Goal: Task Accomplishment & Management: Use online tool/utility

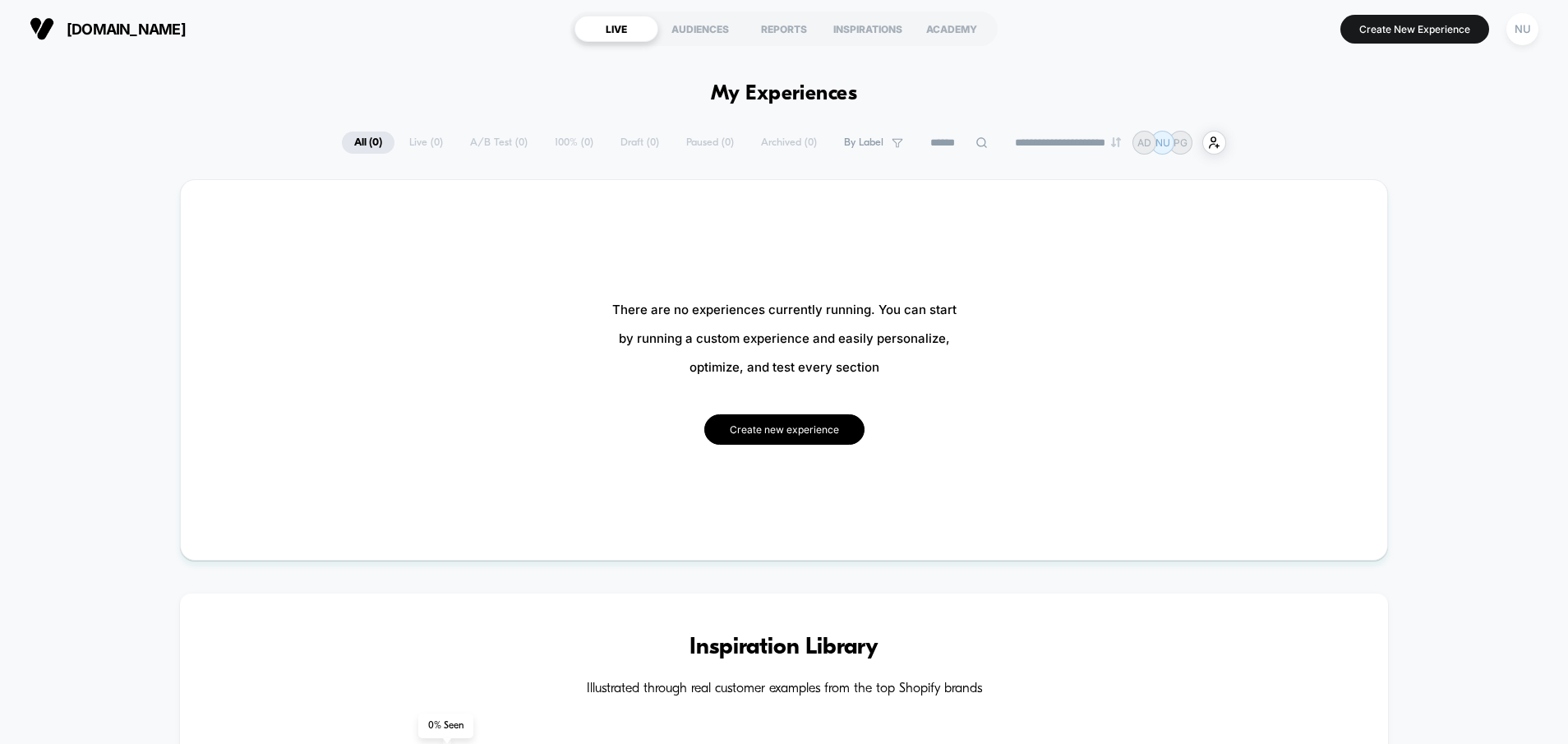
click at [786, 443] on button "Create new experience" at bounding box center [784, 429] width 160 height 31
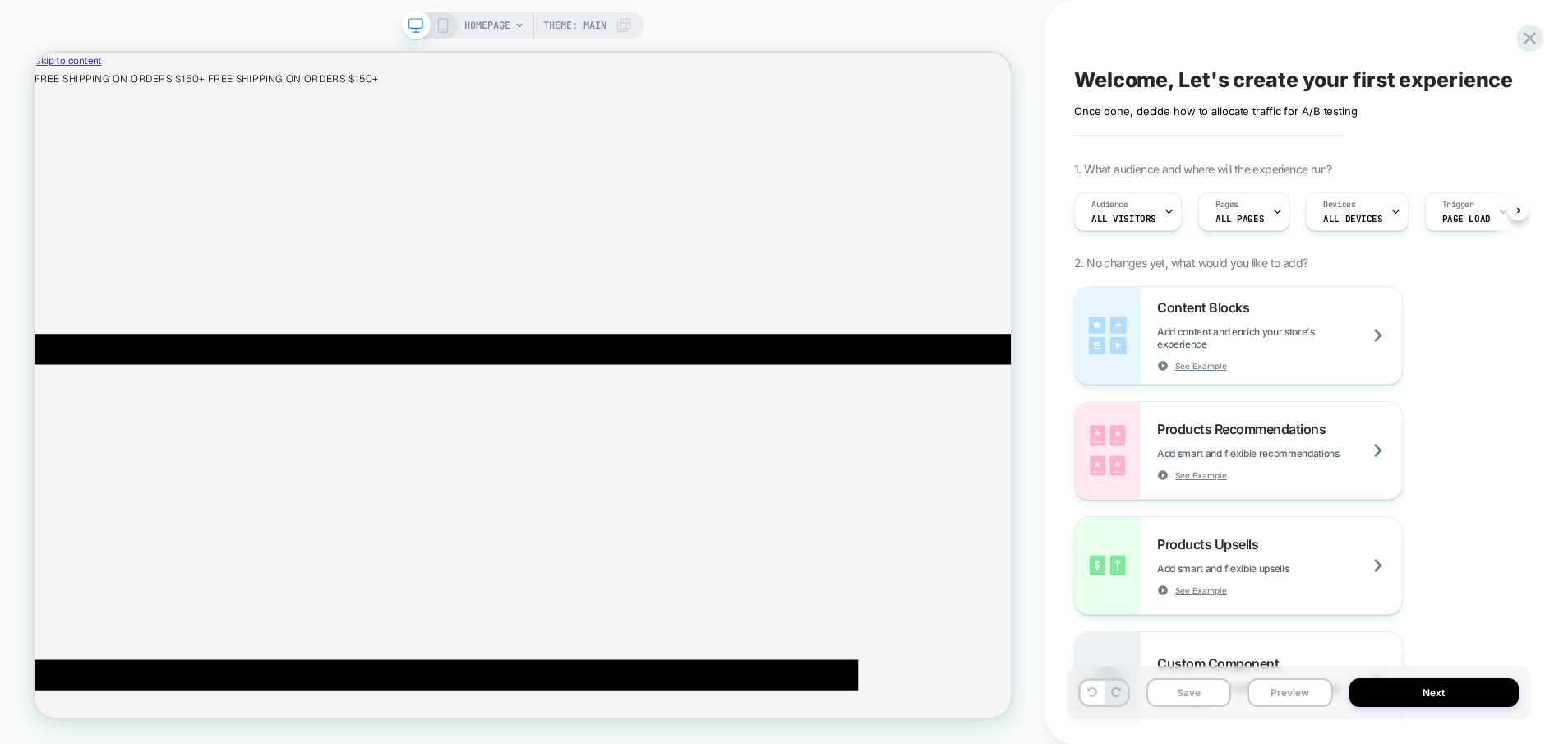
scroll to position [0, 1]
click at [589, 25] on span "Theme: MAIN" at bounding box center [575, 25] width 63 height 26
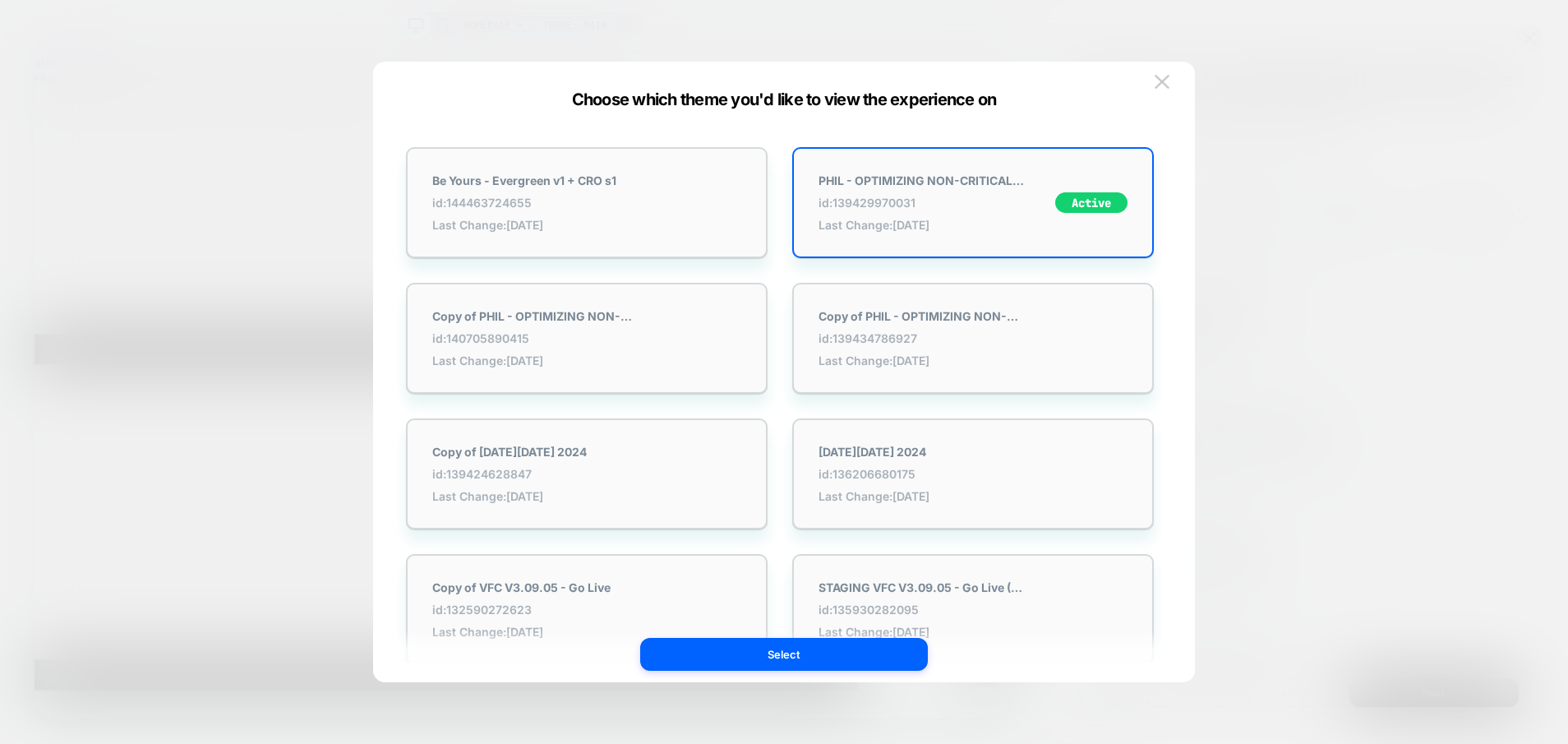
scroll to position [0, 0]
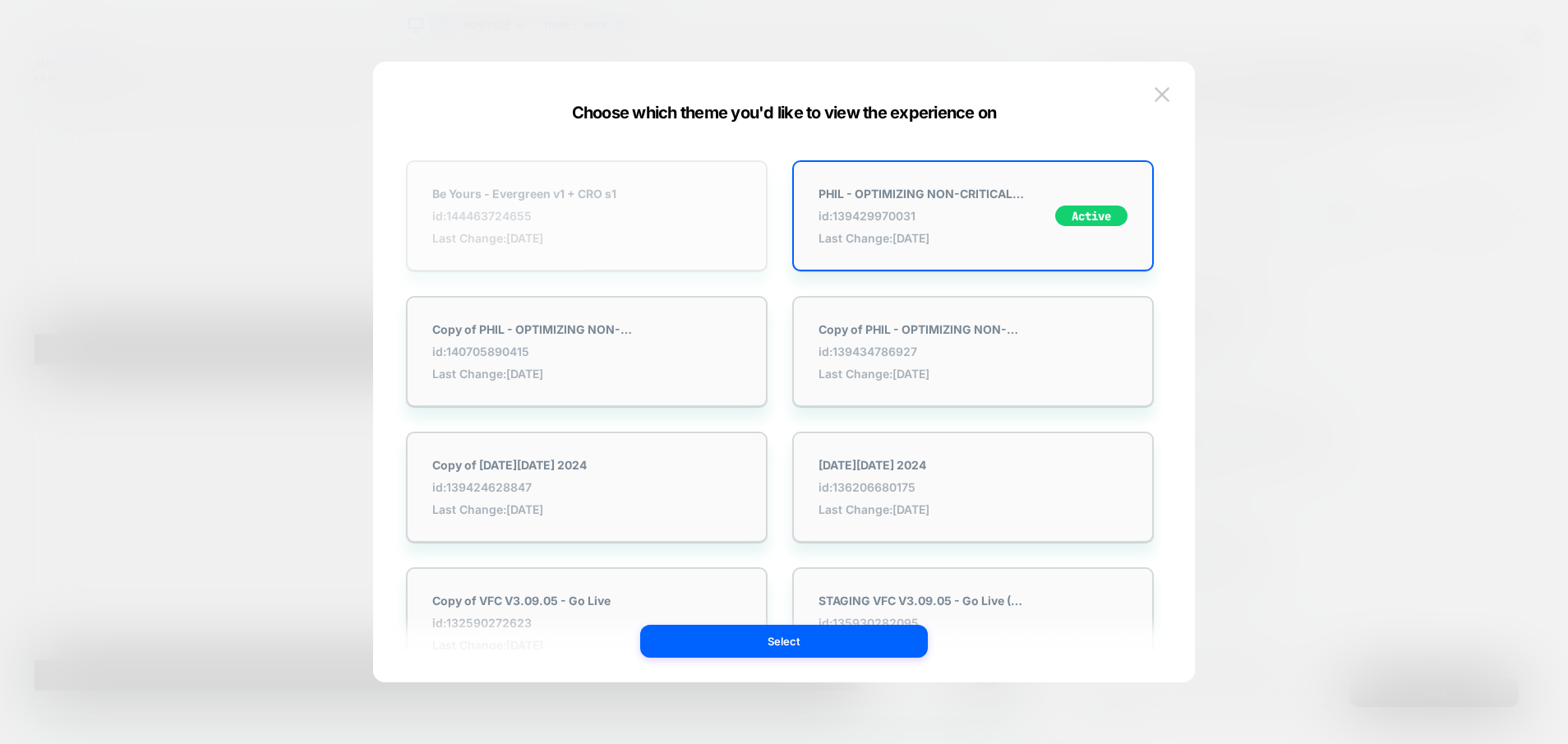
click at [644, 194] on div "Be Yours - Evergreen v1 + CRO s1 id: 144463724655 Last Change: 9/22/2025" at bounding box center [587, 216] width 362 height 111
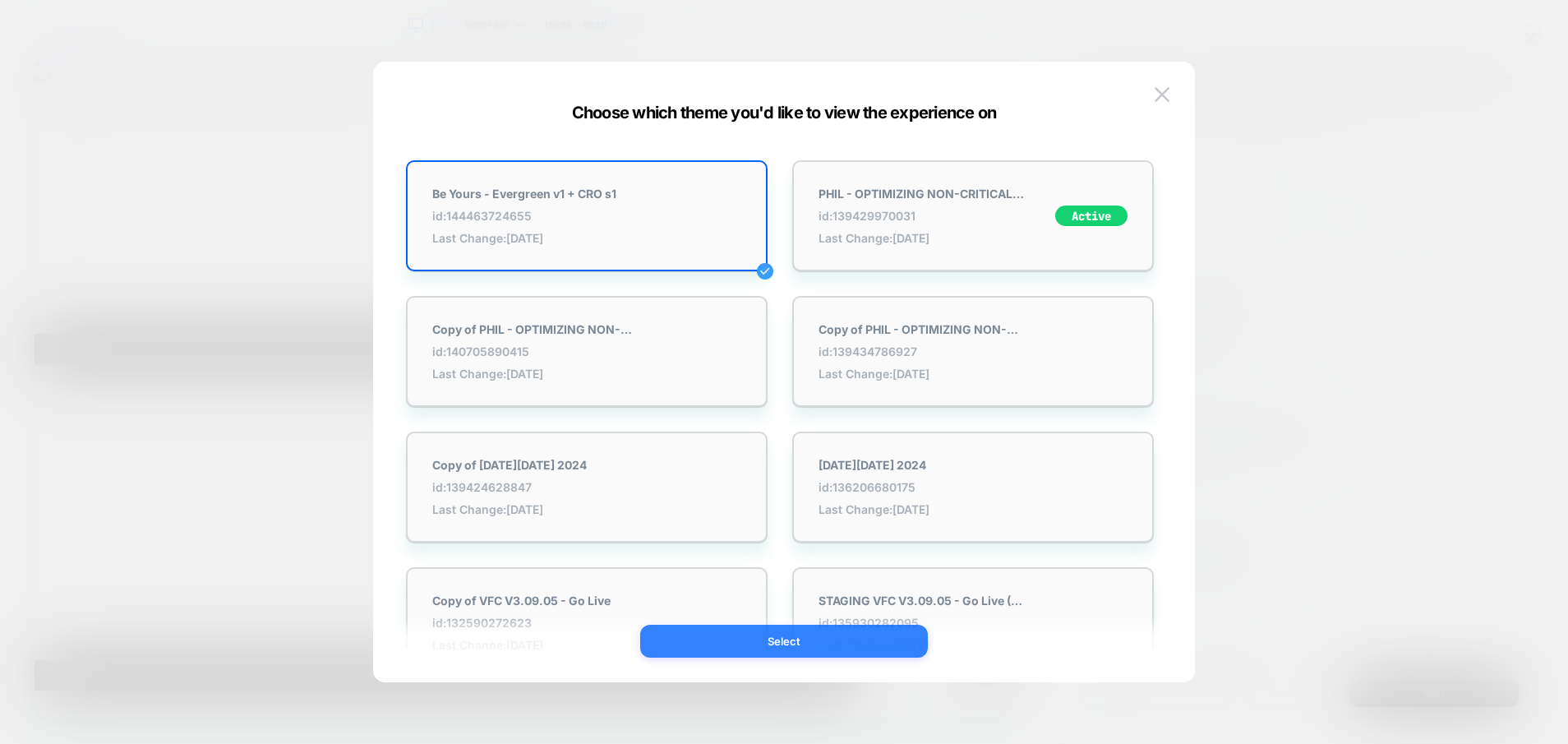
click at [790, 641] on button "Select" at bounding box center [784, 641] width 287 height 33
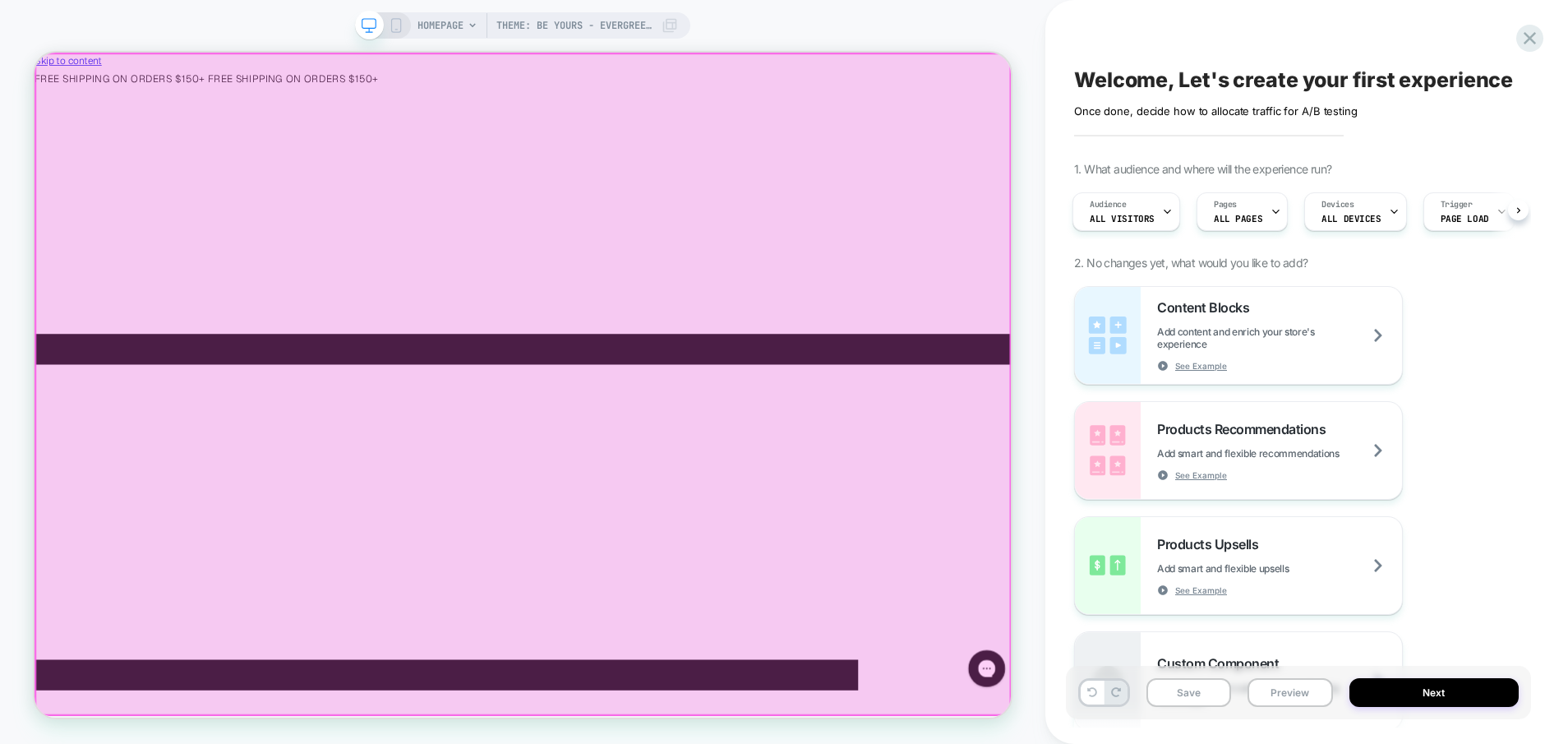
click at [871, 340] on div at bounding box center [686, 495] width 1300 height 882
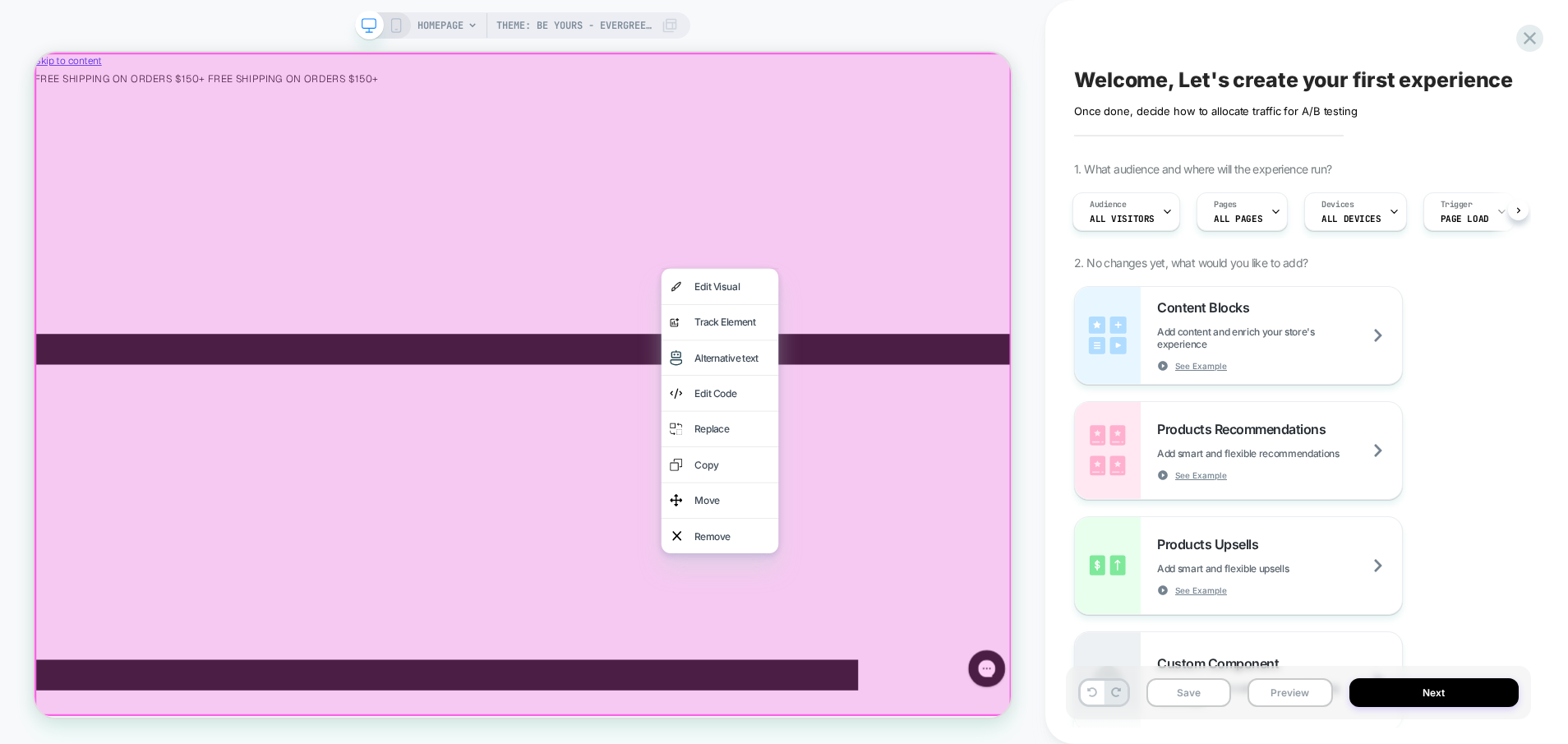
click at [1058, 293] on div at bounding box center [685, 495] width 1303 height 885
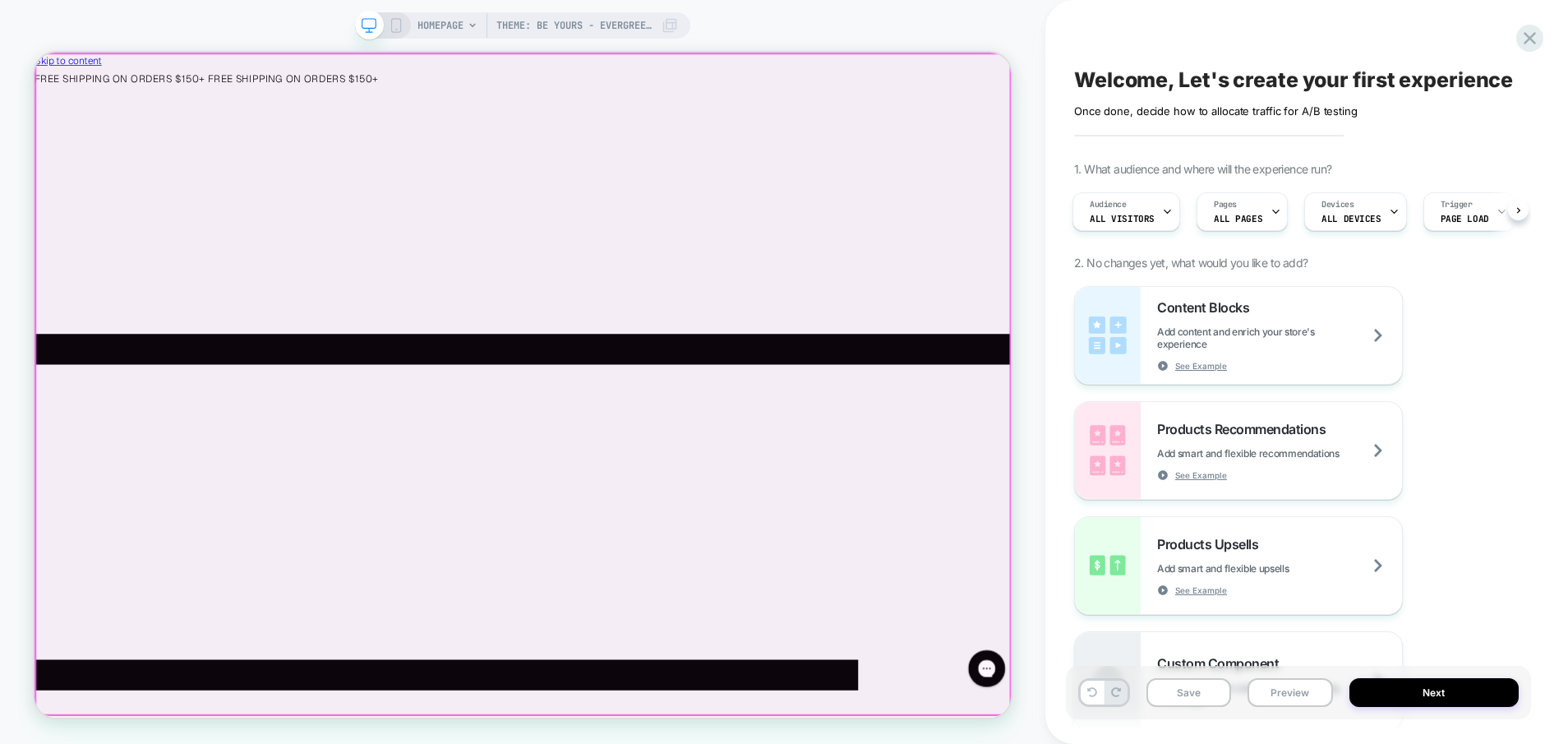
click at [871, 332] on div at bounding box center [686, 495] width 1300 height 882
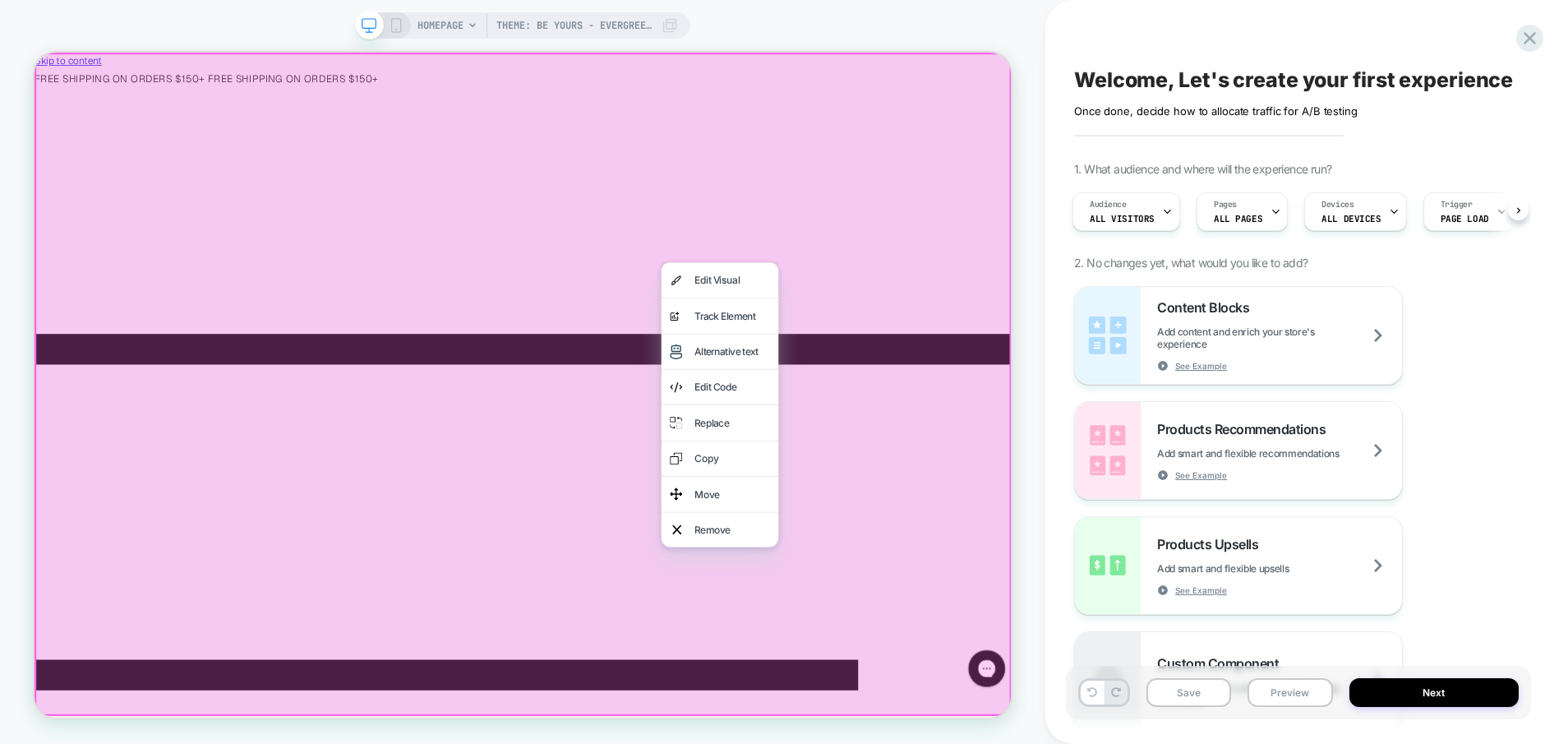
click at [1113, 292] on div at bounding box center [685, 495] width 1303 height 885
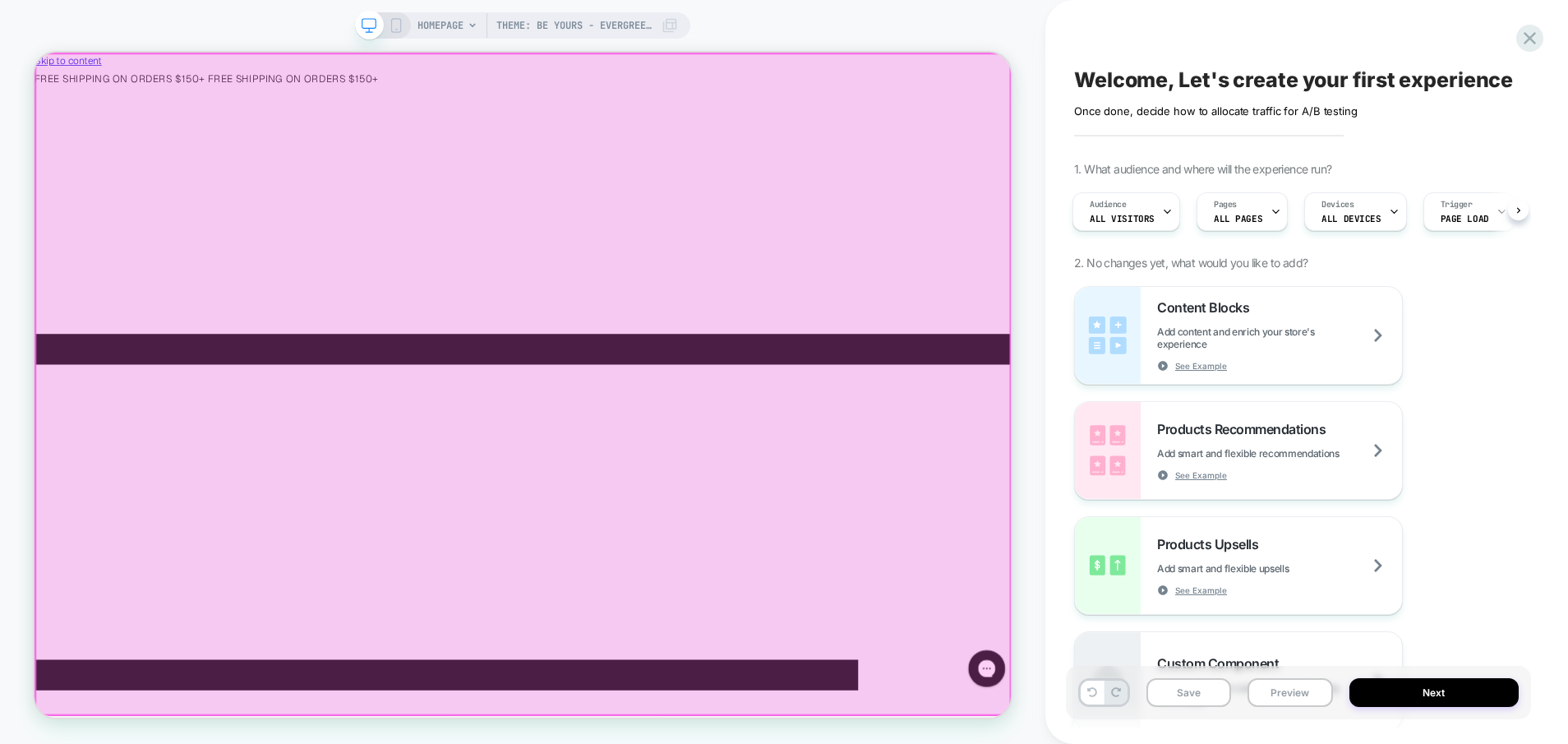
click at [692, 612] on div at bounding box center [686, 495] width 1300 height 882
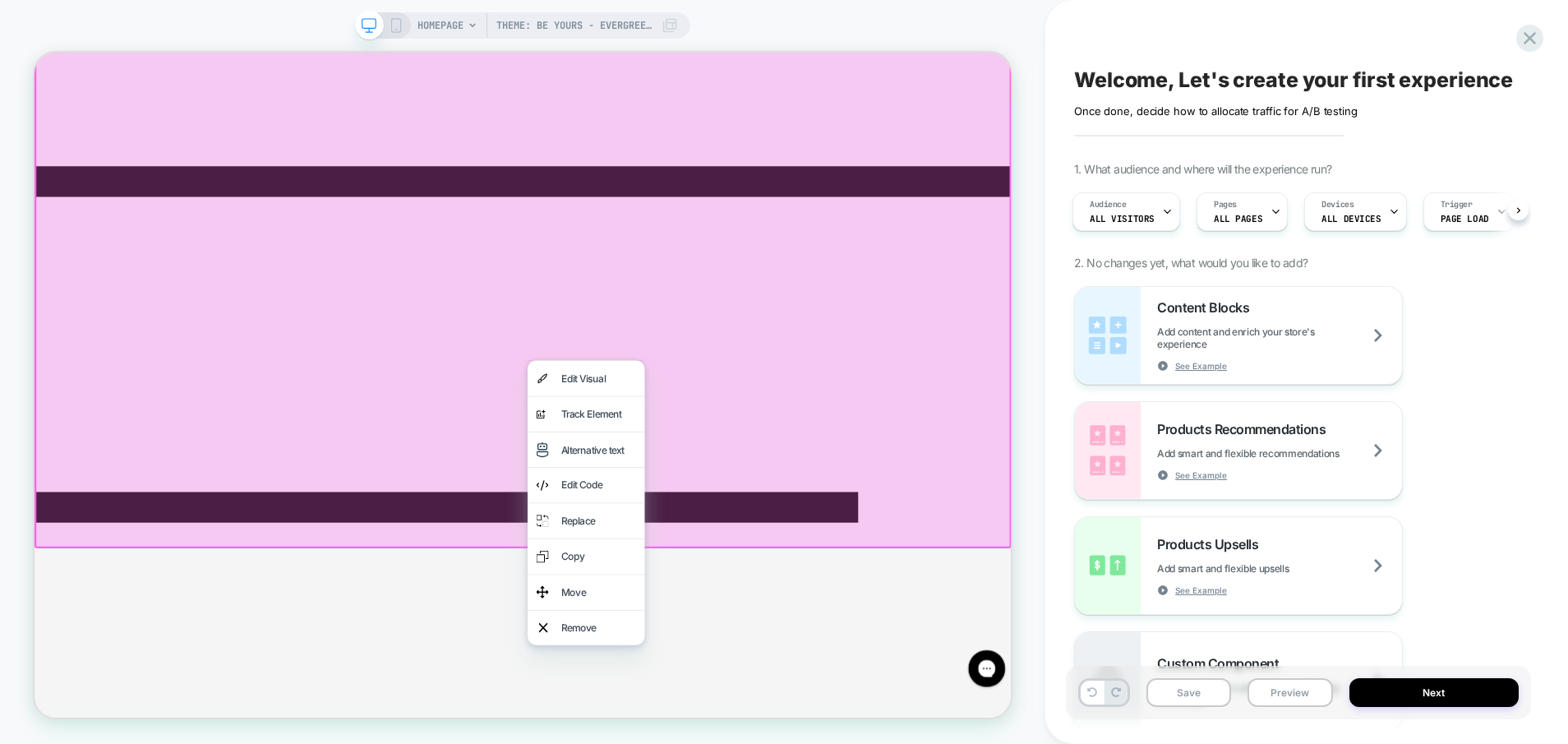
scroll to position [249, 0]
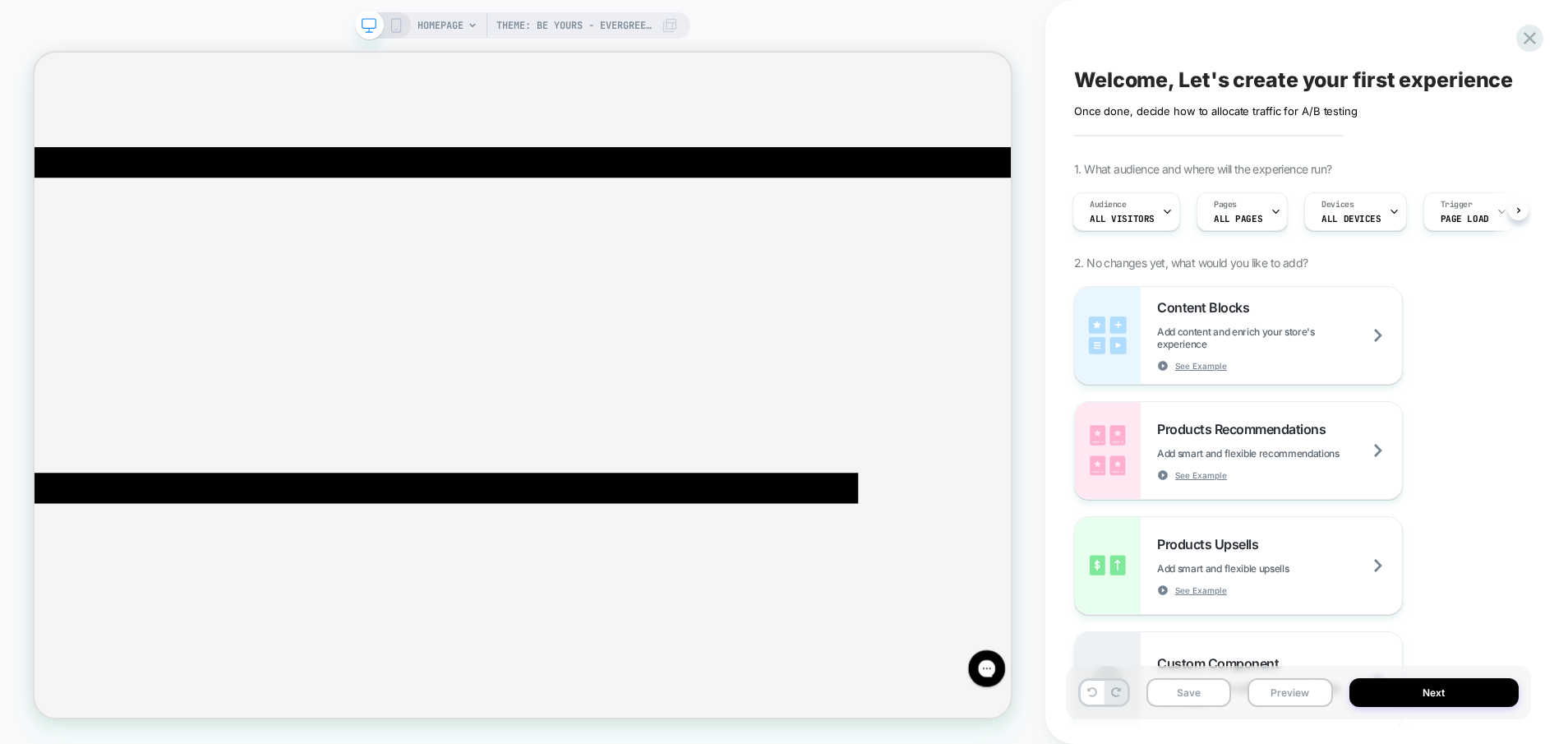
click at [386, 32] on div at bounding box center [383, 25] width 42 height 15
click at [393, 25] on icon at bounding box center [396, 25] width 15 height 15
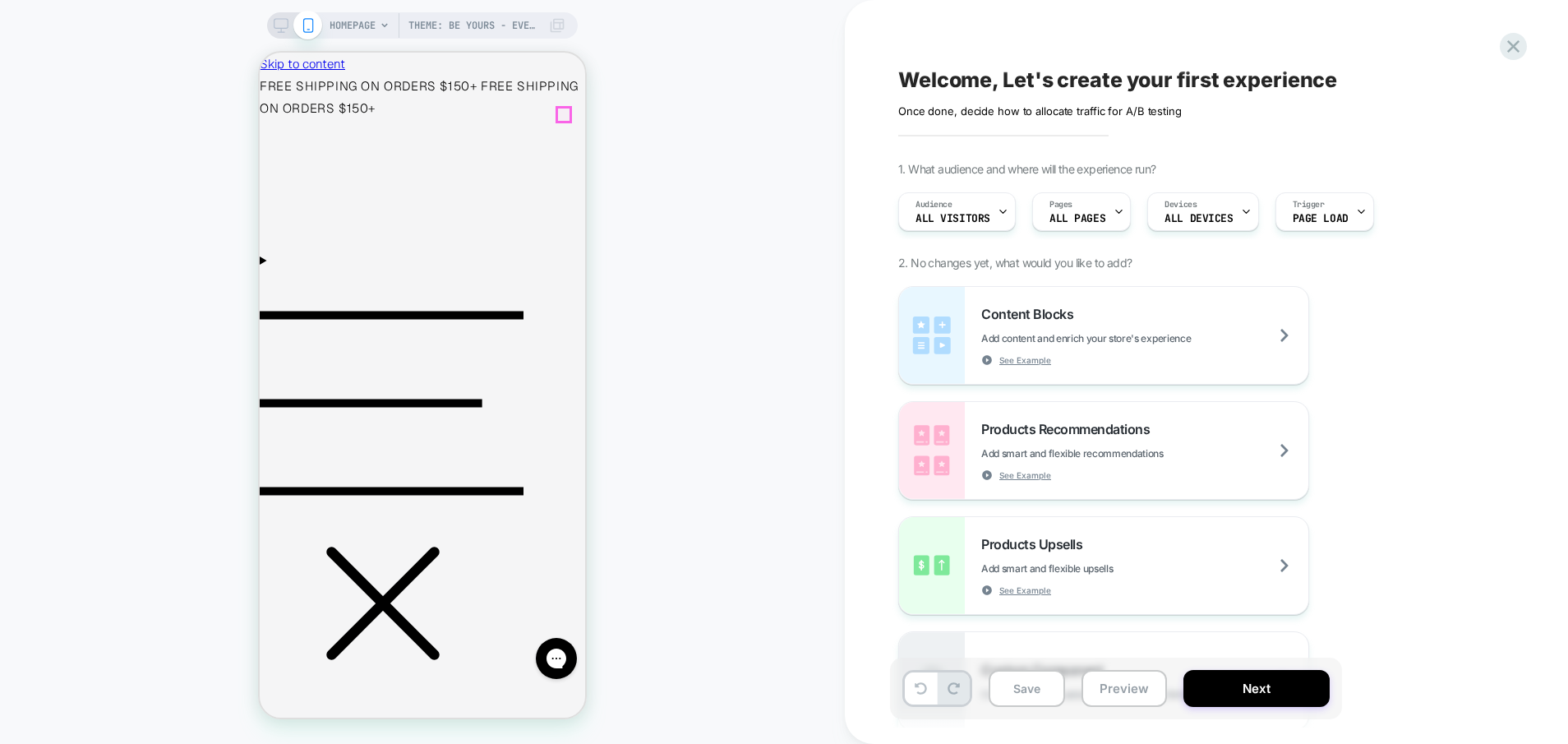
click at [639, 116] on div "Theme: Be Yours - Evergreen v1 + CRO s1 HOMEPAGE Theme: Be Yours - Evergreen v1…" at bounding box center [422, 372] width 845 height 712
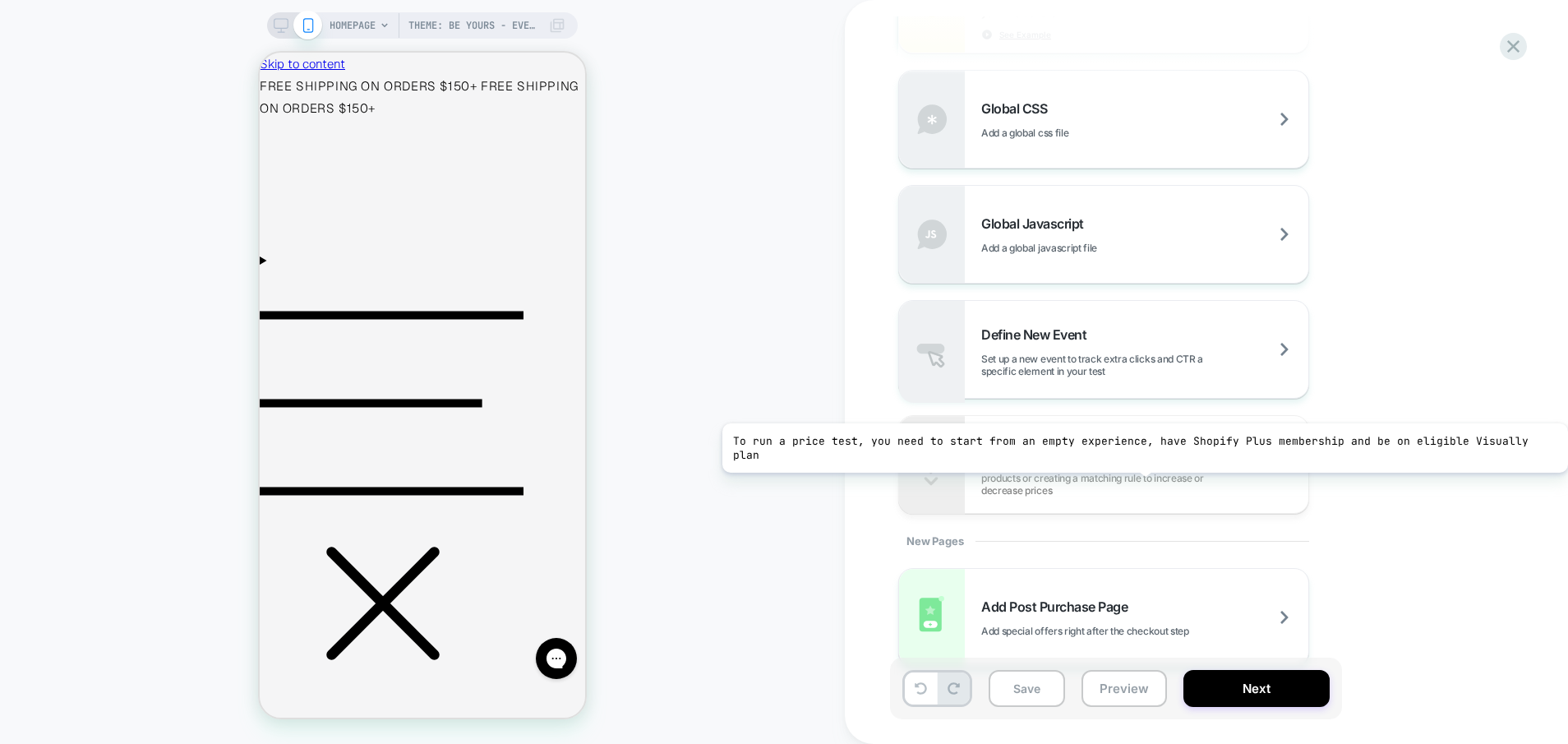
scroll to position [1089, 0]
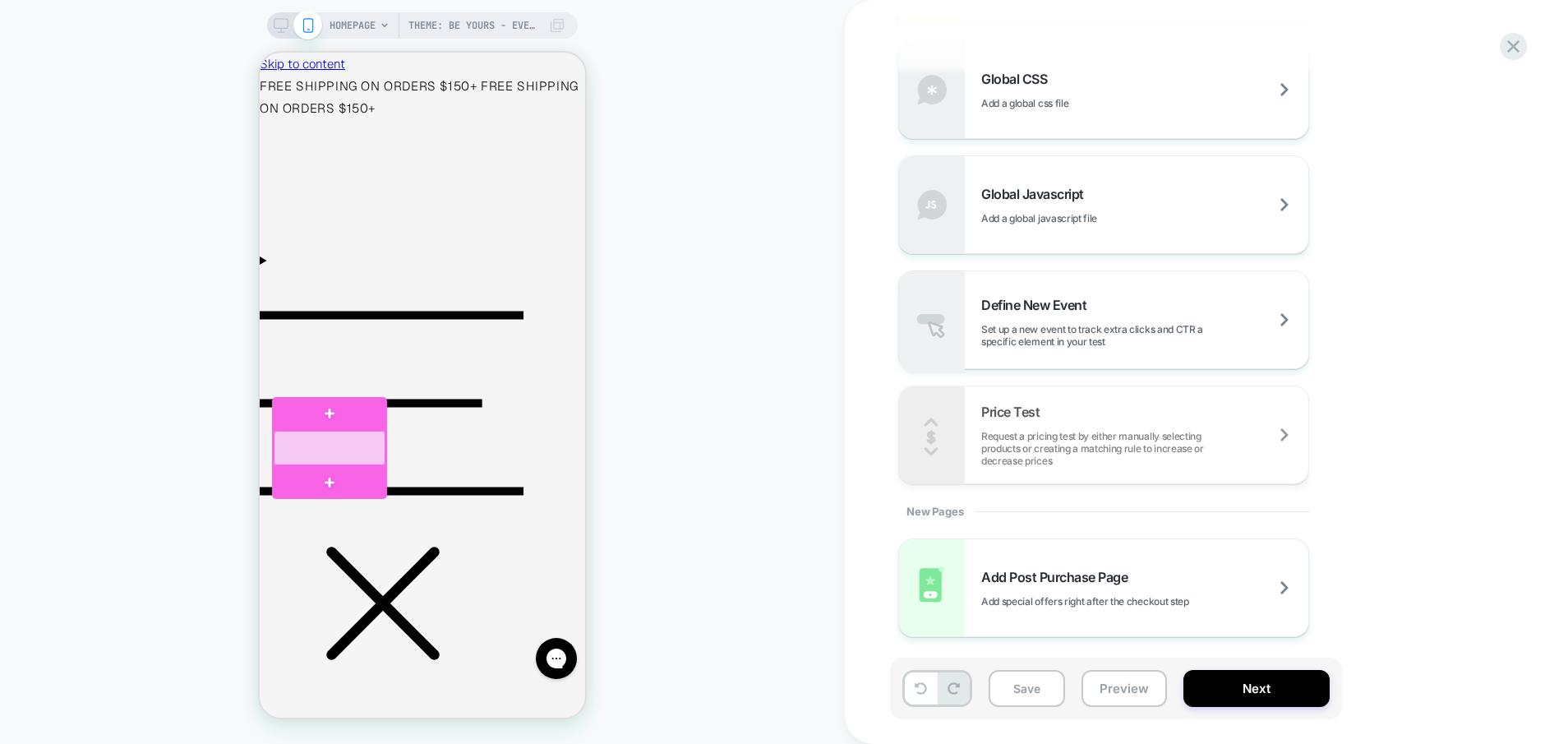
click at [369, 449] on div at bounding box center [329, 448] width 112 height 34
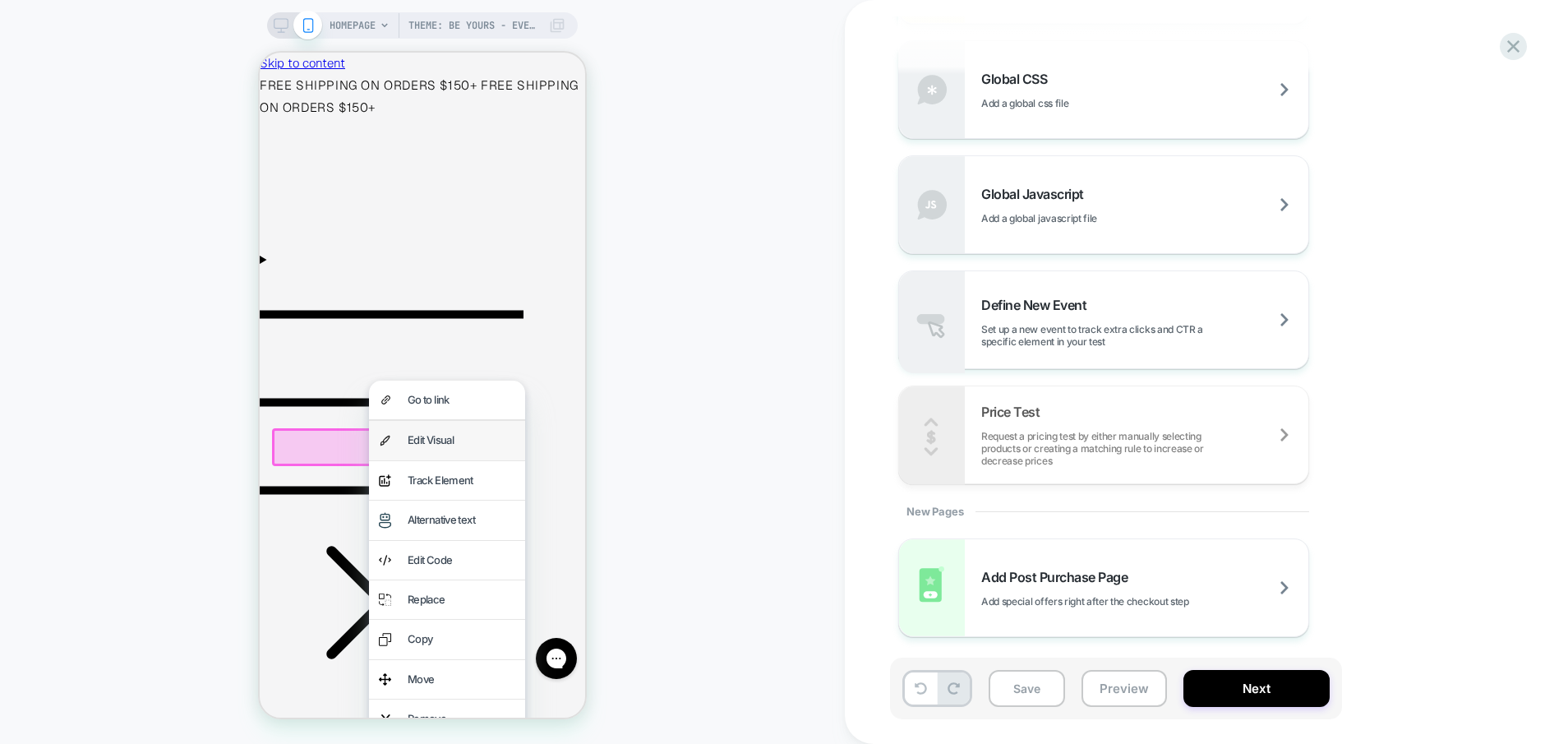
scroll to position [0, 0]
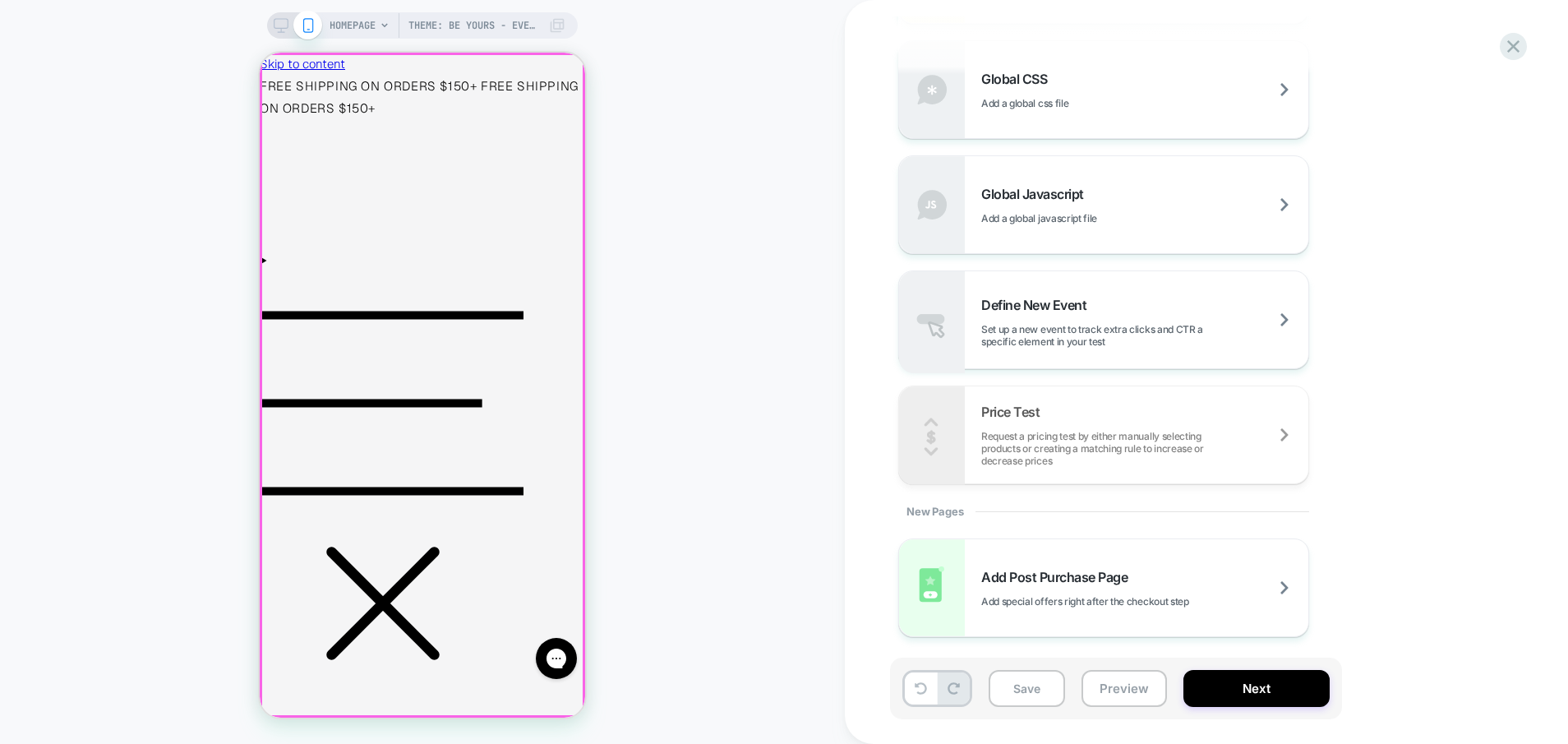
click at [567, 237] on div at bounding box center [422, 385] width 322 height 662
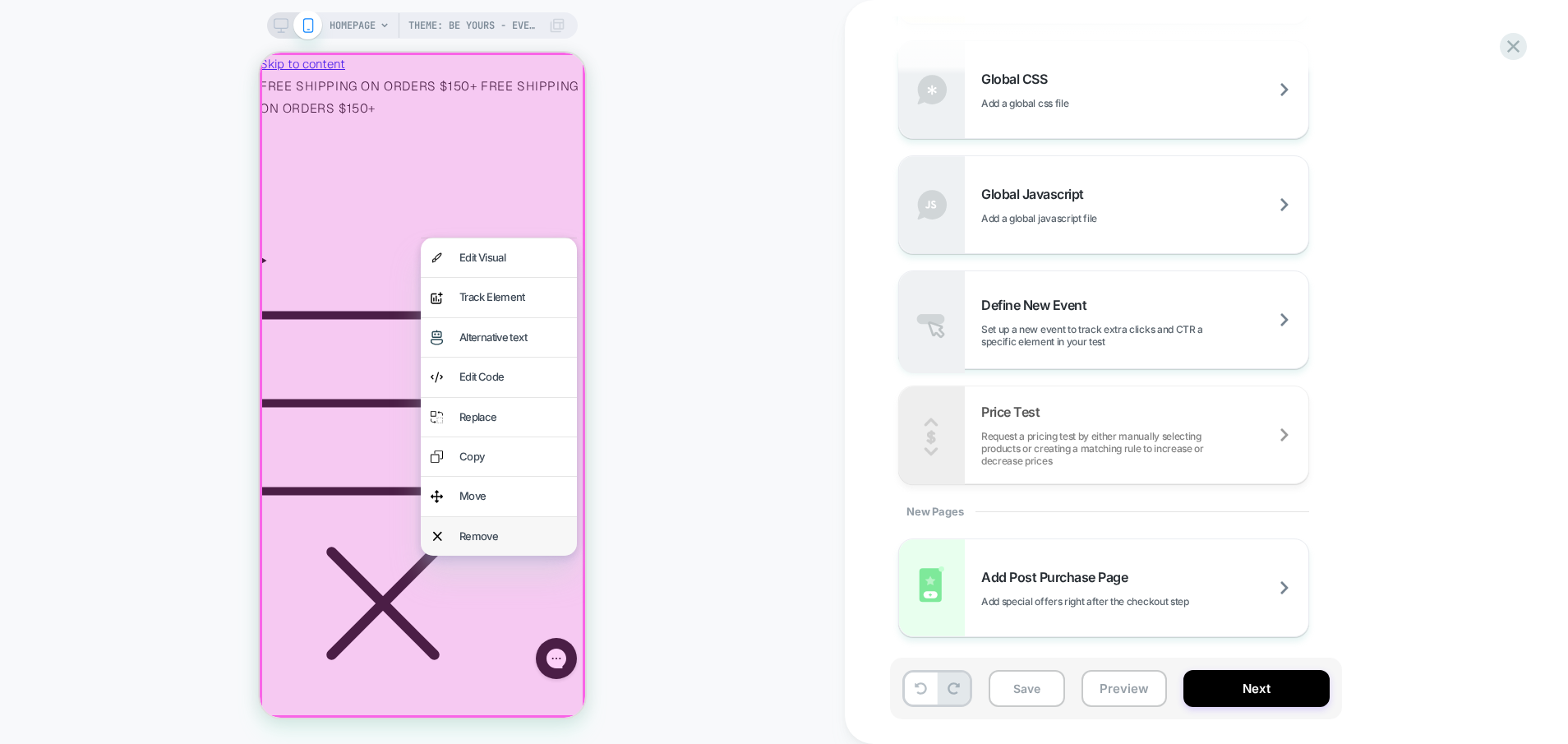
click at [524, 529] on div "Remove" at bounding box center [513, 537] width 108 height 19
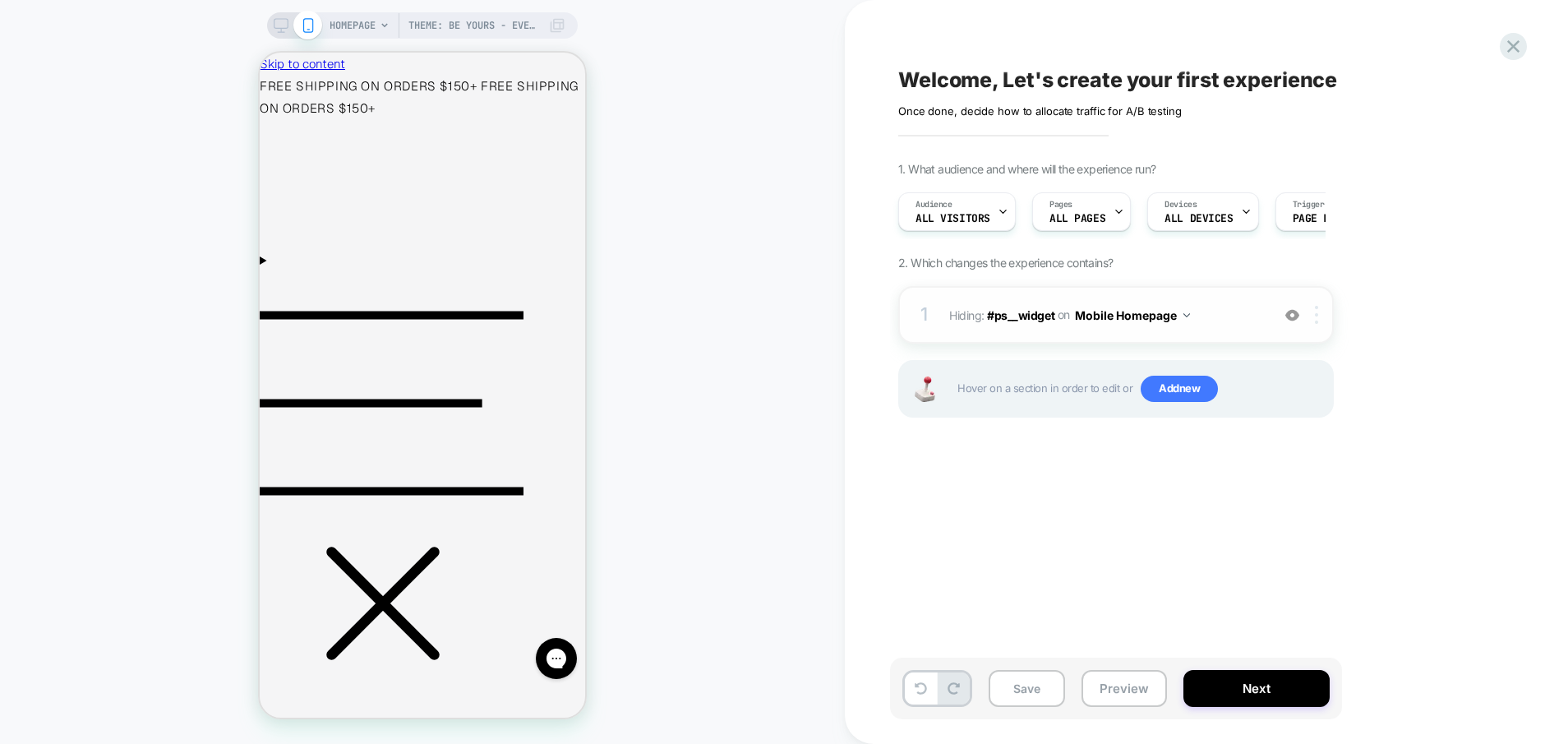
click at [1315, 318] on img at bounding box center [1317, 315] width 4 height 18
click at [1323, 315] on div at bounding box center [1319, 315] width 27 height 18
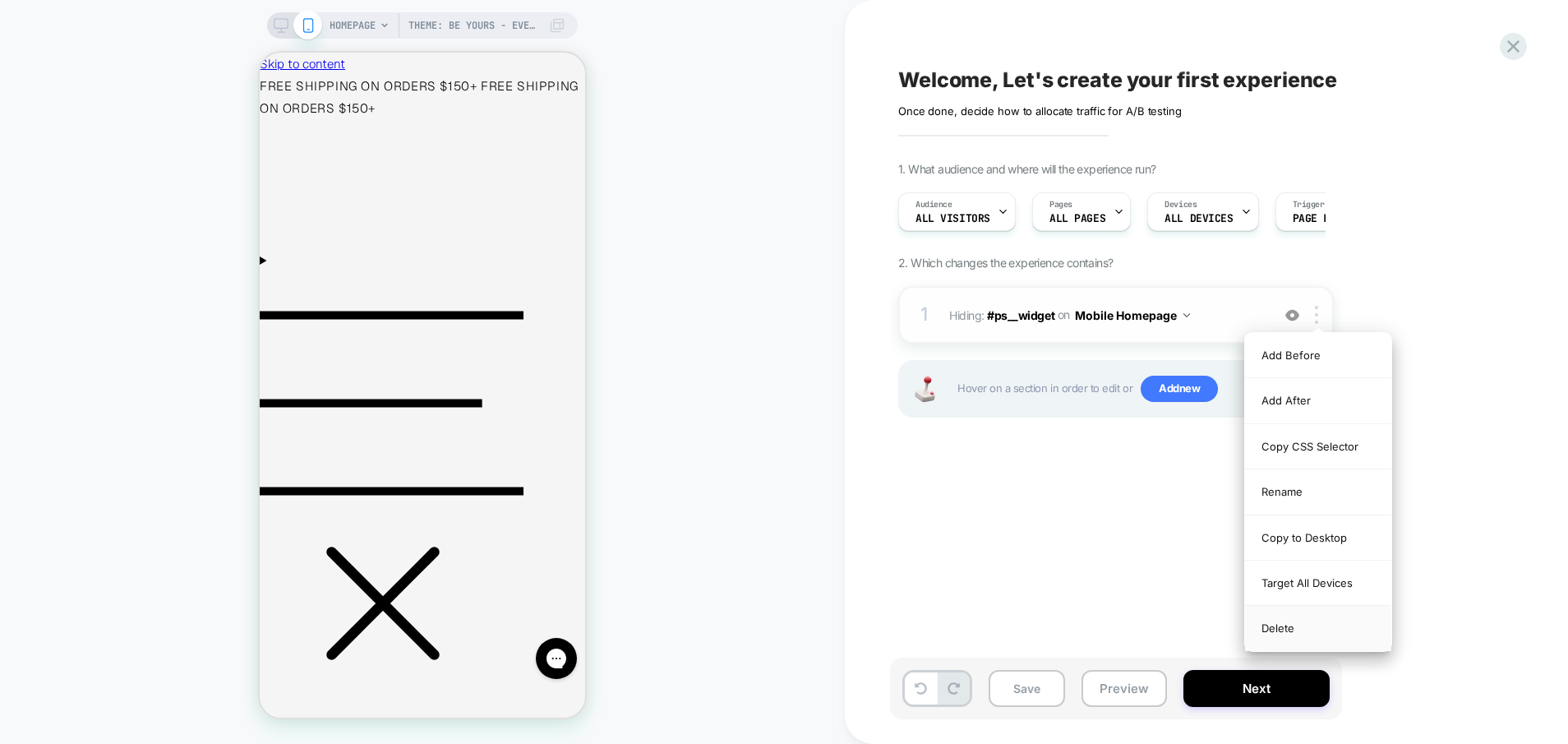
click at [1308, 626] on div "Delete" at bounding box center [1318, 628] width 146 height 45
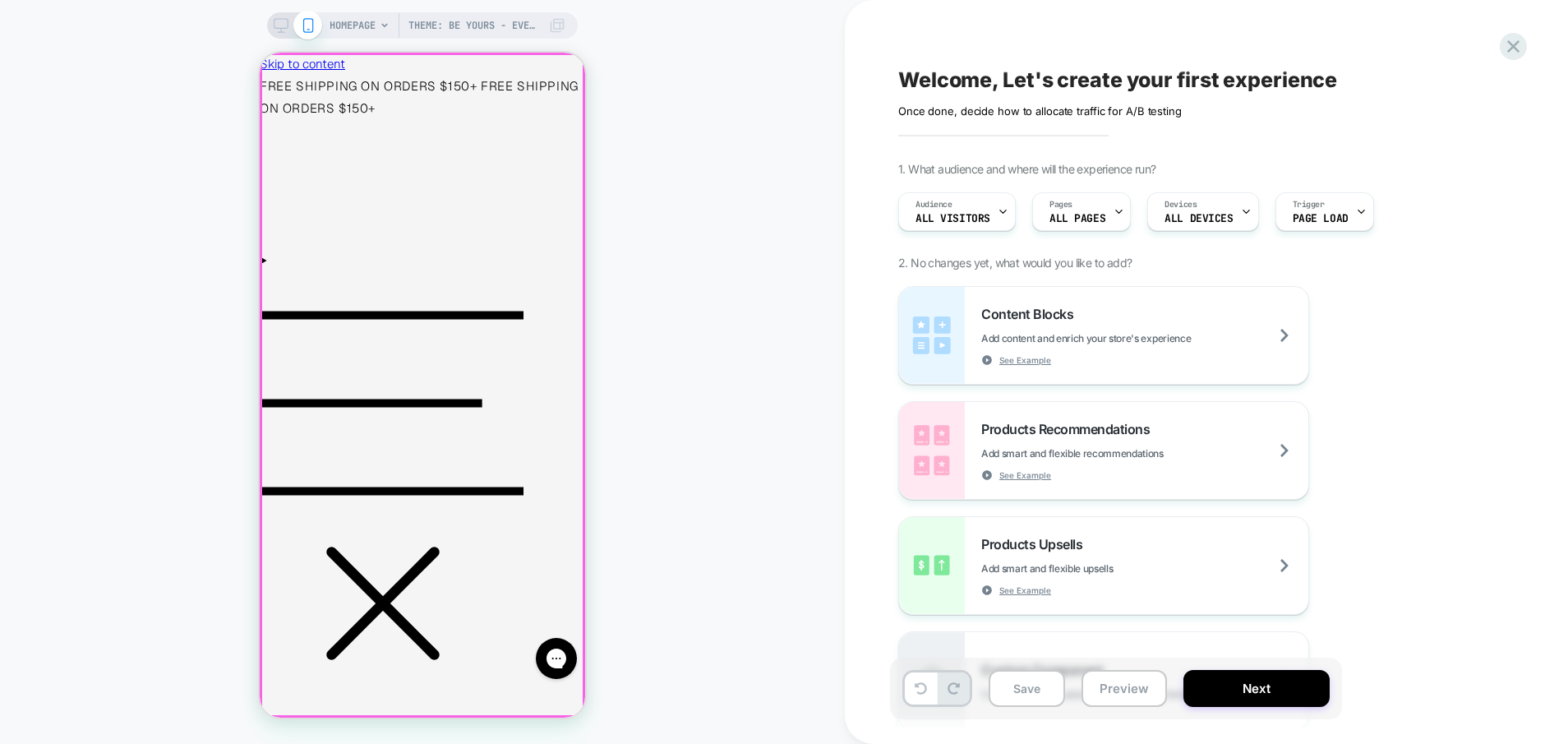
scroll to position [30, 0]
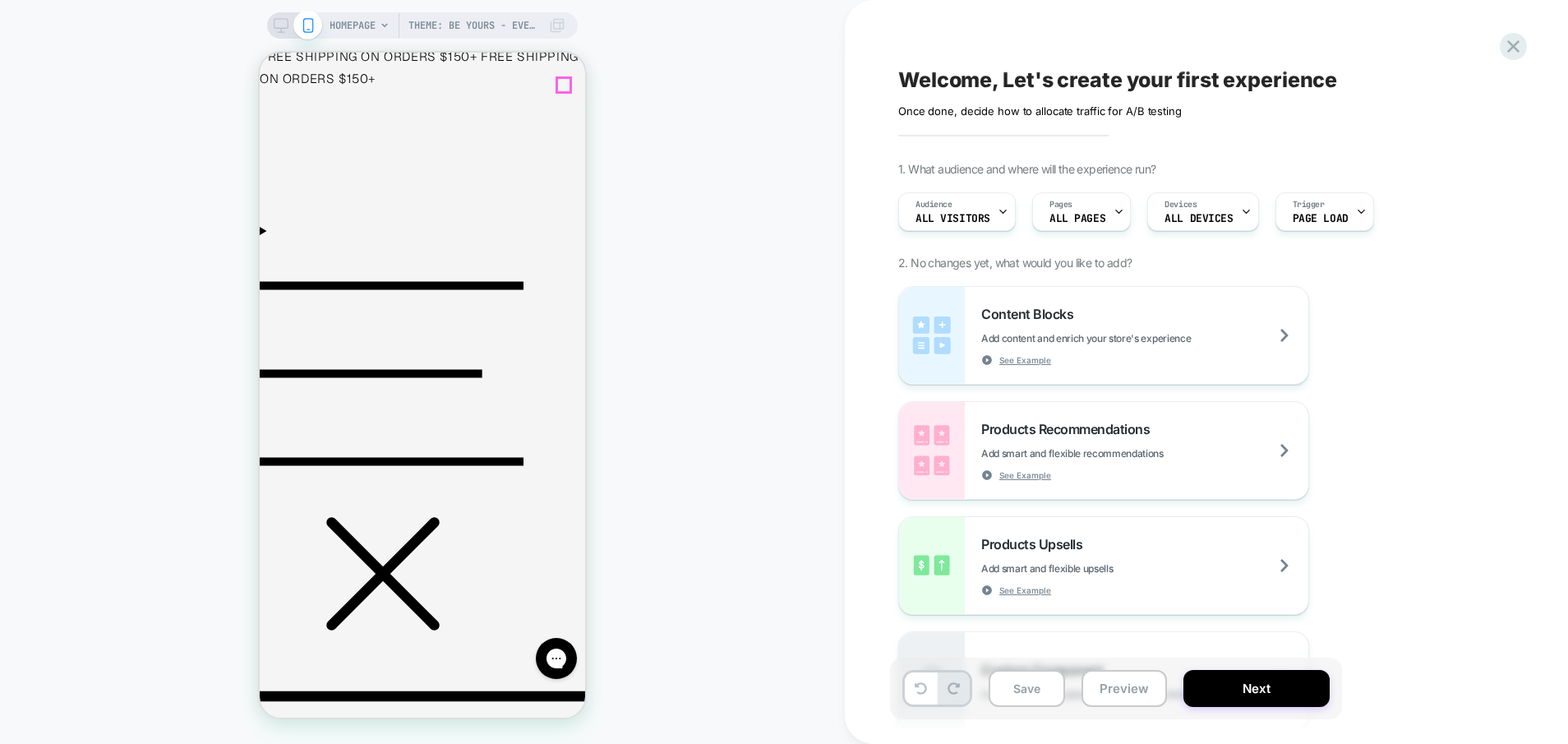
click at [380, 24] on icon at bounding box center [385, 25] width 10 height 10
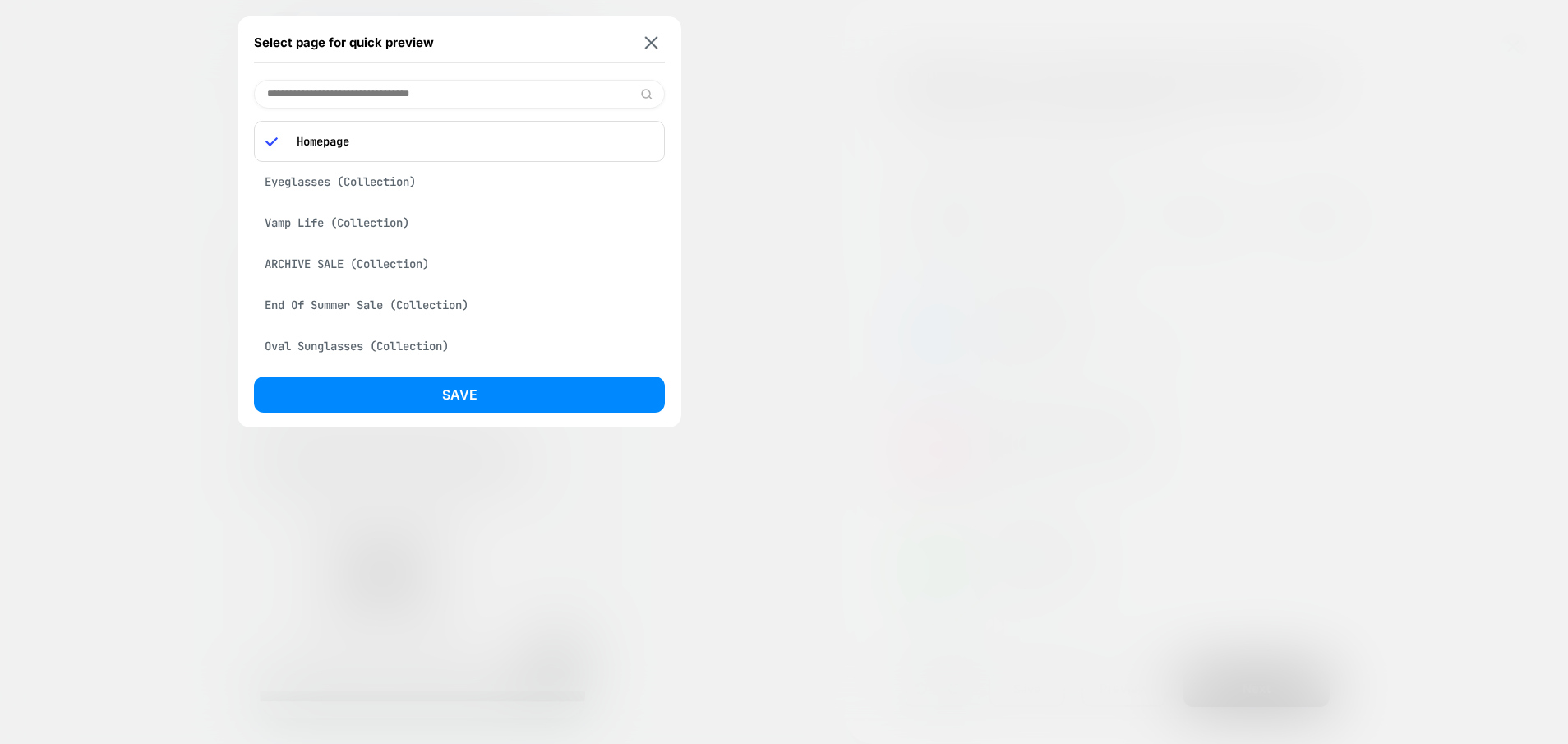
click at [399, 81] on input at bounding box center [459, 94] width 411 height 29
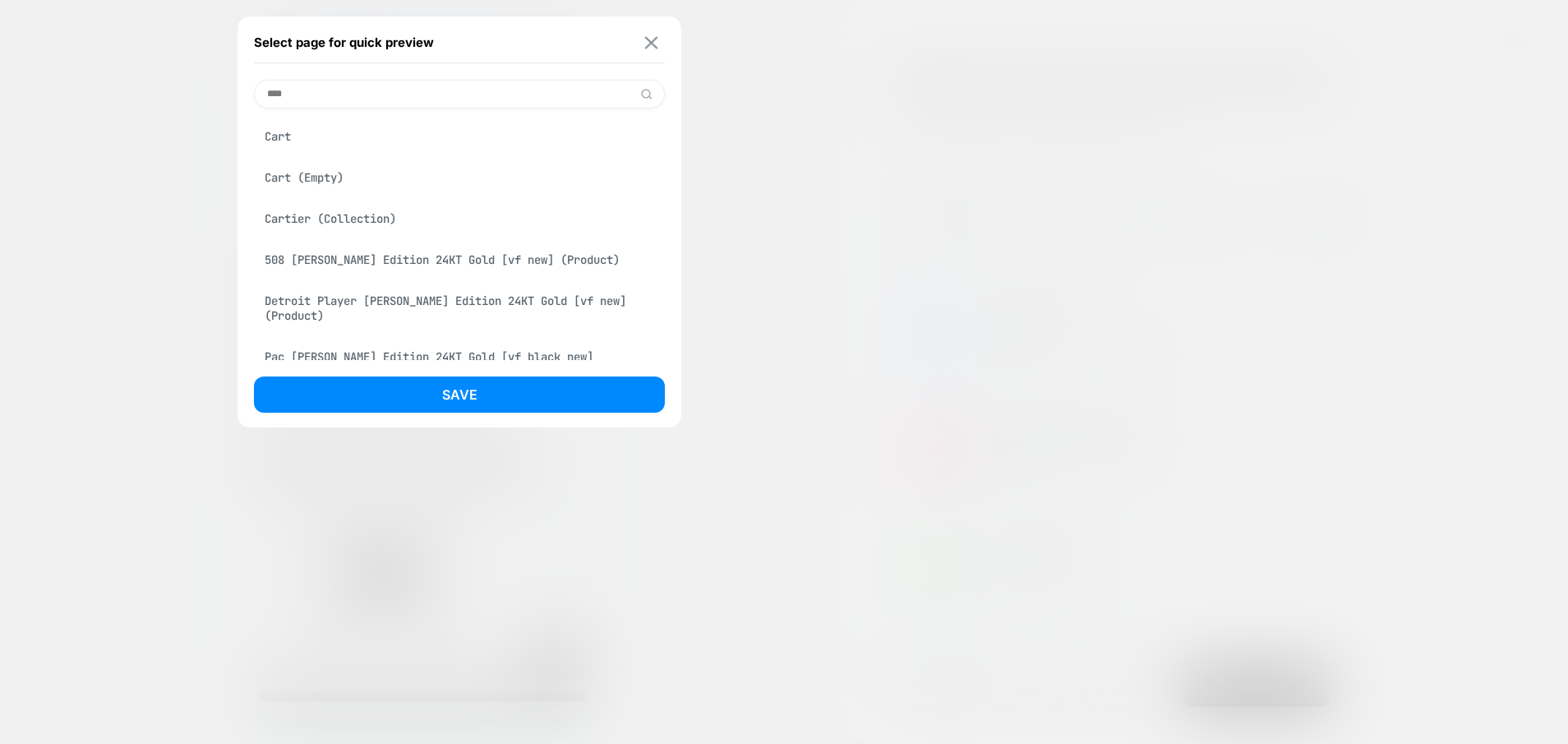
type input "****"
click at [646, 46] on img at bounding box center [652, 42] width 13 height 12
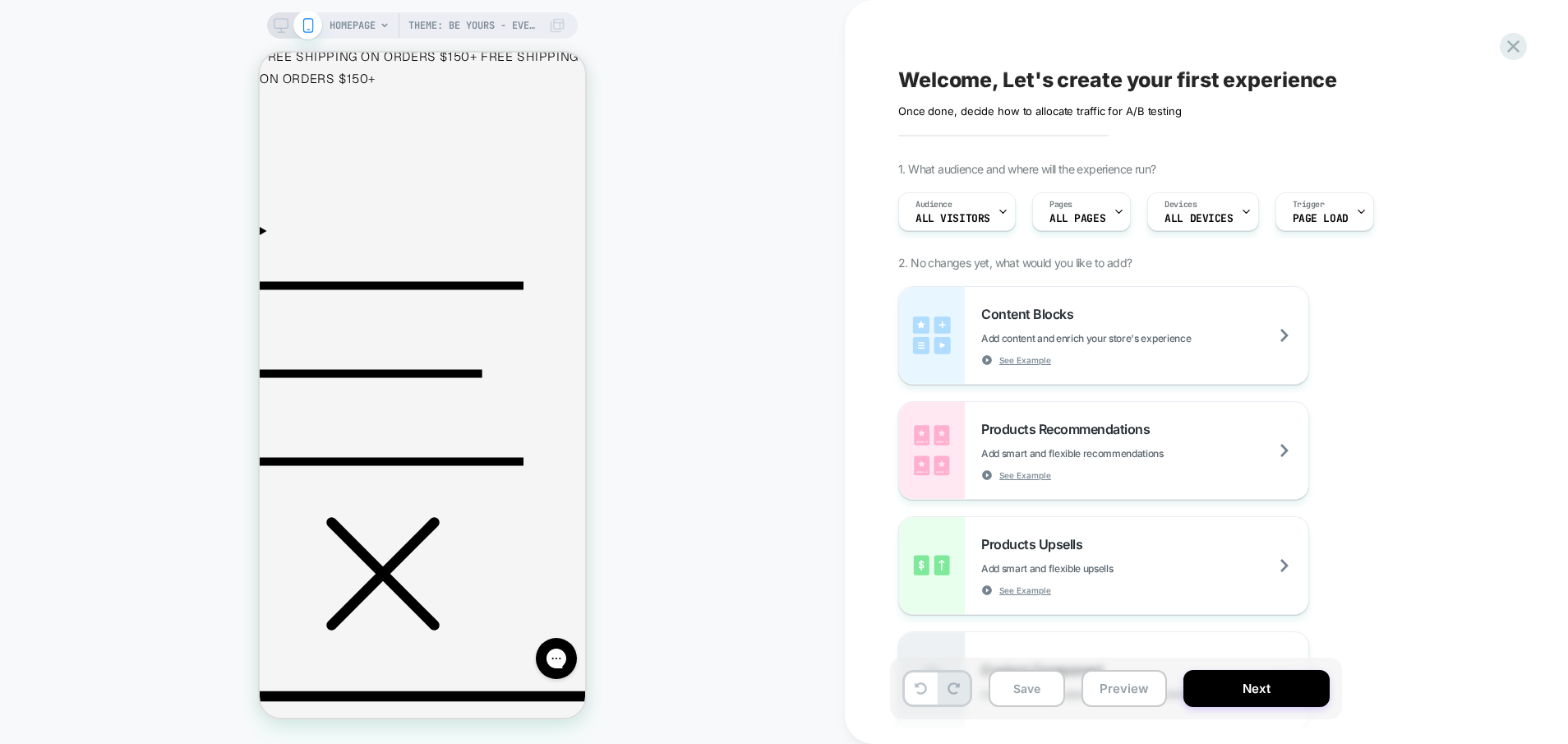
click at [695, 132] on div "Theme: Be Yours - Evergreen v1 + CRO s1 HOMEPAGE Theme: Be Yours - Evergreen v1…" at bounding box center [422, 372] width 845 height 712
click at [1326, 228] on div "Trigger Page Load" at bounding box center [1320, 212] width 88 height 37
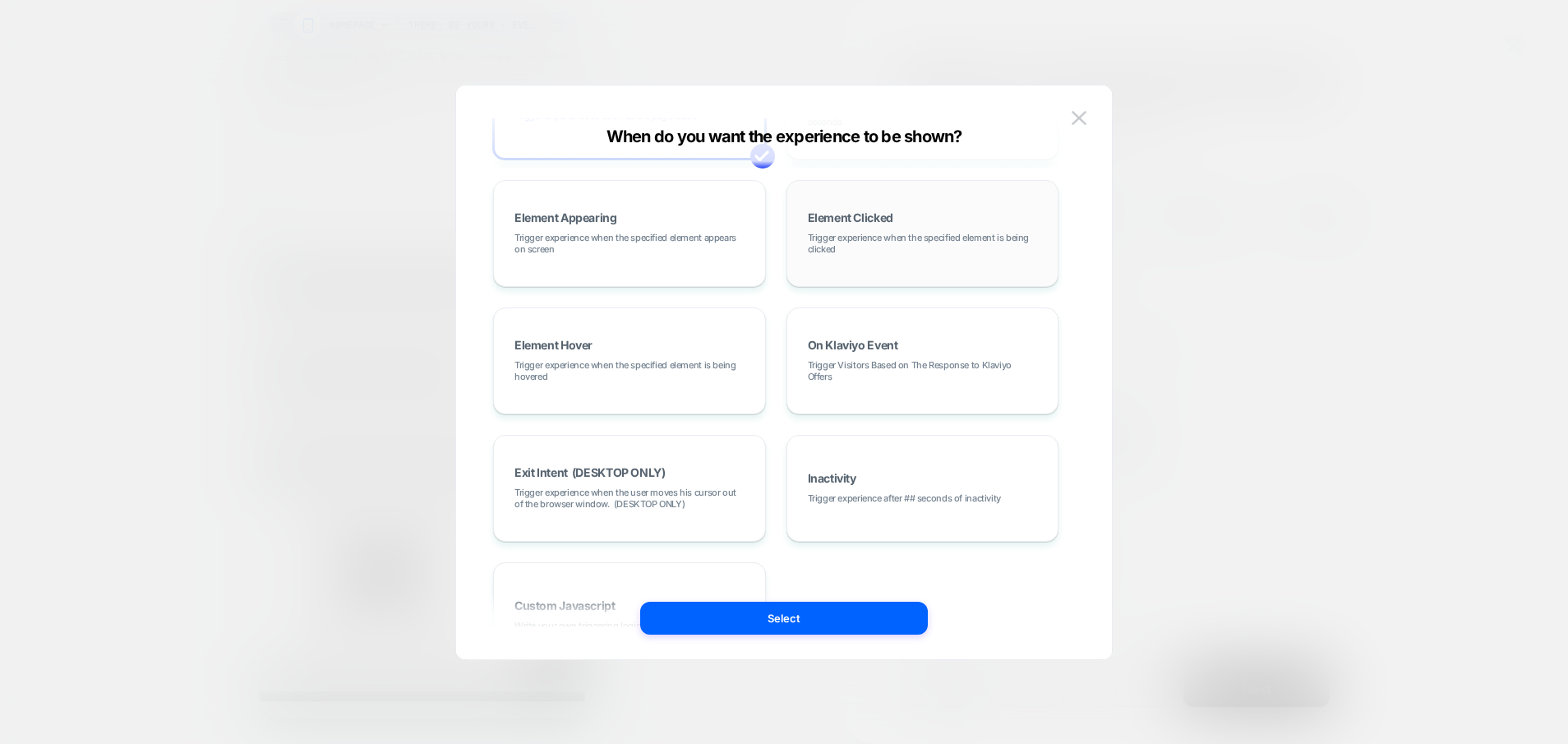
scroll to position [0, 0]
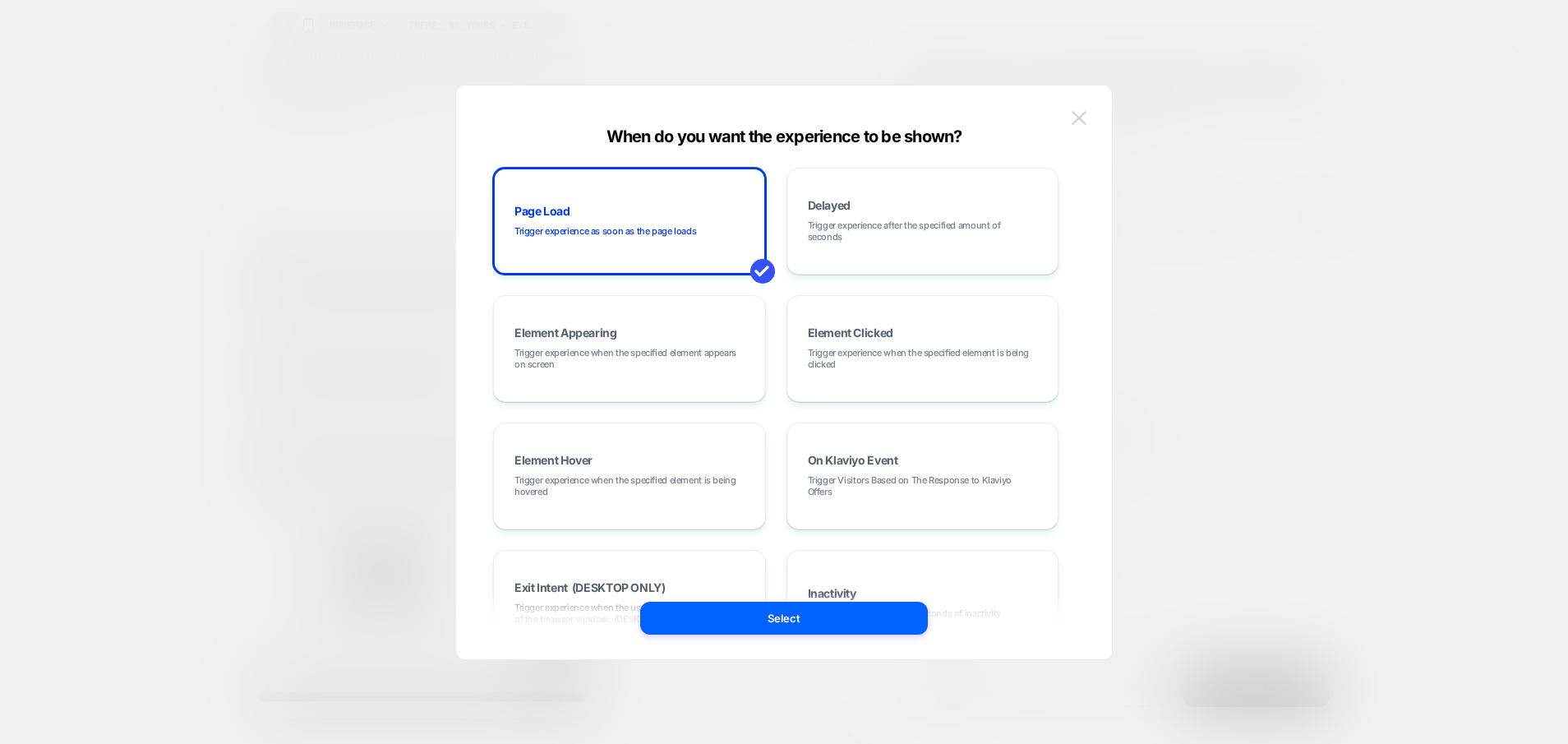
click at [1086, 117] on img at bounding box center [1079, 118] width 15 height 14
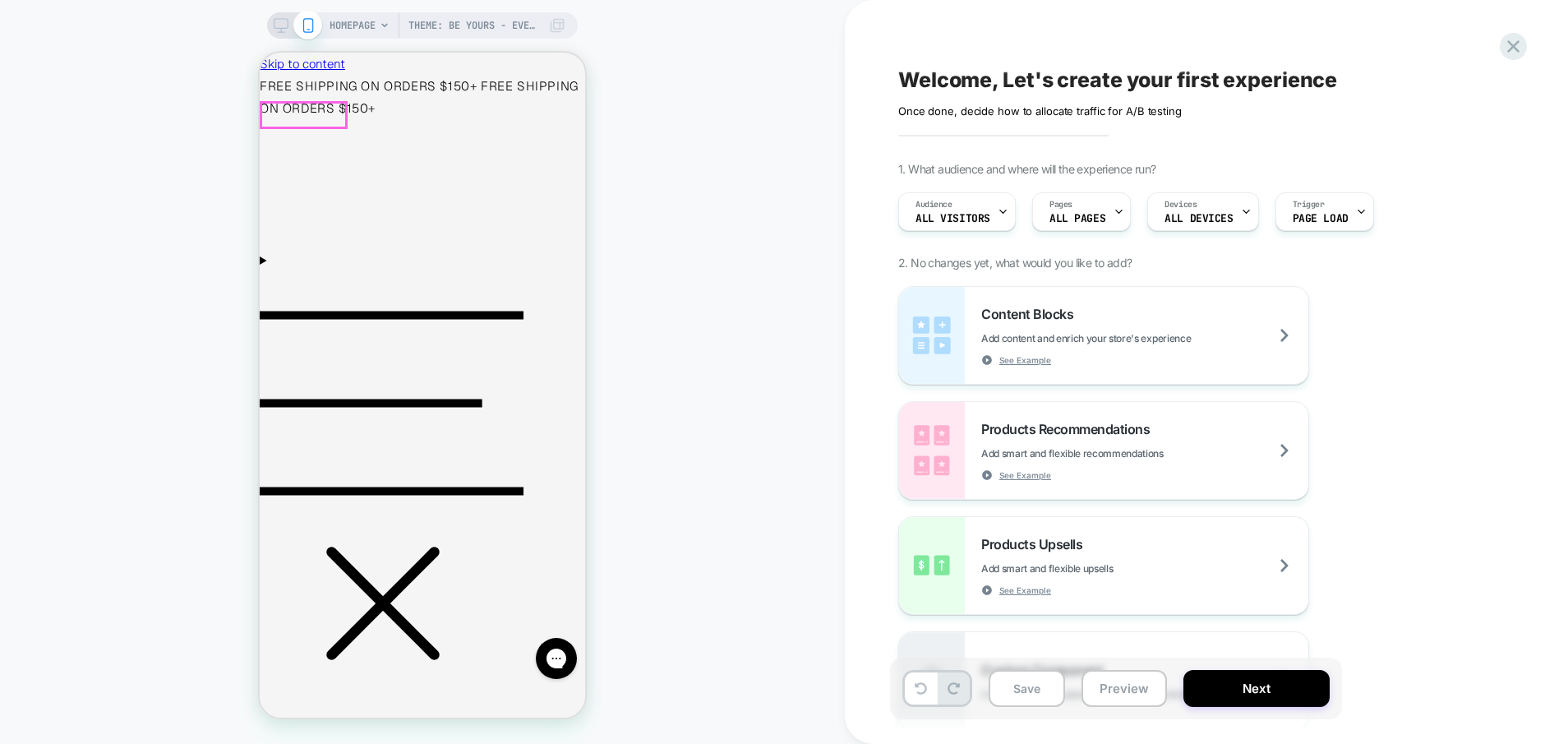
click at [271, 523] on span "Menu" at bounding box center [392, 596] width 264 height 145
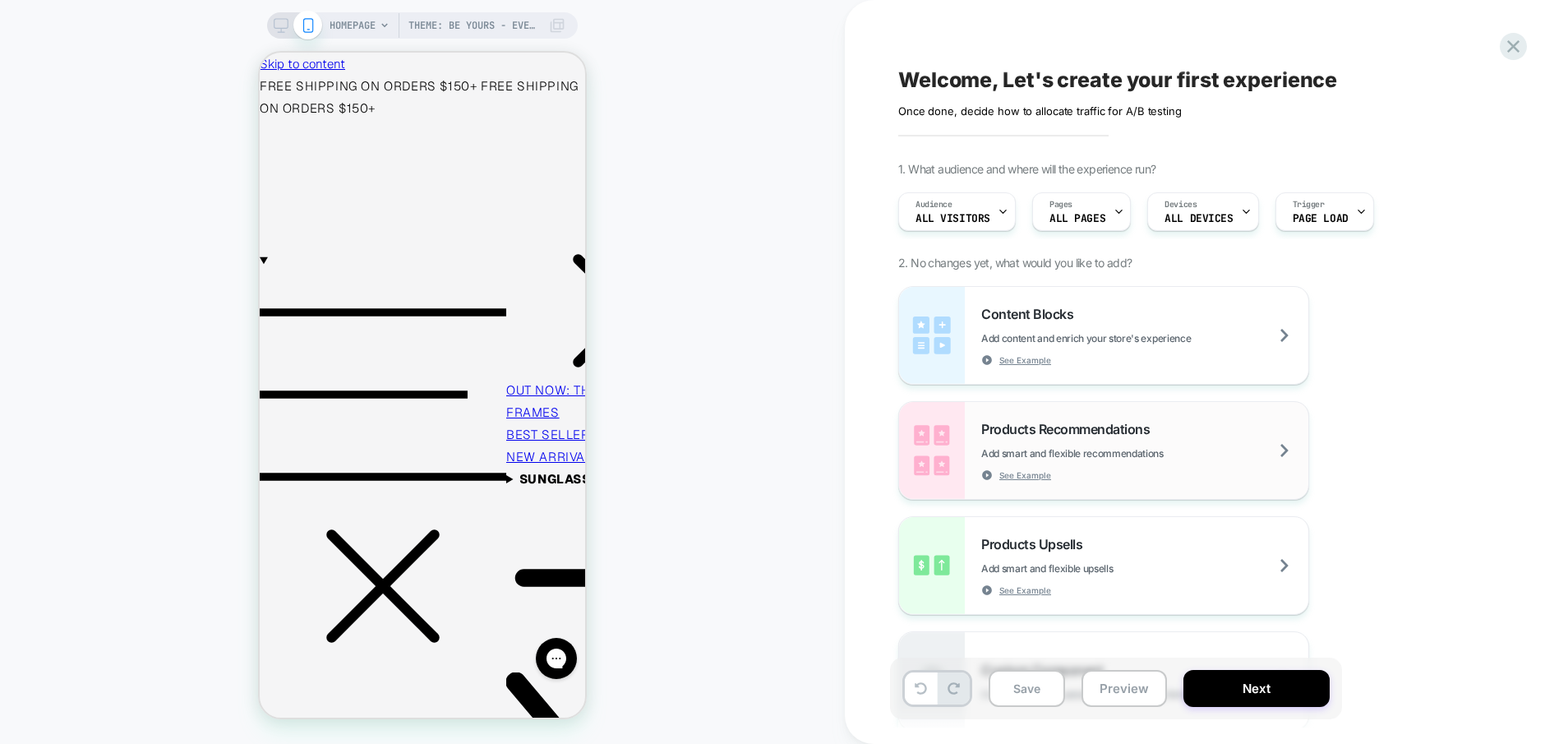
click at [1216, 443] on div "Products Recommendations Add smart and flexible recommendations See Example" at bounding box center [1144, 450] width 327 height 60
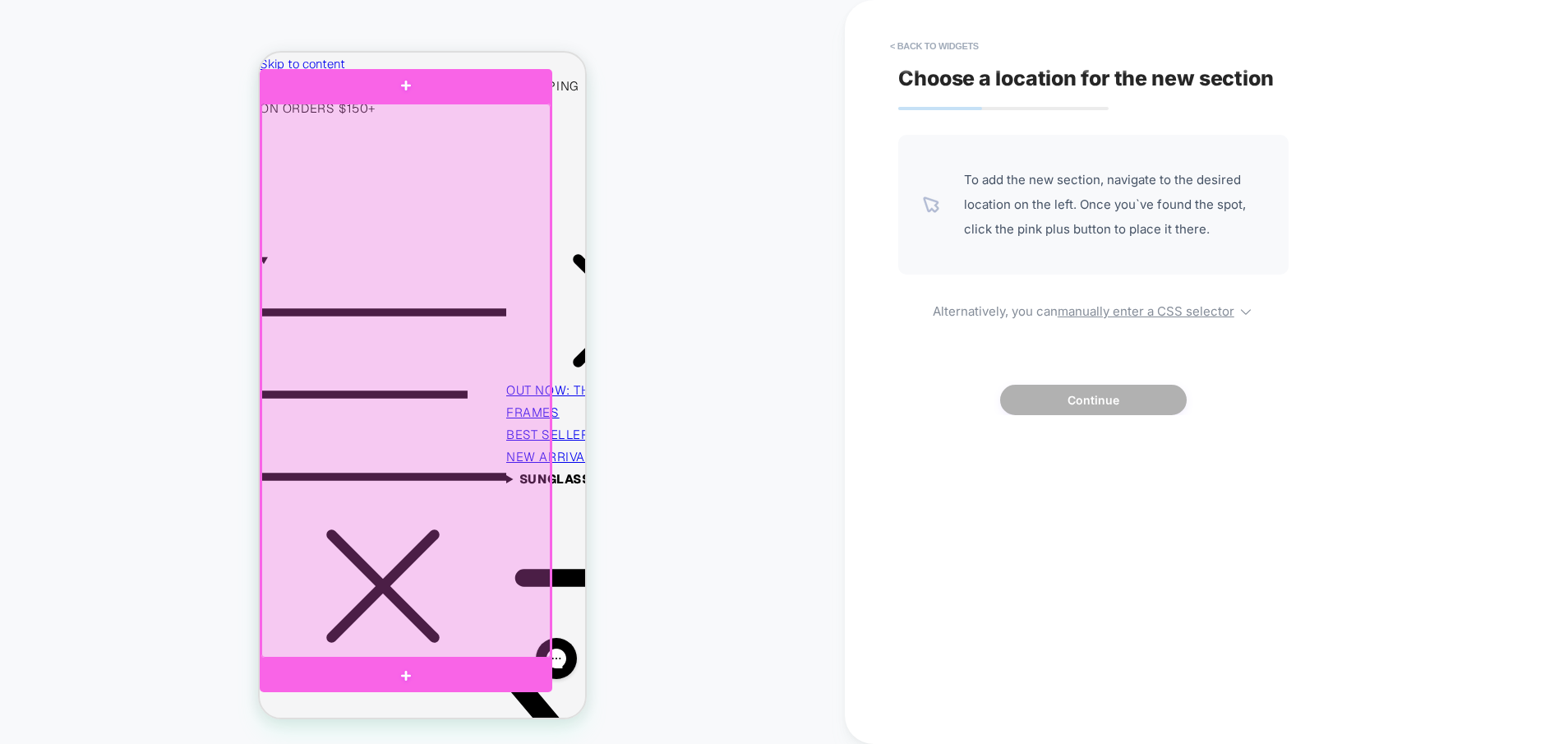
click at [439, 616] on div at bounding box center [406, 380] width 289 height 554
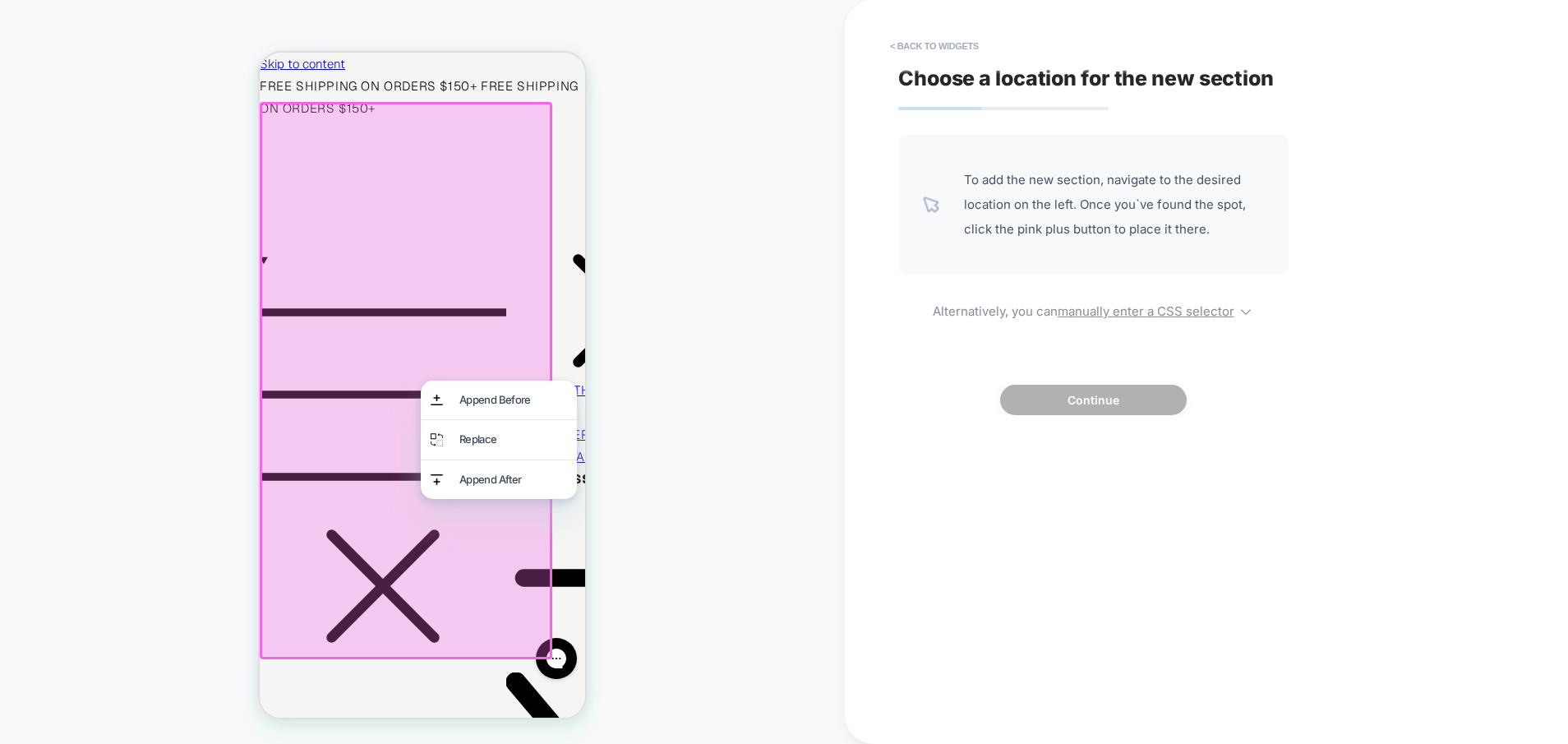
click at [439, 616] on div at bounding box center [406, 380] width 293 height 557
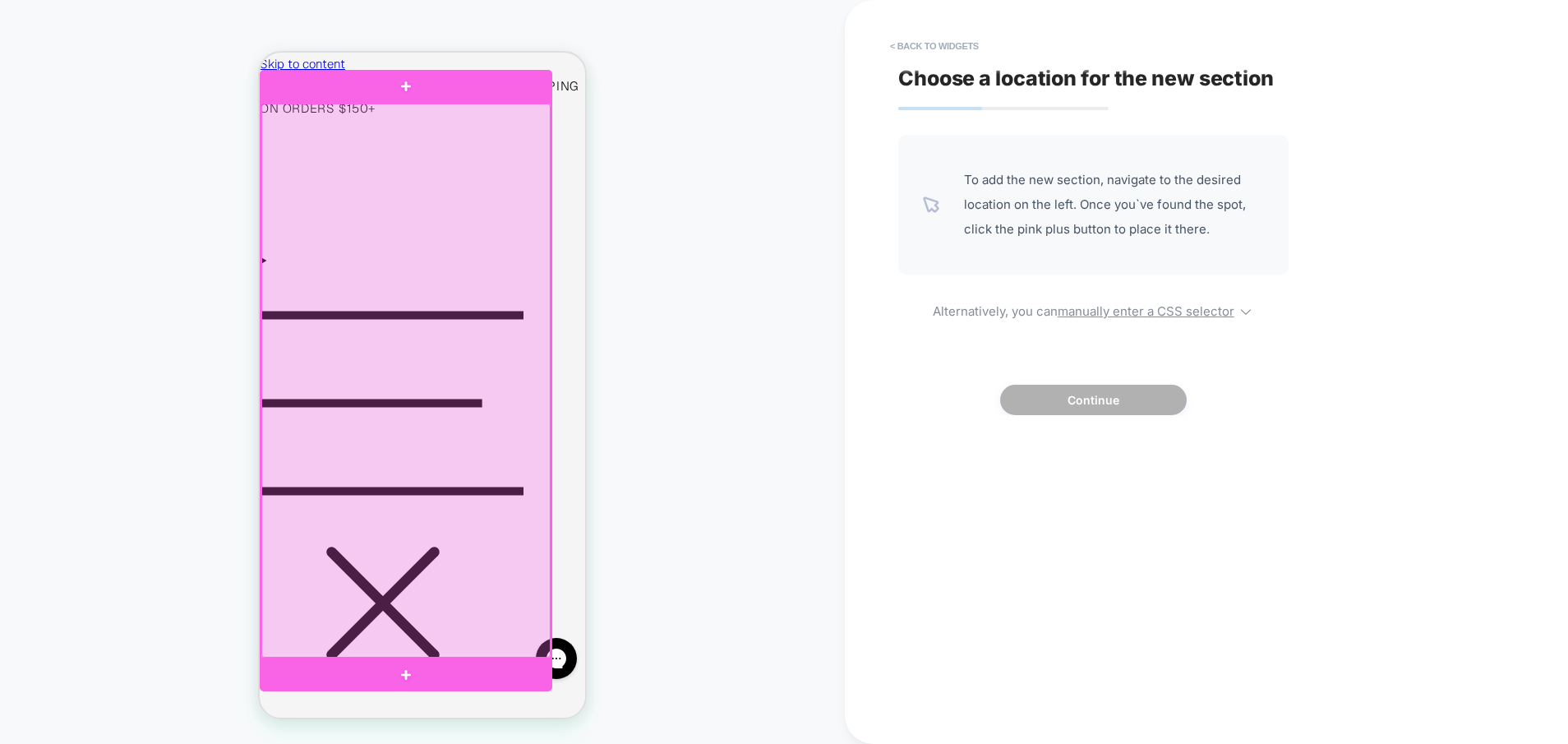
click at [279, 113] on div at bounding box center [406, 380] width 289 height 554
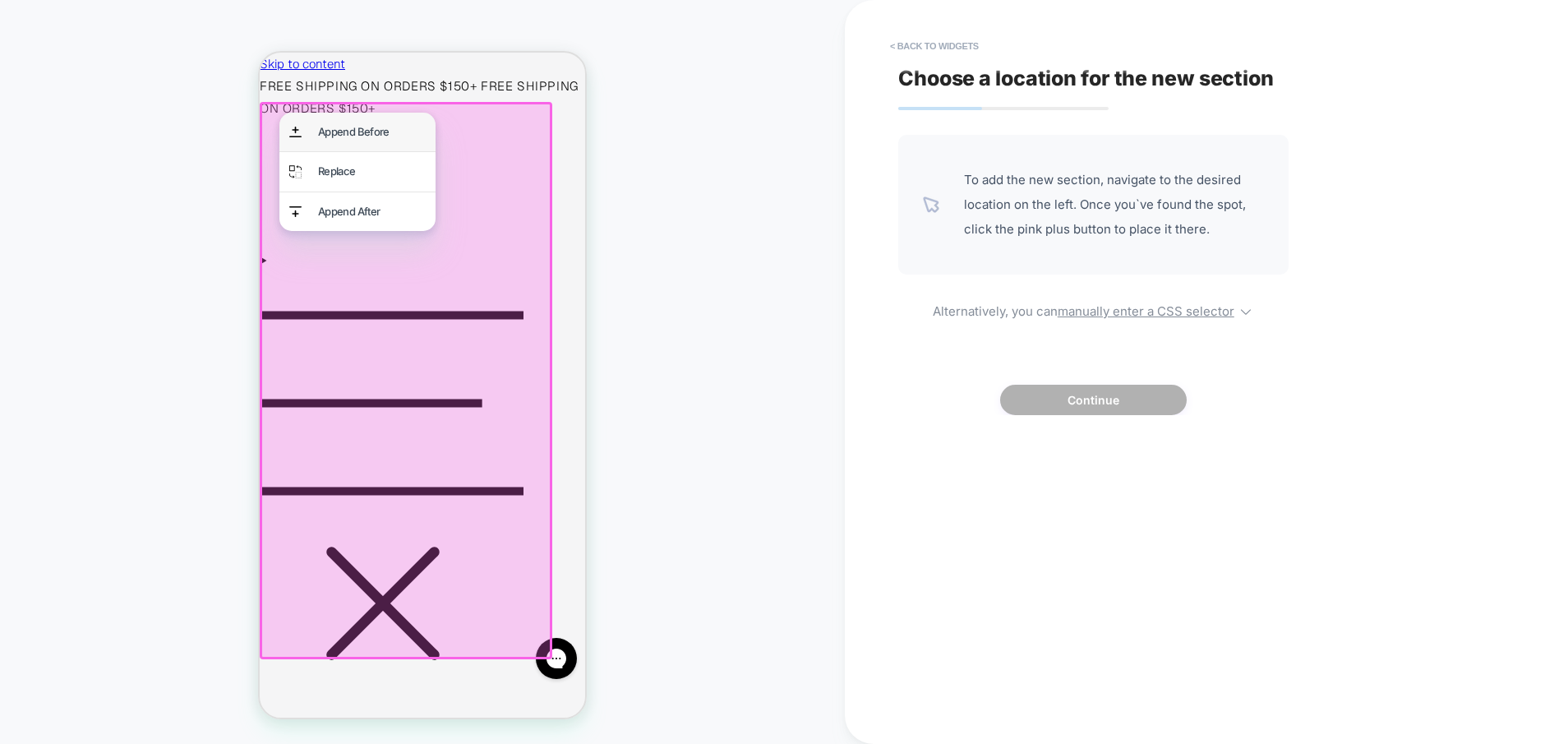
click at [279, 113] on div "Append Before" at bounding box center [357, 132] width 156 height 39
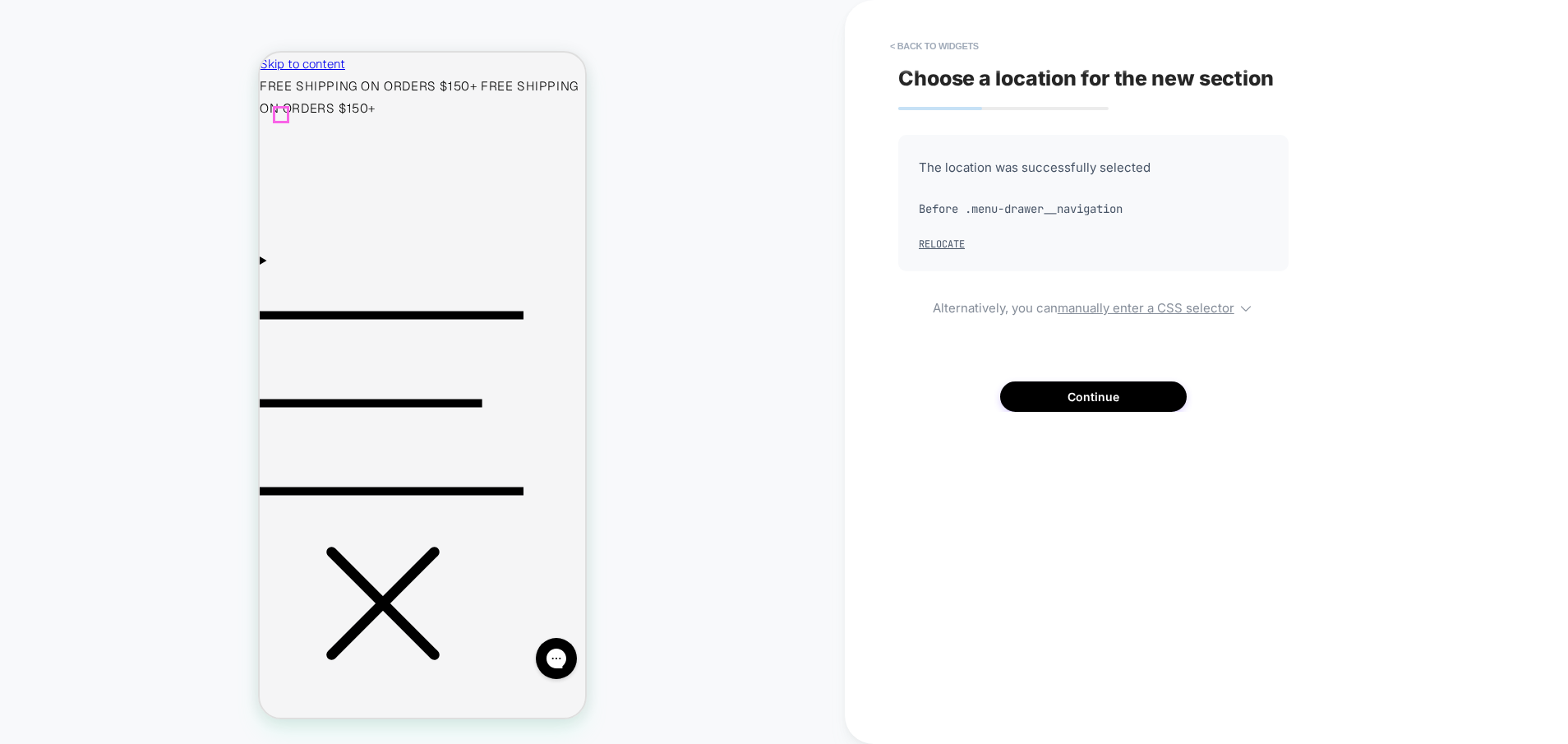
click at [276, 272] on icon "Menu" at bounding box center [392, 403] width 264 height 264
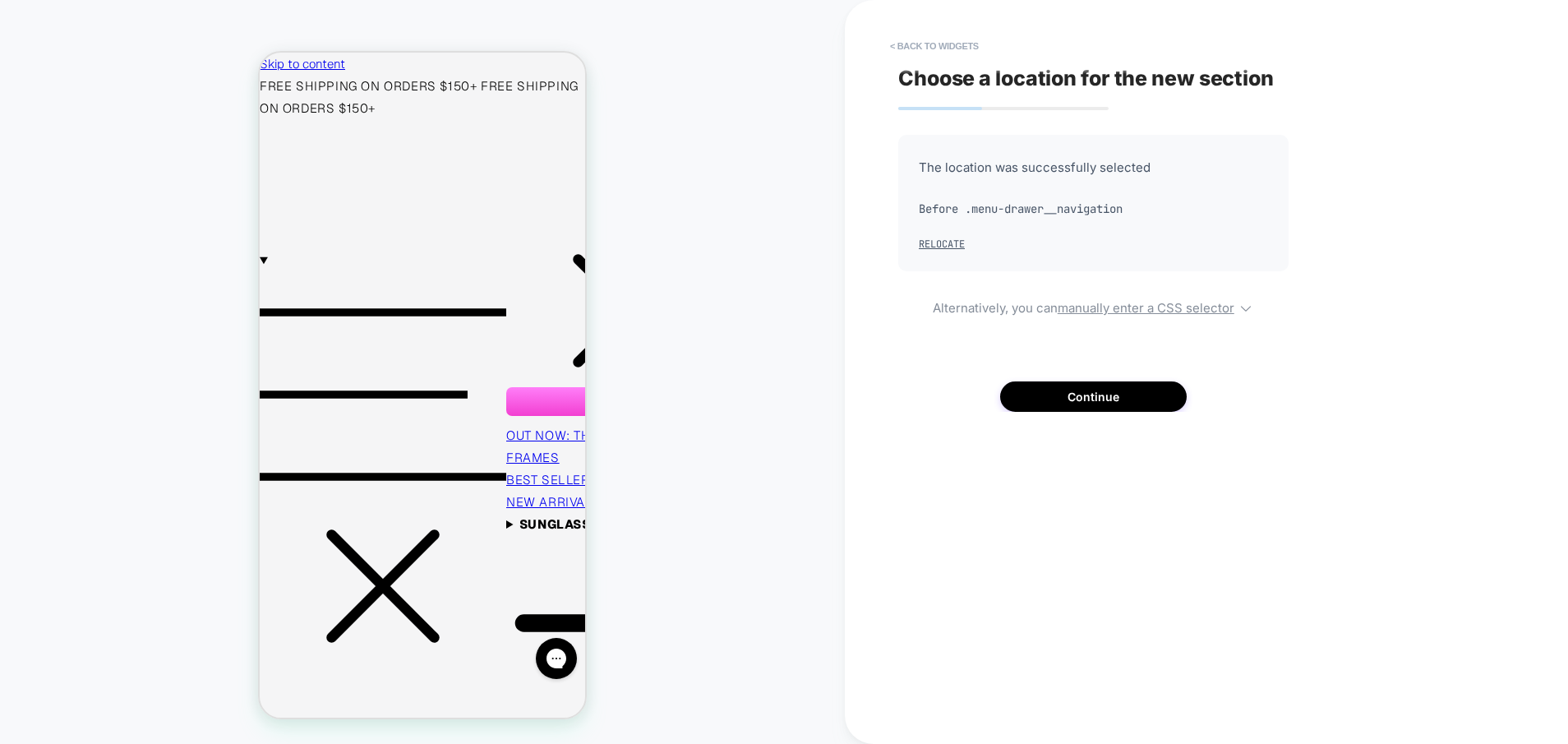
click at [610, 380] on icon at bounding box center [629, 400] width 39 height 39
click at [922, 46] on button "< Back to widgets" at bounding box center [935, 46] width 105 height 26
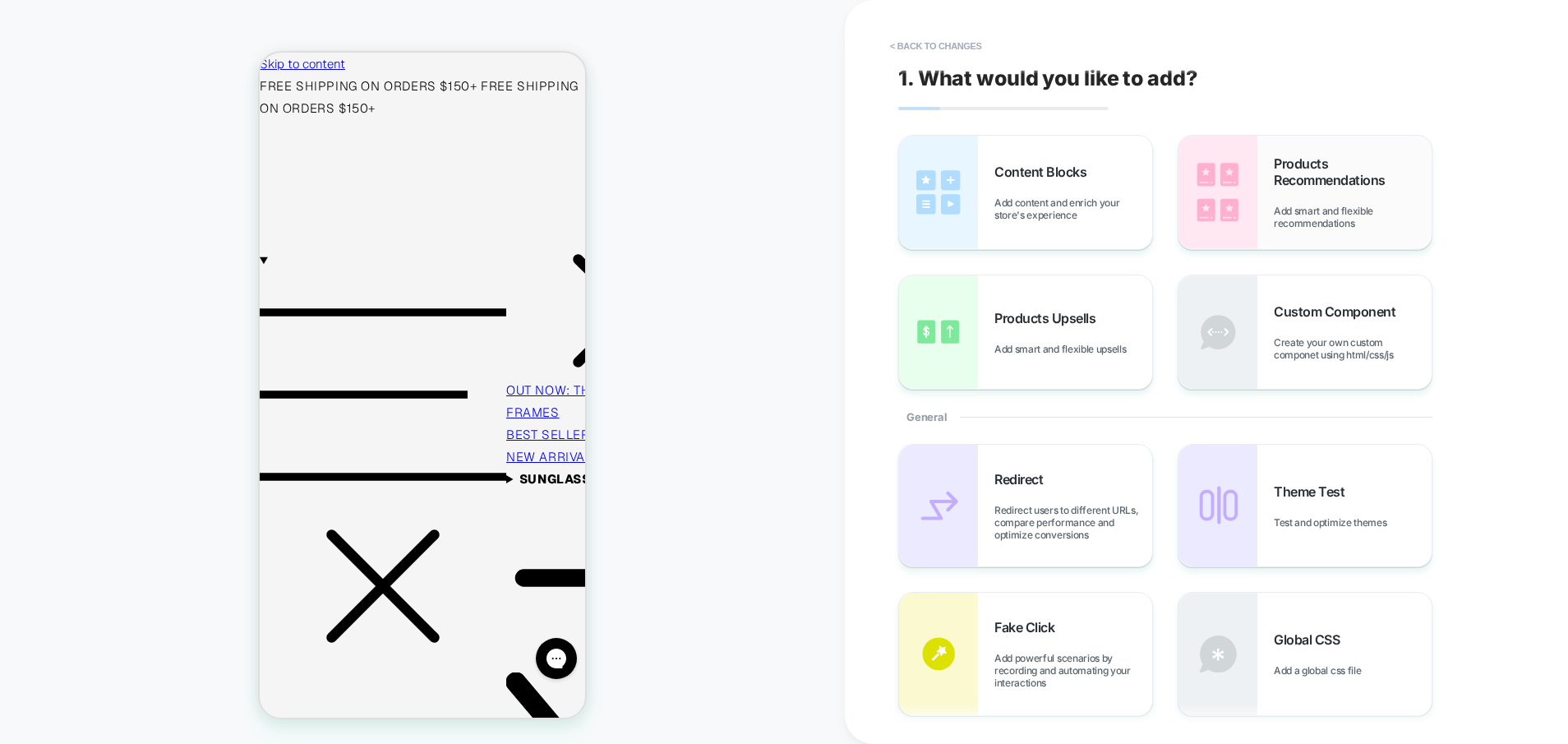
click at [1305, 202] on div "Products Recommendations Add smart and flexible recommendations" at bounding box center [1353, 192] width 158 height 74
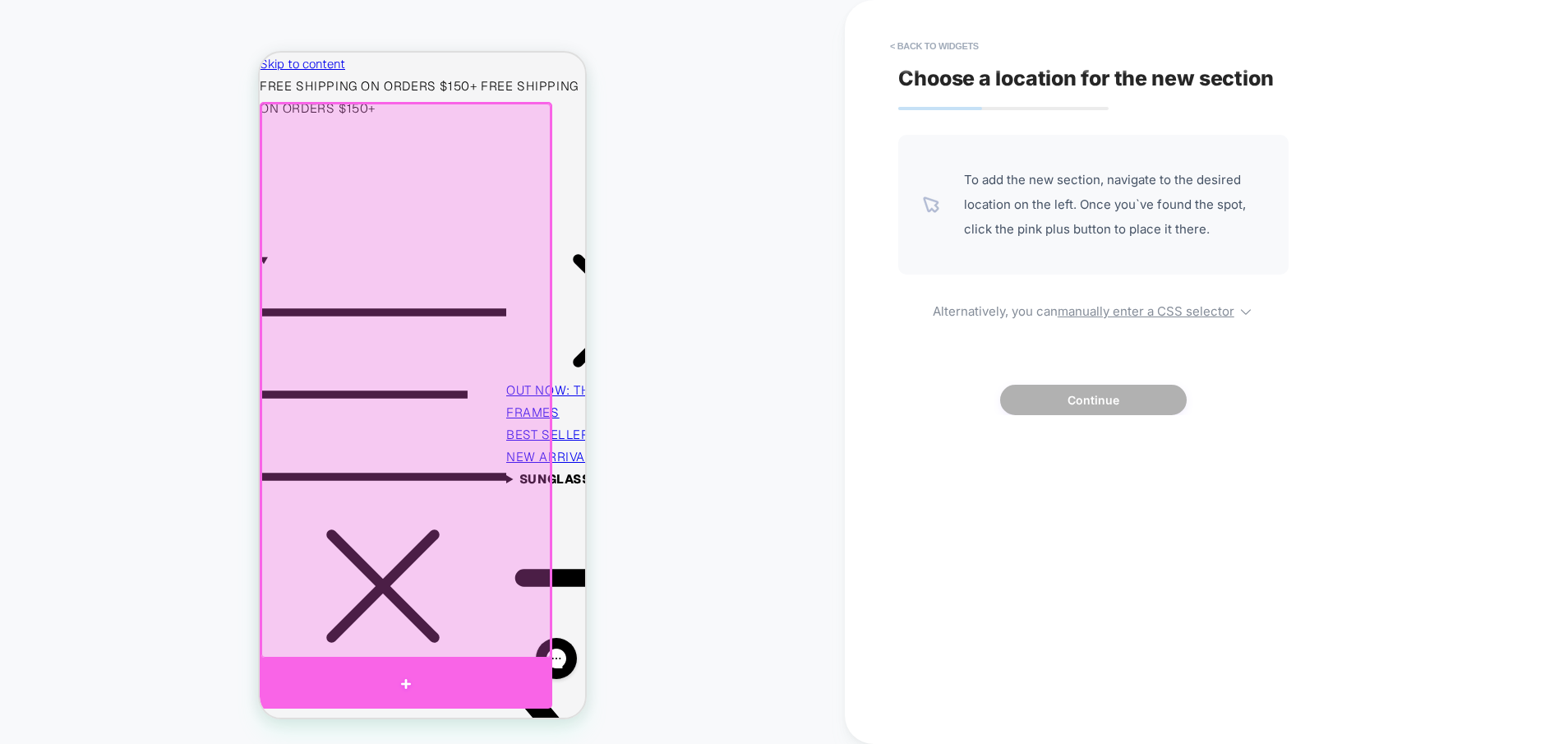
click at [428, 674] on div at bounding box center [406, 684] width 293 height 49
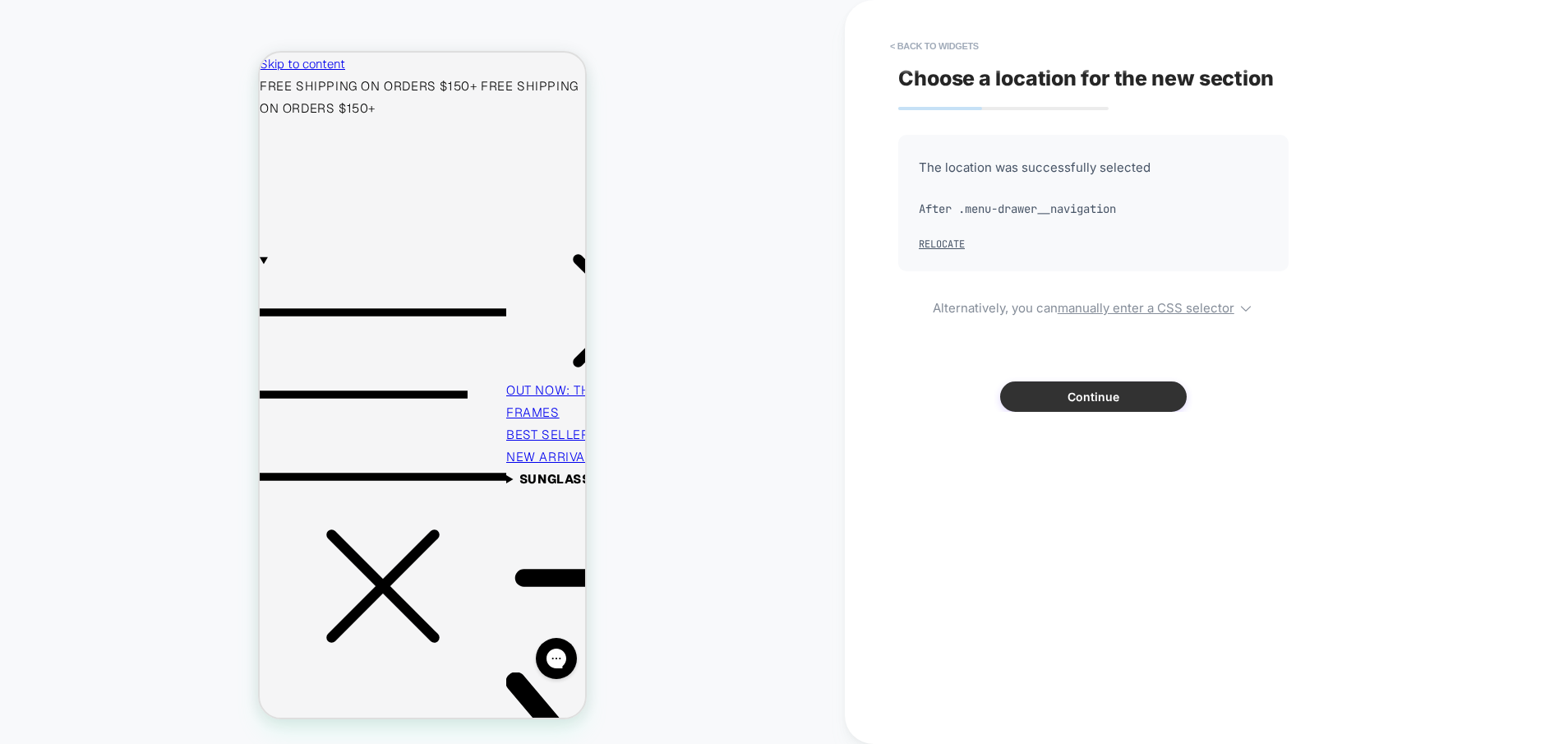
click at [1076, 398] on button "Continue" at bounding box center [1093, 396] width 187 height 31
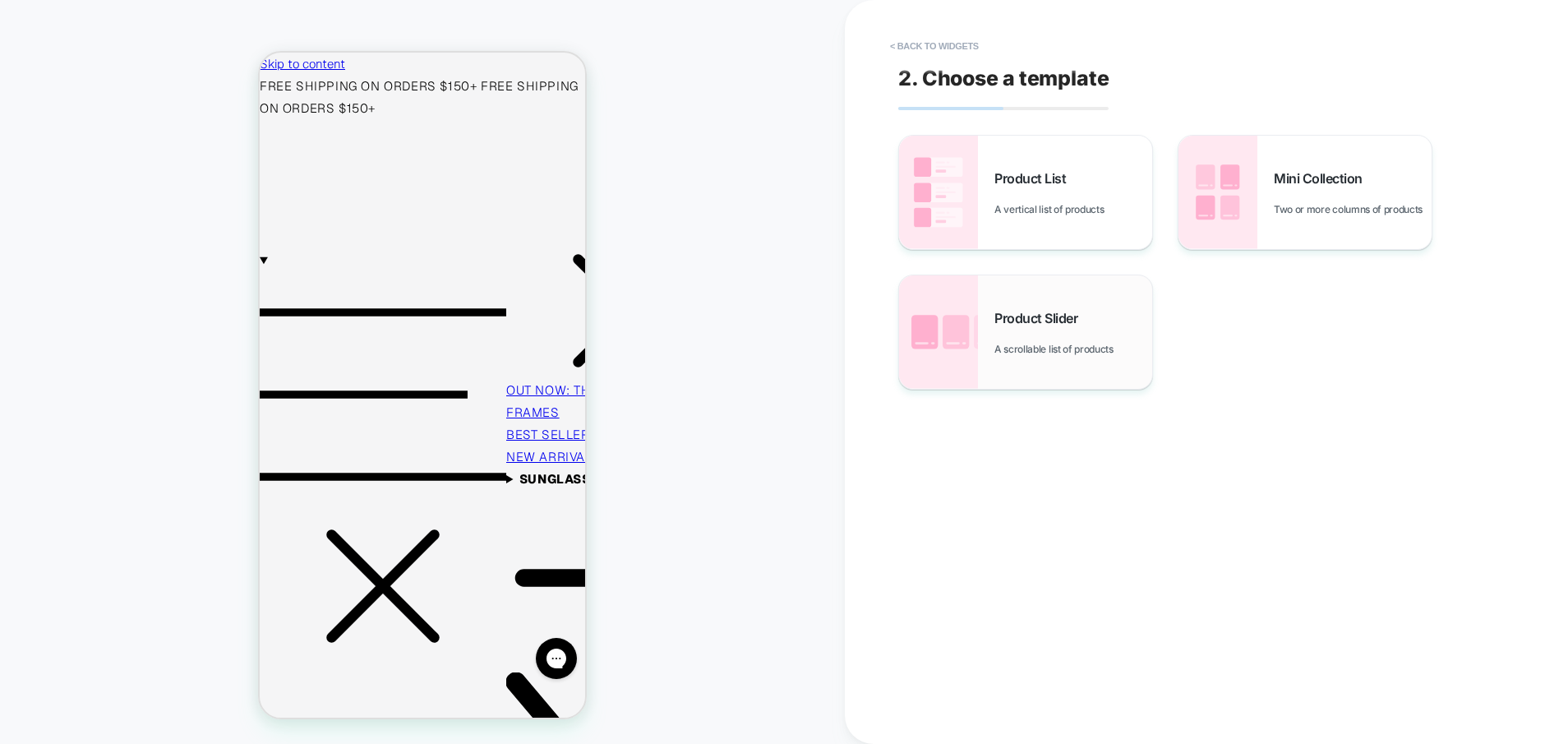
click at [1034, 329] on div "Product Slider A scrollable list of products" at bounding box center [1073, 333] width 158 height 46
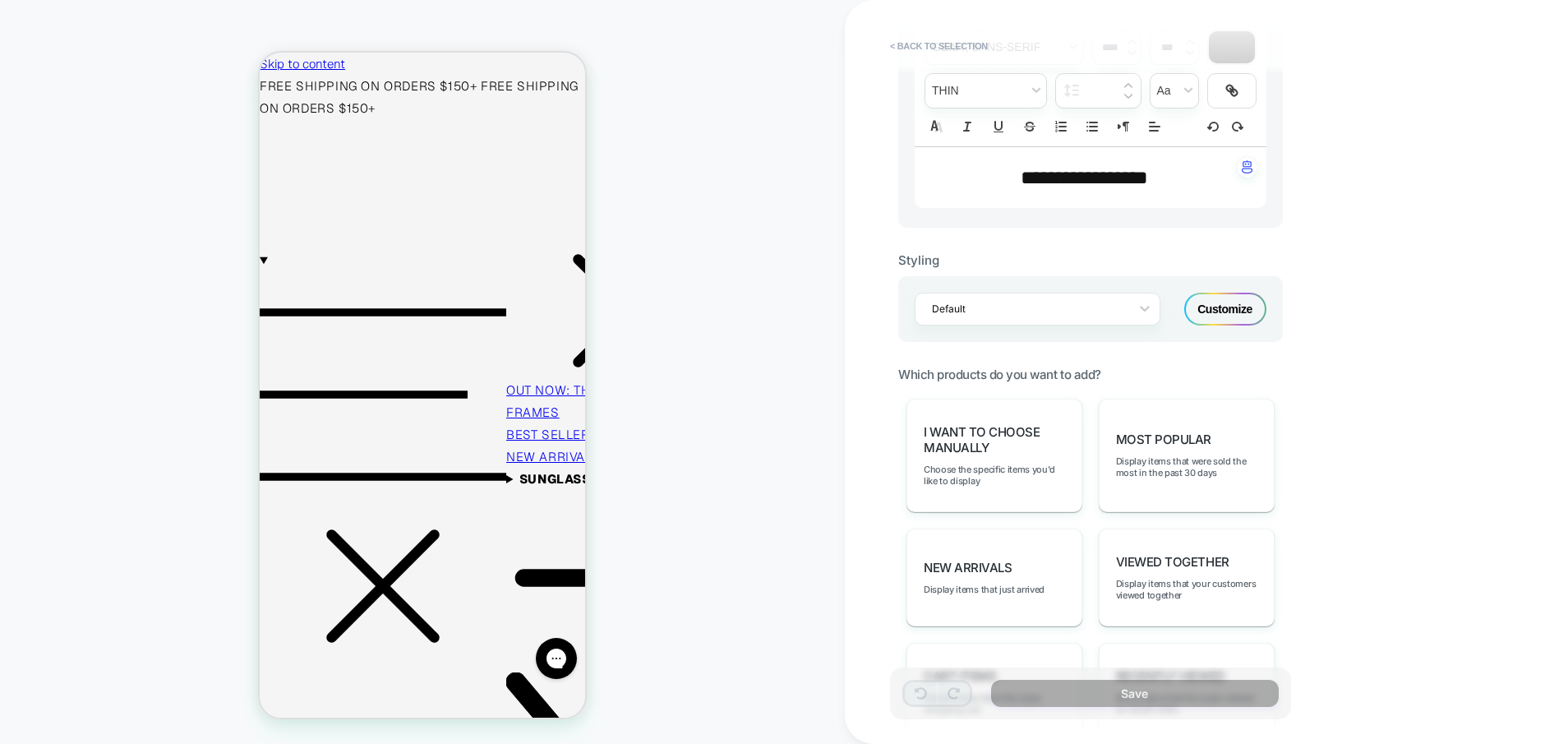
scroll to position [698, 0]
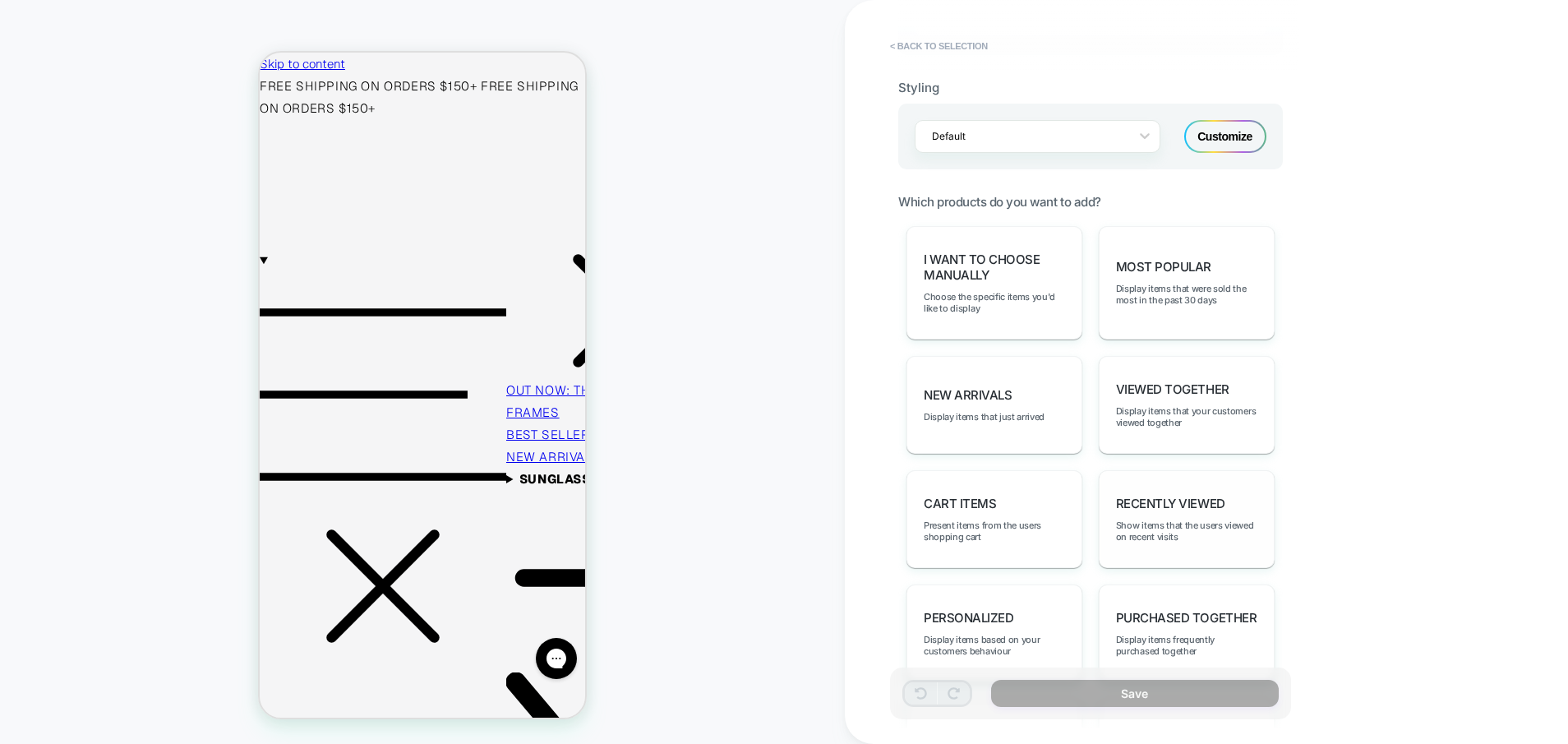
click at [1109, 495] on div "Recently Viewed Show items that the users viewed on recent visits" at bounding box center [1187, 520] width 176 height 98
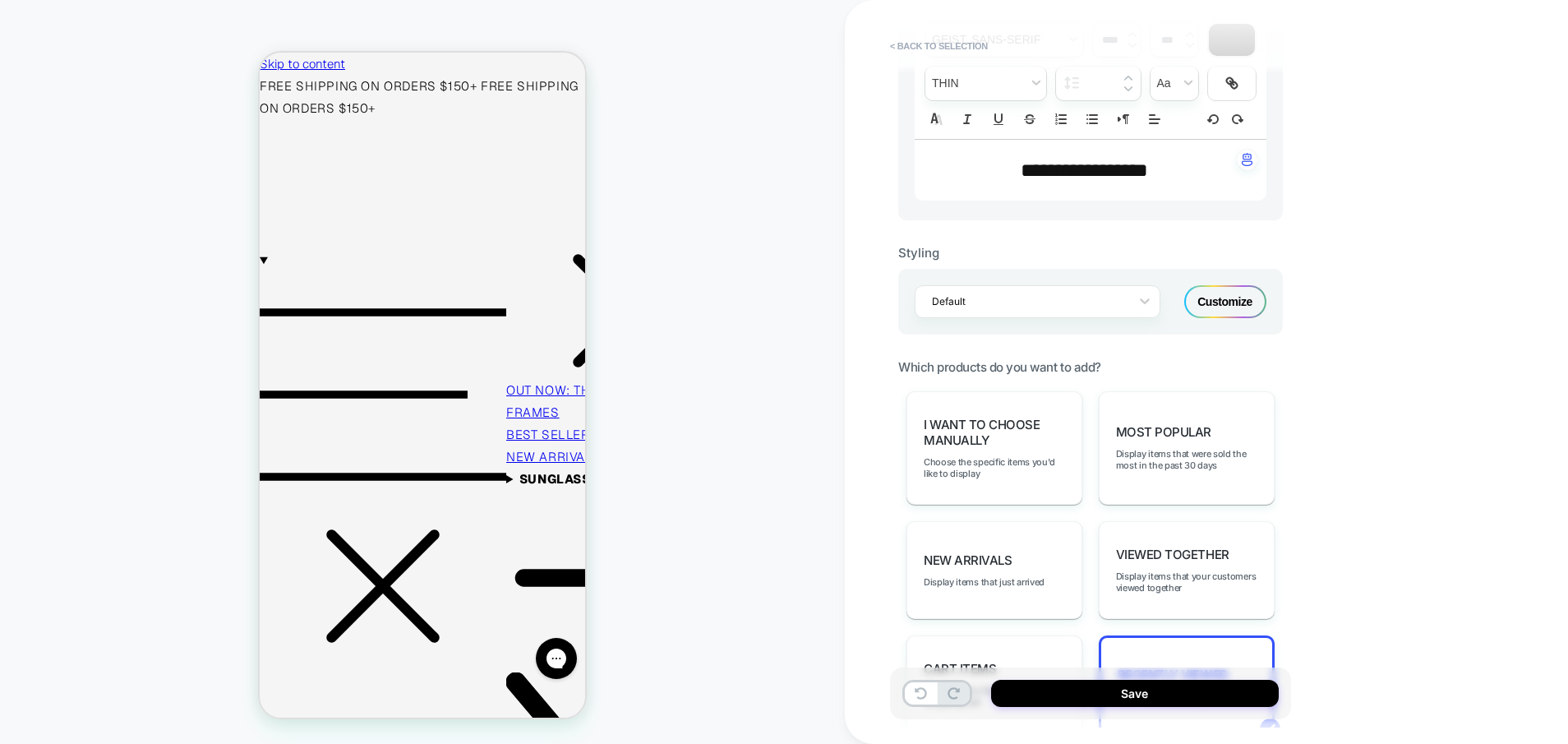
scroll to position [251, 0]
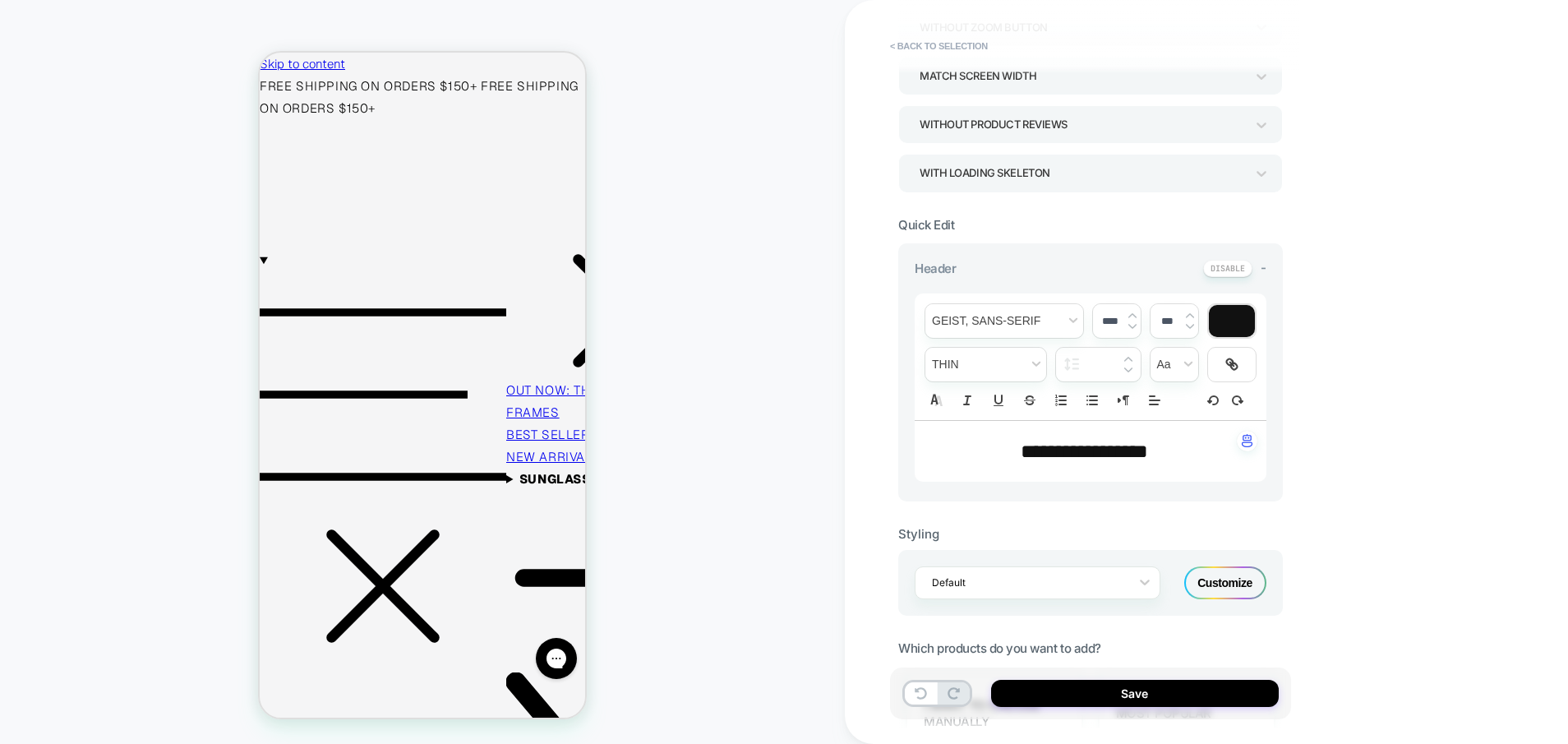
click at [1049, 453] on span "**********" at bounding box center [1084, 451] width 127 height 20
type input "****"
click at [1049, 453] on span "**********" at bounding box center [1084, 451] width 127 height 20
click at [1378, 503] on div "**********" at bounding box center [1207, 372] width 724 height 744
click at [1322, 473] on div "**********" at bounding box center [1207, 372] width 724 height 744
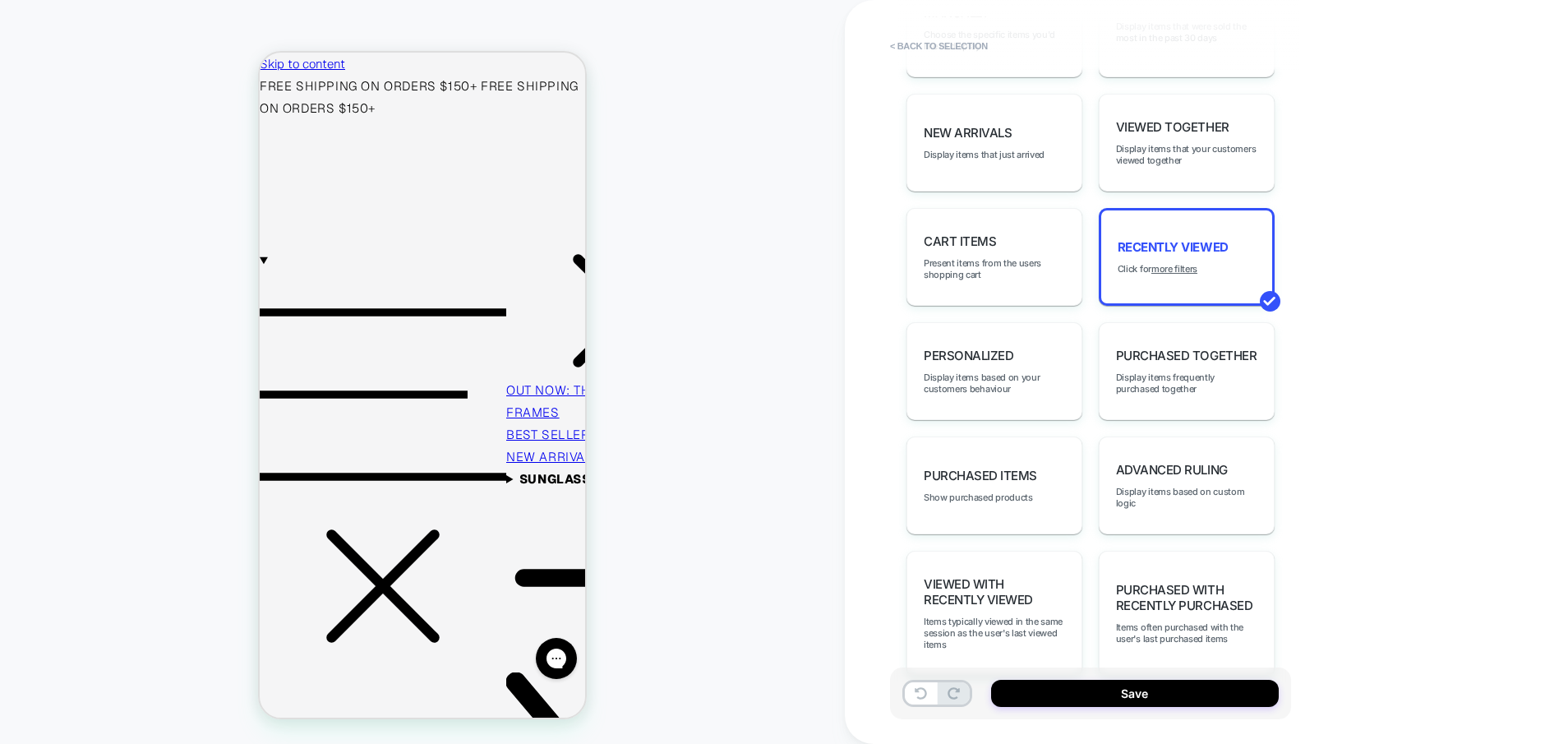
scroll to position [961, 0]
click at [1056, 393] on div "personalized Display items based on your customers behaviour" at bounding box center [994, 370] width 176 height 98
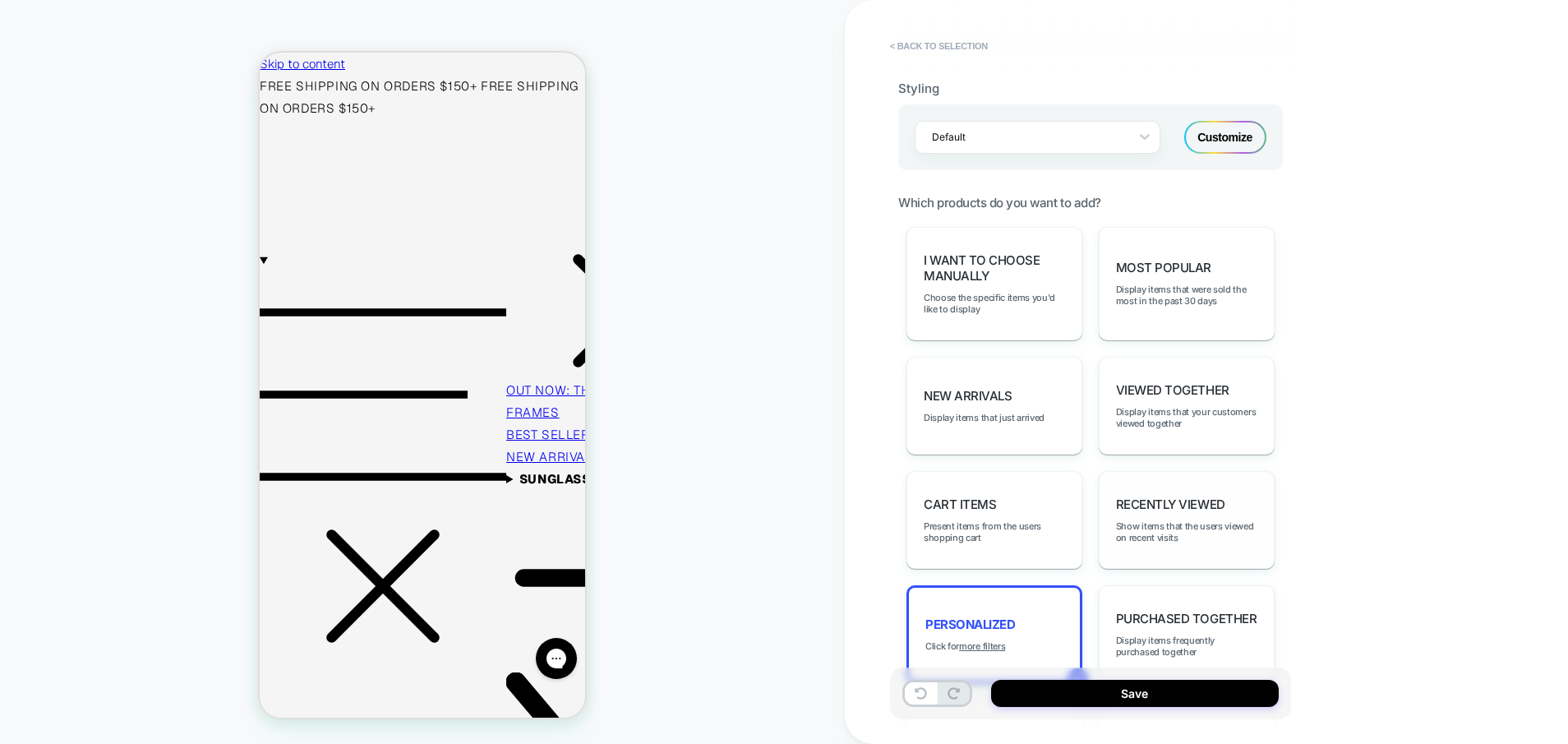
scroll to position [696, 0]
click at [1138, 298] on span "Display items that were sold the most in the past 30 days" at bounding box center [1186, 296] width 141 height 23
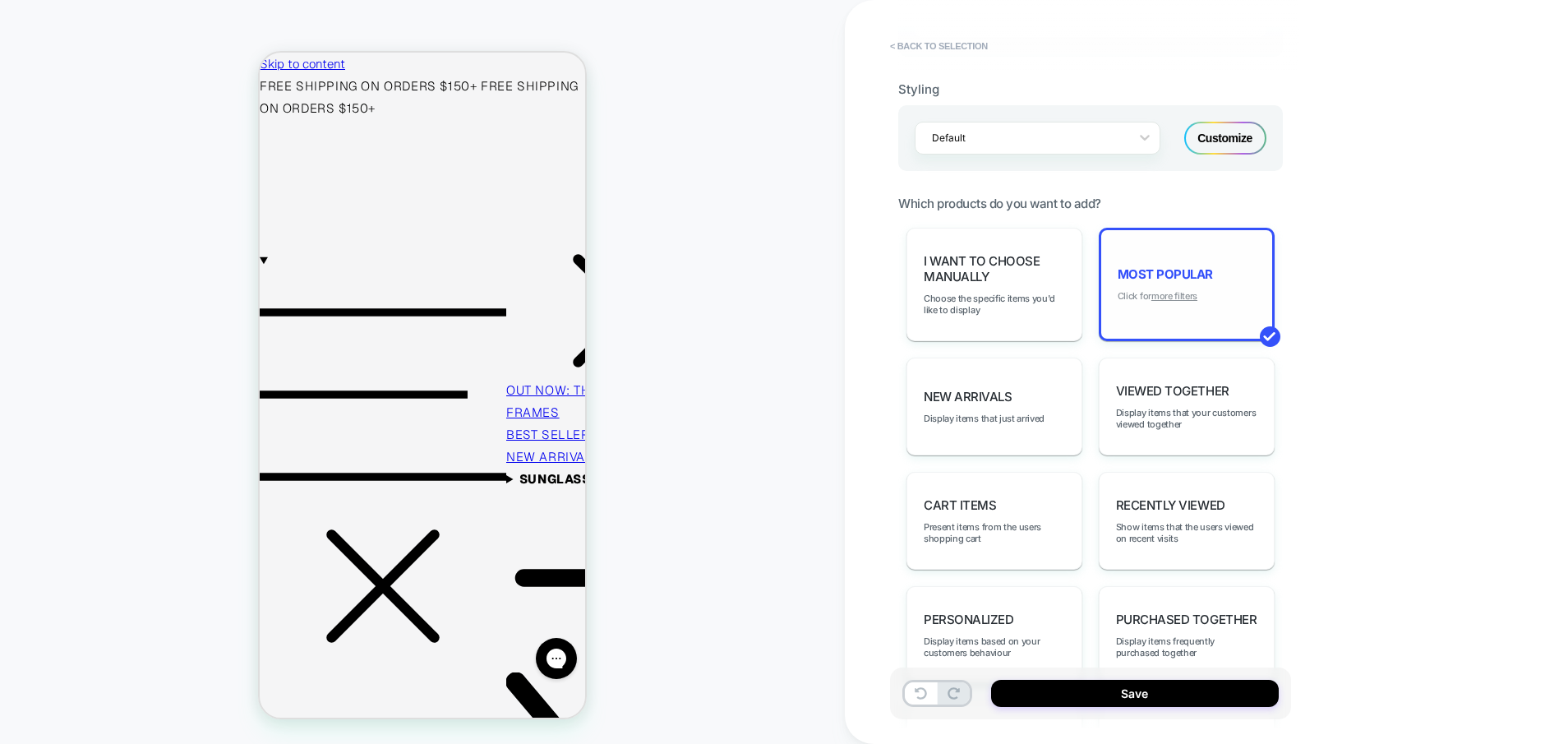
click at [1192, 299] on u "more filters" at bounding box center [1175, 295] width 46 height 11
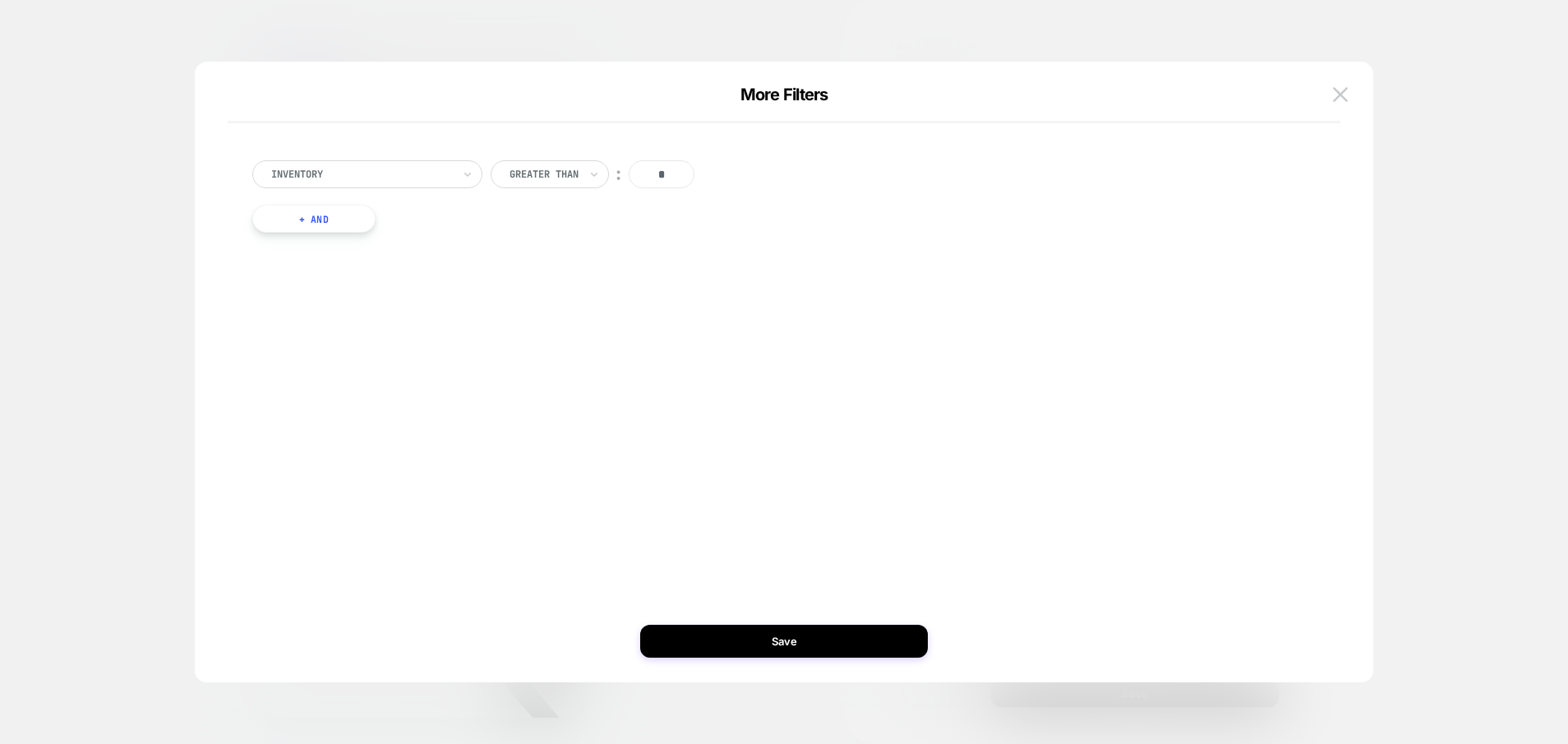
click at [338, 229] on button "+ And" at bounding box center [314, 219] width 124 height 28
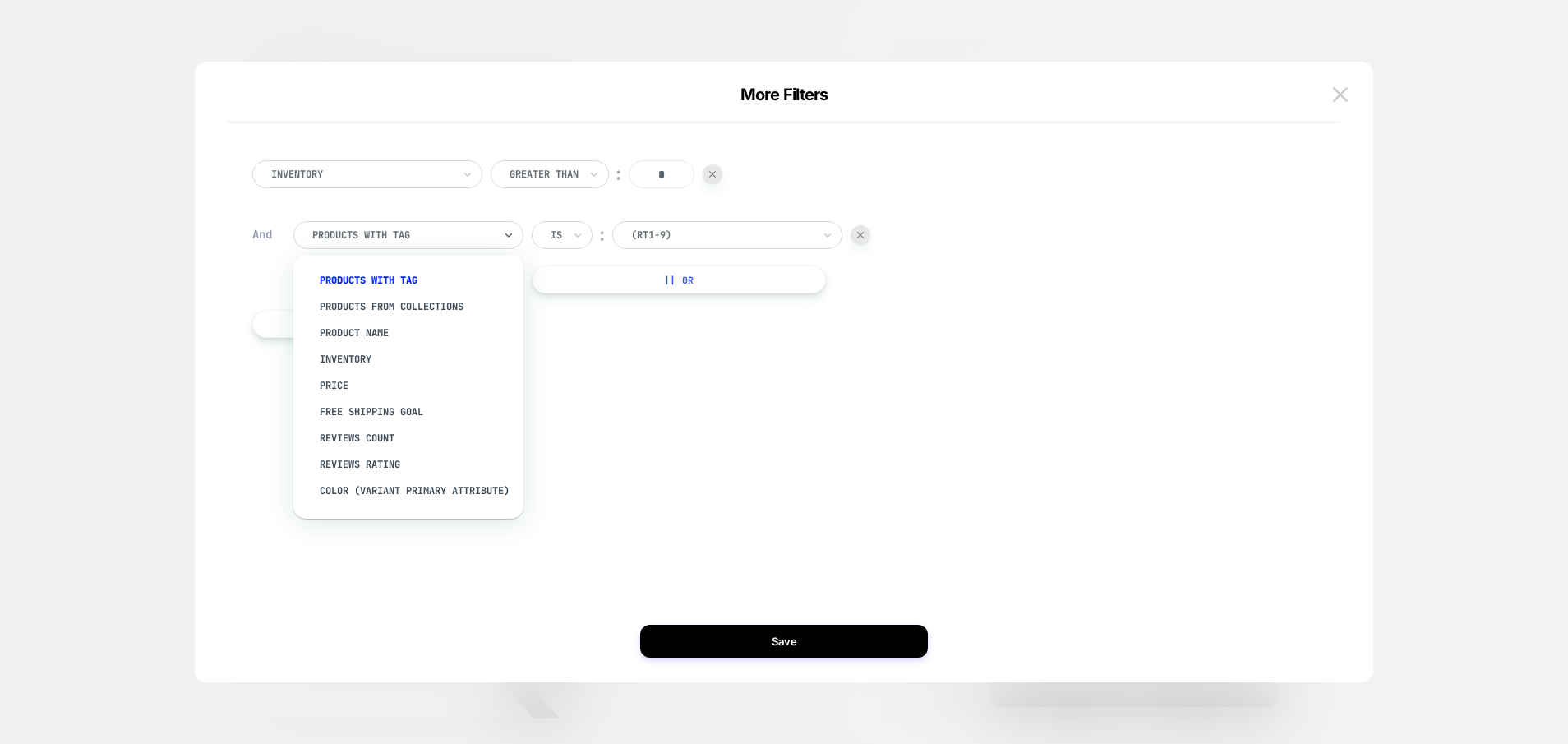
click at [368, 229] on div at bounding box center [403, 235] width 180 height 15
click at [360, 338] on div "Product Name" at bounding box center [417, 333] width 214 height 26
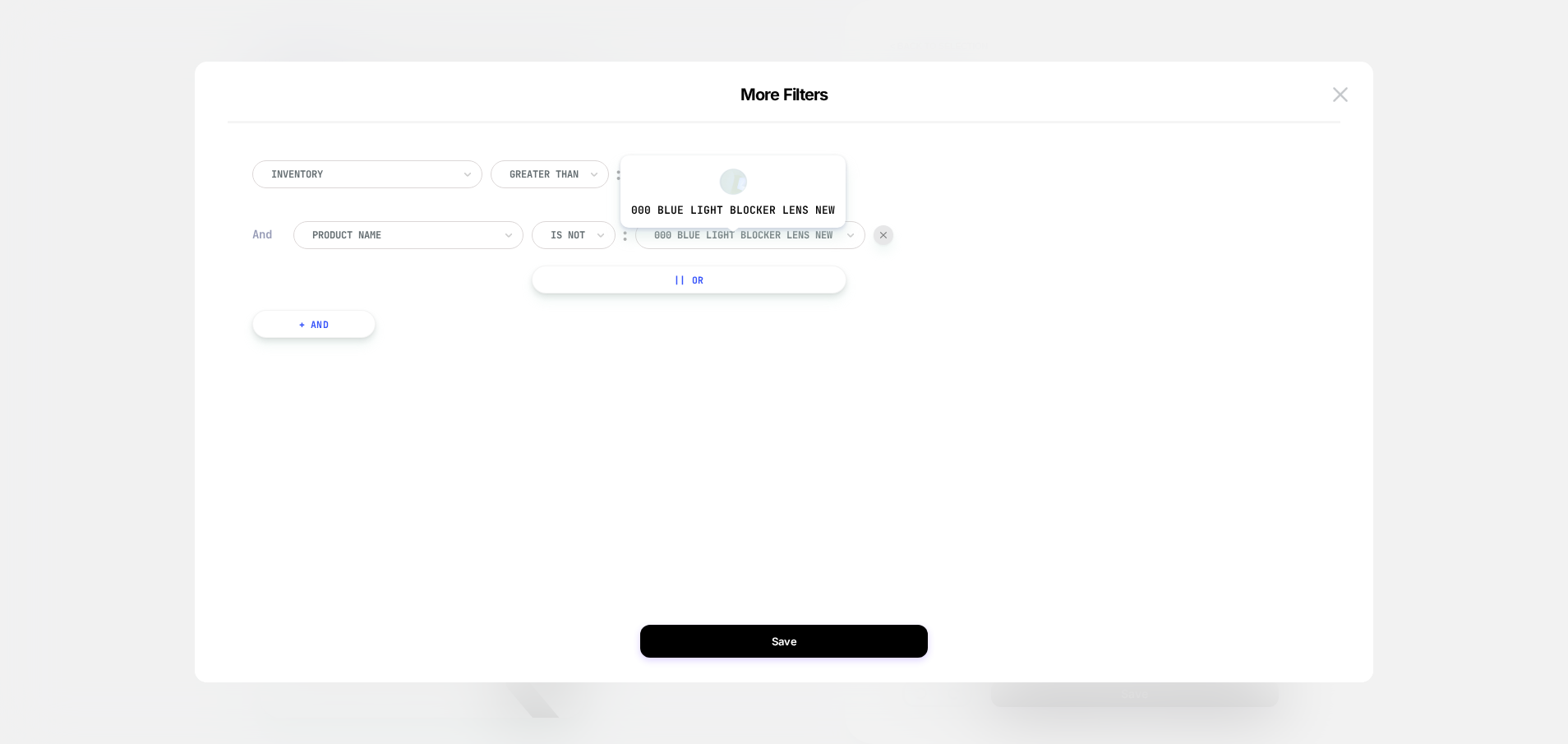
click at [731, 240] on div at bounding box center [745, 235] width 180 height 15
click at [754, 237] on div at bounding box center [745, 235] width 180 height 15
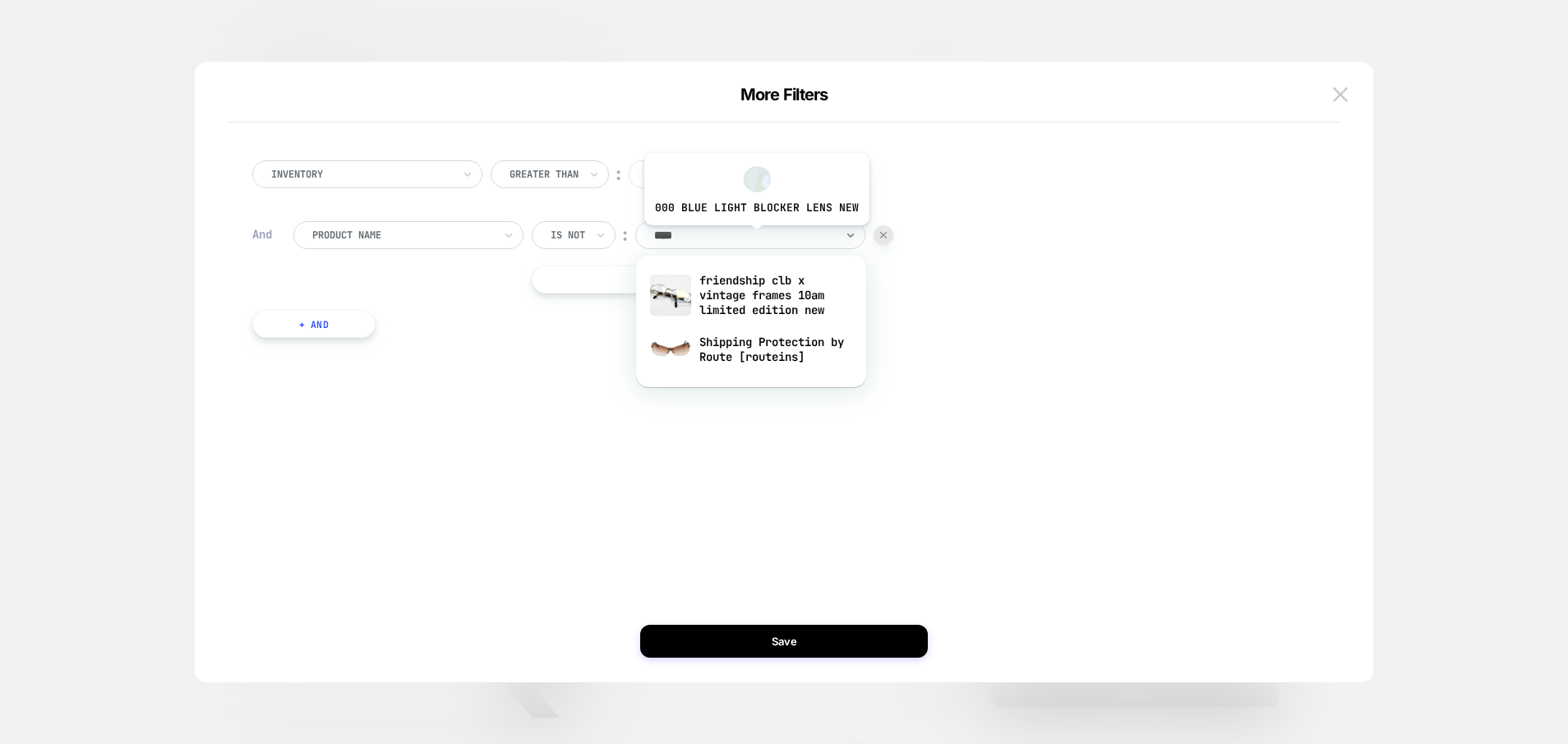
type input "*****"
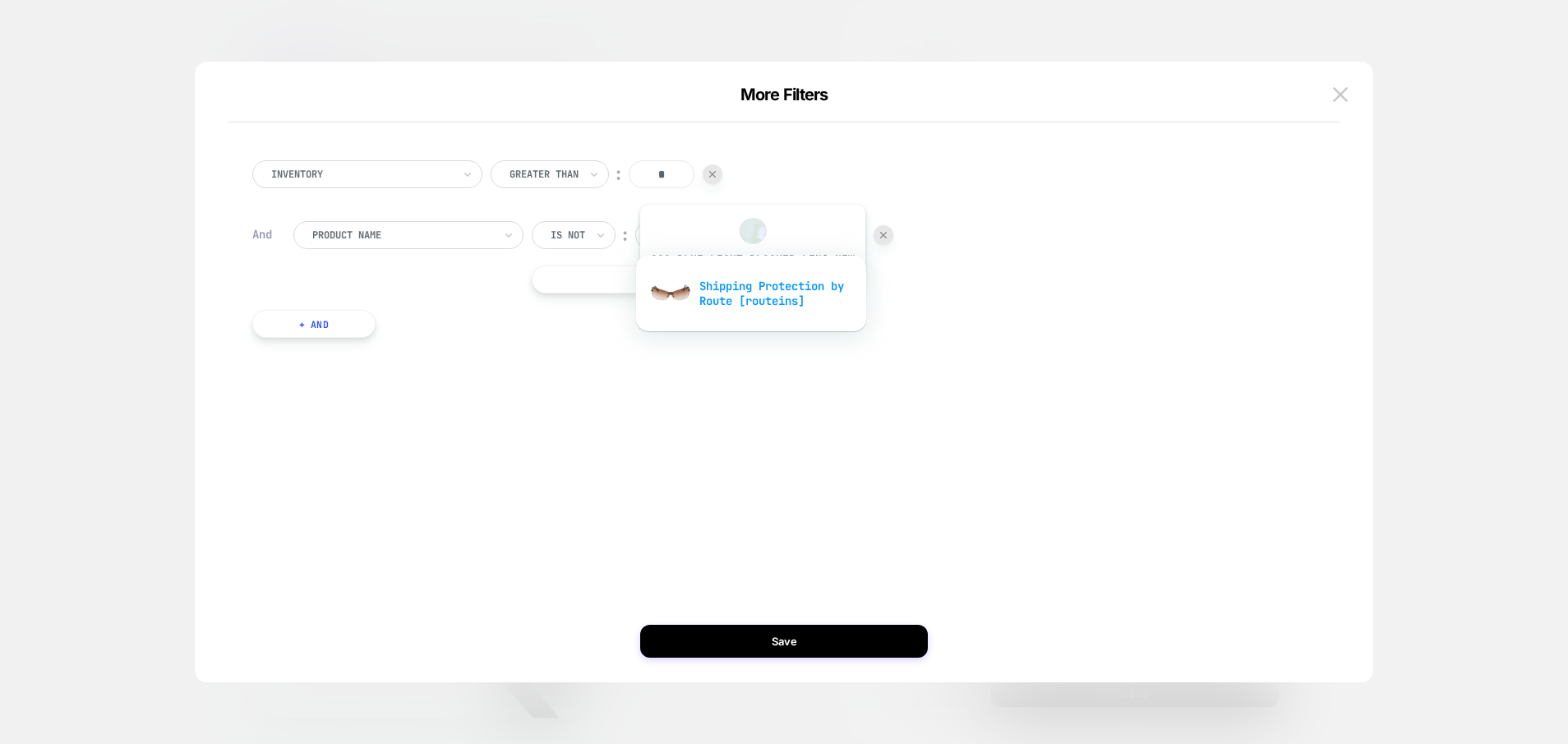
click at [751, 289] on div "Shipping Protection by Route [routeins]" at bounding box center [752, 294] width 214 height 53
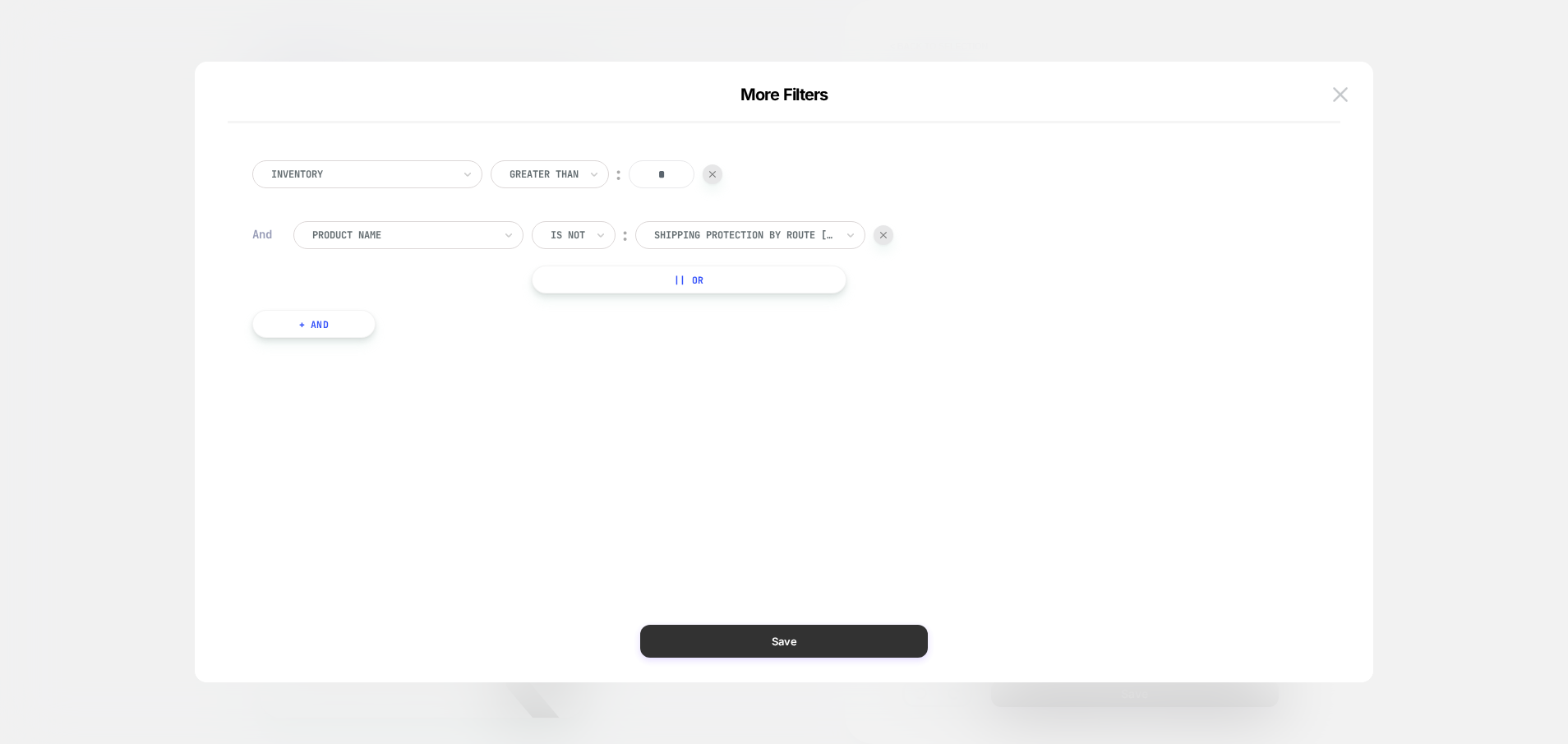
click at [759, 638] on button "Save" at bounding box center [784, 641] width 287 height 33
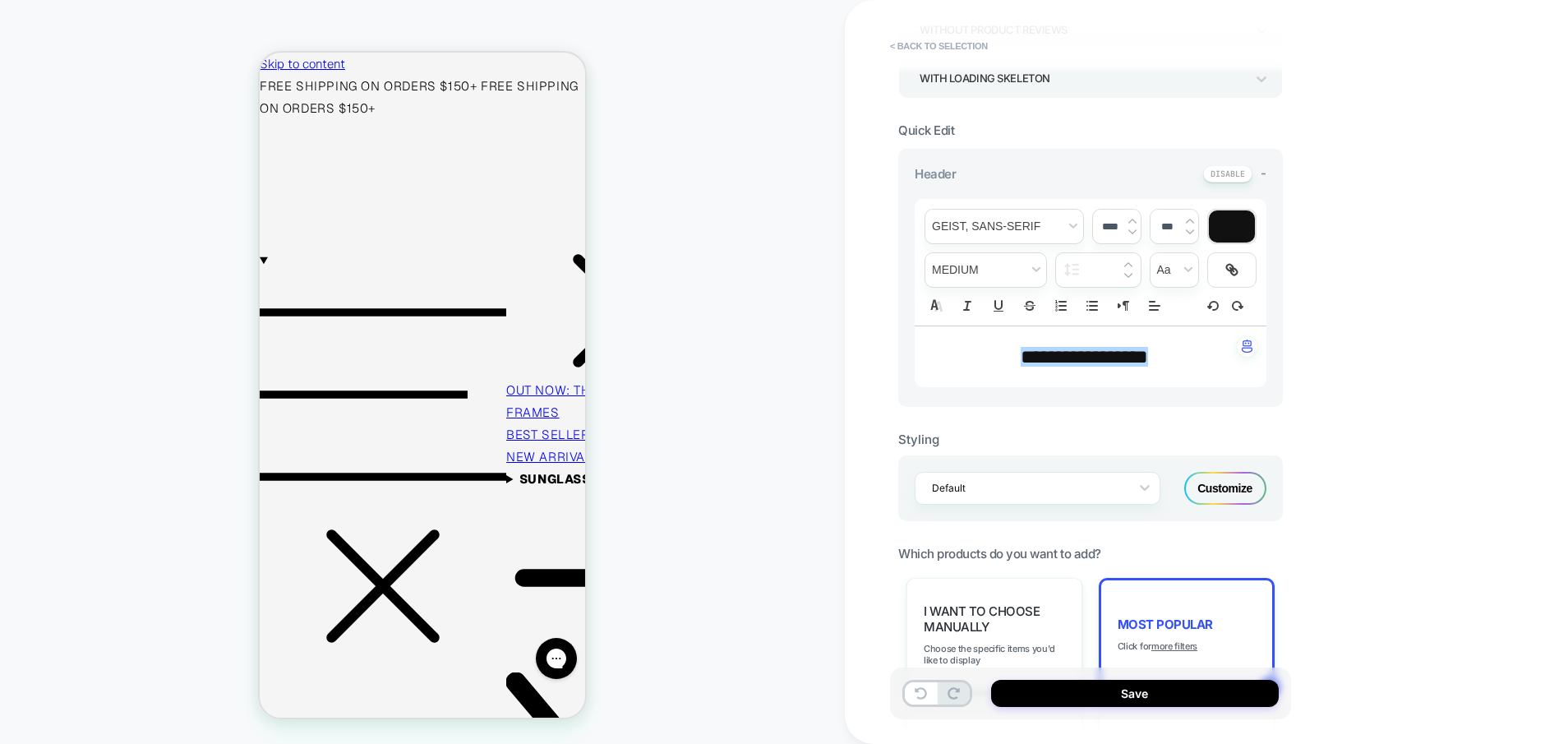
scroll to position [317, 0]
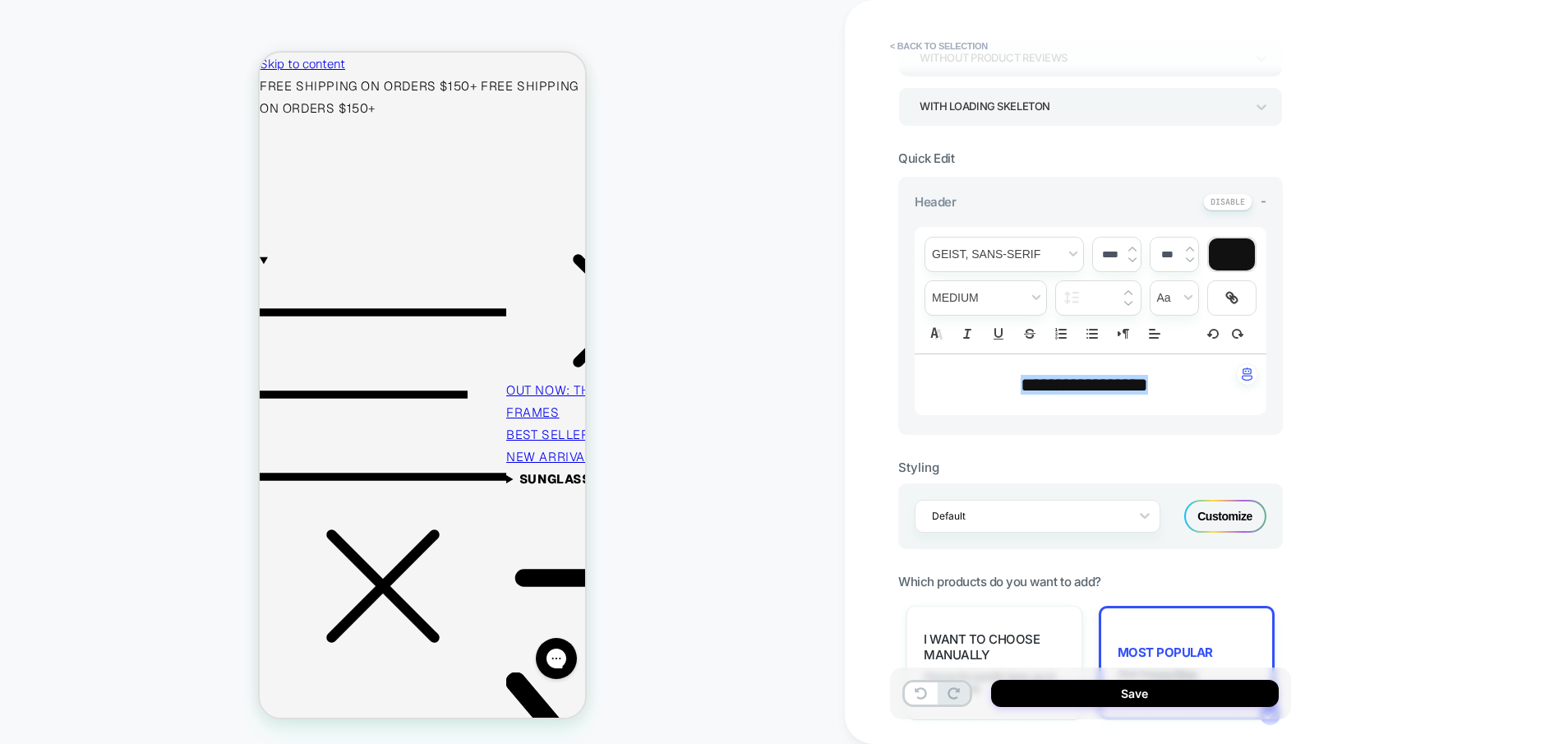
click at [1085, 380] on span "**********" at bounding box center [1084, 385] width 127 height 20
click at [1092, 380] on span "**********" at bounding box center [1084, 385] width 127 height 20
click at [1307, 368] on div "**********" at bounding box center [1207, 372] width 724 height 744
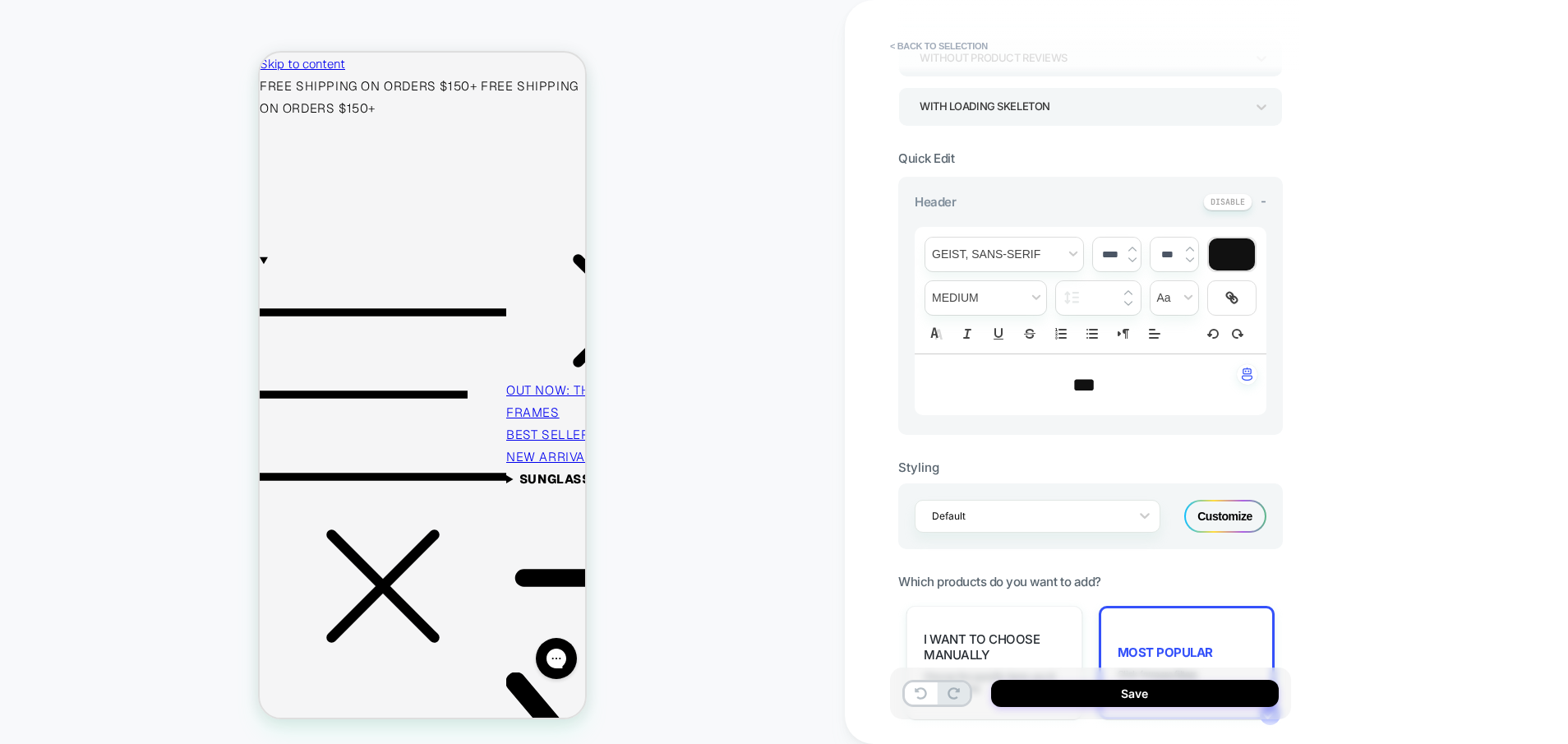
click at [1114, 383] on p "***" at bounding box center [1084, 385] width 307 height 28
click at [1181, 298] on span "transform" at bounding box center [1175, 298] width 47 height 33
click at [1165, 365] on span "transform" at bounding box center [1175, 359] width 26 height 30
click at [1381, 292] on div "**********" at bounding box center [1207, 372] width 724 height 744
click at [1008, 302] on span "fontWeight" at bounding box center [986, 298] width 121 height 33
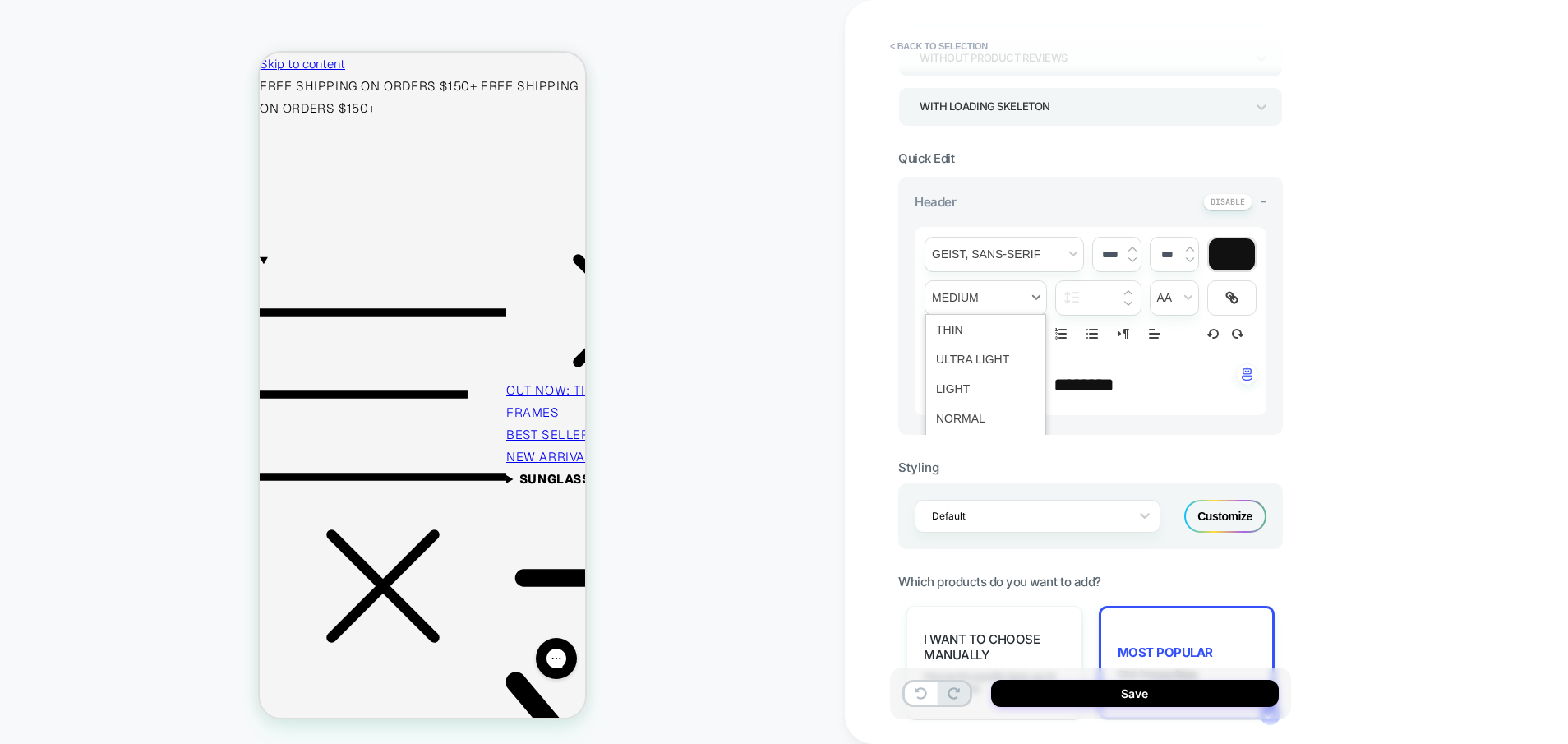
click at [1008, 302] on span "fontWeight" at bounding box center [986, 298] width 121 height 33
click at [1301, 295] on div "**********" at bounding box center [1207, 372] width 724 height 744
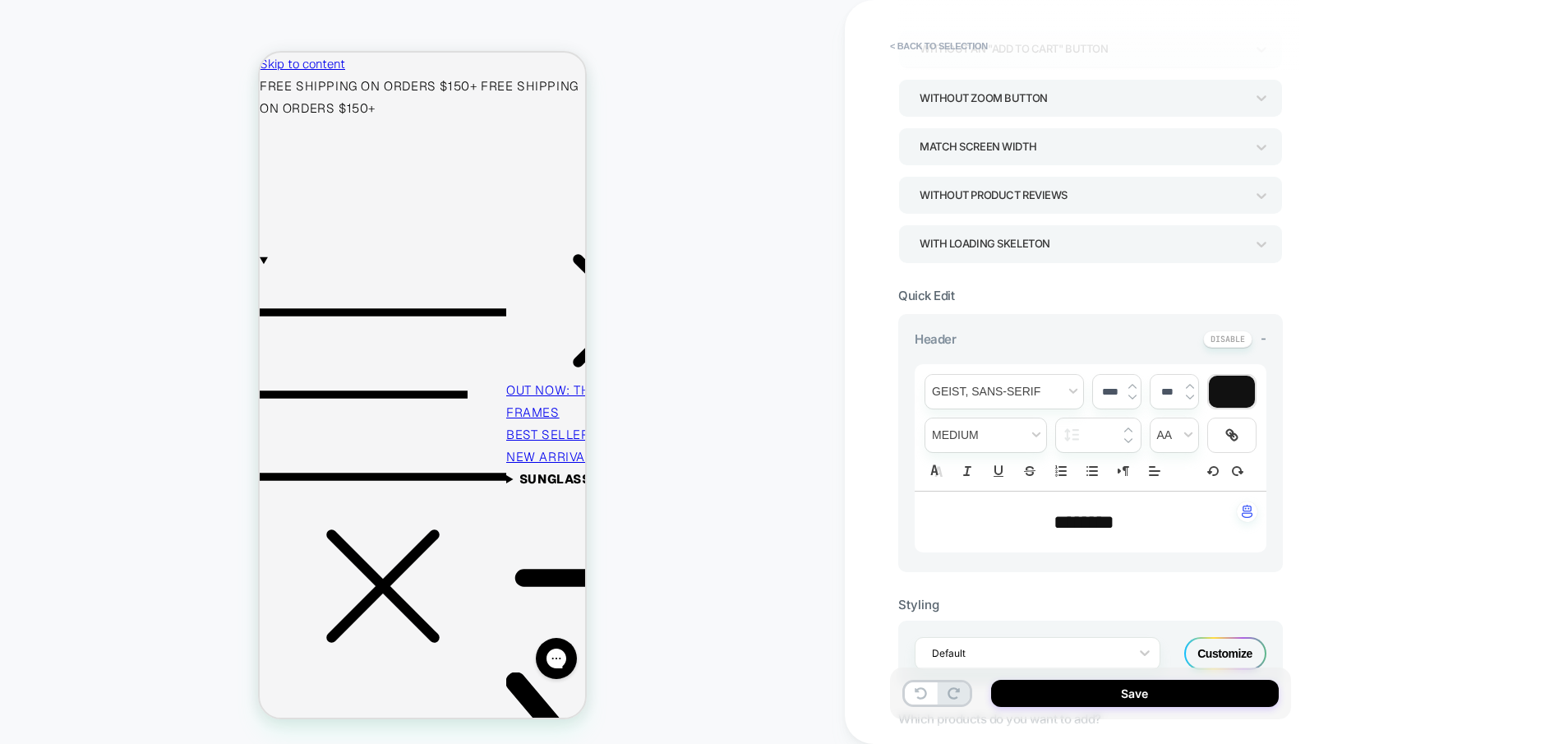
scroll to position [0, 0]
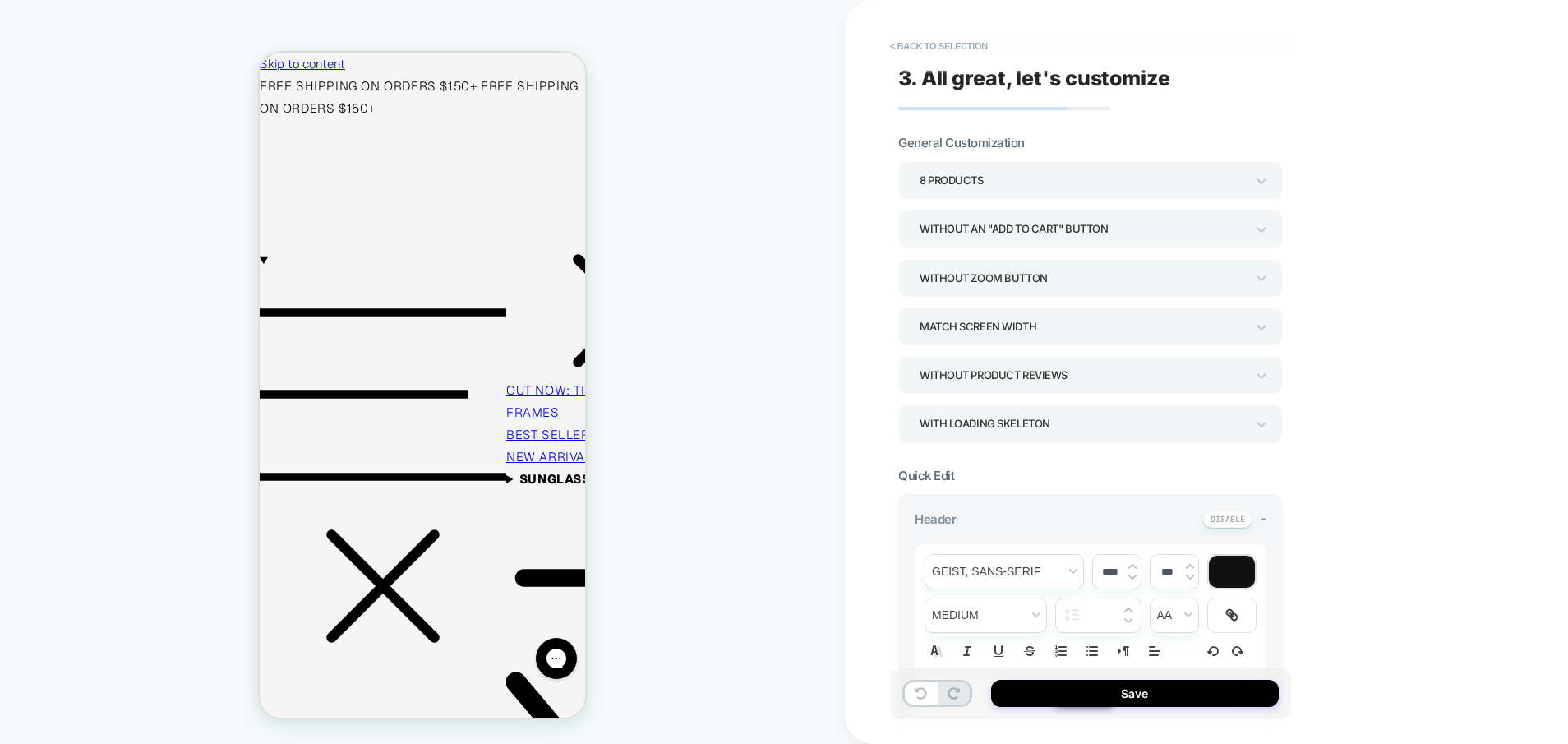
click at [1114, 179] on div "8 Products" at bounding box center [1083, 180] width 326 height 22
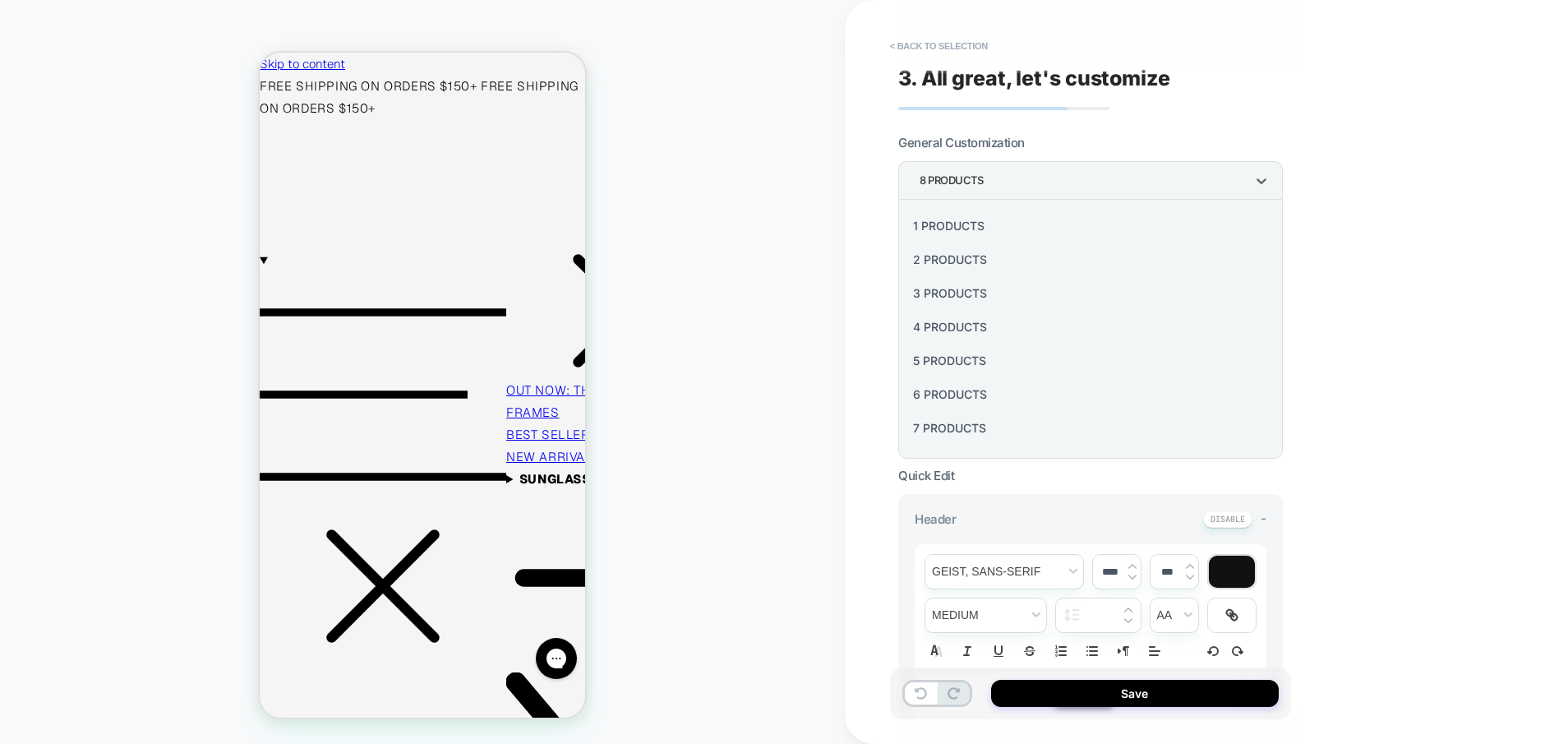
click at [953, 397] on div "6 Products" at bounding box center [1091, 394] width 371 height 33
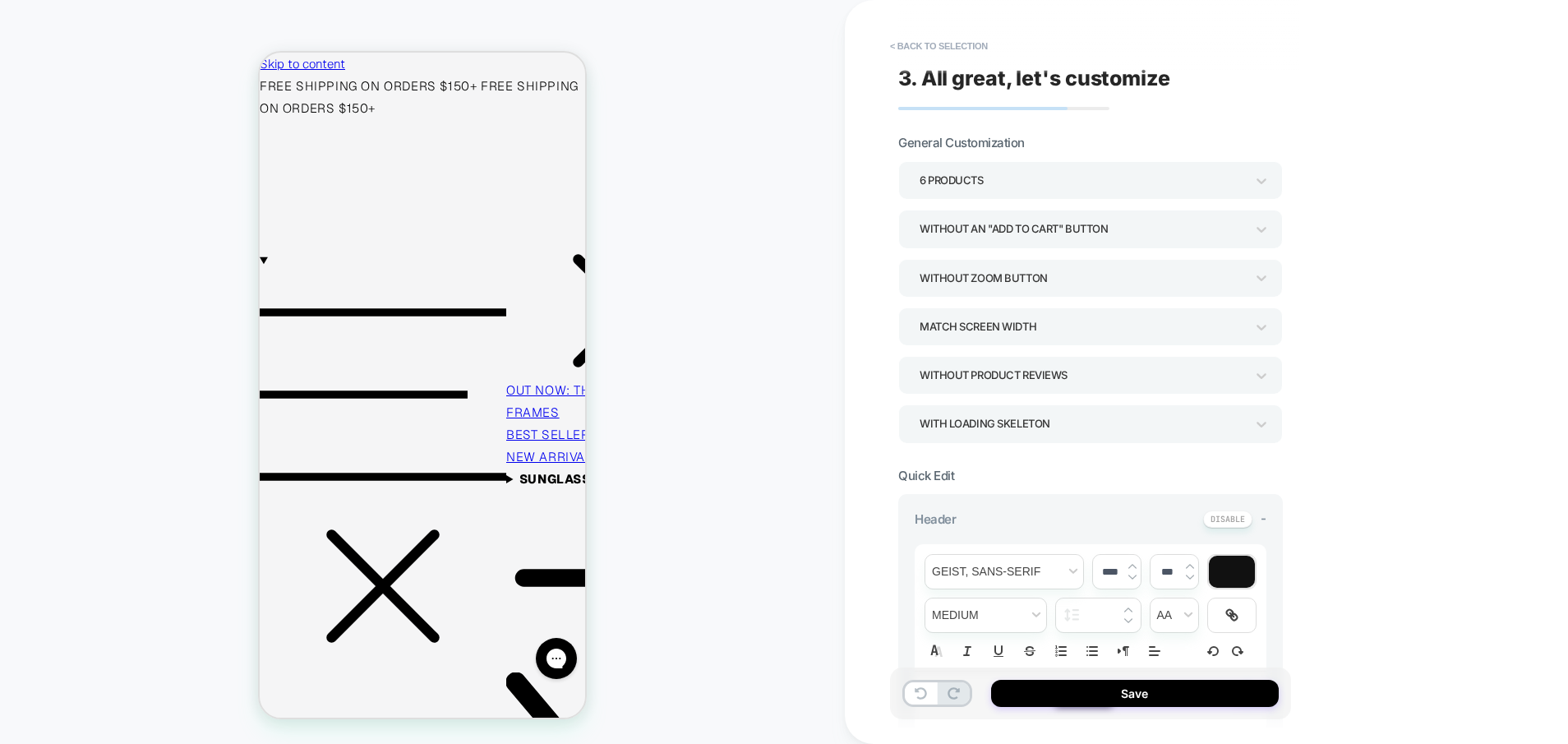
click at [1416, 336] on div "**********" at bounding box center [1207, 372] width 724 height 744
click at [1128, 328] on div "Match Screen Width" at bounding box center [1083, 326] width 326 height 22
click at [1021, 410] on div "Match Parent Width" at bounding box center [1091, 406] width 371 height 33
click at [1408, 354] on div "**********" at bounding box center [1207, 372] width 724 height 744
click at [1112, 384] on div "Without Product Reviews" at bounding box center [1083, 375] width 326 height 22
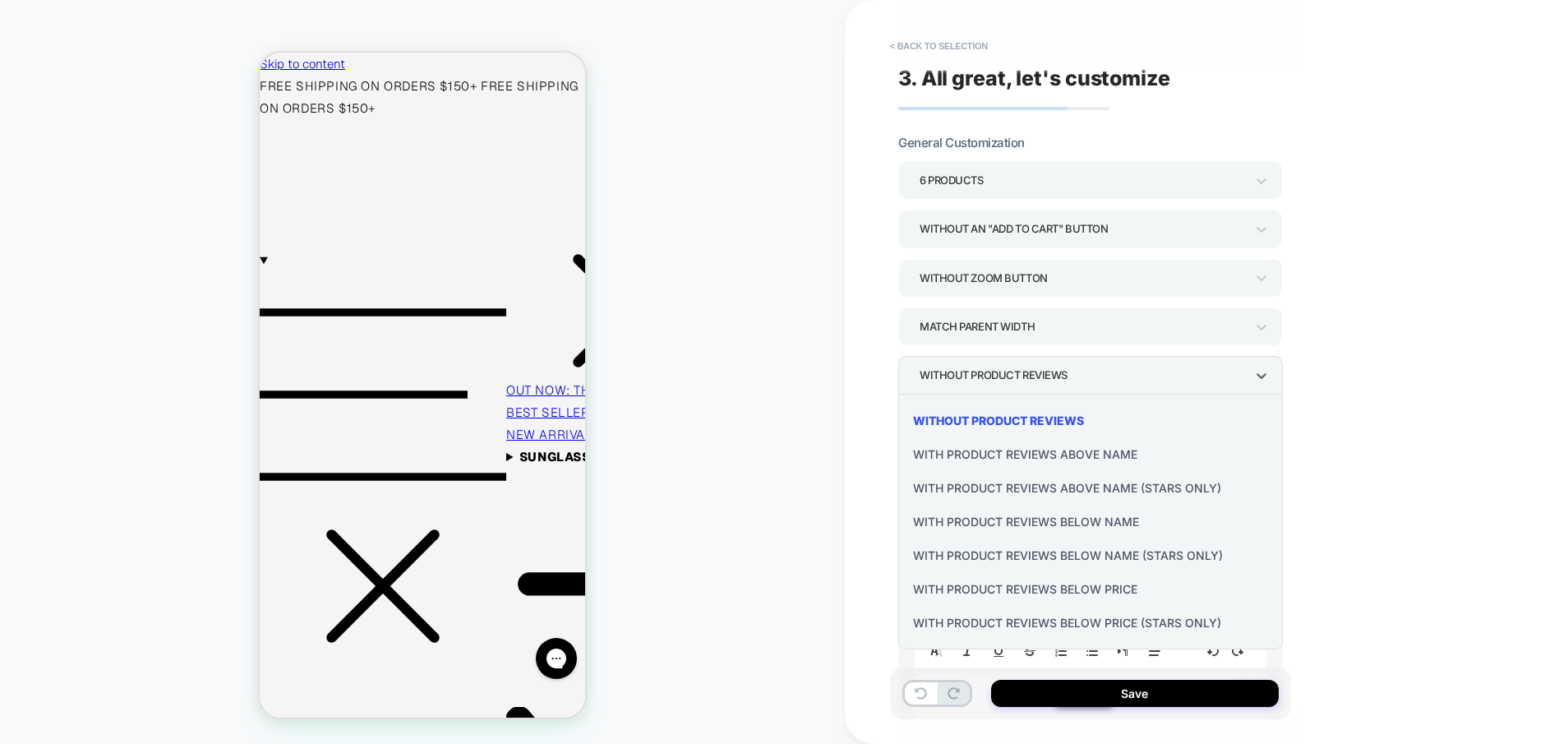
click at [1106, 624] on div "With Product Reviews Below Price (Stars Only)" at bounding box center [1091, 623] width 371 height 33
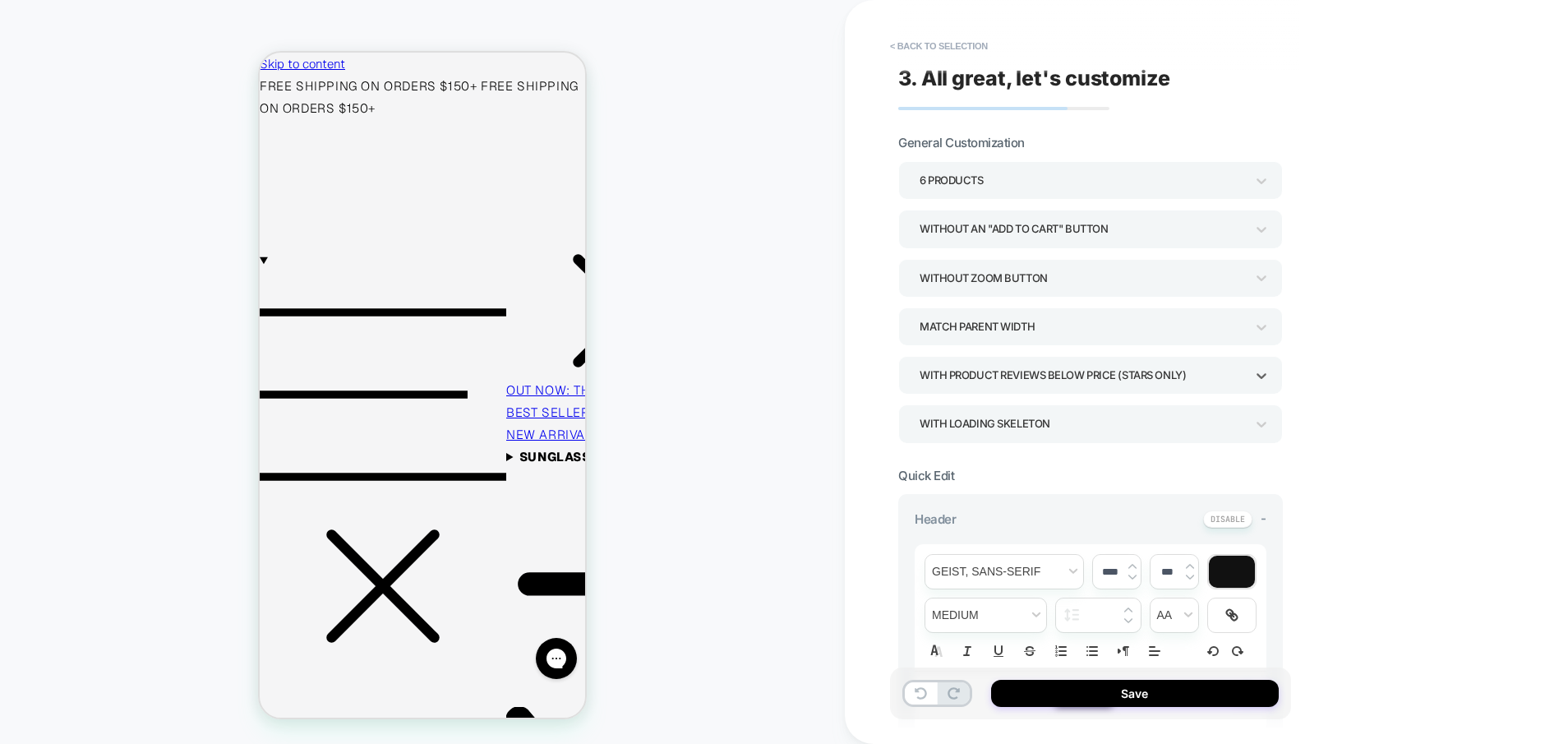
click at [1392, 414] on div "**********" at bounding box center [1207, 372] width 724 height 744
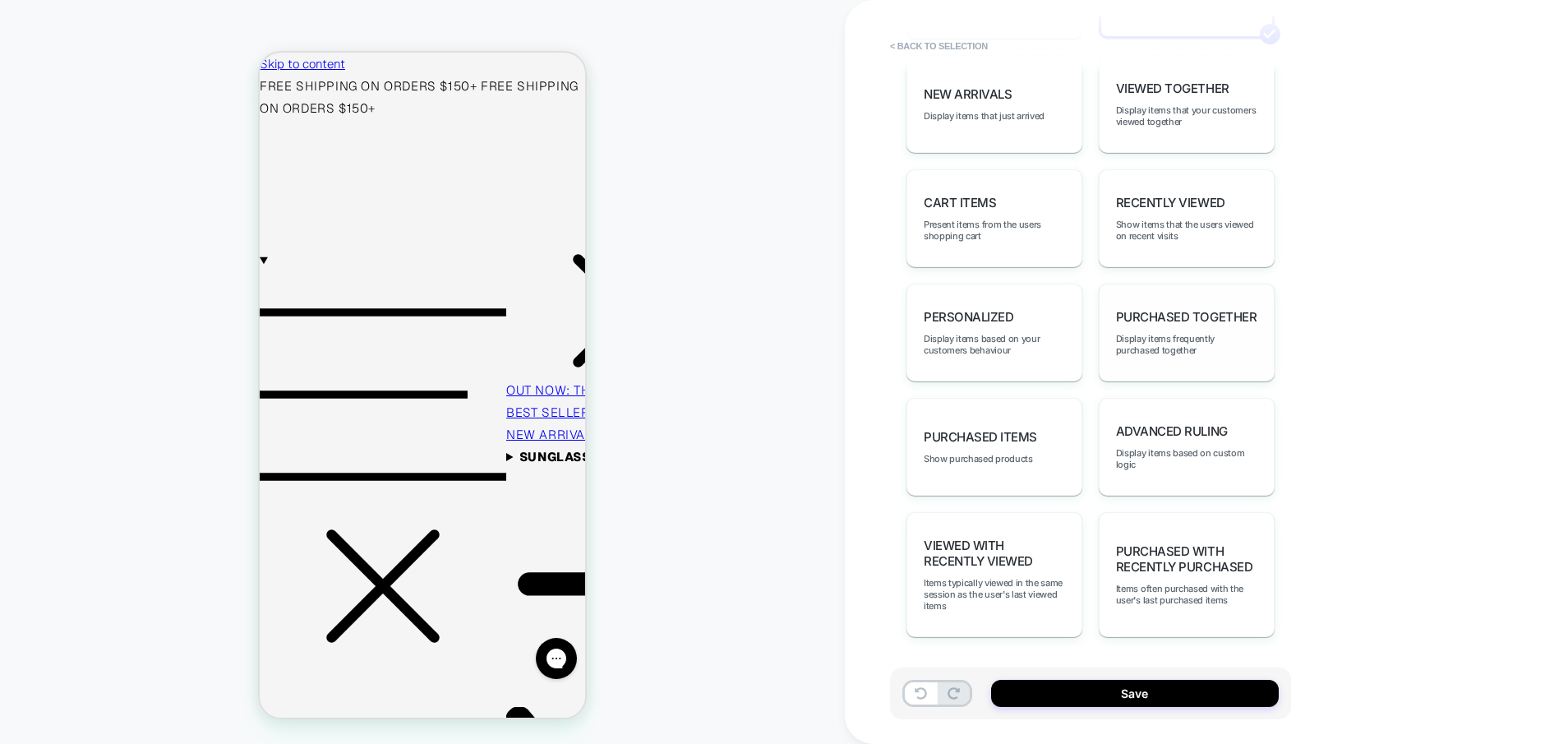
scroll to position [223, 0]
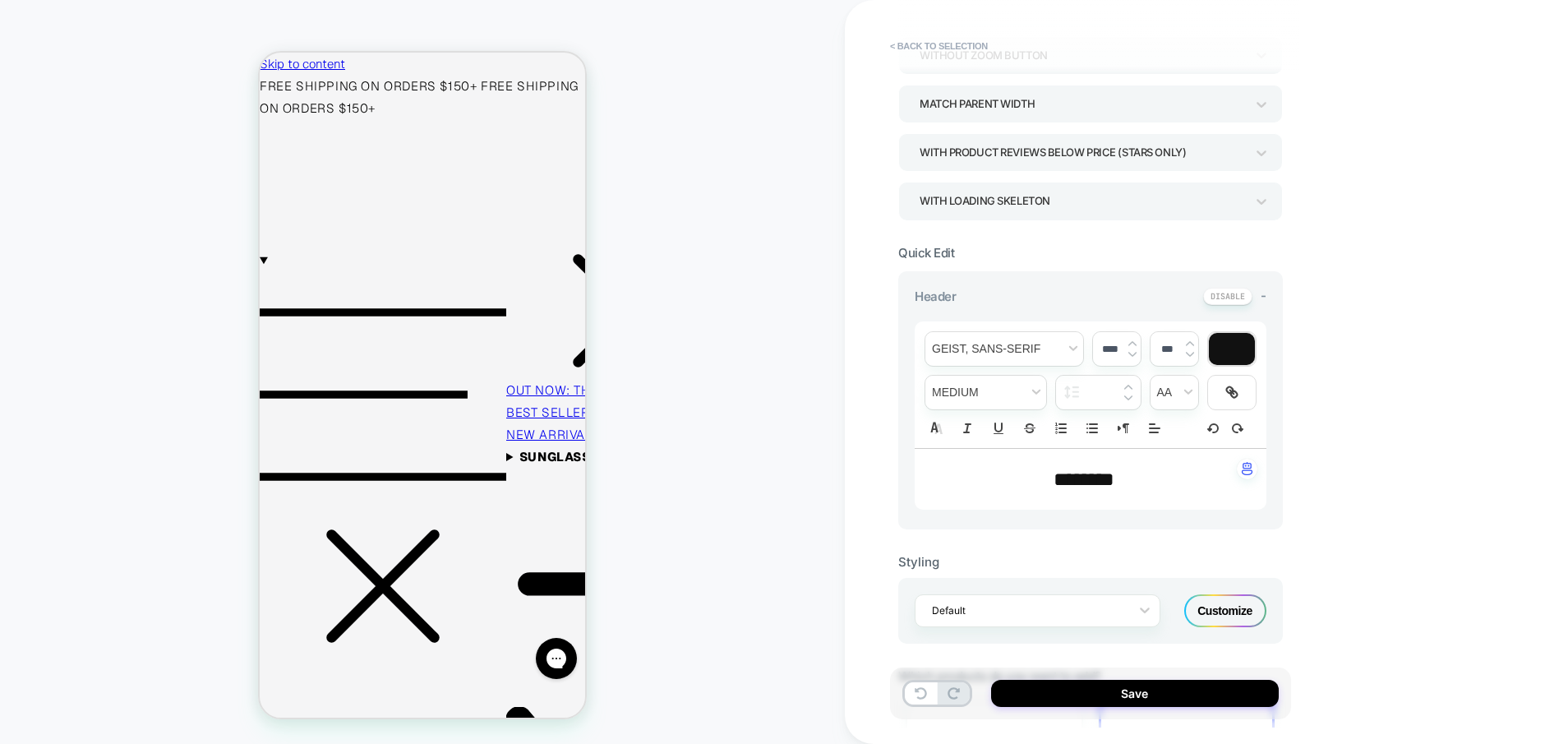
click at [1233, 615] on div "Customize" at bounding box center [1225, 611] width 82 height 33
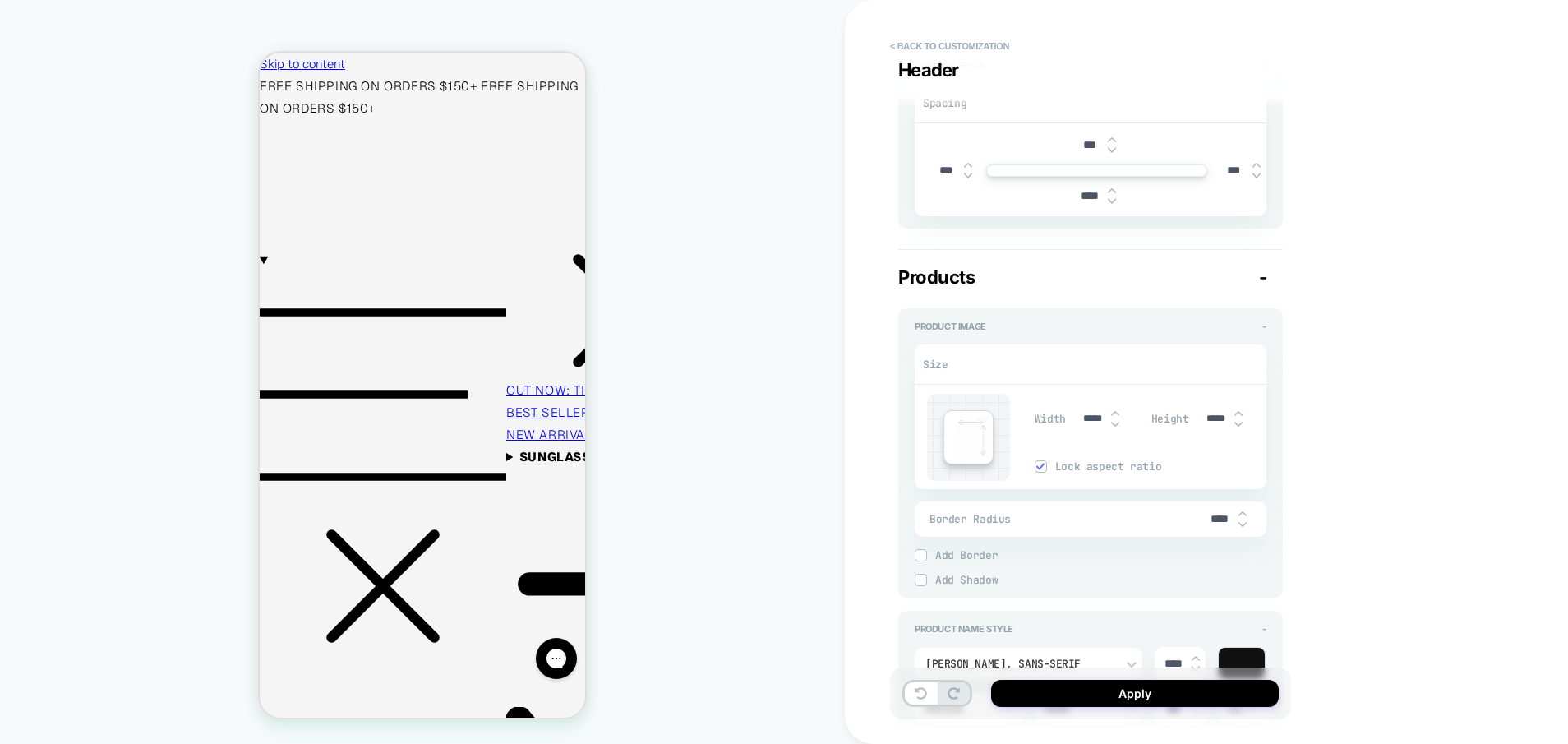
scroll to position [462, 0]
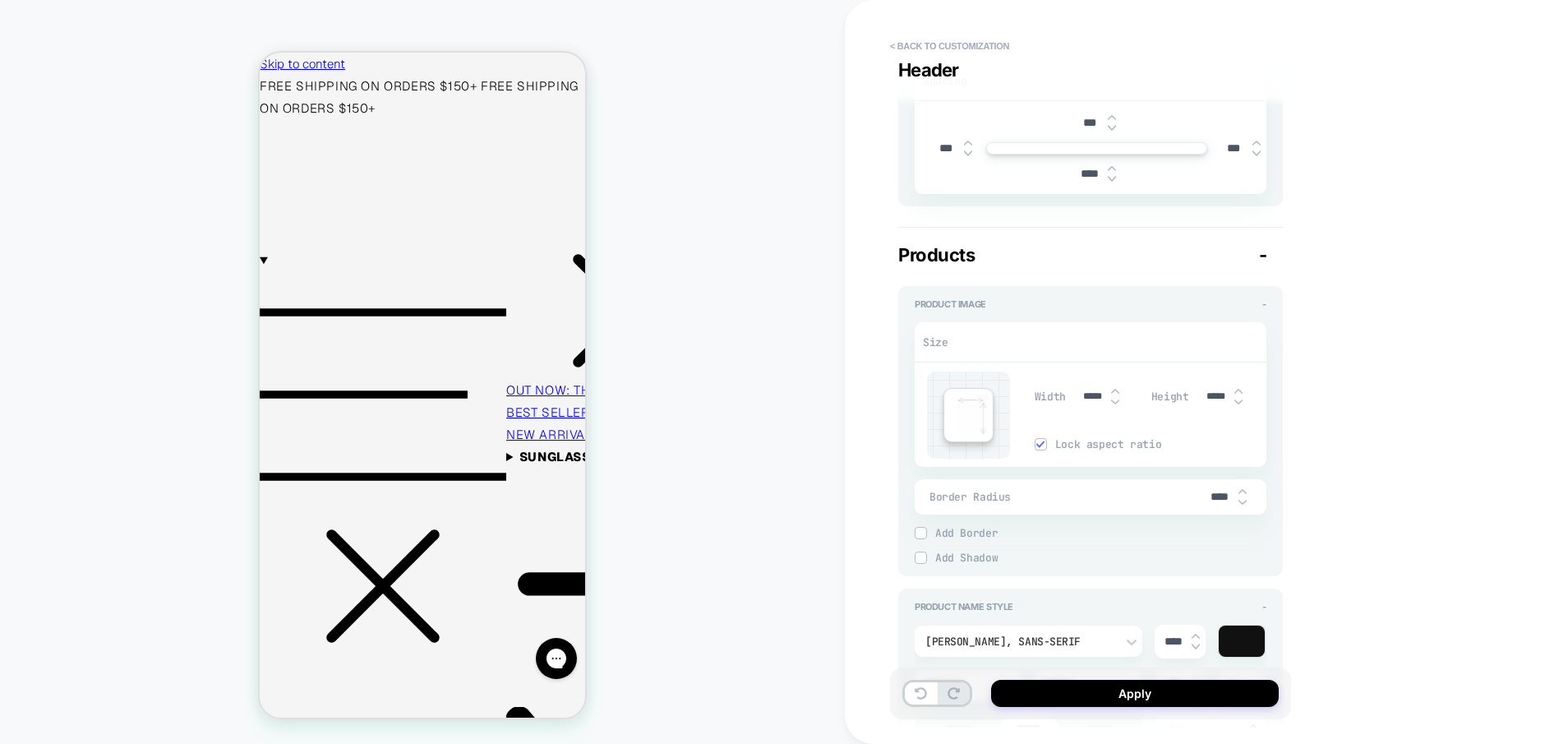
click at [1117, 402] on img at bounding box center [1115, 402] width 8 height 7
type textarea "*"
type input "*****"
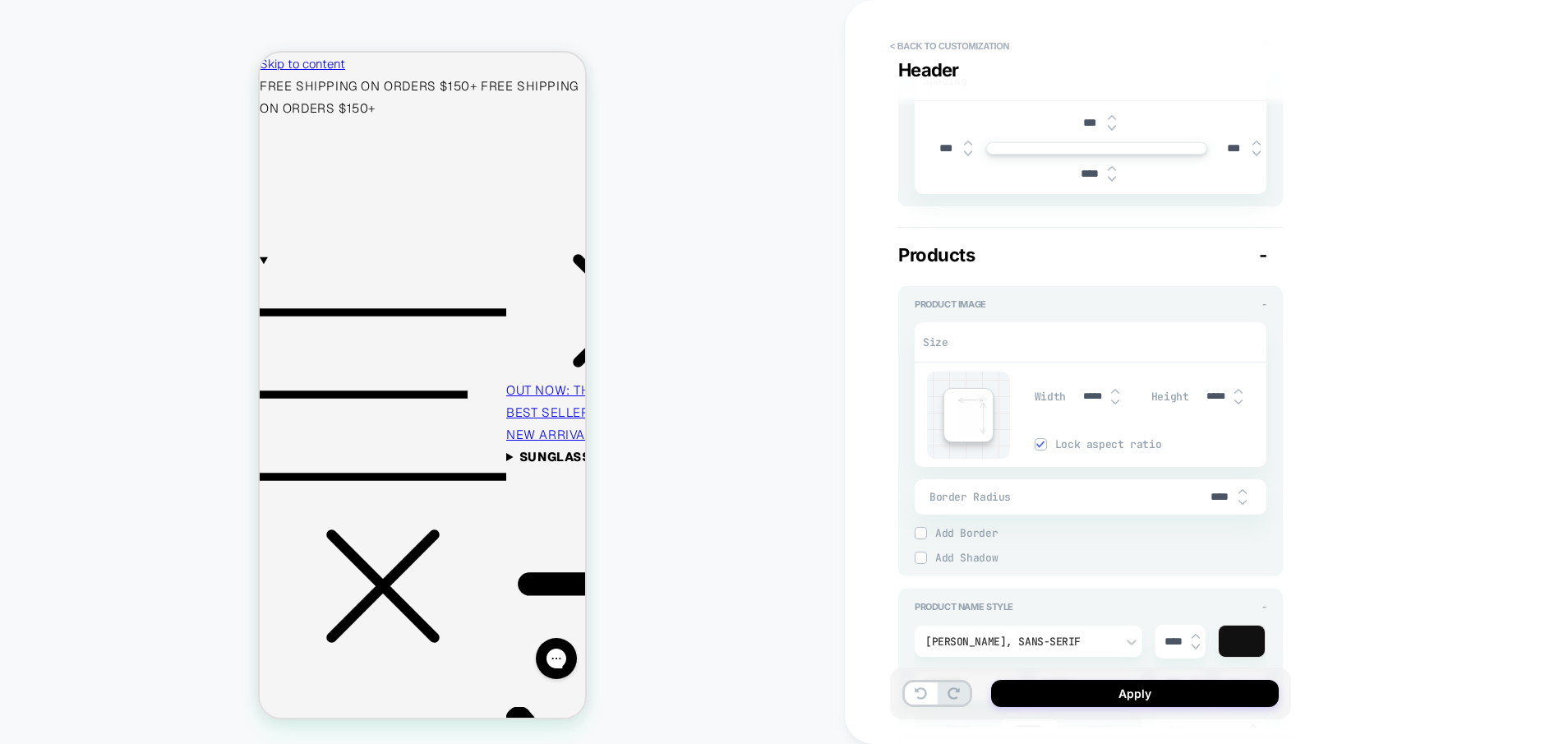
click at [1117, 402] on img at bounding box center [1115, 402] width 8 height 7
type textarea "*"
type input "*****"
click at [1116, 404] on img at bounding box center [1115, 402] width 8 height 7
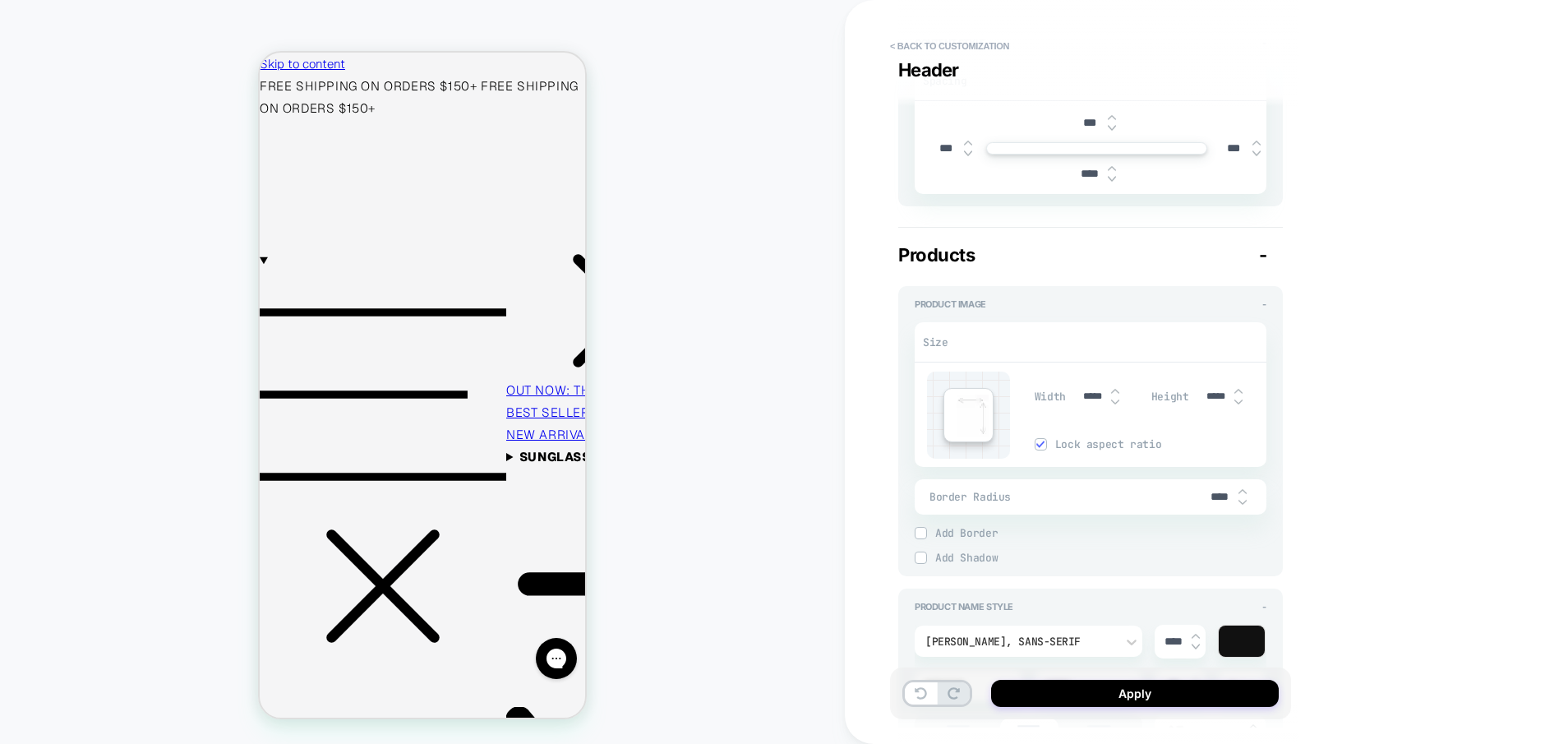
click at [1116, 404] on img at bounding box center [1115, 402] width 8 height 7
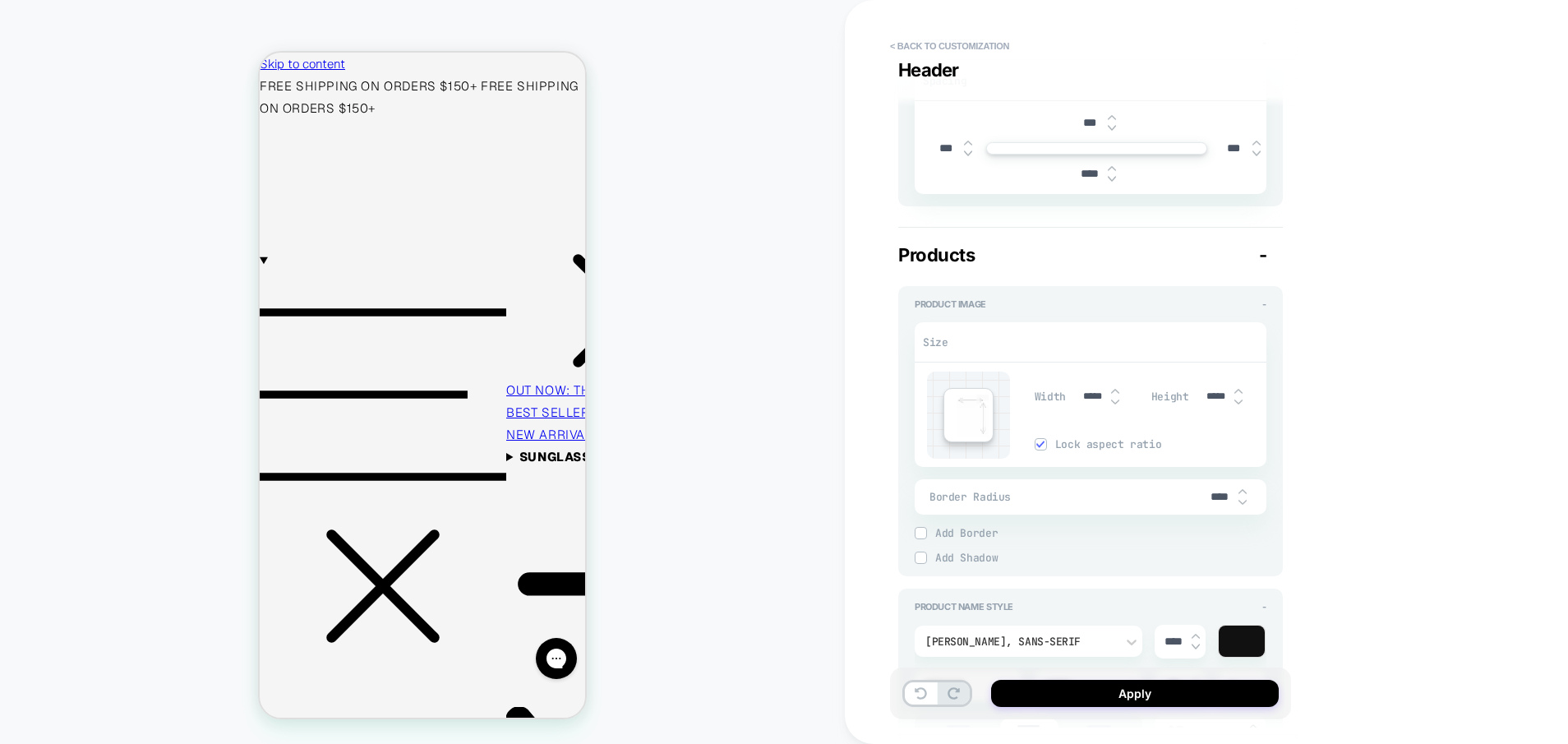
click at [1116, 404] on img at bounding box center [1115, 402] width 8 height 7
type textarea "*"
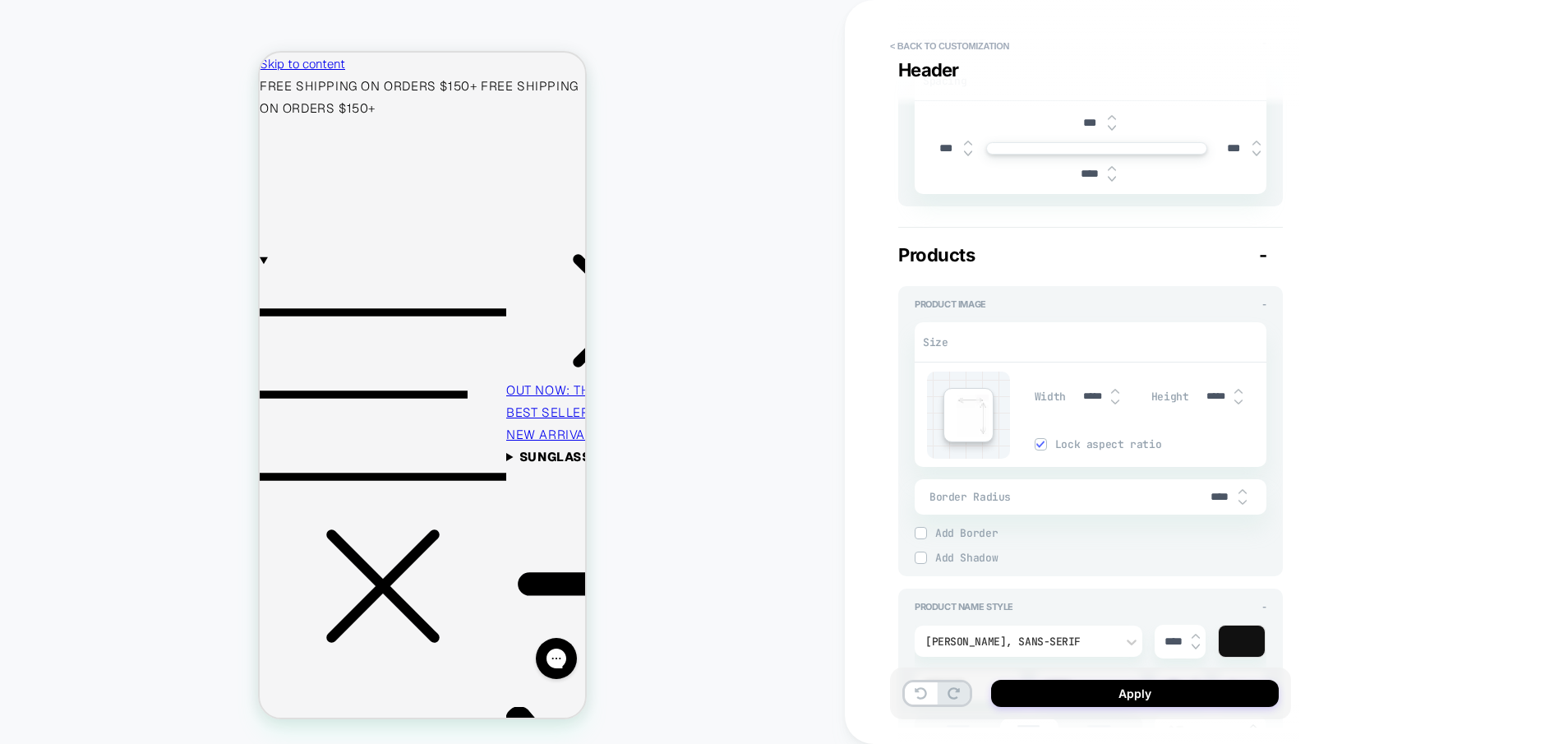
type input "*****"
click at [1088, 398] on input "*****" at bounding box center [1092, 397] width 37 height 12
type textarea "*"
type input "*****"
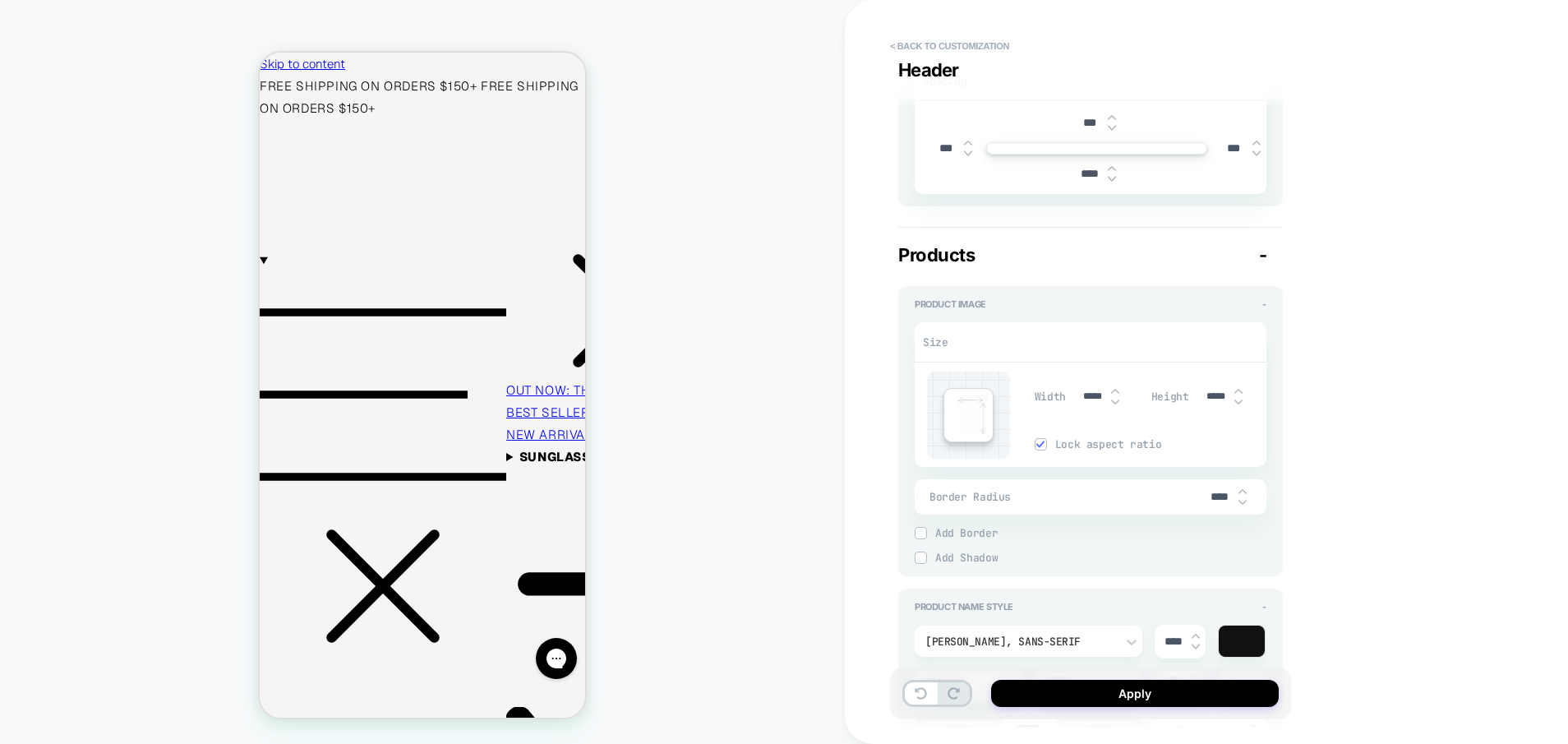
type textarea "*"
type input "*****"
type input "****"
type textarea "*"
type input "*****"
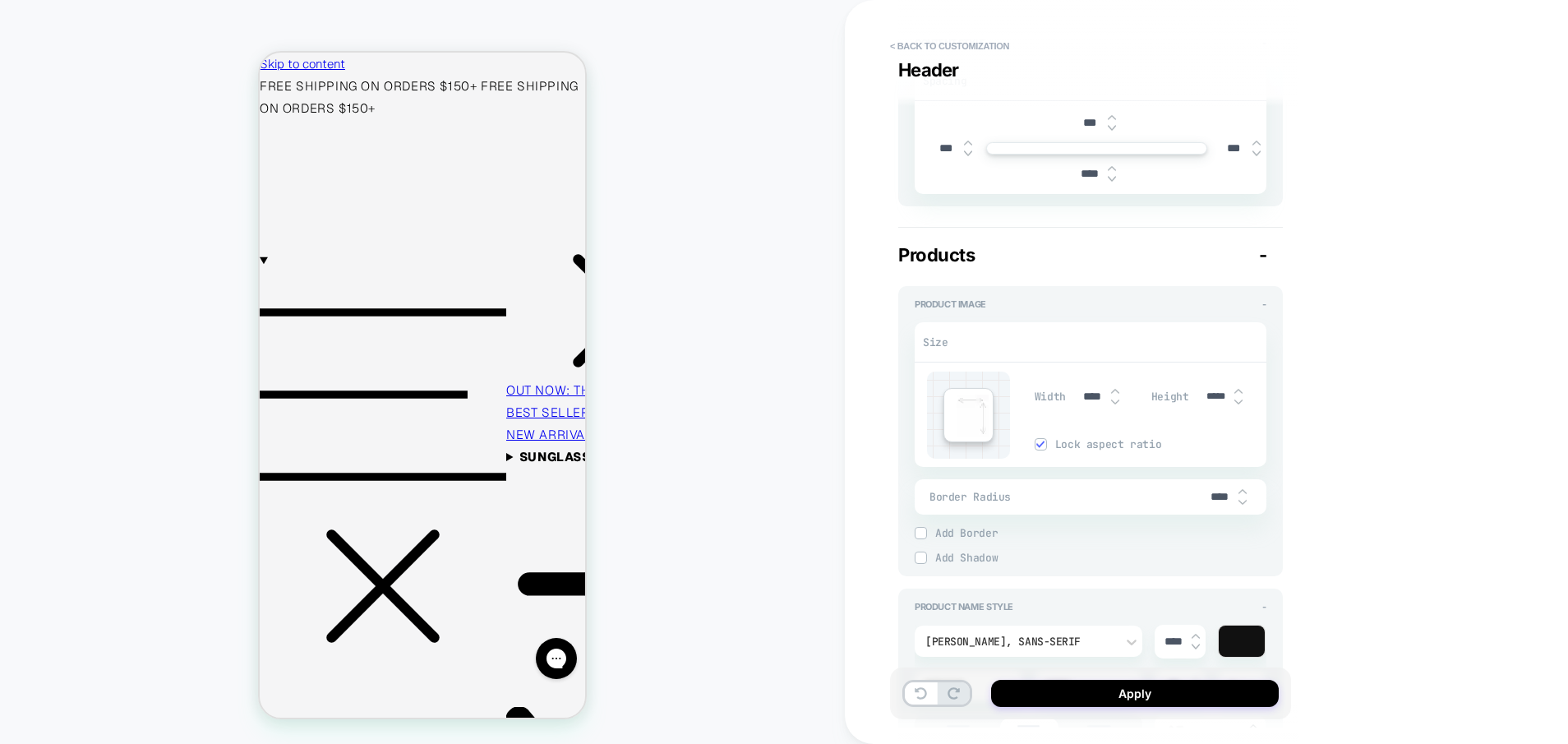
type input "***"
type textarea "*"
type input "*****"
type textarea "*"
type input "*****"
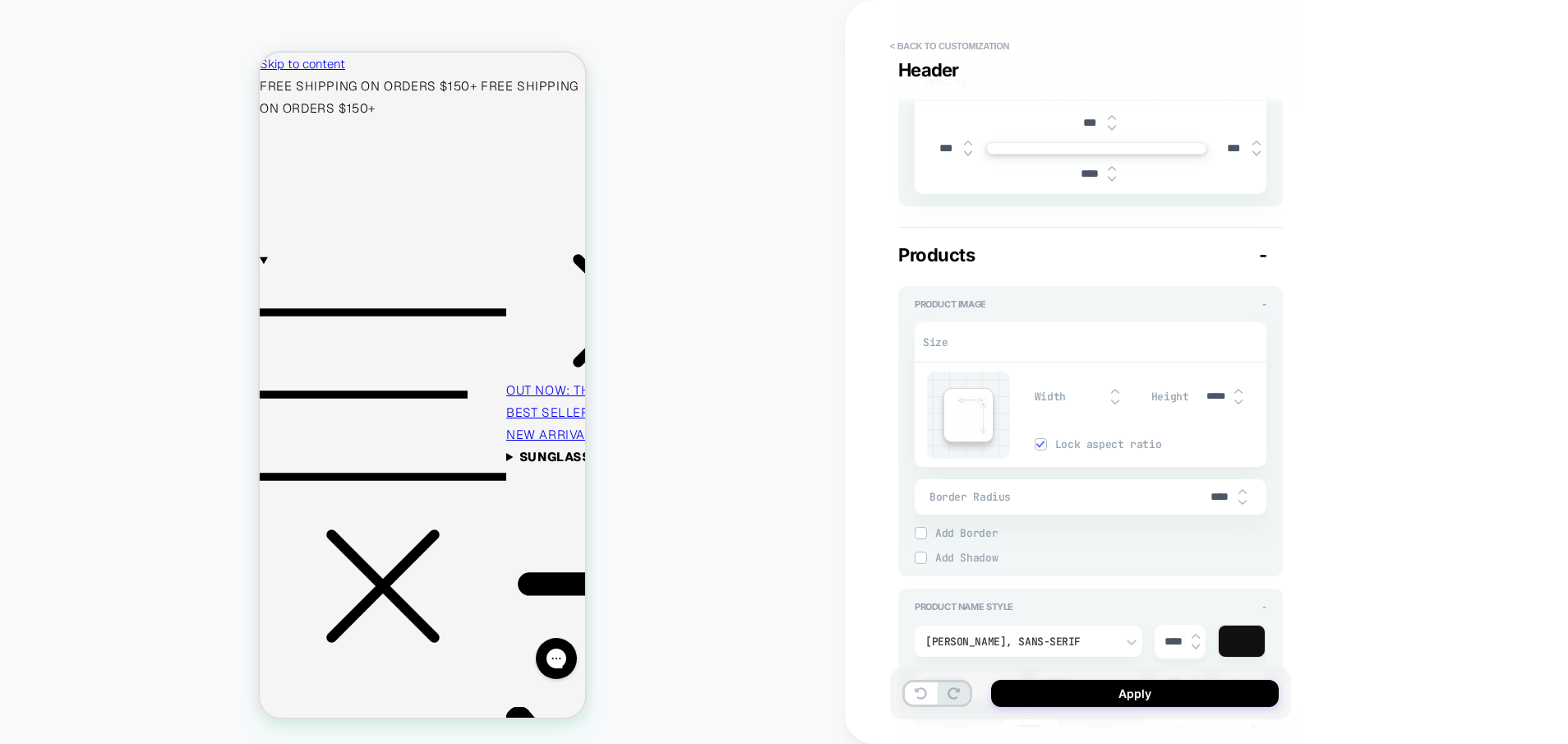
type input "***"
type textarea "*"
type input "****"
type input "*****"
type textarea "*"
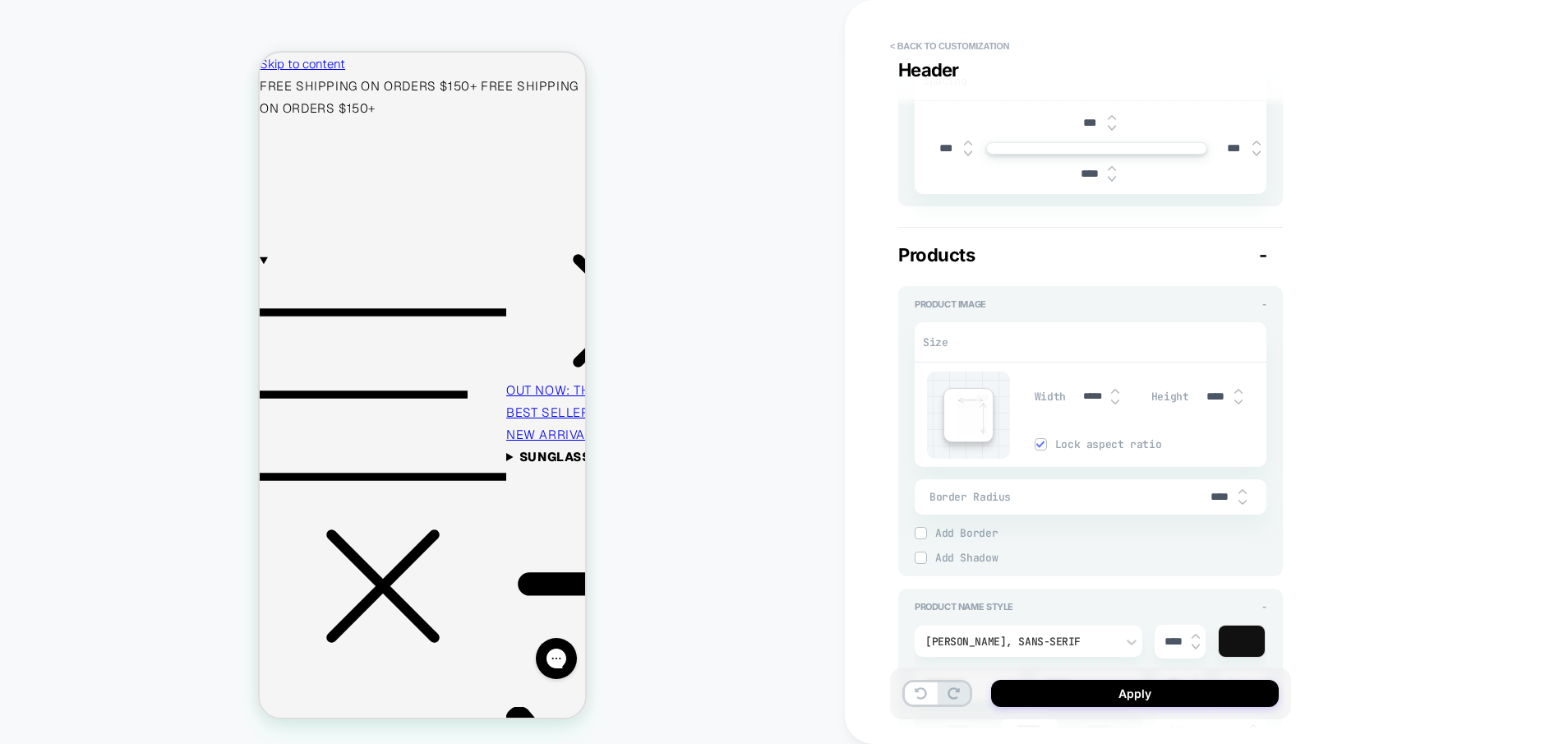
type input "***"
type textarea "*"
type input "*****"
type textarea "*"
type input "*****"
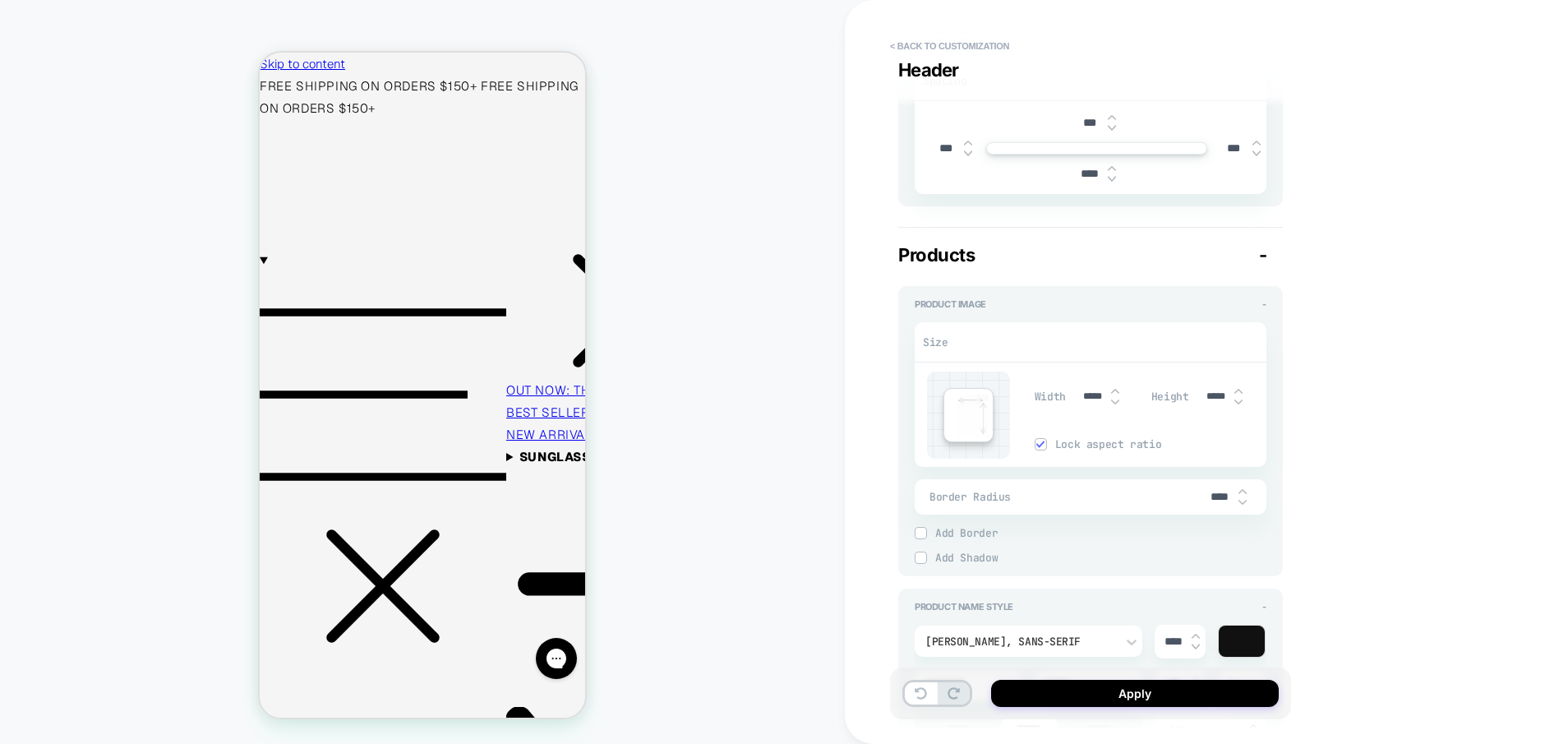
click at [1330, 380] on div "**********" at bounding box center [1207, 372] width 724 height 744
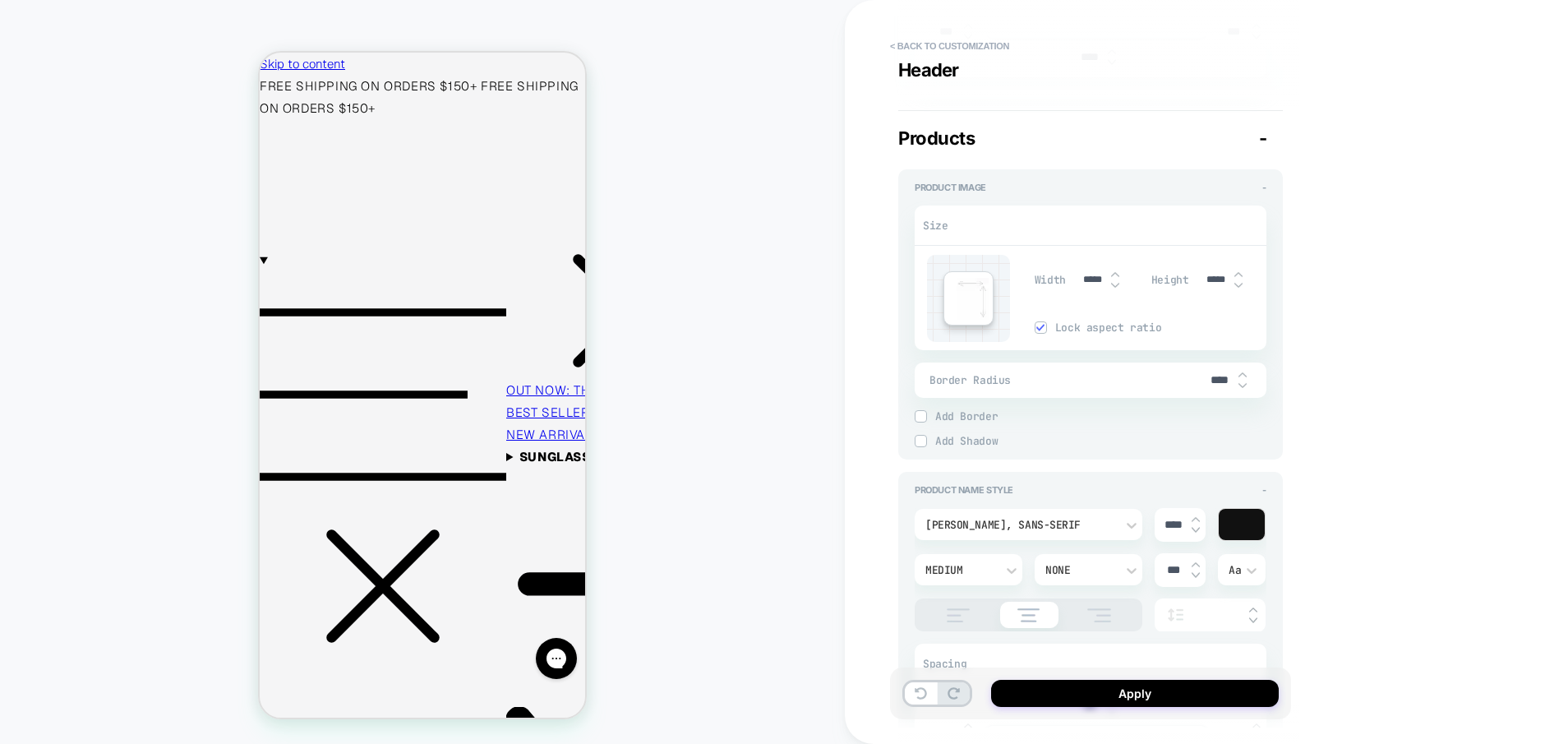
type textarea "*"
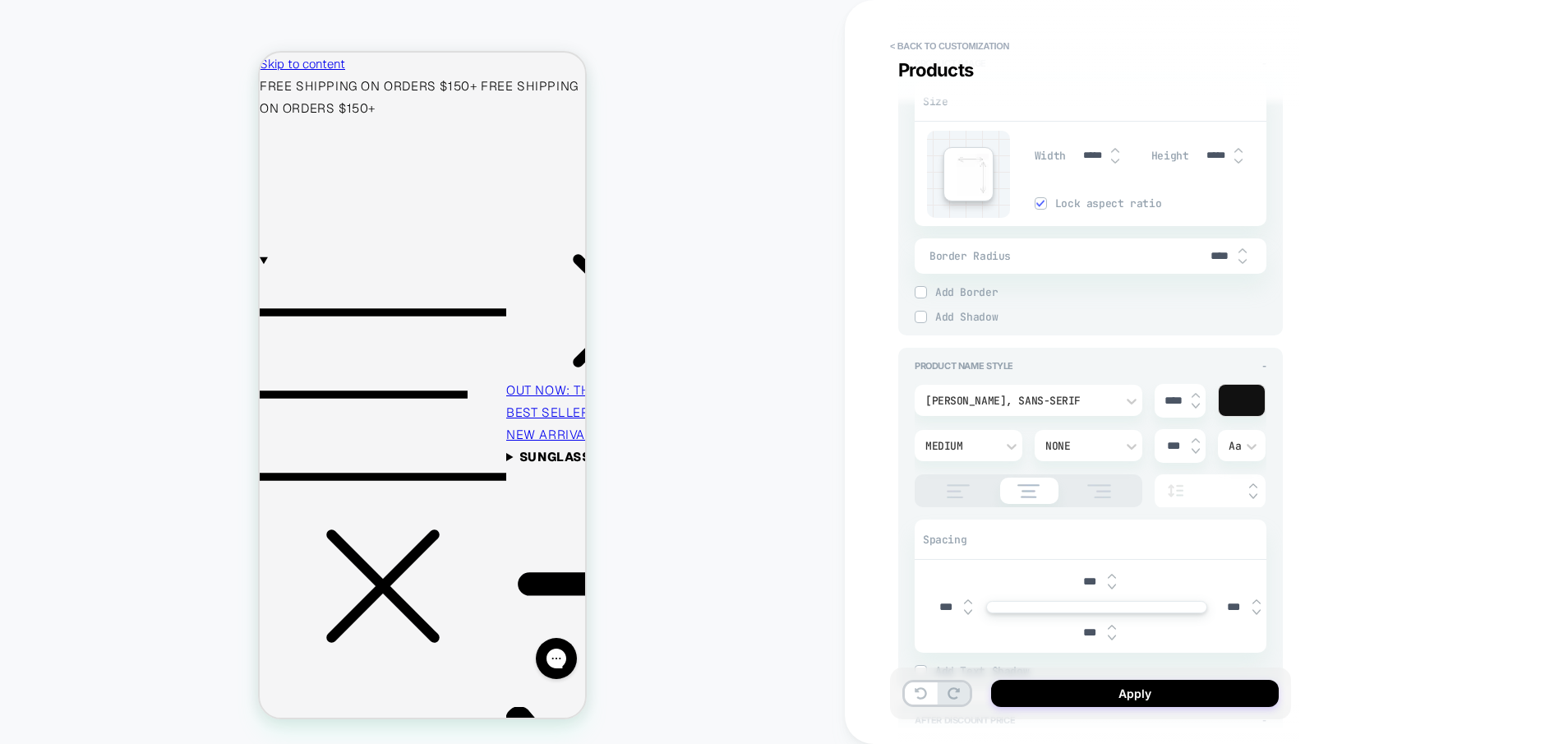
scroll to position [653, 0]
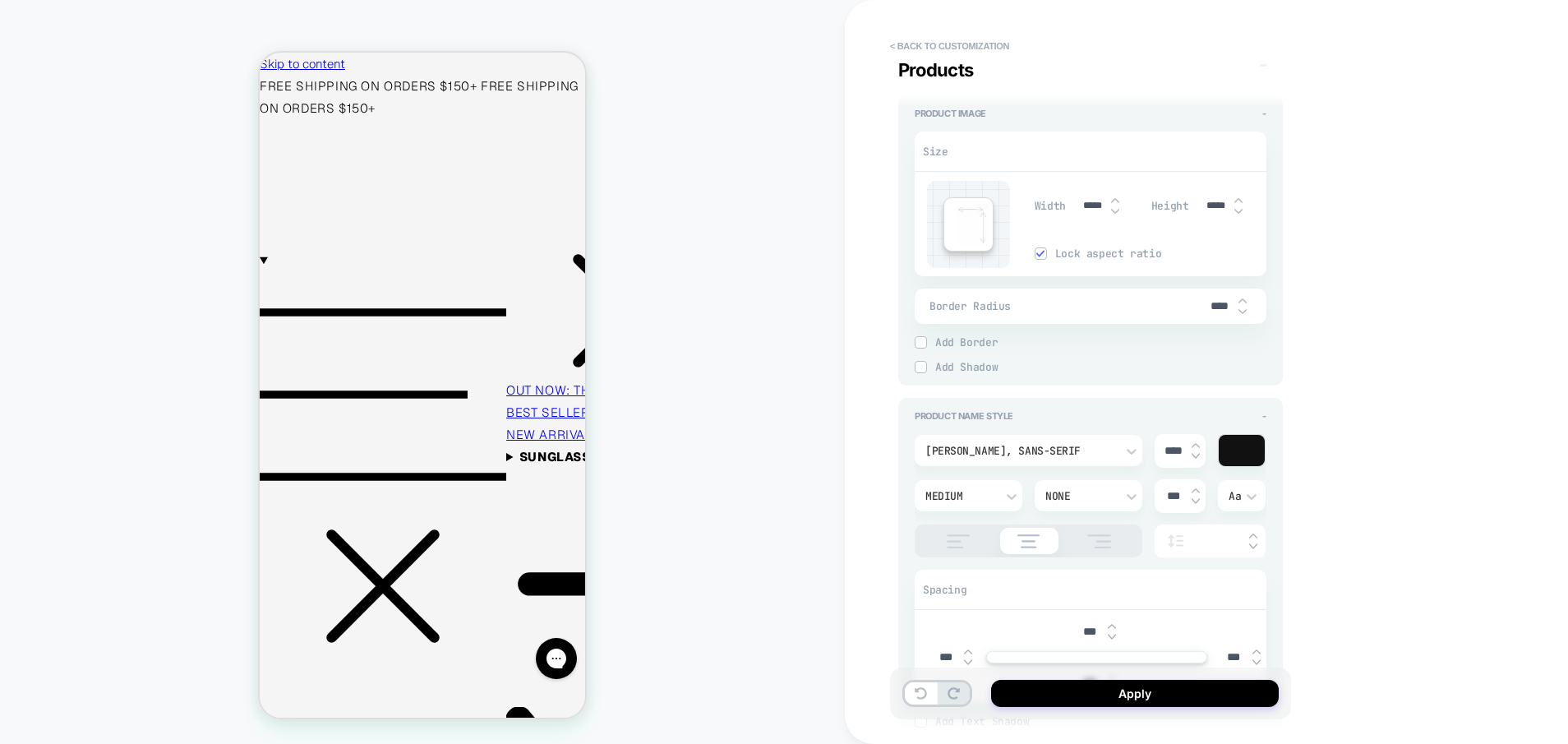
click at [1091, 207] on input "*****" at bounding box center [1092, 206] width 37 height 12
type input "*****"
type textarea "*"
type input "*****"
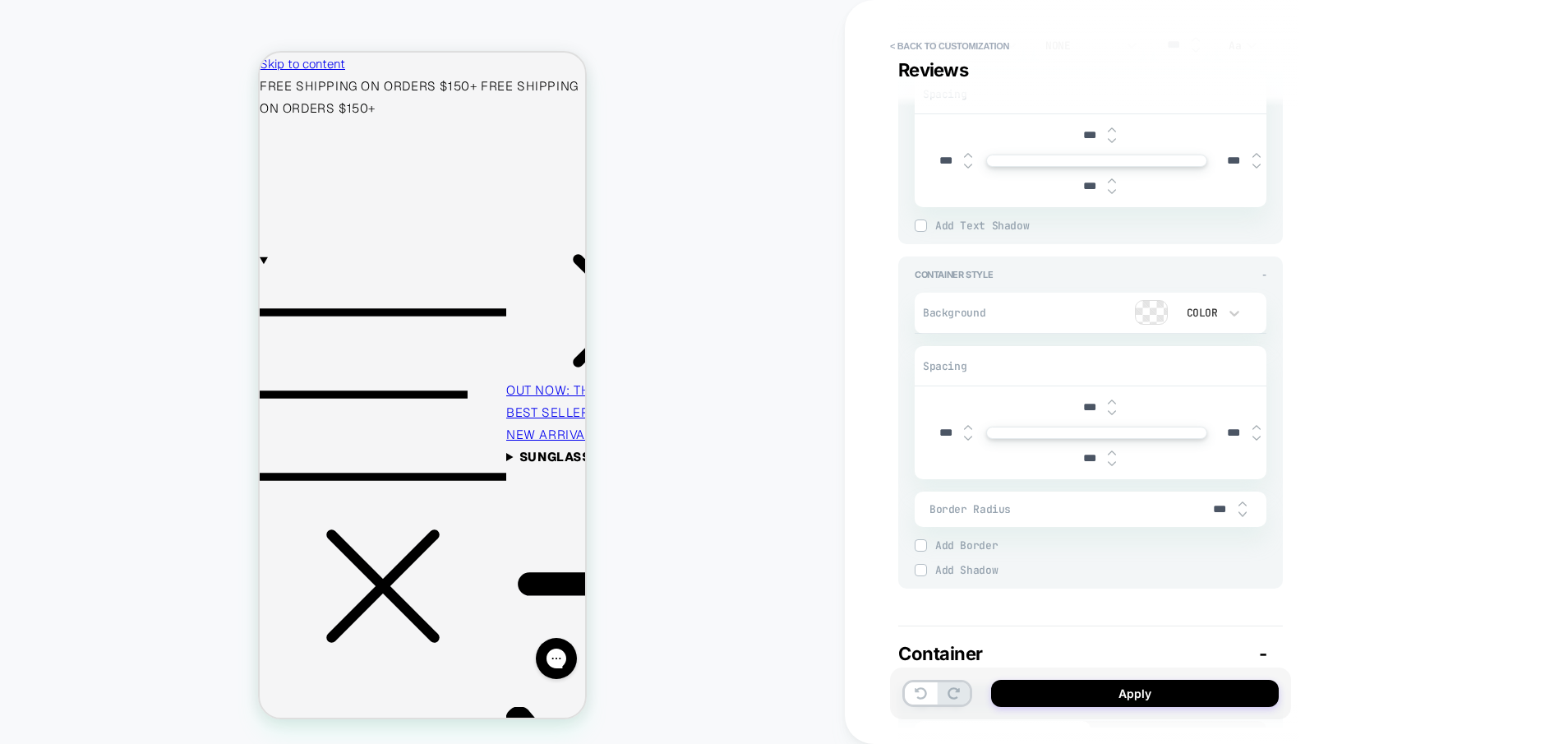
scroll to position [3994, 0]
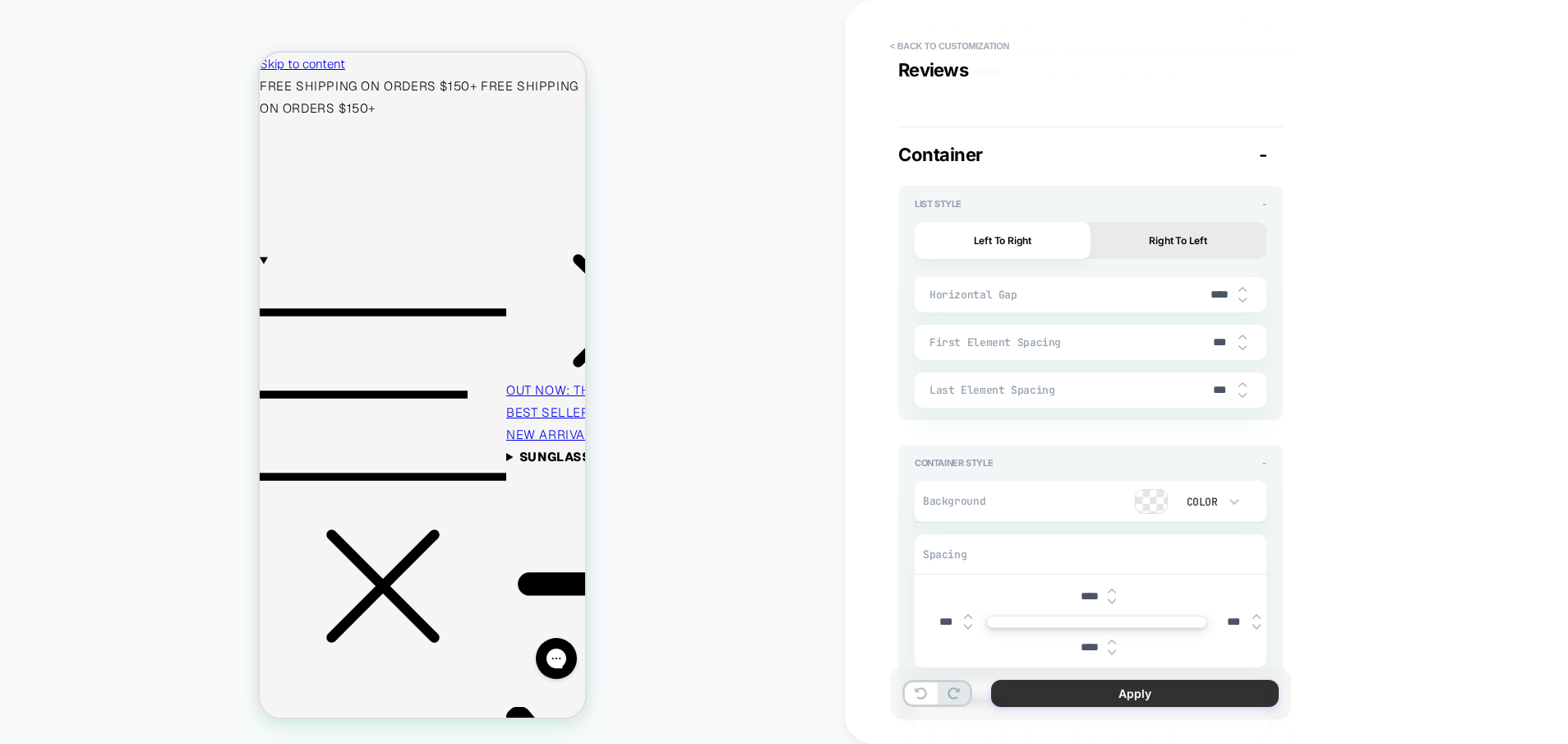
click at [1160, 695] on button "Apply" at bounding box center [1135, 693] width 287 height 27
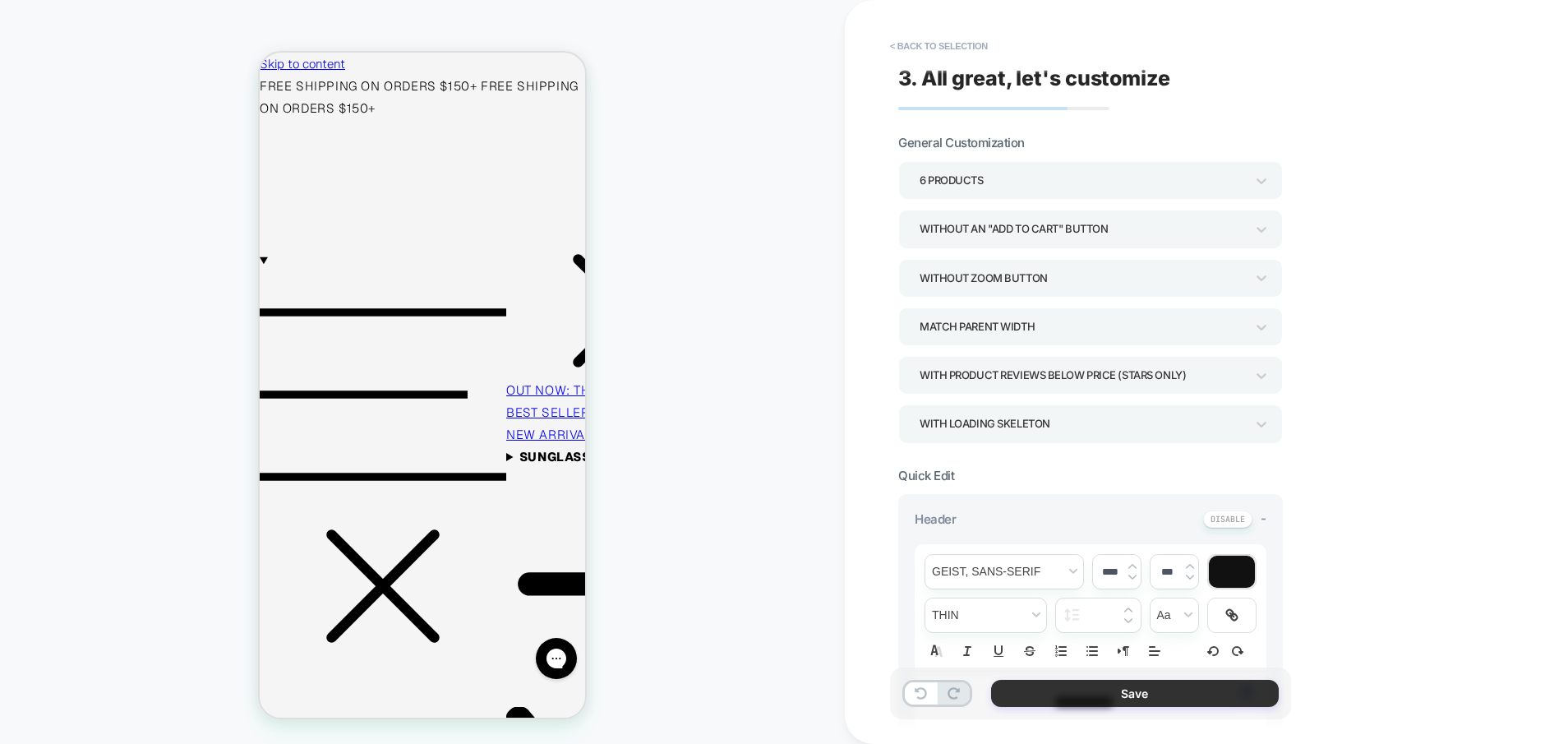
click at [1125, 690] on button "Save" at bounding box center [1135, 693] width 287 height 27
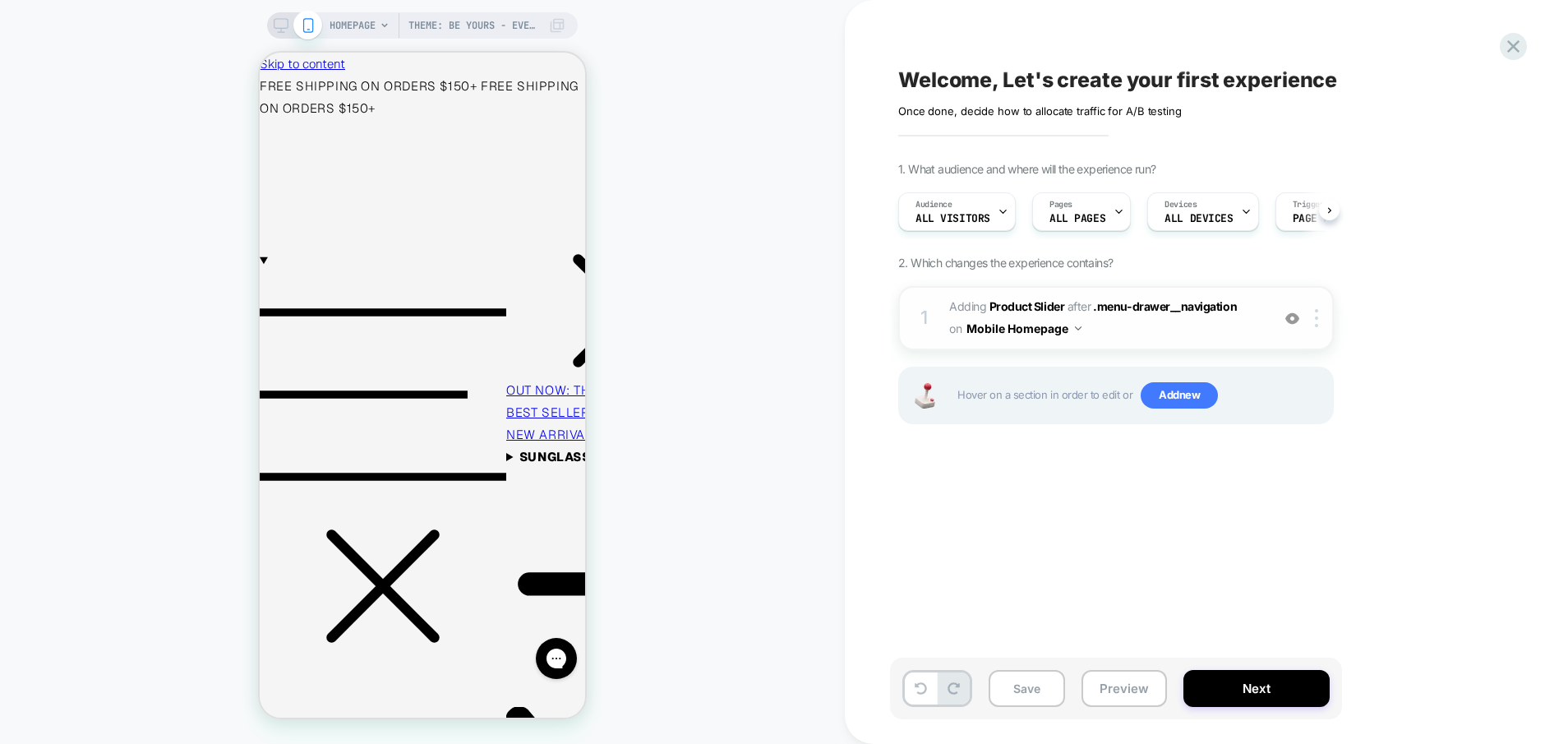
scroll to position [0, 1]
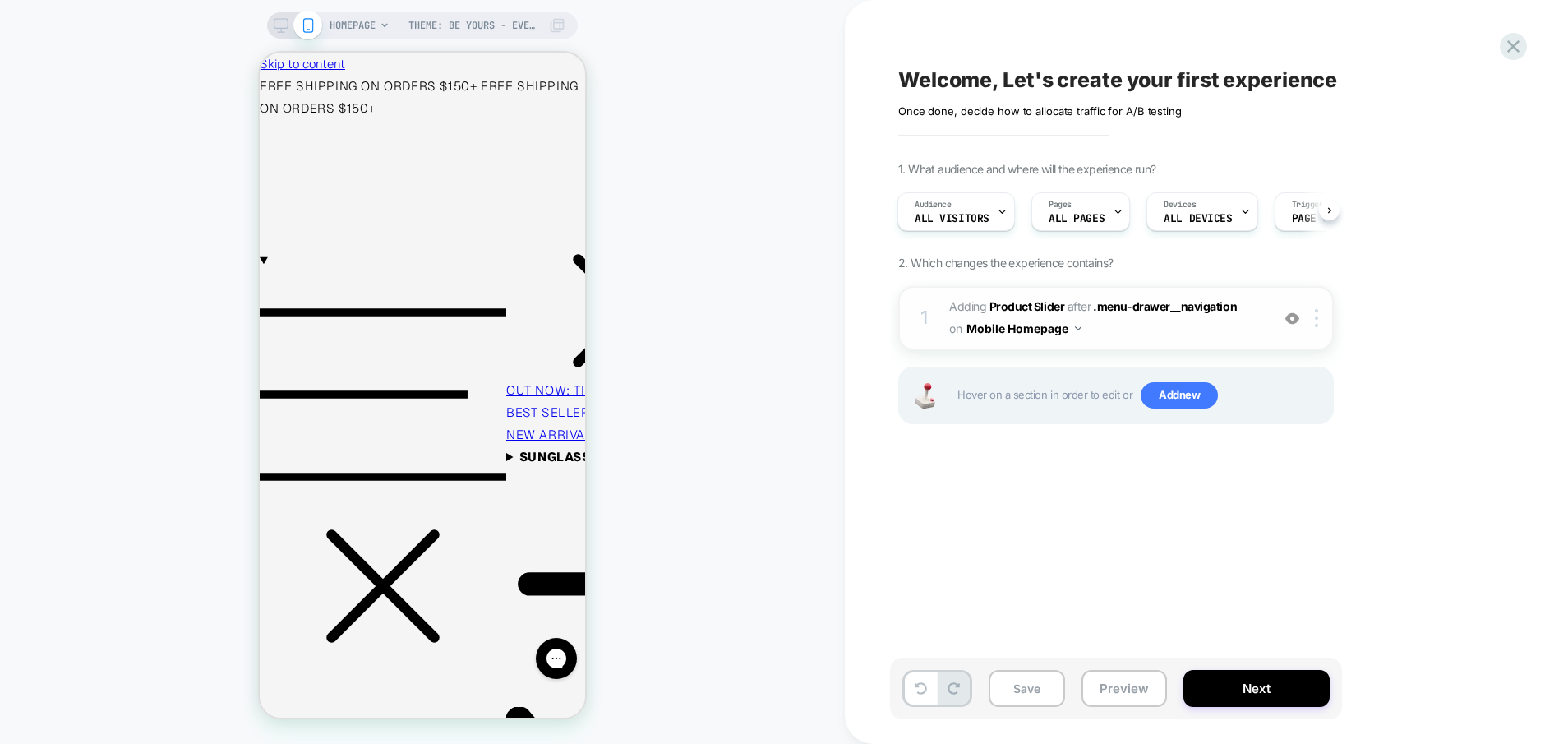
click at [1291, 315] on img at bounding box center [1293, 319] width 14 height 14
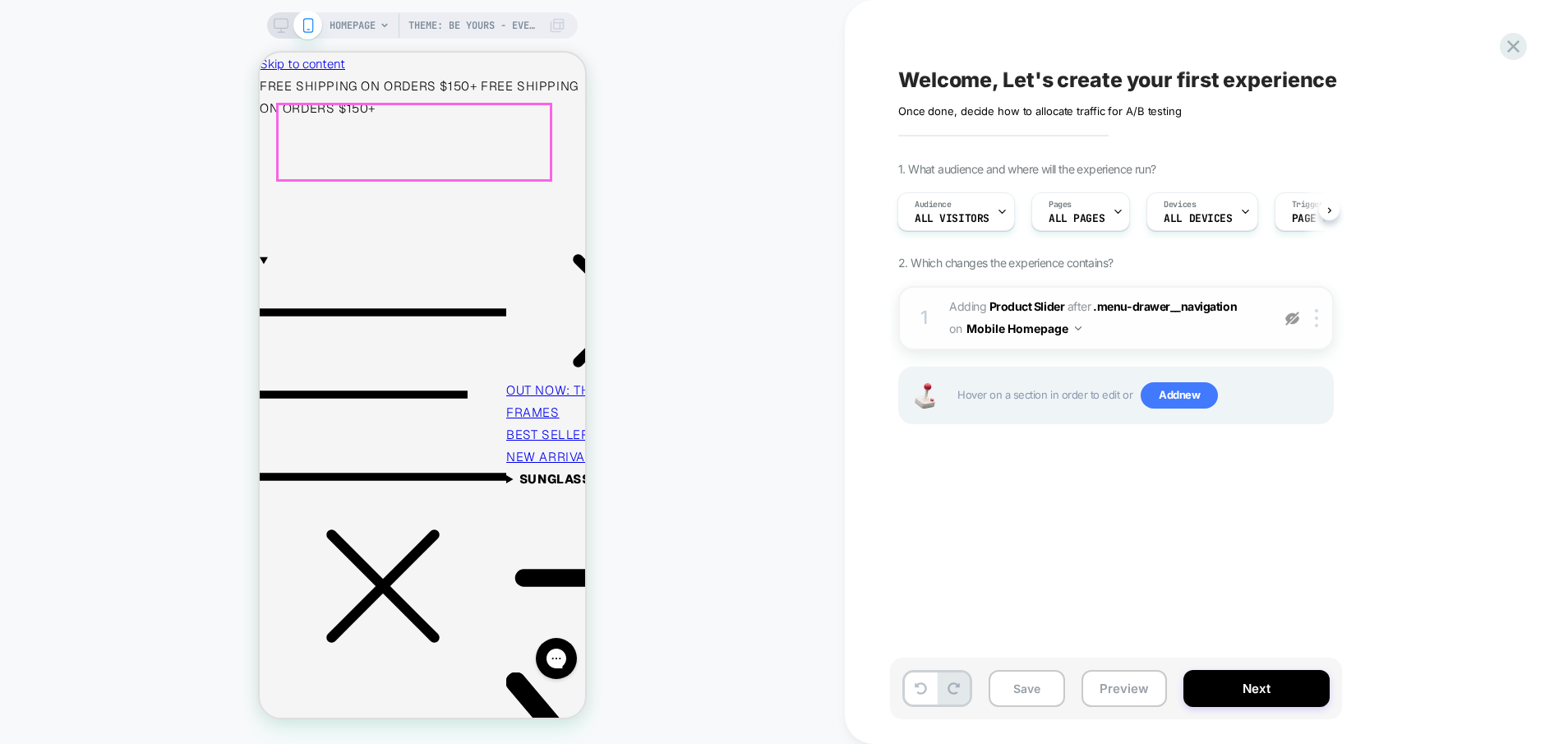
click at [506, 382] on link "OUT NOW: THE DIPLOMATS x VINTAGE FRAMES" at bounding box center [624, 400] width 236 height 38
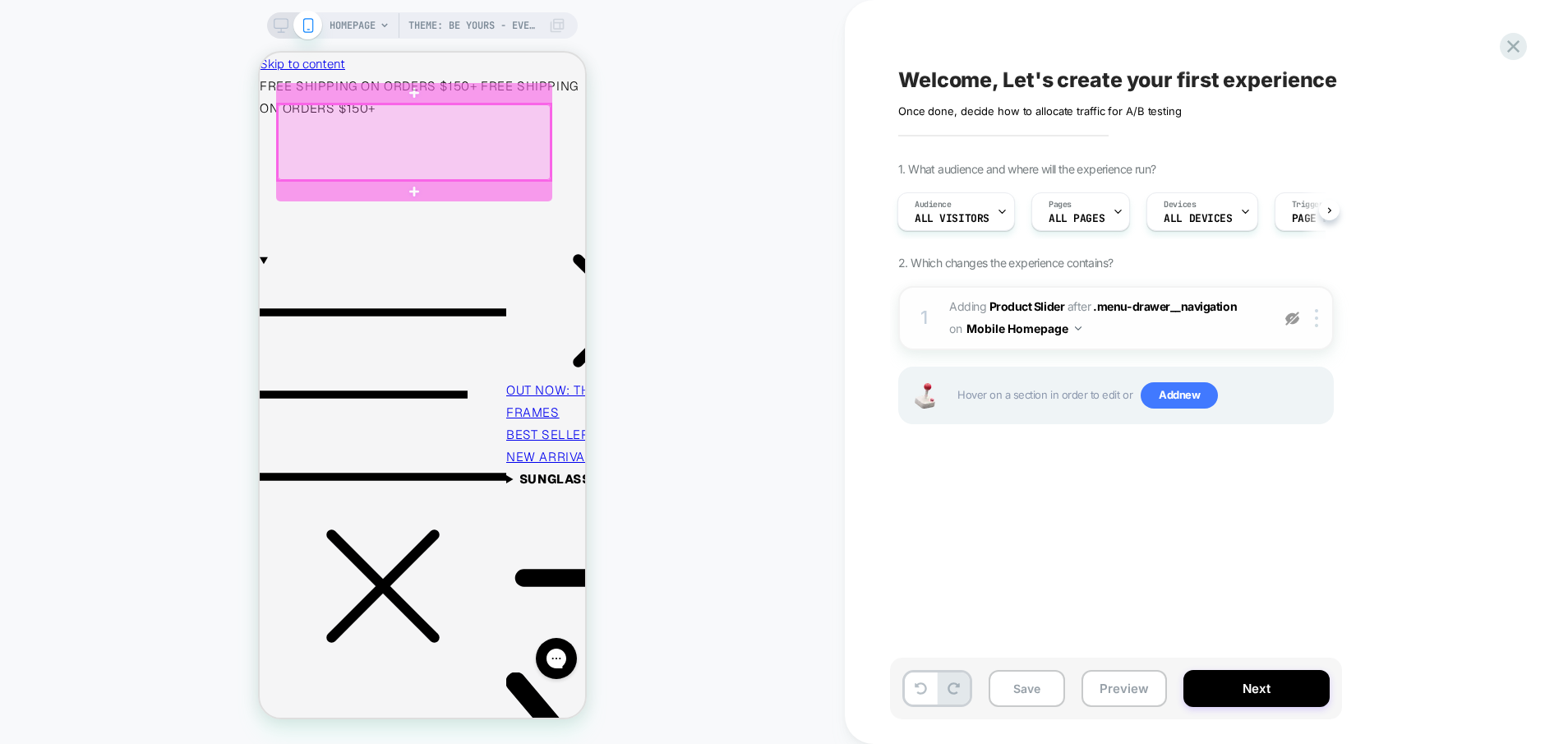
click at [410, 155] on div at bounding box center [414, 142] width 273 height 75
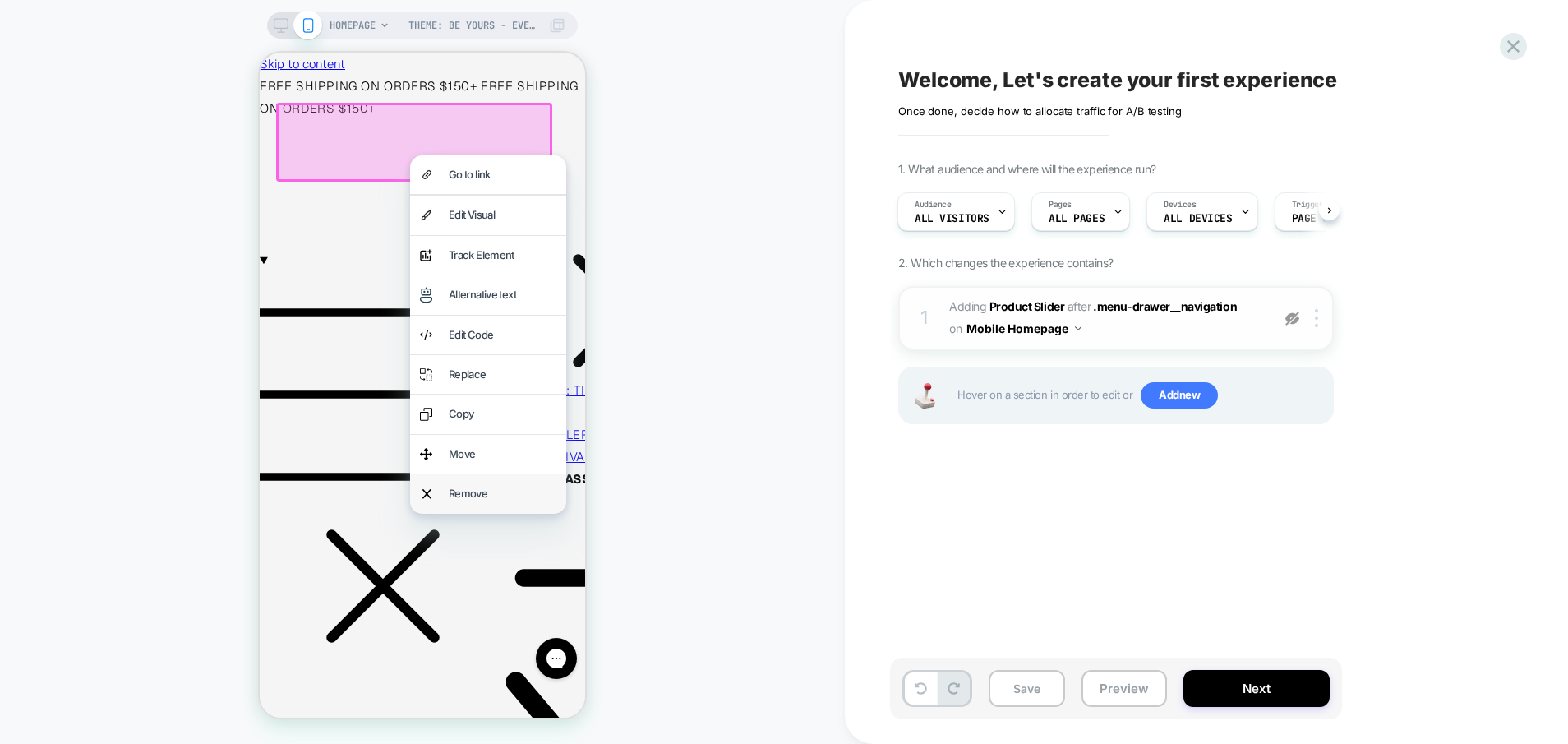
click at [495, 478] on div "Remove" at bounding box center [488, 493] width 156 height 39
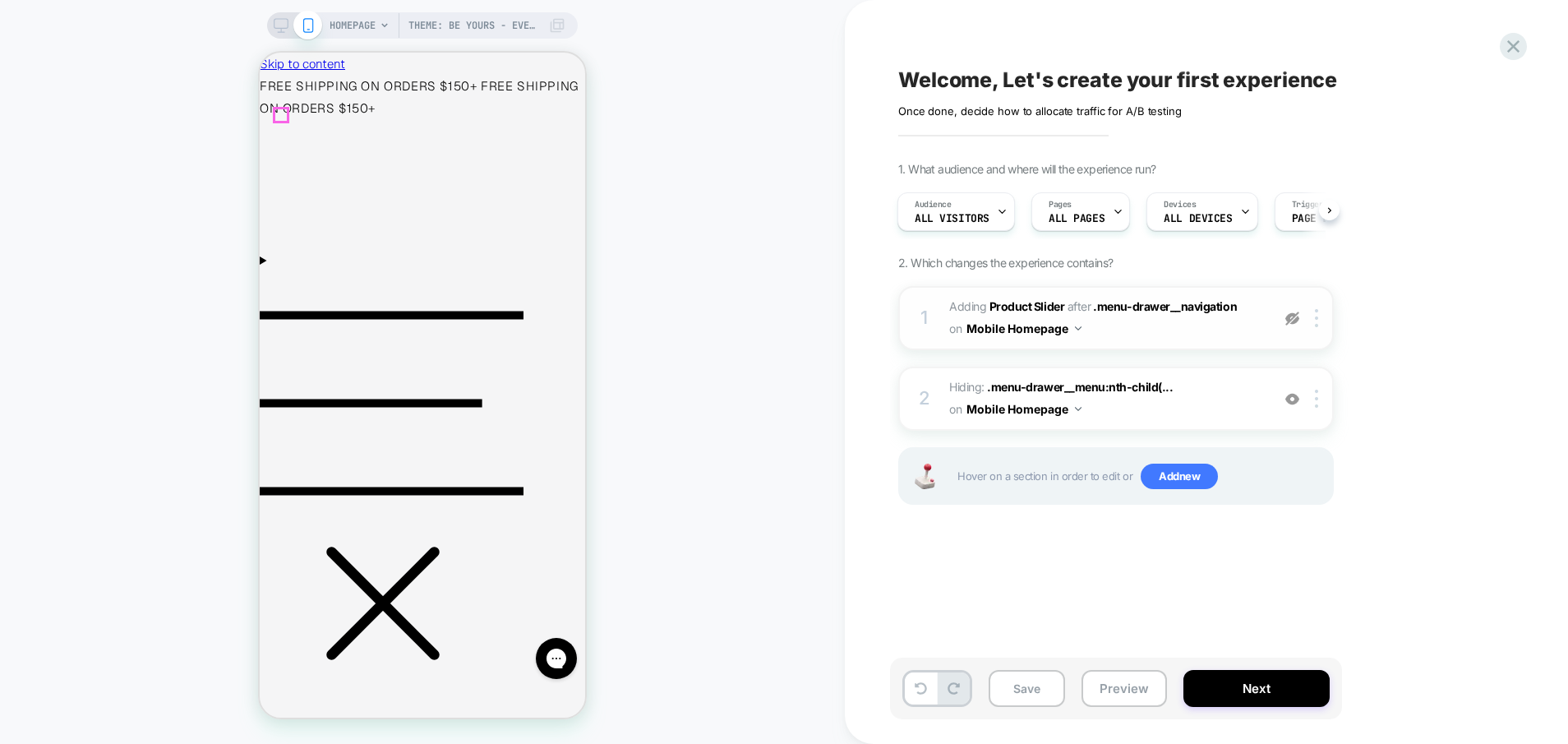
click at [273, 272] on icon "Menu" at bounding box center [392, 403] width 264 height 264
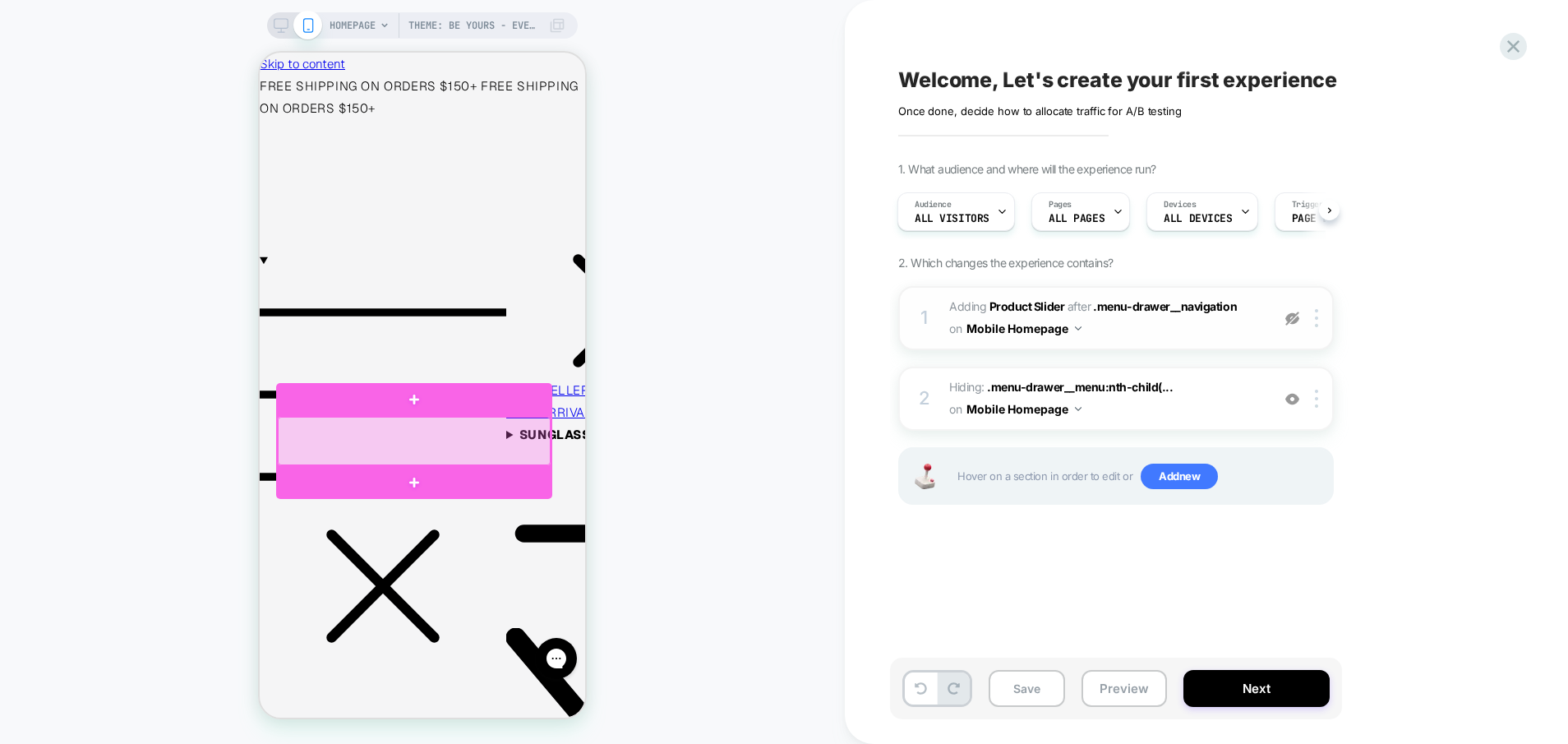
click at [463, 429] on div at bounding box center [414, 441] width 273 height 47
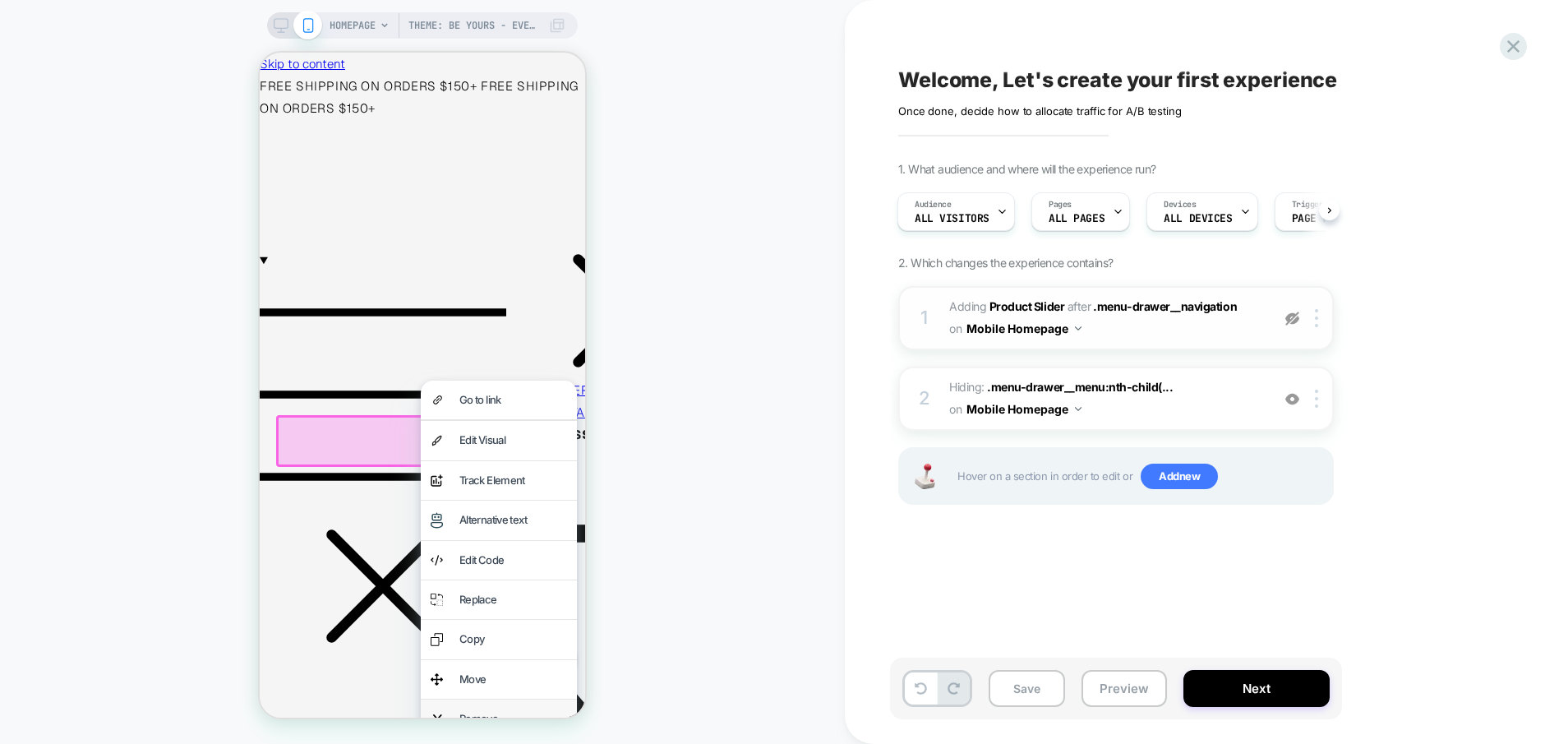
drag, startPoint x: 498, startPoint y: 714, endPoint x: 851, endPoint y: 373, distance: 490.8
click at [498, 714] on div "Remove" at bounding box center [513, 719] width 108 height 19
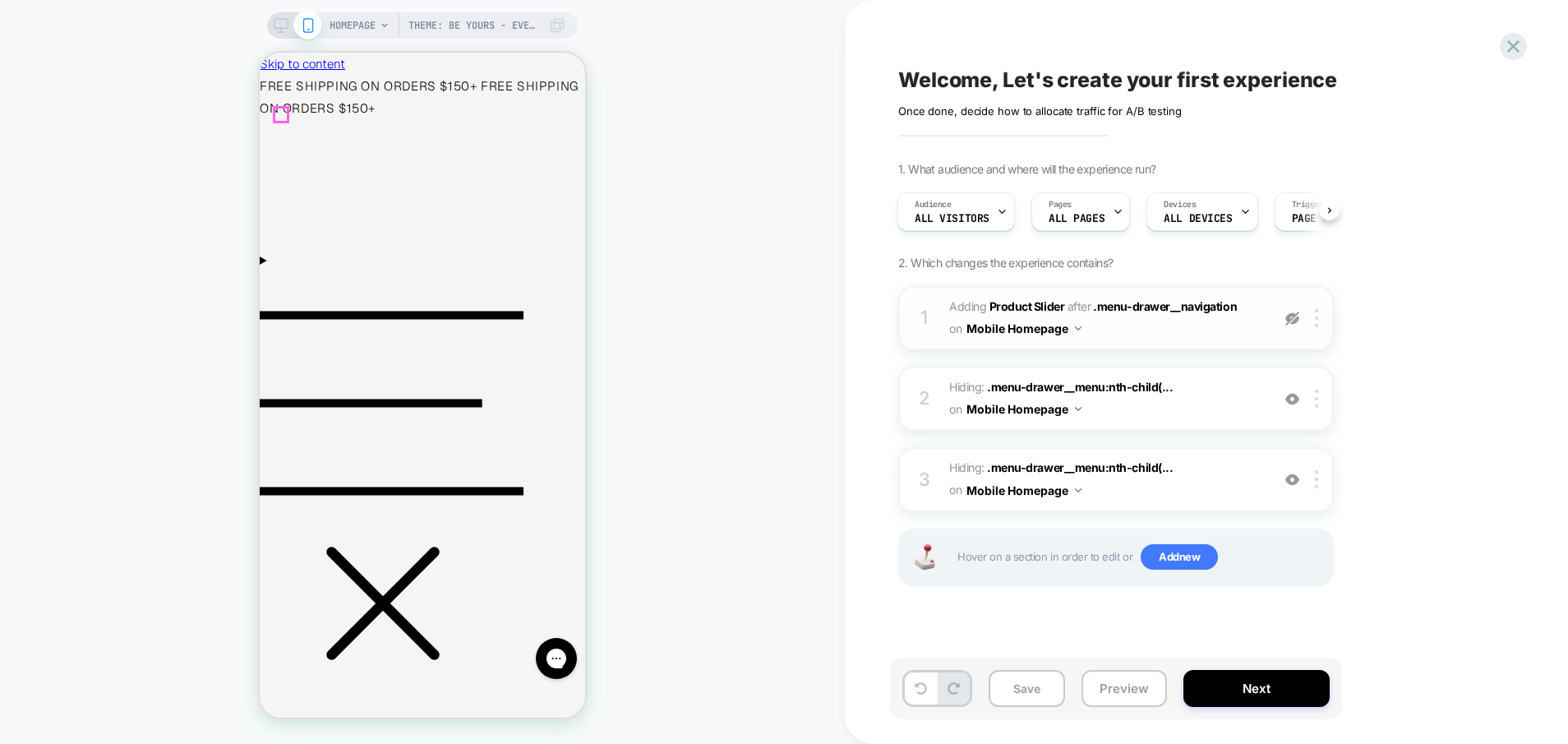
click at [279, 272] on icon "Menu" at bounding box center [392, 403] width 264 height 264
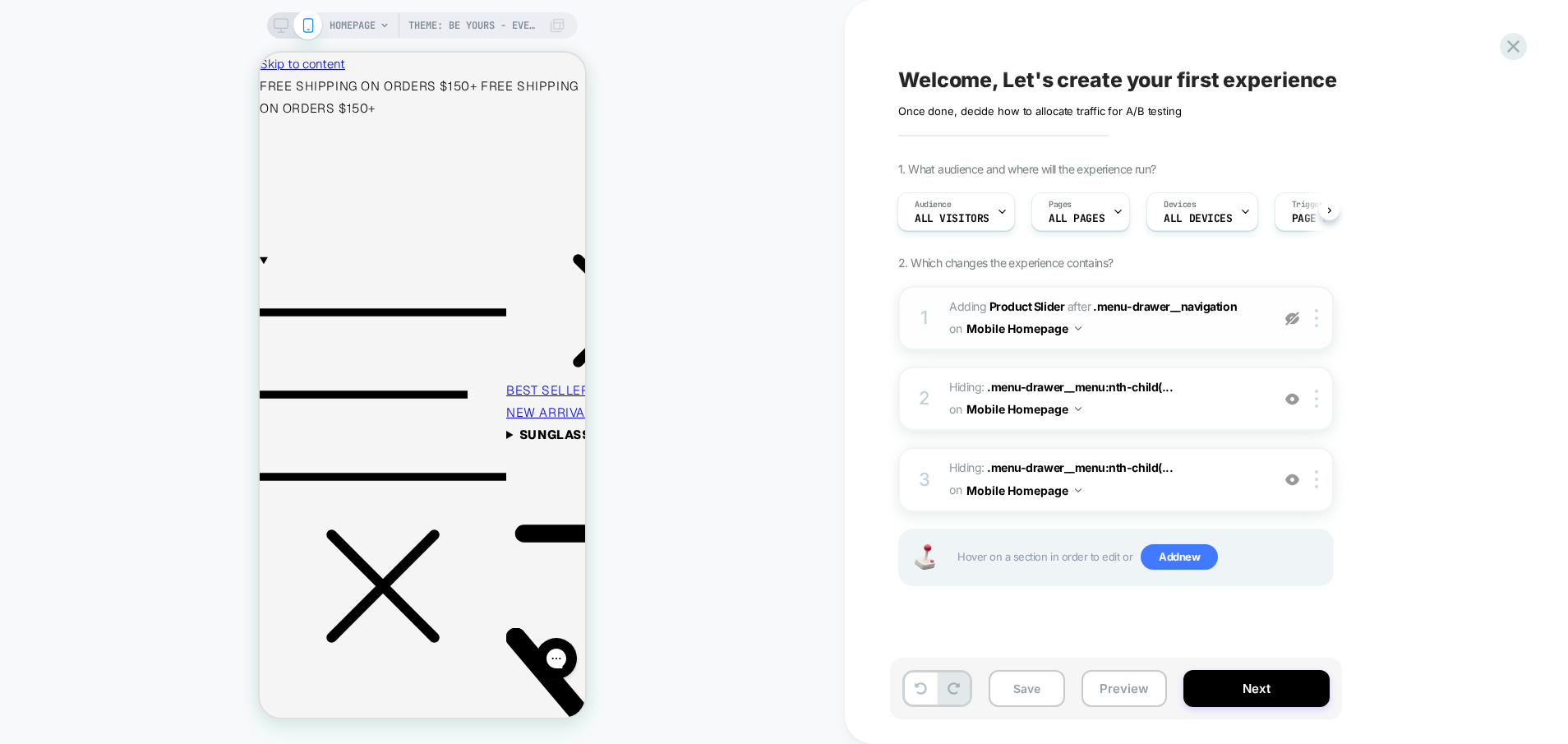
click at [1298, 320] on img at bounding box center [1293, 319] width 14 height 14
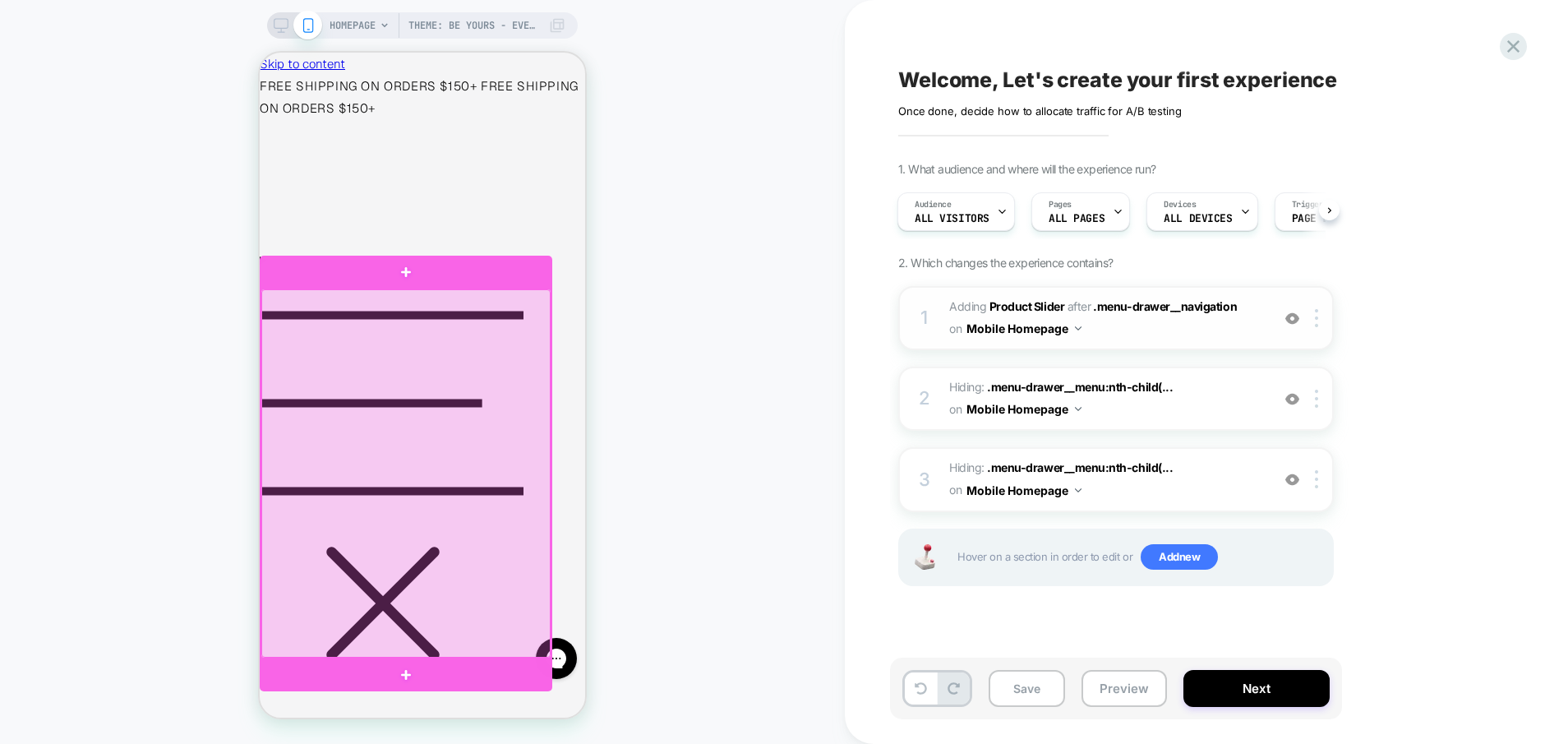
scroll to position [0, 13]
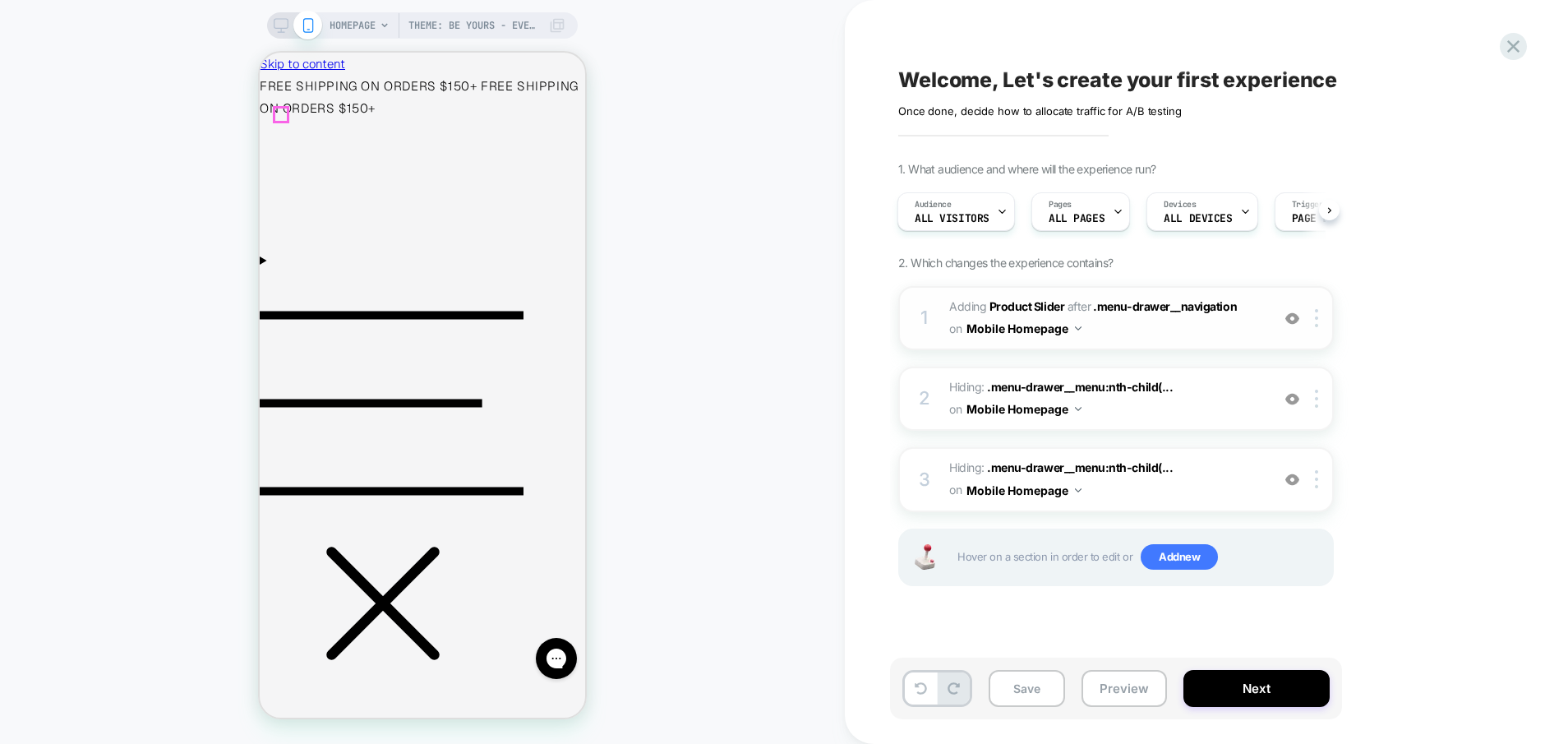
click at [283, 272] on icon "Menu" at bounding box center [392, 403] width 264 height 264
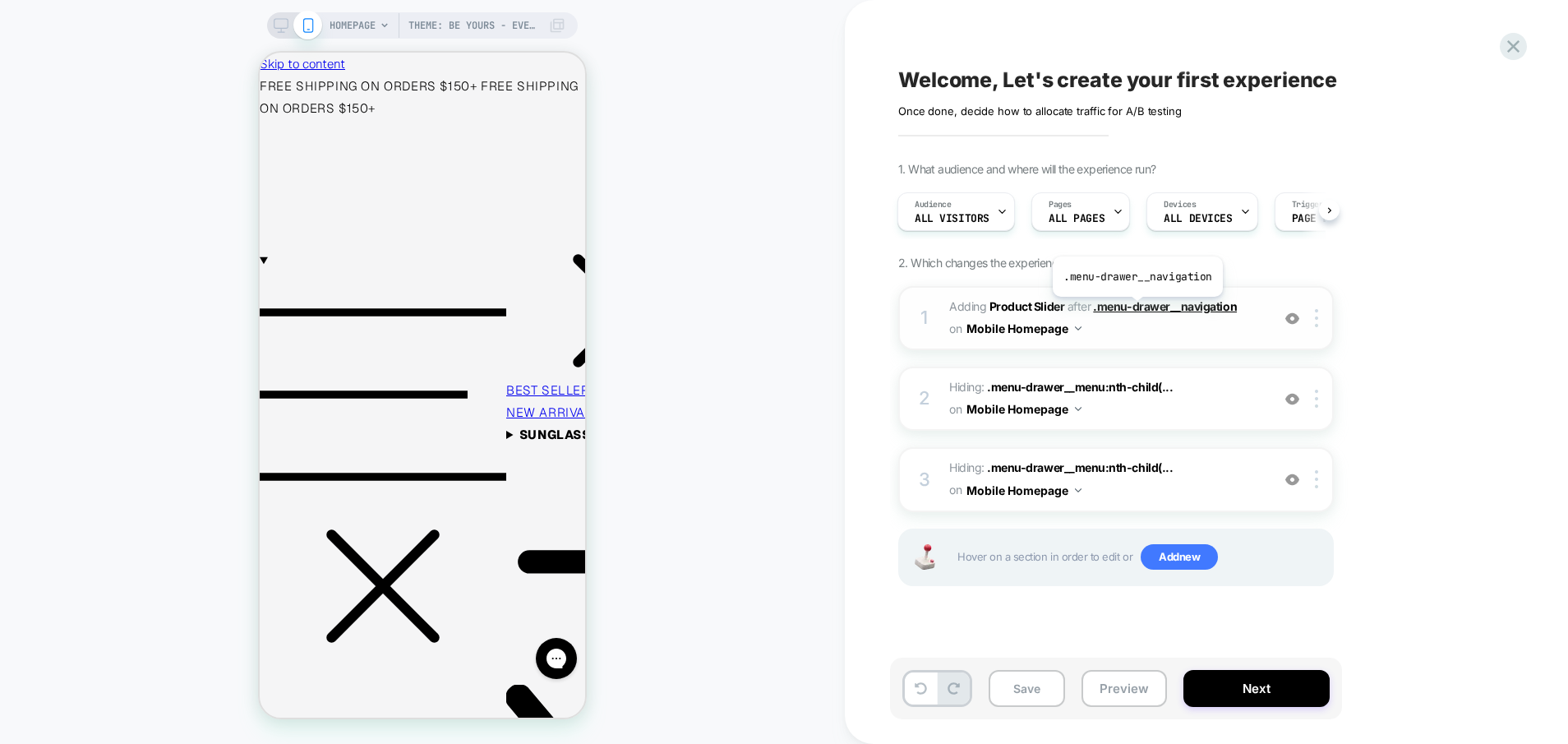
click at [1136, 309] on span ".menu-drawer__navigation" at bounding box center [1165, 307] width 144 height 14
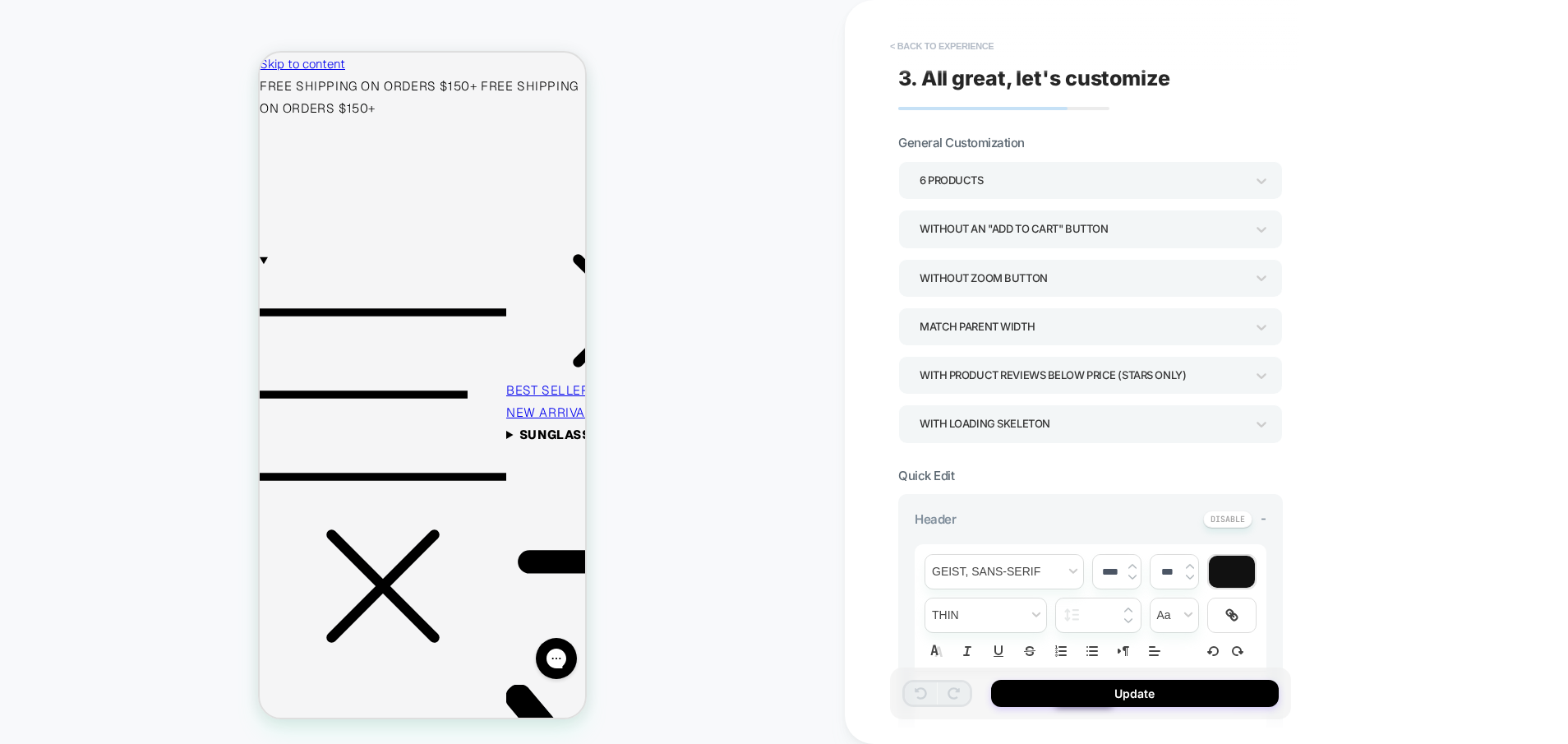
click at [904, 48] on button "< Back to experience" at bounding box center [942, 46] width 120 height 26
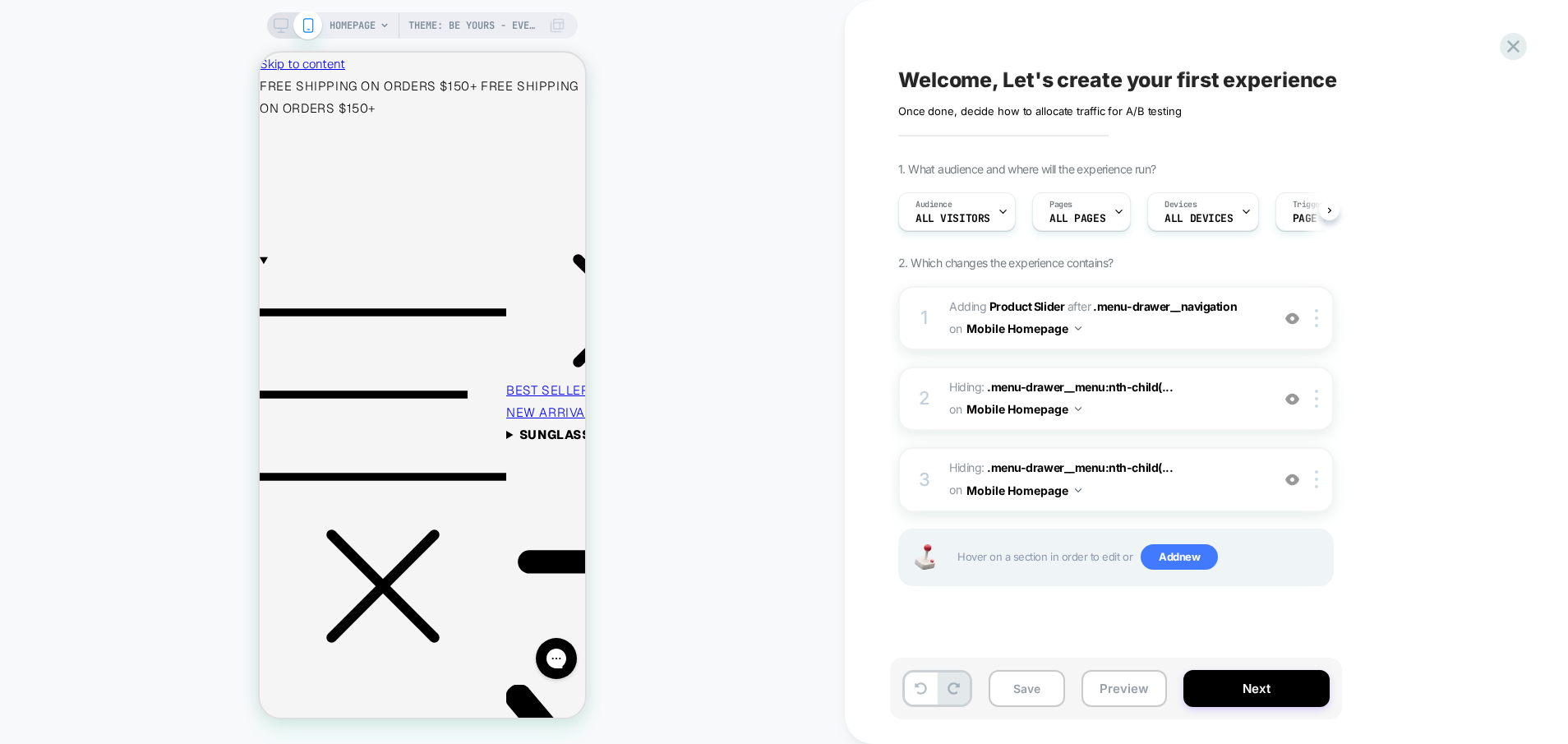
scroll to position [0, 1]
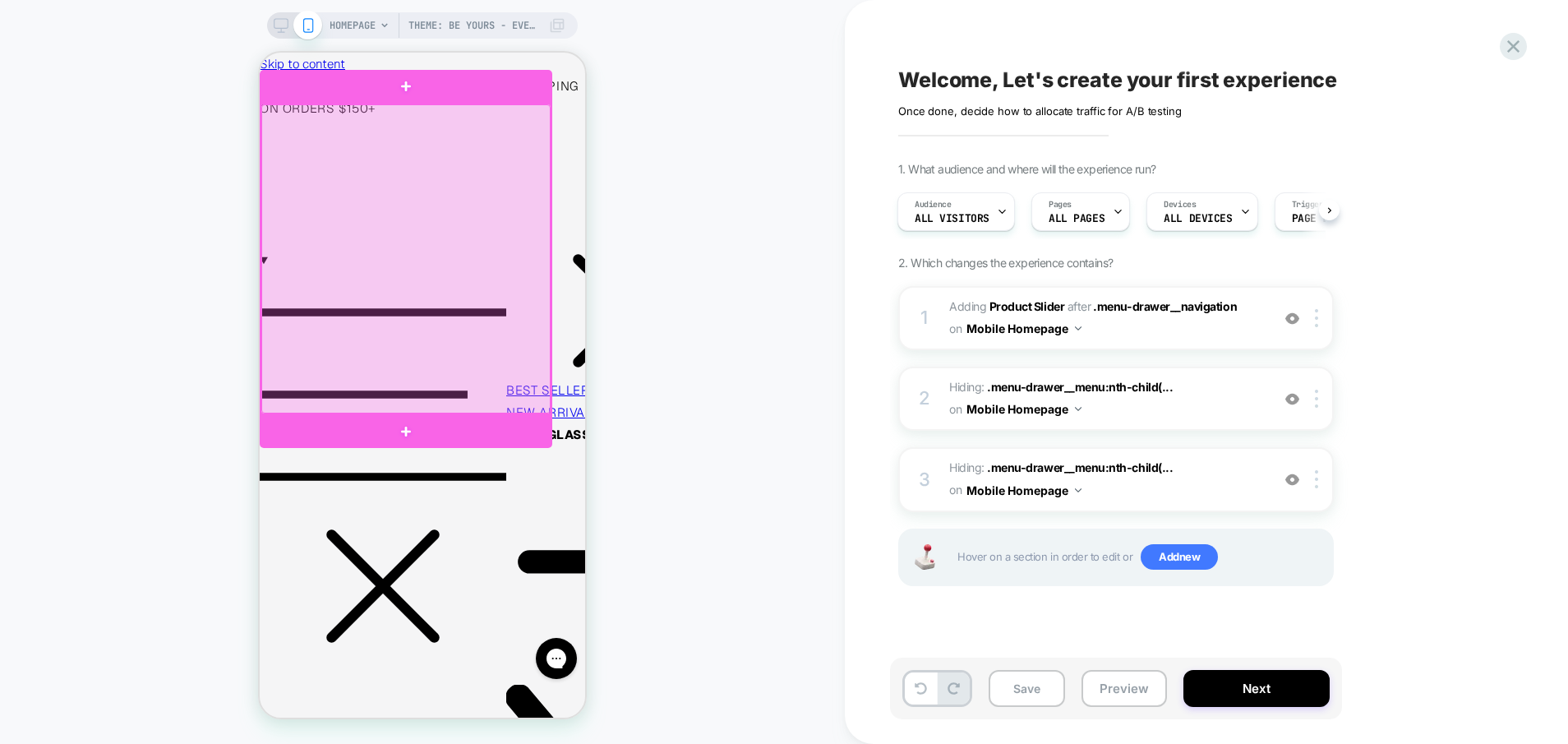
click at [331, 341] on div at bounding box center [406, 259] width 289 height 309
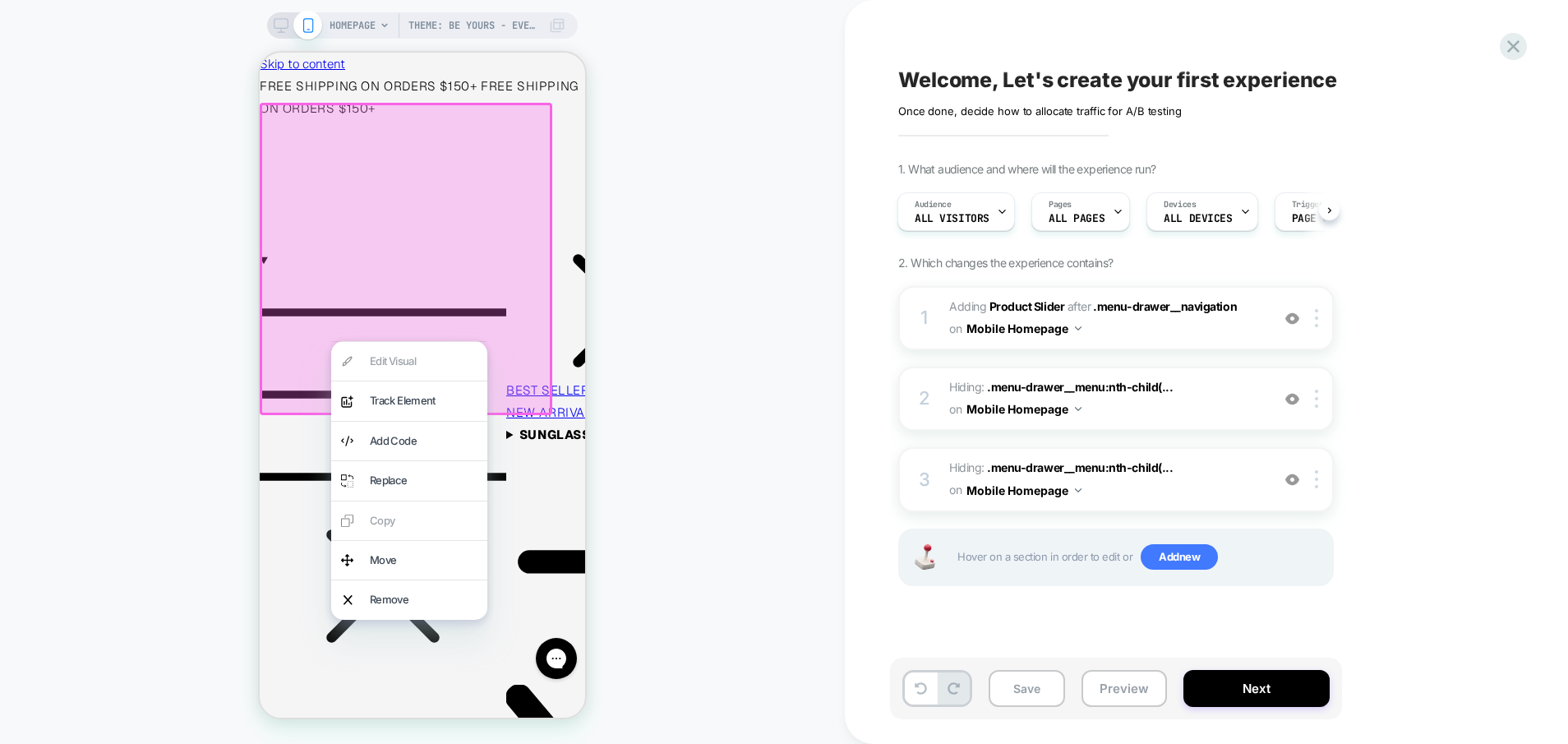
click at [308, 334] on div at bounding box center [406, 259] width 293 height 313
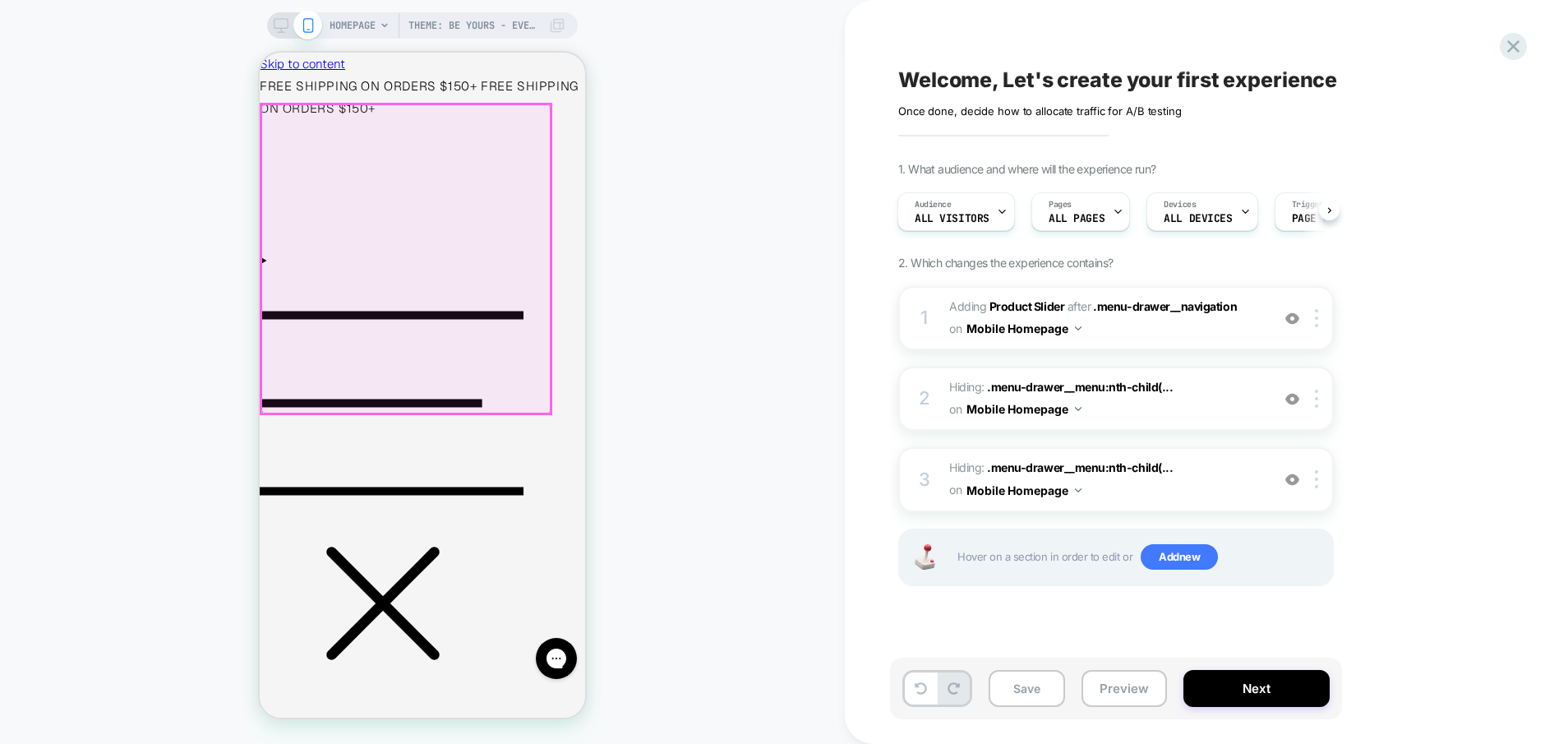
click at [280, 119] on div at bounding box center [406, 259] width 289 height 309
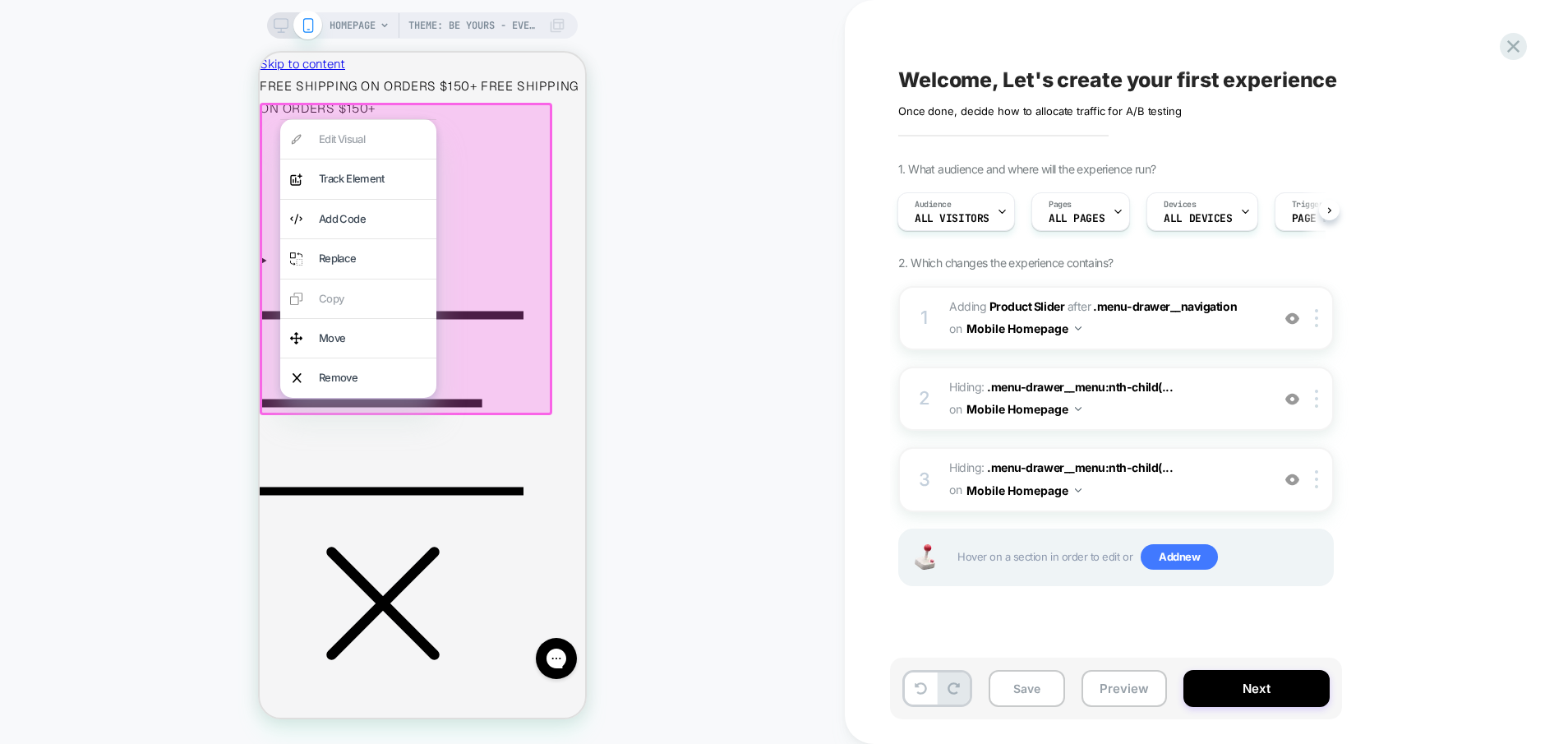
click at [279, 113] on div at bounding box center [406, 259] width 293 height 313
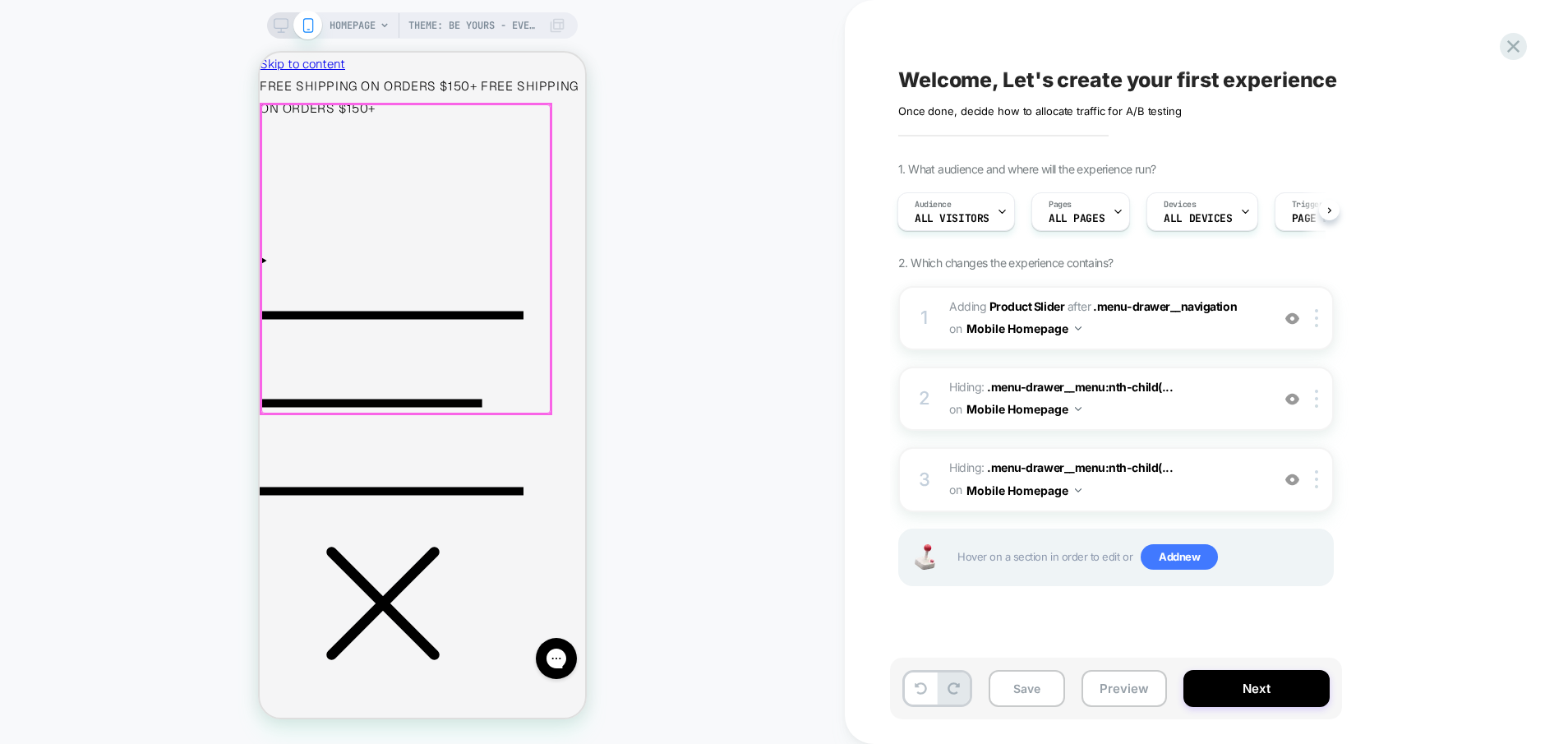
click at [279, 113] on div at bounding box center [406, 259] width 289 height 309
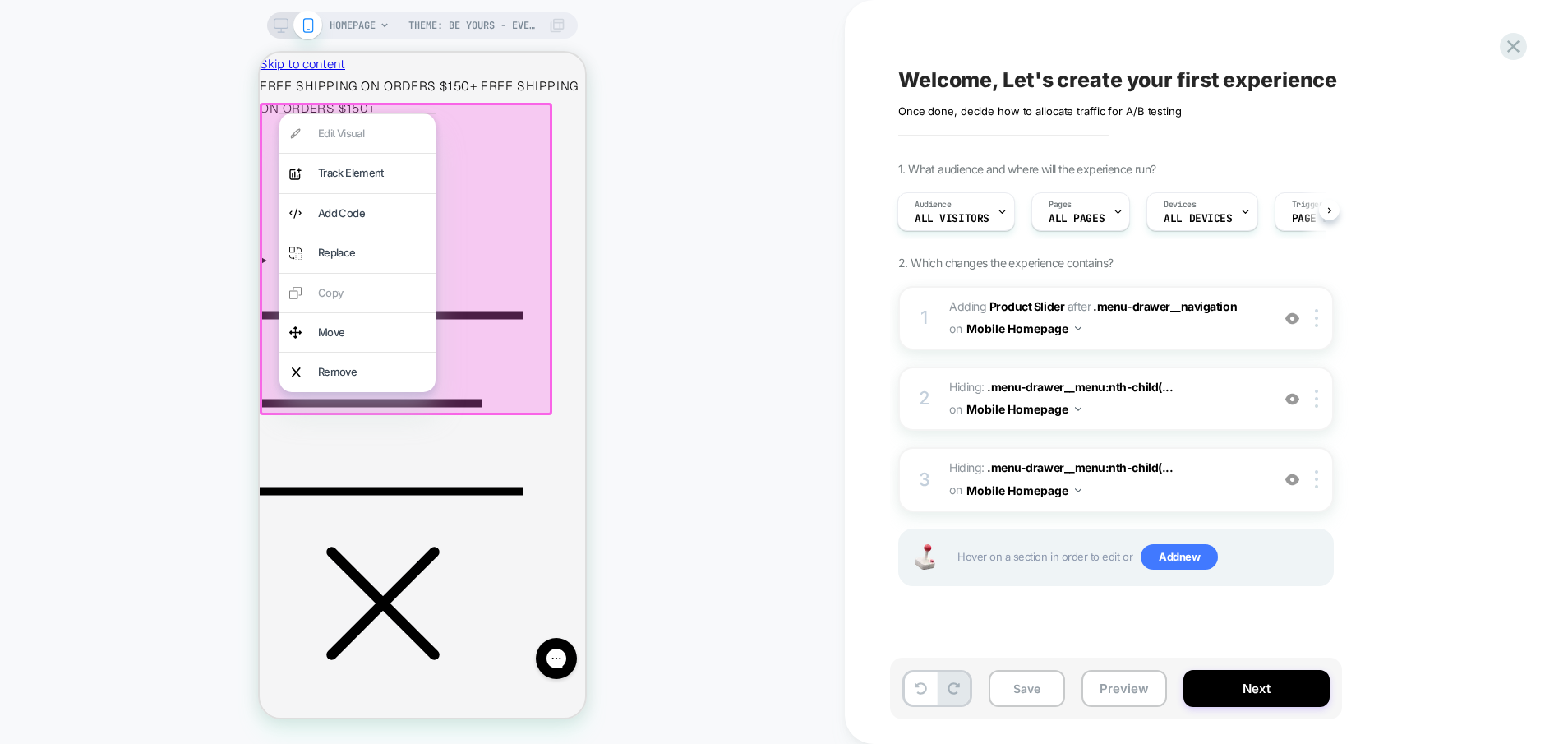
click at [279, 113] on div at bounding box center [357, 113] width 156 height 1
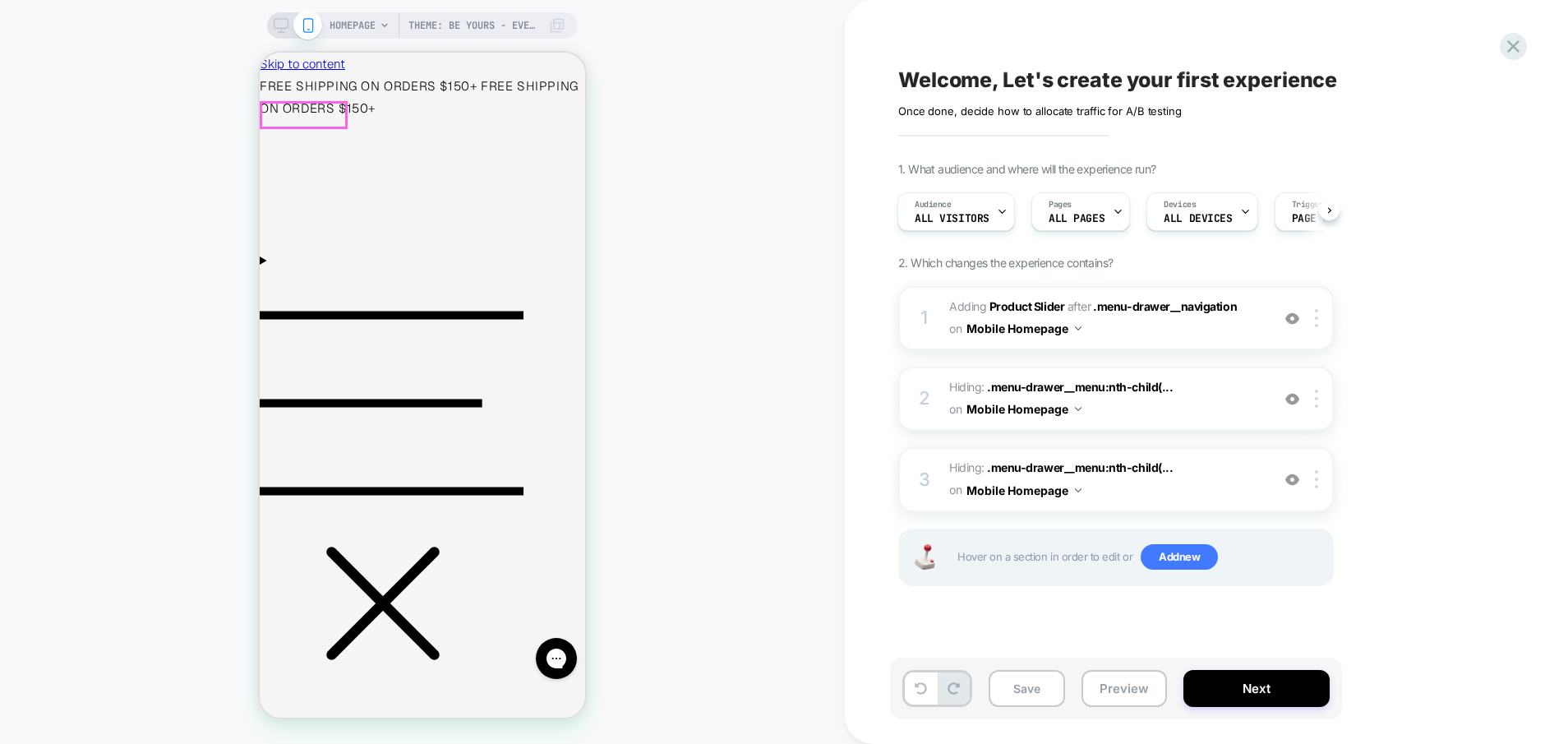
scroll to position [0, 13]
click at [272, 272] on icon "Menu" at bounding box center [392, 403] width 264 height 264
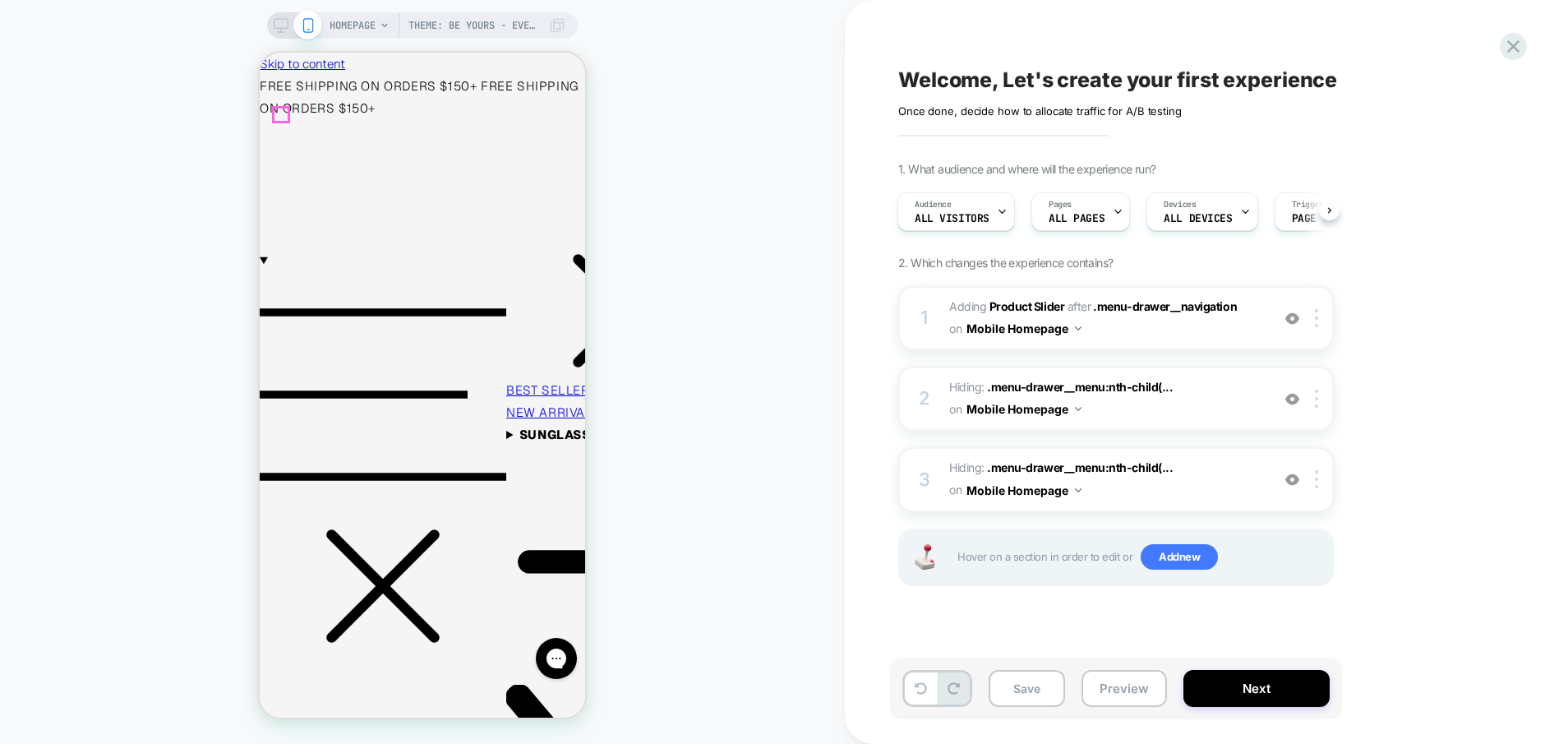
scroll to position [0, 0]
click at [1292, 320] on img at bounding box center [1293, 319] width 14 height 14
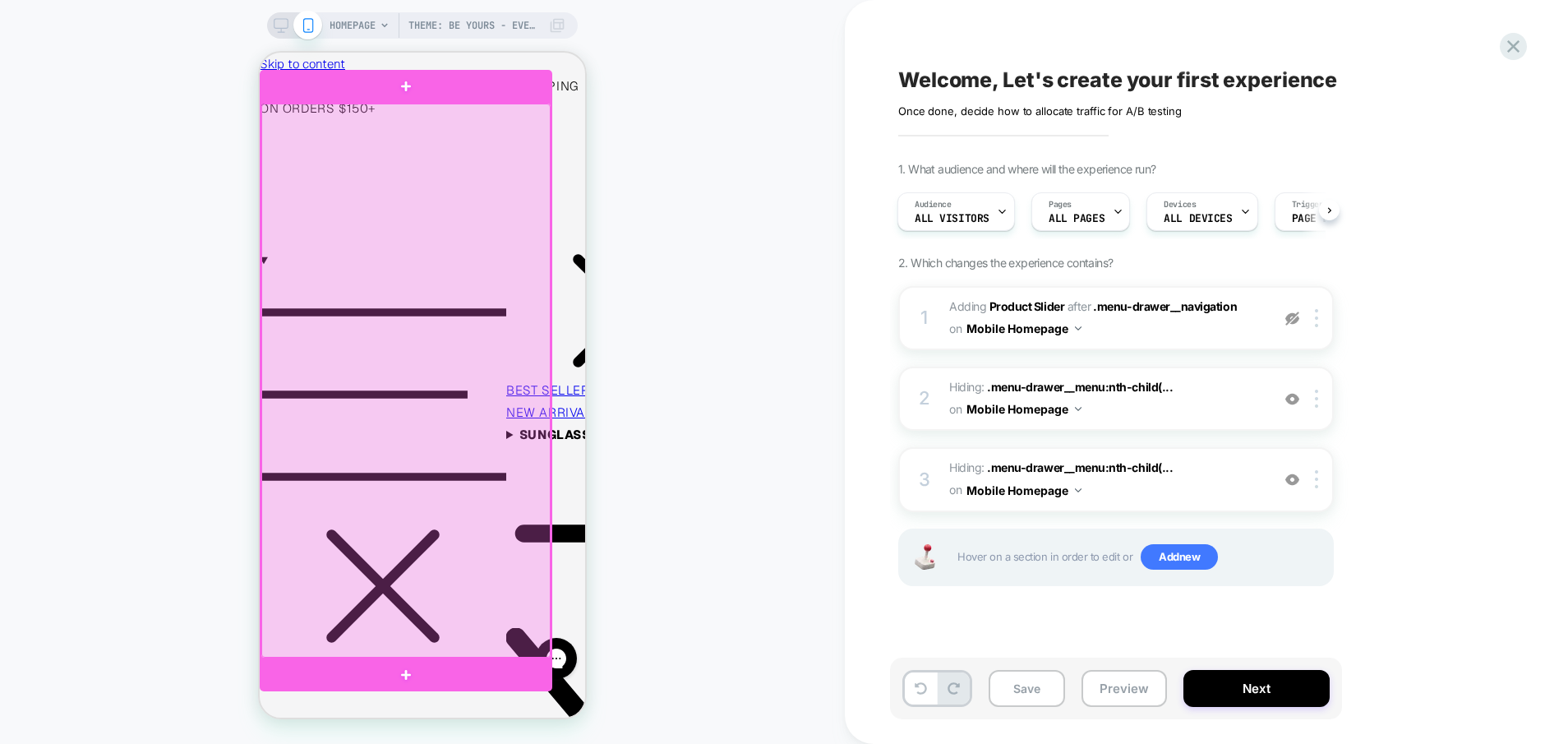
click at [441, 442] on div at bounding box center [406, 380] width 289 height 554
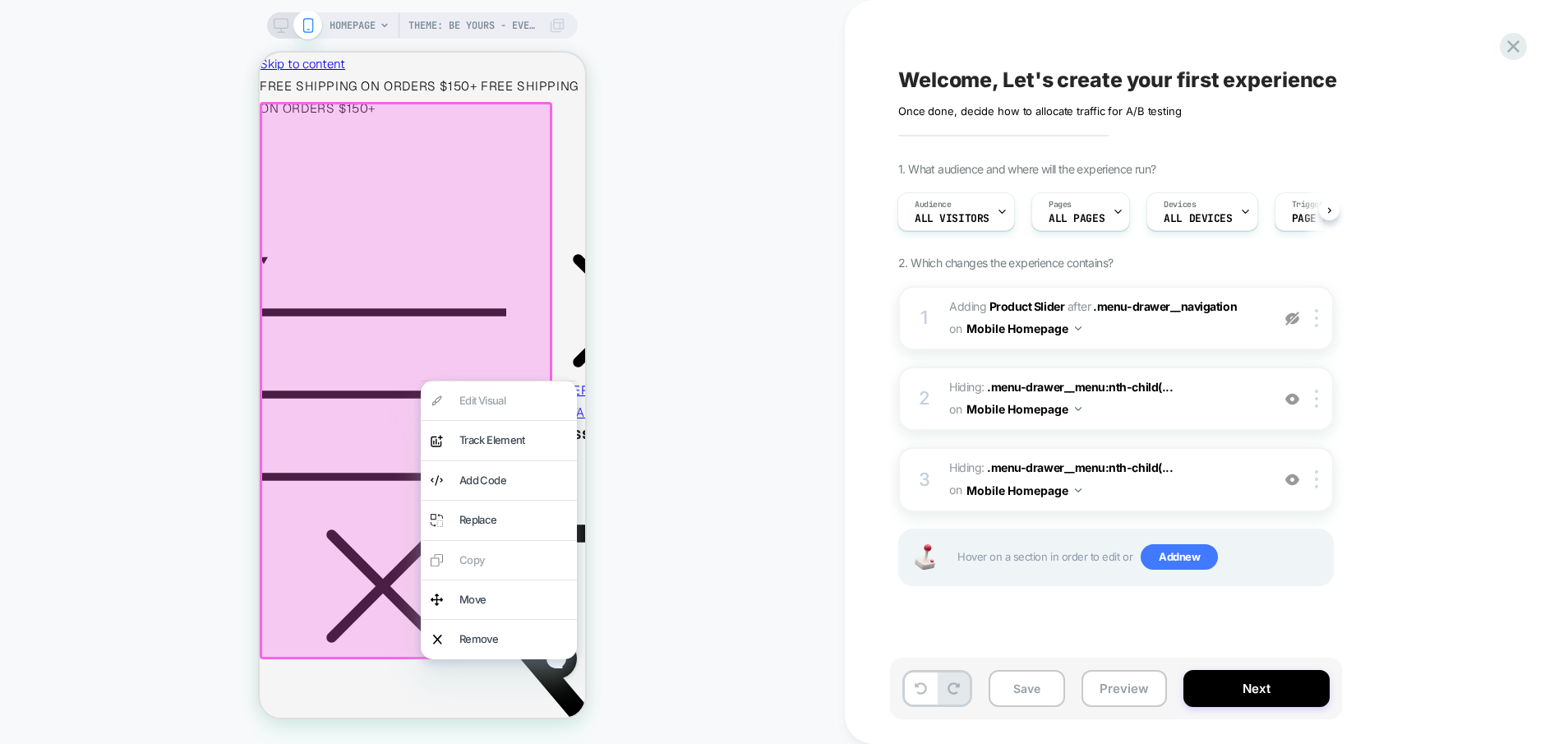
click at [361, 519] on div at bounding box center [406, 380] width 293 height 557
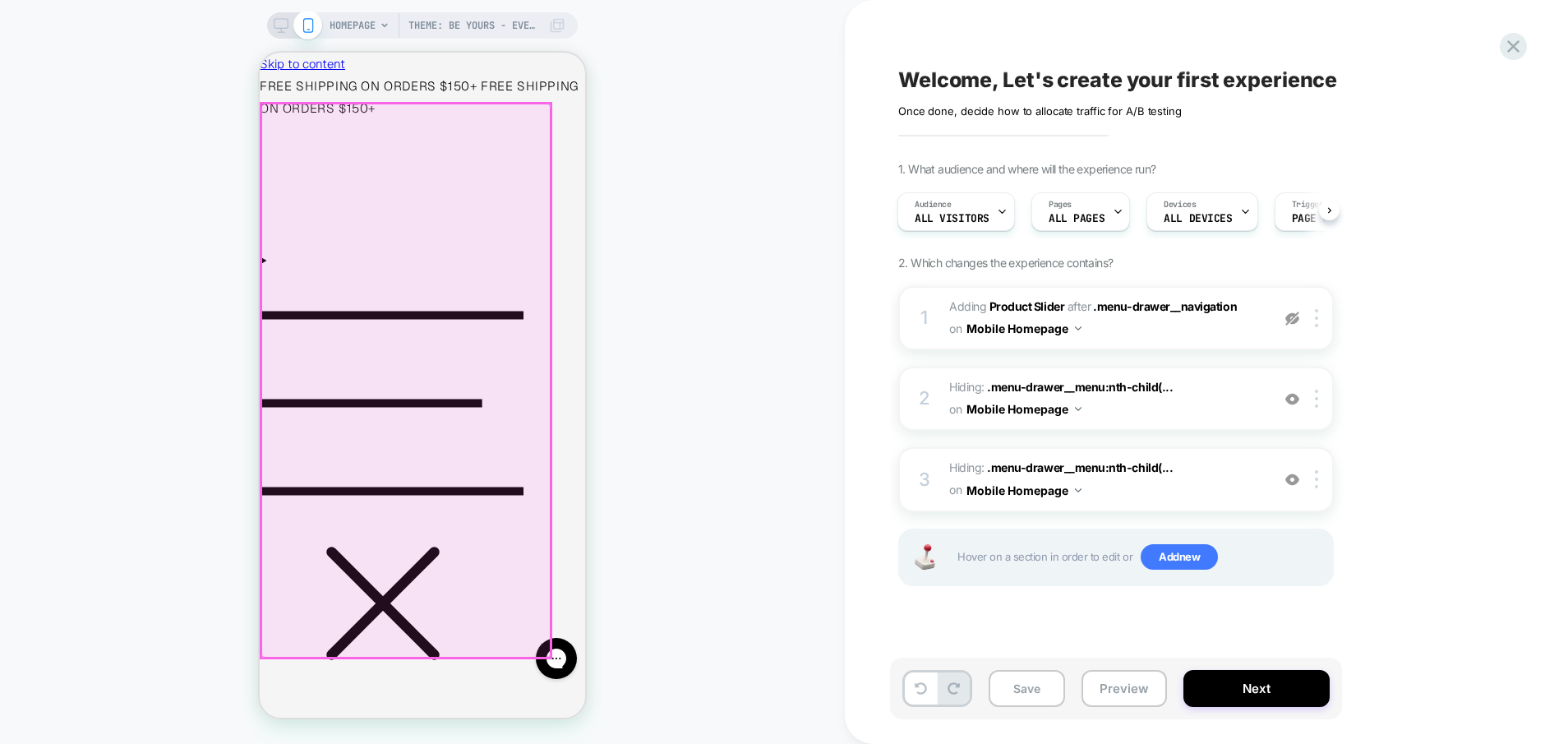
click at [286, 118] on div at bounding box center [406, 380] width 289 height 554
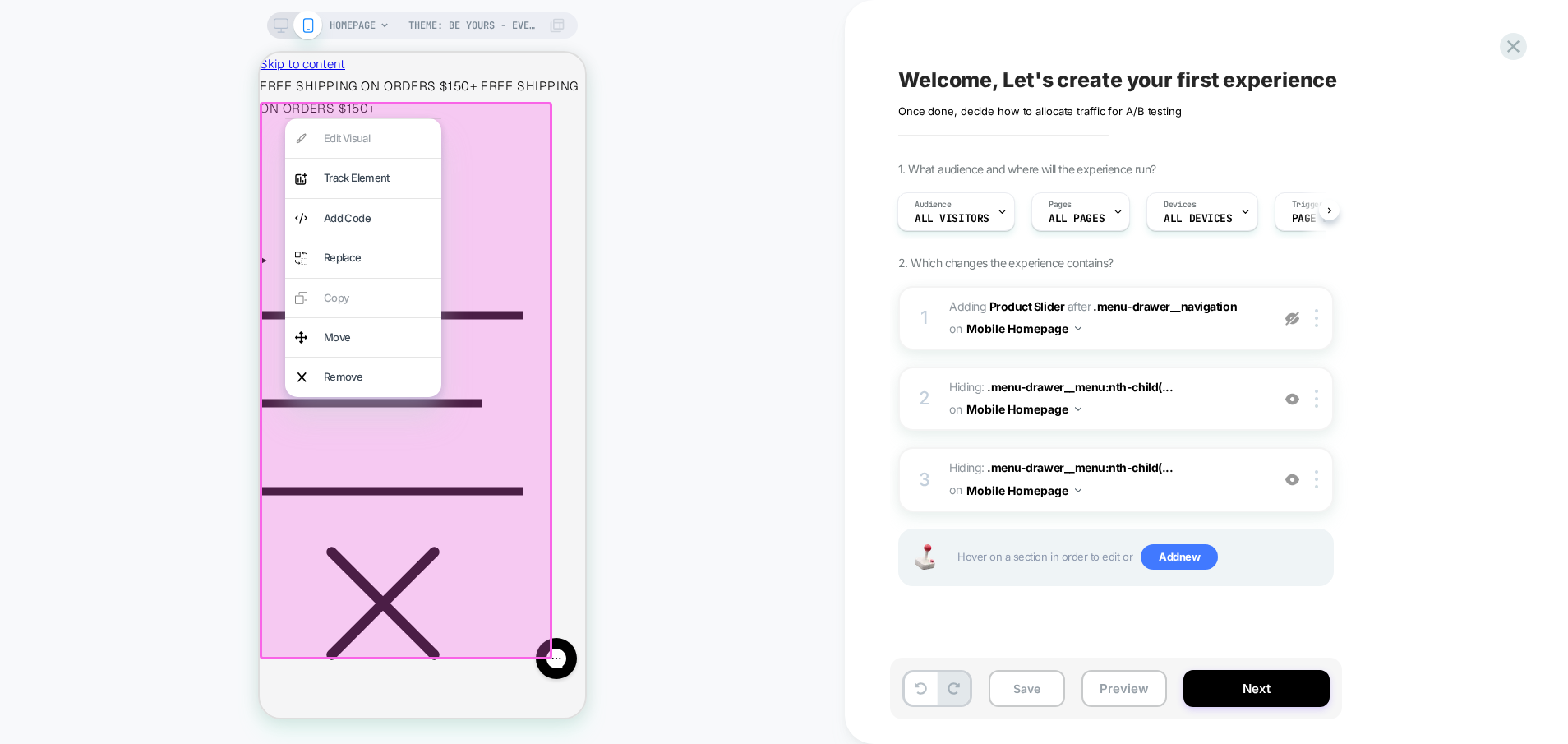
click at [283, 114] on div at bounding box center [406, 380] width 293 height 557
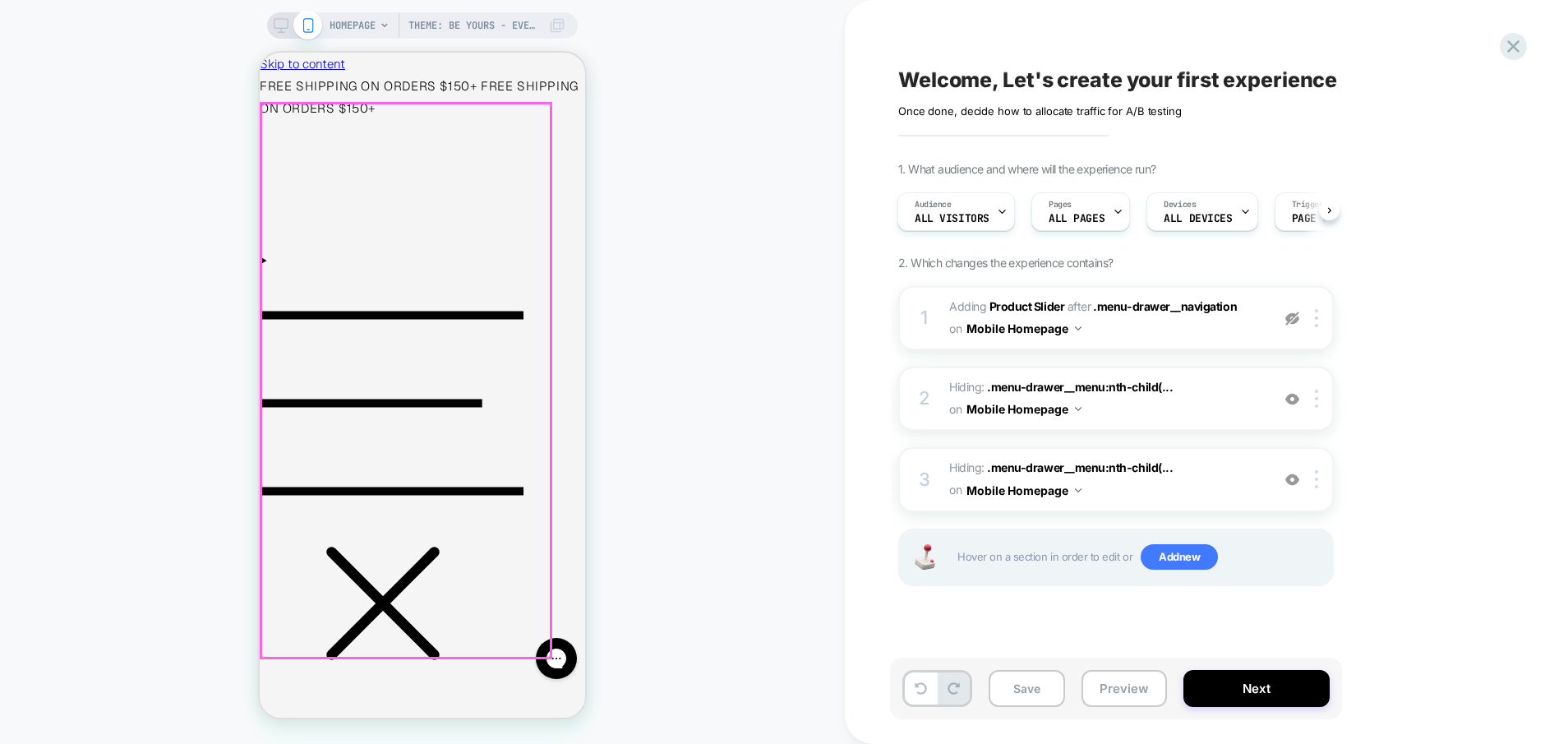
click at [283, 114] on div at bounding box center [406, 380] width 289 height 554
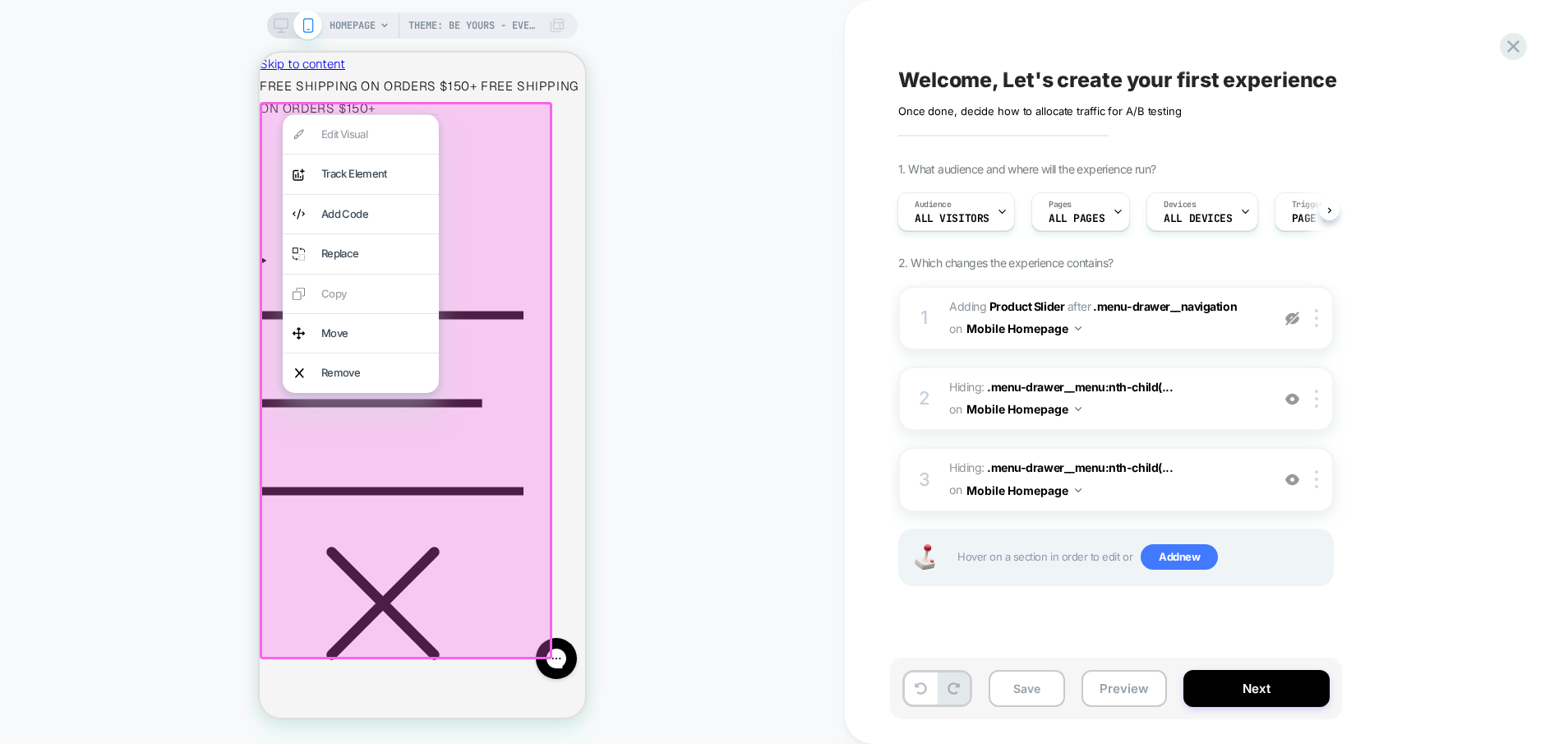
click at [283, 114] on div at bounding box center [361, 114] width 156 height 1
drag, startPoint x: 644, startPoint y: 223, endPoint x: 601, endPoint y: 223, distance: 43.0
click at [644, 223] on div "Theme: Be Yours - Evergreen v1 + CRO s1 HOMEPAGE Theme: Be Yours - Evergreen v1…" at bounding box center [422, 372] width 845 height 712
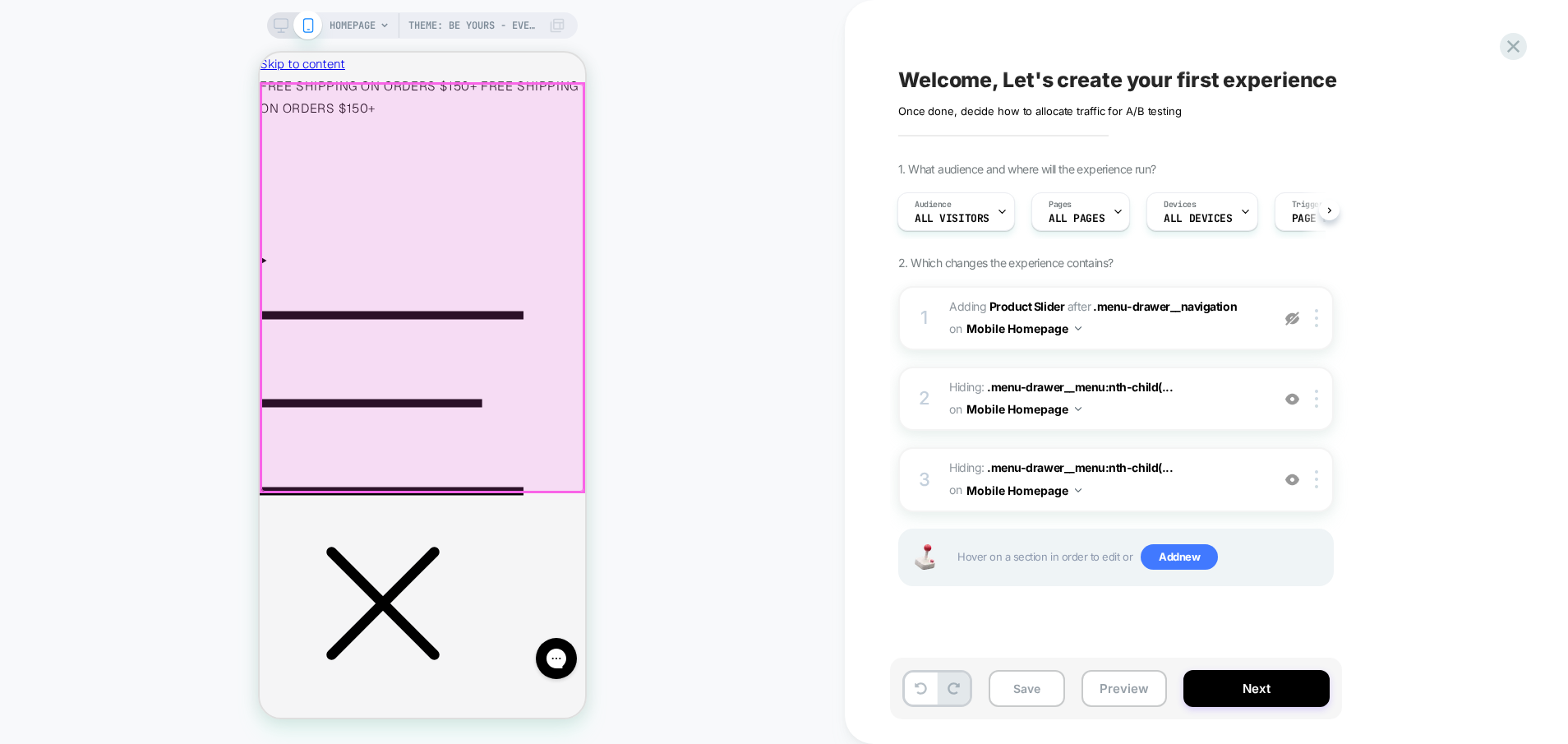
click at [288, 122] on div at bounding box center [422, 287] width 322 height 407
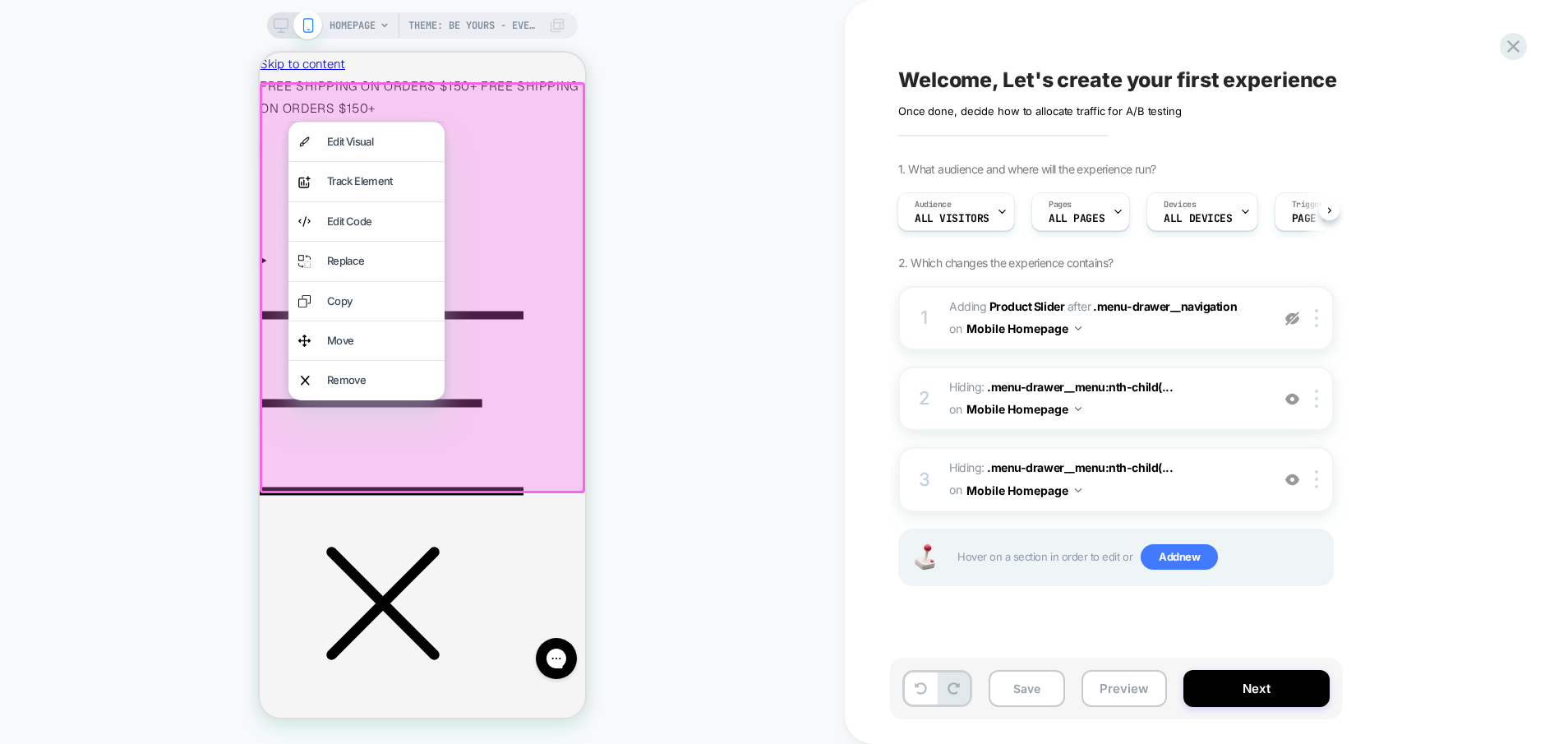
click at [286, 115] on div at bounding box center [423, 287] width 326 height 411
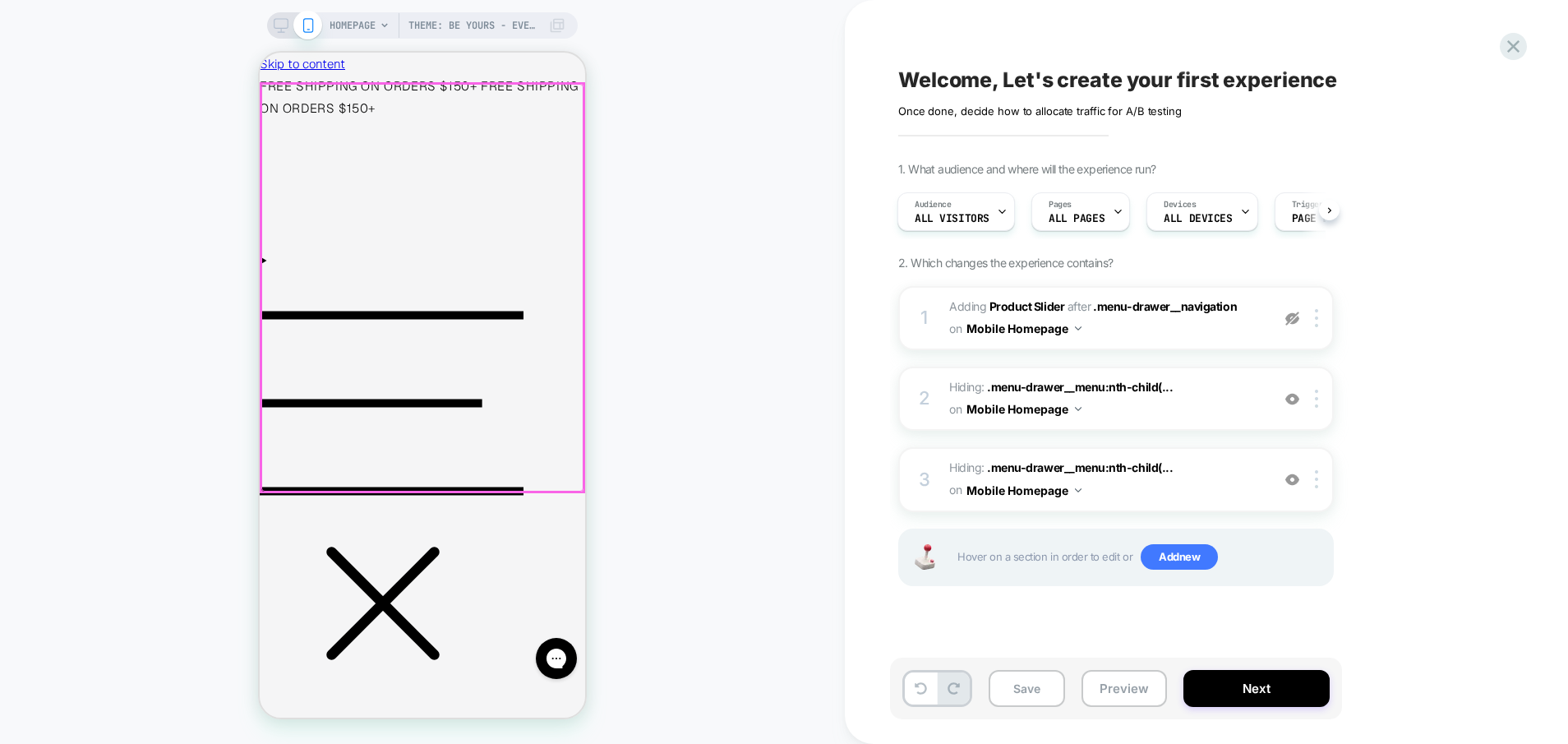
click at [281, 115] on div at bounding box center [422, 287] width 322 height 407
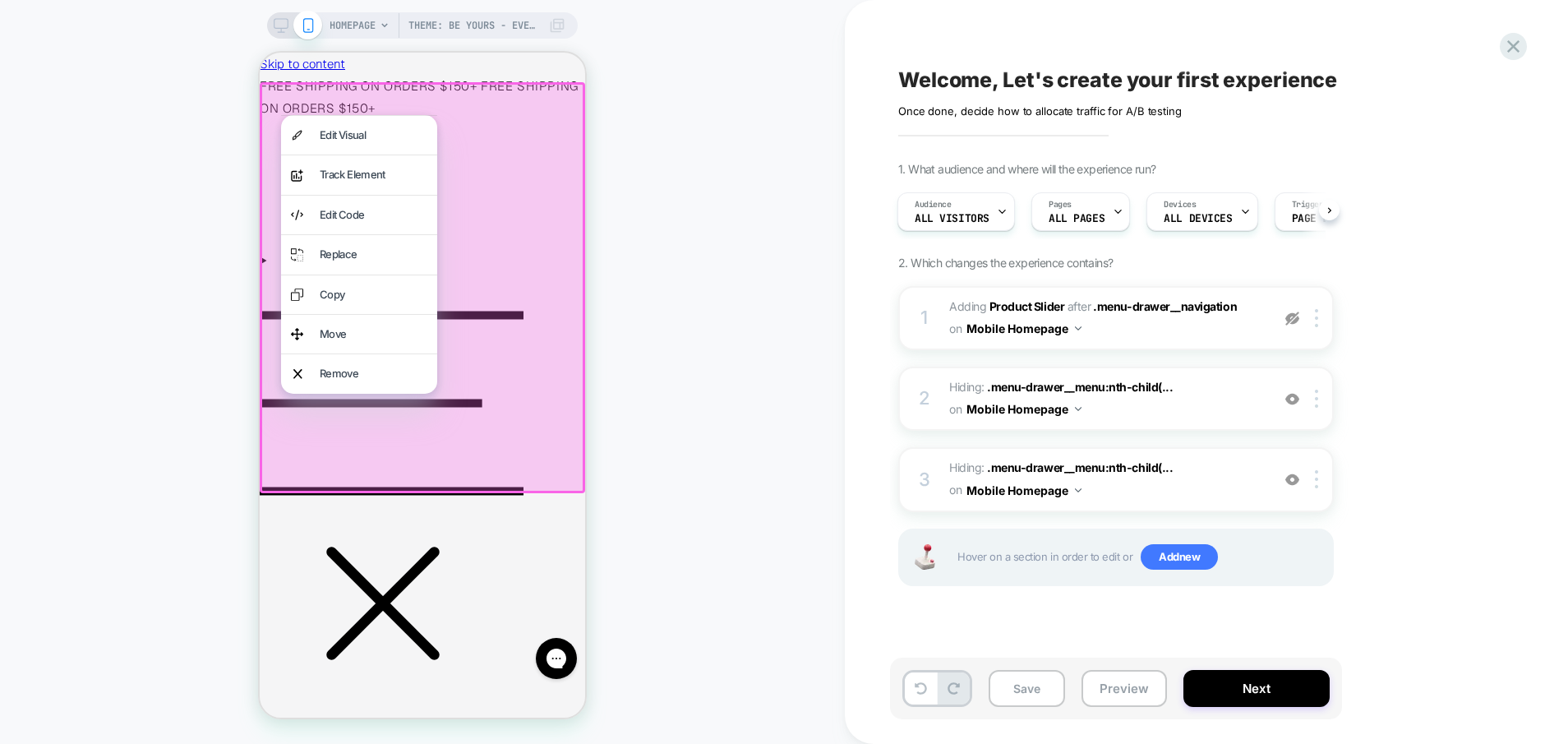
click at [281, 115] on div at bounding box center [359, 115] width 156 height 1
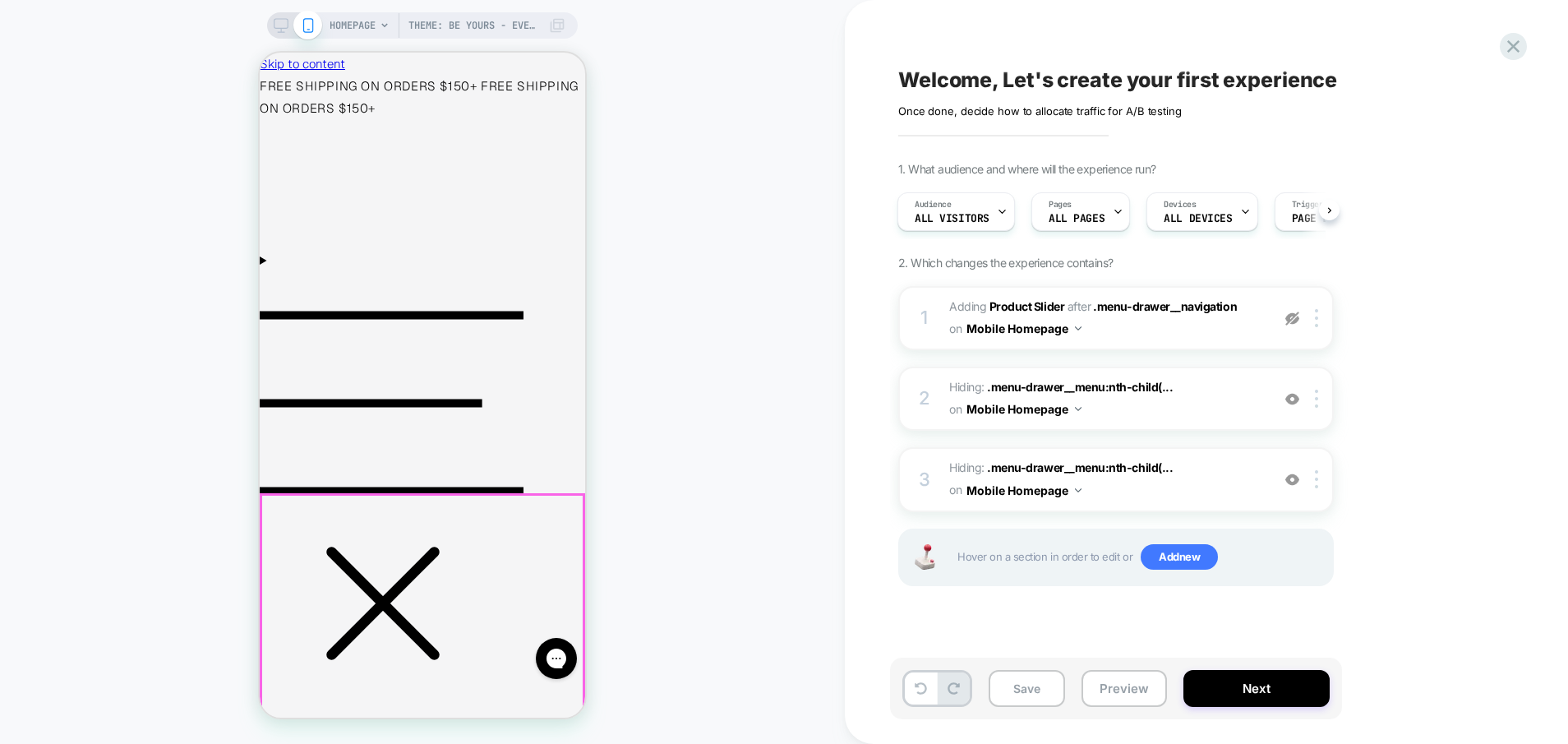
click at [280, 272] on icon "Menu" at bounding box center [392, 403] width 264 height 264
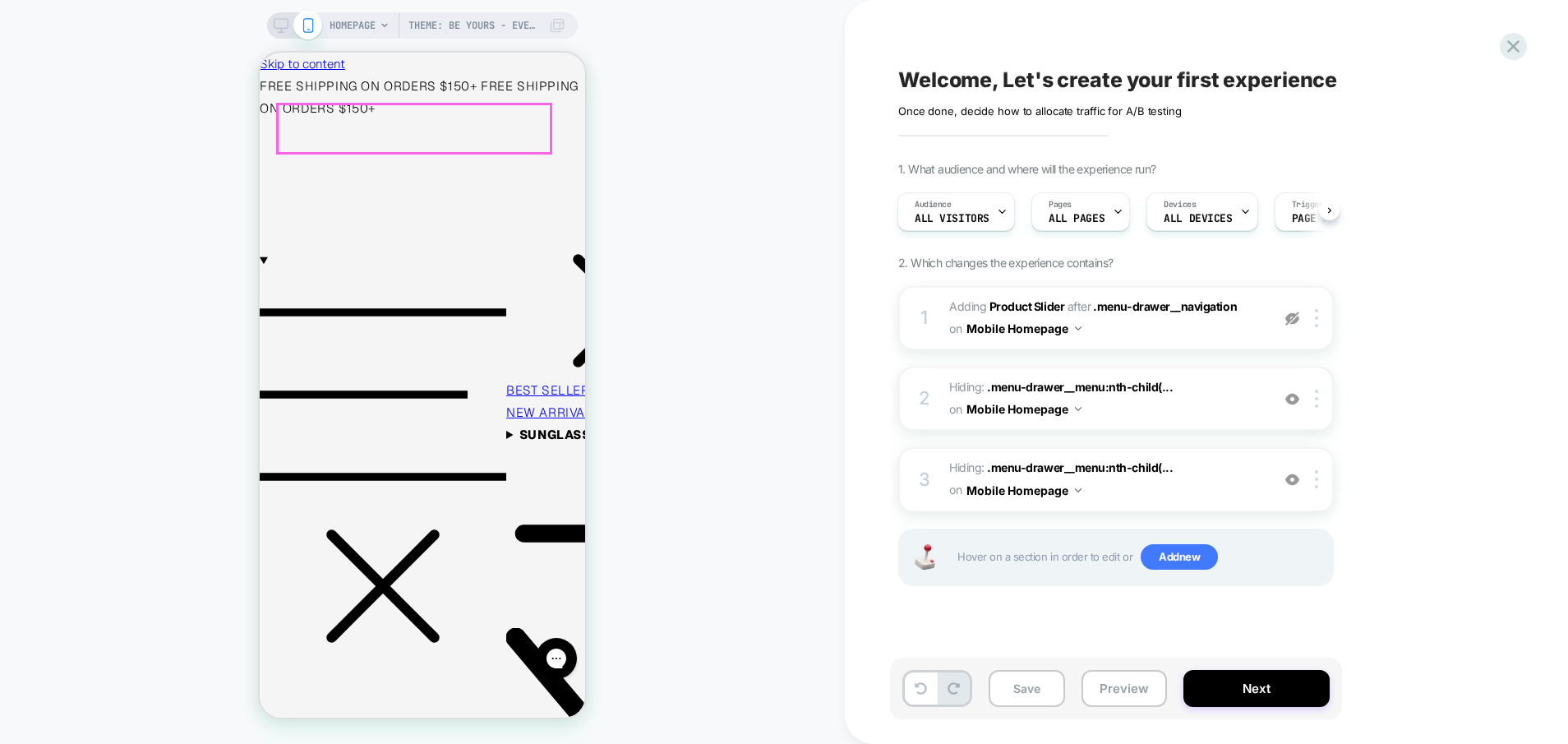
drag, startPoint x: 452, startPoint y: 222, endPoint x: 455, endPoint y: 131, distance: 91.0
click at [724, 230] on div "Theme: Be Yours - Evergreen v1 + CRO s1 HOMEPAGE Theme: Be Yours - Evergreen v1…" at bounding box center [422, 372] width 845 height 712
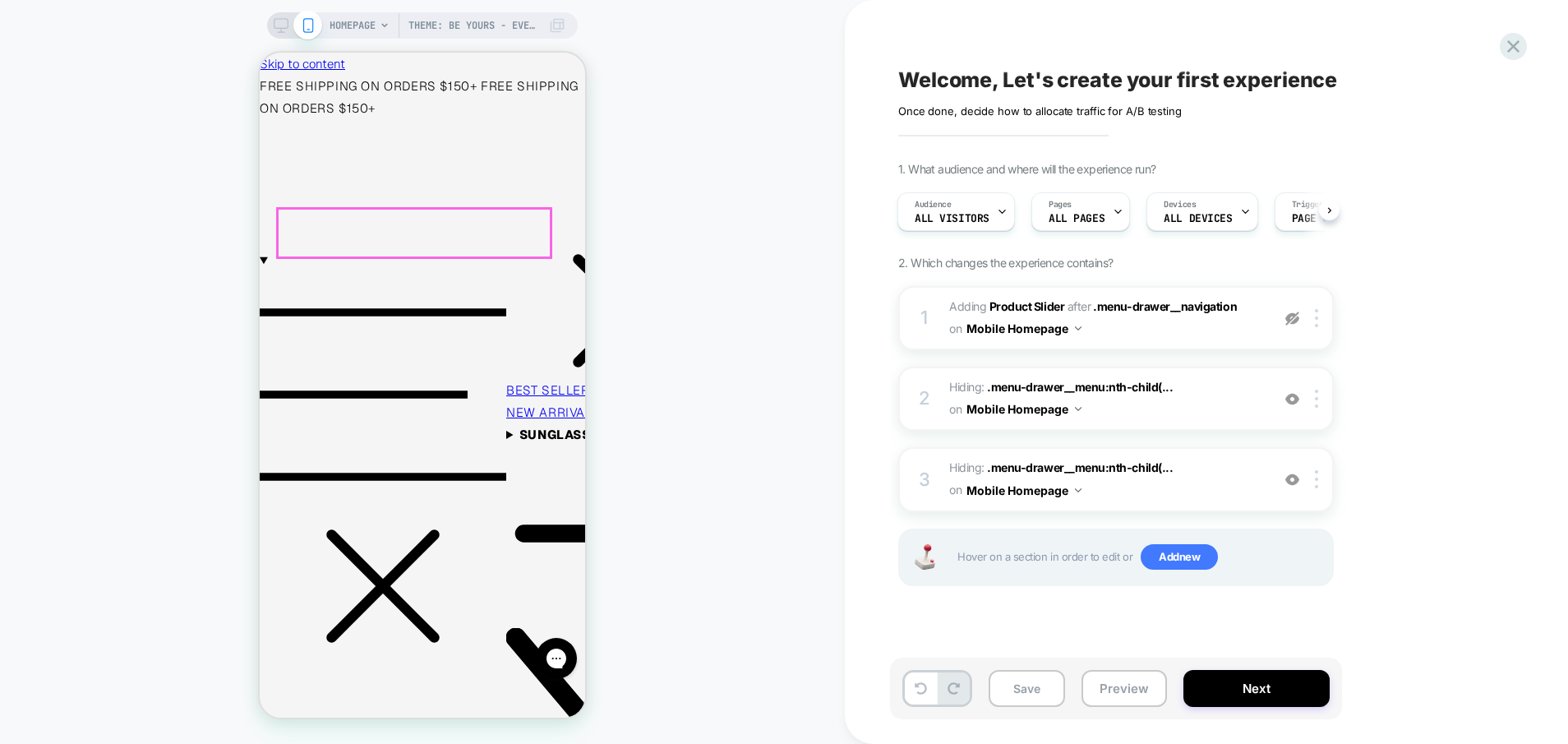
click at [506, 427] on span "SUNGLASSES" at bounding box center [630, 606] width 247 height 359
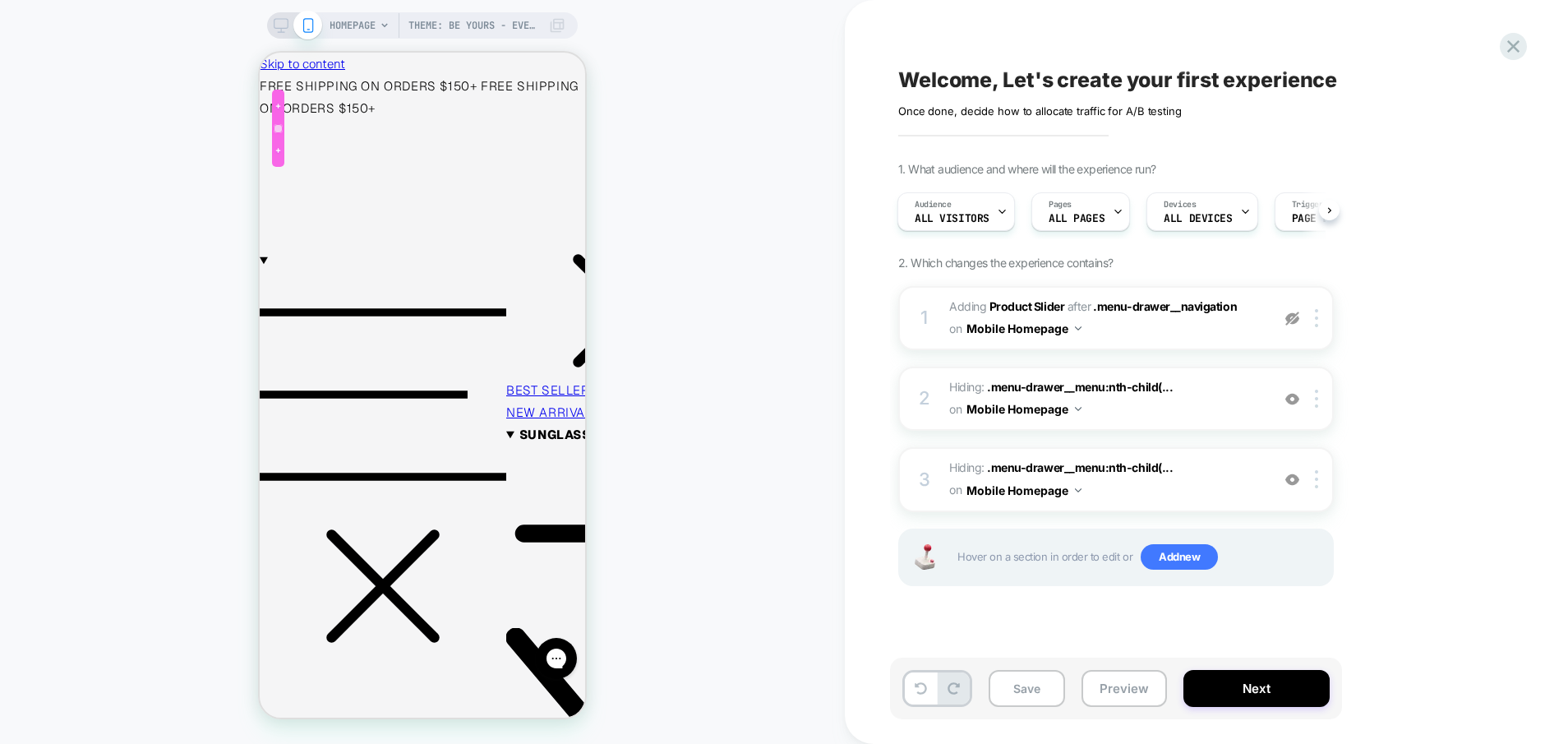
click at [282, 123] on div at bounding box center [279, 129] width 12 height 12
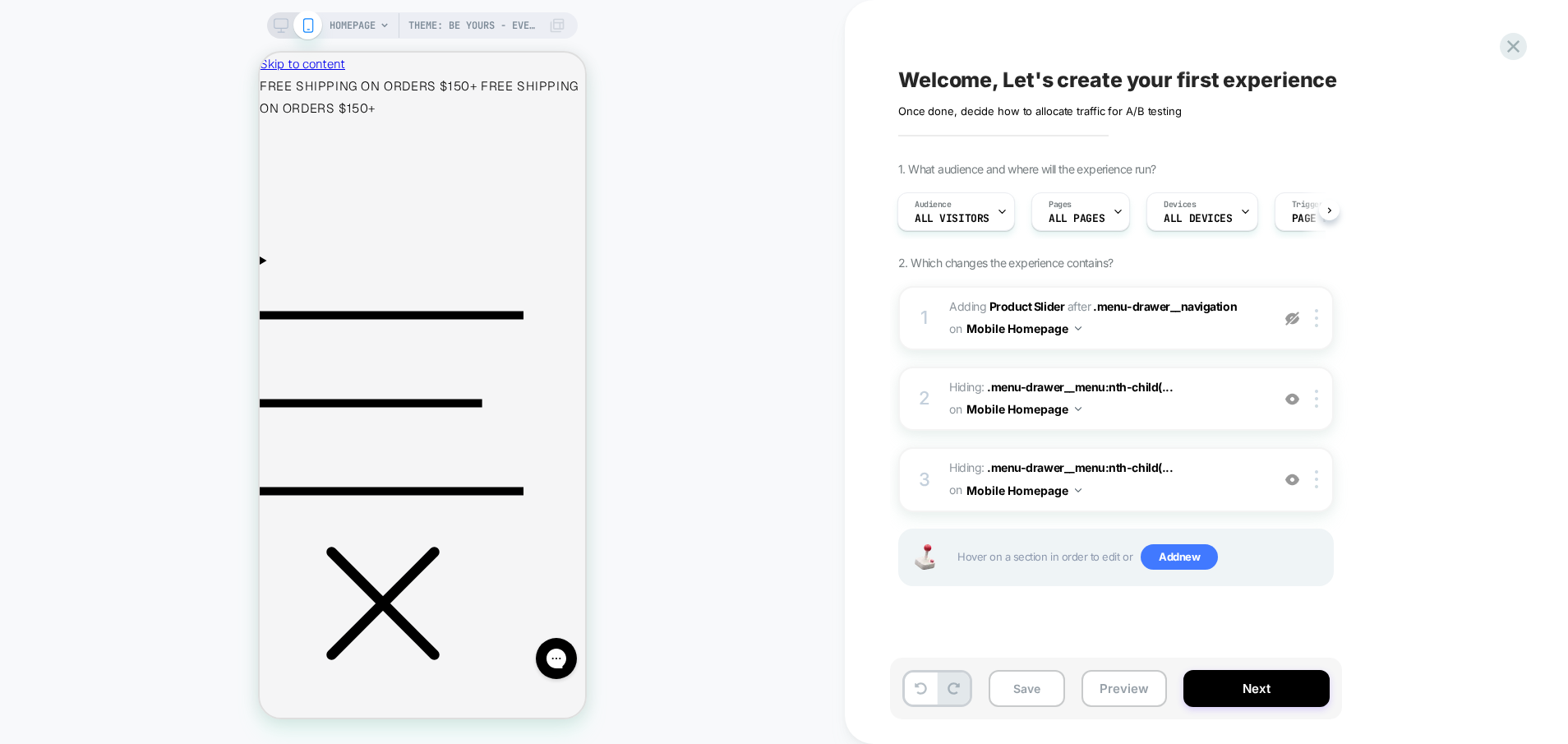
click at [717, 164] on div "Theme: Be Yours - Evergreen v1 + CRO s1 HOMEPAGE Theme: Be Yours - Evergreen v1…" at bounding box center [422, 372] width 845 height 712
click at [281, 272] on icon "Menu" at bounding box center [392, 403] width 264 height 264
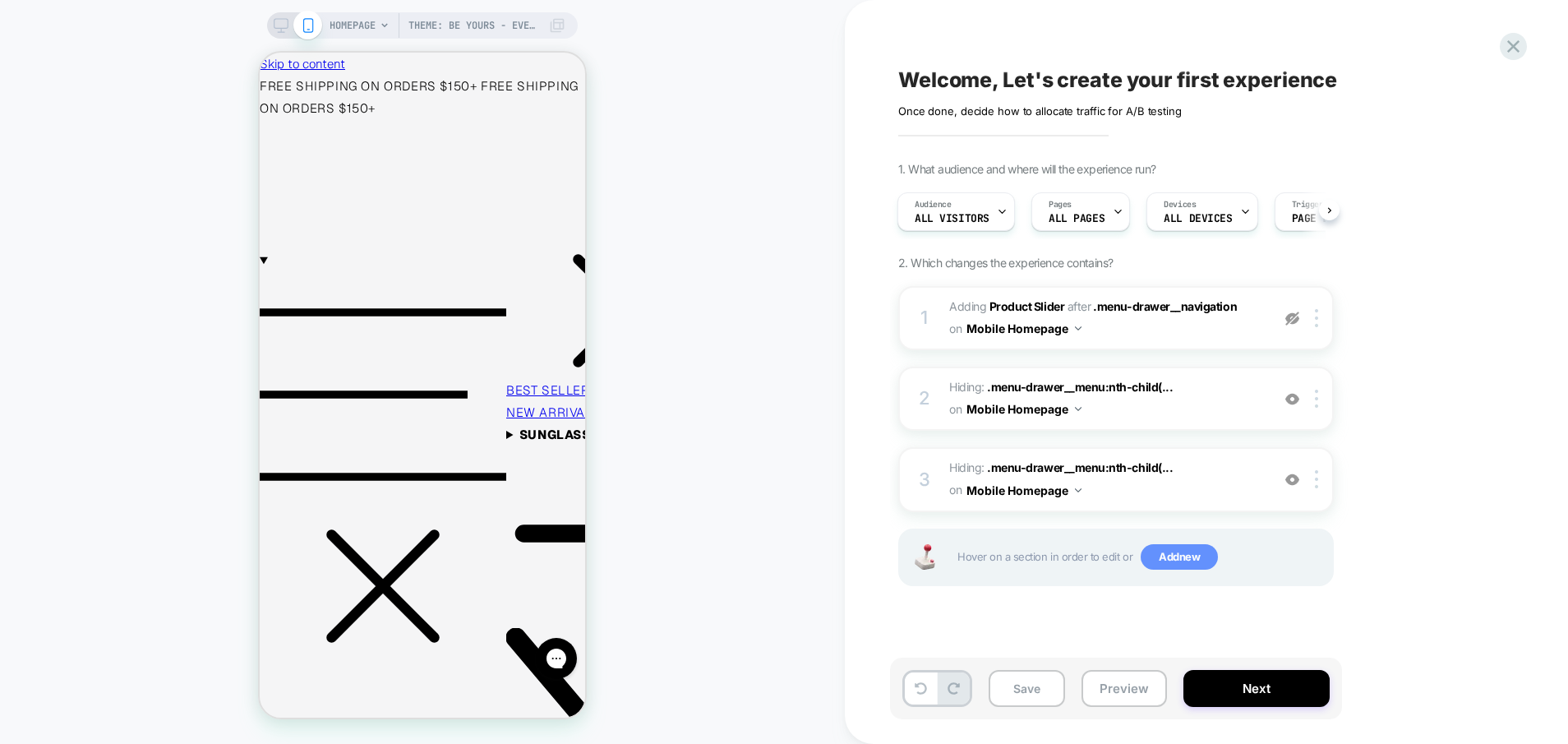
click at [1155, 554] on span "Add new" at bounding box center [1180, 557] width 77 height 26
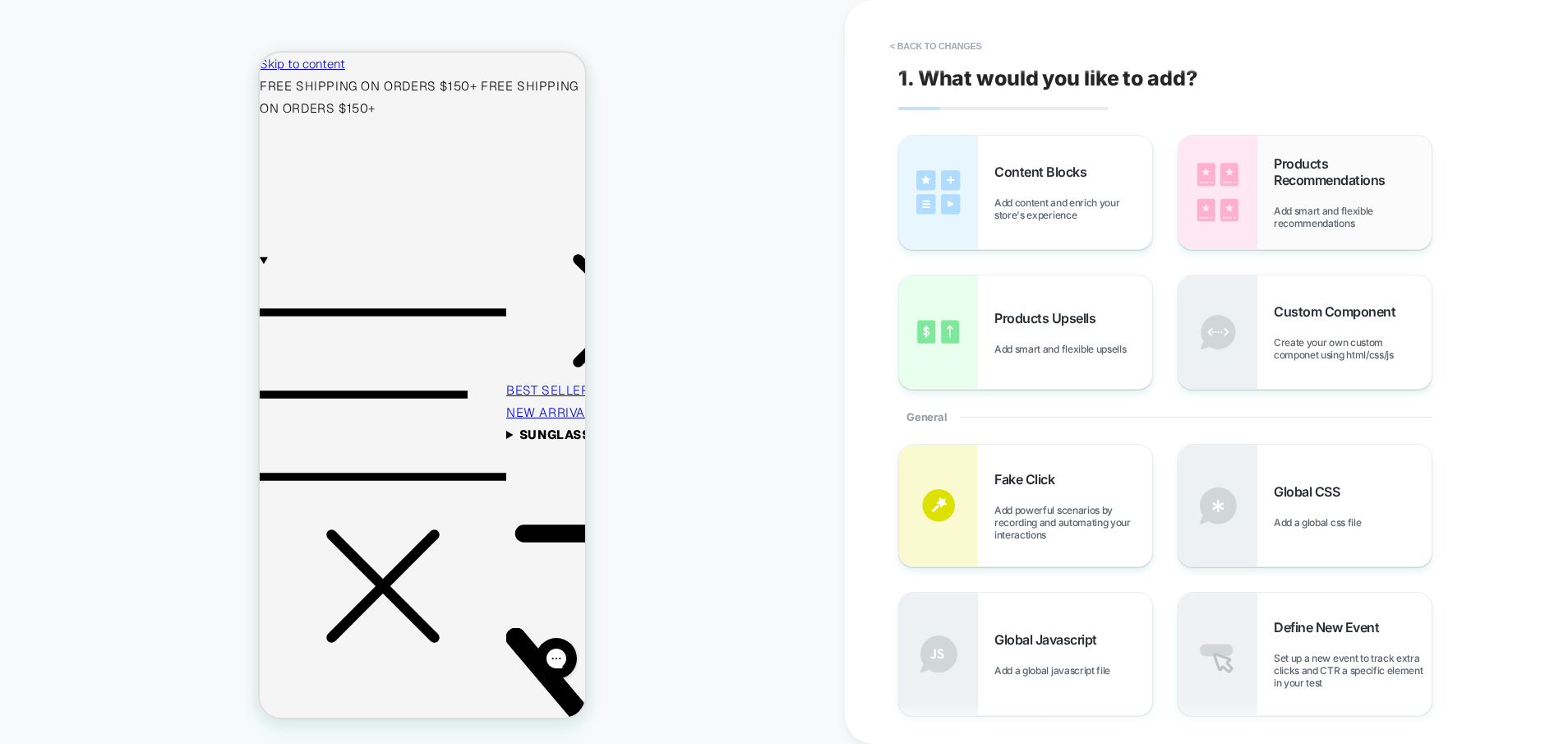
click at [1262, 220] on div "Products Recommendations Add smart and flexible recommendations" at bounding box center [1305, 192] width 253 height 113
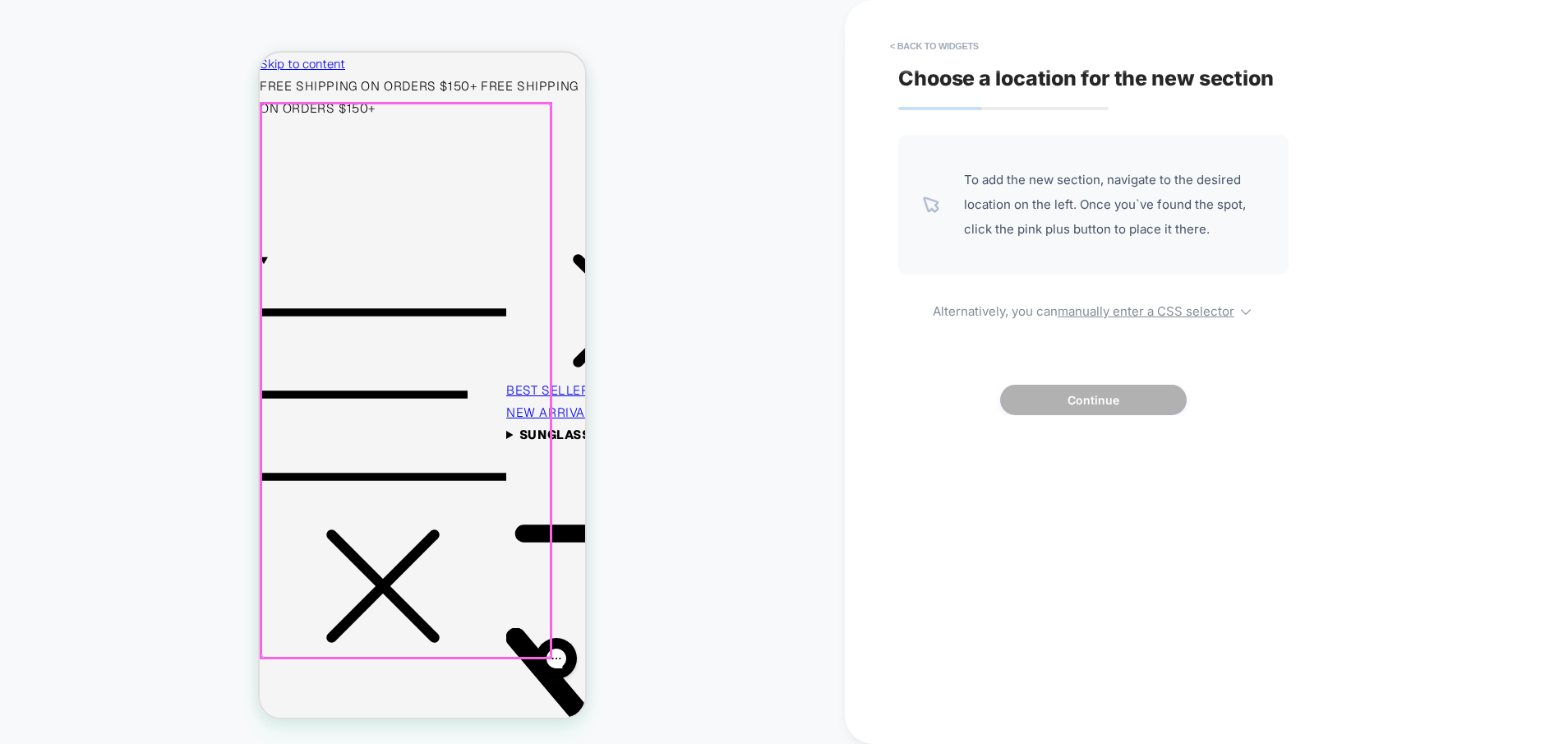
click at [411, 457] on div at bounding box center [406, 380] width 289 height 554
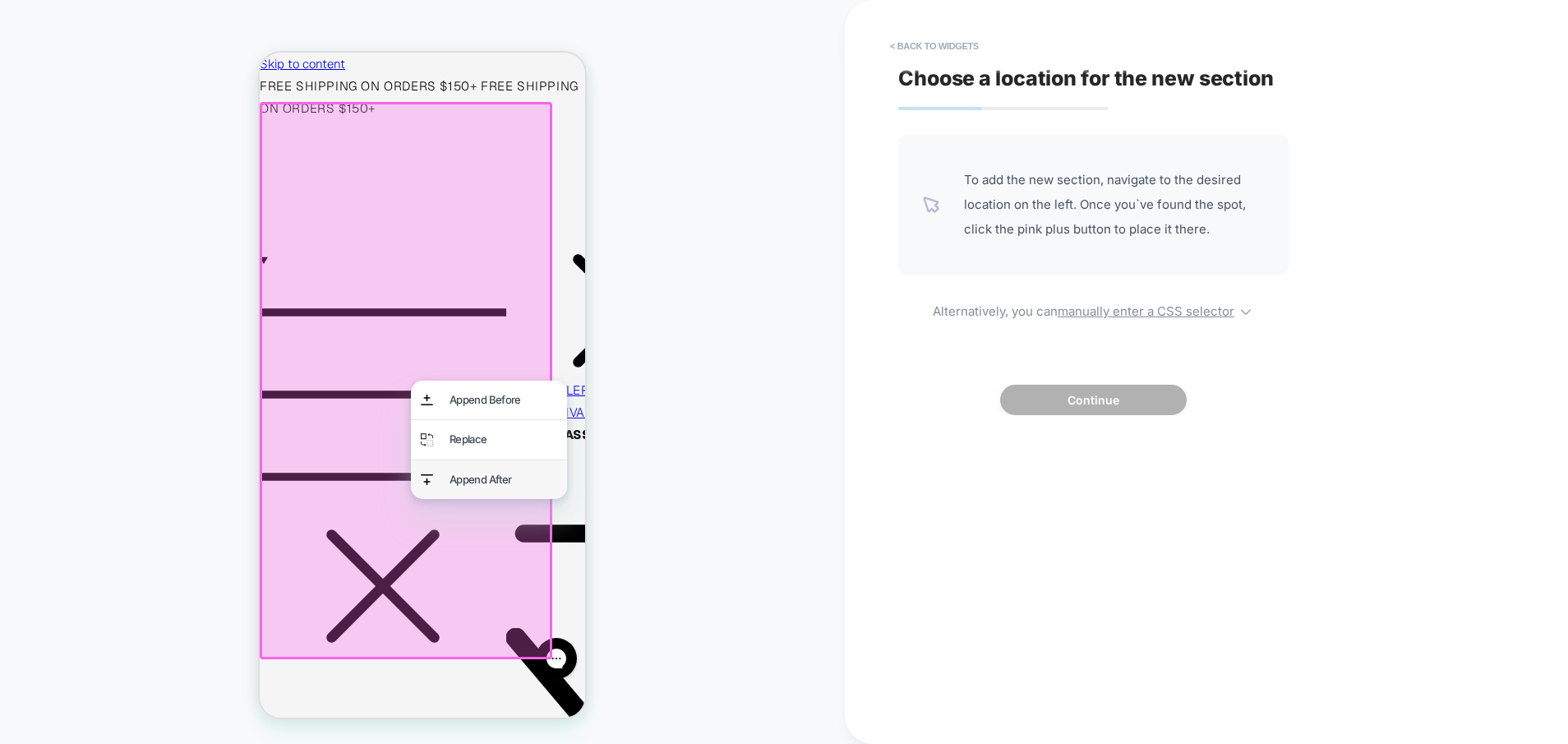
click at [464, 487] on div "Append After" at bounding box center [503, 480] width 108 height 19
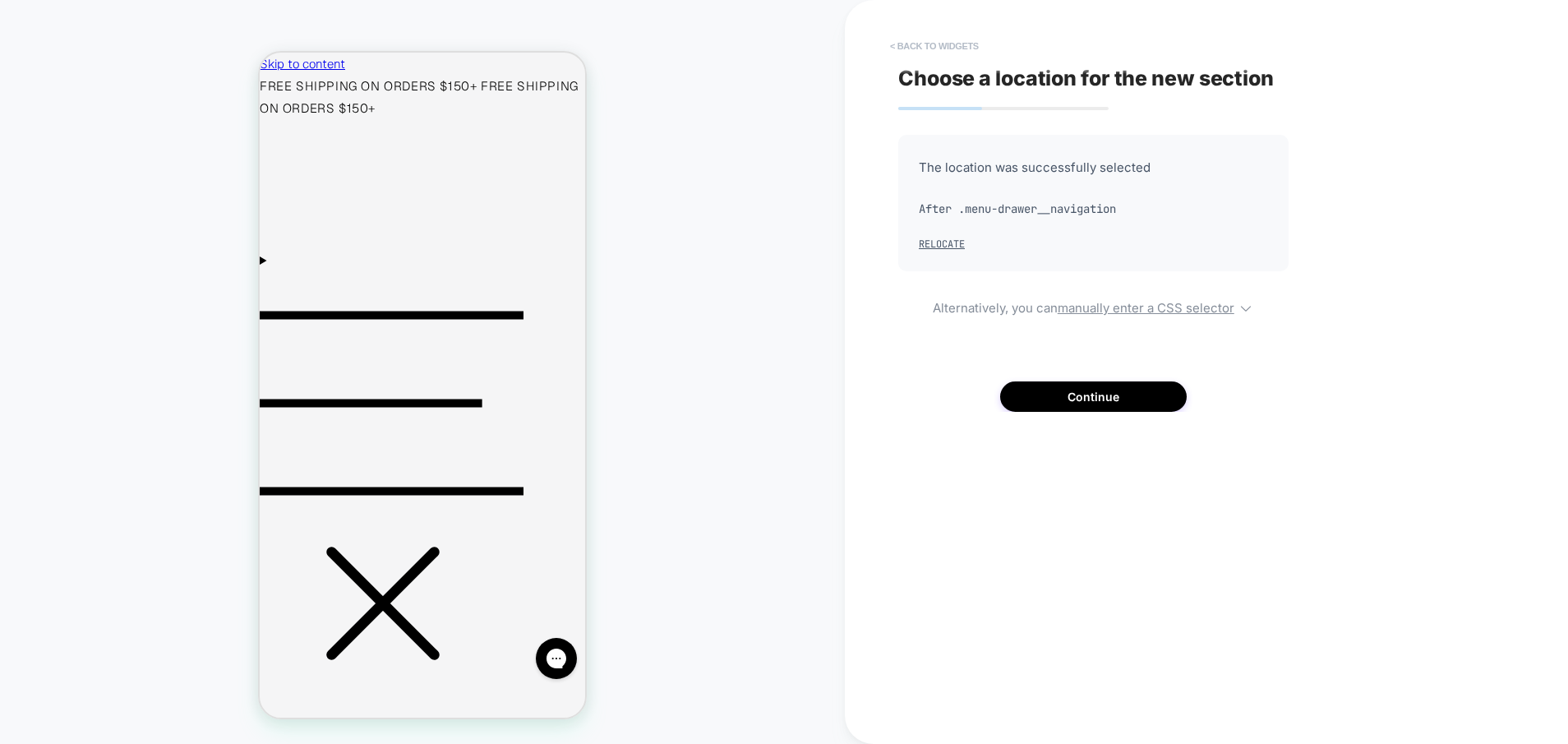
click at [929, 48] on button "< Back to widgets" at bounding box center [935, 46] width 105 height 26
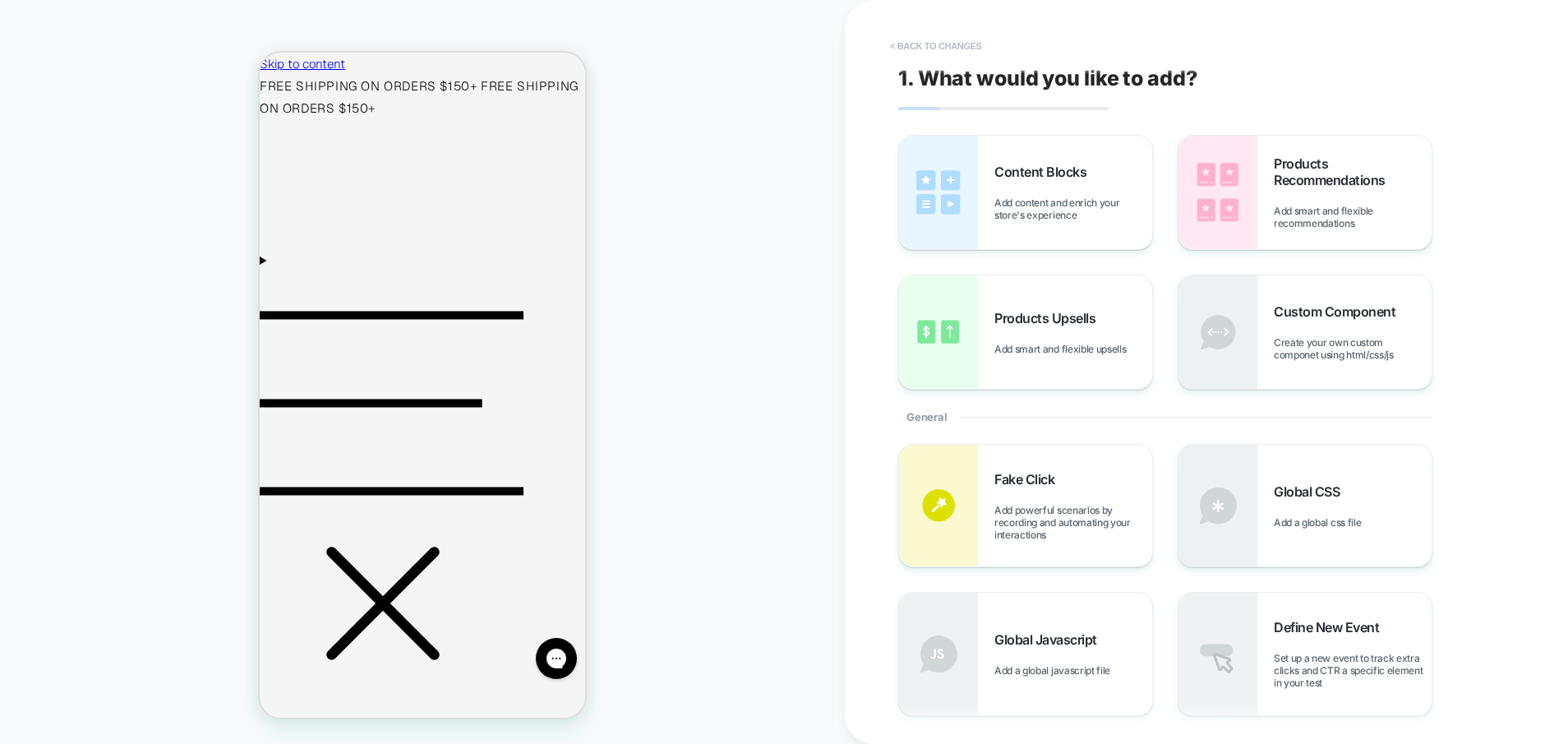
click at [926, 47] on button "< Back to changes" at bounding box center [936, 46] width 109 height 26
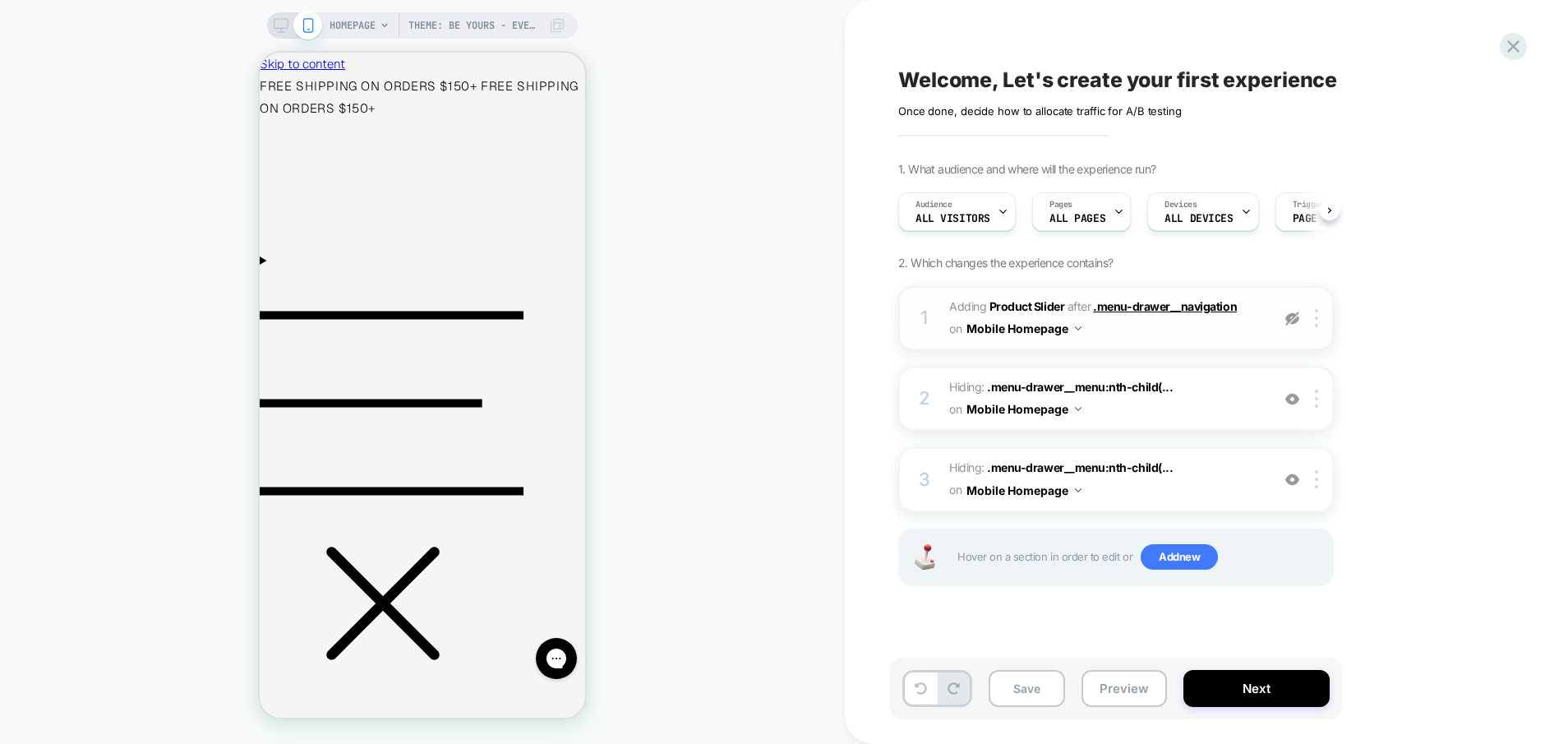
scroll to position [0, 1]
click at [1034, 327] on button "Mobile Homepage" at bounding box center [1024, 328] width 115 height 24
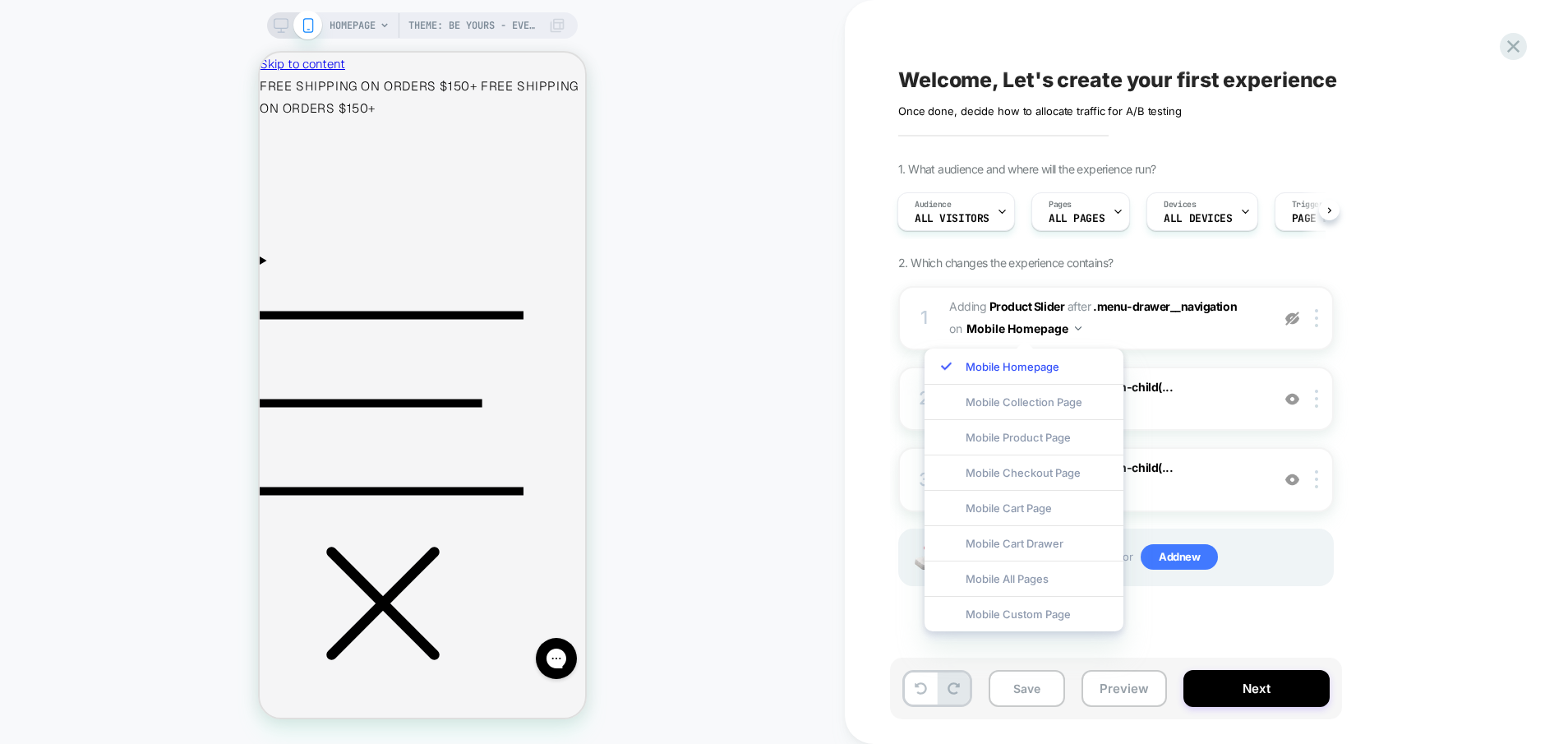
click at [869, 347] on div "Welcome, Let's create your first experience Click to edit experience details On…" at bounding box center [1207, 372] width 724 height 744
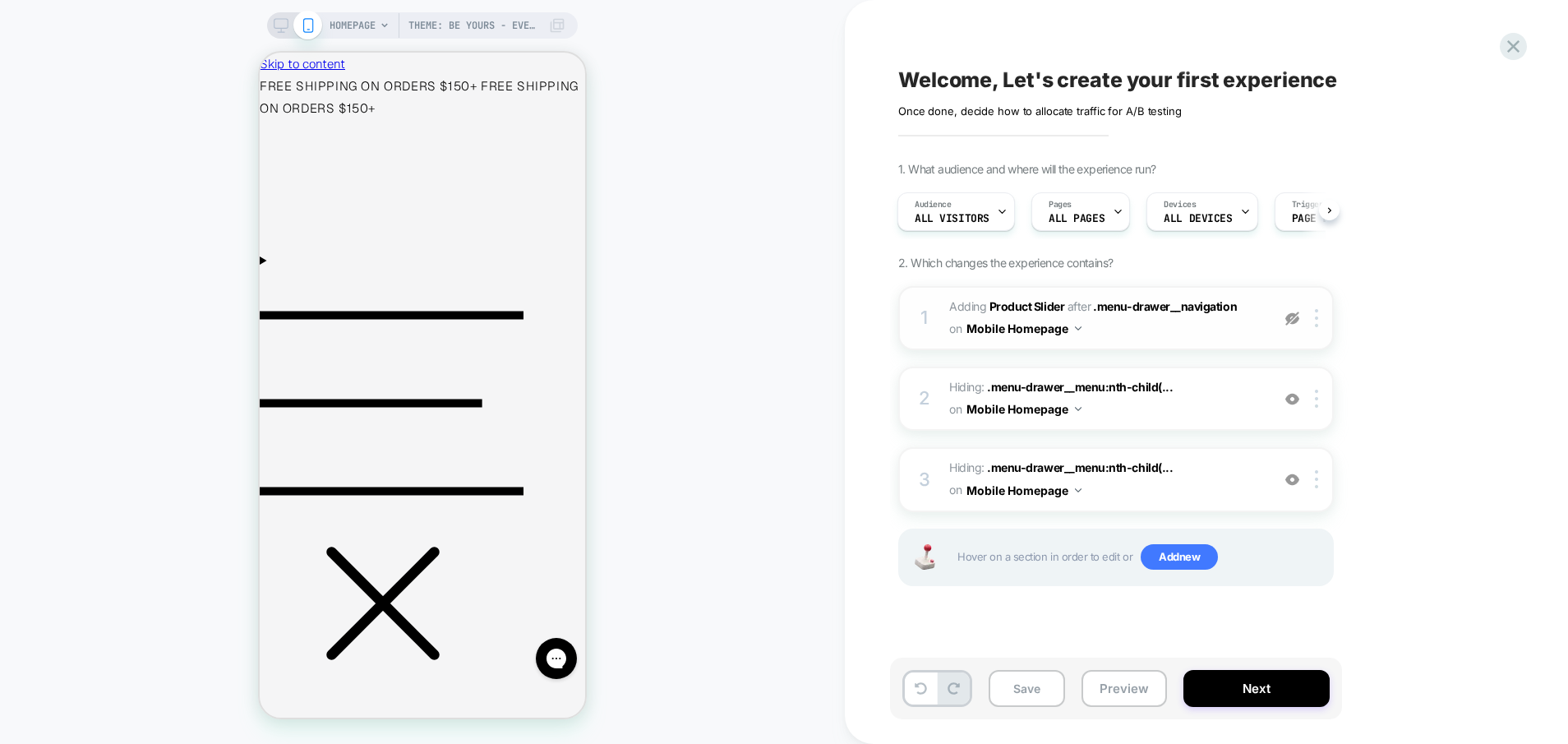
click at [1001, 338] on button "Mobile Homepage" at bounding box center [1024, 328] width 115 height 24
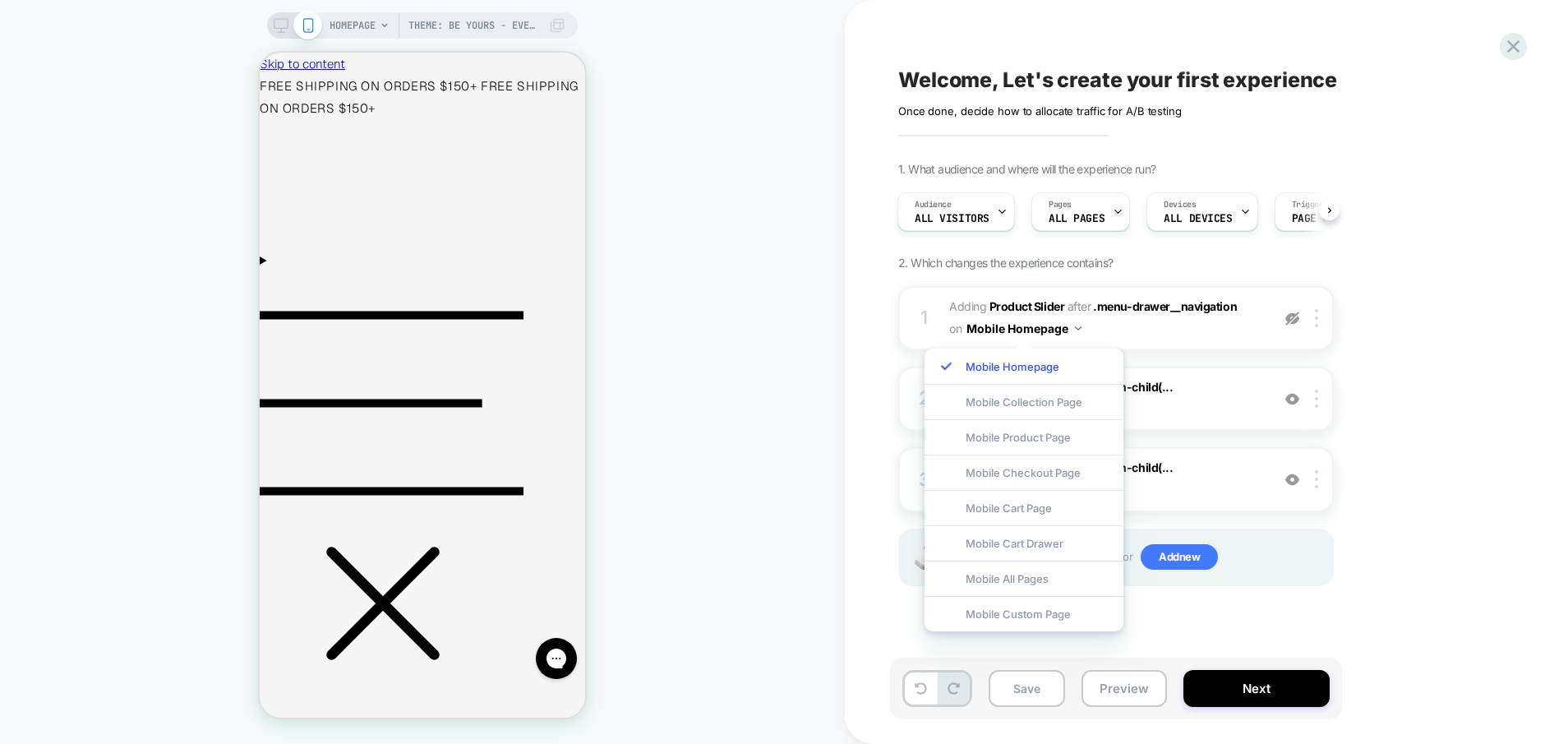
click at [872, 337] on div "Welcome, Let's create your first experience Click to edit experience details On…" at bounding box center [1207, 372] width 724 height 744
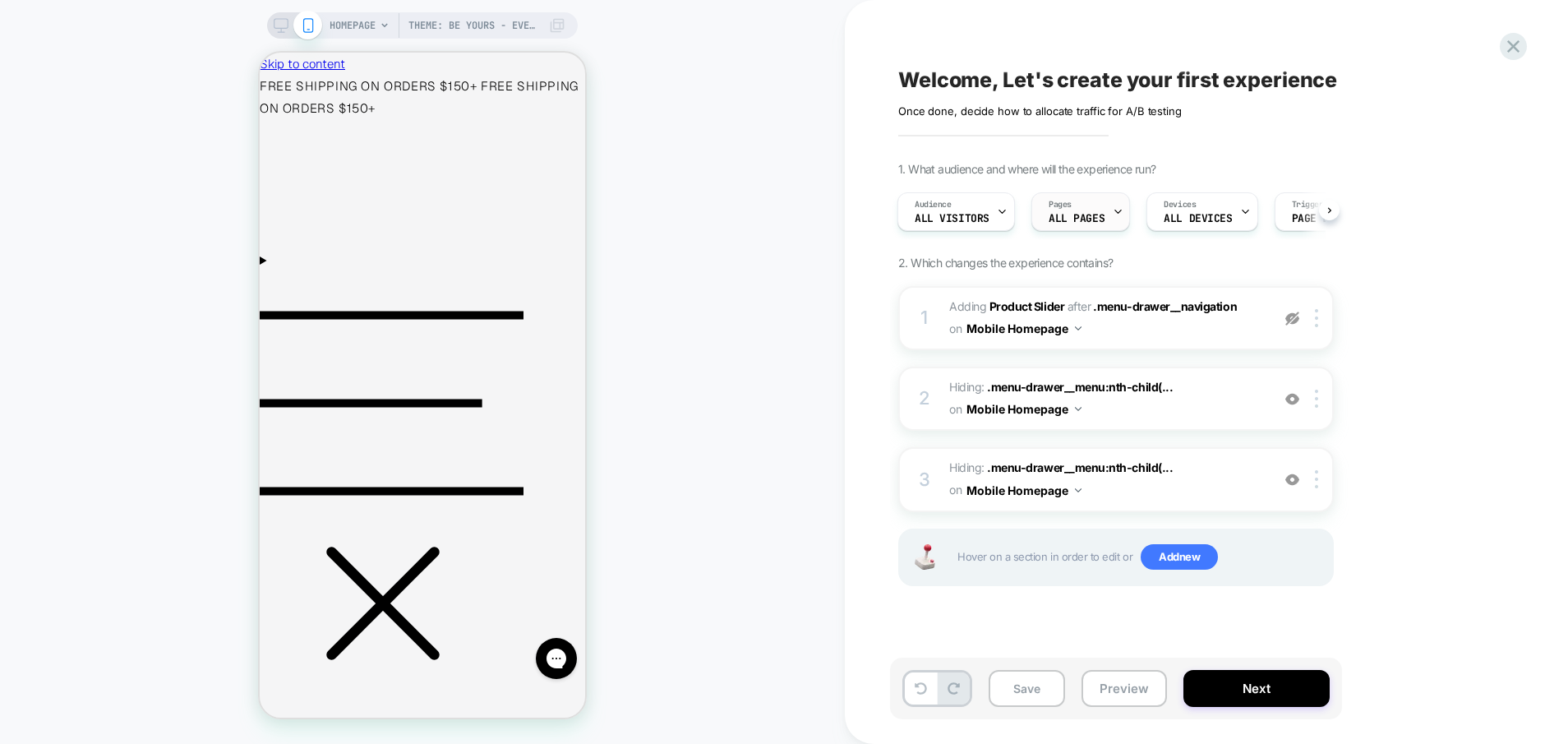
click at [1094, 208] on div "Pages ALL PAGES" at bounding box center [1077, 212] width 88 height 37
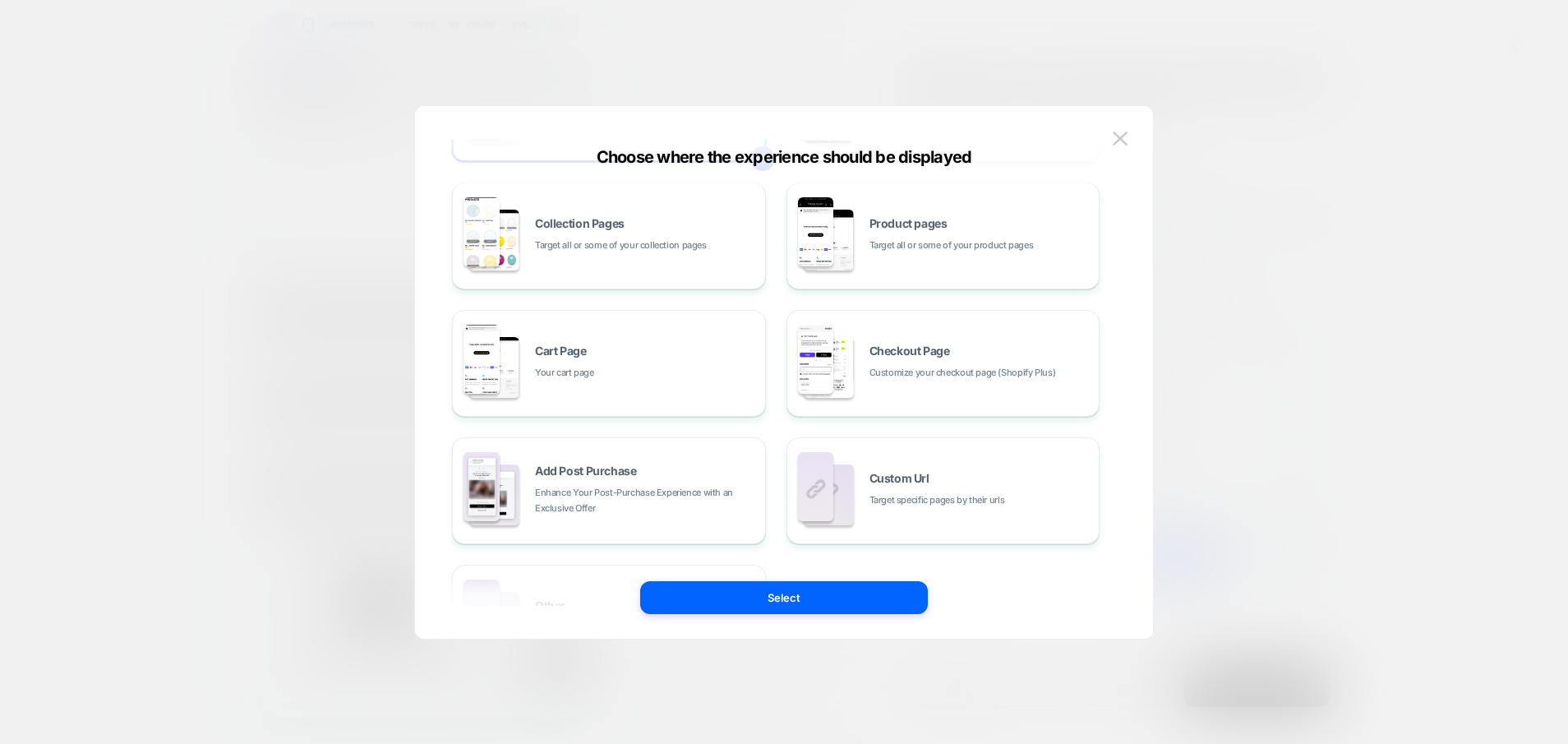
scroll to position [248, 0]
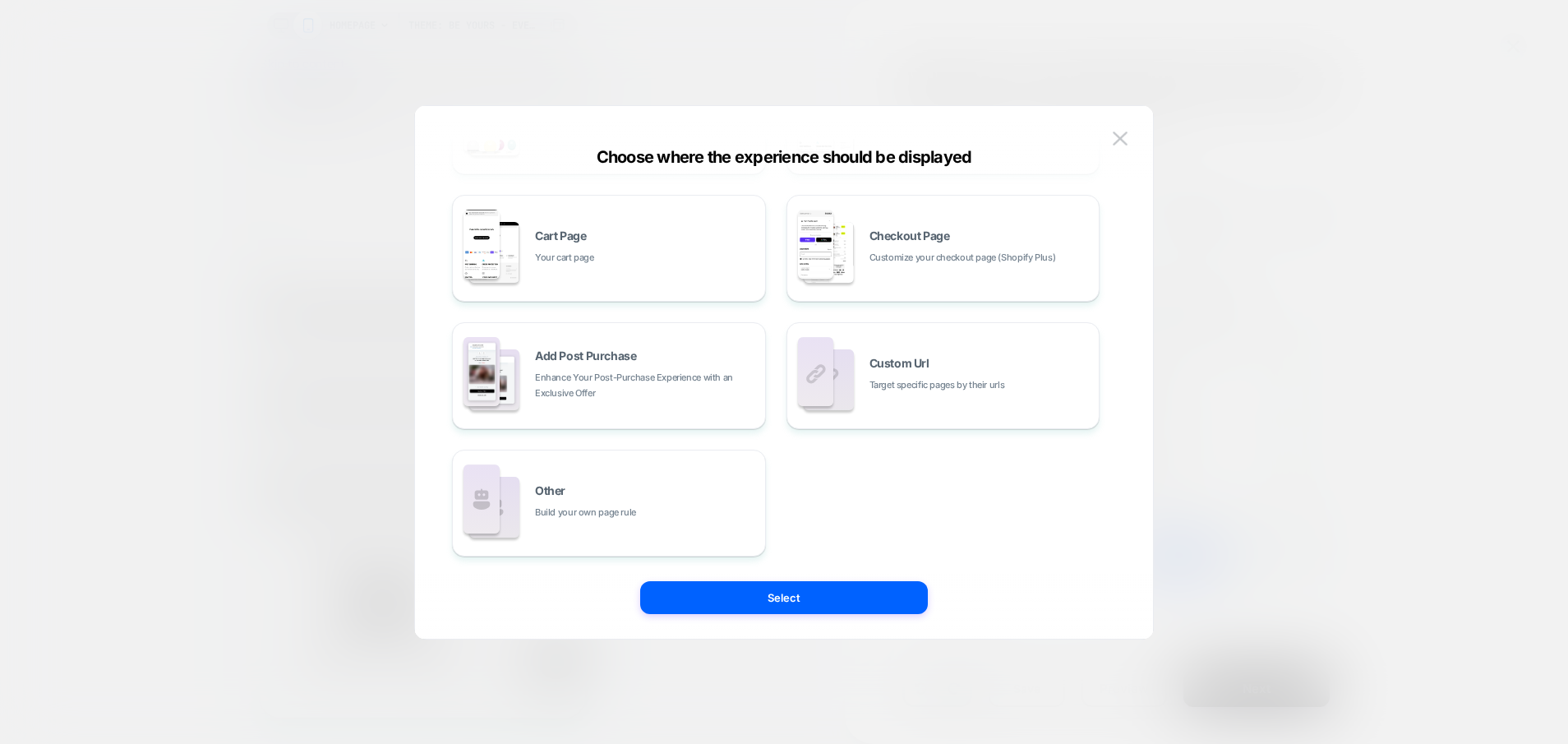
click at [1263, 367] on div at bounding box center [784, 372] width 1568 height 744
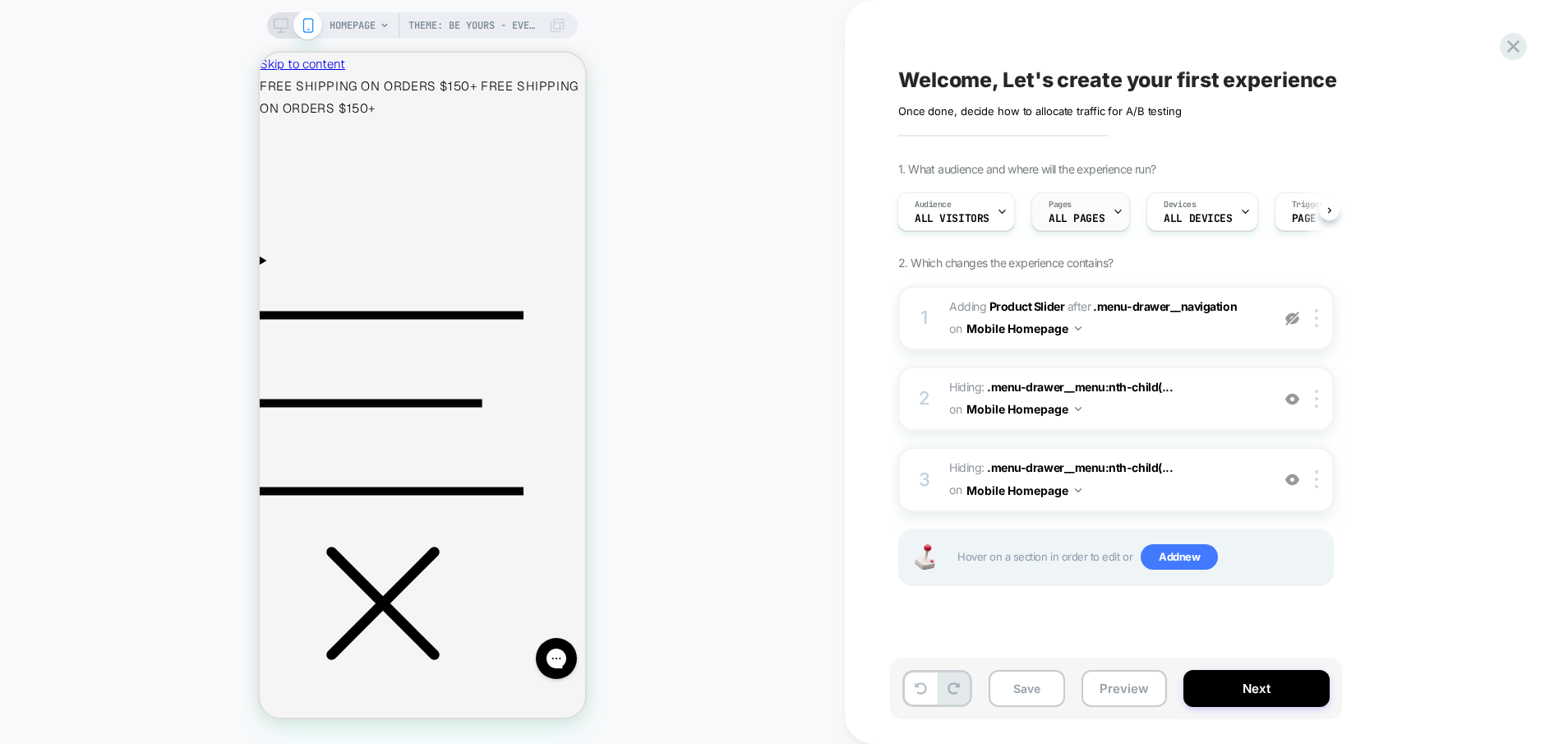
click at [1083, 210] on div "Pages ALL PAGES" at bounding box center [1077, 212] width 88 height 37
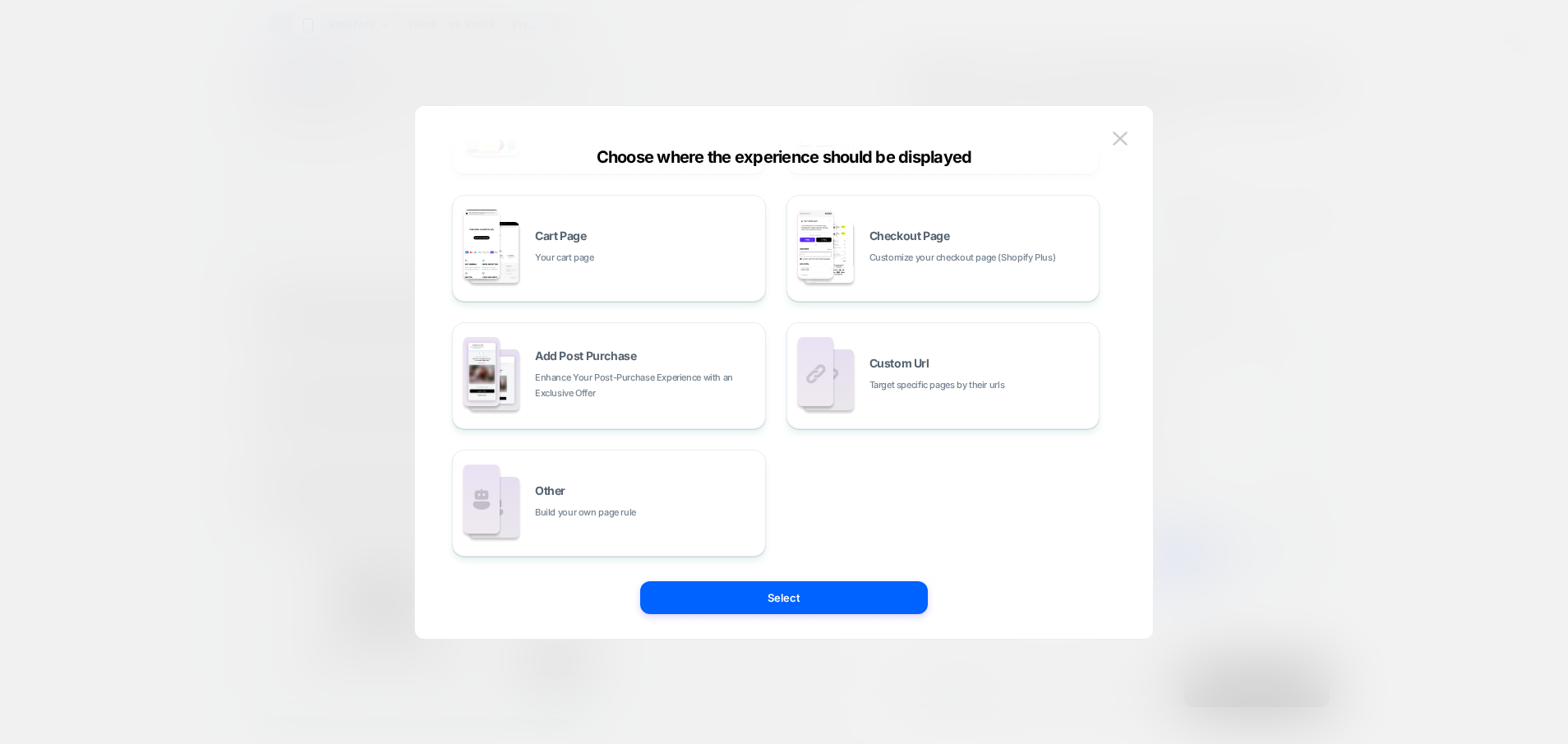
click at [1284, 359] on div at bounding box center [784, 372] width 1568 height 744
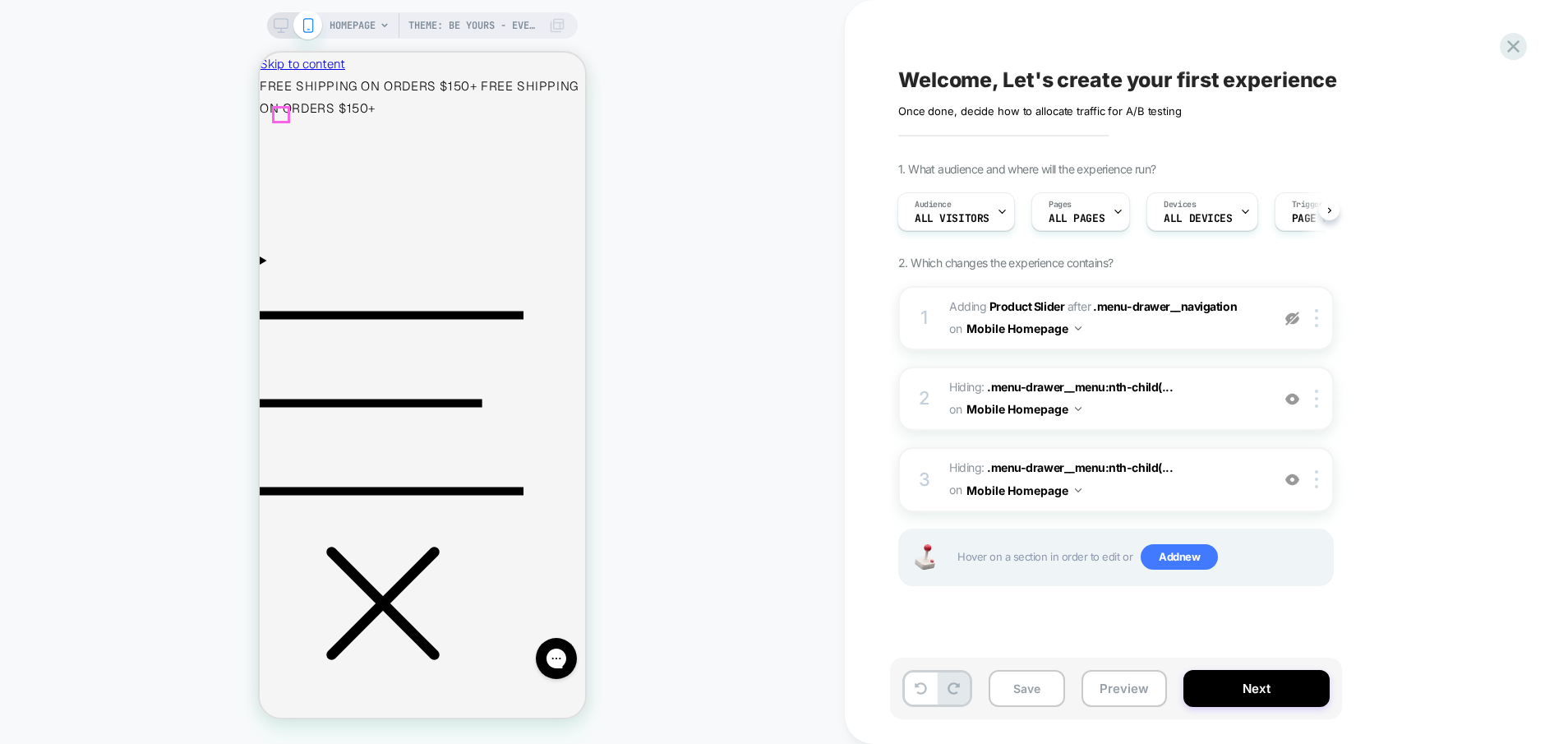
click at [279, 272] on icon "Menu" at bounding box center [392, 403] width 264 height 264
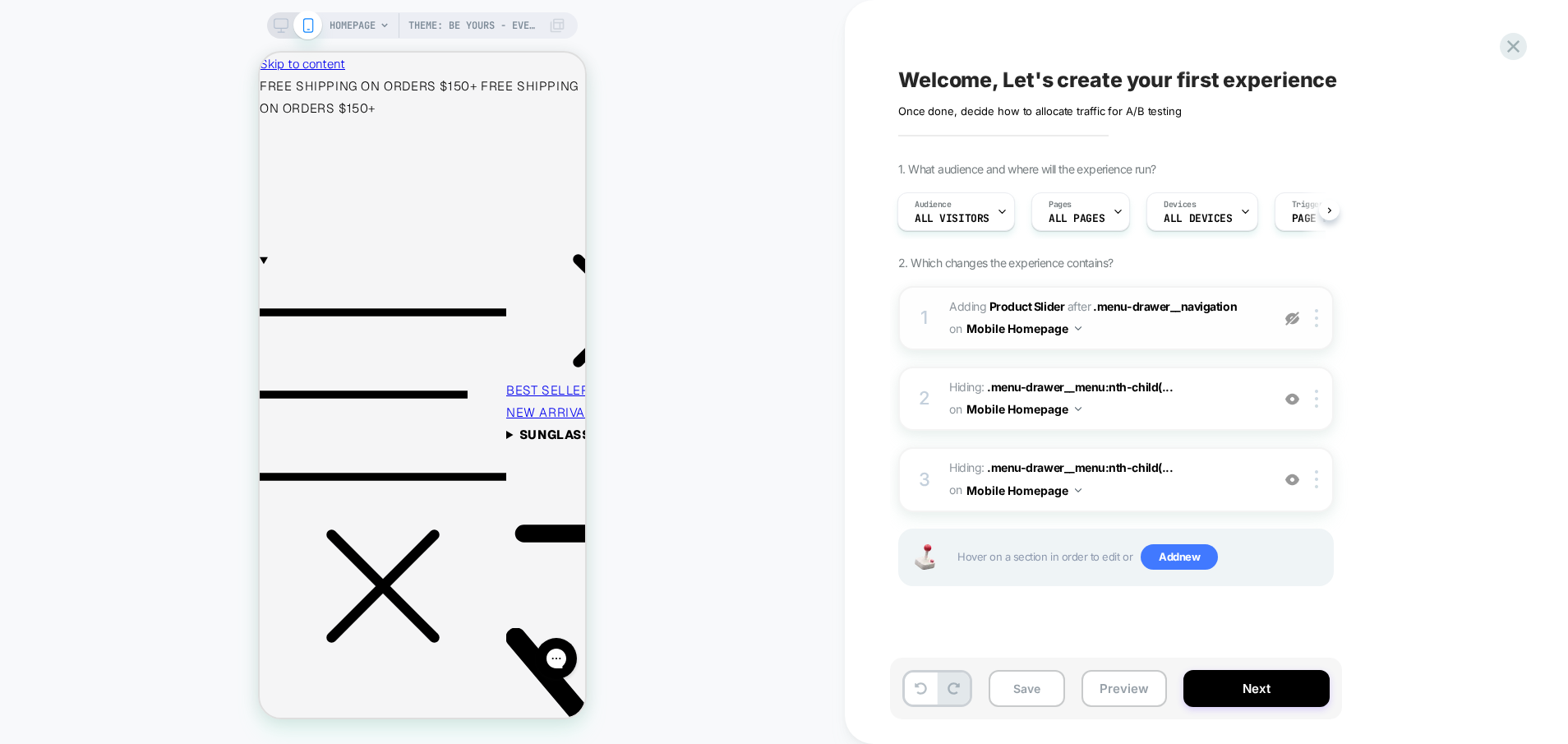
click at [1299, 322] on img at bounding box center [1293, 319] width 14 height 14
click at [1319, 321] on div at bounding box center [1319, 318] width 27 height 18
click at [1314, 320] on div at bounding box center [1319, 318] width 27 height 18
click at [1182, 340] on span "#_loomi_addon_1758572956835 Adding Product Slider AFTER .menu-drawer__navigatio…" at bounding box center [1106, 318] width 314 height 45
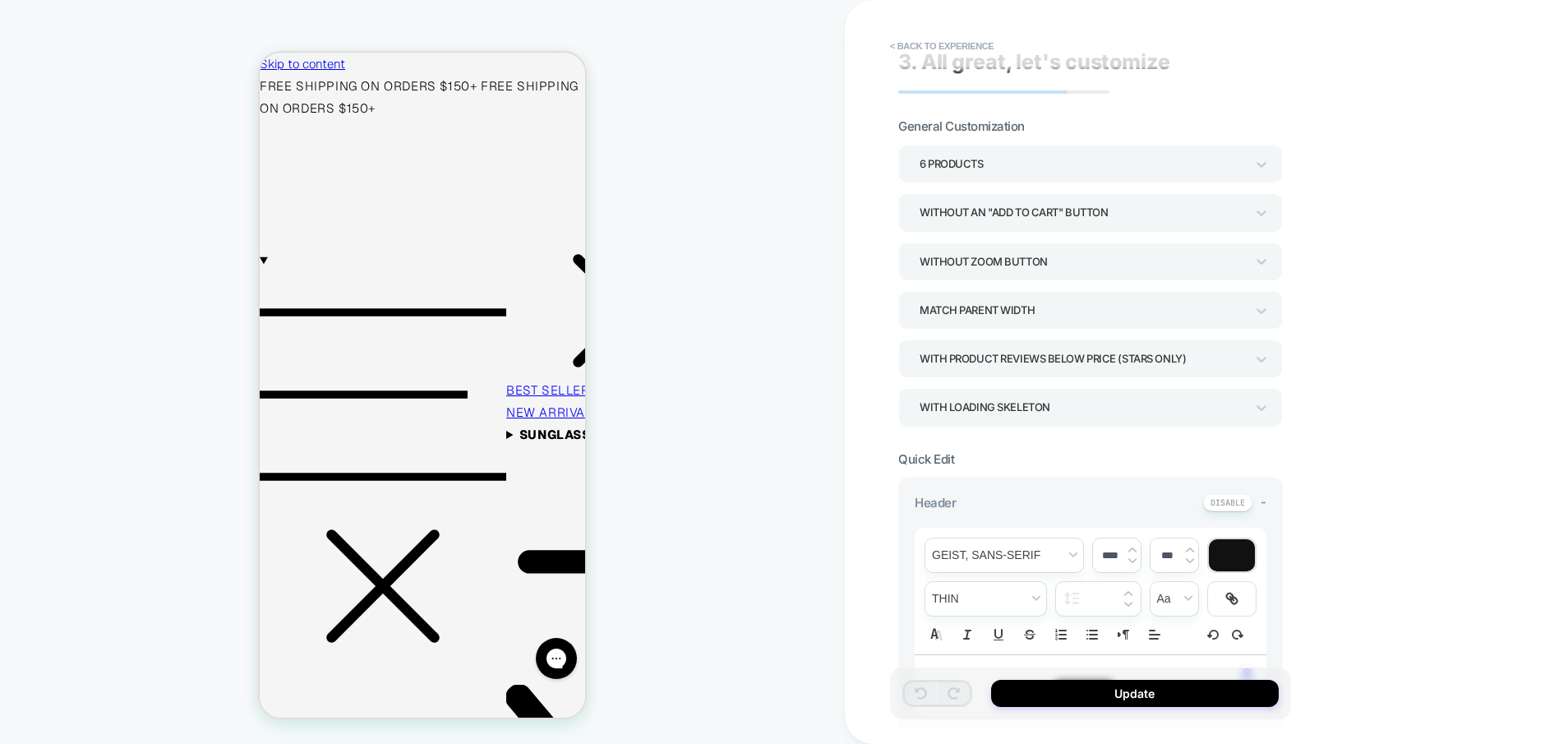
scroll to position [9, 0]
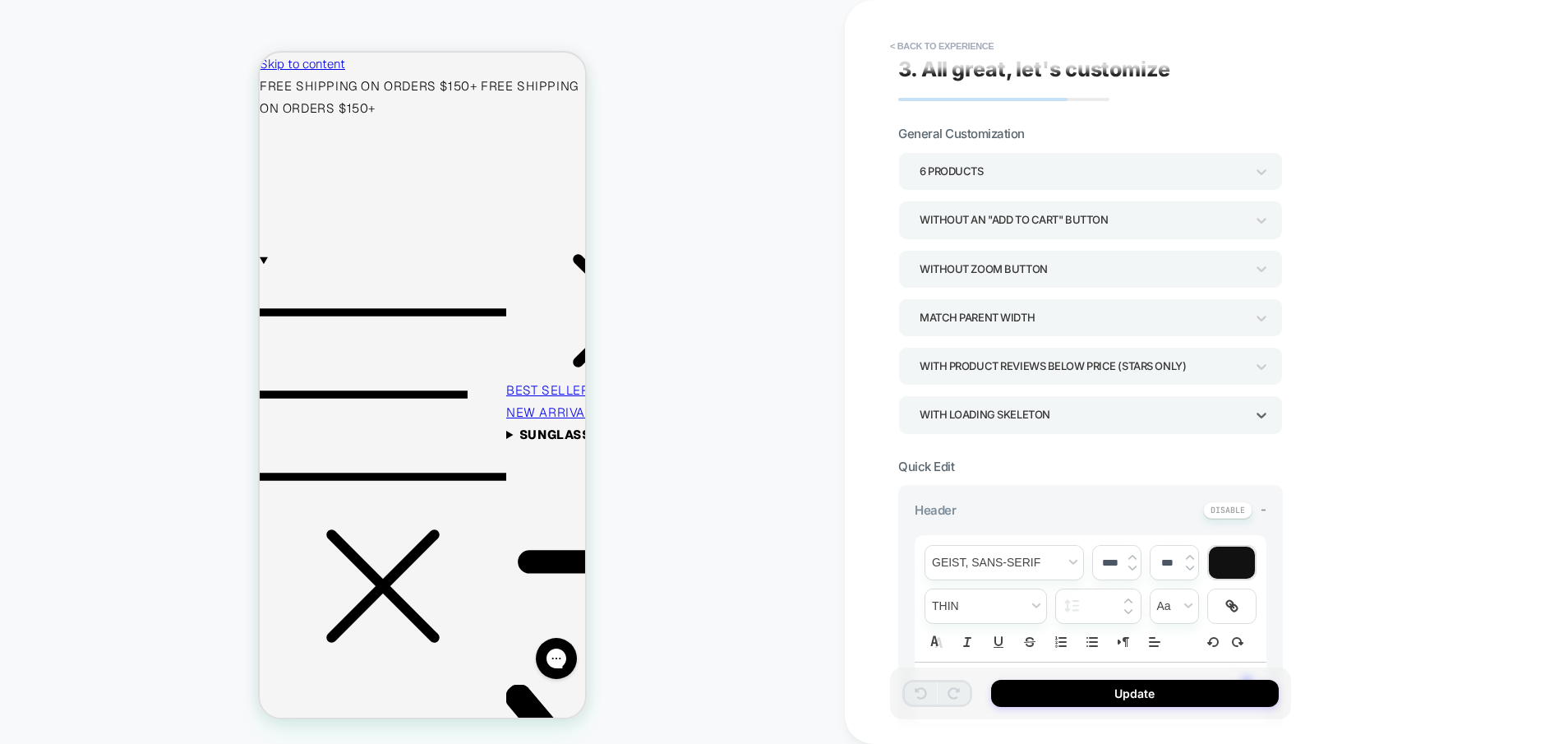
click at [1086, 412] on div "WITH LOADING SKELETON" at bounding box center [1083, 415] width 326 height 22
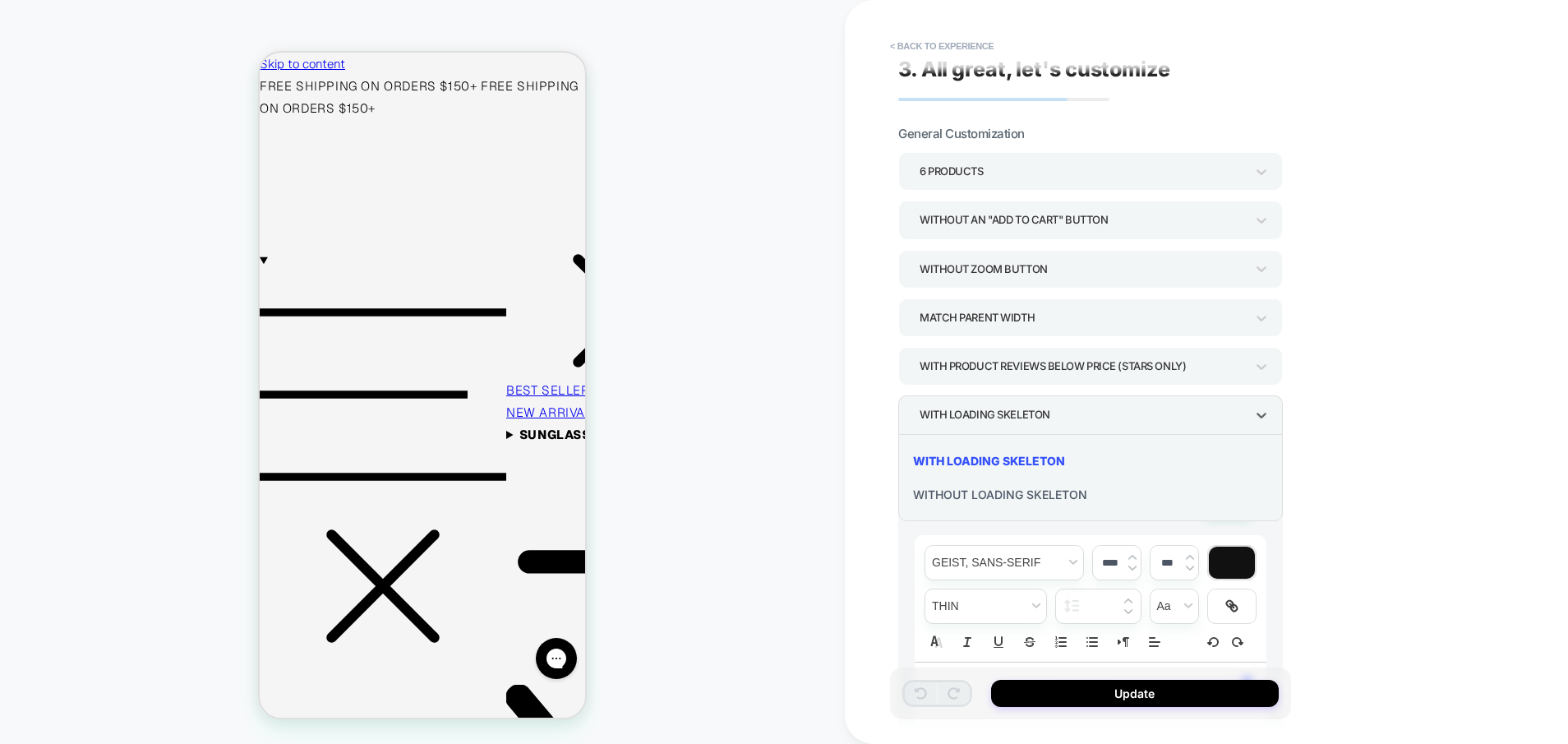
click at [1157, 417] on div at bounding box center [784, 372] width 1568 height 744
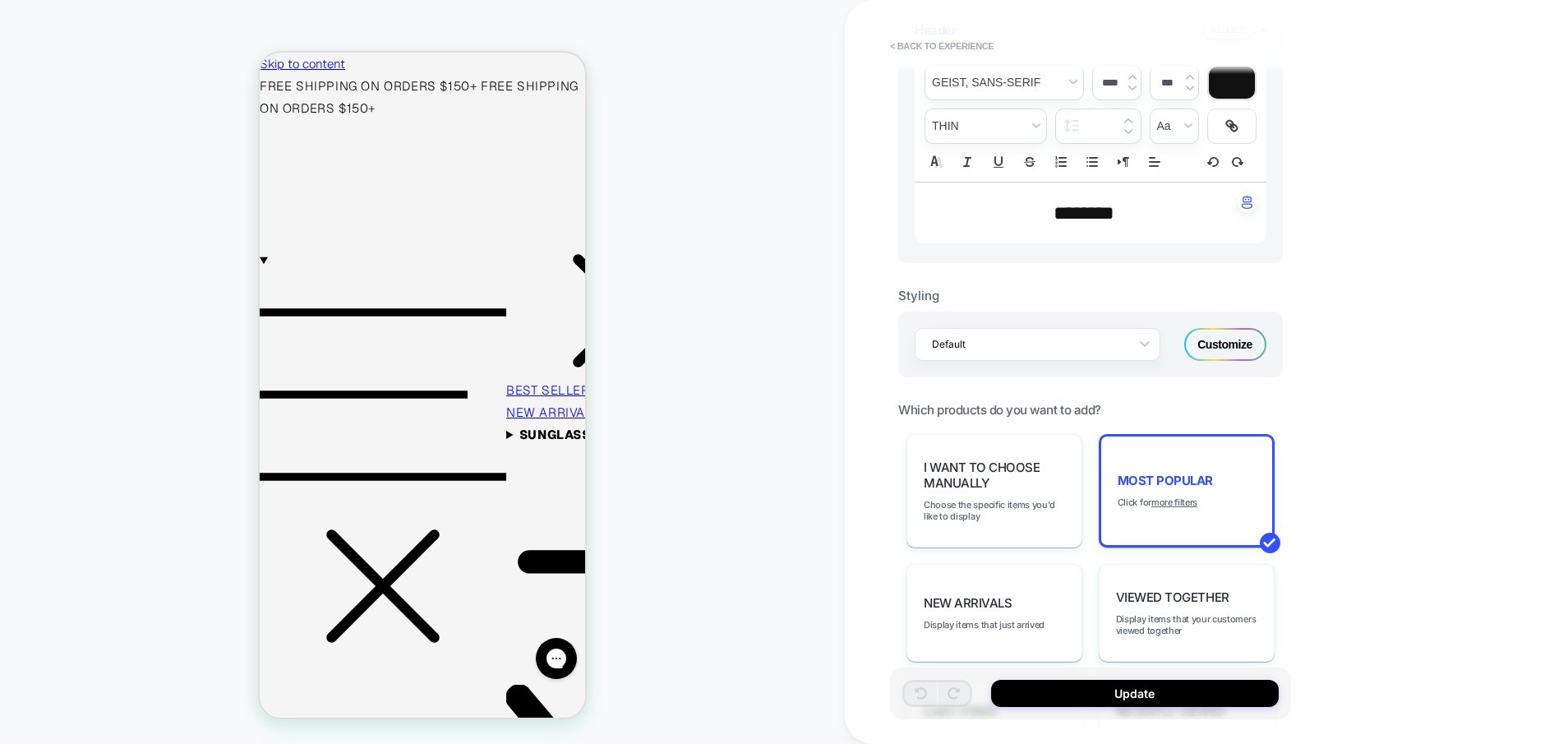
scroll to position [504, 0]
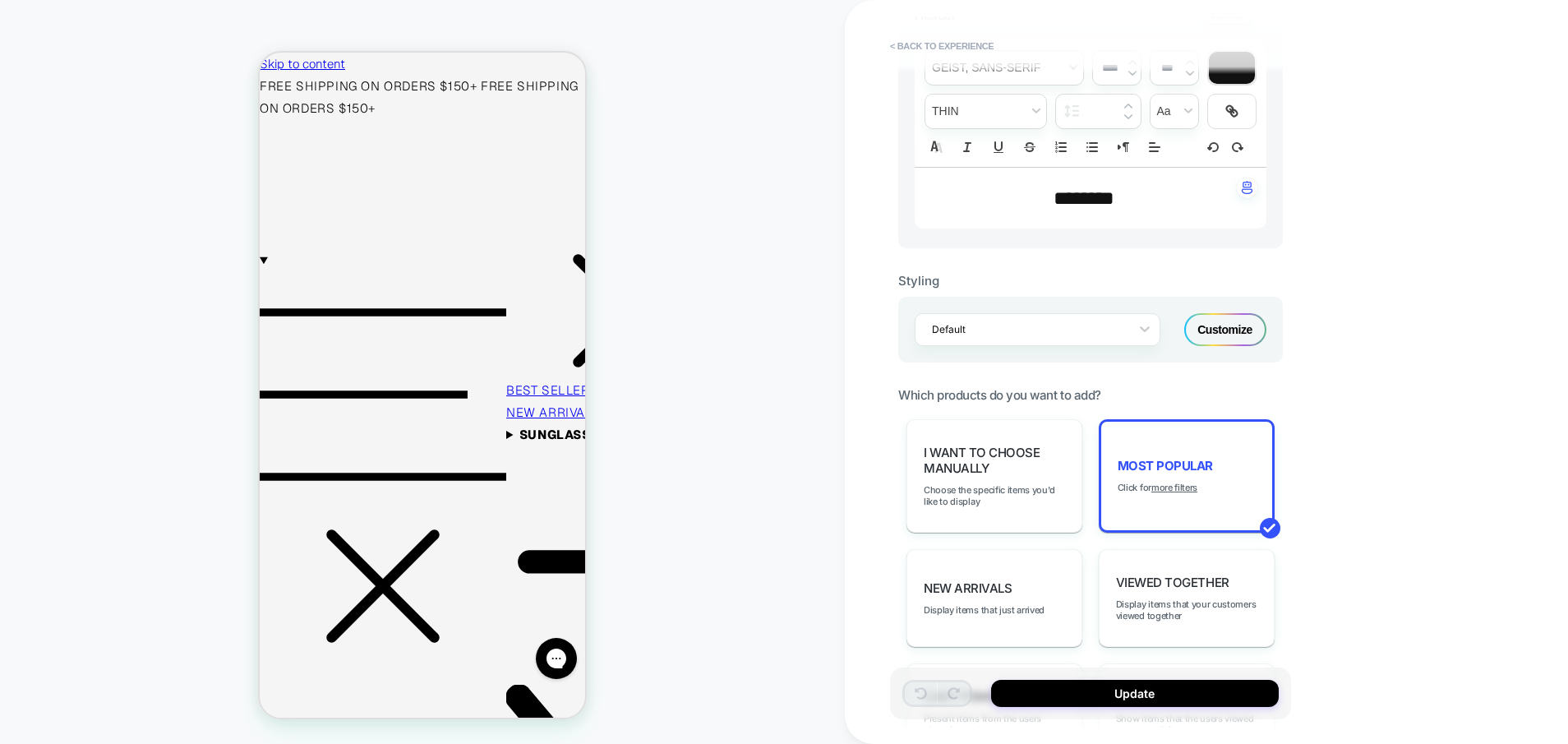
click at [1220, 329] on div "Customize" at bounding box center [1225, 330] width 82 height 33
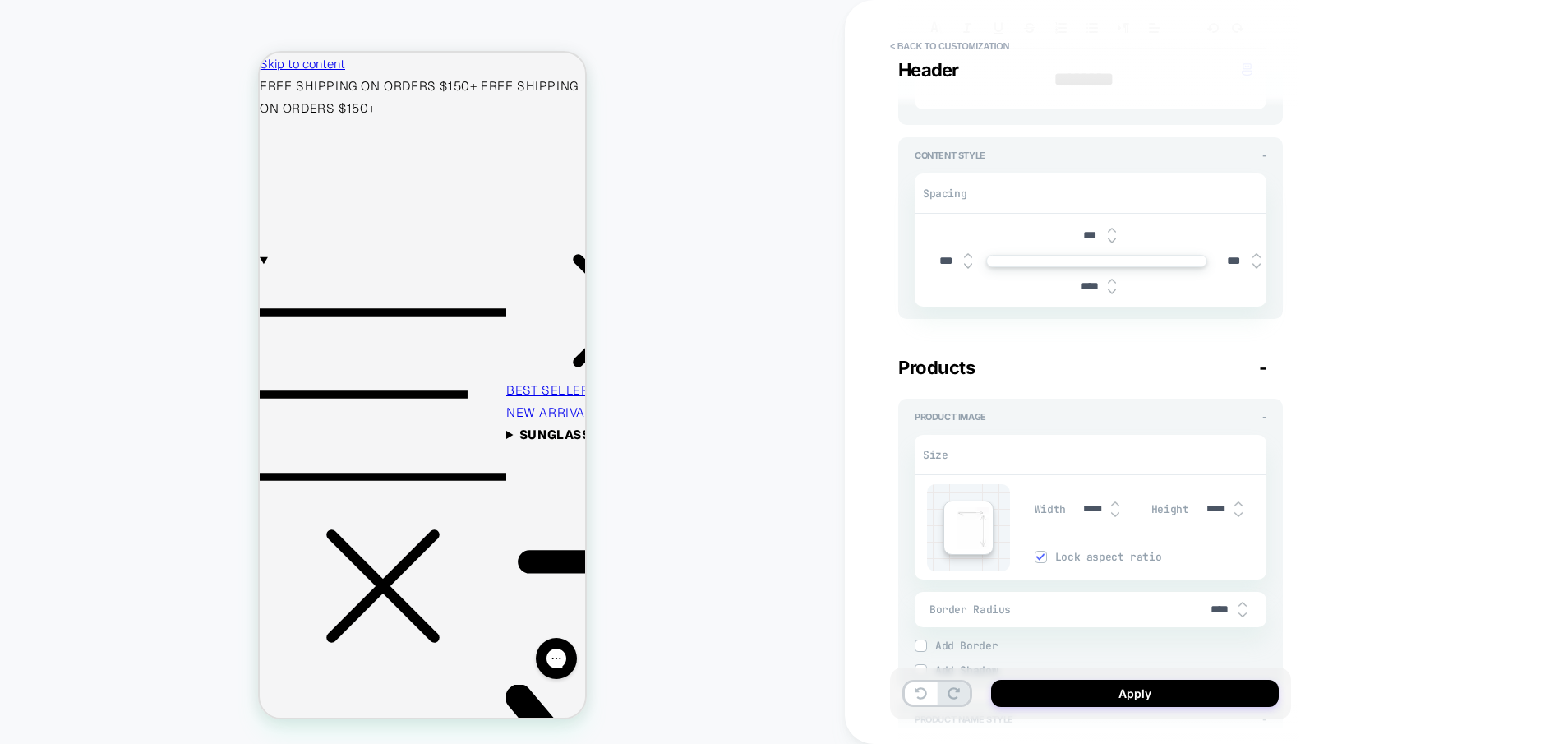
scroll to position [233, 0]
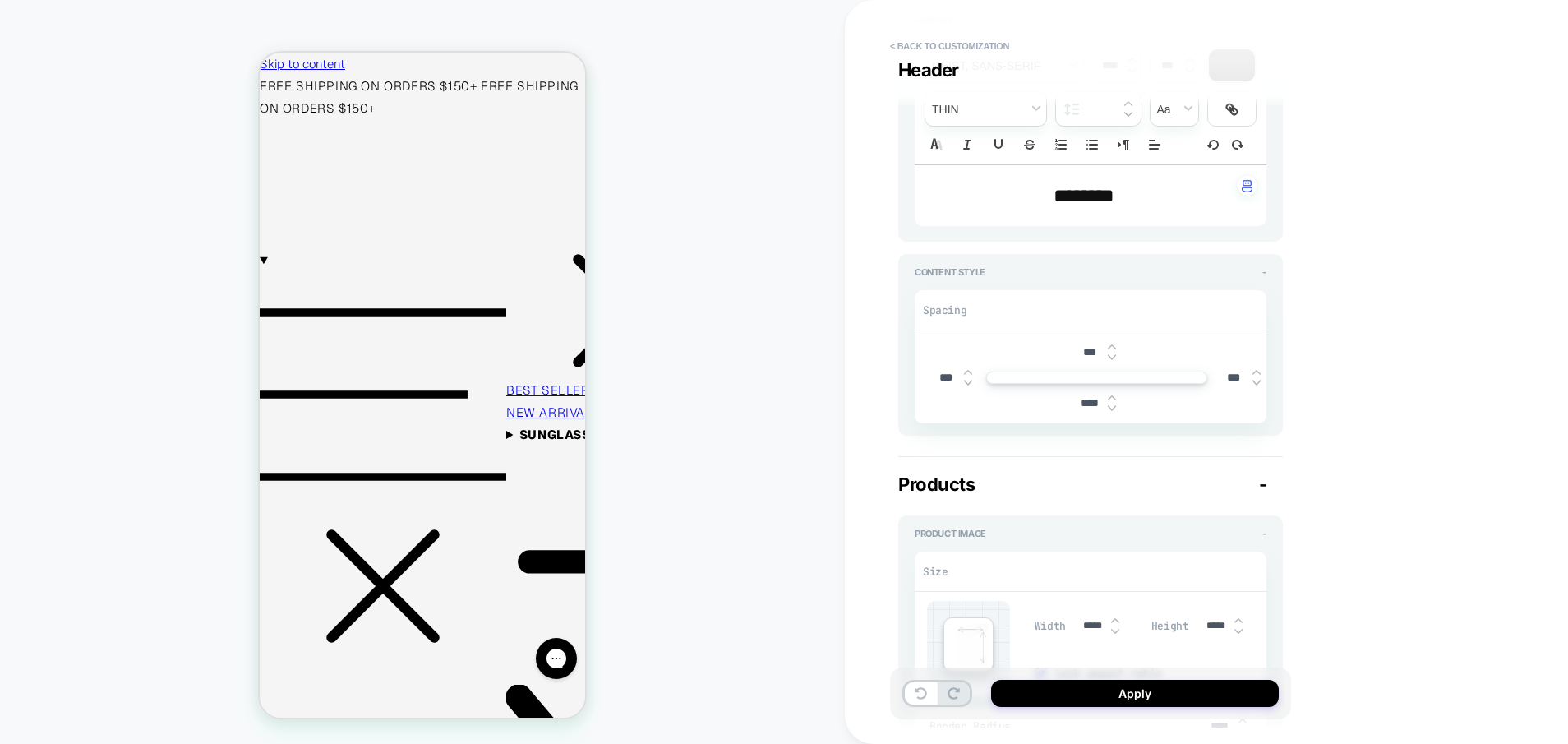
drag, startPoint x: 1113, startPoint y: 398, endPoint x: 1074, endPoint y: 422, distance: 45.8
click at [1113, 398] on img at bounding box center [1112, 398] width 8 height 7
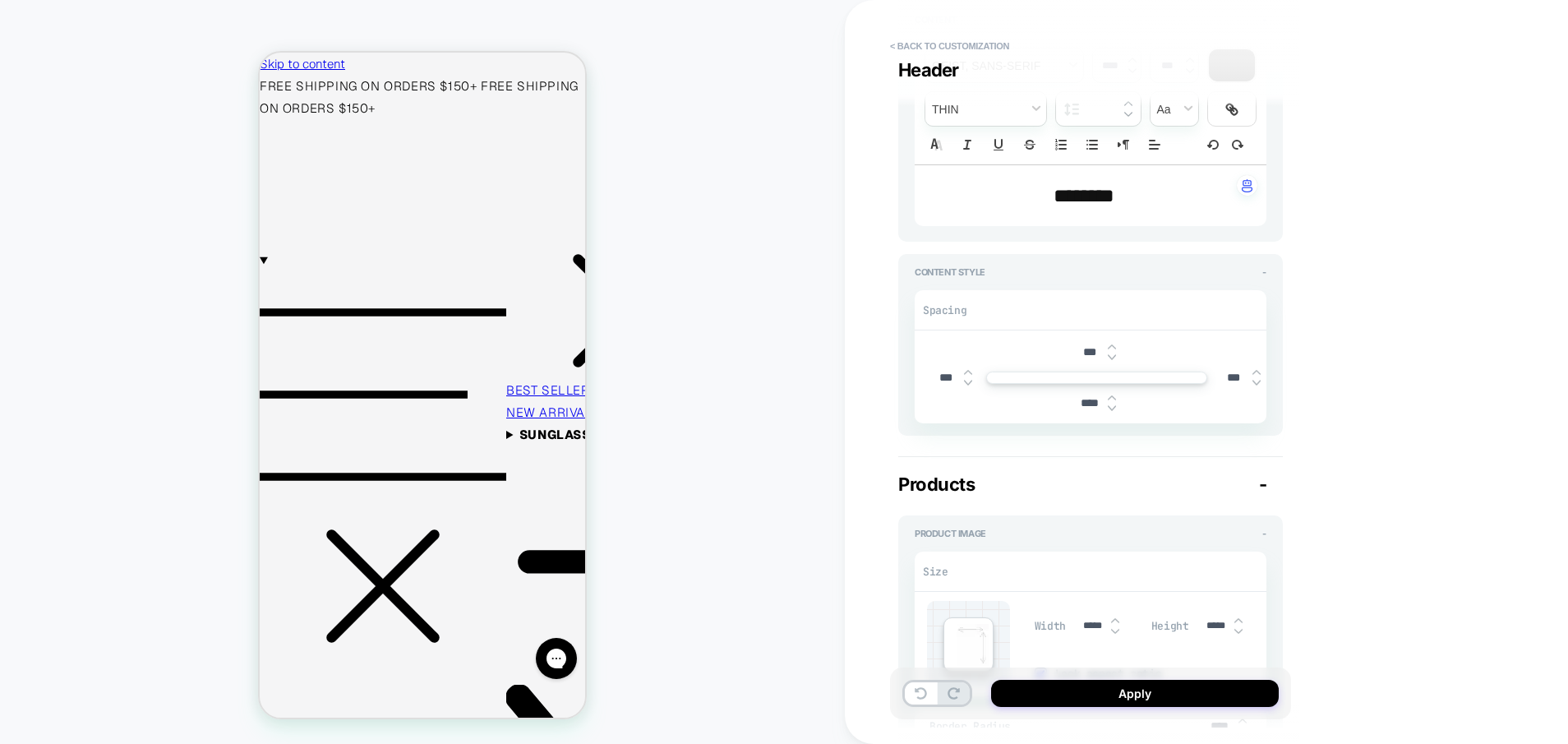
type textarea "*"
type input "****"
type textarea "*"
click at [1085, 407] on input "****" at bounding box center [1090, 403] width 37 height 14
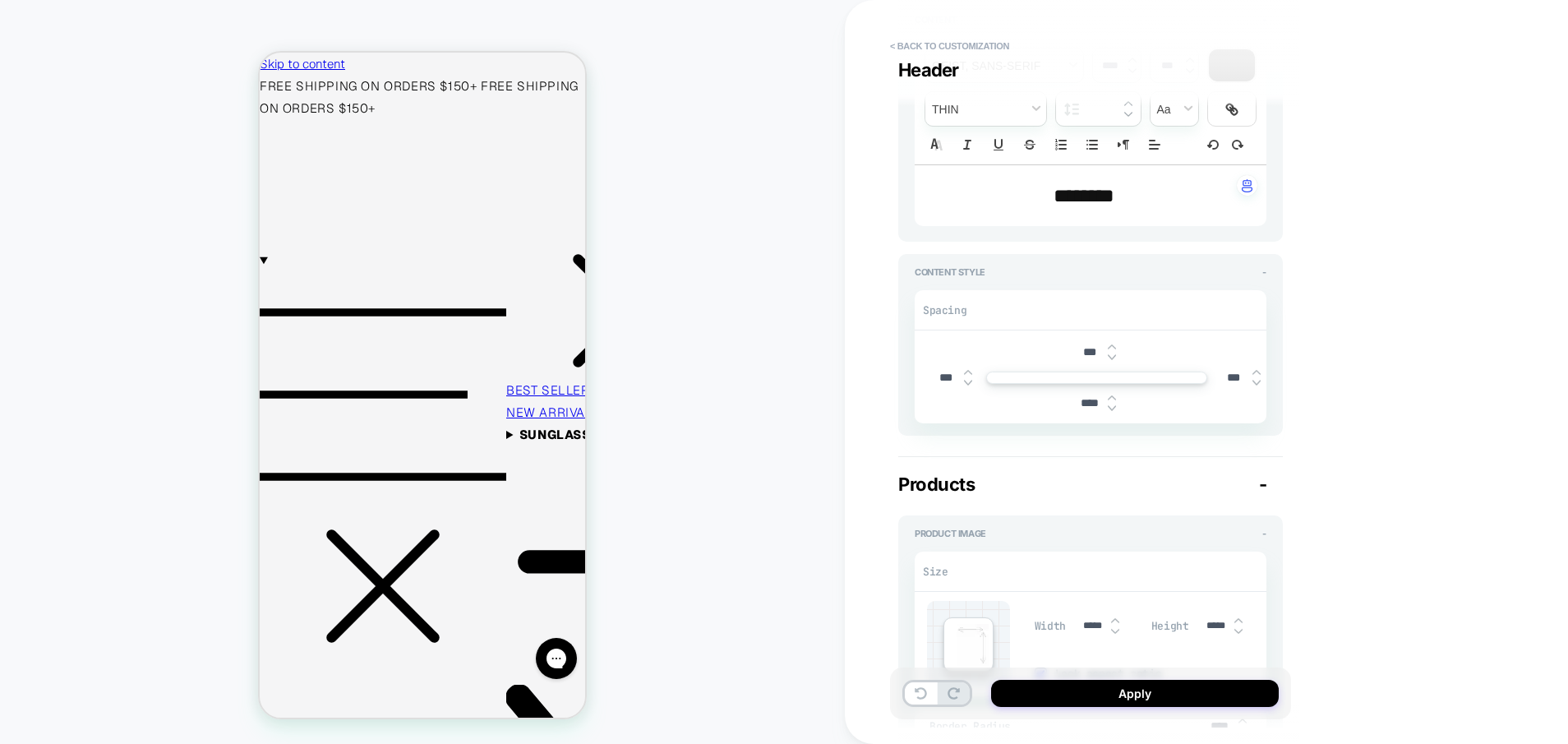
click at [1086, 407] on input "****" at bounding box center [1090, 403] width 37 height 14
click at [1089, 407] on input "****" at bounding box center [1090, 403] width 37 height 14
type input "***"
type textarea "*"
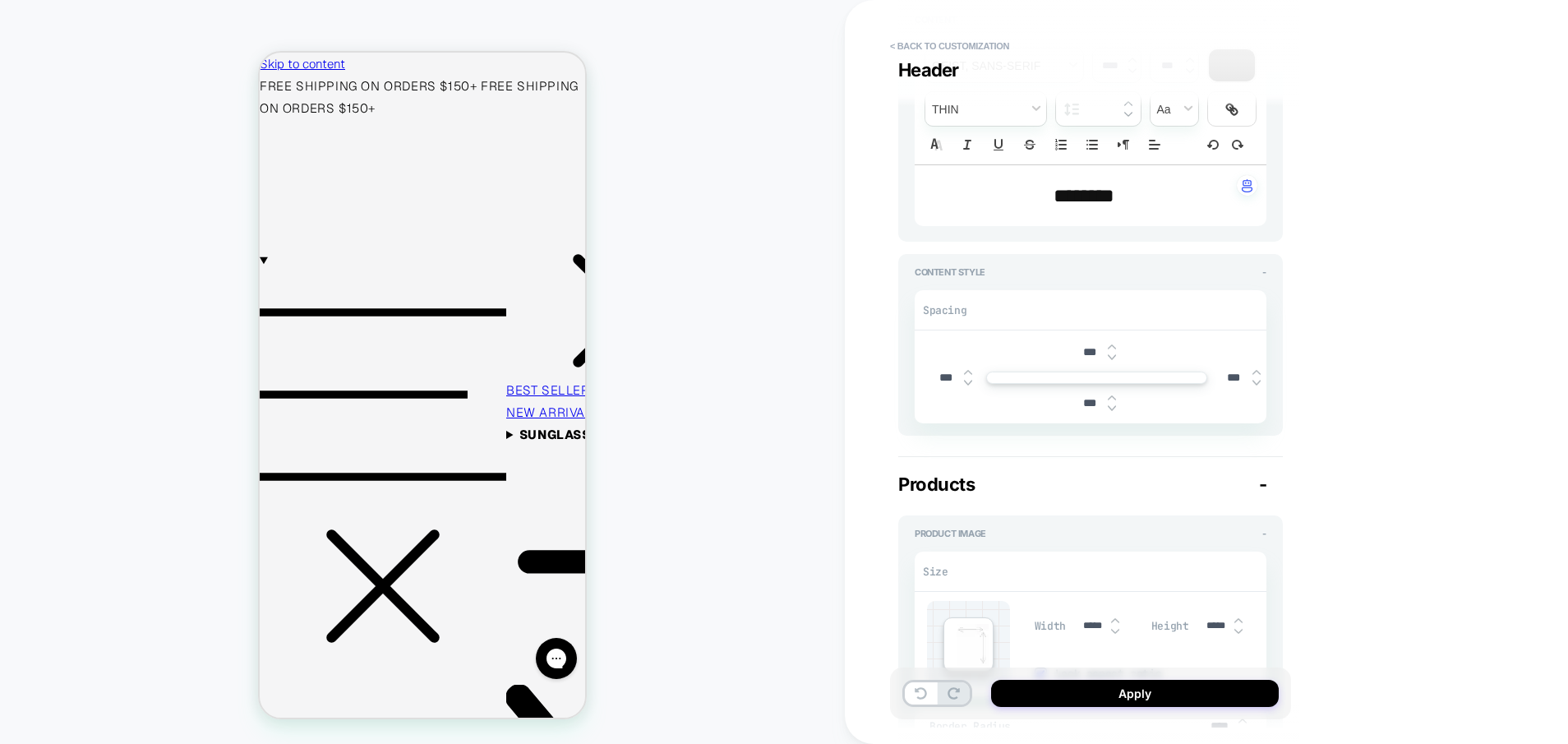
type input "***"
click at [1360, 387] on div "**********" at bounding box center [1207, 372] width 724 height 744
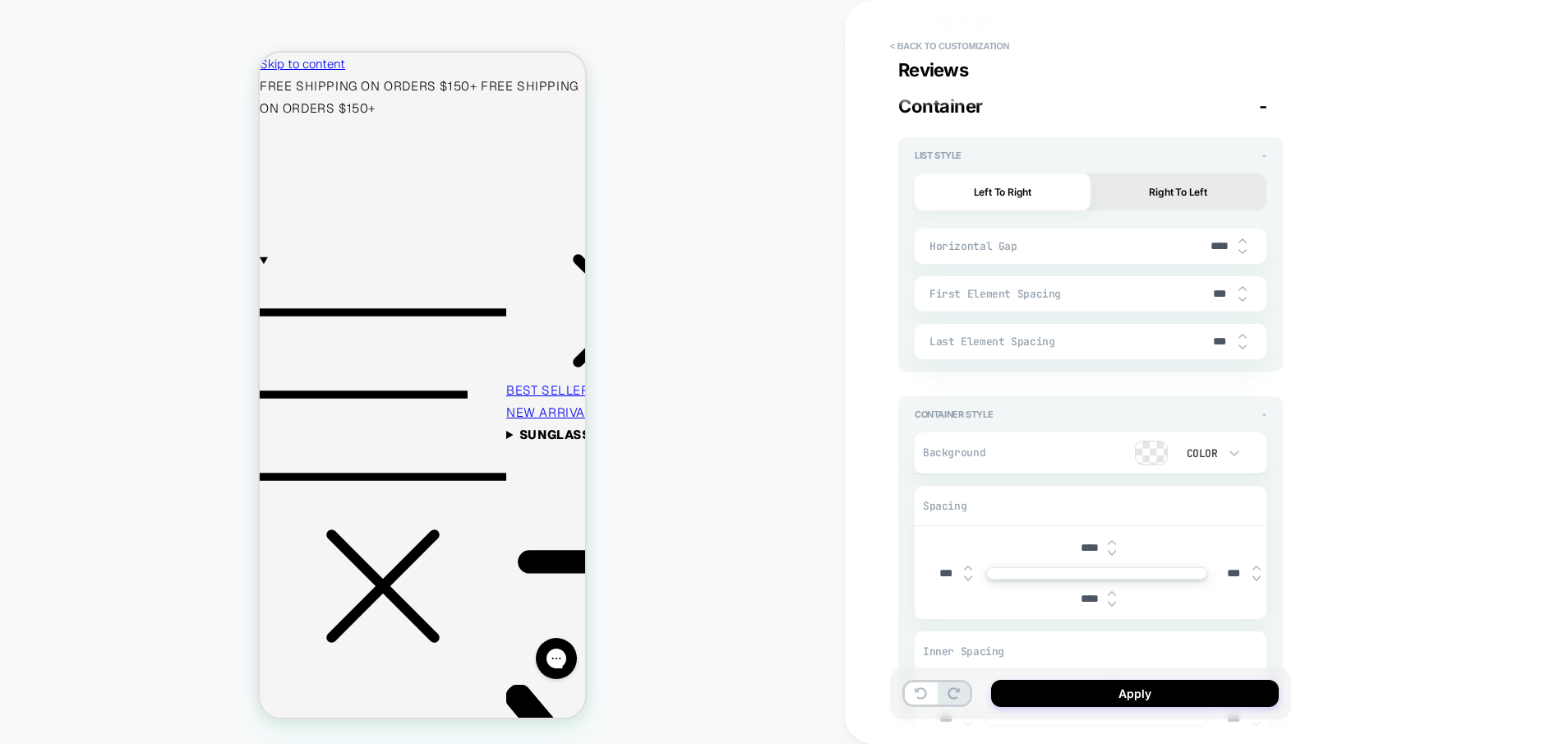
scroll to position [3925, 0]
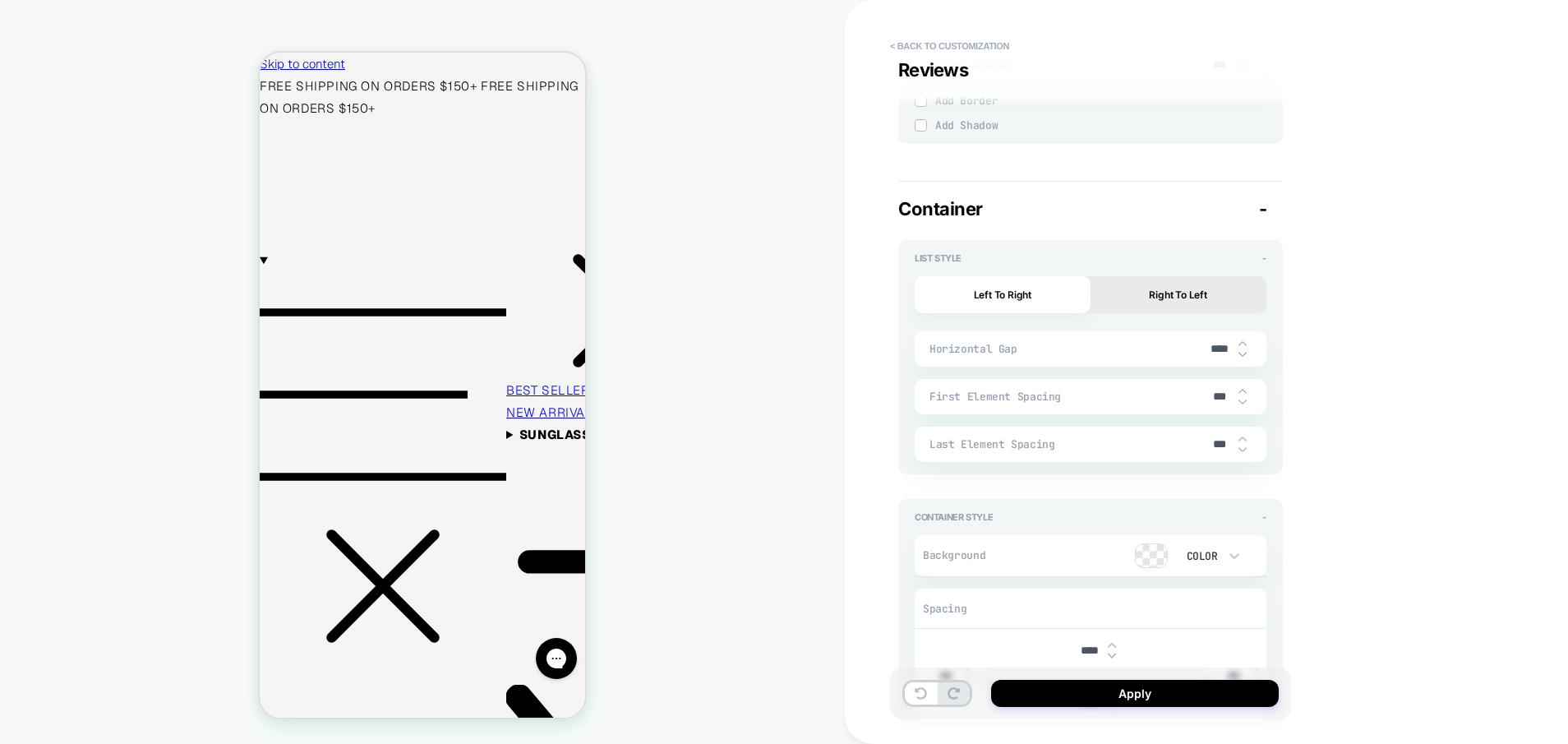
type textarea "*"
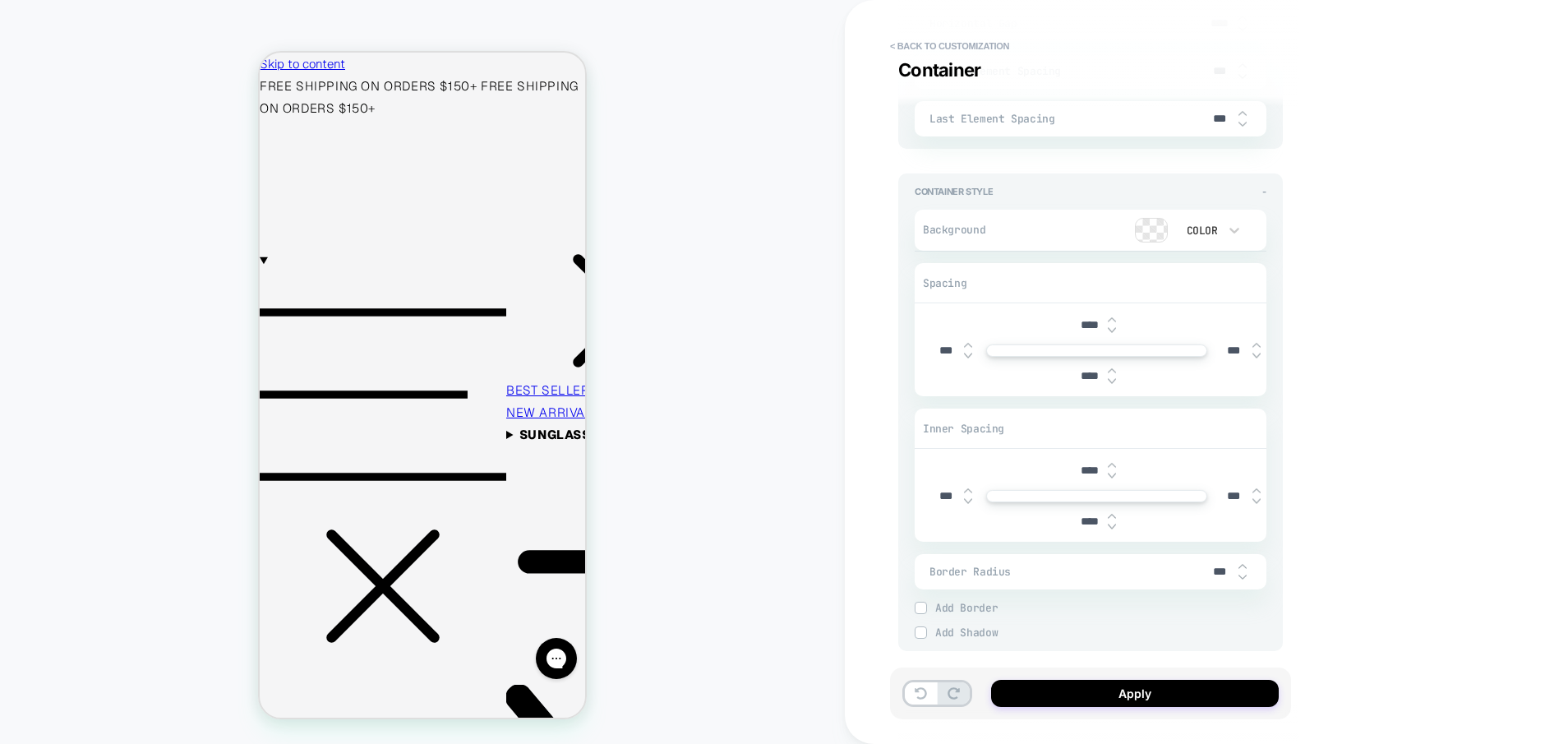
scroll to position [4290, 0]
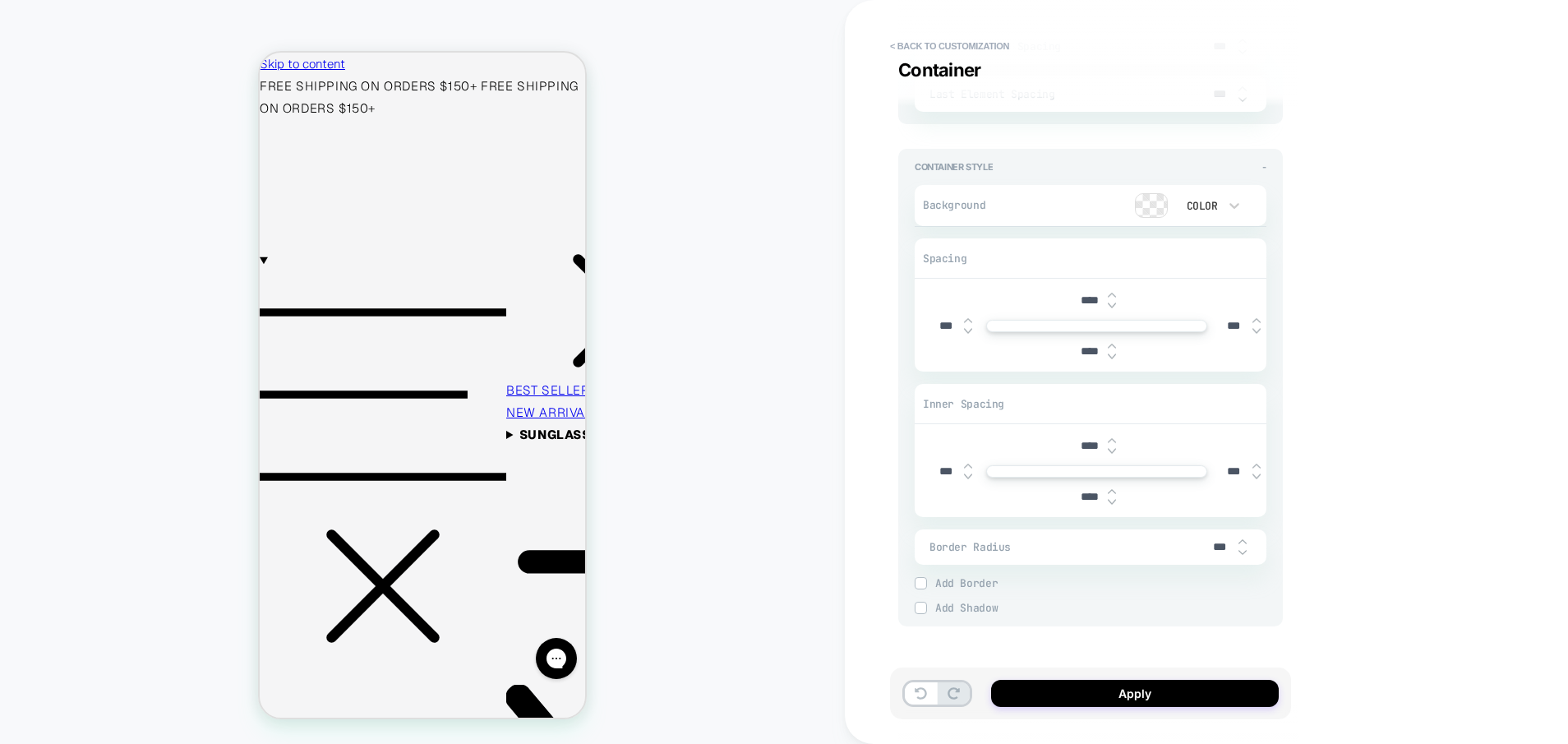
click at [1079, 295] on input "****" at bounding box center [1090, 301] width 37 height 14
click at [1083, 295] on input "****" at bounding box center [1090, 301] width 37 height 14
type input "***"
type textarea "*"
type input "***"
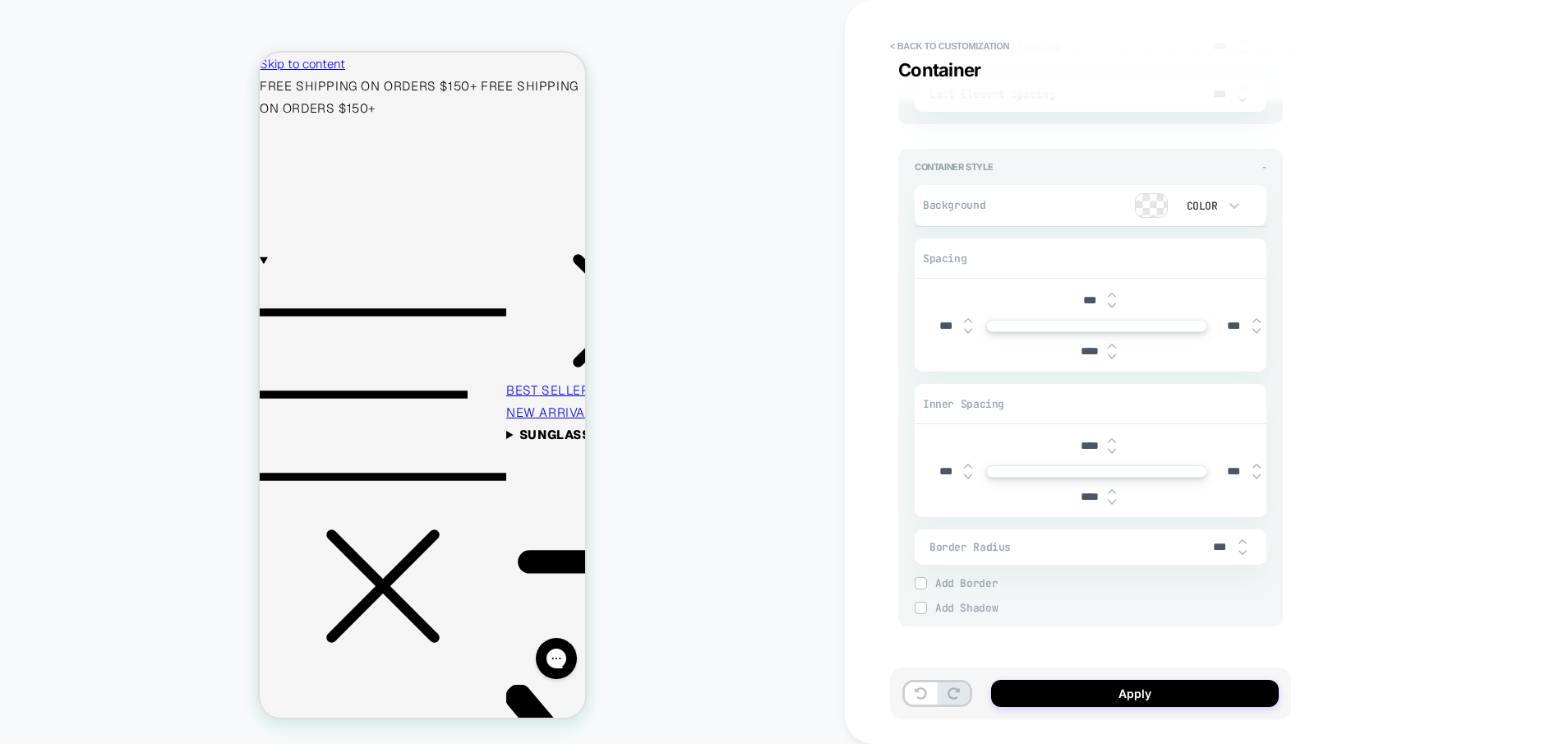
click at [1084, 345] on input "****" at bounding box center [1090, 351] width 37 height 14
type input "***"
type textarea "*"
type input "***"
click at [1352, 320] on div "**********" at bounding box center [1207, 372] width 724 height 744
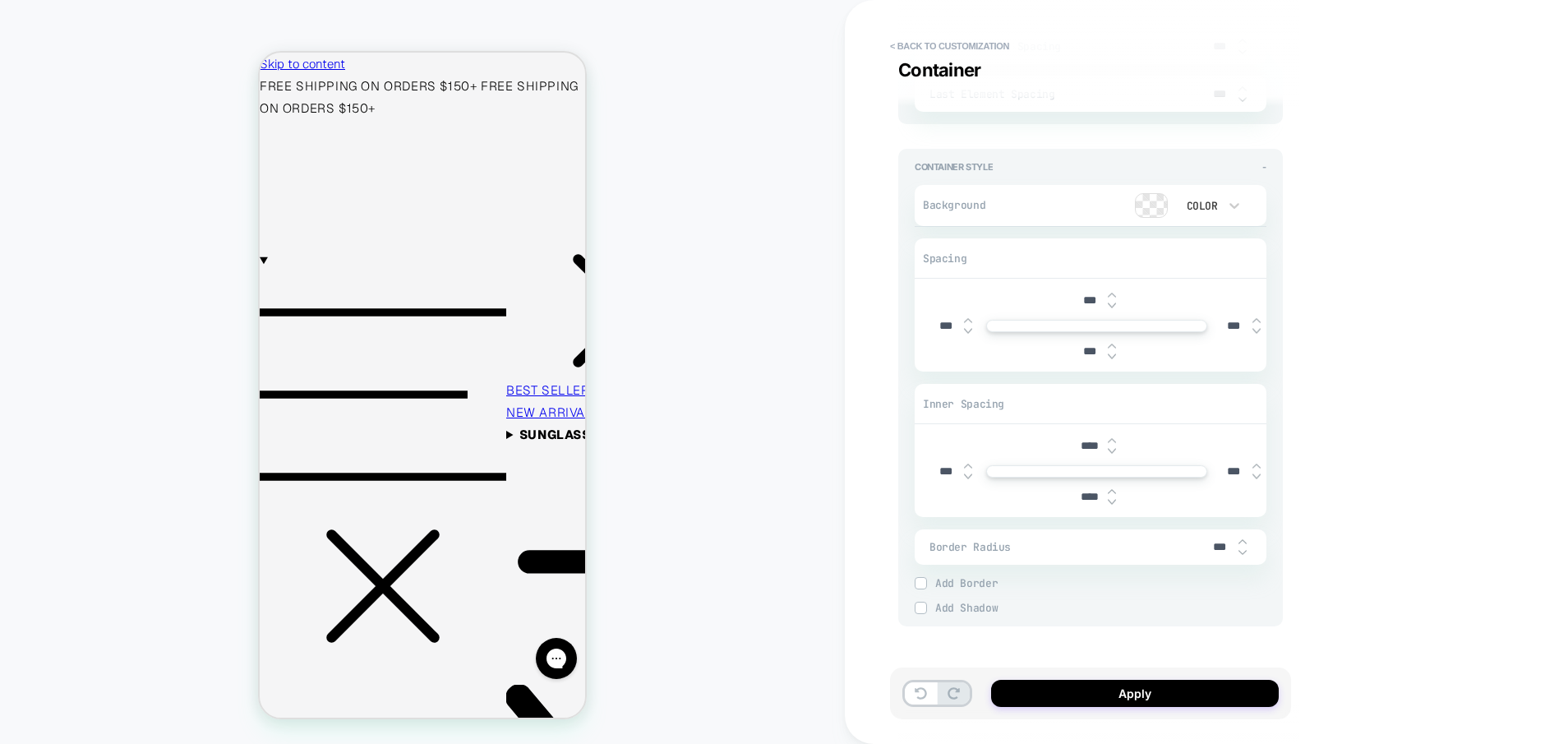
click at [1082, 439] on input "****" at bounding box center [1090, 446] width 37 height 14
type input "***"
type textarea "*"
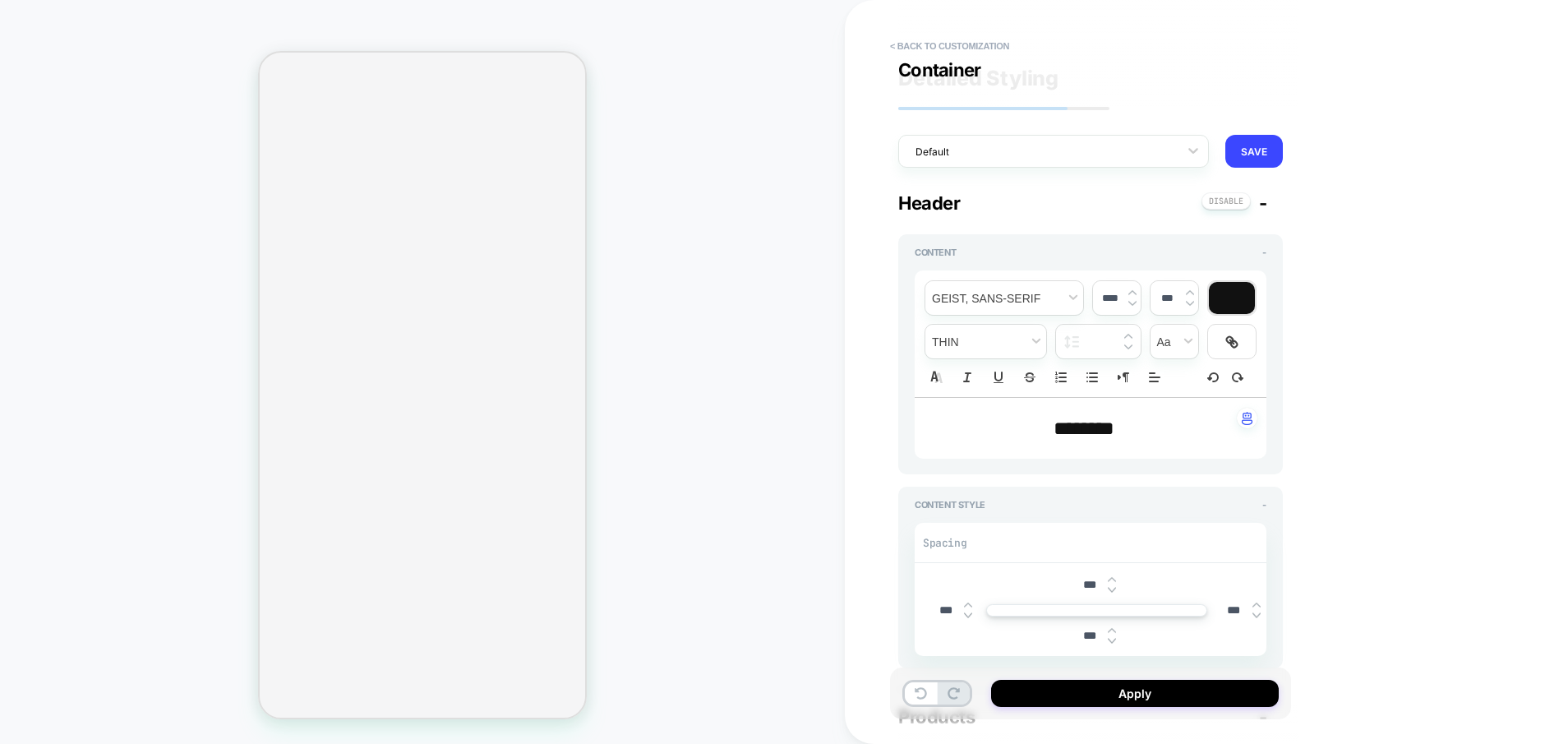
click at [1359, 400] on div "**********" at bounding box center [1207, 372] width 724 height 744
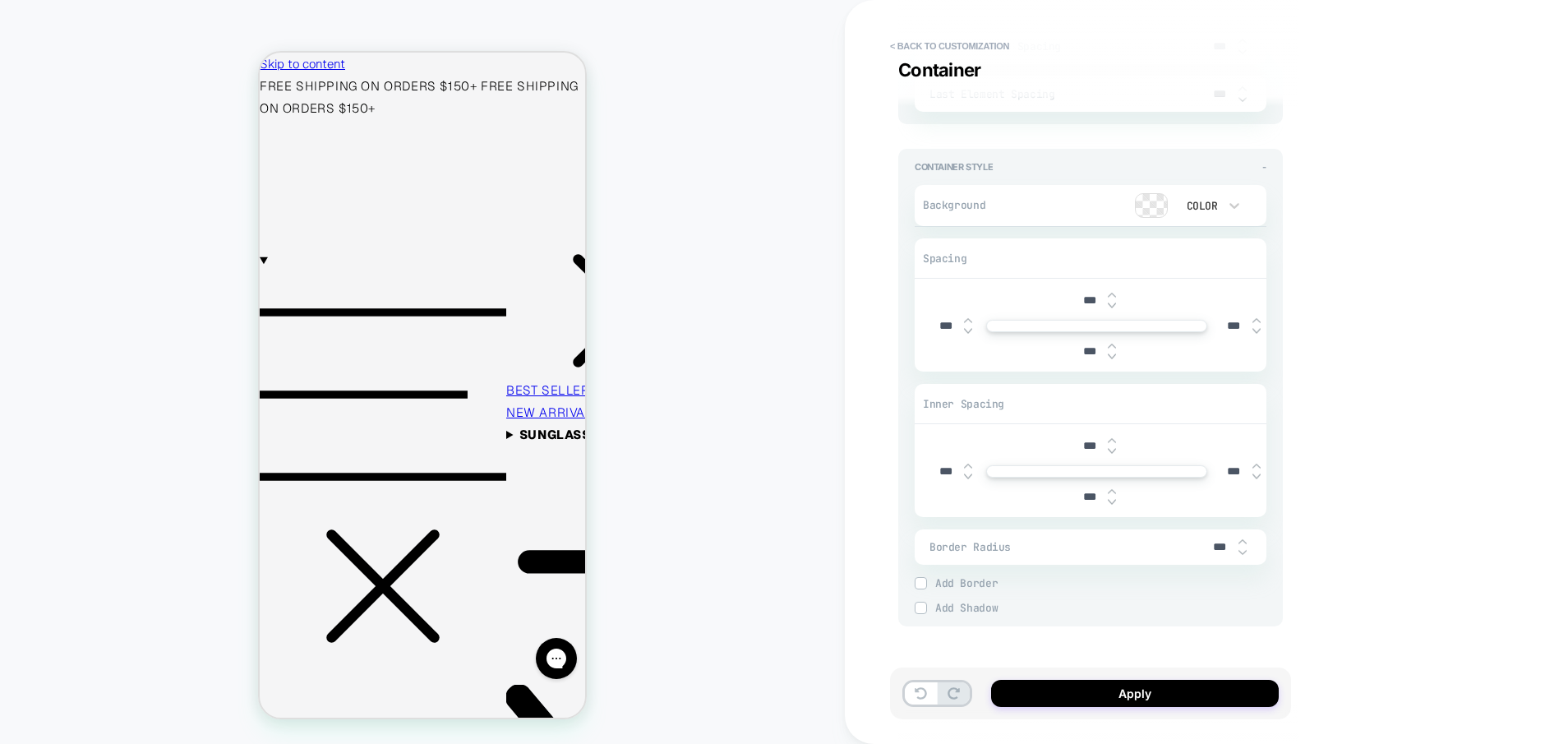
scroll to position [37, 0]
click at [966, 47] on button "< Back to customization" at bounding box center [950, 46] width 136 height 26
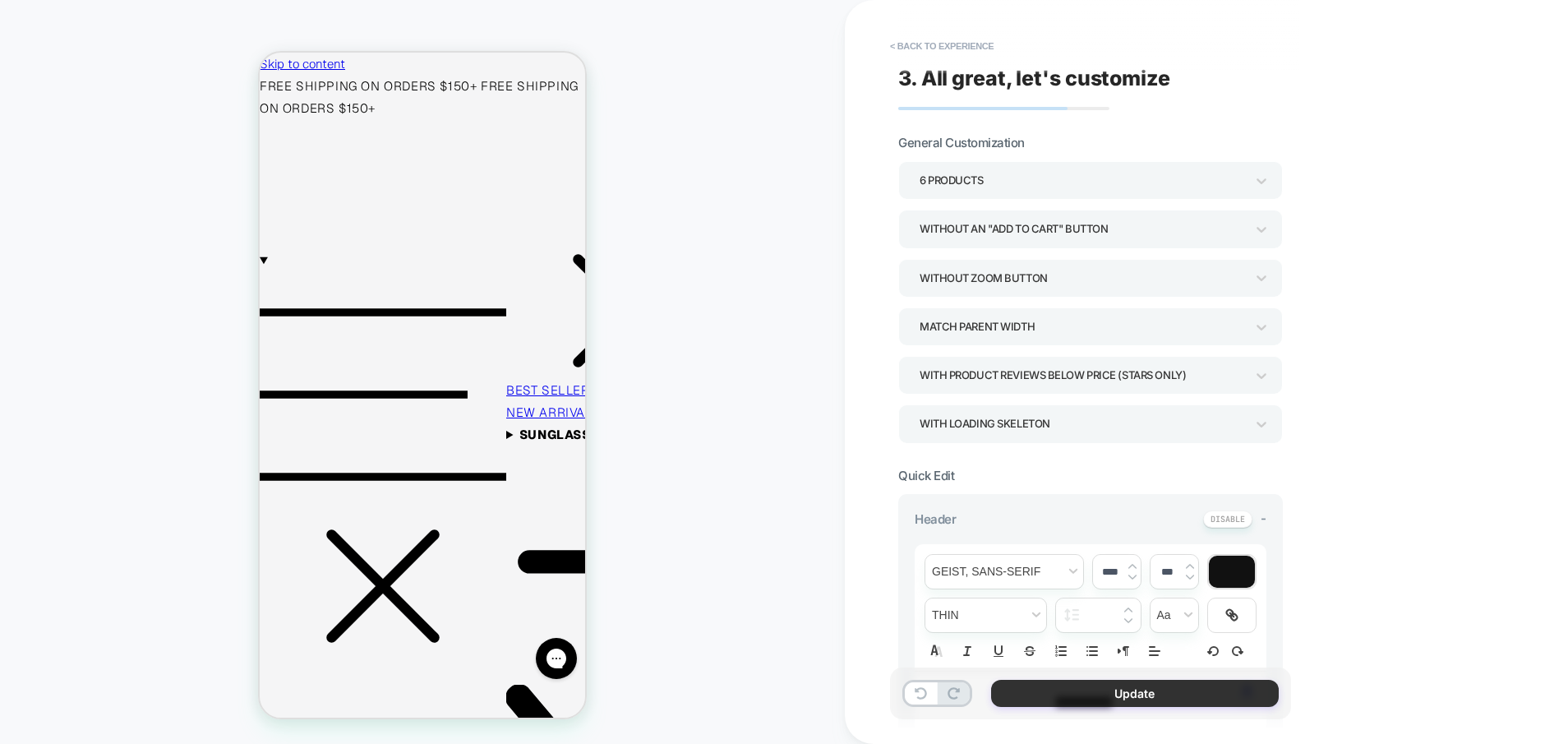
click at [1183, 698] on button "Update" at bounding box center [1135, 693] width 287 height 27
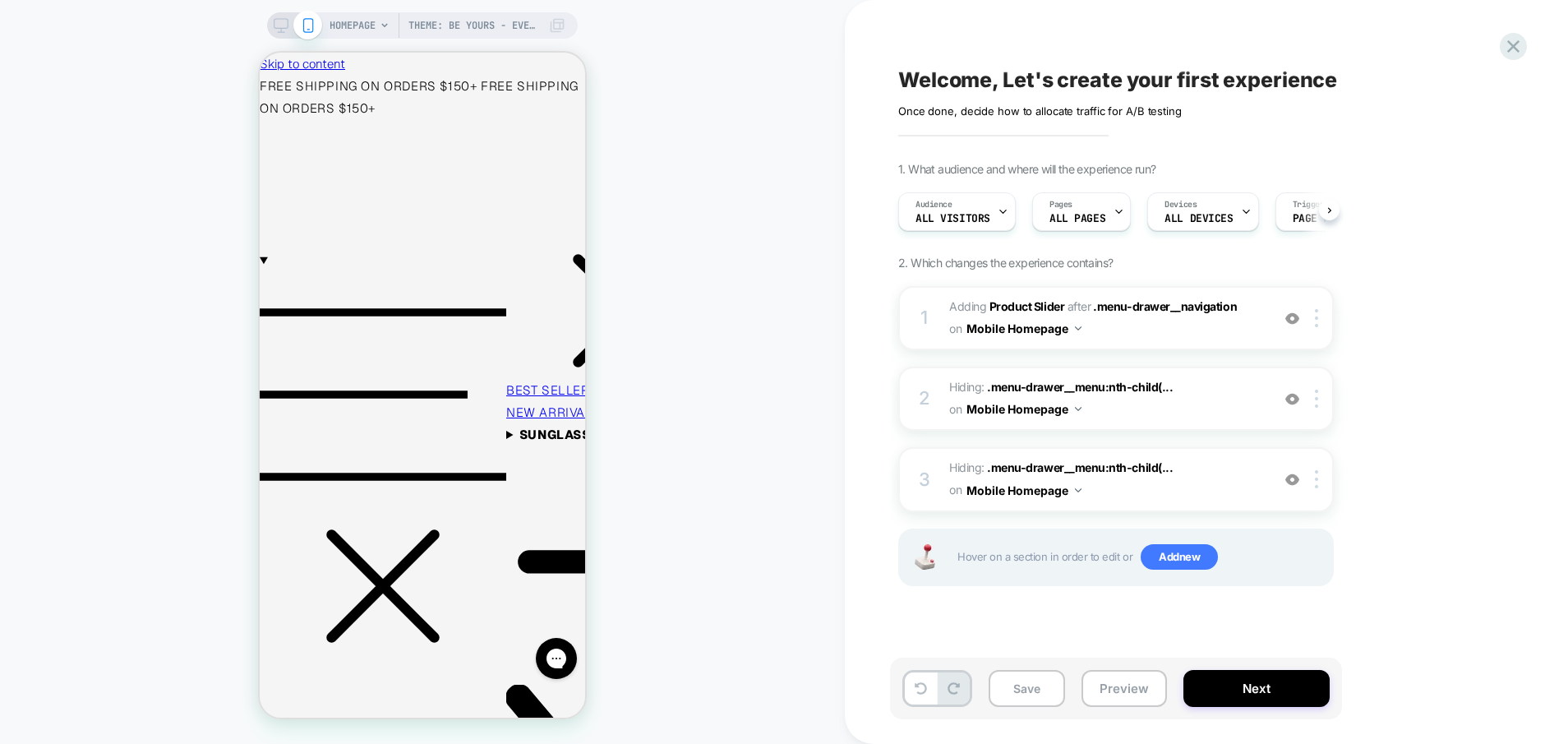
scroll to position [0, 1]
click at [1294, 321] on img at bounding box center [1293, 319] width 14 height 14
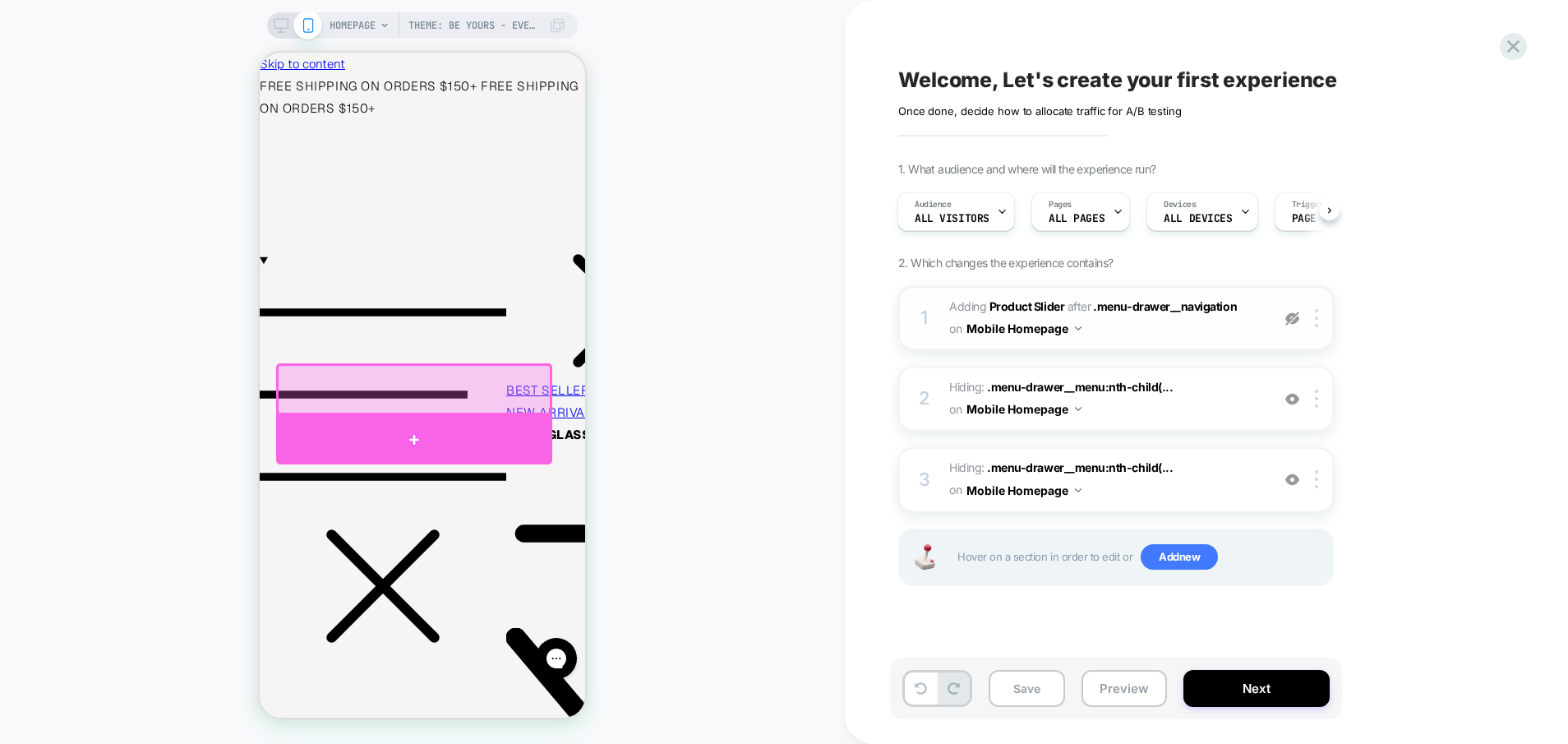
click at [404, 437] on div at bounding box center [413, 440] width 276 height 49
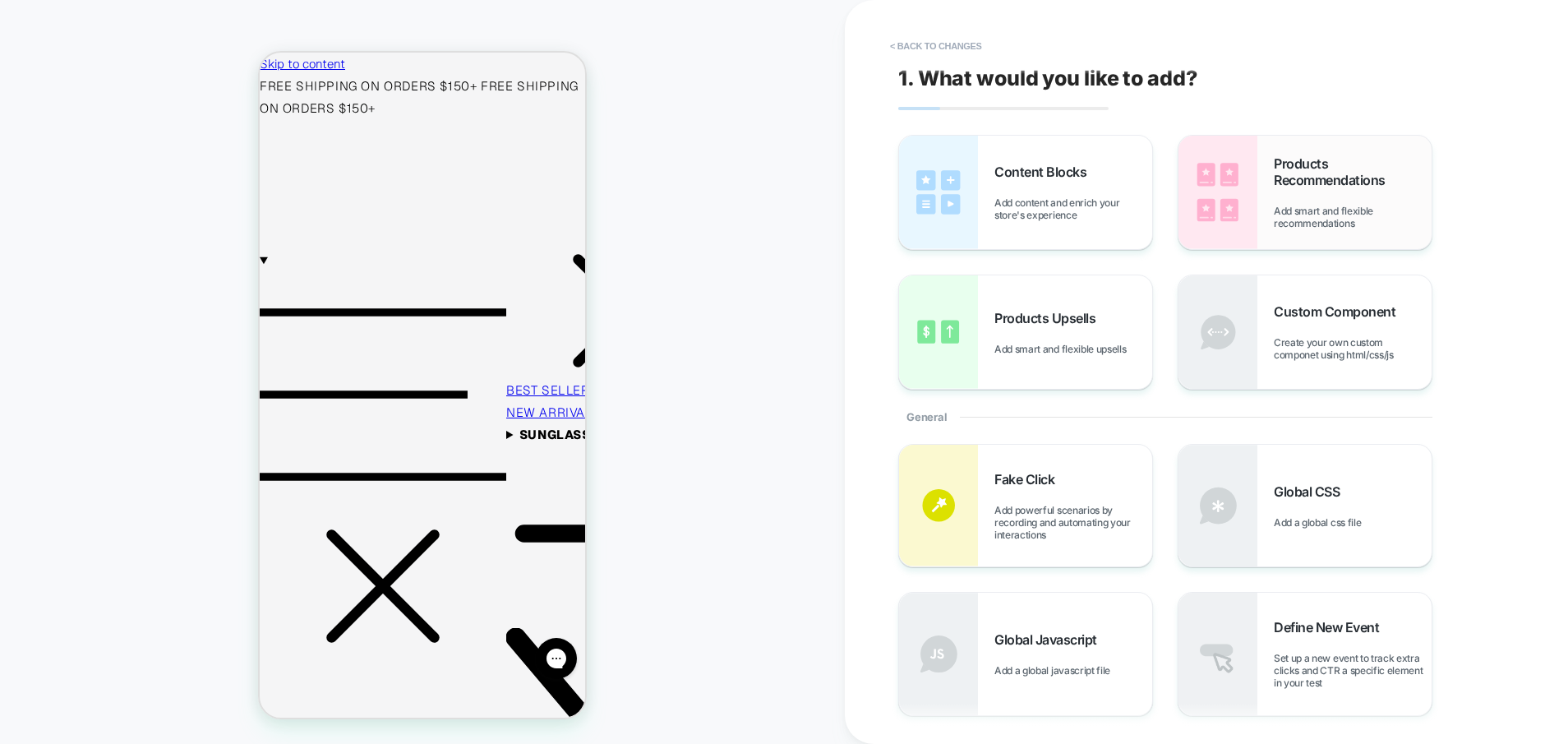
click at [1285, 189] on div "Products Recommendations Add smart and flexible recommendations" at bounding box center [1353, 192] width 158 height 74
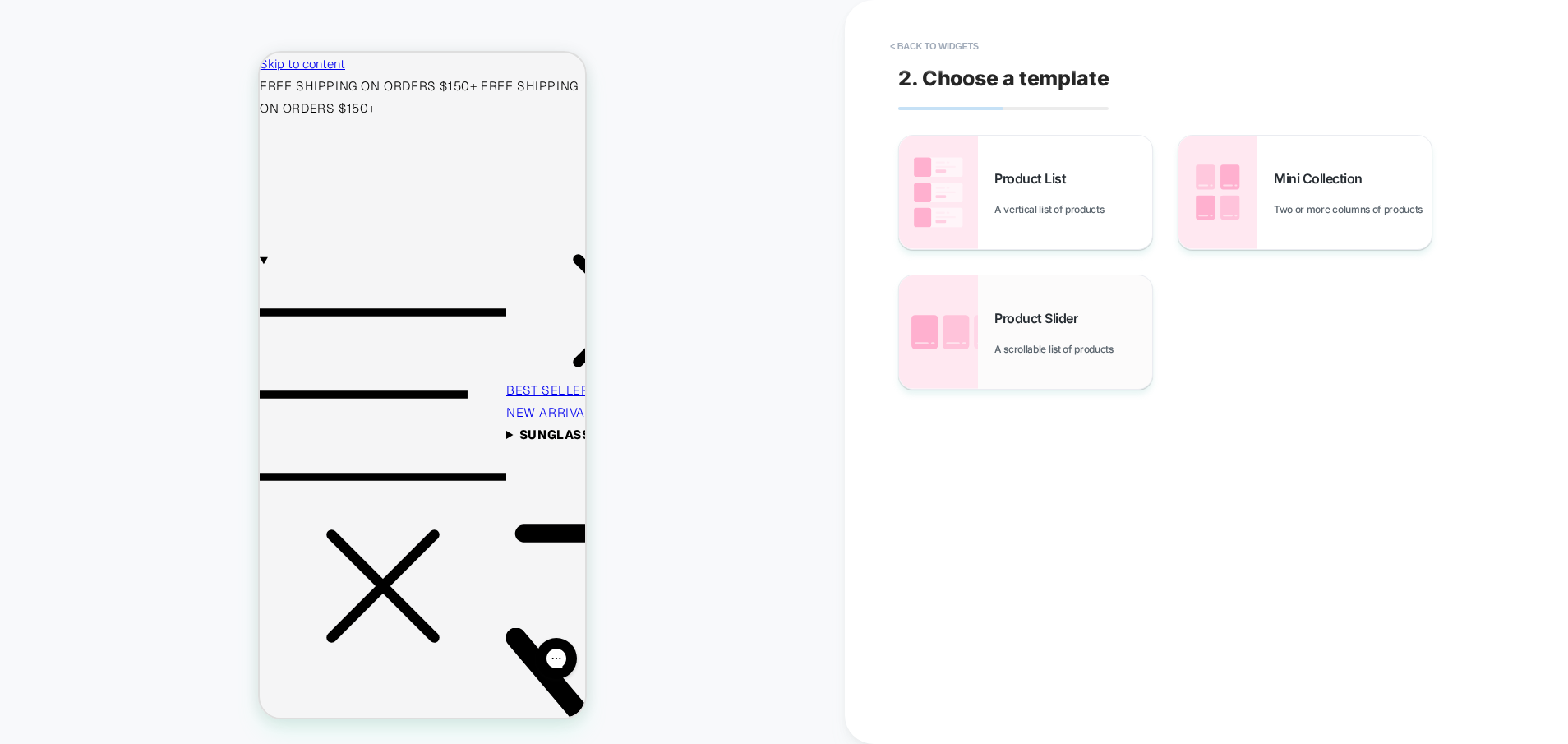
click at [1049, 325] on span "Product Slider" at bounding box center [1040, 318] width 91 height 17
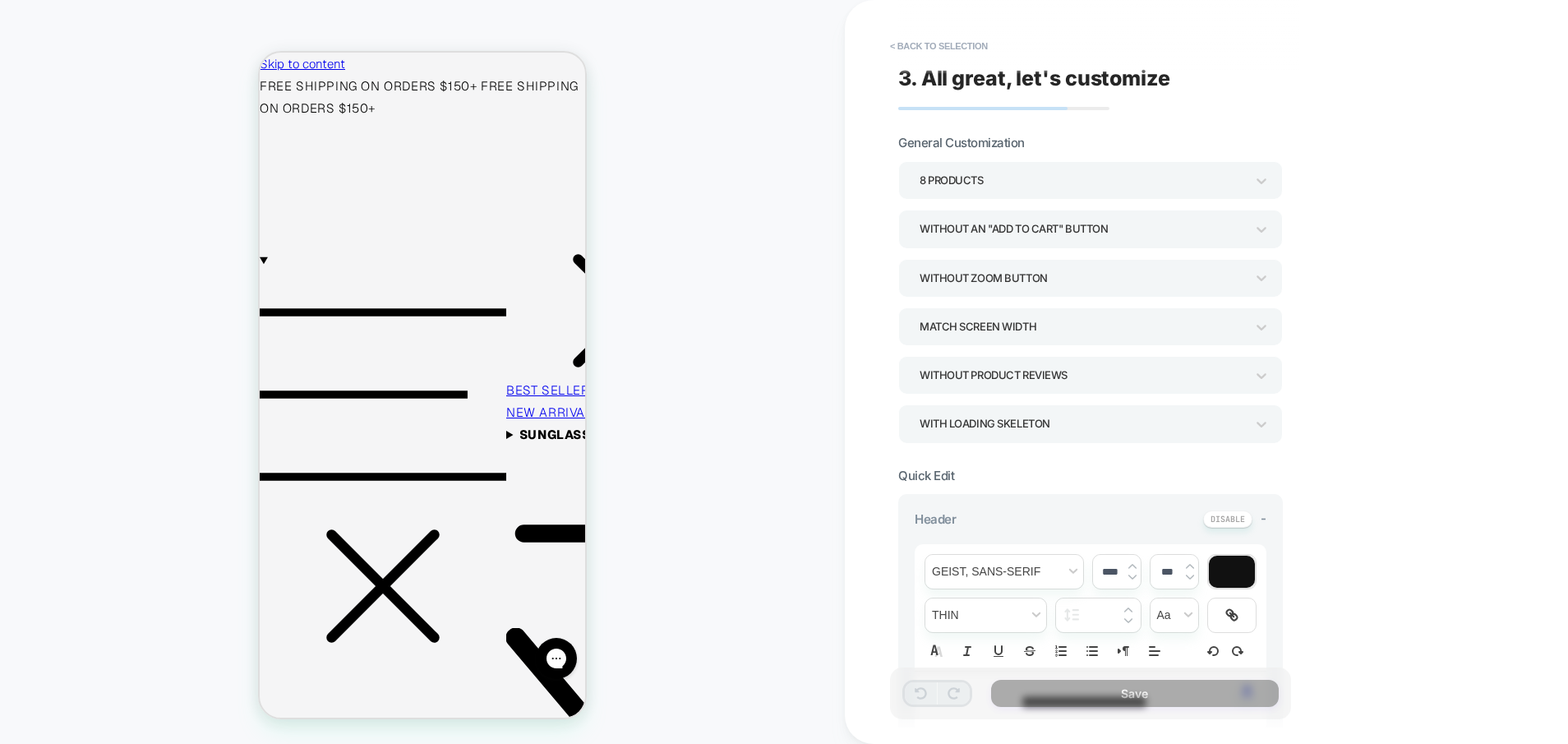
click at [1023, 371] on div "Without Product Reviews" at bounding box center [1083, 375] width 326 height 22
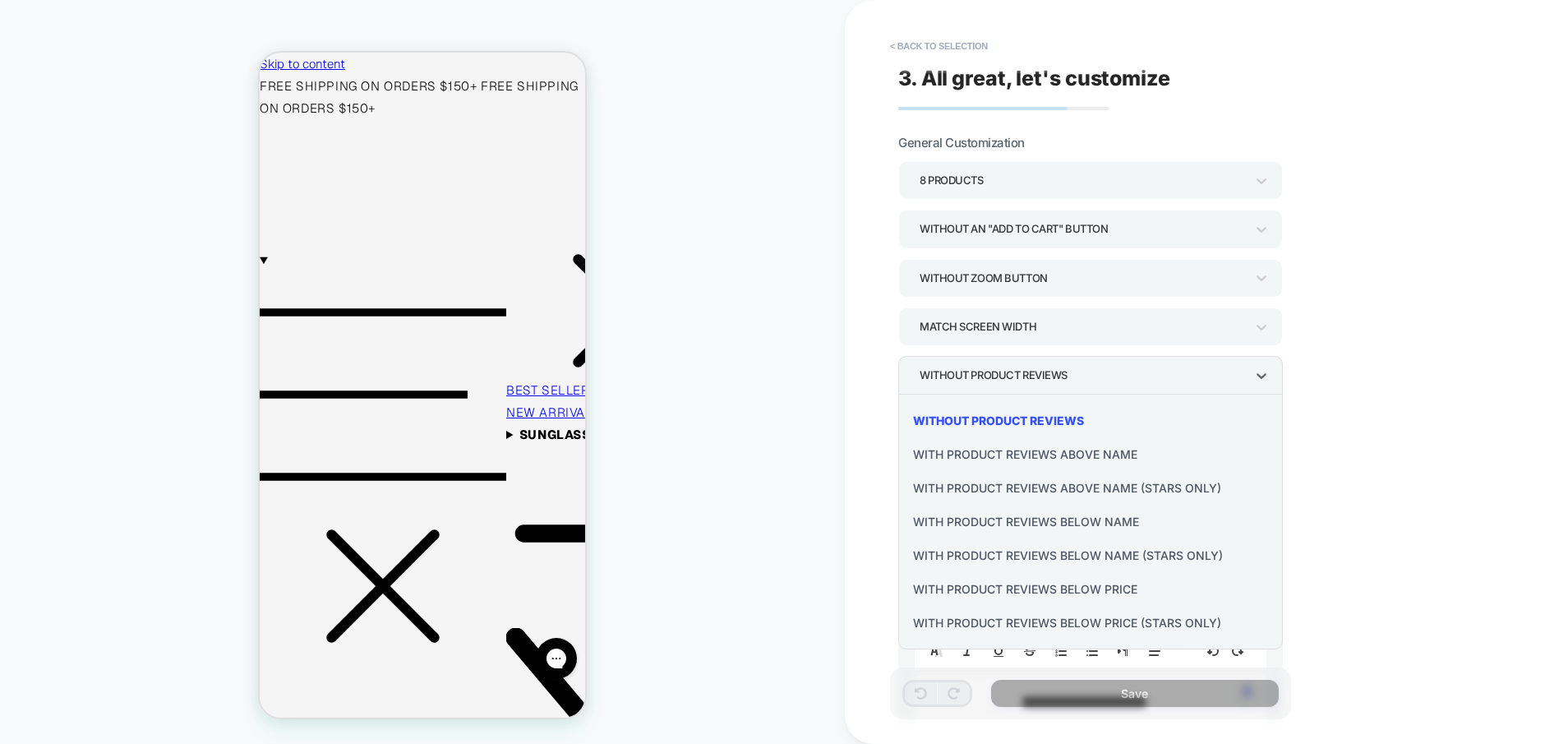
click at [1023, 371] on div at bounding box center [784, 372] width 1568 height 744
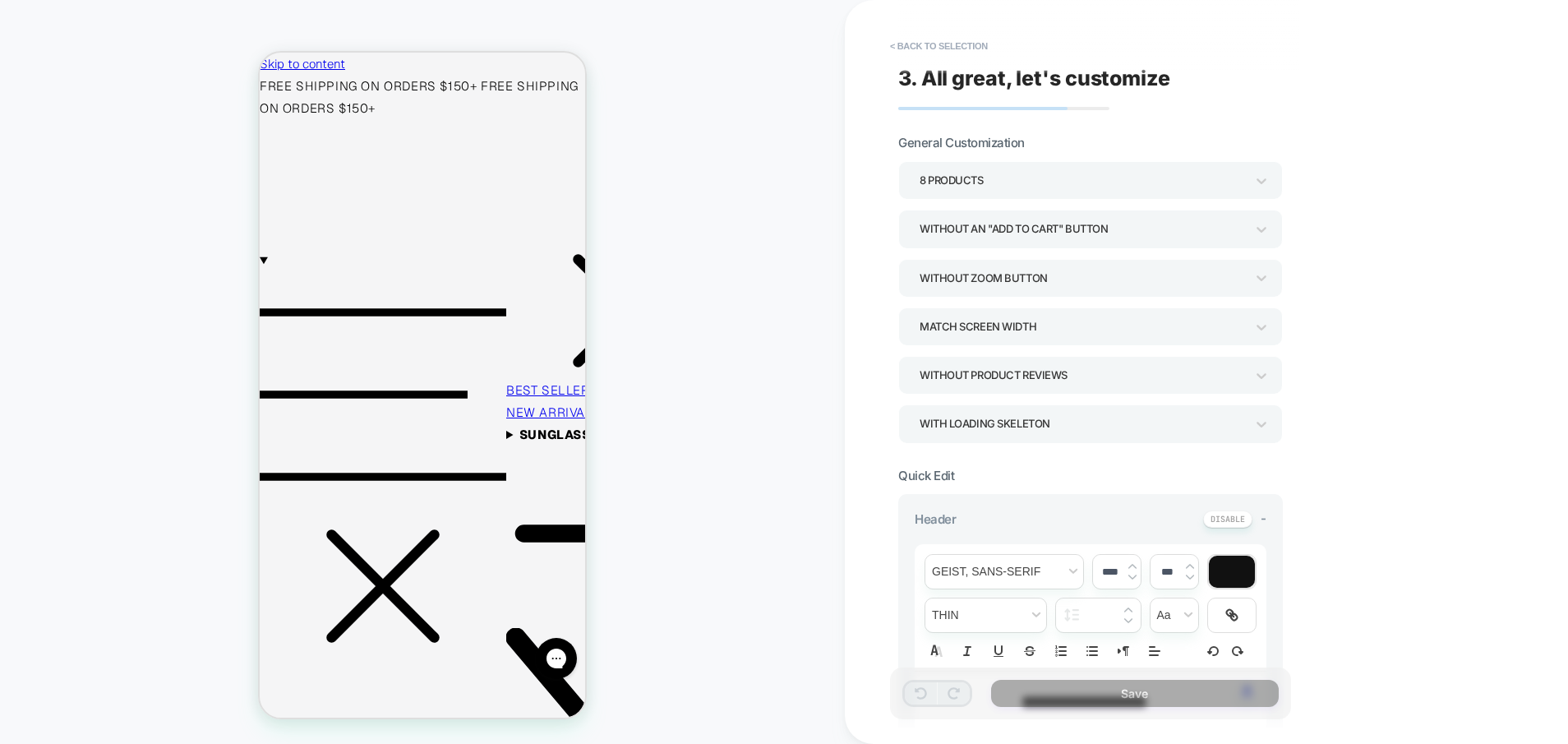
click at [1033, 321] on div "Match Screen Width" at bounding box center [1083, 326] width 326 height 22
click at [1008, 412] on div "Match Parent Width" at bounding box center [1091, 406] width 371 height 33
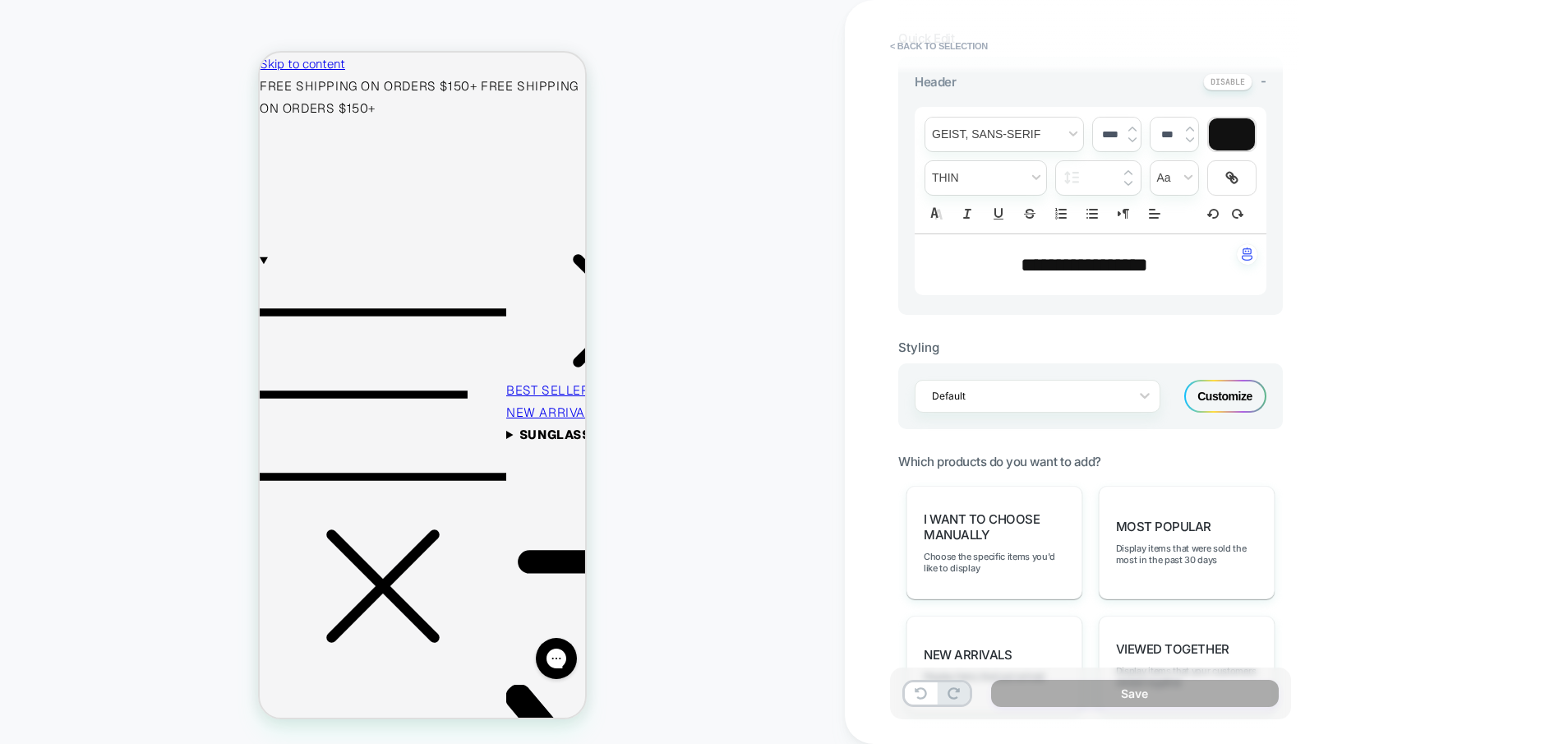
scroll to position [693, 0]
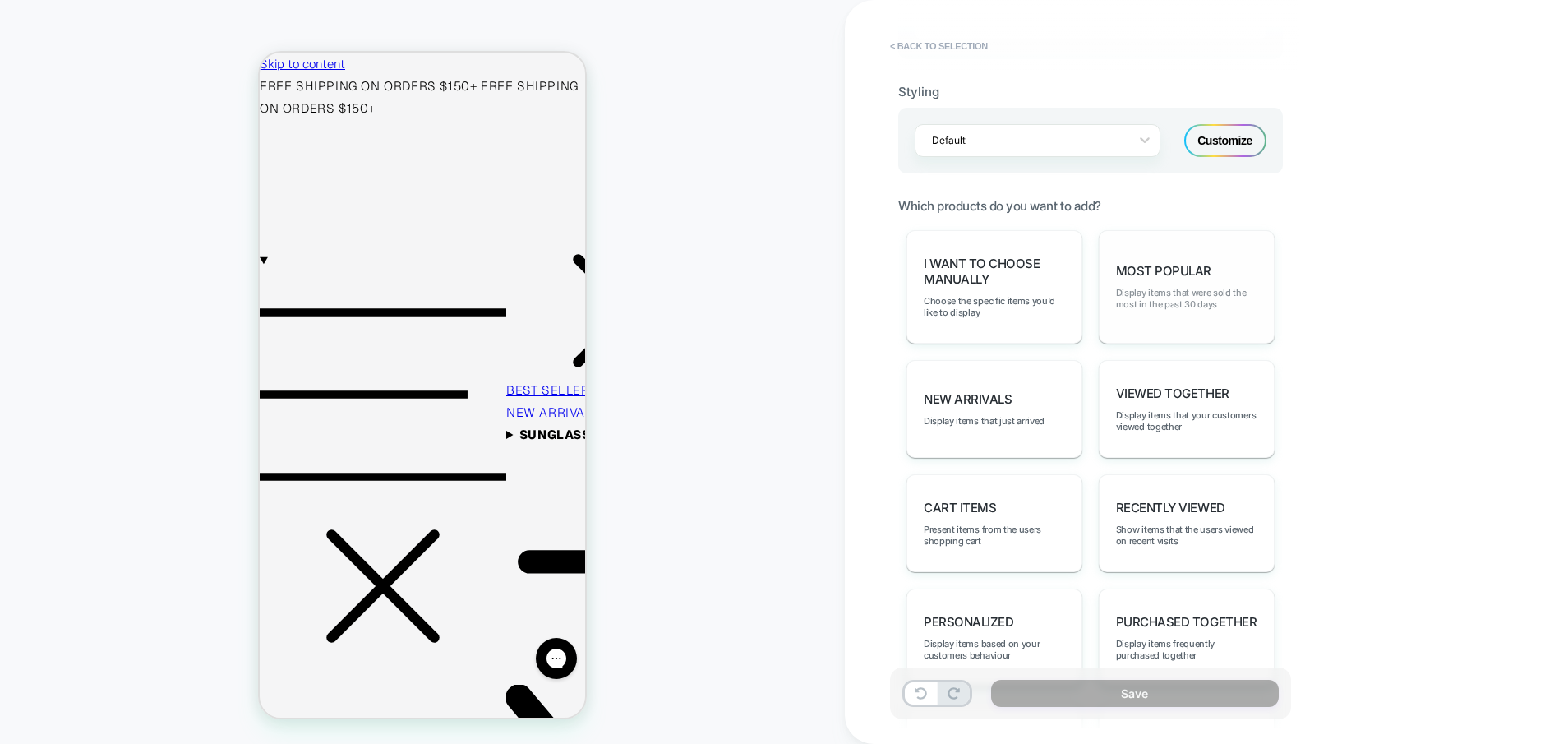
click at [1162, 310] on span "Display items that were sold the most in the past 30 days" at bounding box center [1186, 299] width 141 height 23
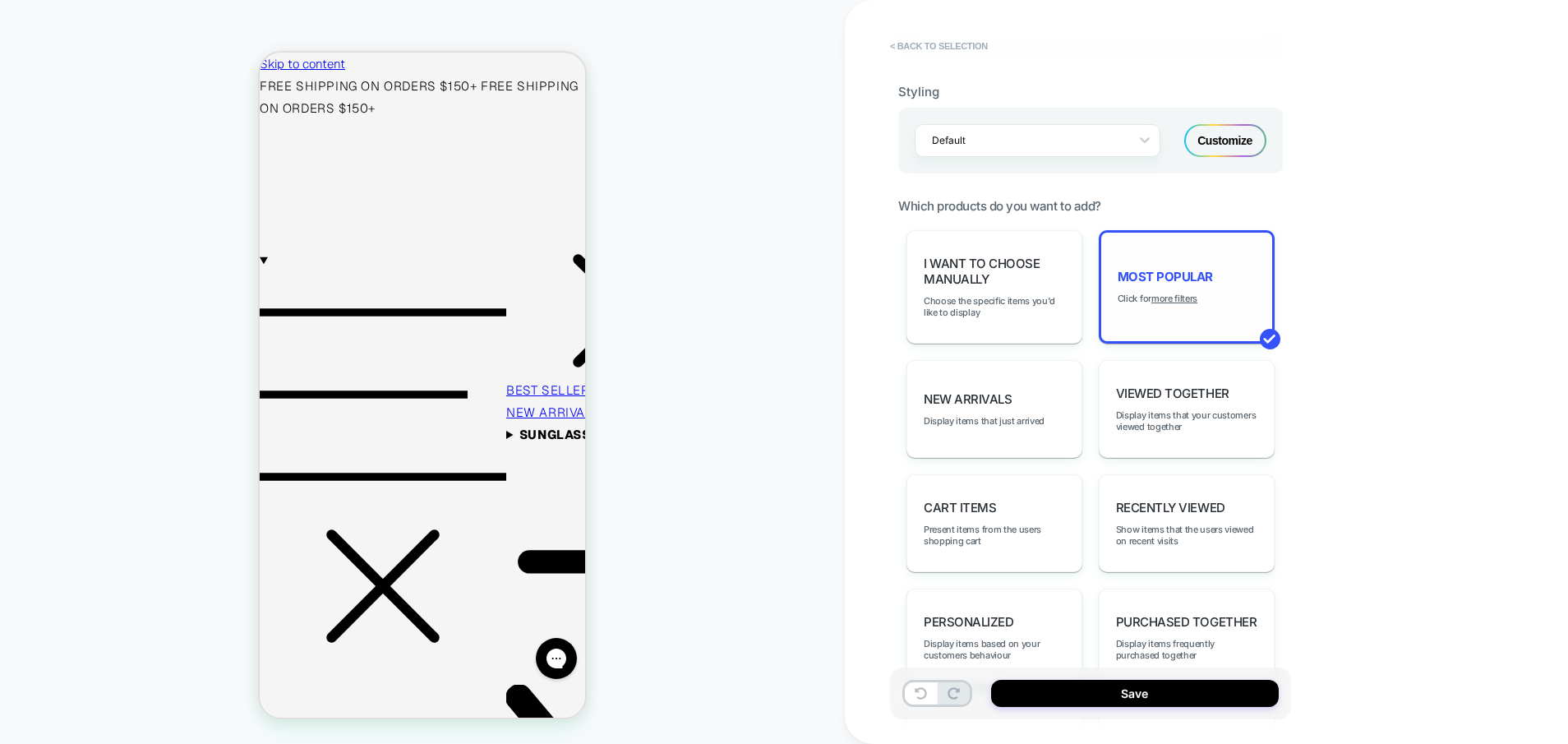
scroll to position [0, 0]
click at [1181, 296] on u "more filters" at bounding box center [1175, 298] width 46 height 11
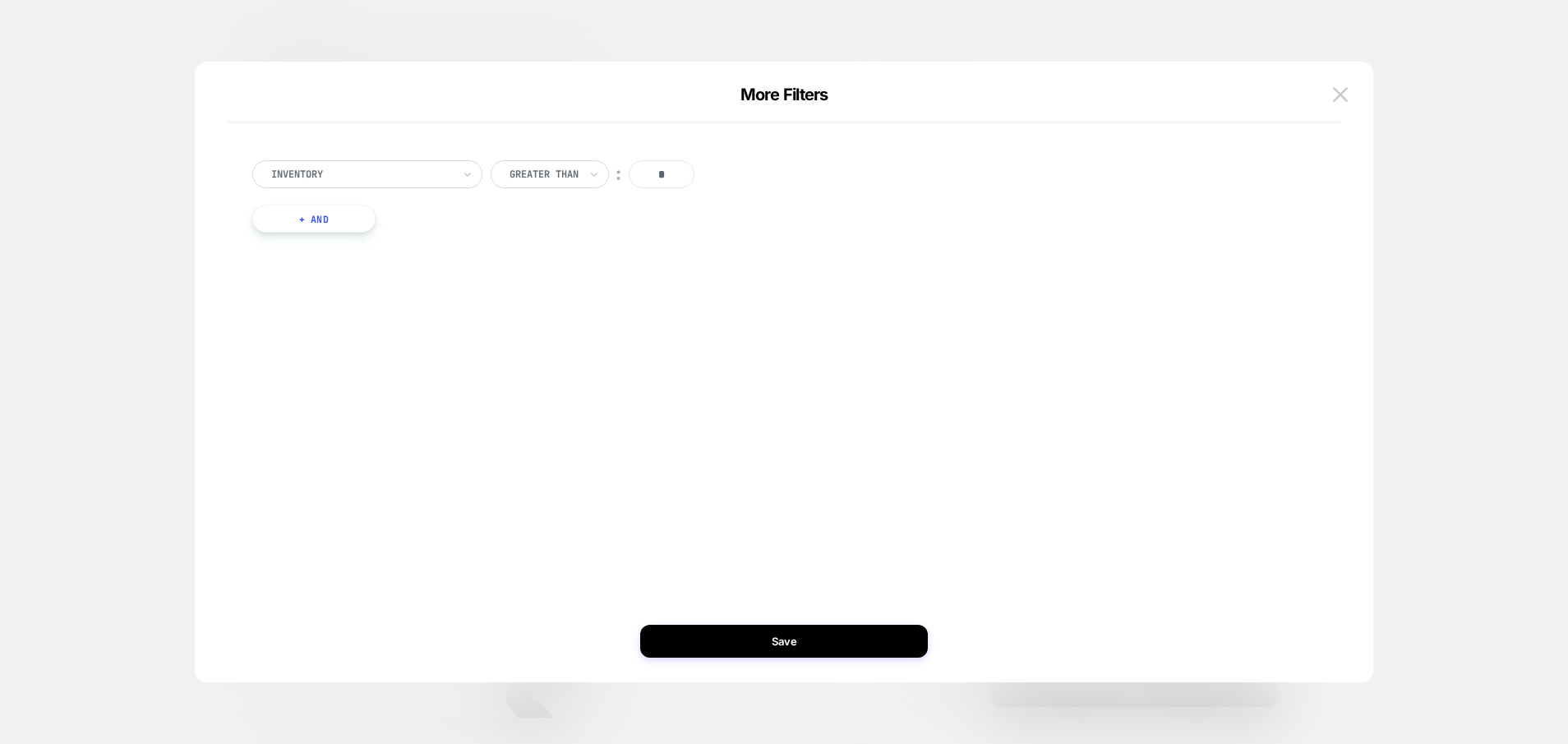
click at [321, 223] on button "+ And" at bounding box center [314, 219] width 124 height 28
click at [441, 237] on div at bounding box center [403, 235] width 180 height 15
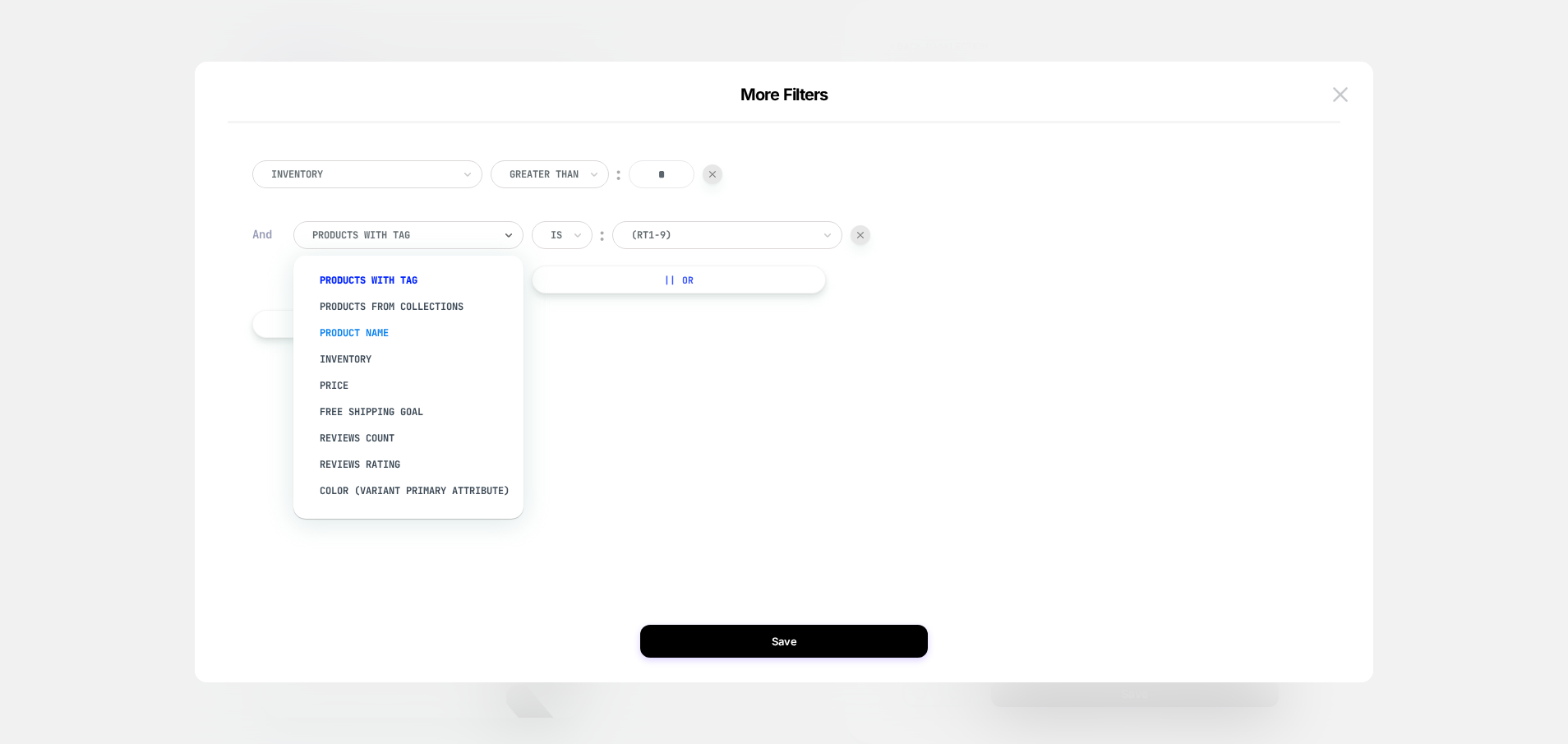
click at [367, 337] on div "Product Name" at bounding box center [417, 333] width 214 height 26
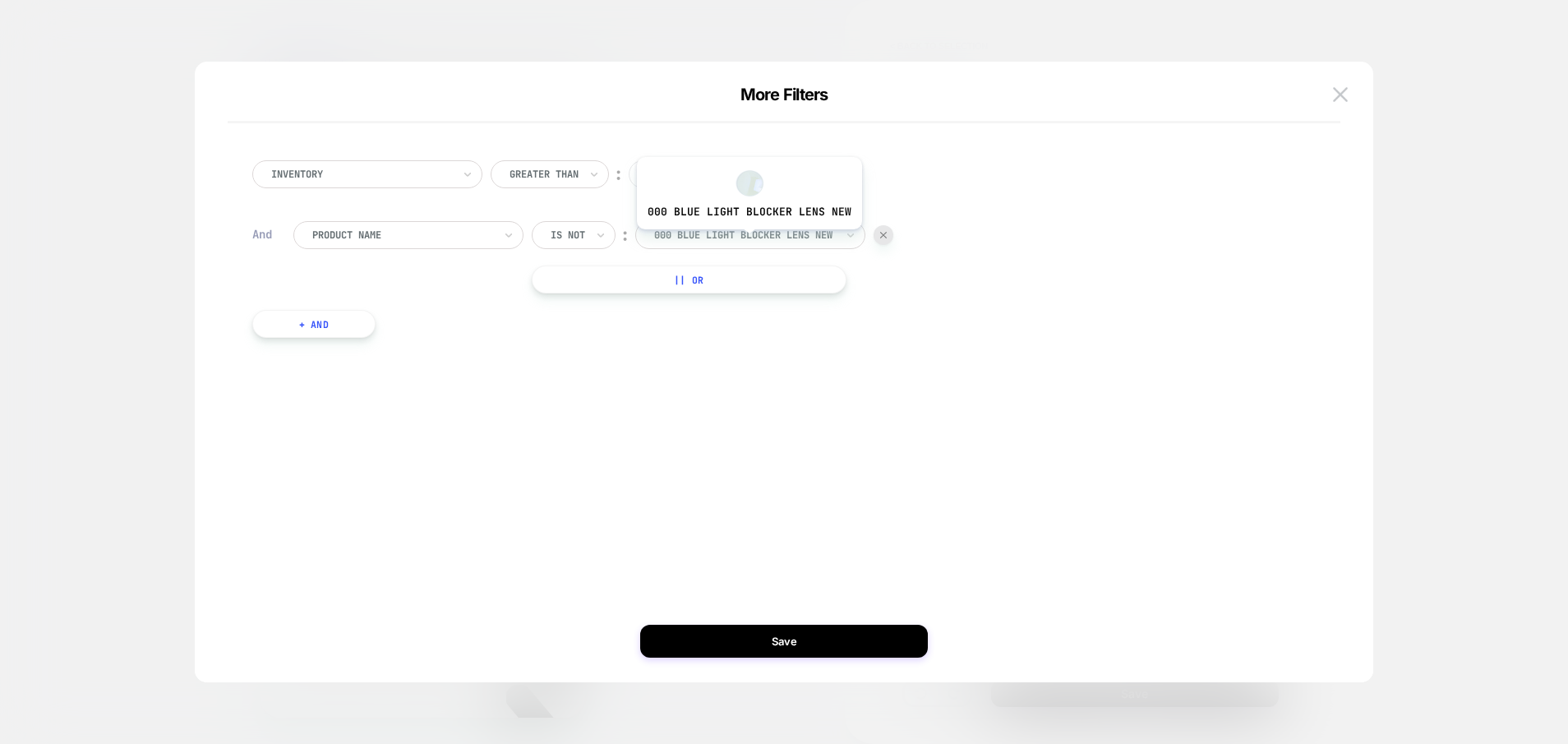
click at [750, 239] on div at bounding box center [745, 235] width 180 height 15
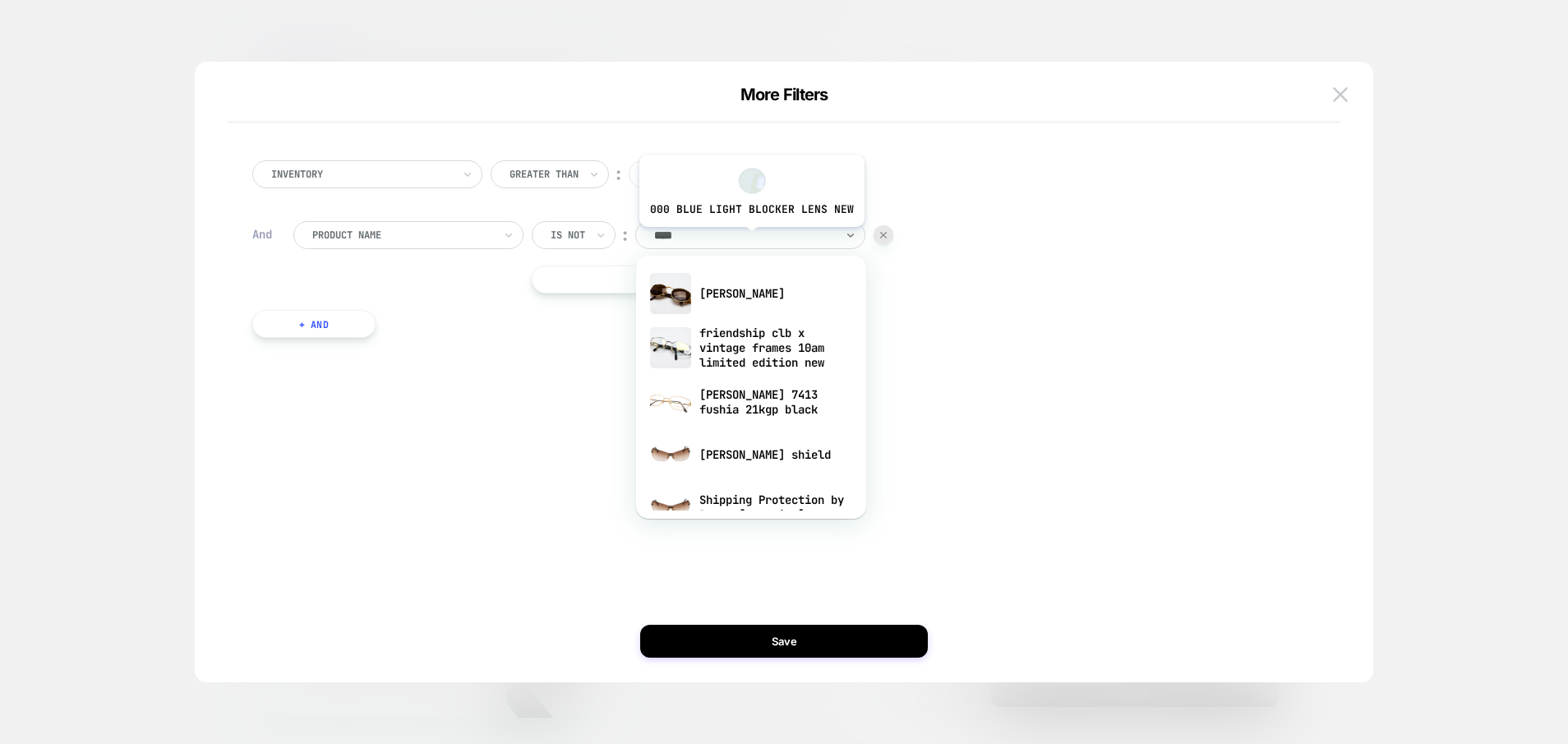
type input "*****"
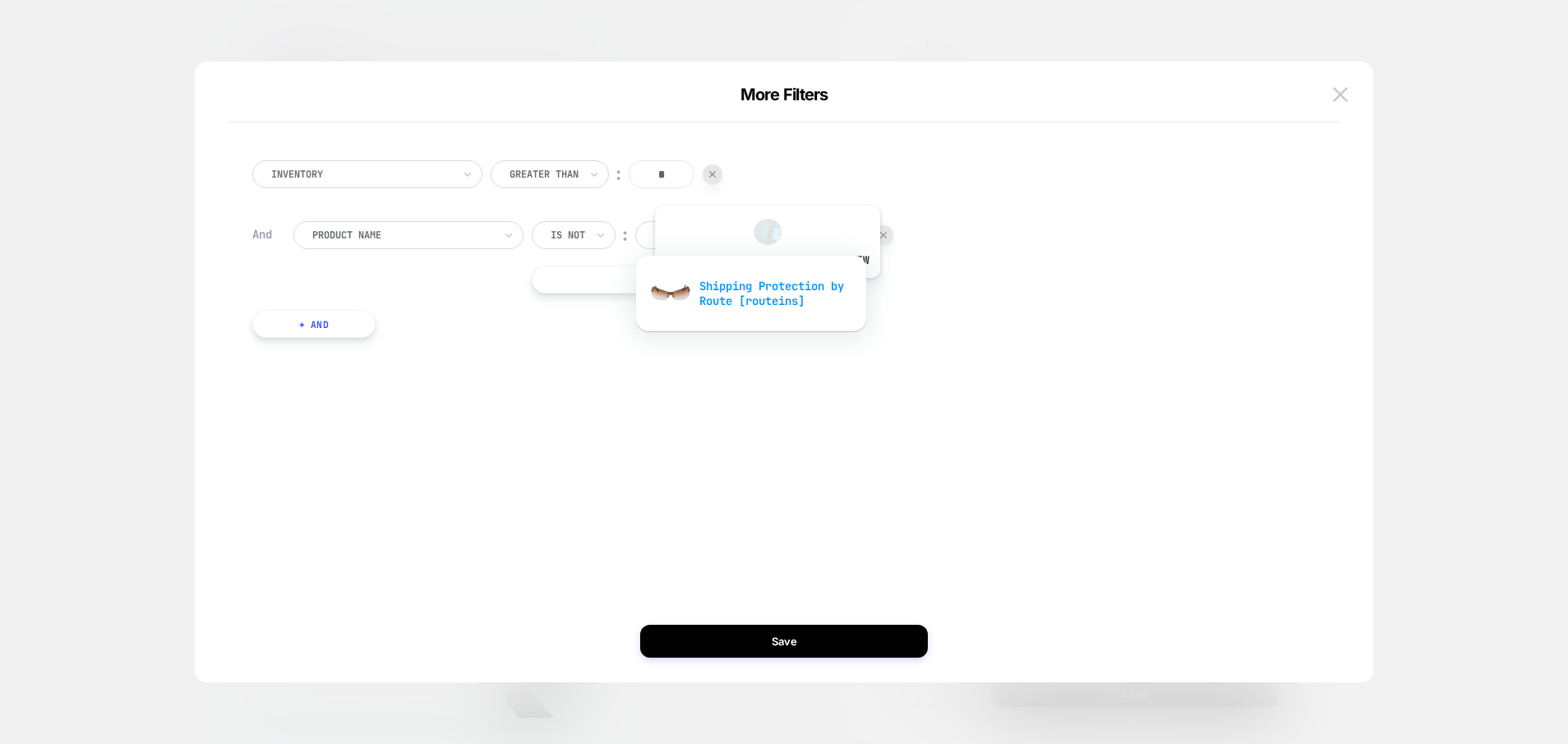
click at [766, 290] on div "Shipping Protection by Route [routeins]" at bounding box center [752, 294] width 214 height 53
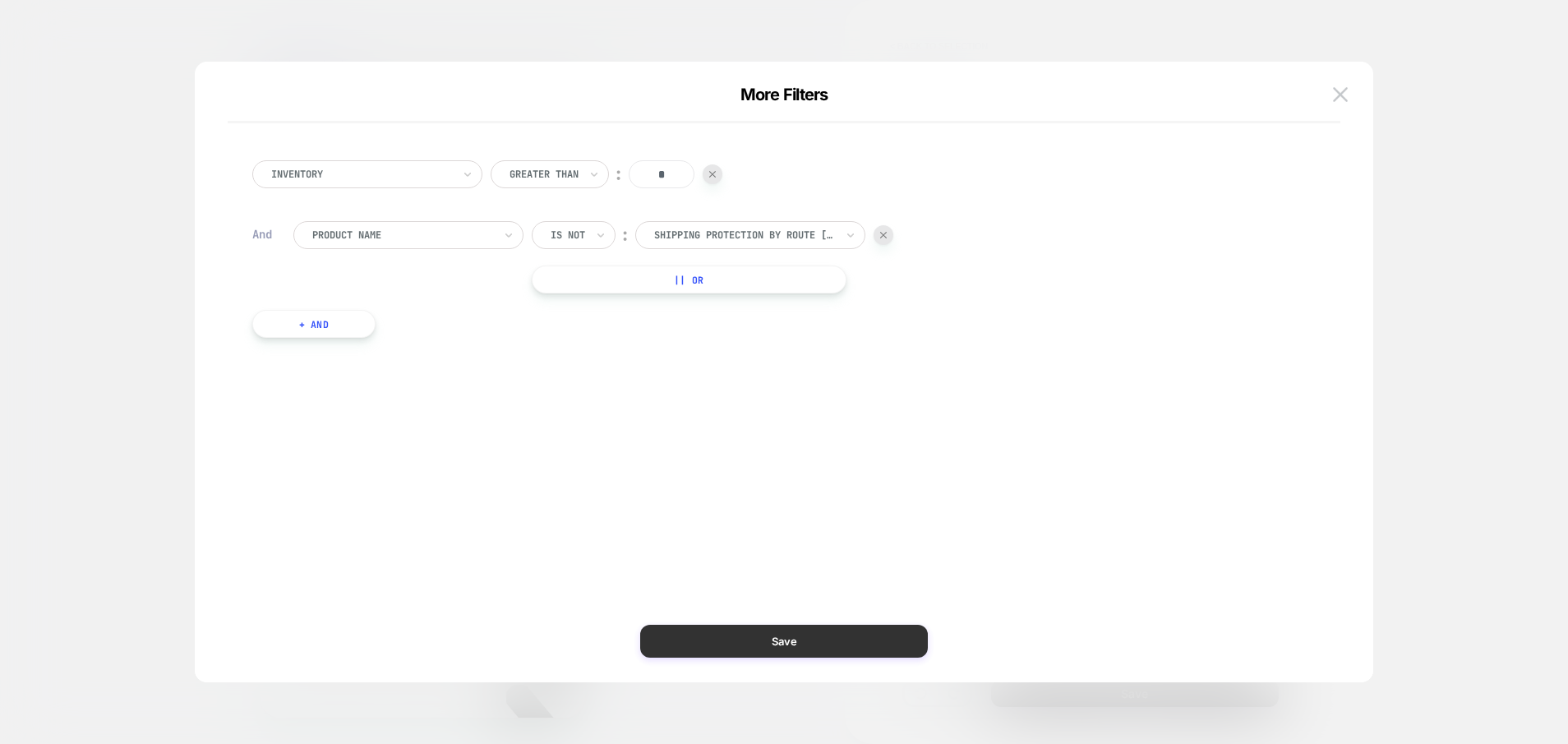
click at [833, 641] on button "Save" at bounding box center [784, 641] width 287 height 33
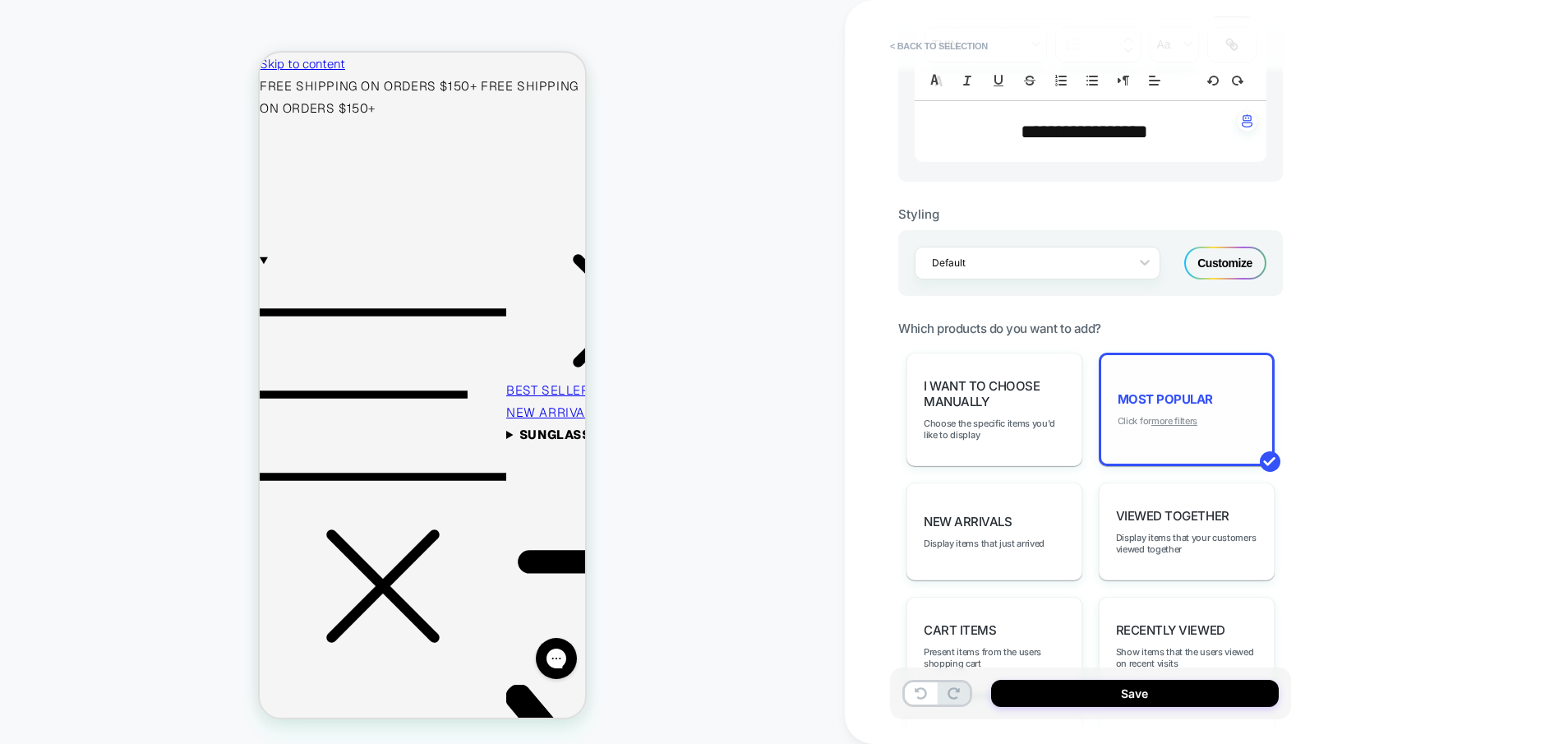
scroll to position [463, 0]
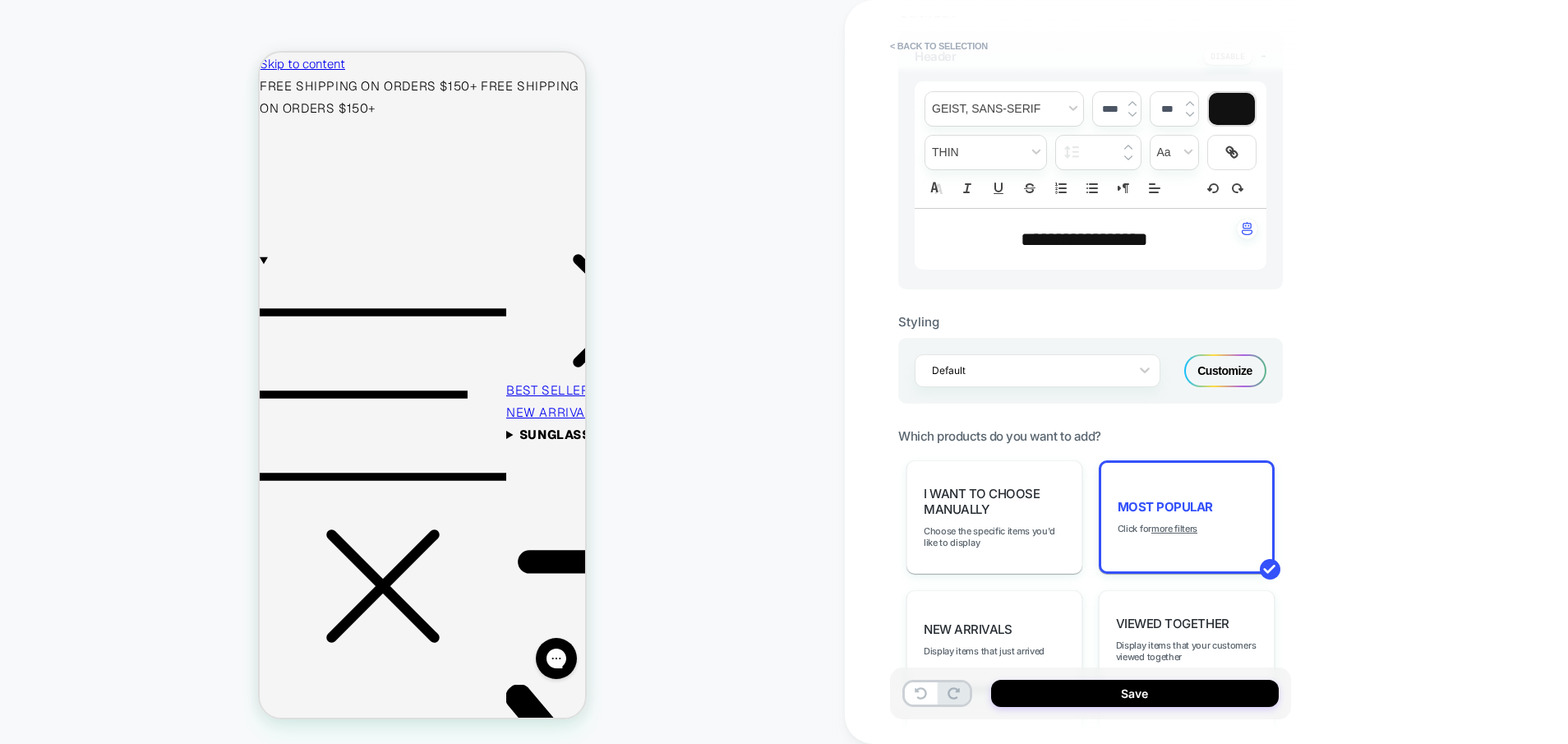
click at [1110, 238] on span "**********" at bounding box center [1084, 239] width 127 height 20
type input "****"
click at [1110, 238] on span "**********" at bounding box center [1084, 239] width 127 height 20
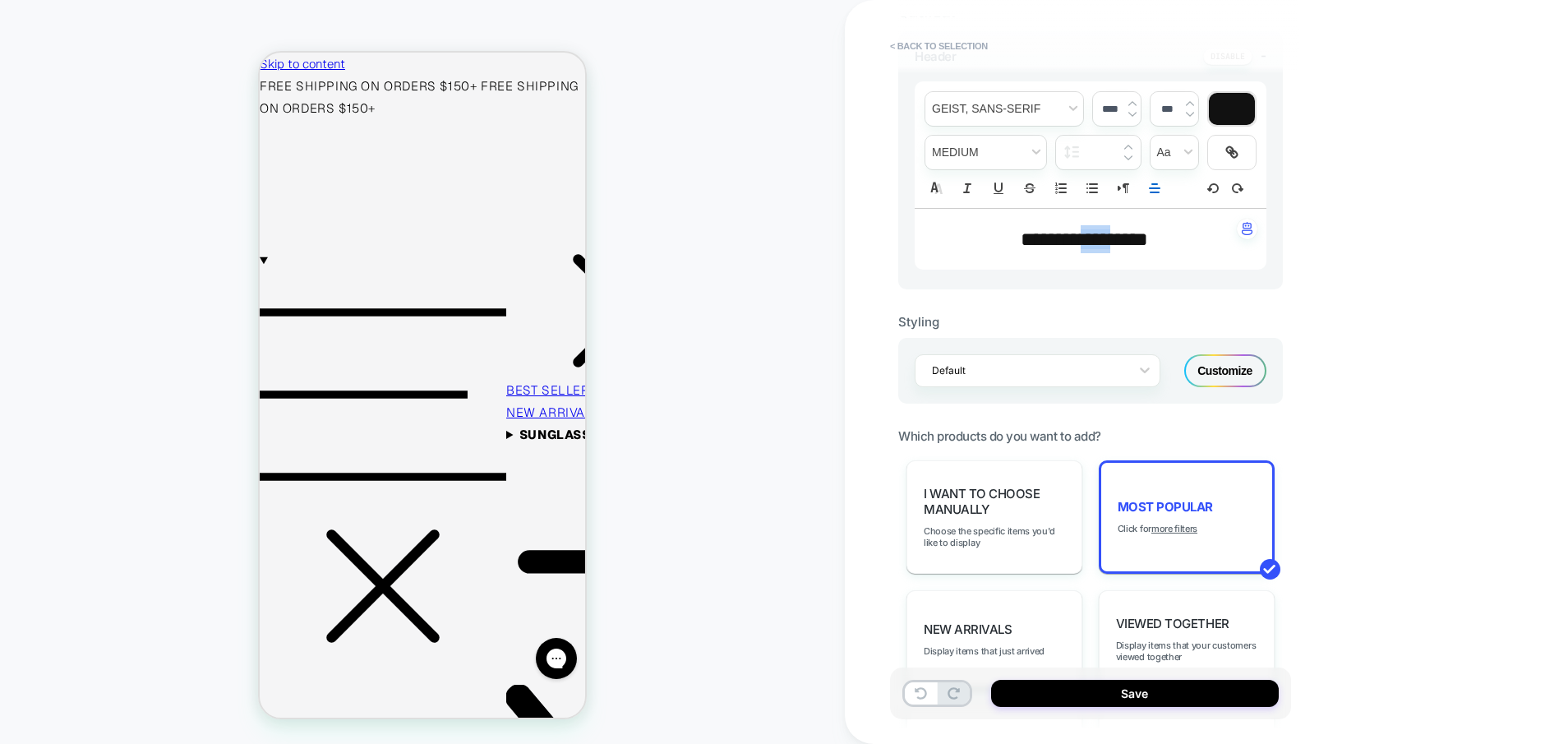
click at [1110, 238] on span "****" at bounding box center [1096, 239] width 30 height 20
click at [1081, 238] on span "*******" at bounding box center [1050, 239] width 60 height 20
click at [1220, 368] on div "Customize" at bounding box center [1225, 371] width 82 height 33
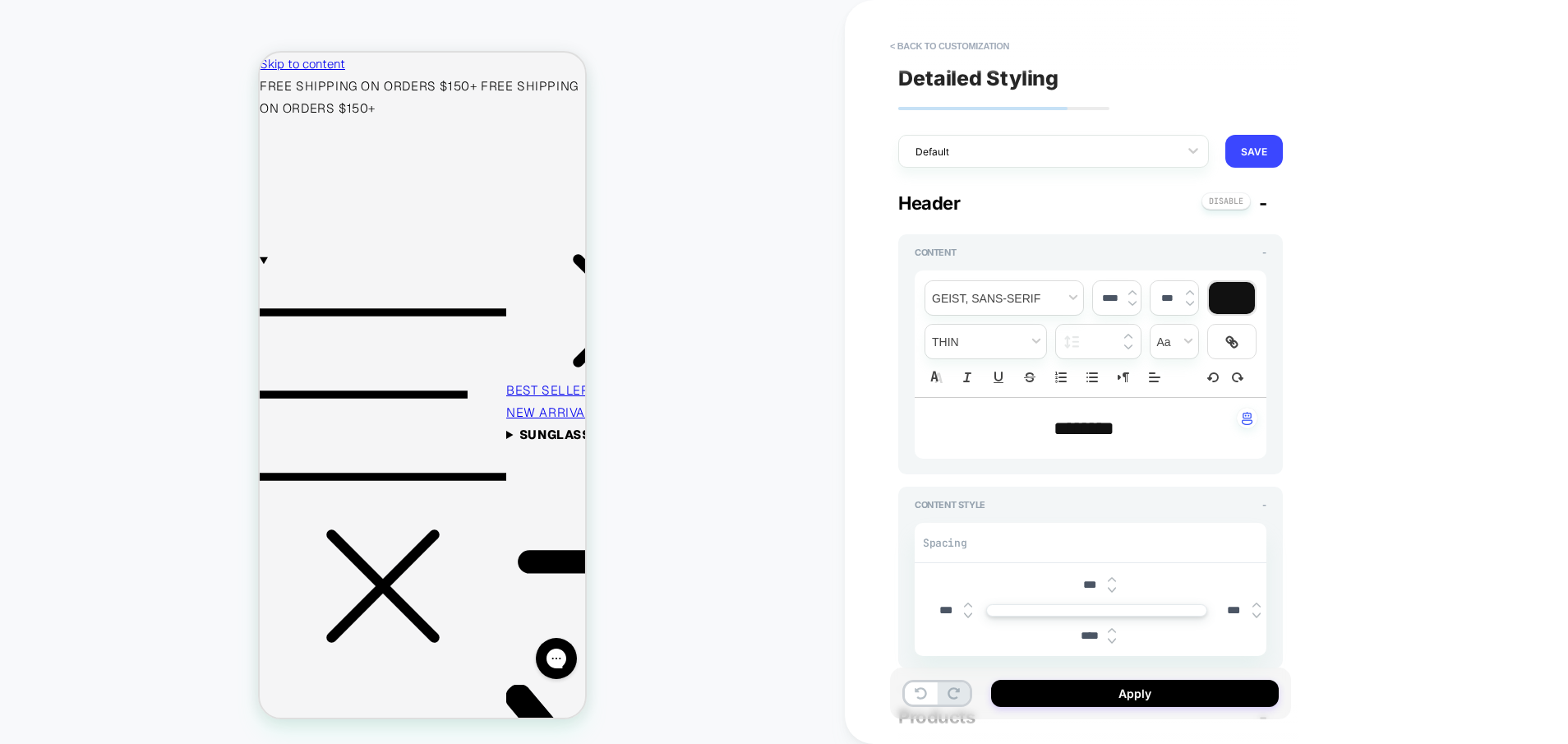
type textarea "*"
click at [941, 48] on button "< Back to customization" at bounding box center [950, 46] width 136 height 26
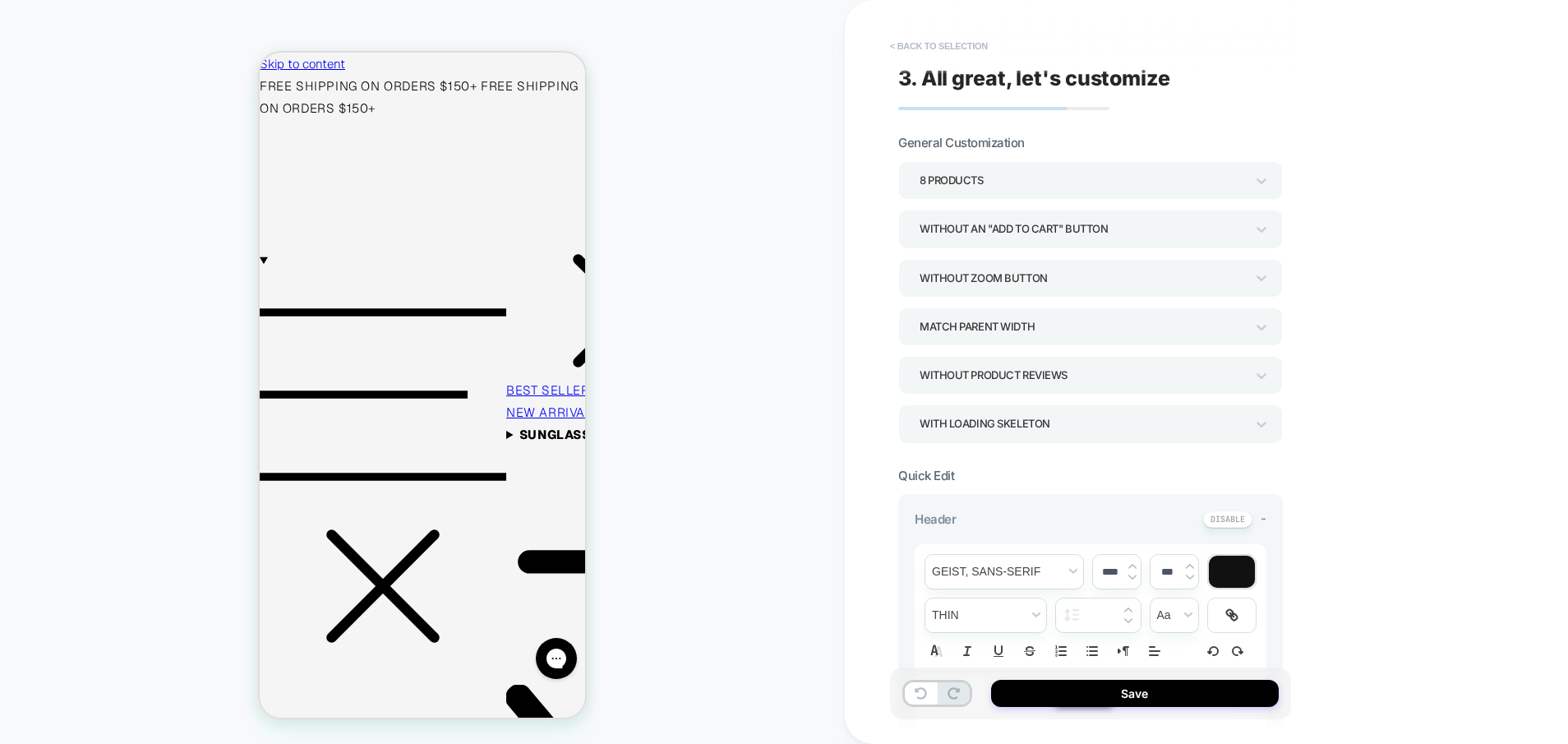
click at [952, 46] on button "< Back to selection" at bounding box center [939, 46] width 114 height 26
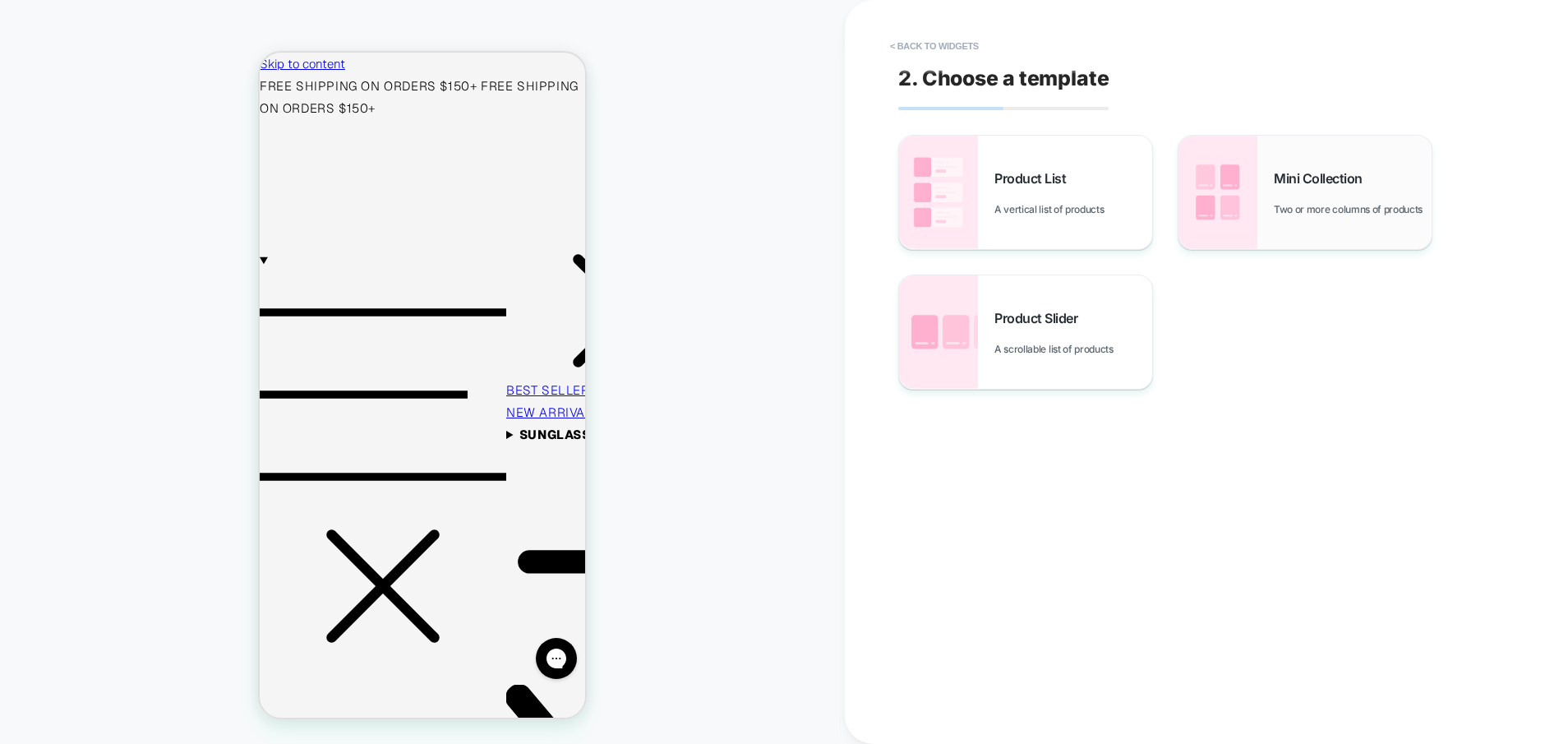
scroll to position [0, 0]
click at [922, 45] on button "< Back to widgets" at bounding box center [935, 46] width 105 height 26
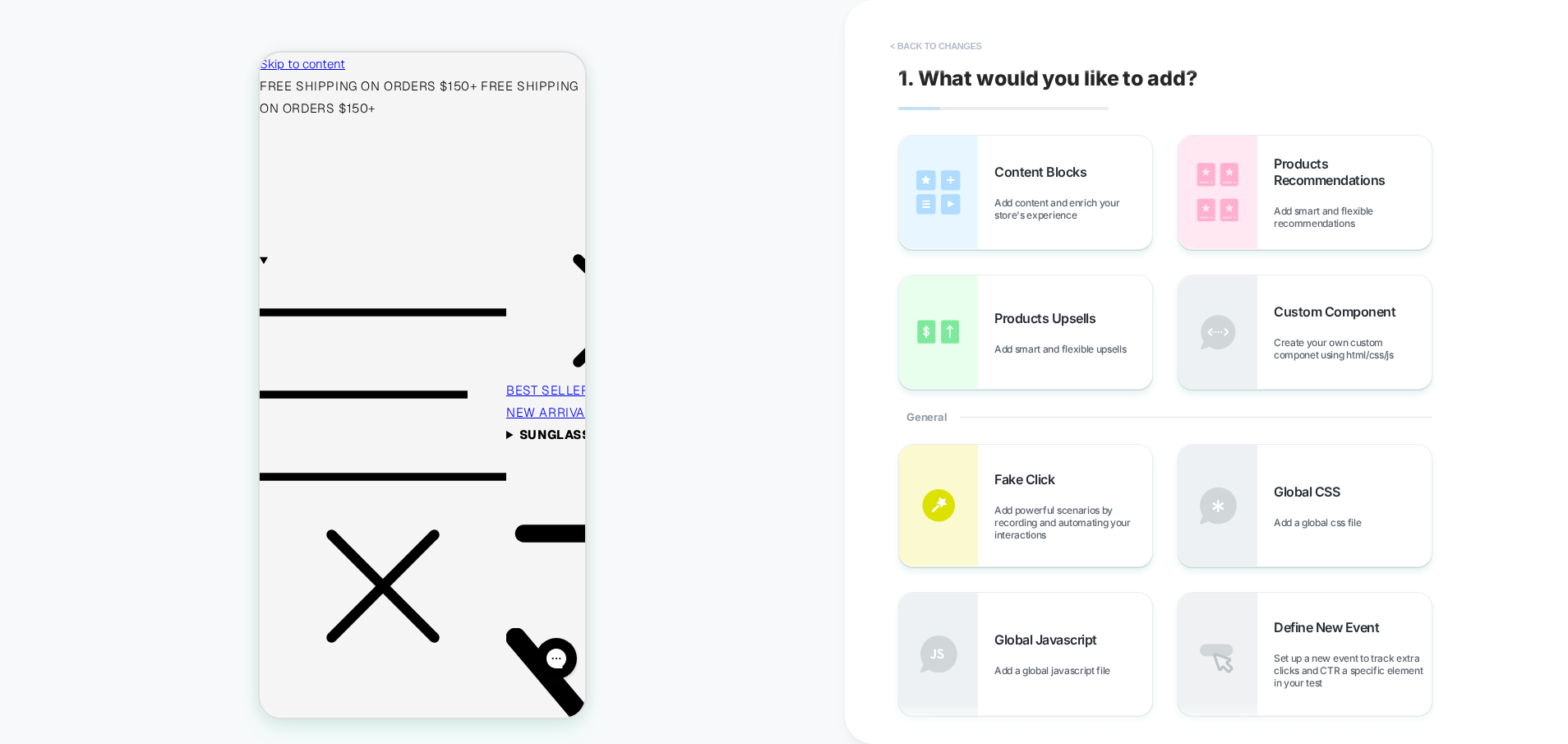
click at [926, 41] on button "< Back to changes" at bounding box center [936, 46] width 109 height 26
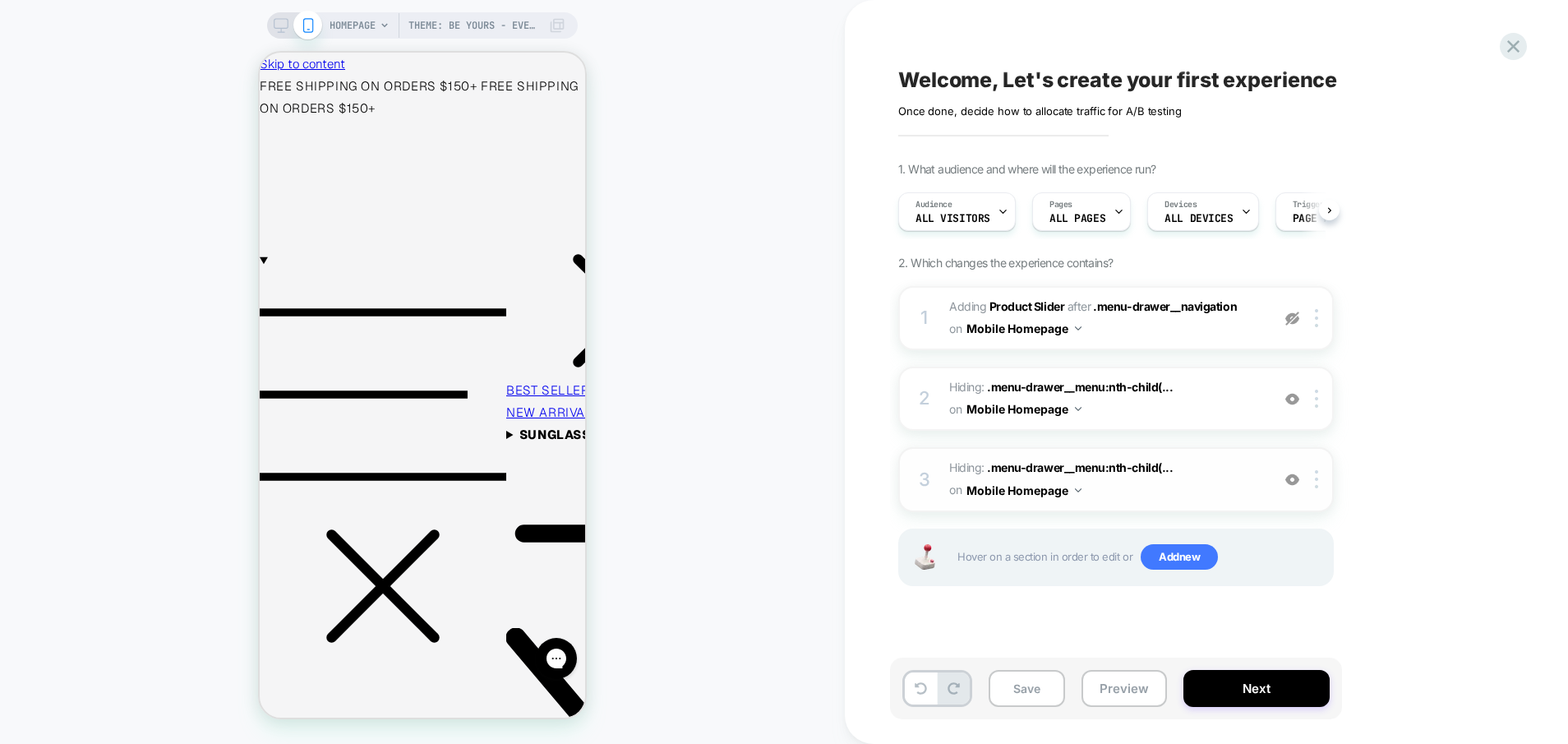
scroll to position [0, 1]
click at [1315, 318] on div at bounding box center [1319, 318] width 27 height 18
click at [1472, 325] on div "1. What audience and where will the experience run? Audience All Visitors Pages…" at bounding box center [1198, 394] width 600 height 465
click at [1291, 317] on img at bounding box center [1293, 319] width 14 height 14
click at [1317, 315] on img at bounding box center [1317, 318] width 4 height 18
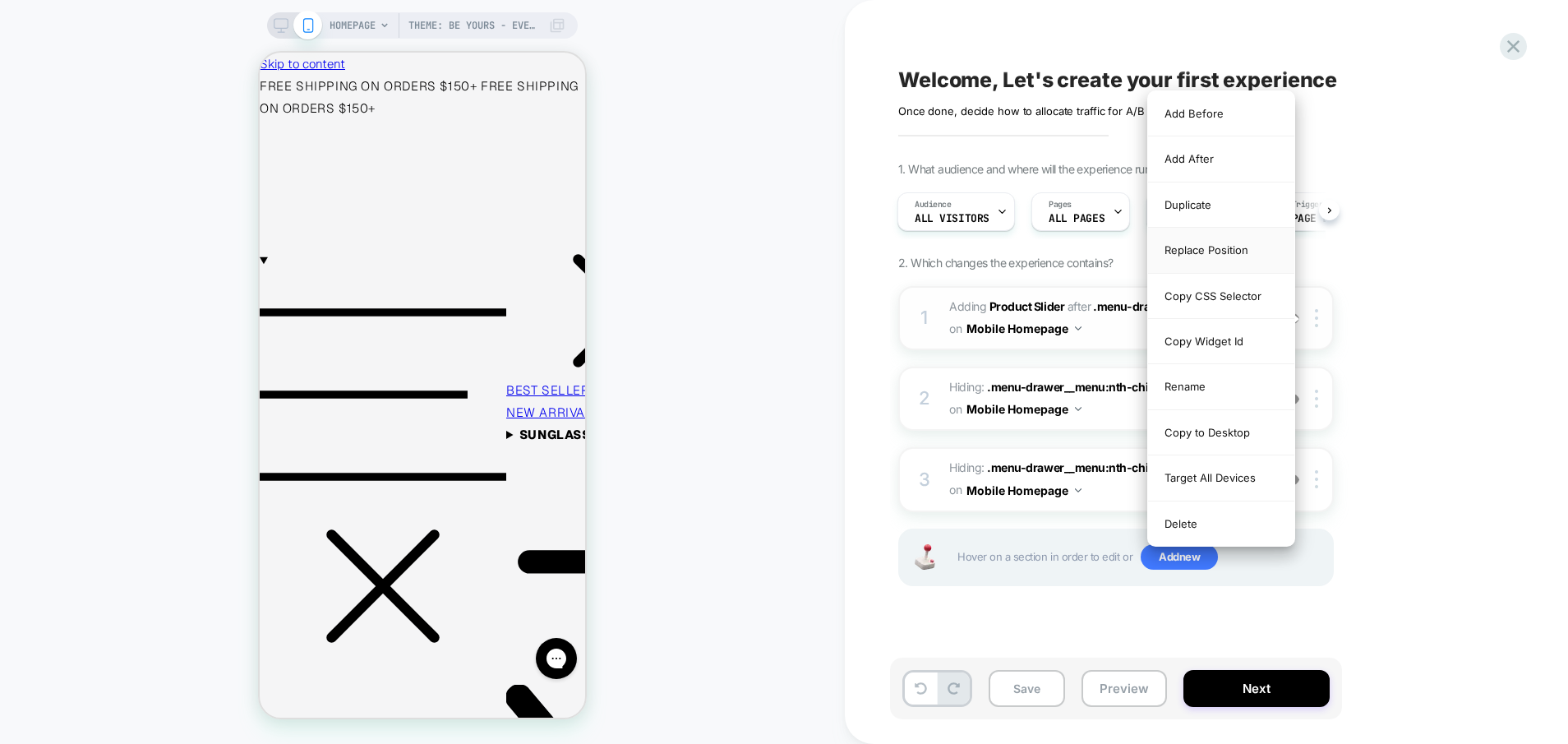
click at [1240, 257] on div "Replace Position" at bounding box center [1221, 251] width 146 height 46
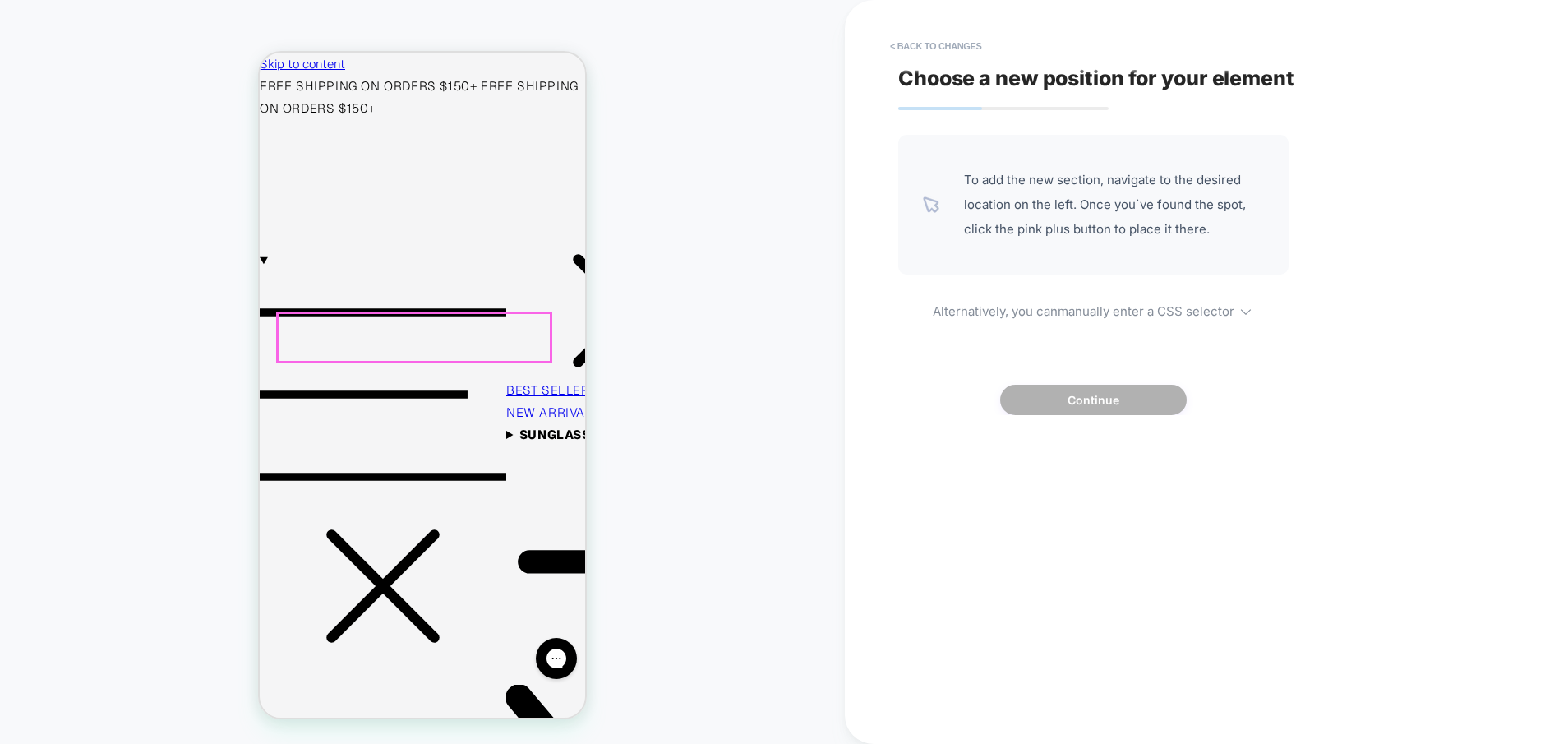
scroll to position [37, 0]
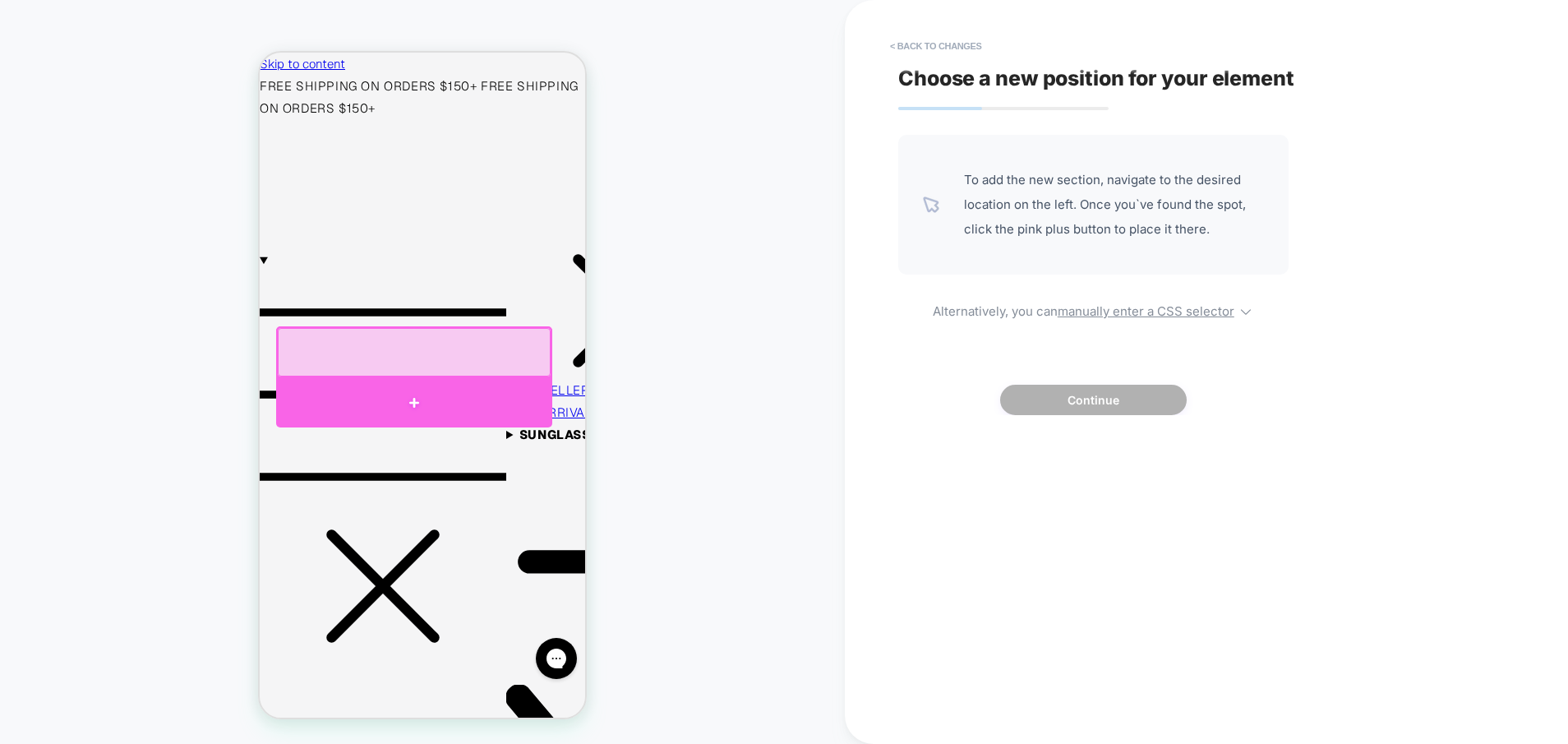
drag, startPoint x: 421, startPoint y: 388, endPoint x: 1042, endPoint y: 417, distance: 621.7
click at [421, 388] on div at bounding box center [413, 403] width 276 height 49
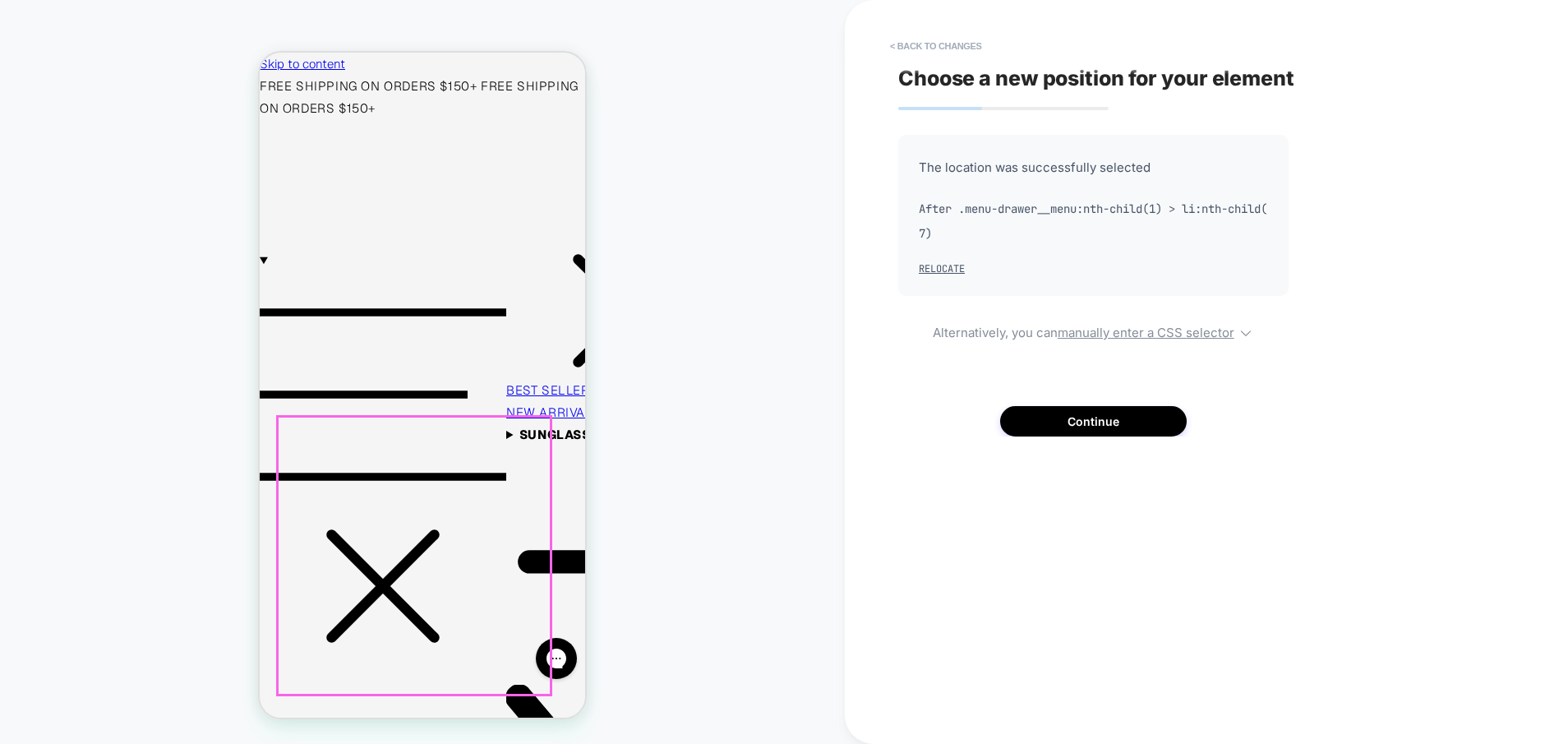
scroll to position [89, 0]
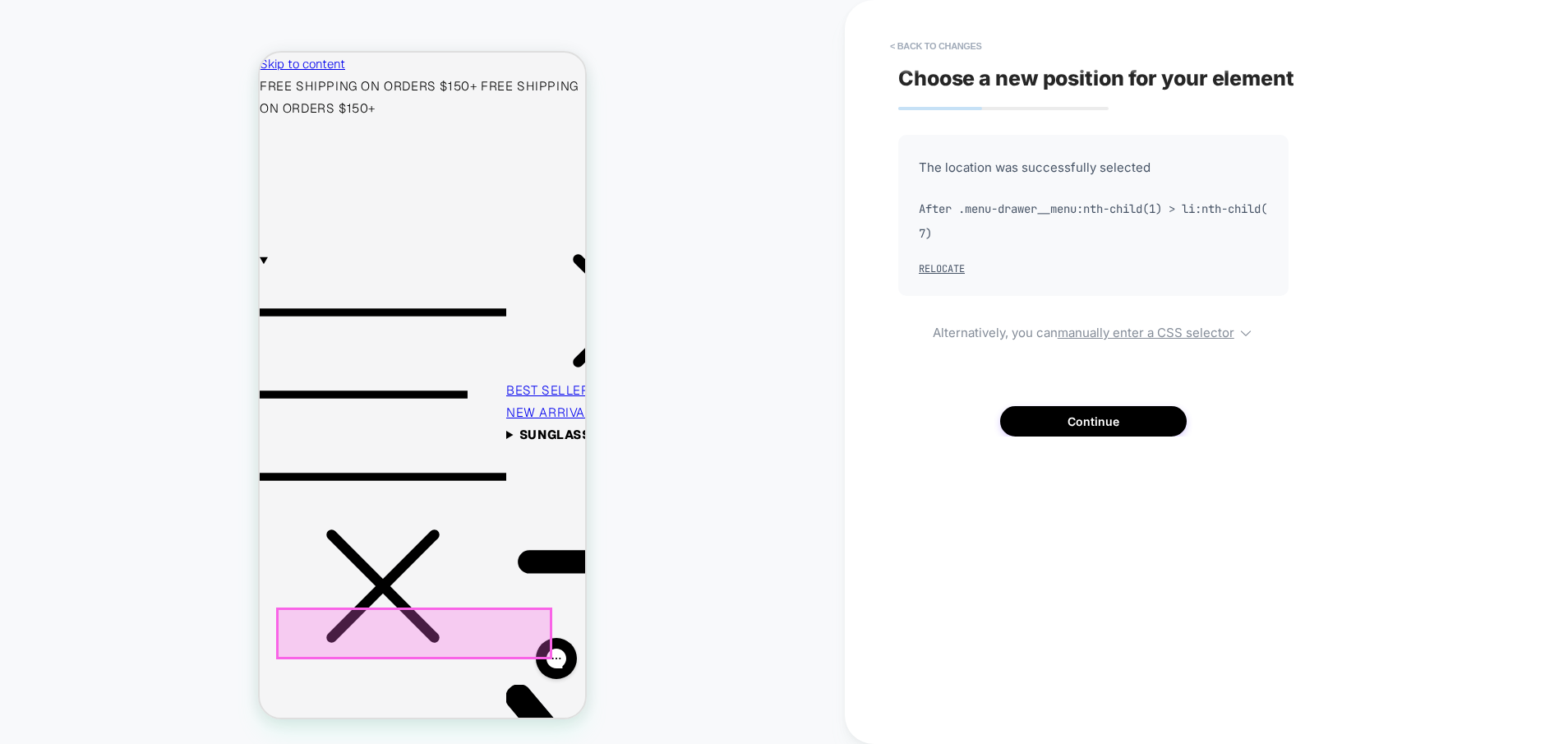
click at [424, 629] on div at bounding box center [414, 633] width 273 height 47
click at [989, 484] on div "Choose a new position for your element The location was successfully selected A…" at bounding box center [1198, 372] width 617 height 712
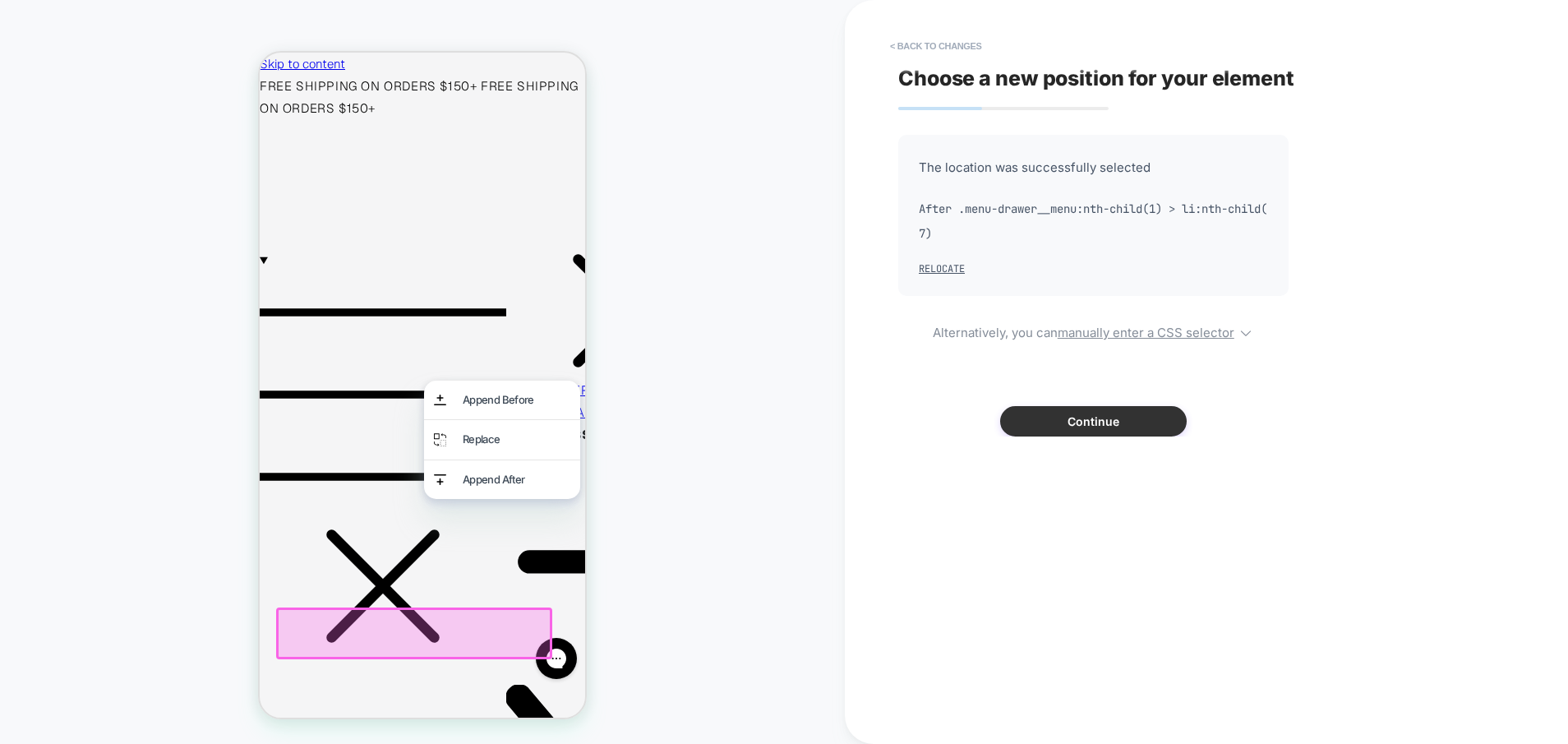
click at [1111, 418] on button "Continue" at bounding box center [1093, 422] width 187 height 31
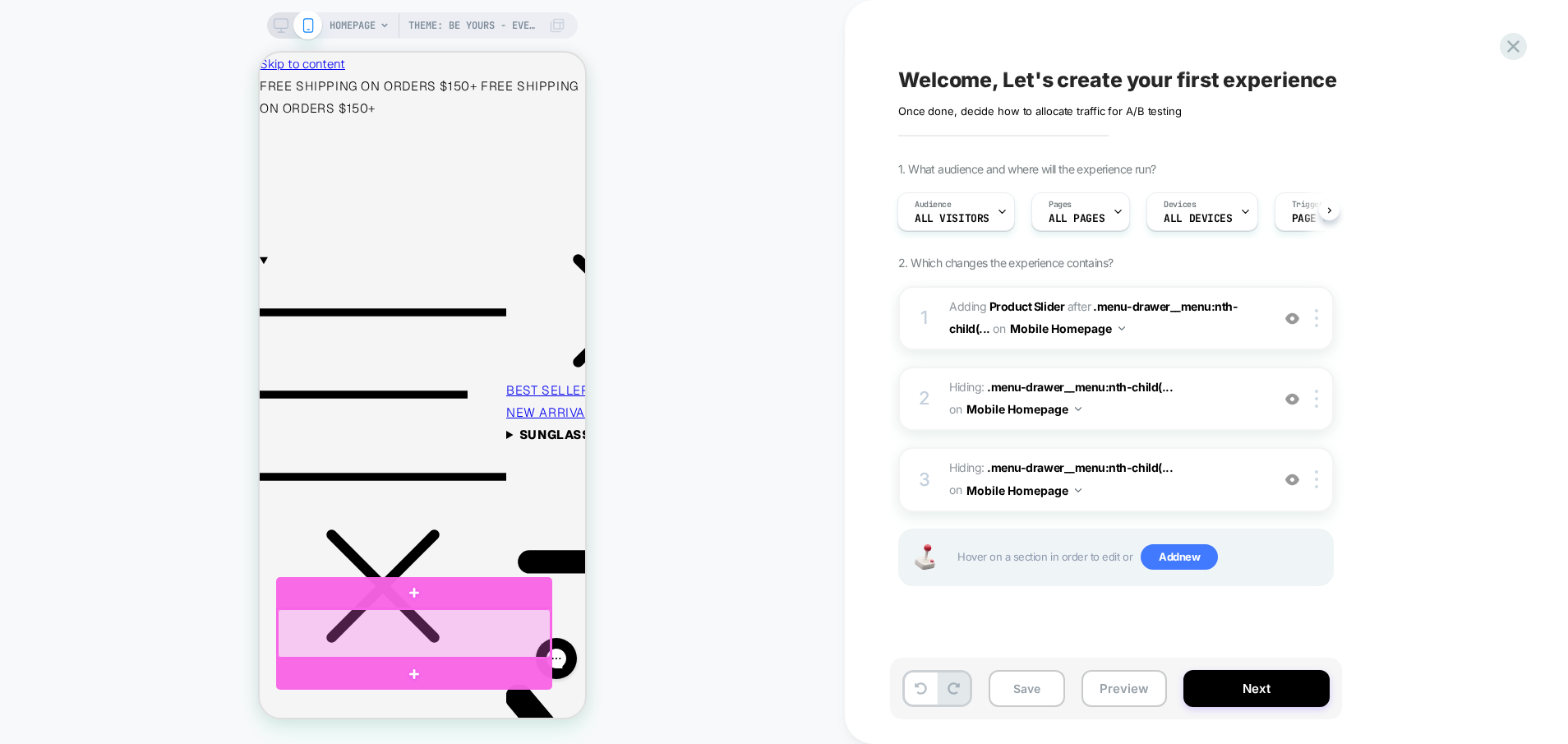
click at [475, 634] on div at bounding box center [414, 633] width 273 height 47
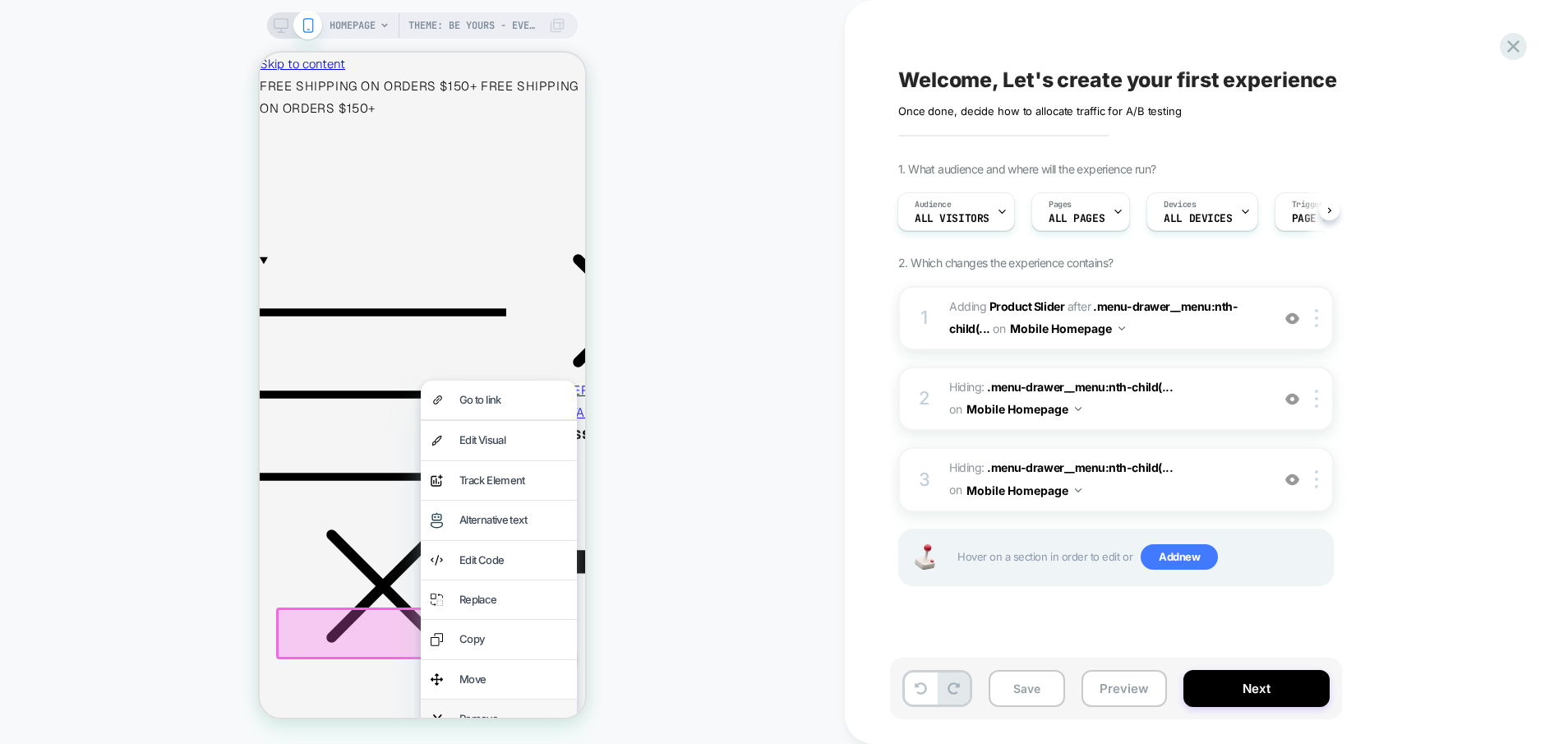
drag, startPoint x: 512, startPoint y: 711, endPoint x: 285, endPoint y: 88, distance: 663.1
click at [512, 711] on div "Remove" at bounding box center [513, 719] width 108 height 19
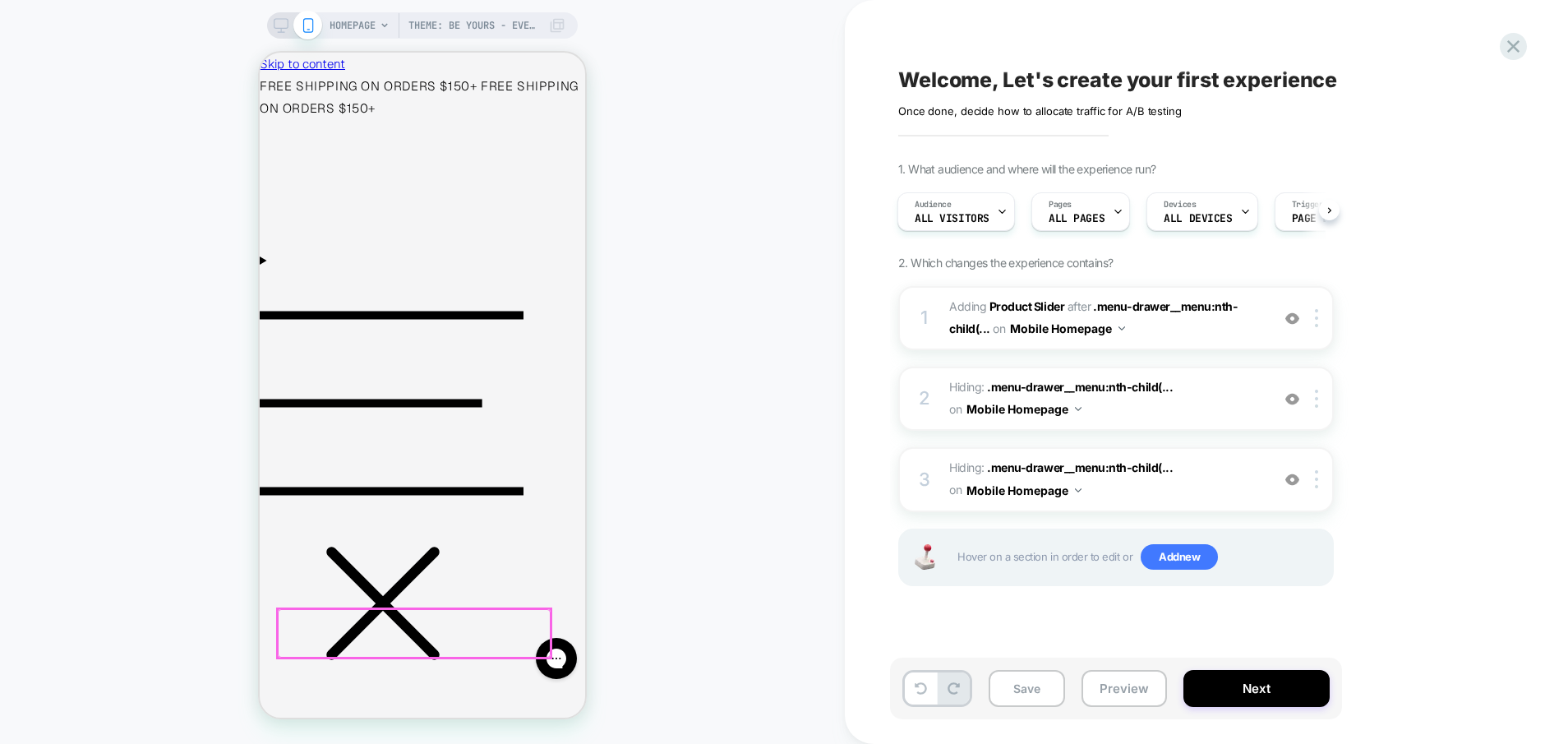
scroll to position [0, 13]
click at [284, 315] on icon "Menu" at bounding box center [392, 402] width 264 height 176
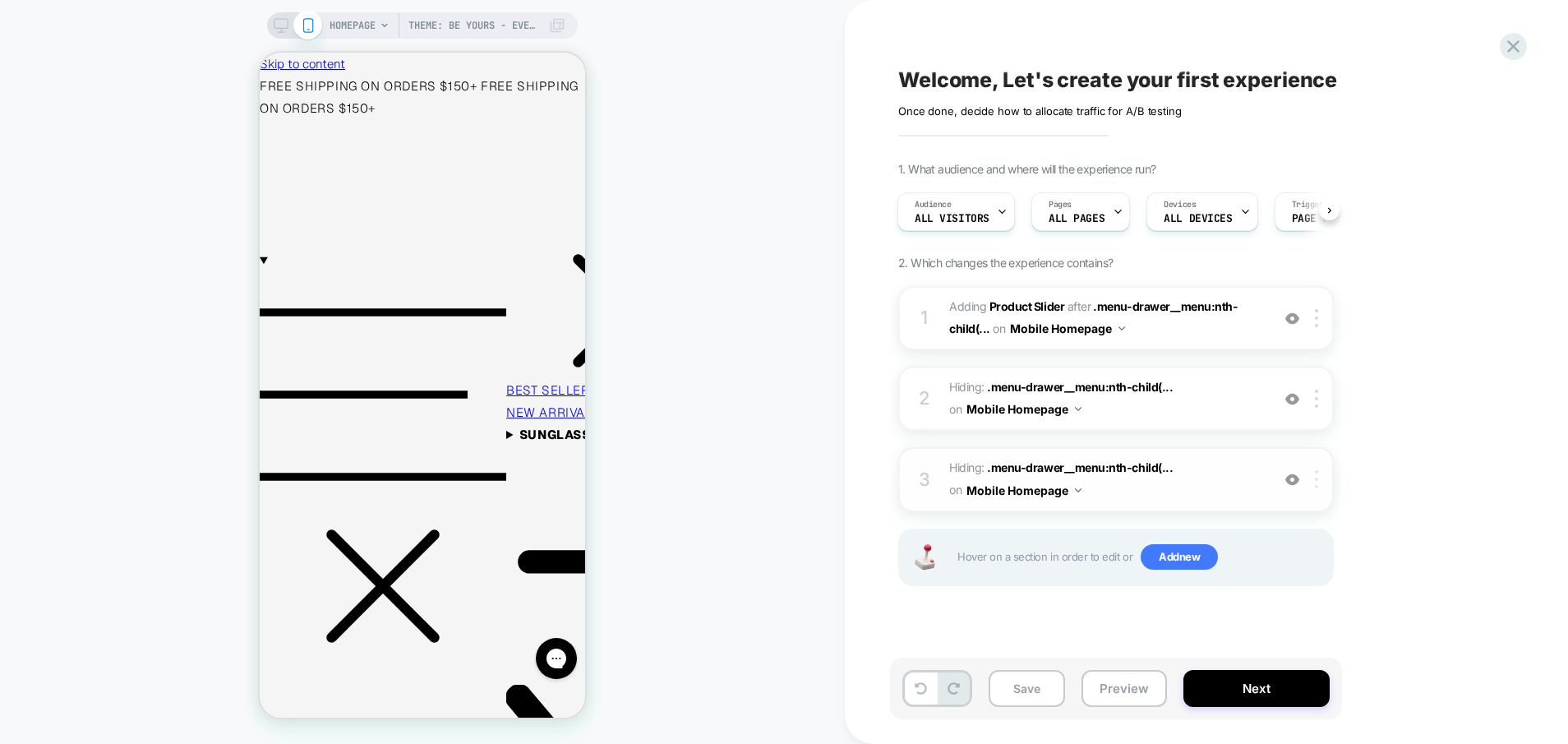
click at [1318, 483] on div at bounding box center [1319, 479] width 27 height 18
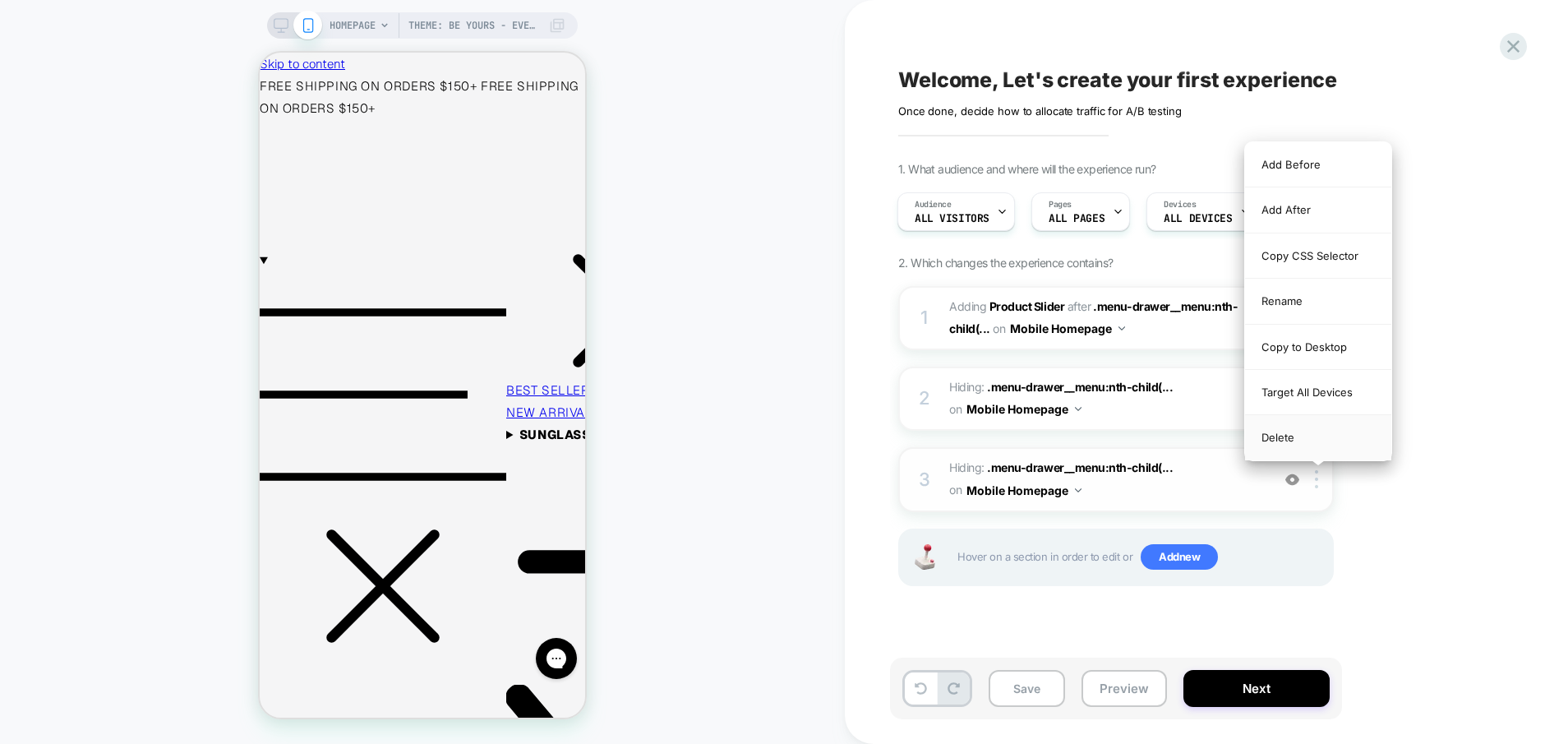
click at [1312, 442] on div "Delete" at bounding box center [1318, 437] width 146 height 45
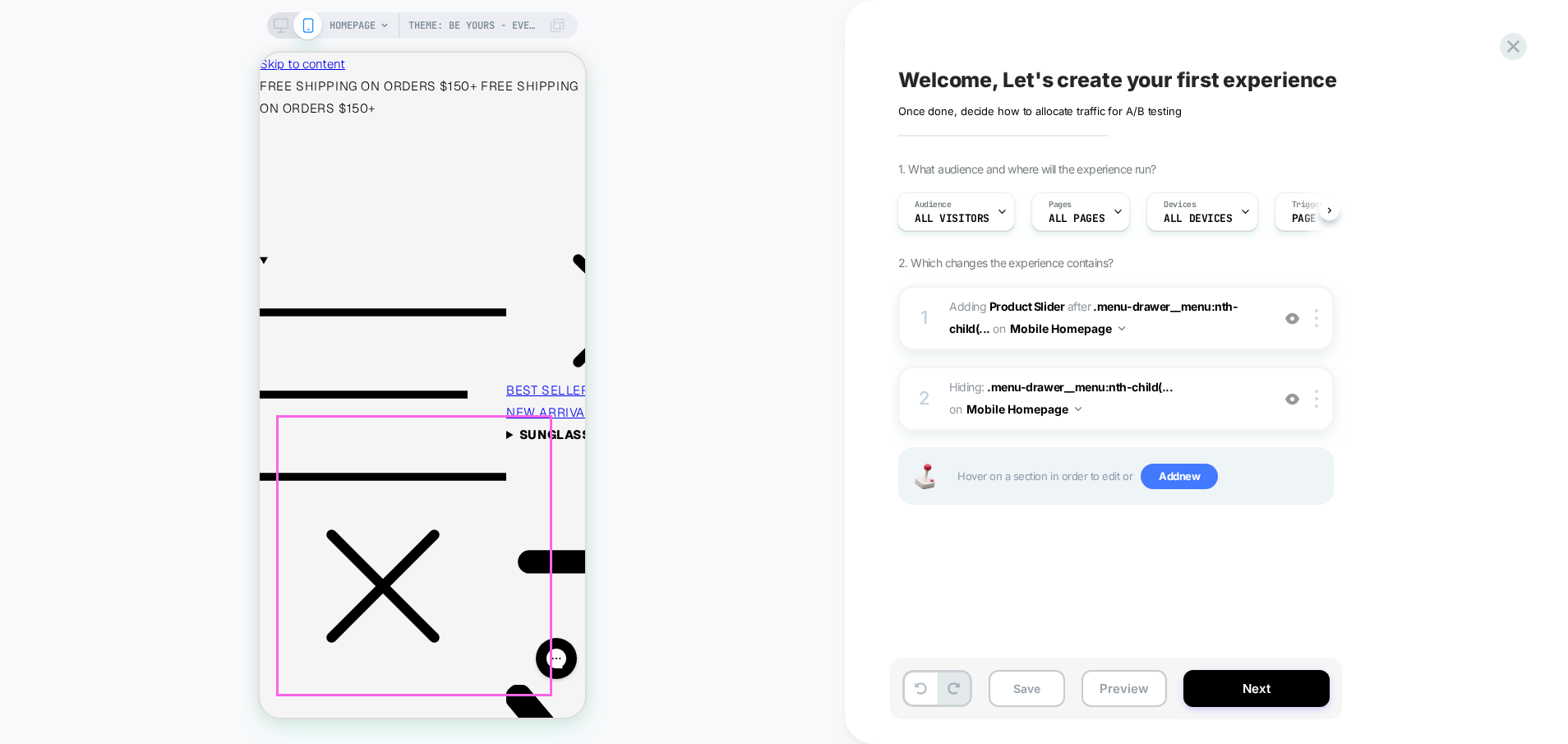
scroll to position [89, 0]
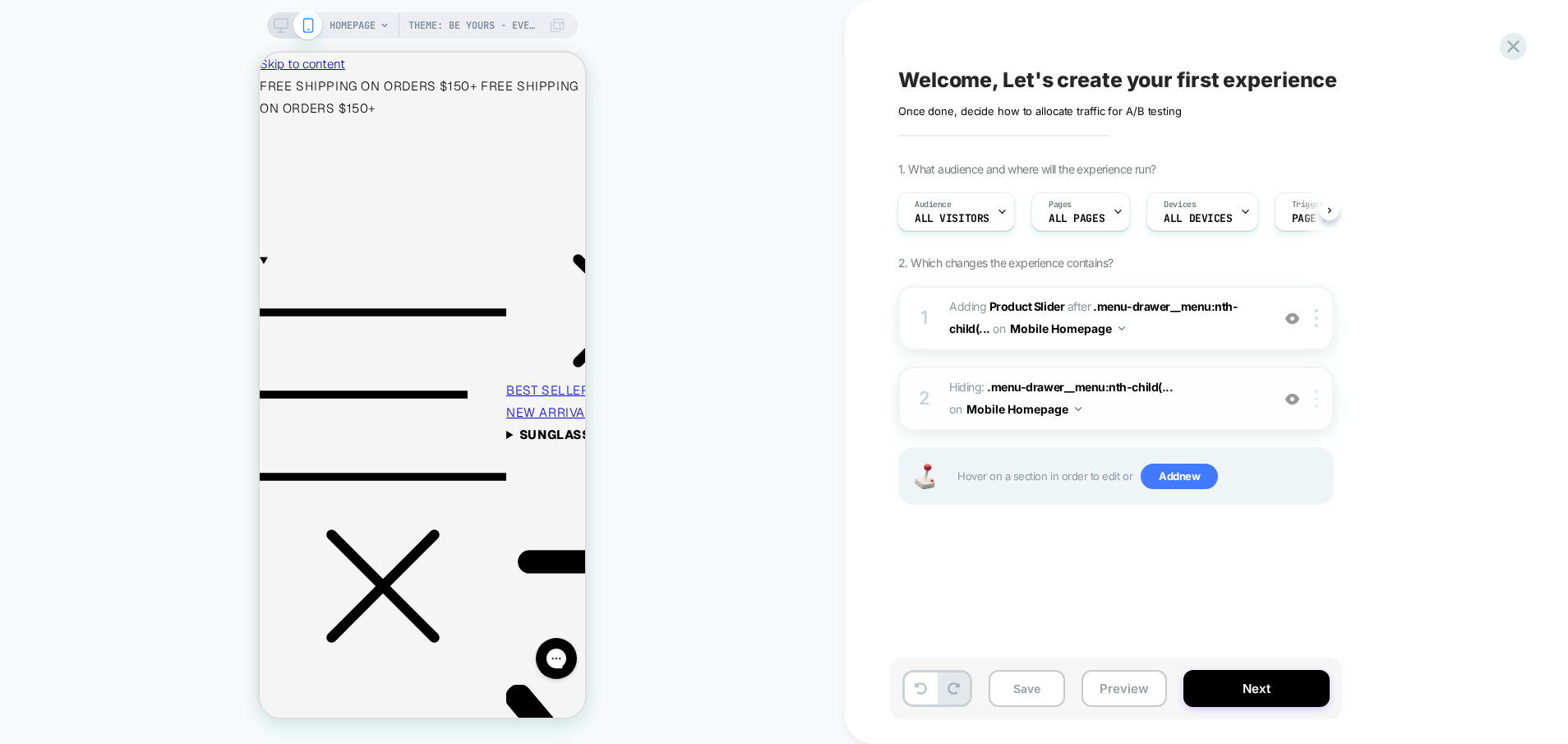
click at [1320, 406] on div at bounding box center [1319, 399] width 27 height 18
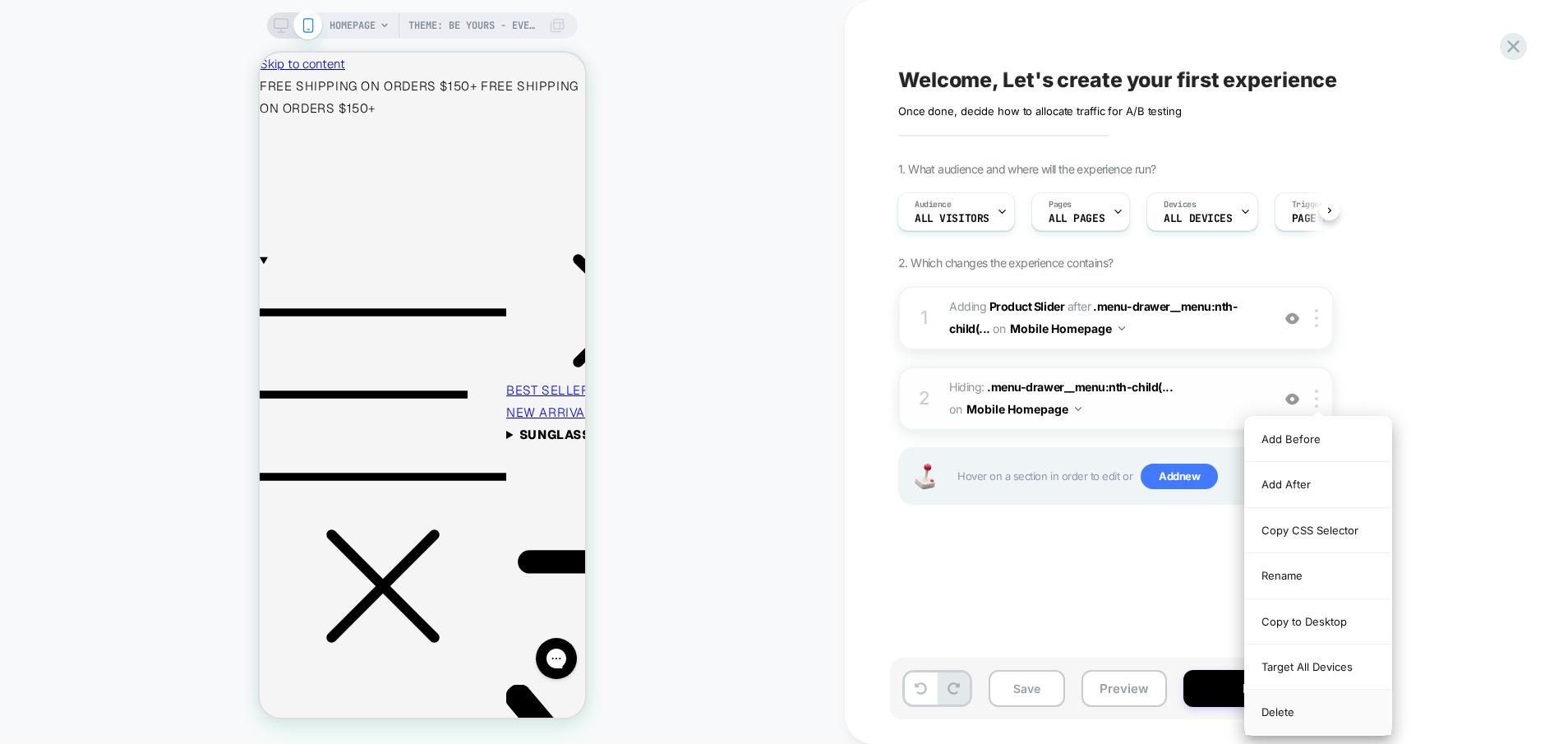
click at [1317, 713] on div "Delete" at bounding box center [1318, 712] width 146 height 45
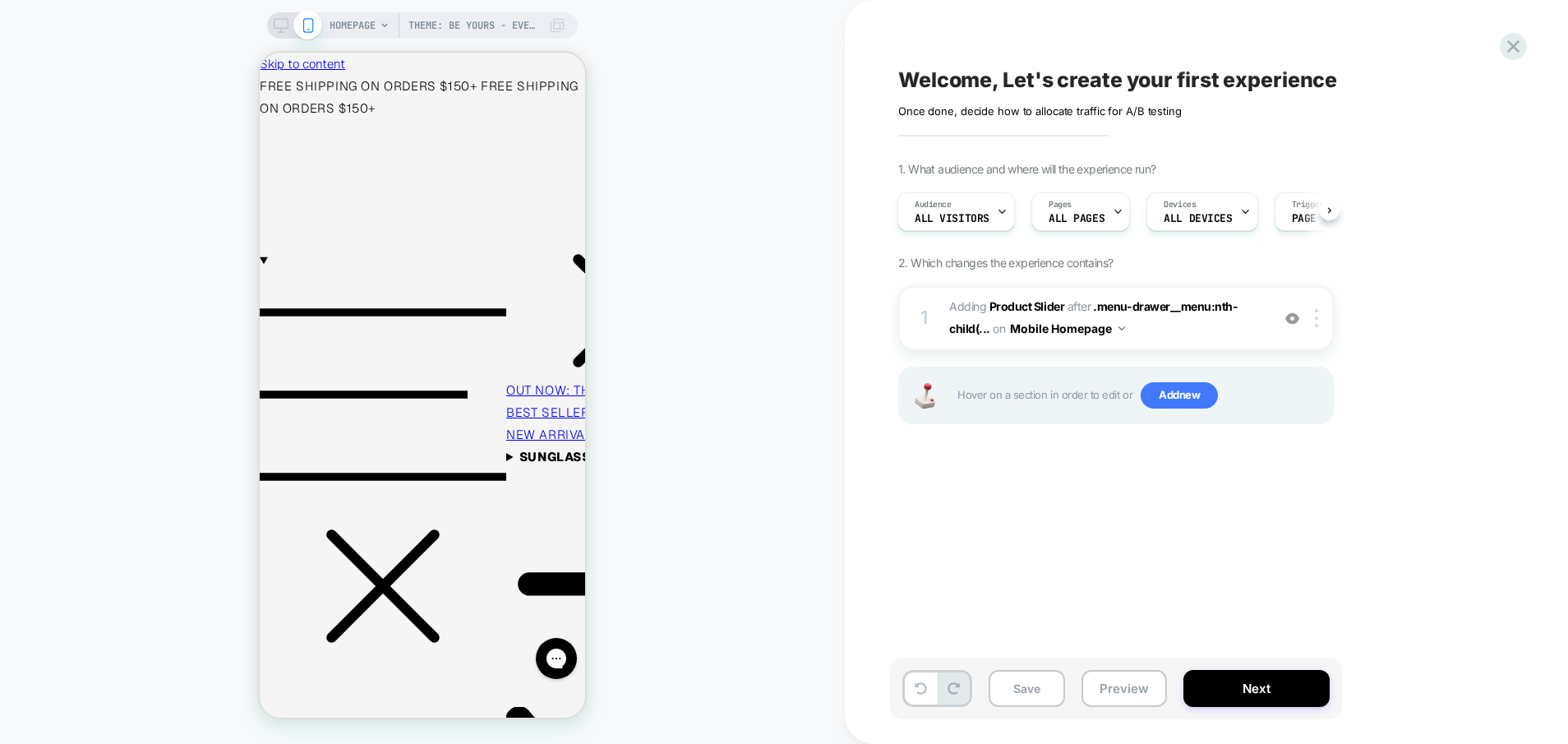
scroll to position [0, 0]
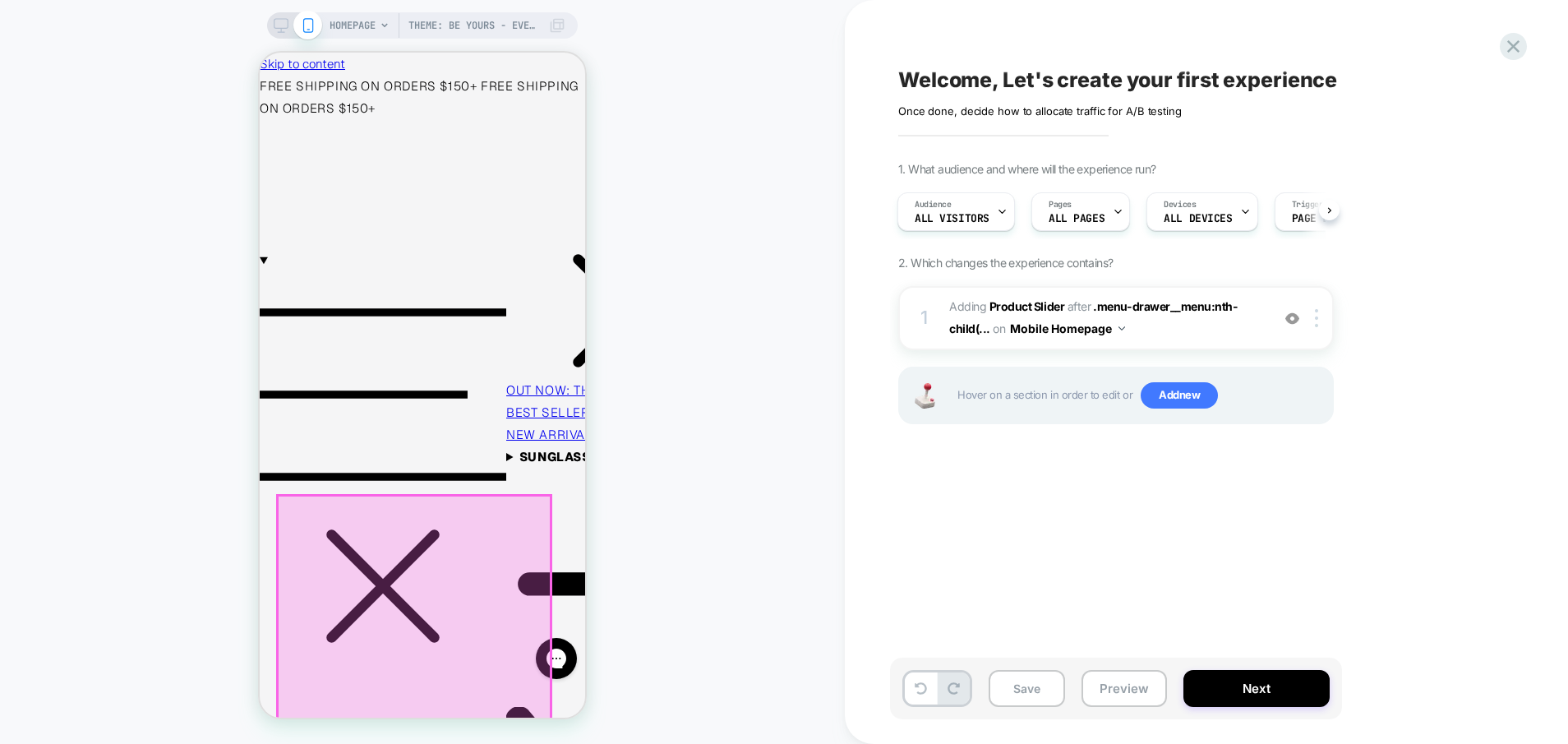
scroll to position [167, 0]
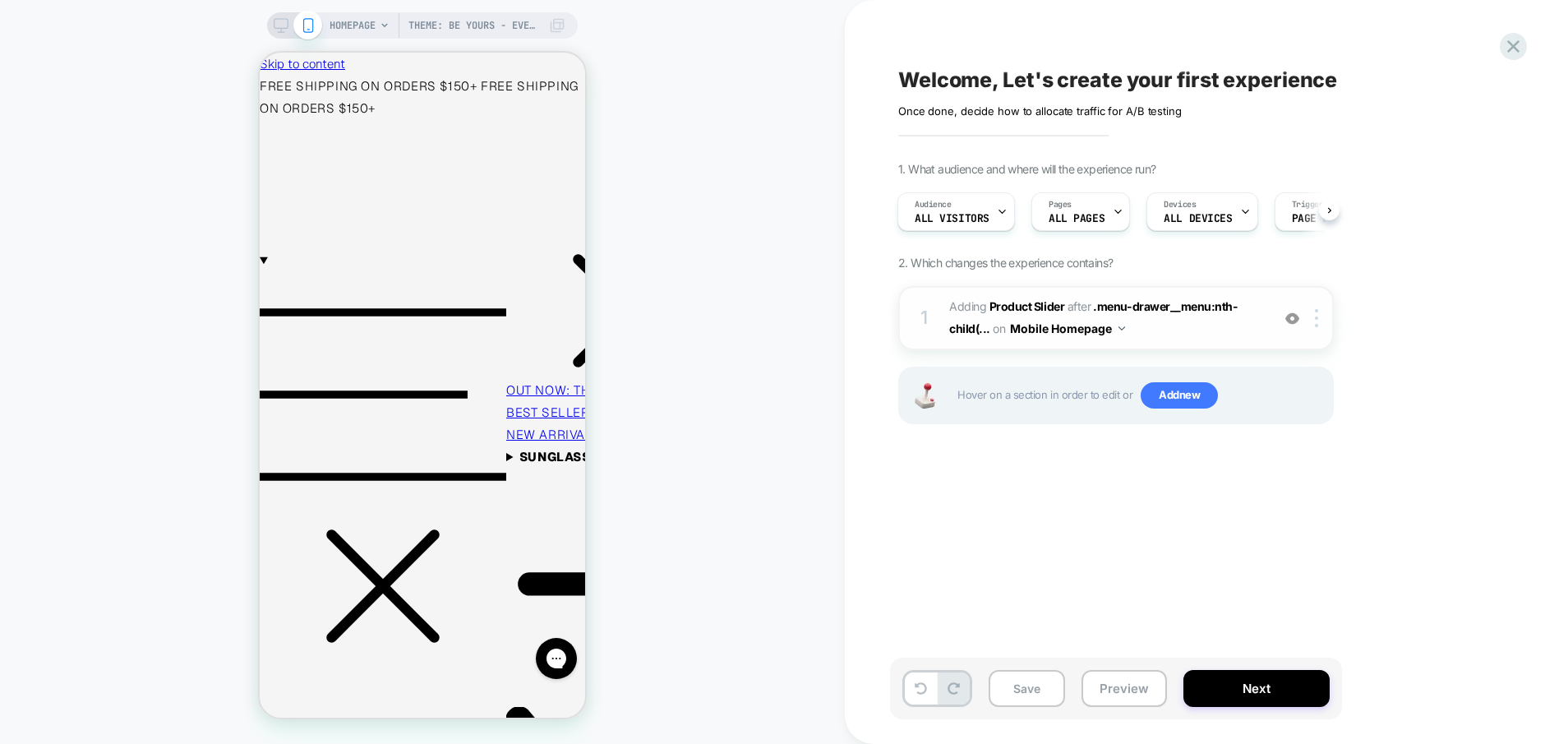
click at [1190, 334] on span "#_loomi_addon_1758572956835 Adding Product Slider AFTER .menu-drawer__menu:nth-…" at bounding box center [1106, 318] width 314 height 45
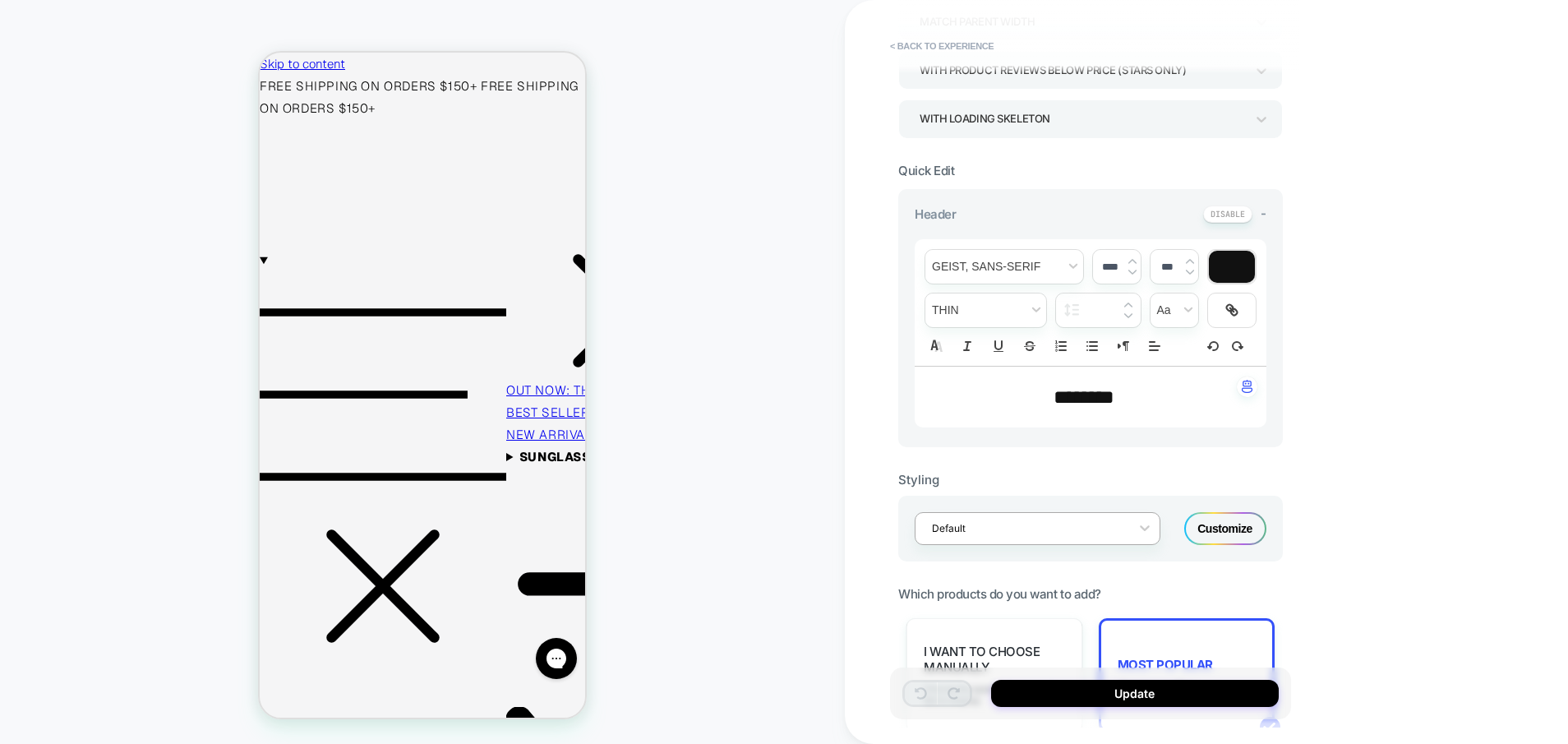
scroll to position [336, 0]
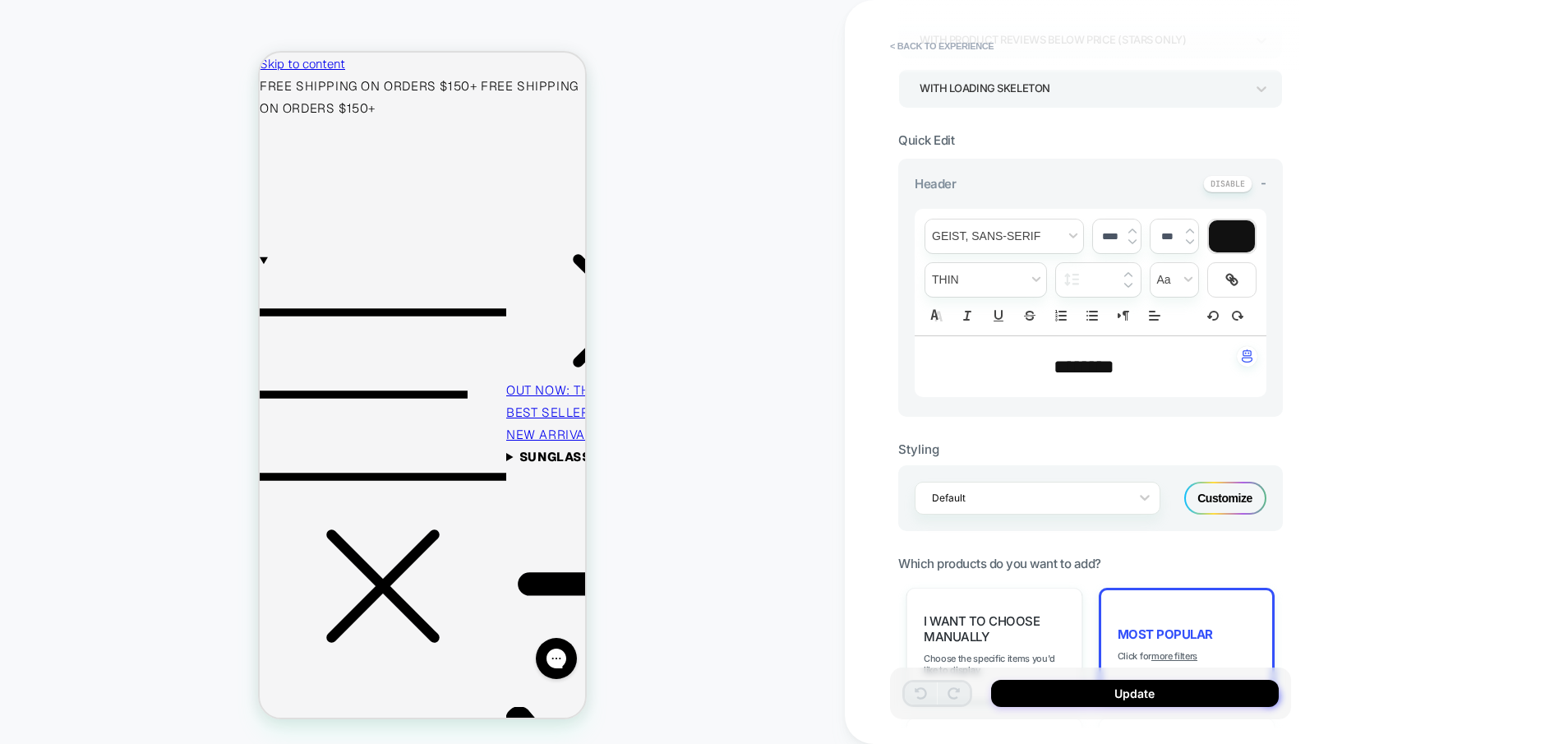
click at [1244, 499] on div "Customize" at bounding box center [1225, 499] width 82 height 33
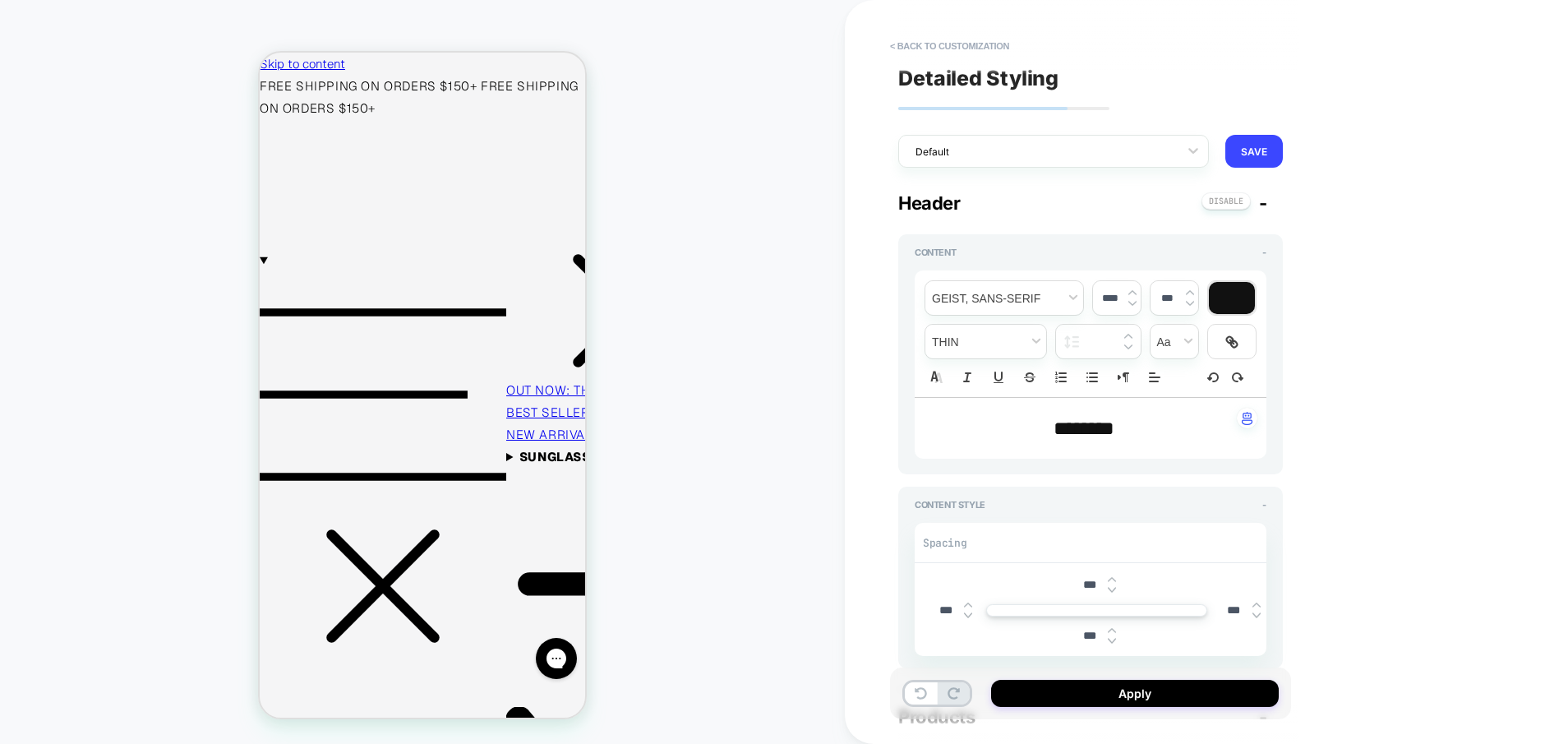
type textarea "*"
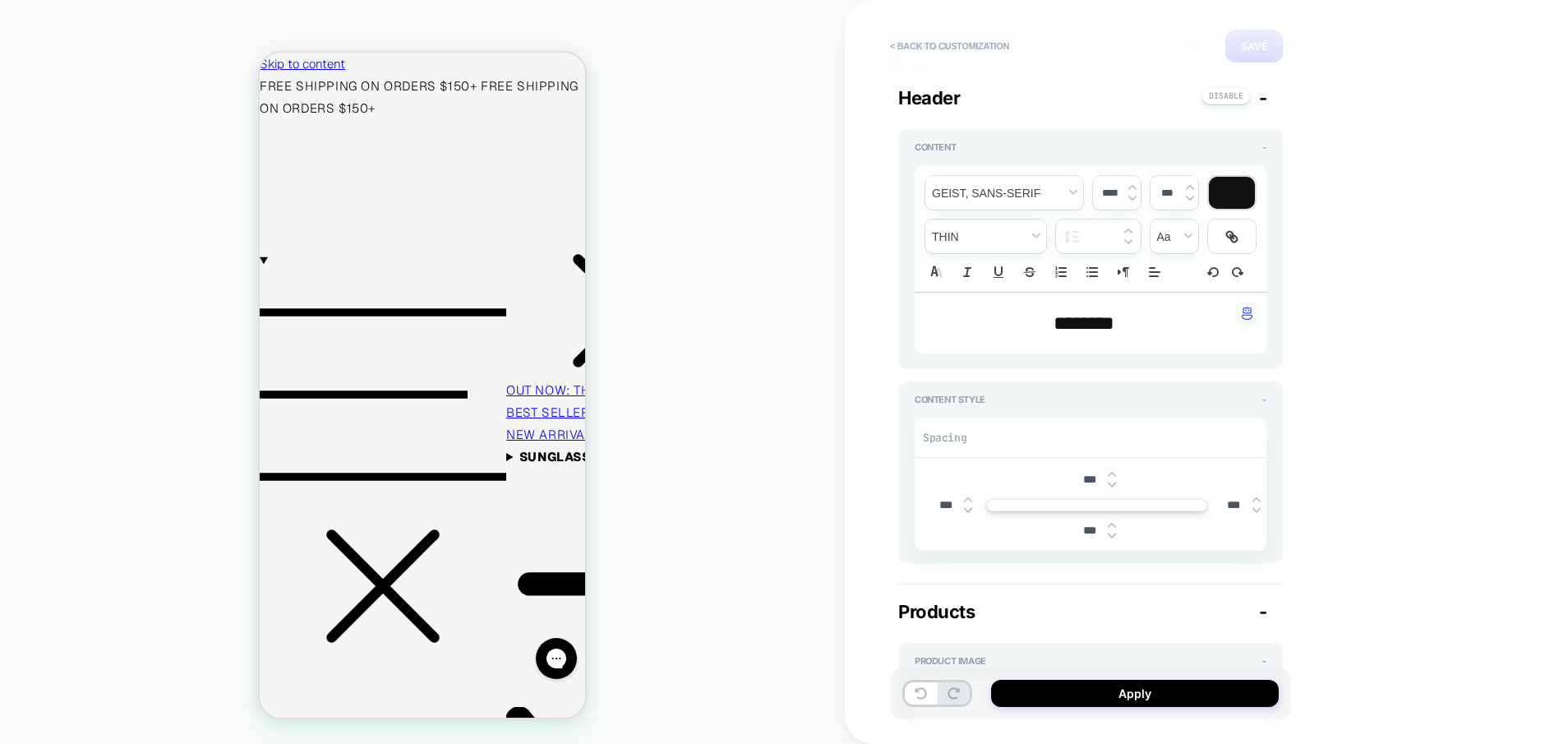
scroll to position [126, 0]
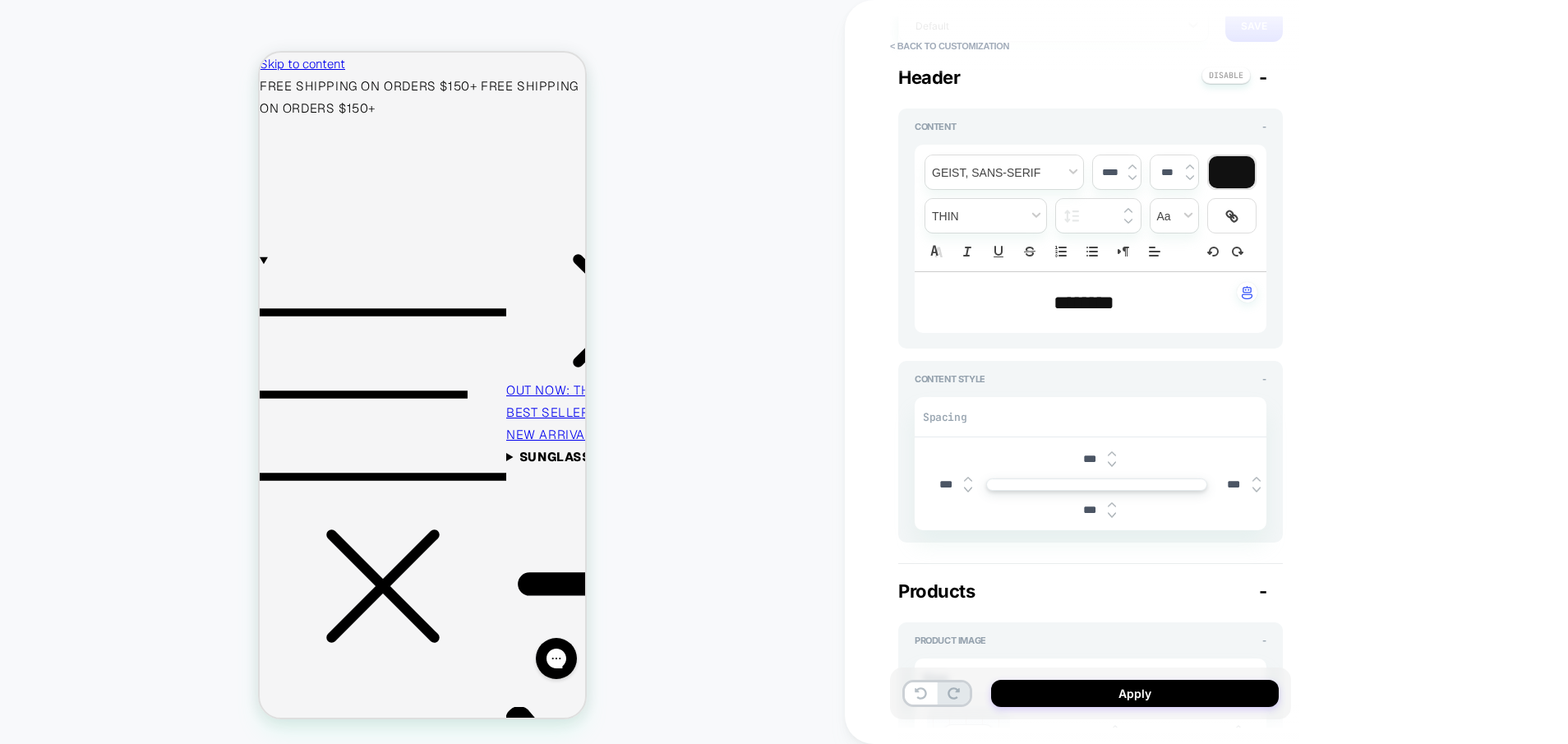
click at [1085, 461] on input "***" at bounding box center [1090, 459] width 37 height 14
type textarea "*"
type input "****"
type textarea "*"
type input "****"
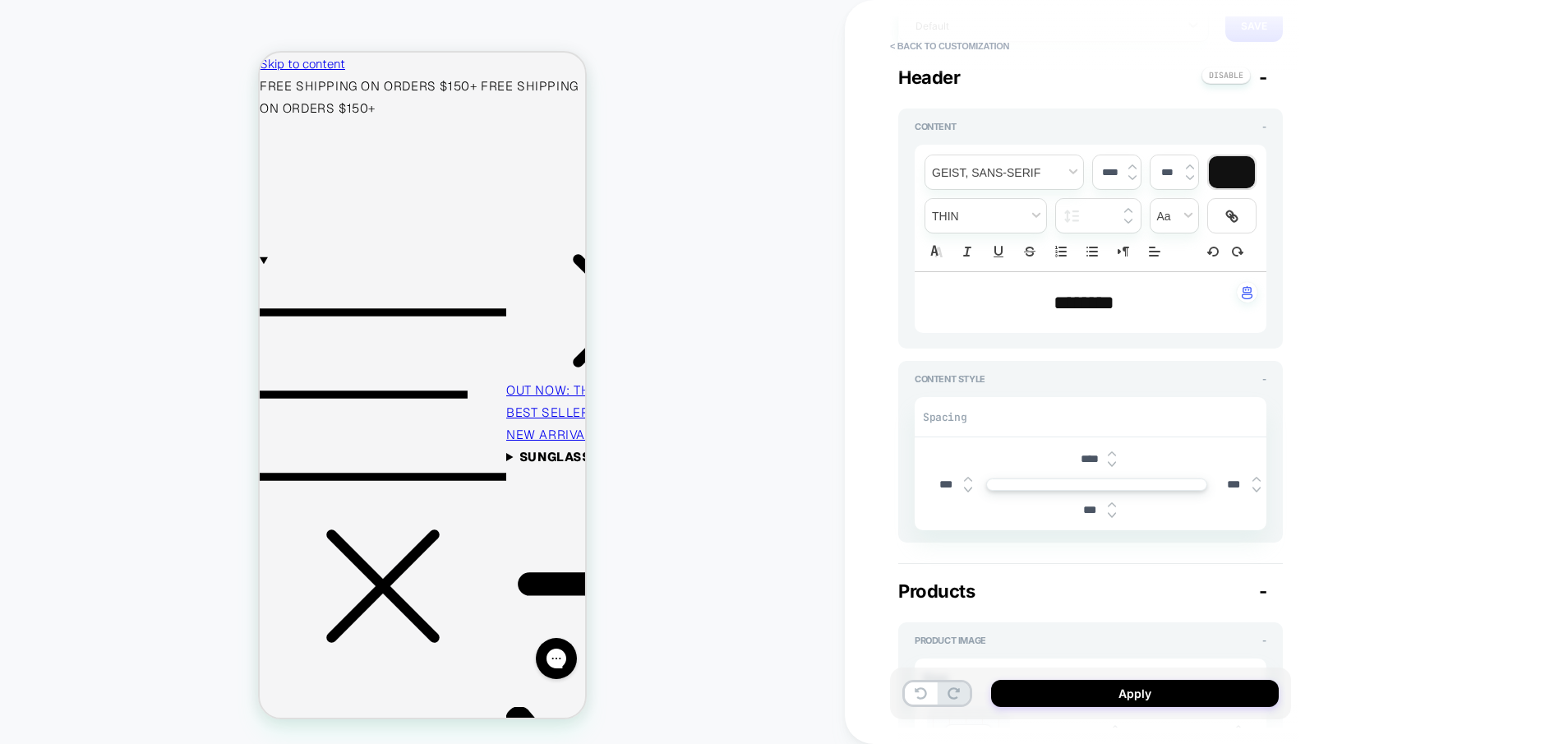
click at [1353, 419] on div "**********" at bounding box center [1207, 372] width 724 height 744
click at [1417, 483] on div "**********" at bounding box center [1207, 372] width 724 height 744
click at [1185, 688] on button "Apply" at bounding box center [1135, 693] width 287 height 27
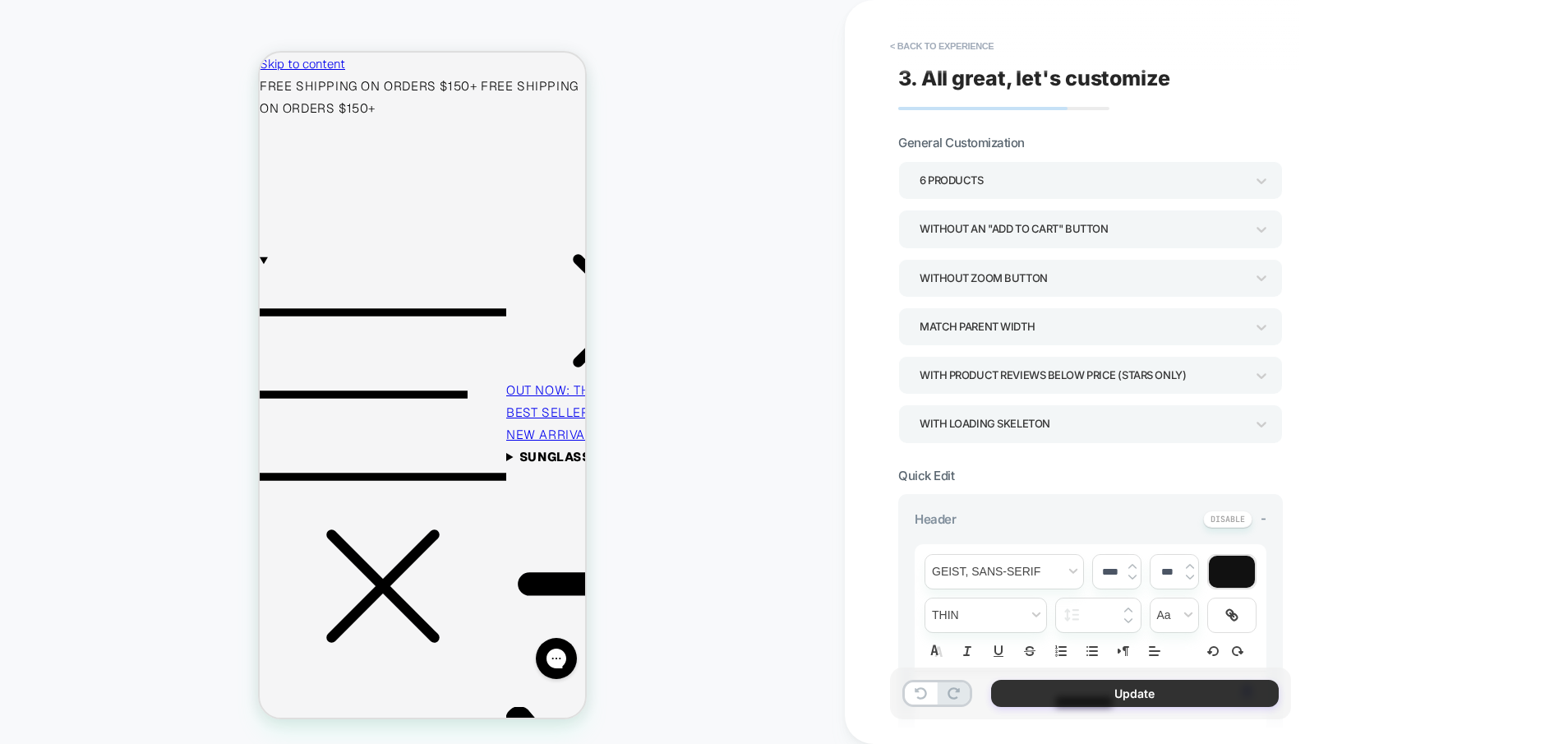
click at [1141, 691] on button "Update" at bounding box center [1135, 693] width 287 height 27
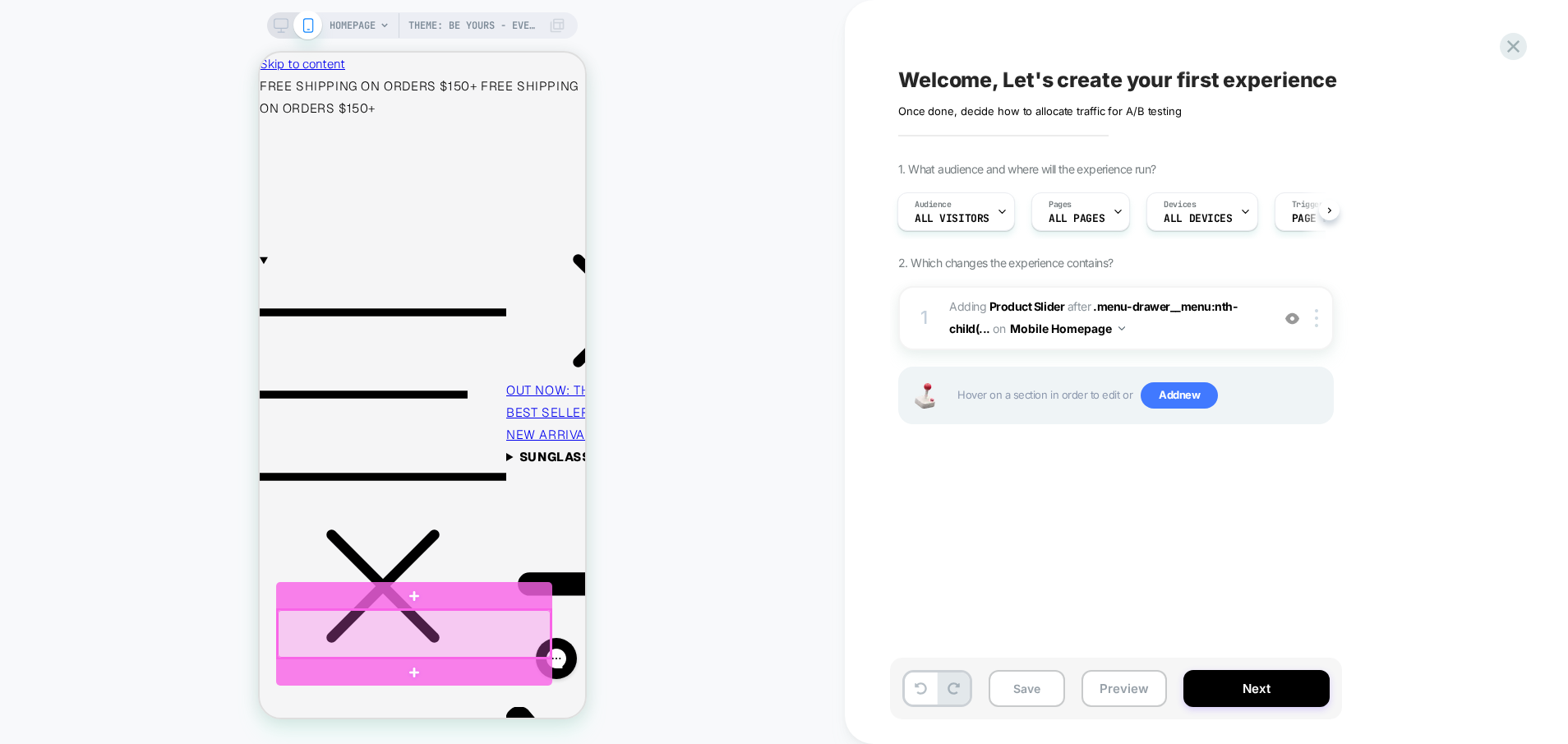
click at [345, 634] on div at bounding box center [414, 634] width 273 height 47
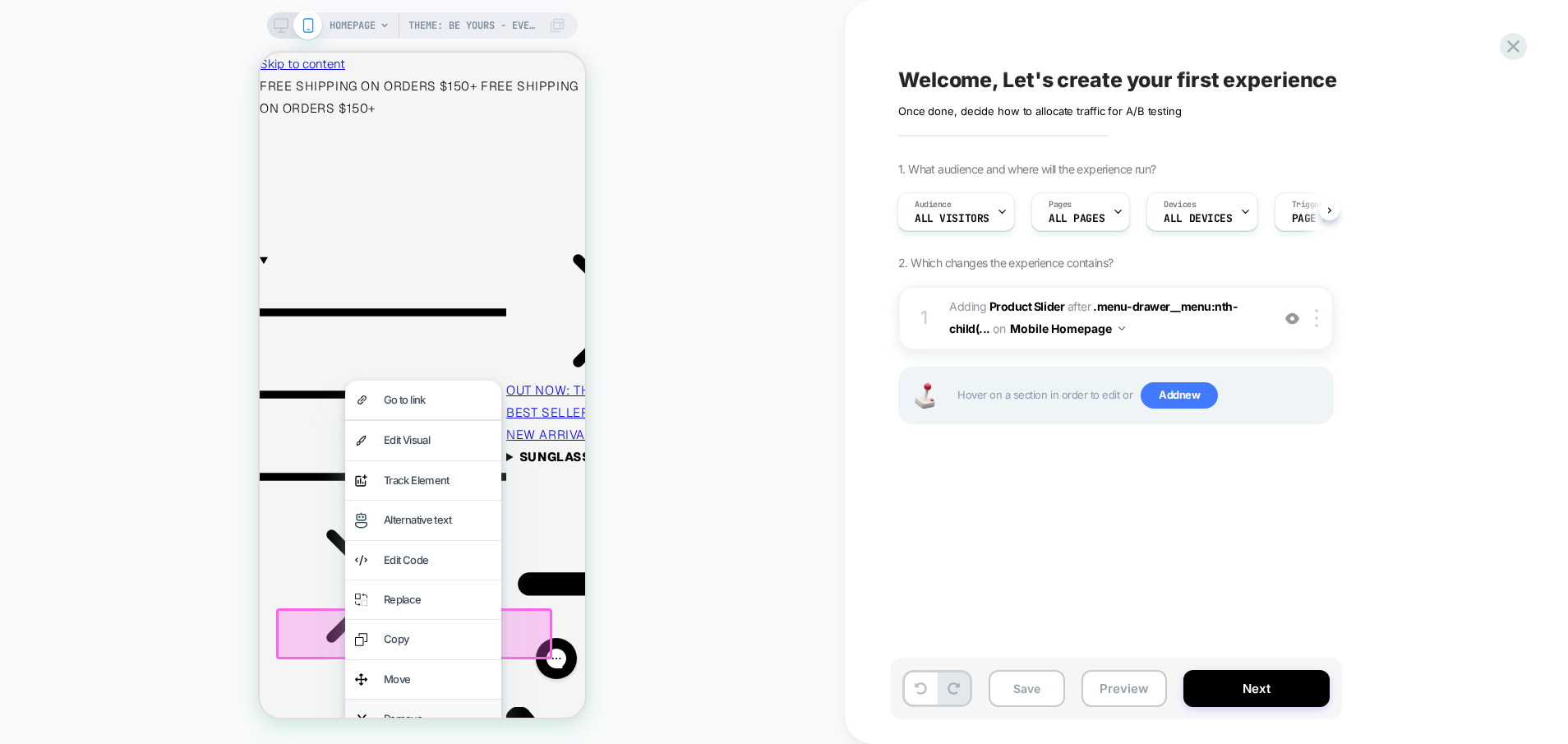
click at [417, 705] on div "Remove" at bounding box center [423, 719] width 156 height 39
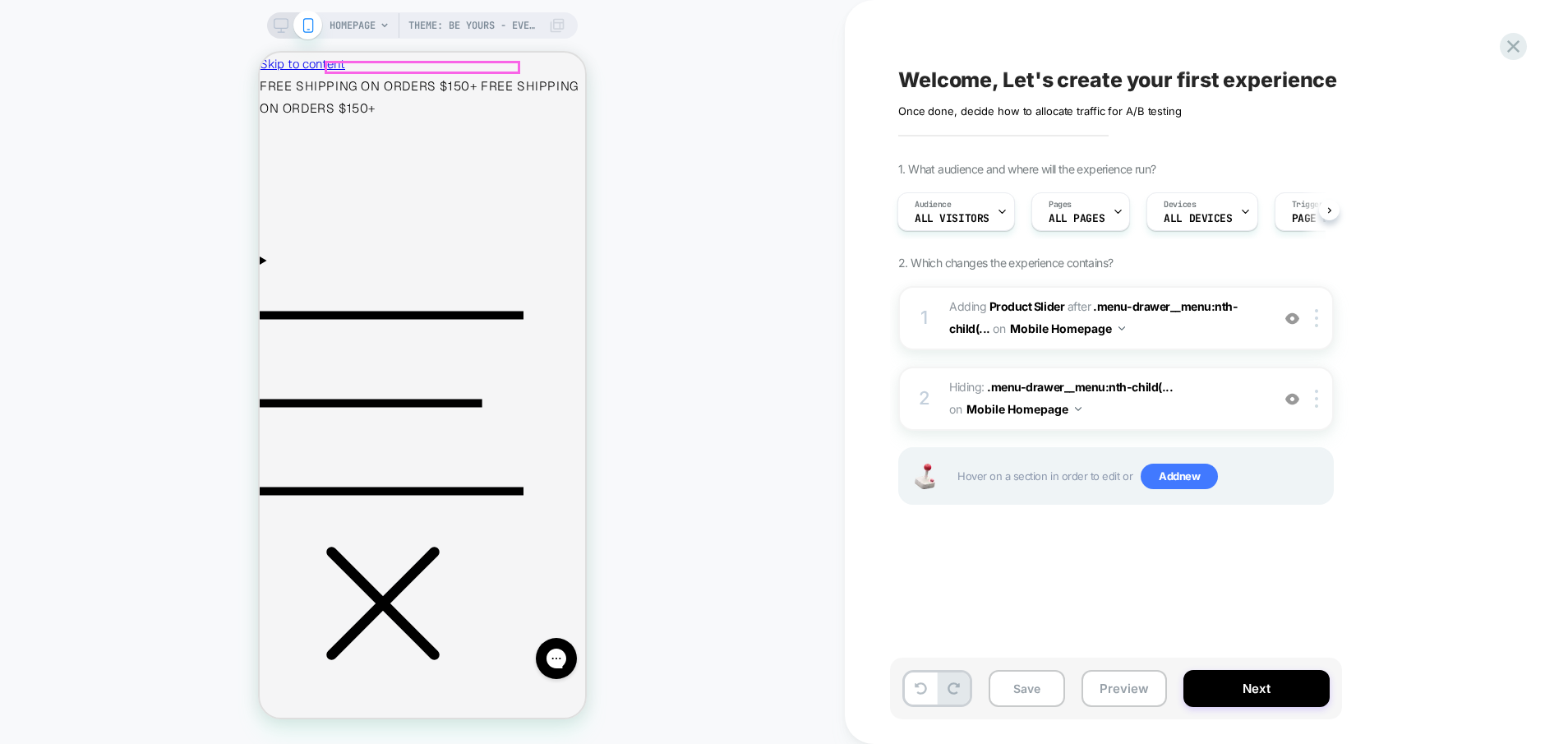
scroll to position [0, 13]
click at [280, 272] on icon "Menu" at bounding box center [392, 403] width 264 height 264
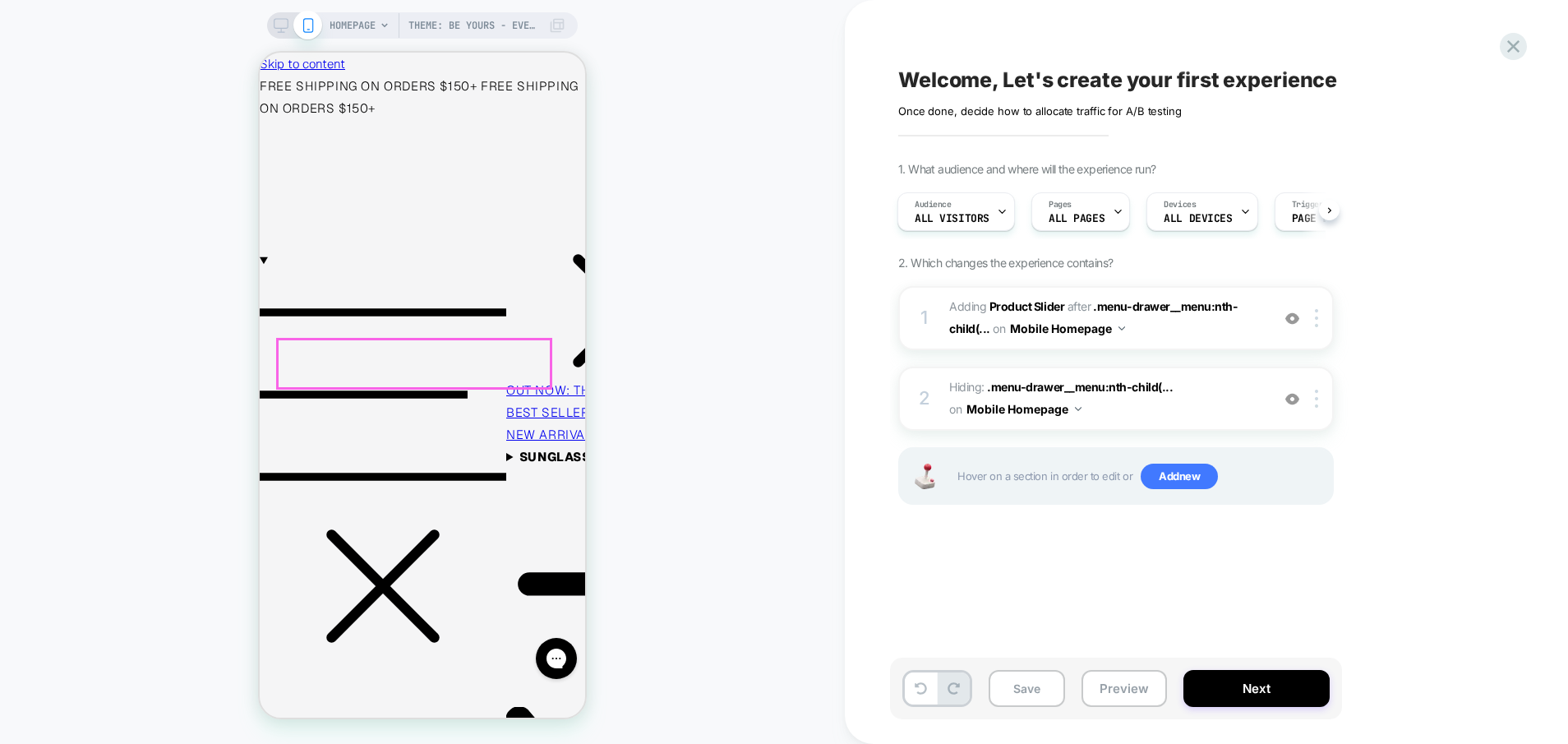
scroll to position [183, 0]
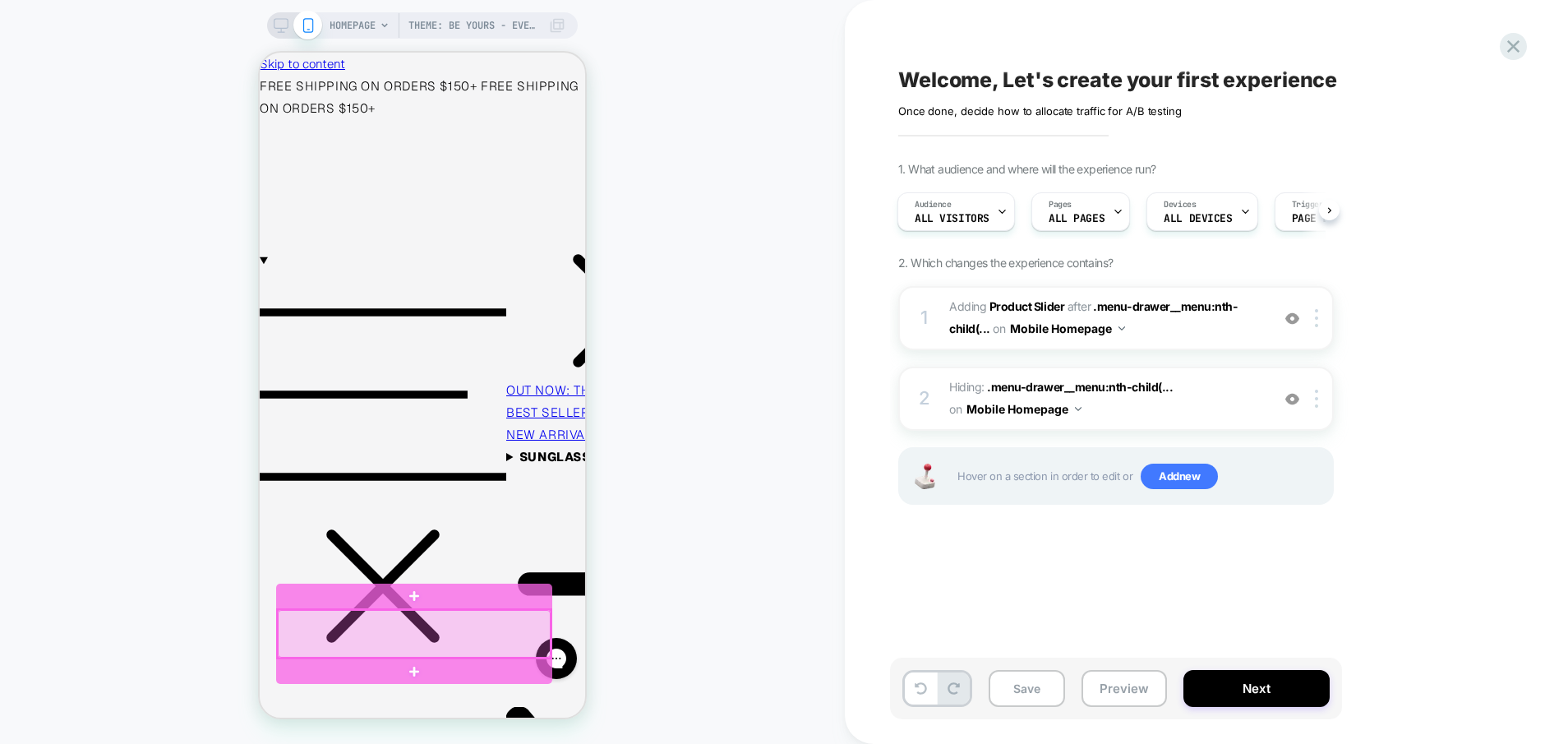
click at [430, 632] on div at bounding box center [414, 634] width 273 height 47
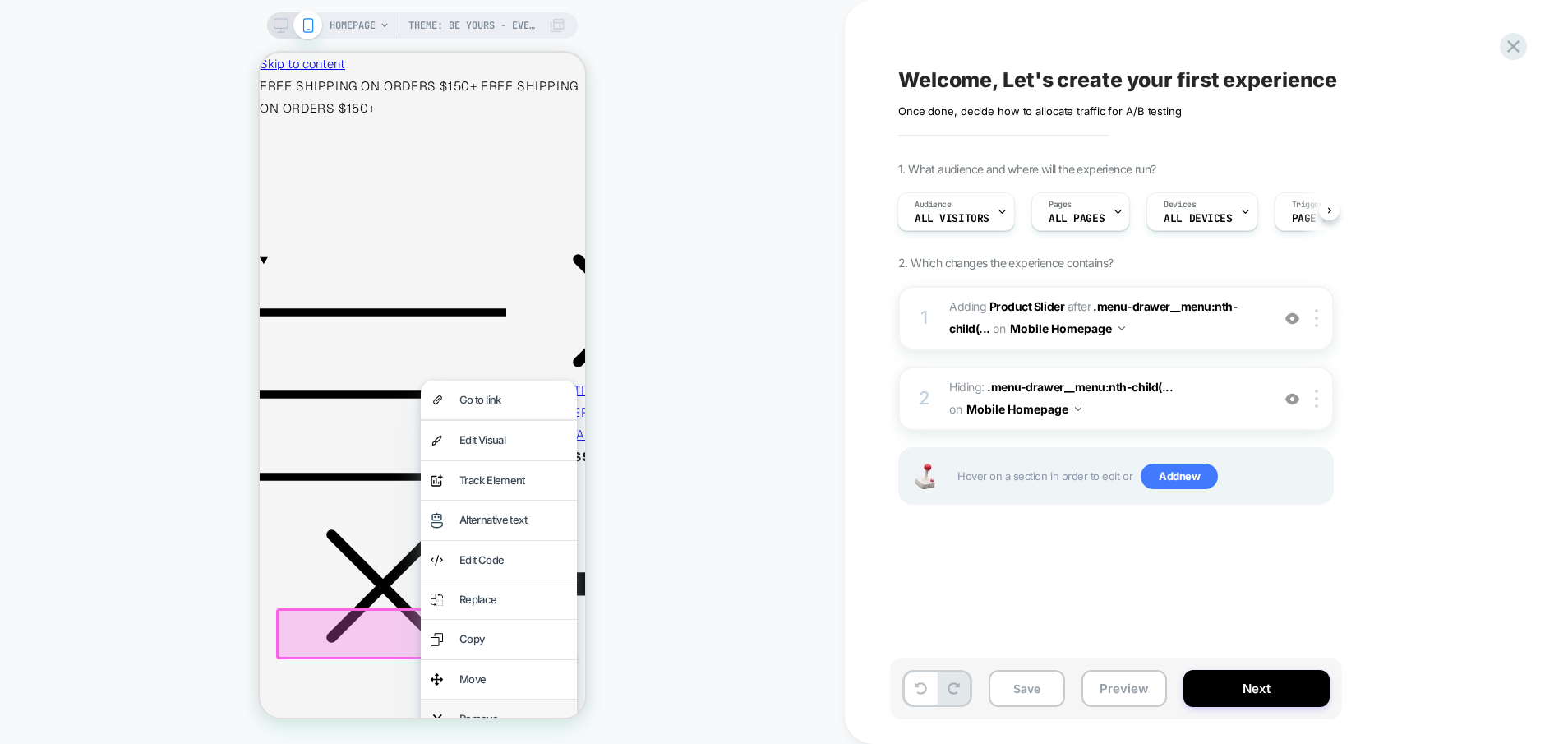
click at [480, 704] on div "Remove" at bounding box center [498, 719] width 156 height 39
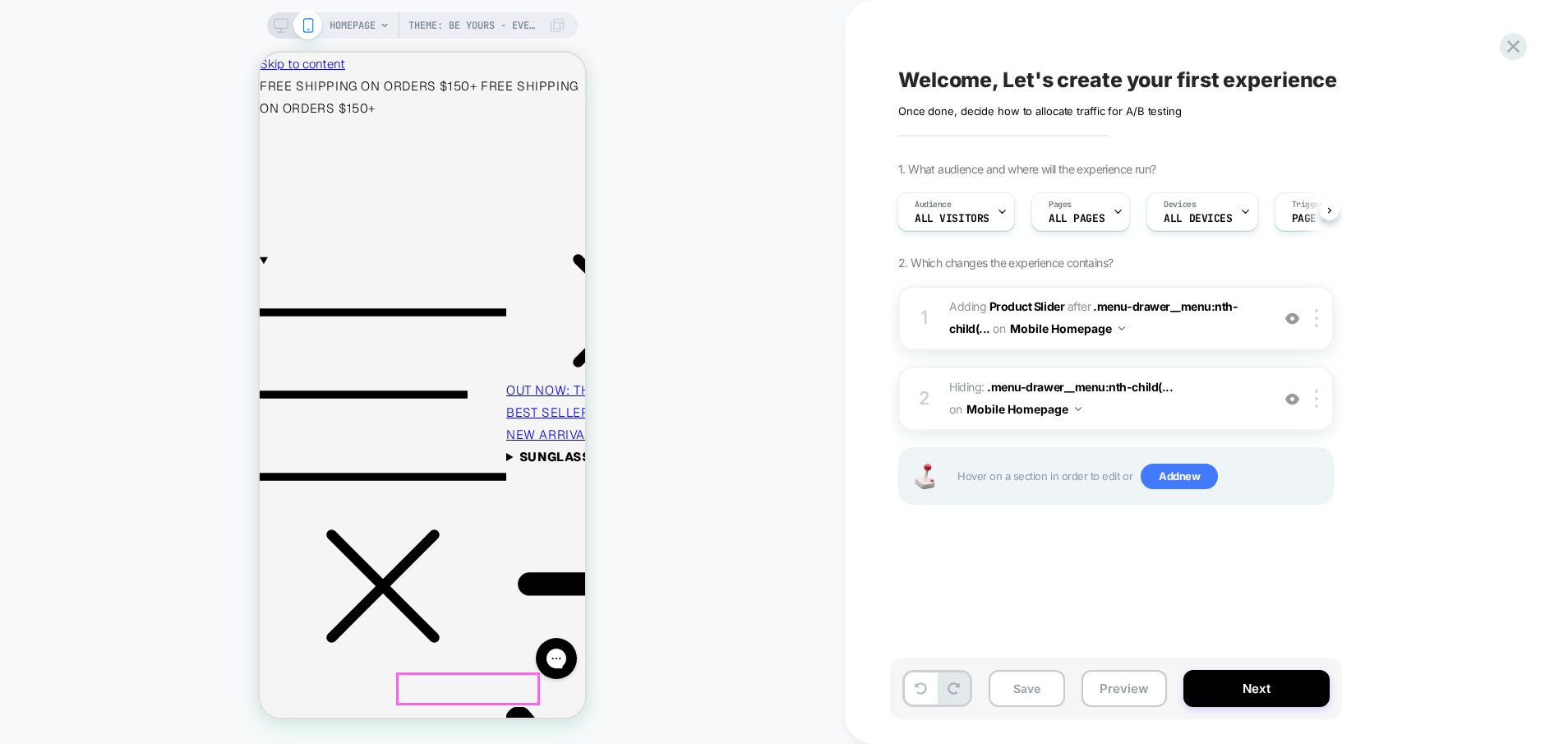
scroll to position [0, 13]
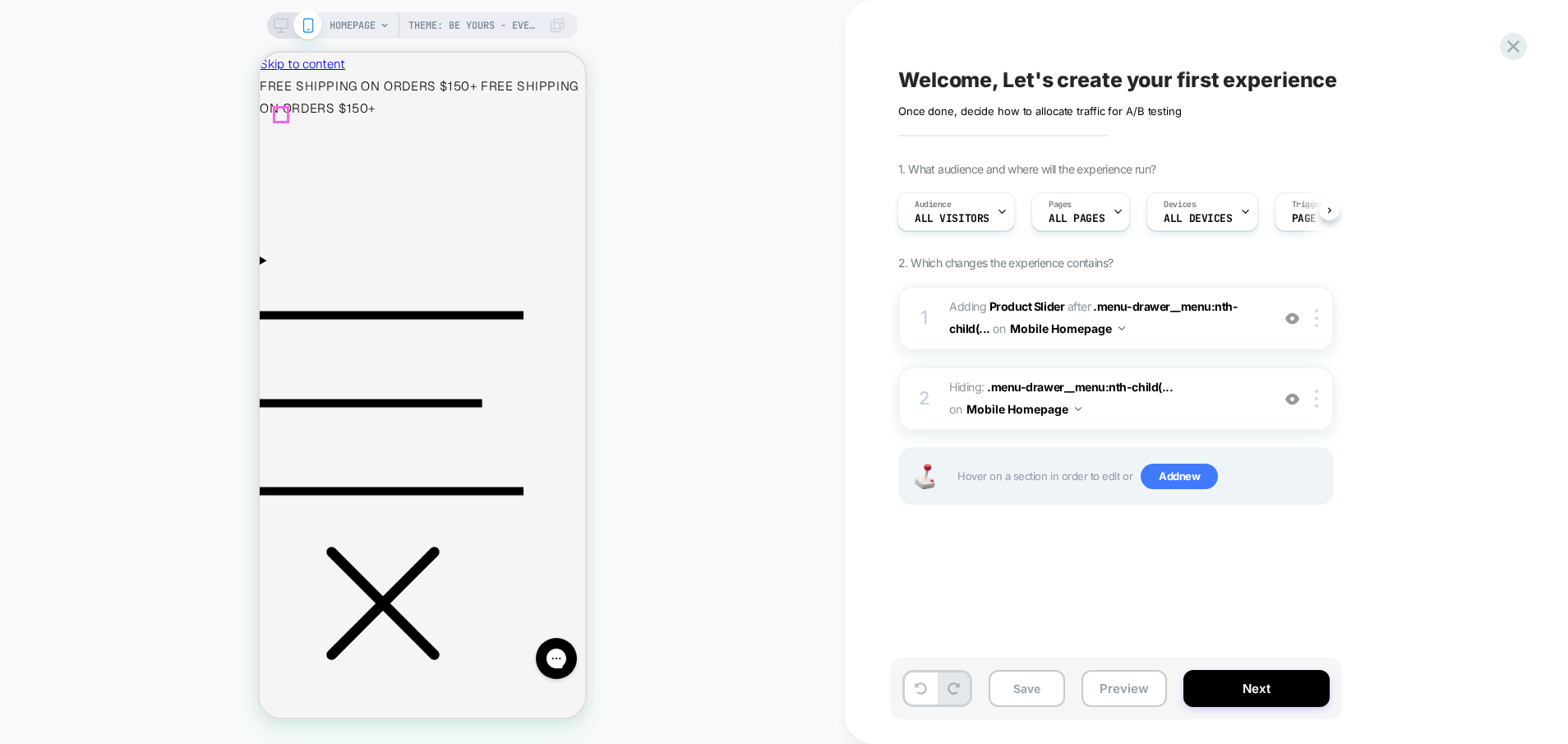
click at [284, 272] on icon "Menu" at bounding box center [392, 403] width 264 height 264
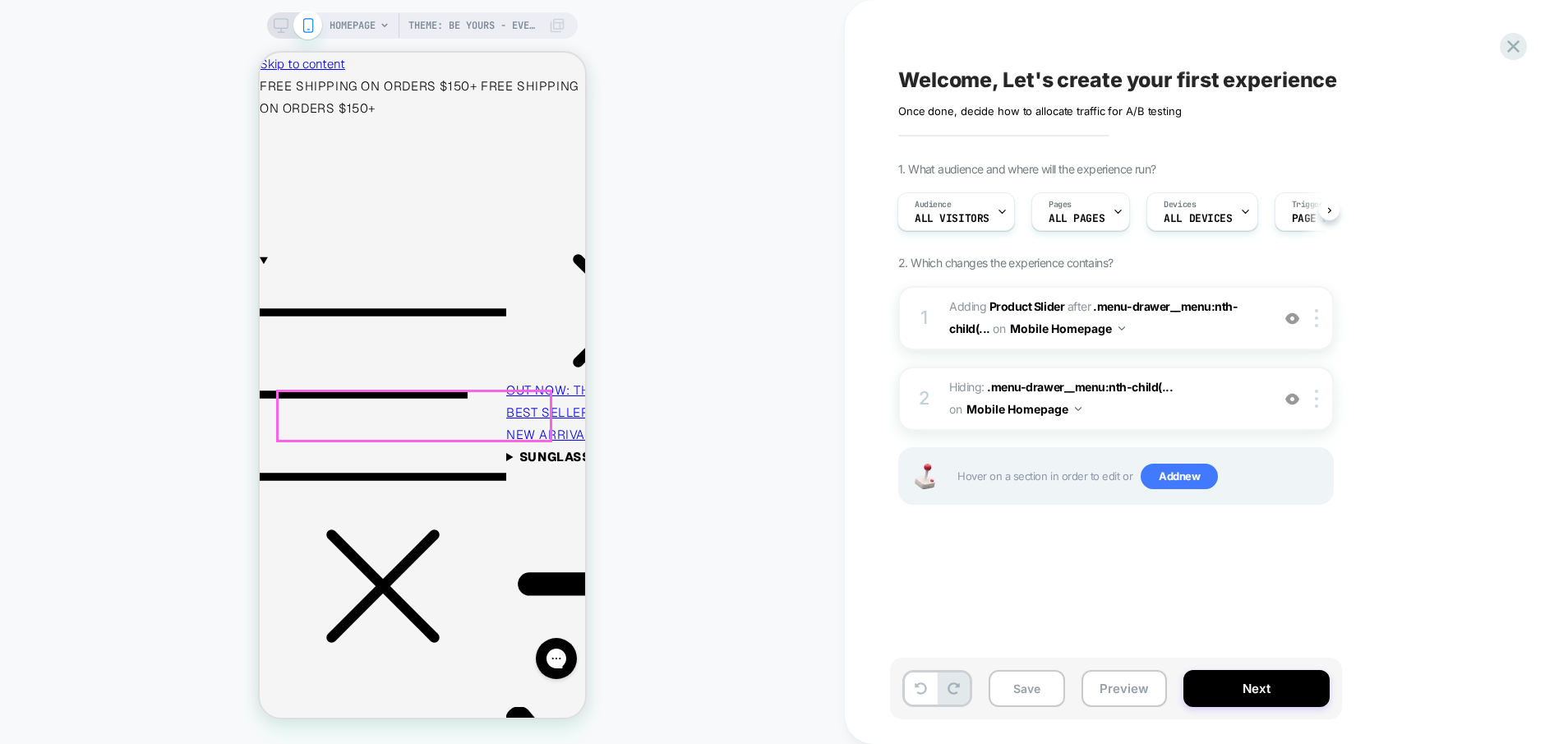
scroll to position [183, 0]
click at [1315, 403] on img at bounding box center [1317, 399] width 4 height 18
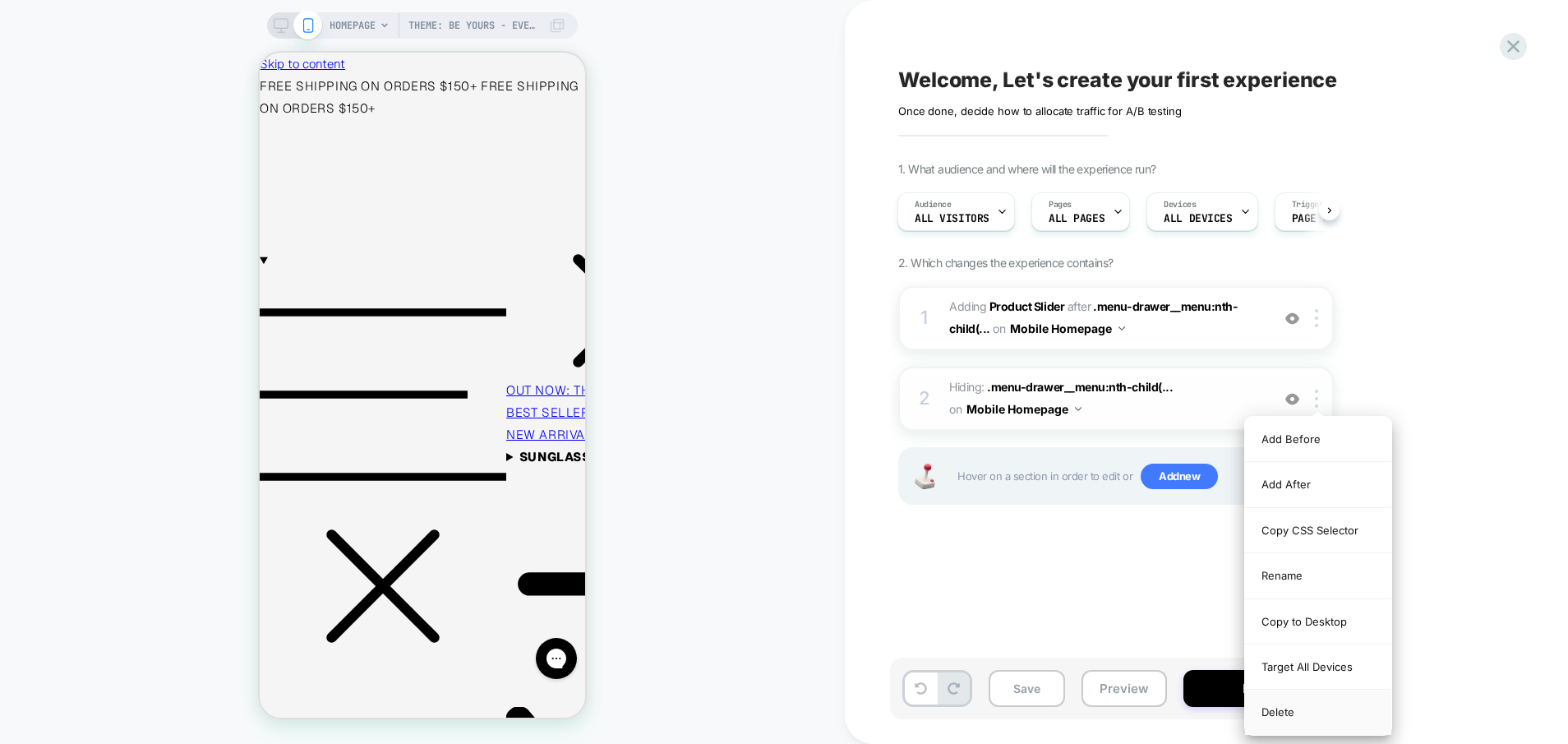
click at [1337, 713] on div "Delete" at bounding box center [1318, 712] width 146 height 45
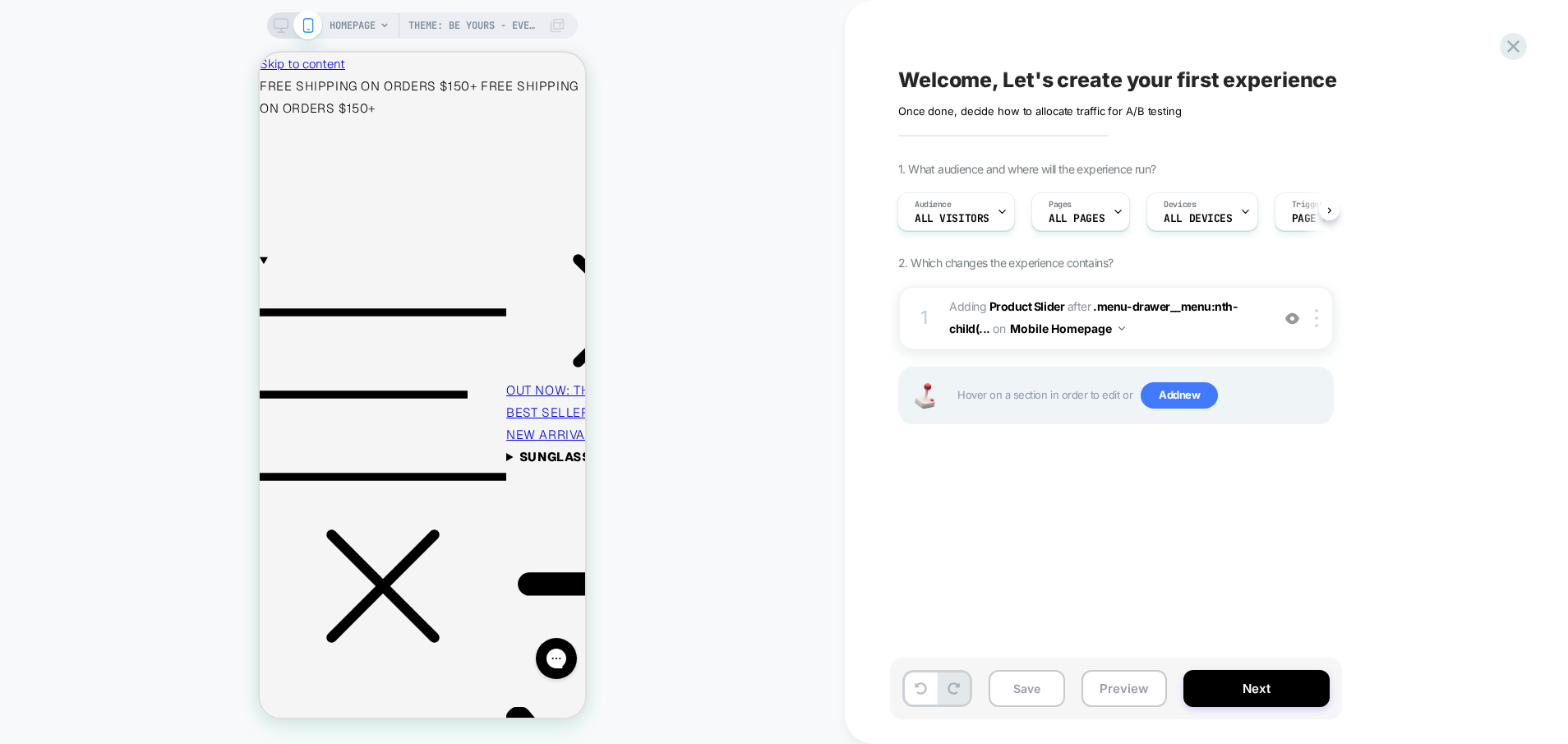
scroll to position [0, 0]
click at [1315, 312] on div at bounding box center [1319, 318] width 27 height 18
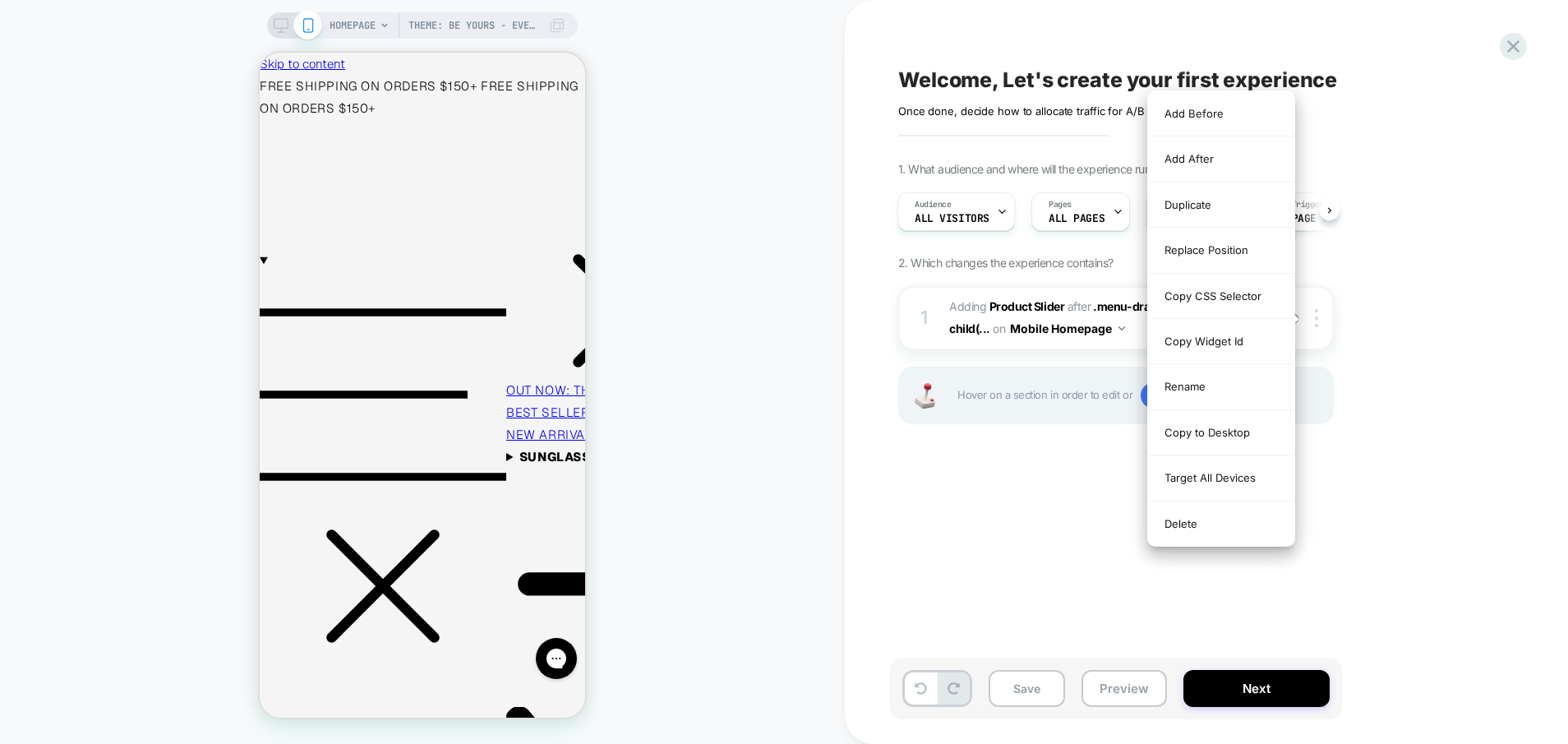
click at [1360, 371] on div "1. What audience and where will the experience run? Audience All Visitors Pages…" at bounding box center [1198, 314] width 600 height 303
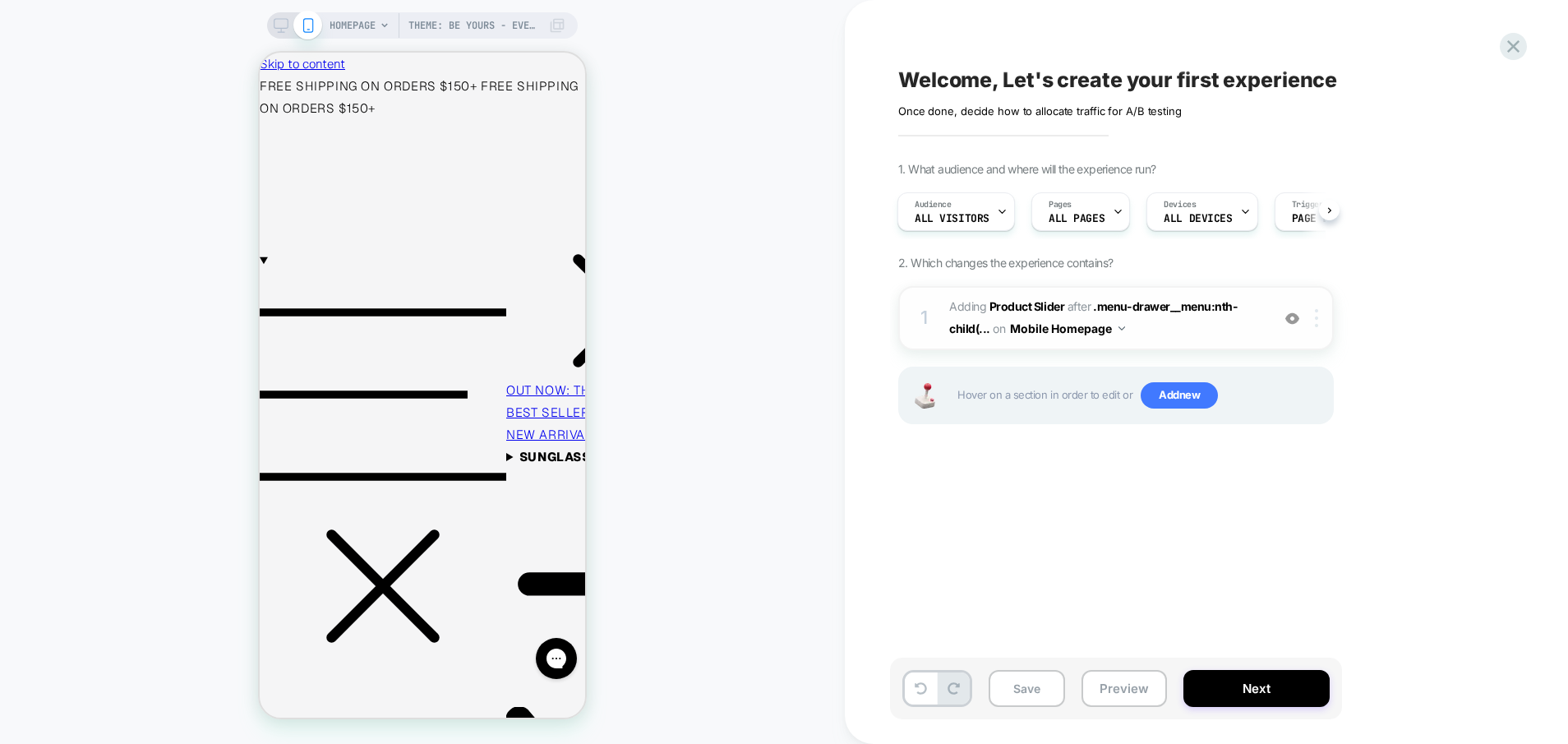
click at [1315, 322] on img at bounding box center [1317, 318] width 4 height 18
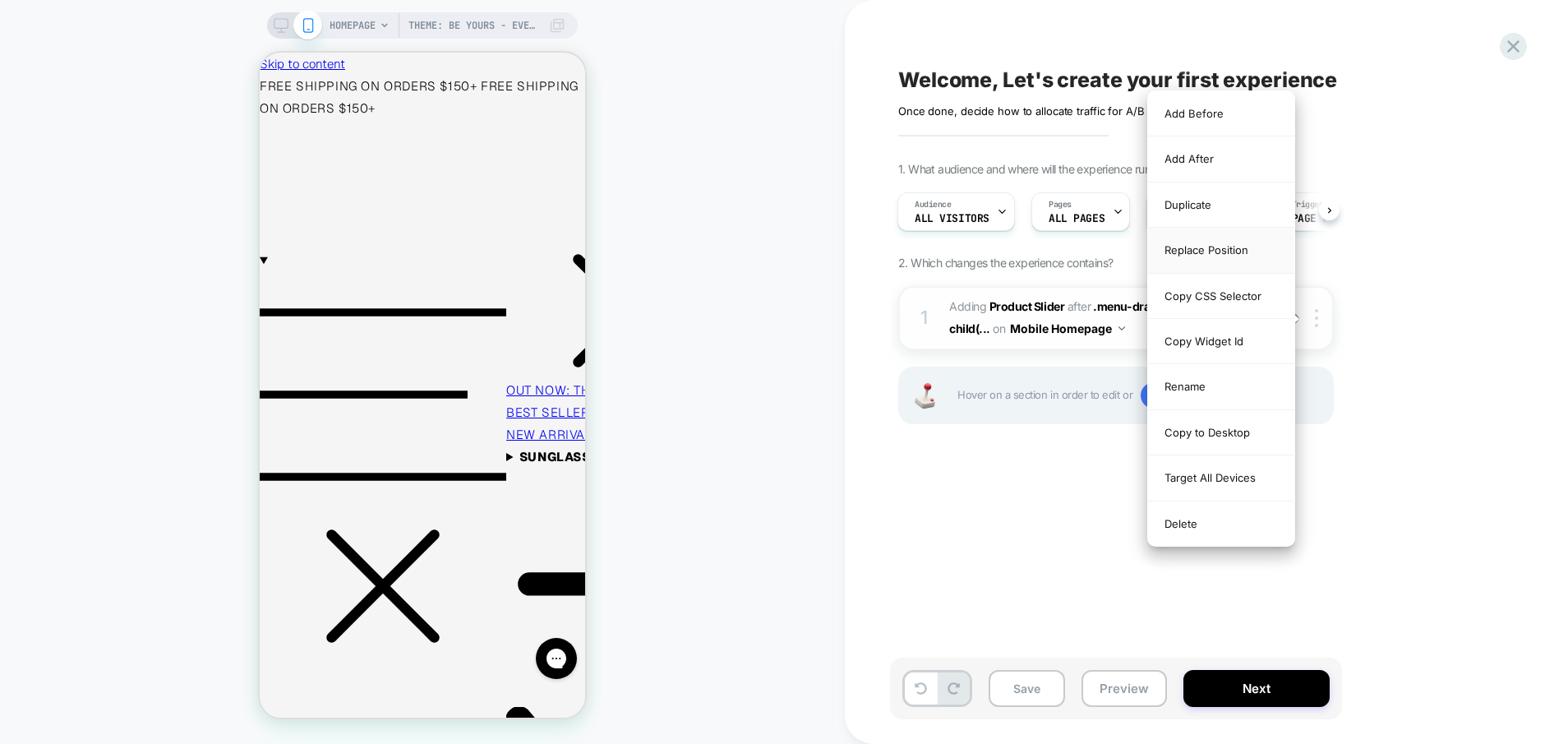
click at [1271, 253] on div "Replace Position" at bounding box center [1221, 251] width 146 height 46
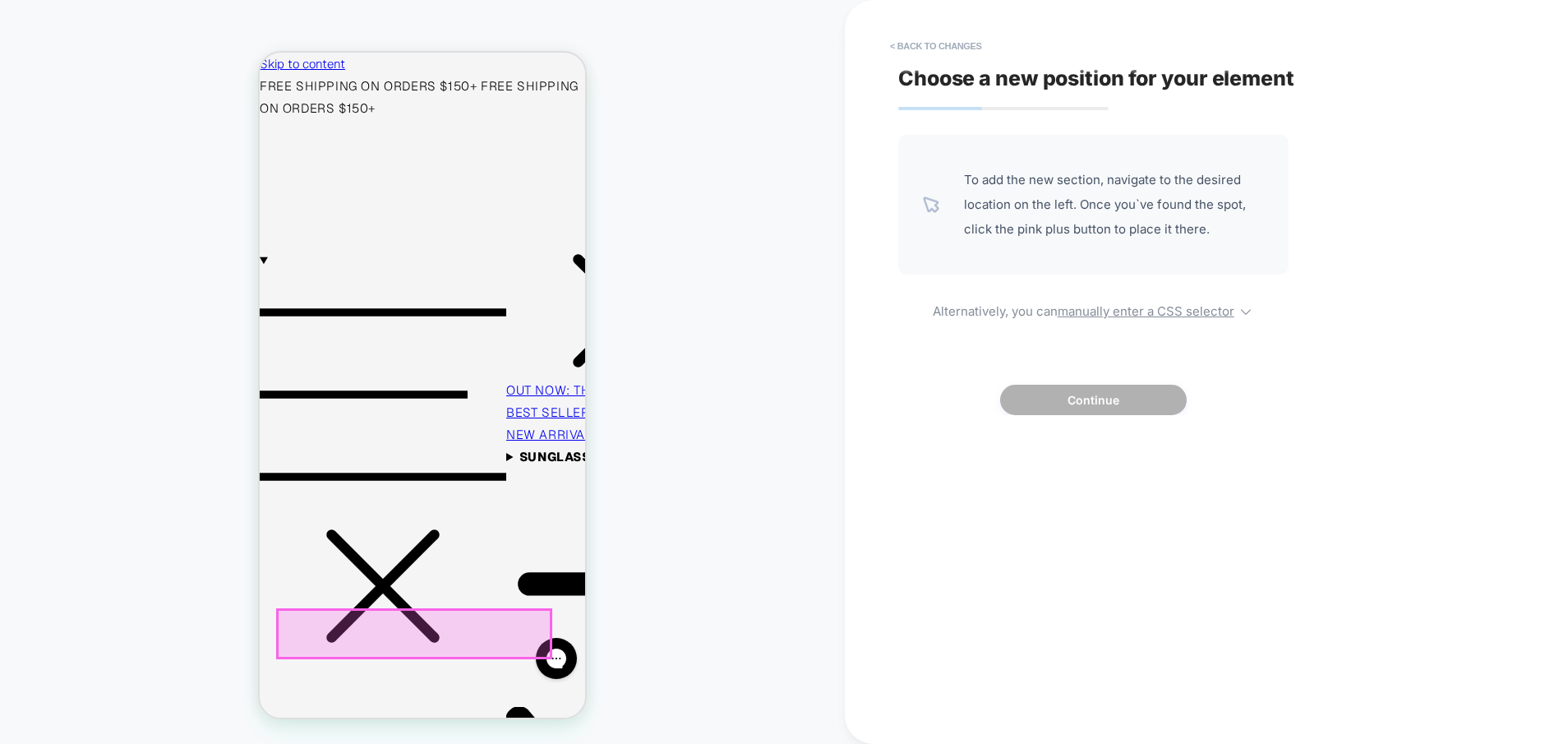
scroll to position [183, 0]
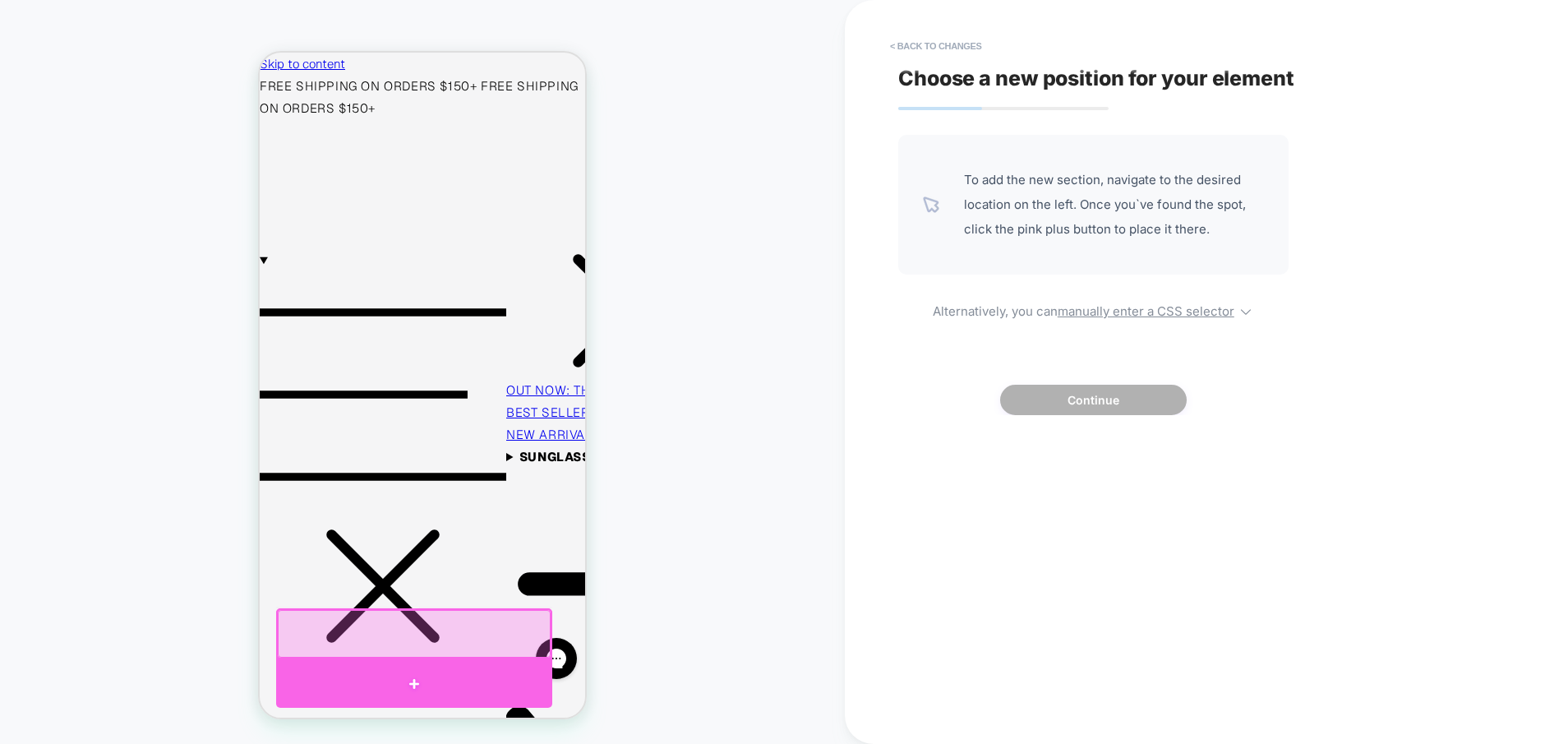
click at [420, 672] on div at bounding box center [413, 684] width 276 height 48
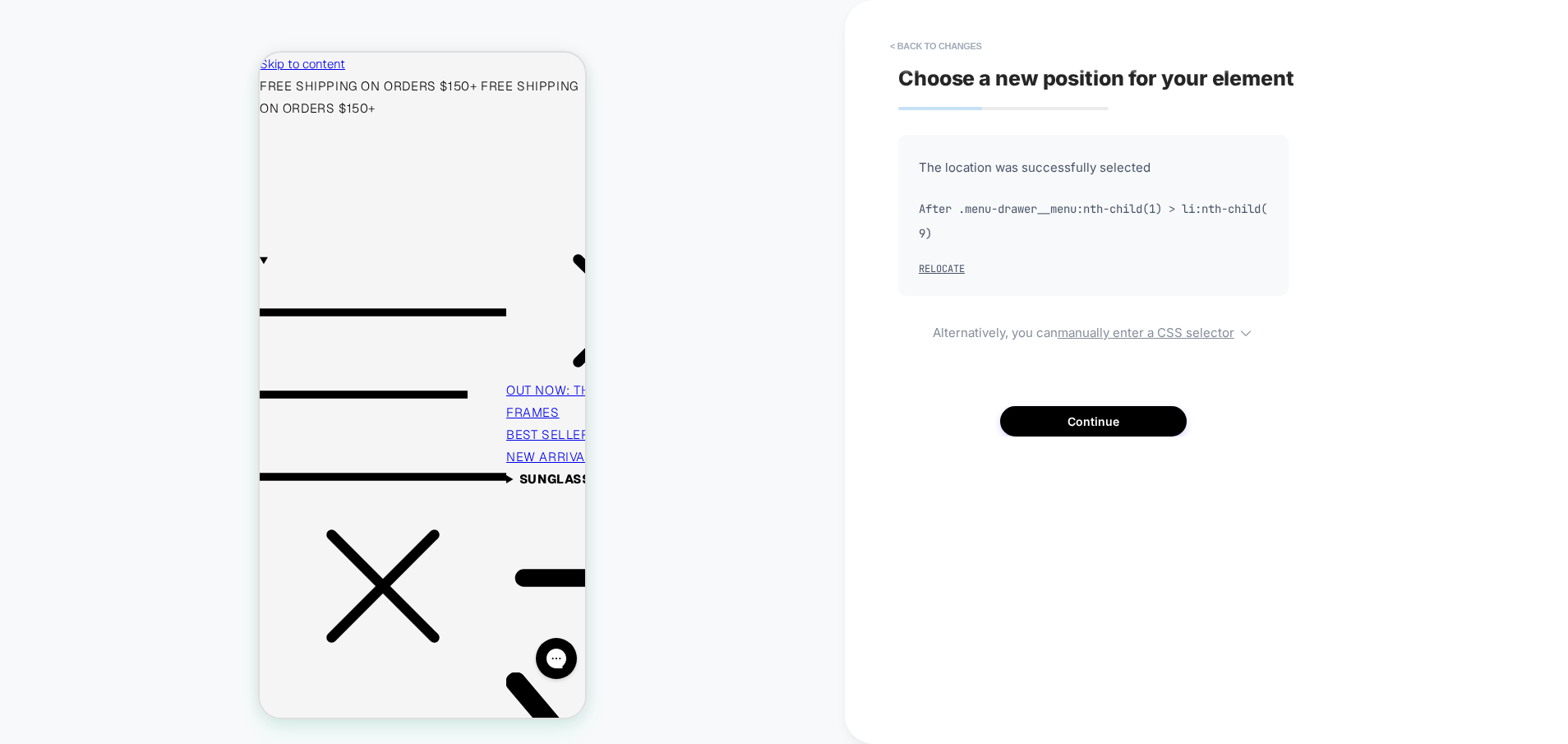
scroll to position [0, 0]
click at [1077, 421] on button "Continue" at bounding box center [1093, 422] width 187 height 31
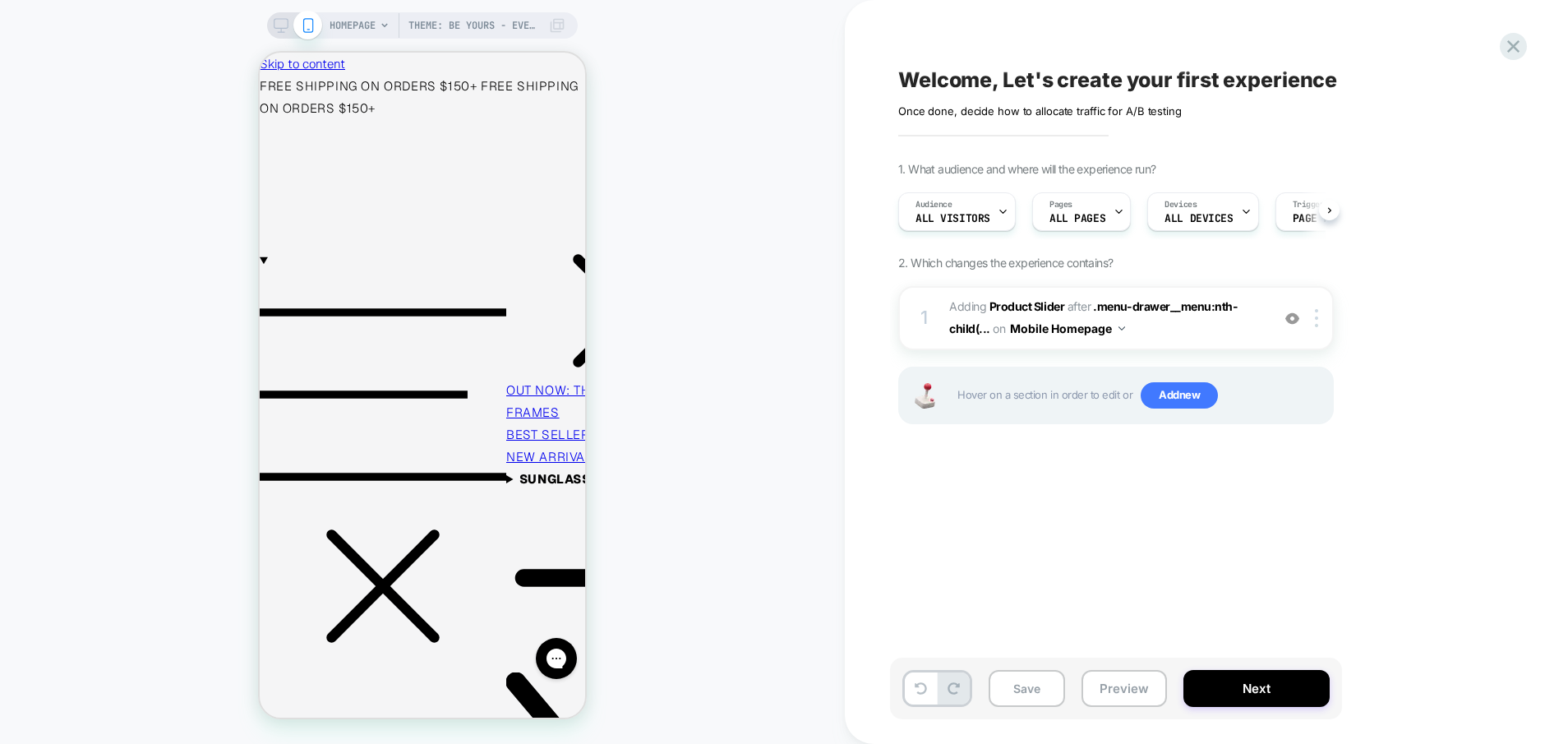
scroll to position [0, 1]
click at [1315, 321] on img at bounding box center [1317, 318] width 4 height 18
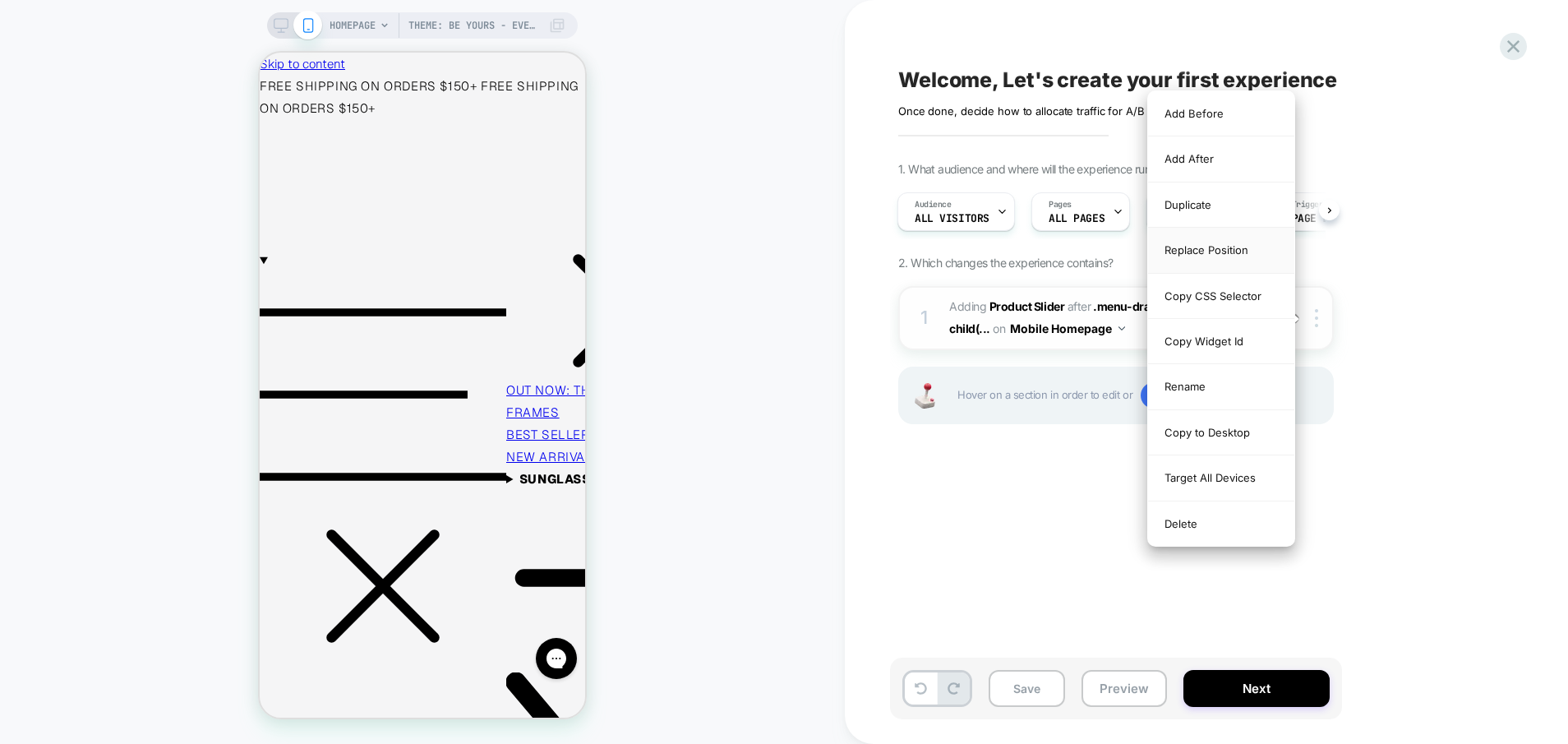
click at [1247, 252] on div "Replace Position" at bounding box center [1221, 251] width 146 height 46
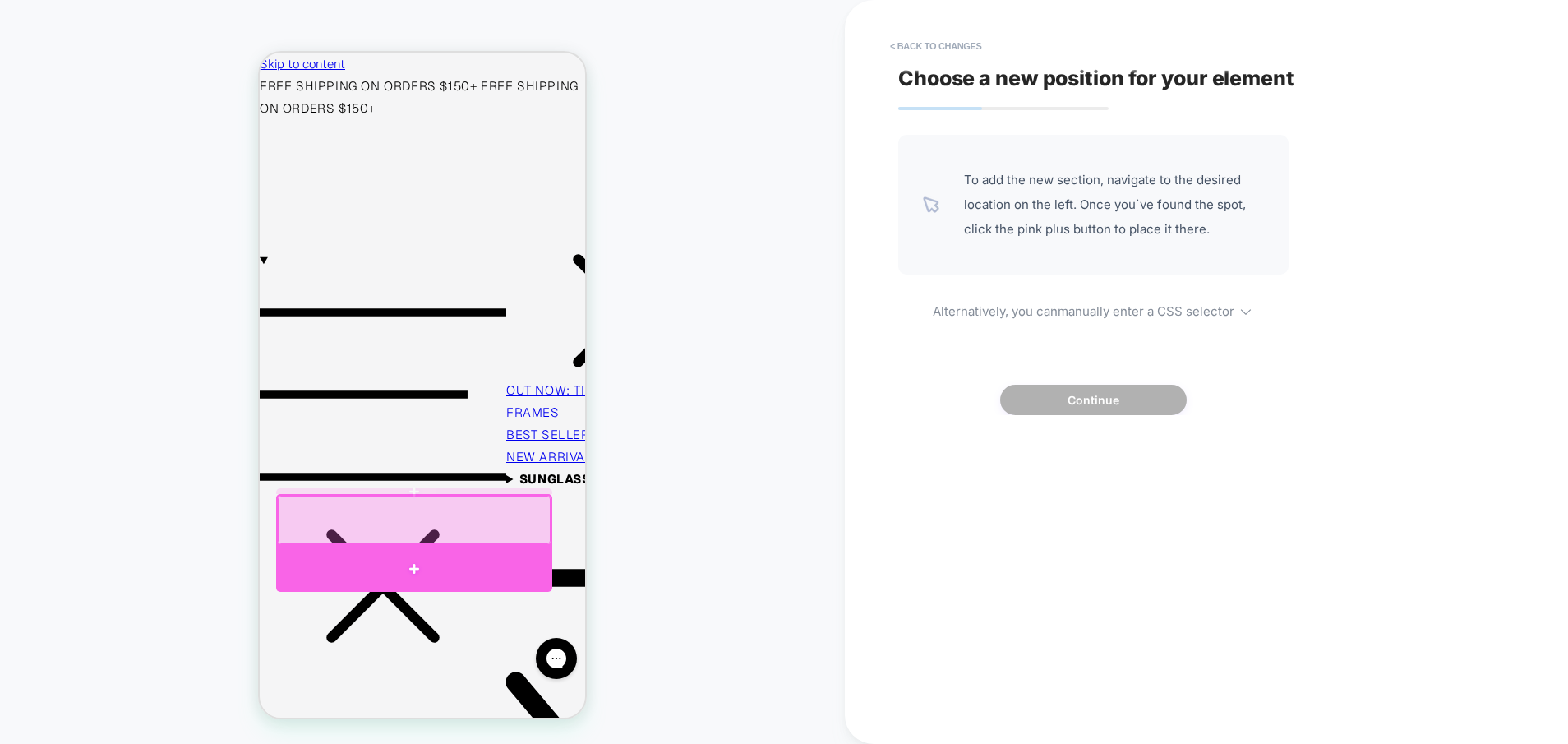
click at [404, 564] on div at bounding box center [413, 568] width 276 height 46
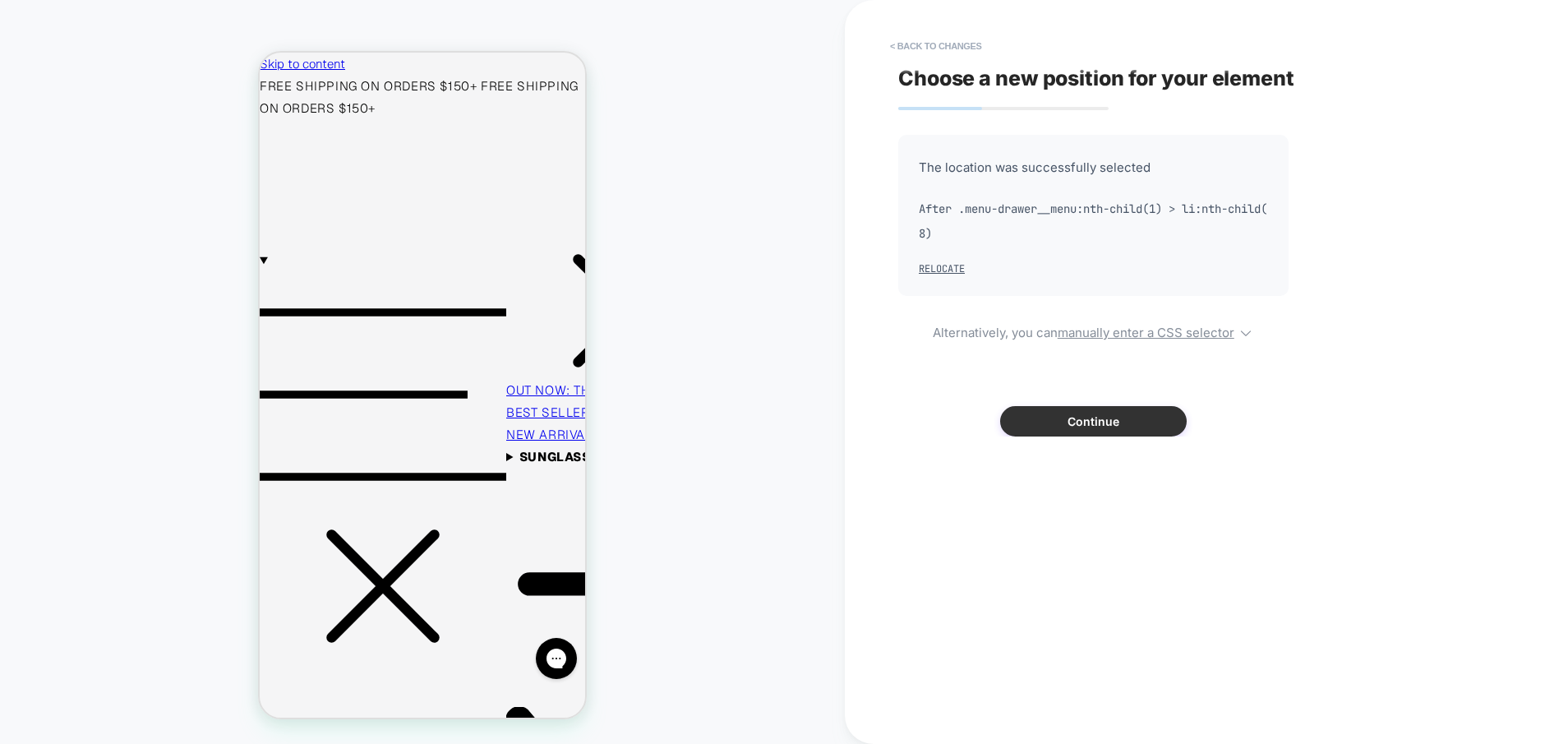
click at [1084, 415] on button "Continue" at bounding box center [1093, 422] width 187 height 31
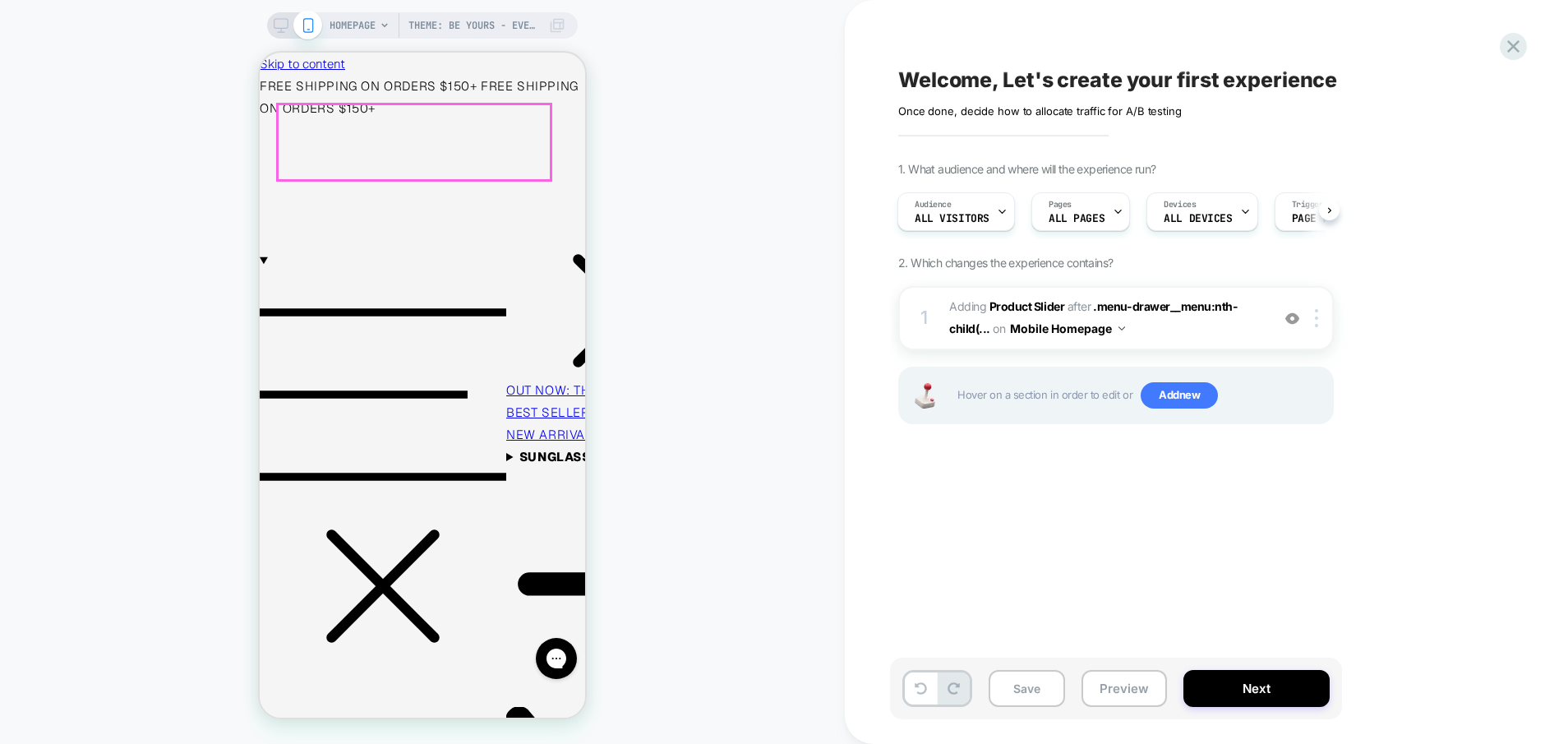
click at [506, 382] on link "OUT NOW: THE DIPLOMATS x VINTAGE FRAMES" at bounding box center [653, 390] width 293 height 16
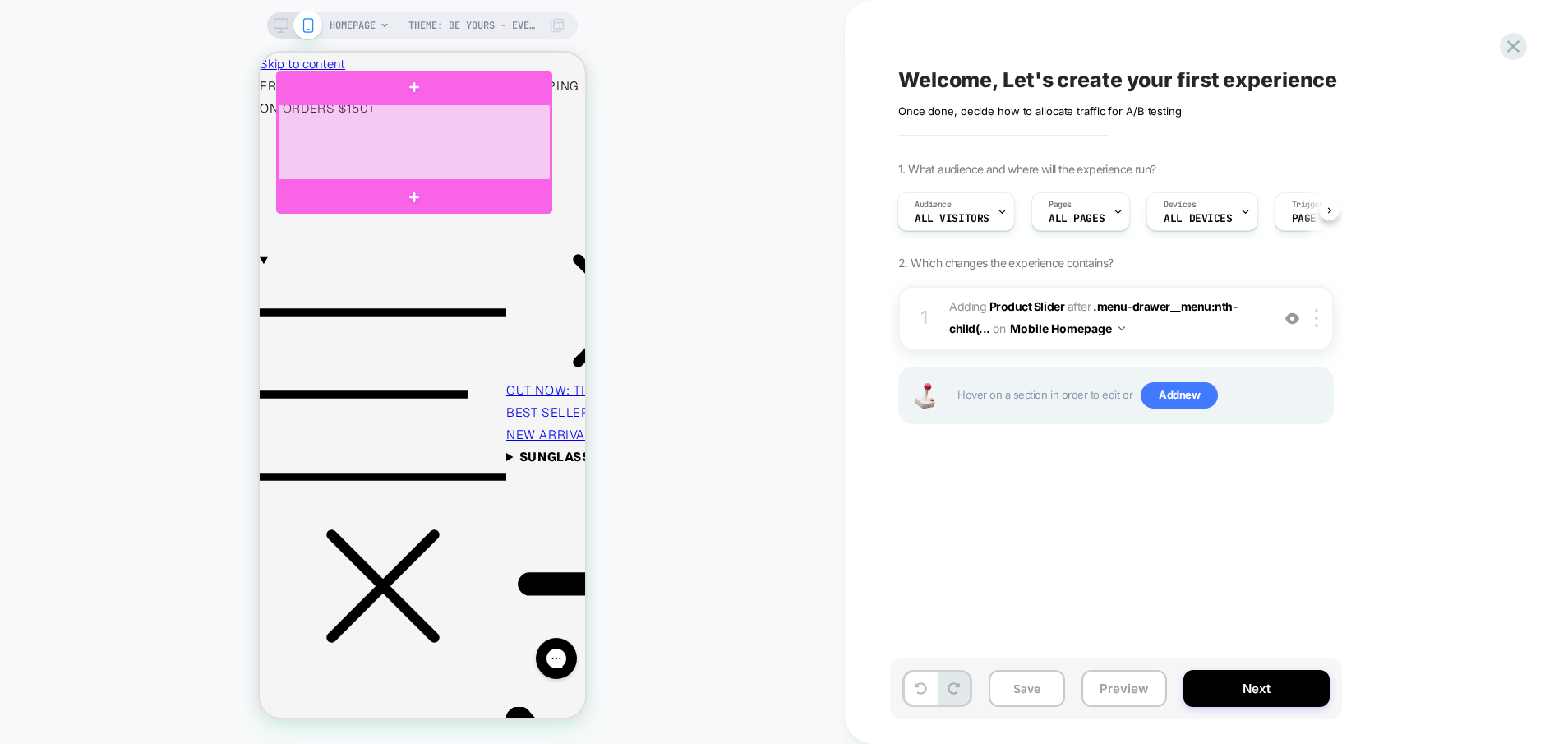
click at [420, 138] on div at bounding box center [414, 142] width 273 height 75
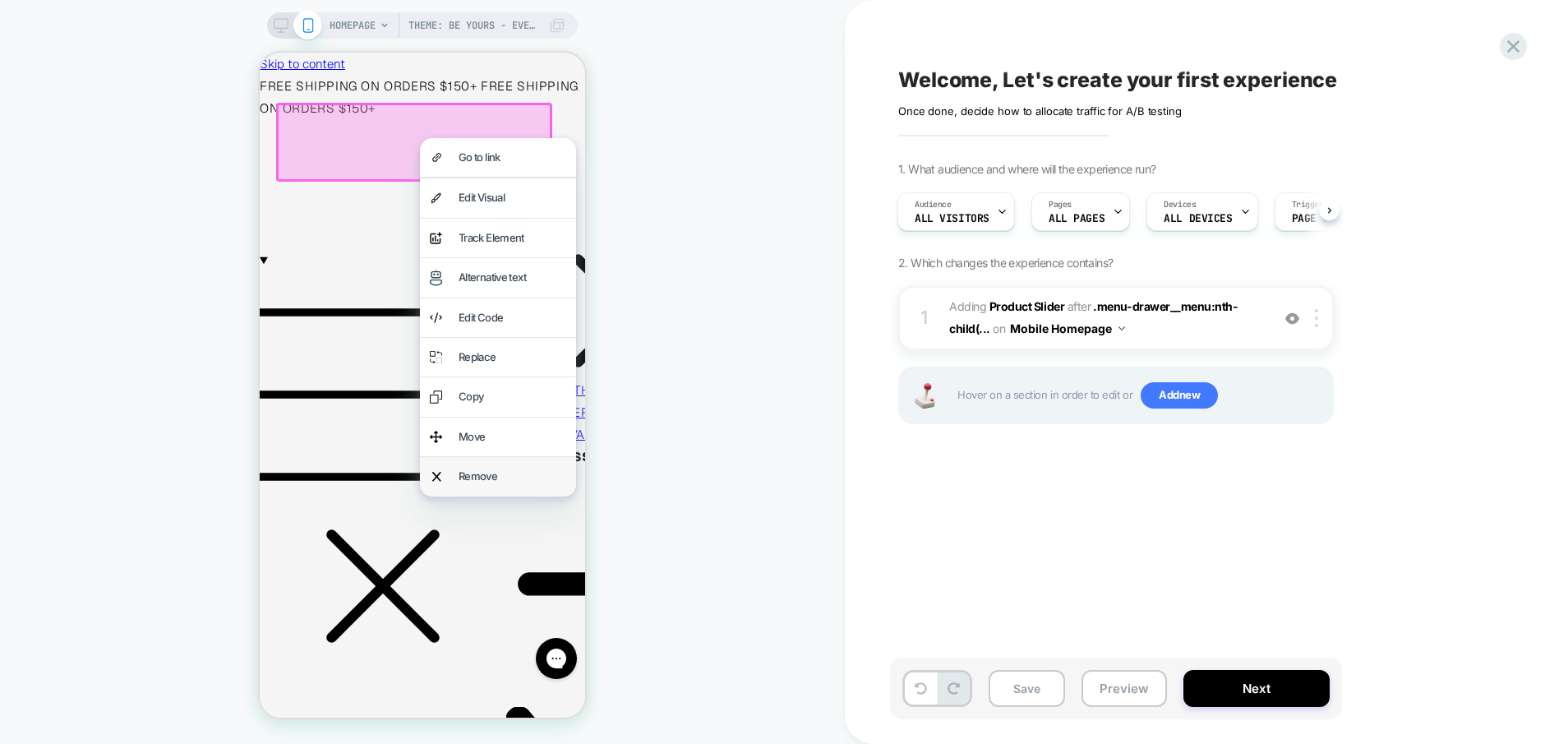
click at [463, 474] on div "Remove" at bounding box center [512, 477] width 108 height 19
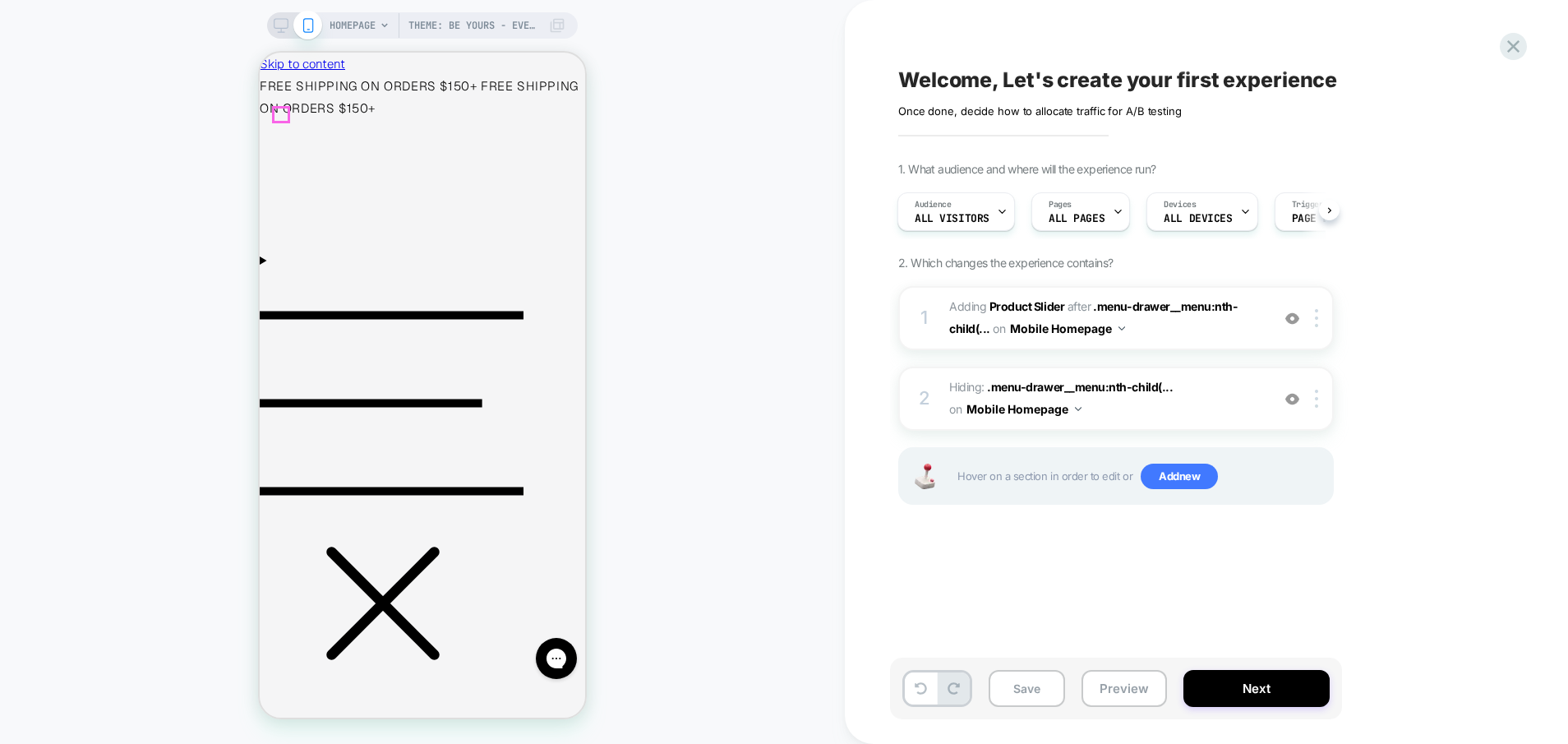
scroll to position [0, 13]
click at [286, 272] on icon "Menu" at bounding box center [392, 403] width 264 height 264
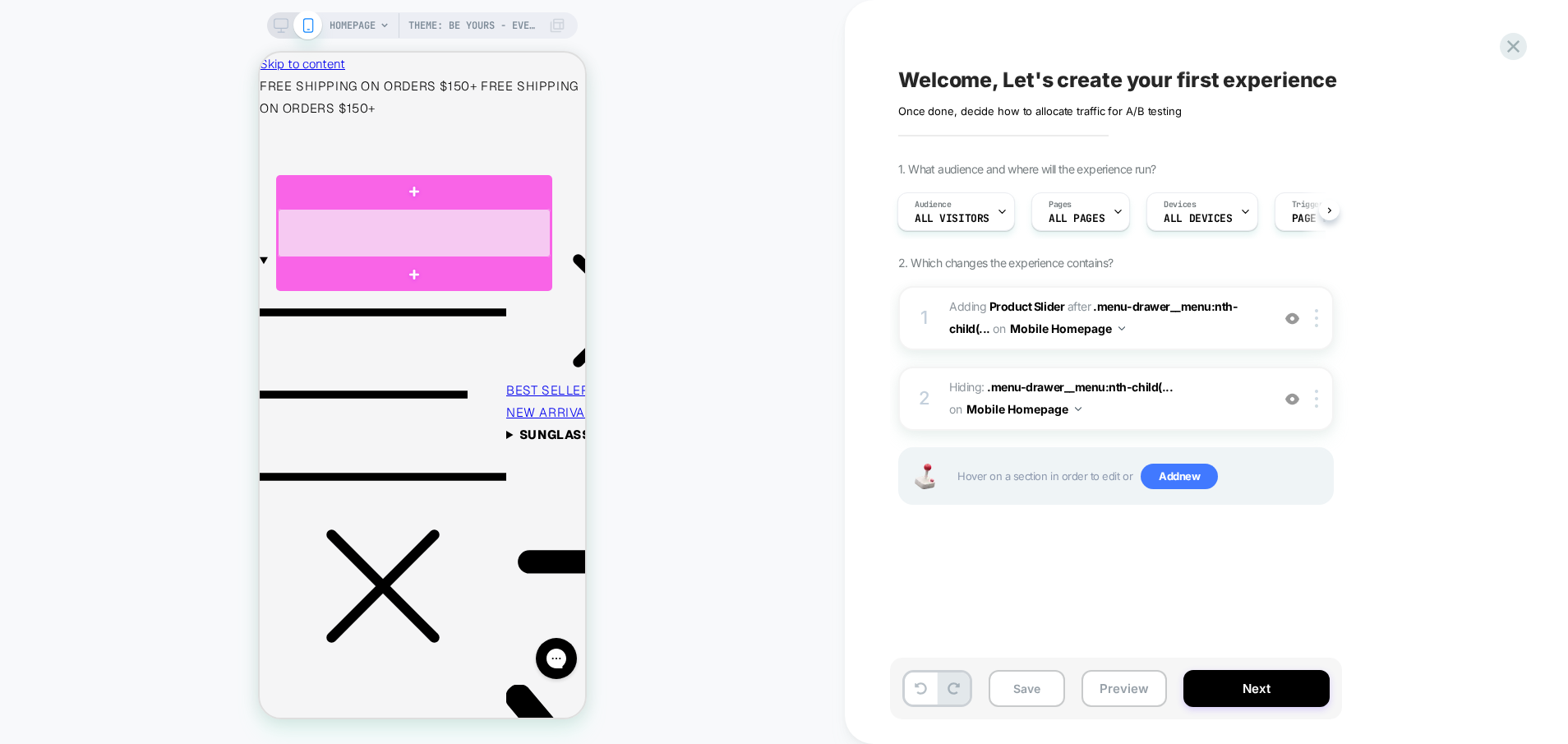
click at [412, 243] on div at bounding box center [414, 232] width 273 height 48
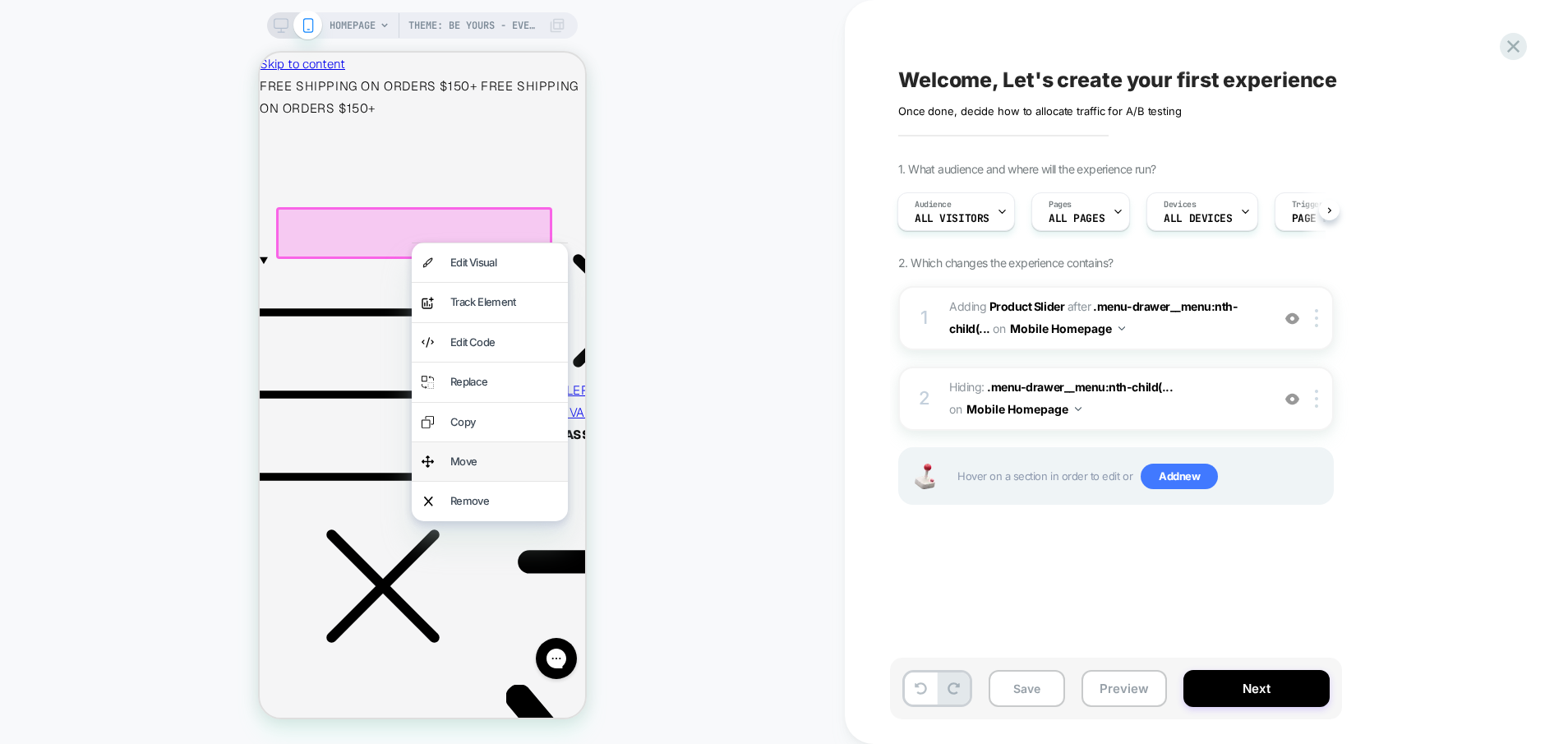
click at [477, 456] on div "Move" at bounding box center [504, 462] width 108 height 19
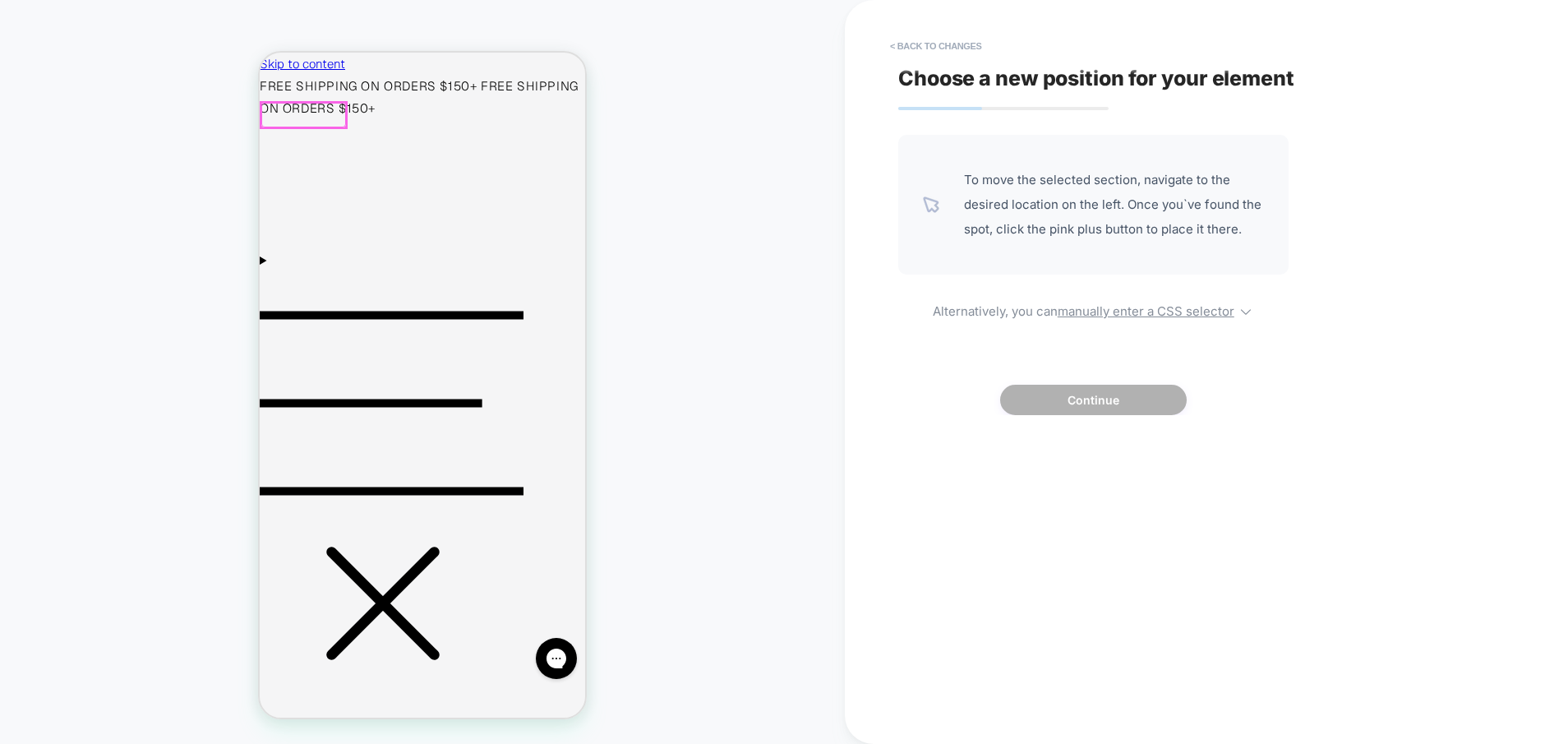
scroll to position [0, 13]
click at [285, 117] on div at bounding box center [303, 115] width 85 height 25
click at [279, 115] on div at bounding box center [304, 115] width 88 height 28
click at [288, 272] on icon "Menu" at bounding box center [392, 403] width 264 height 264
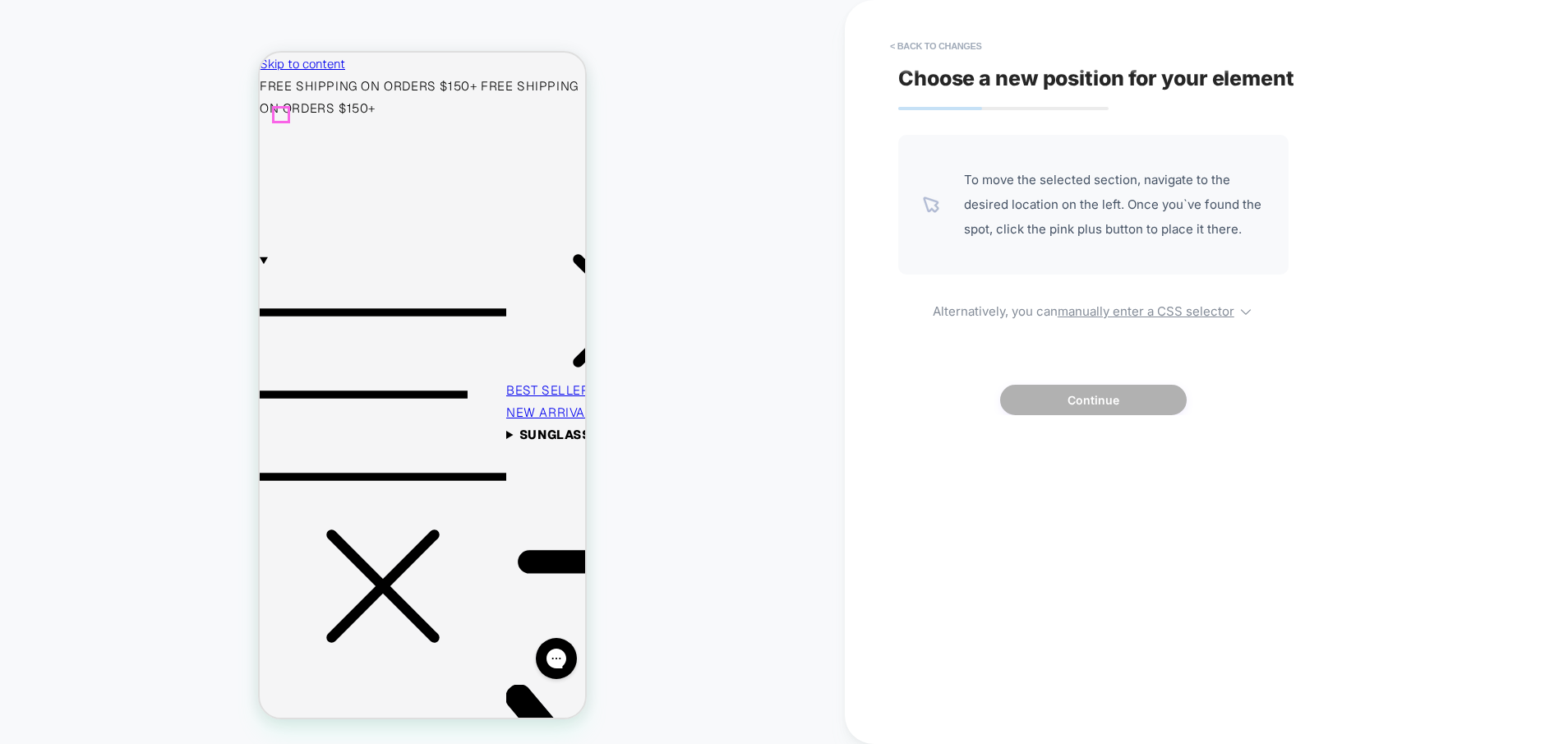
scroll to position [0, 0]
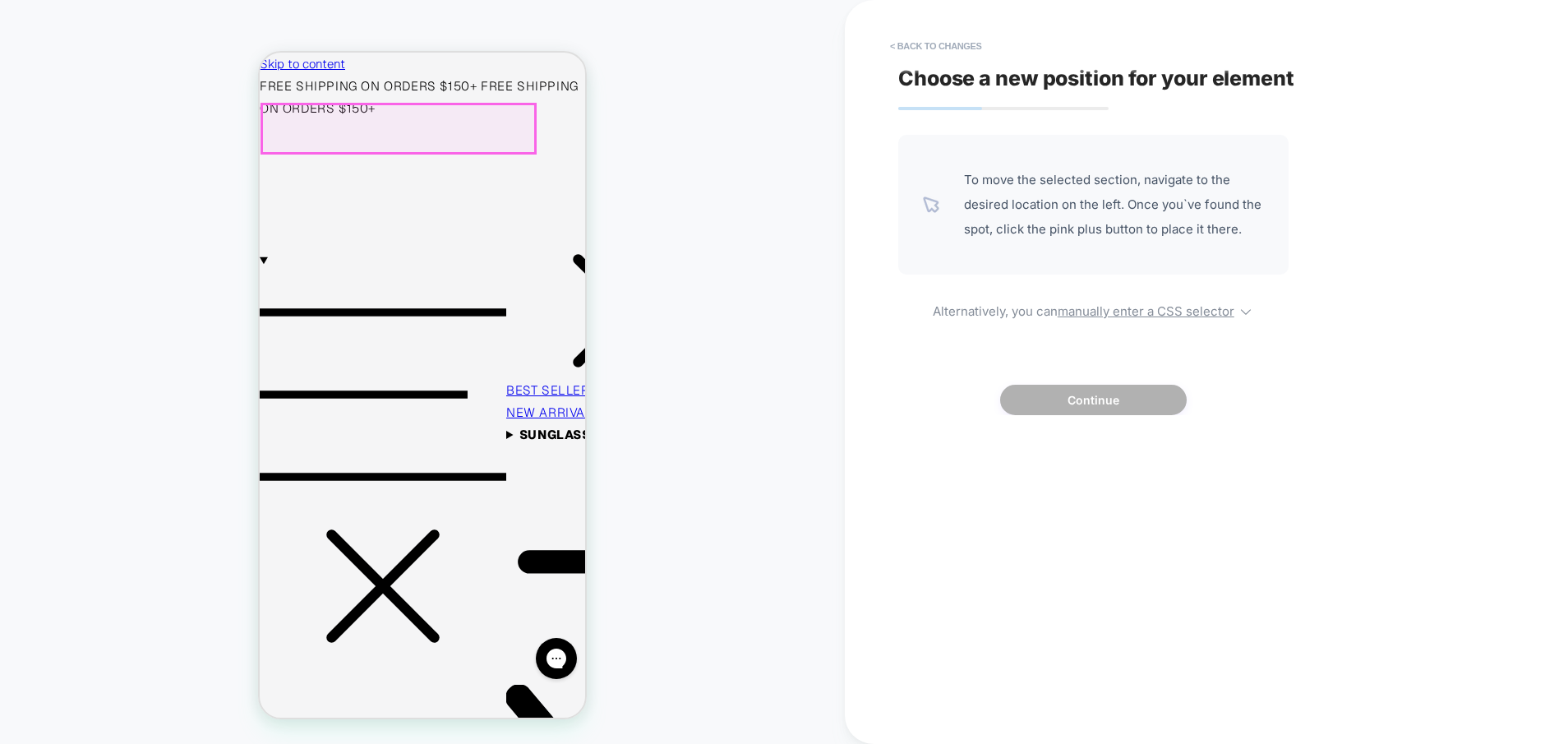
click at [506, 382] on link "BEST SELLERS" at bounding box center [552, 390] width 92 height 16
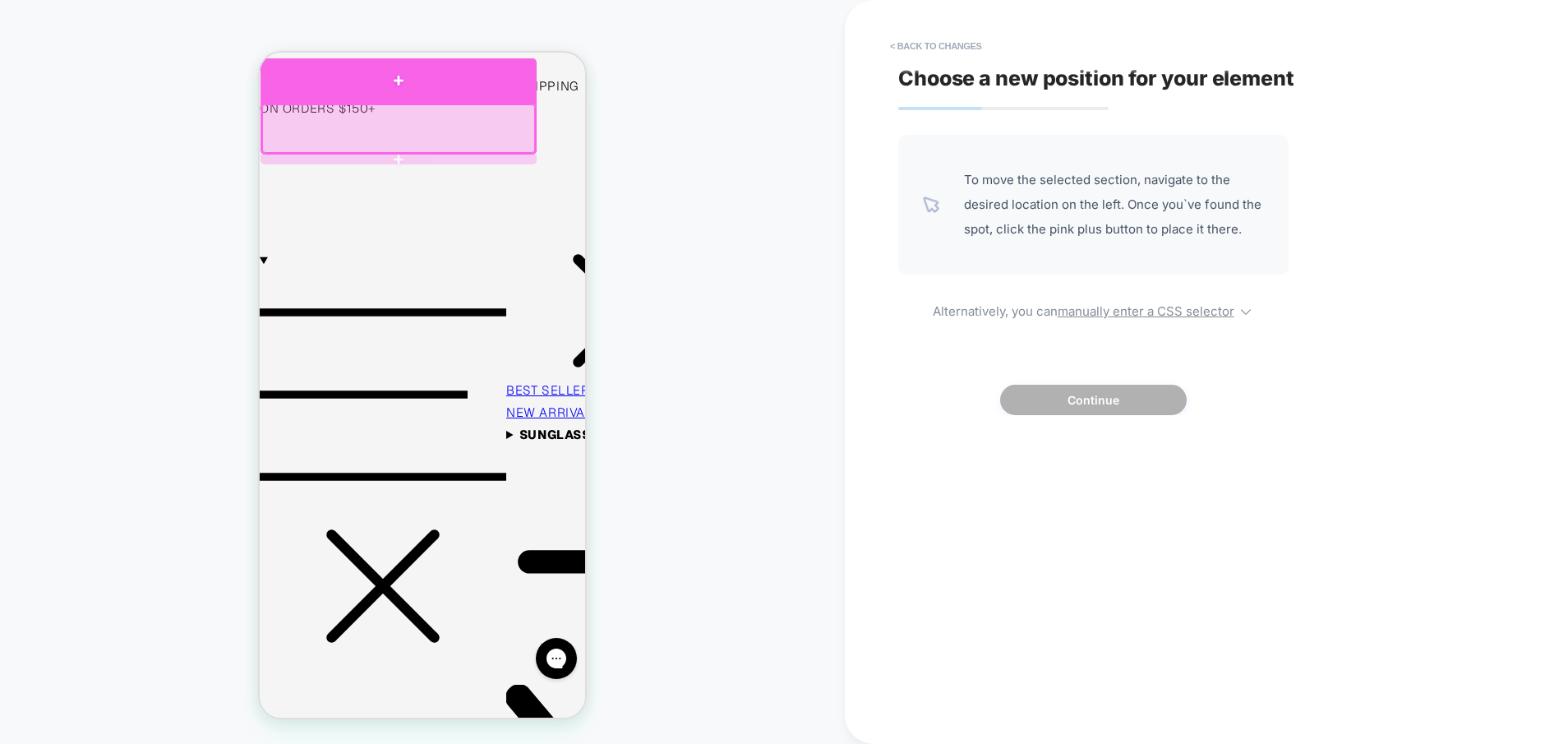
click at [393, 96] on div at bounding box center [398, 81] width 276 height 45
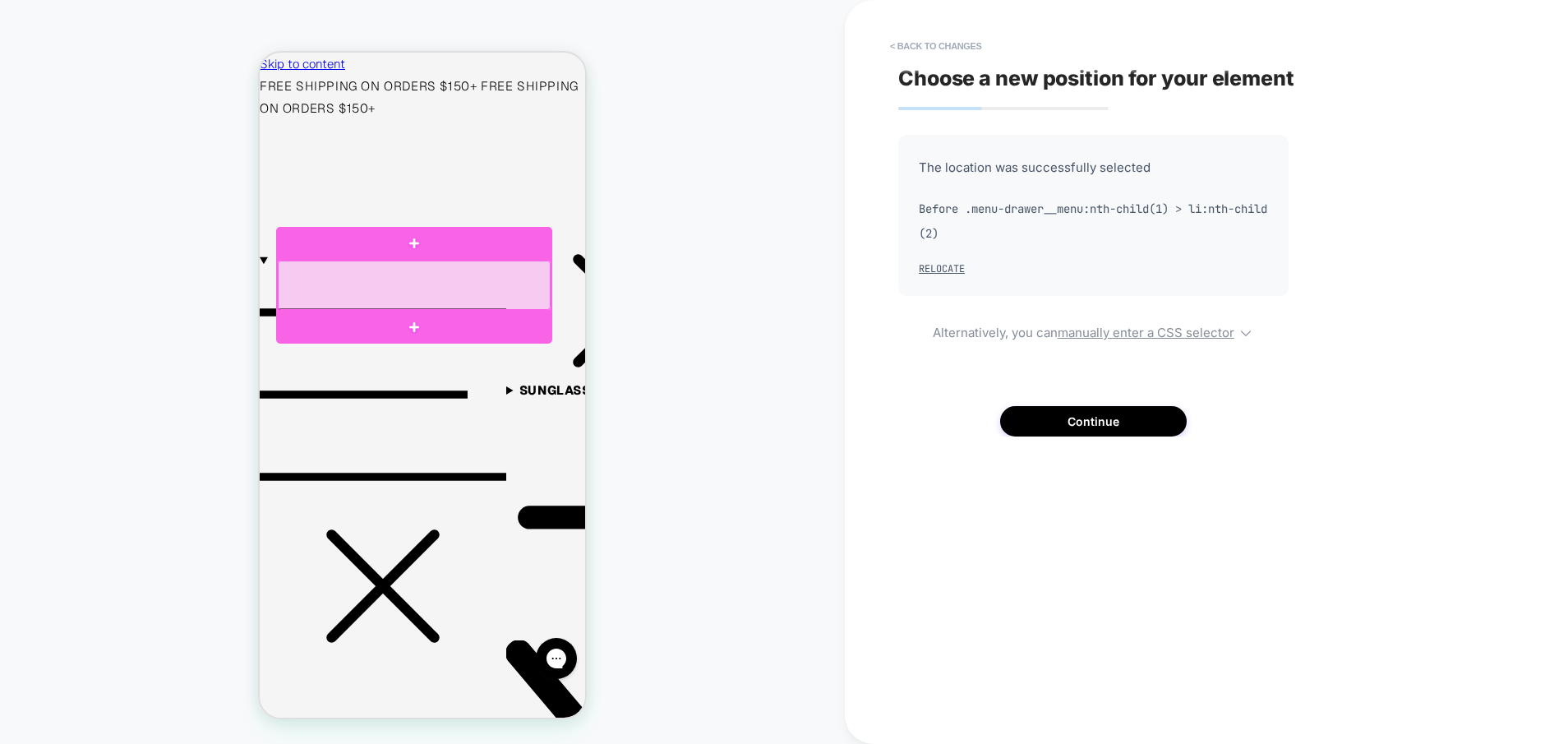
click at [371, 283] on div at bounding box center [414, 284] width 273 height 48
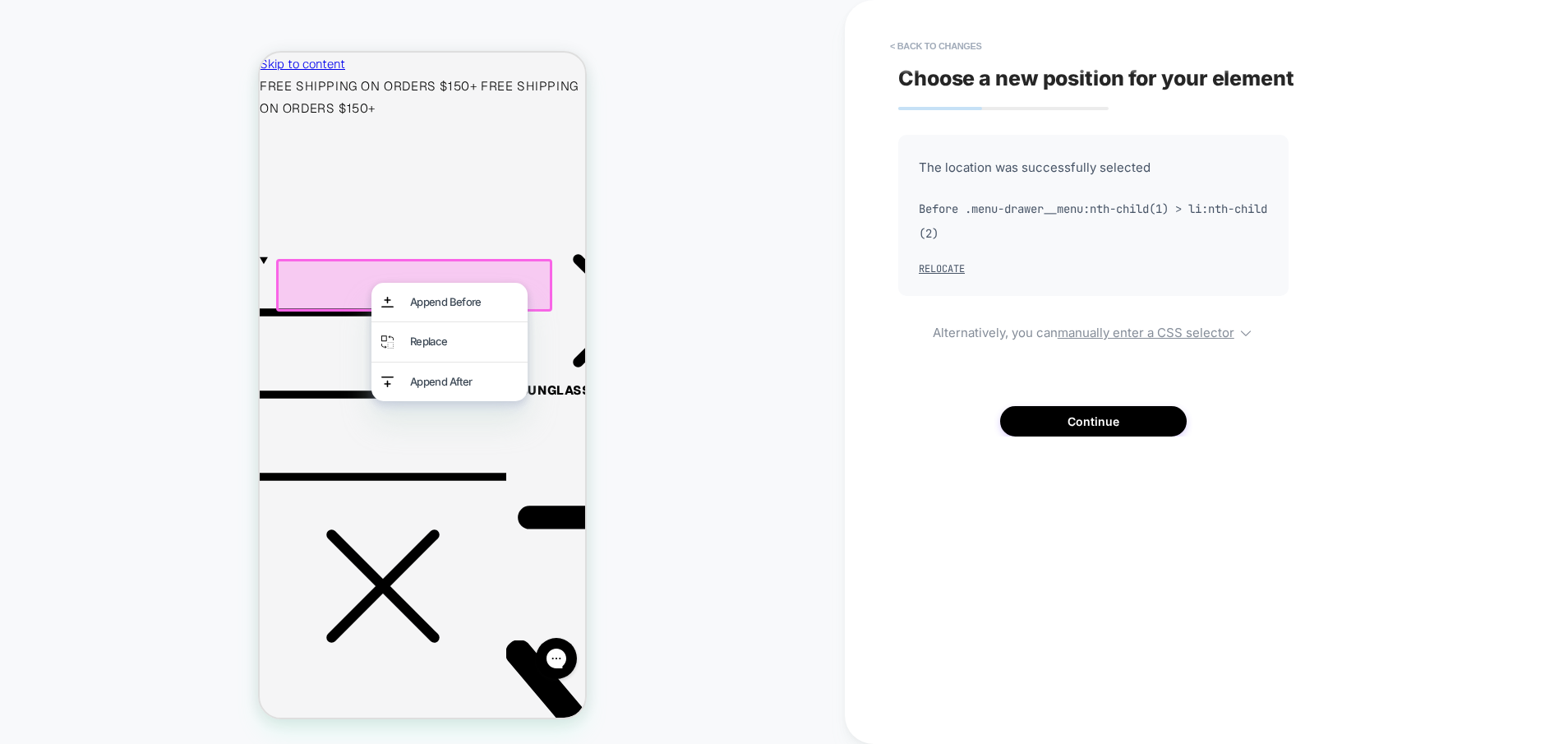
click at [314, 294] on div at bounding box center [413, 285] width 276 height 52
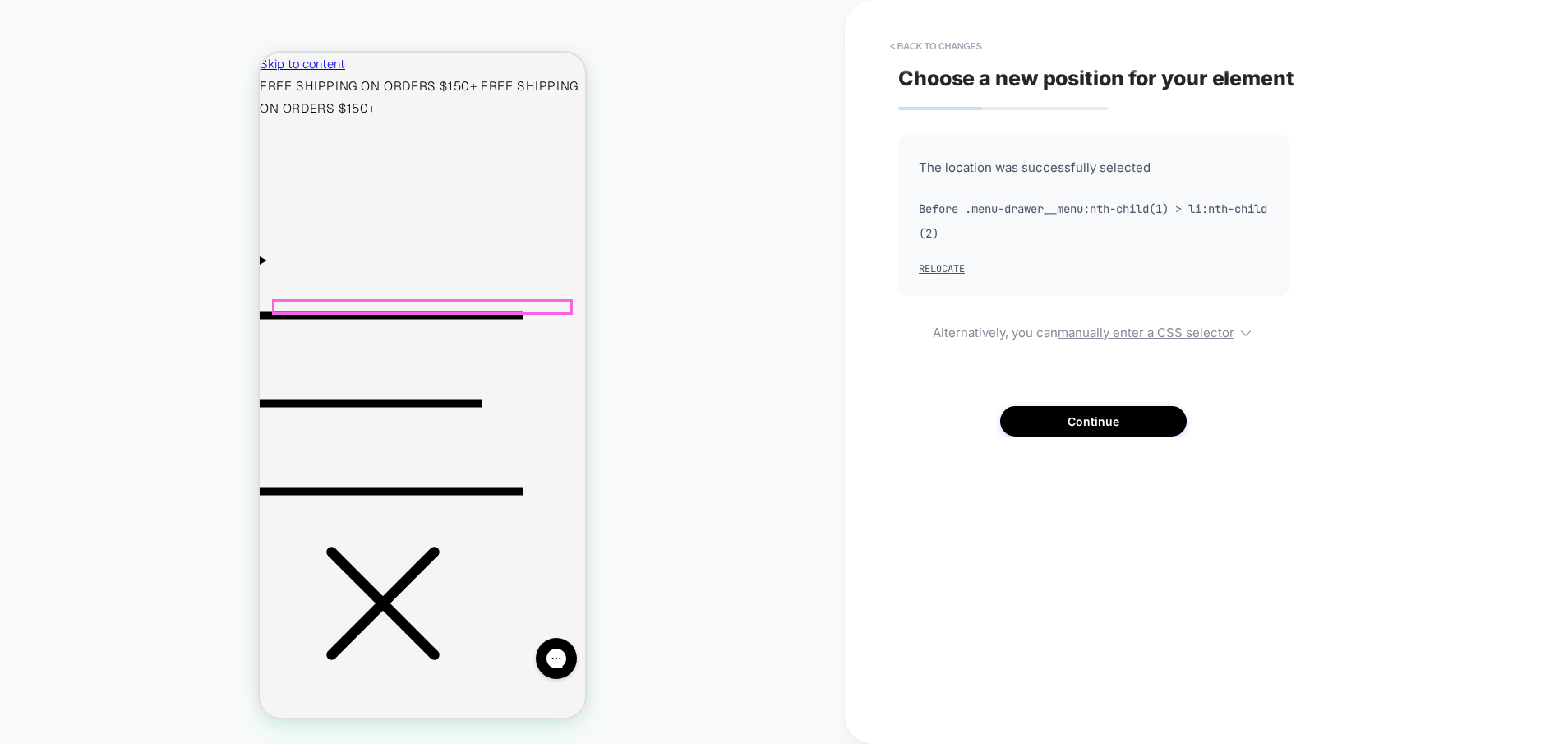
scroll to position [0, 13]
click at [1053, 411] on button "Continue" at bounding box center [1093, 422] width 187 height 31
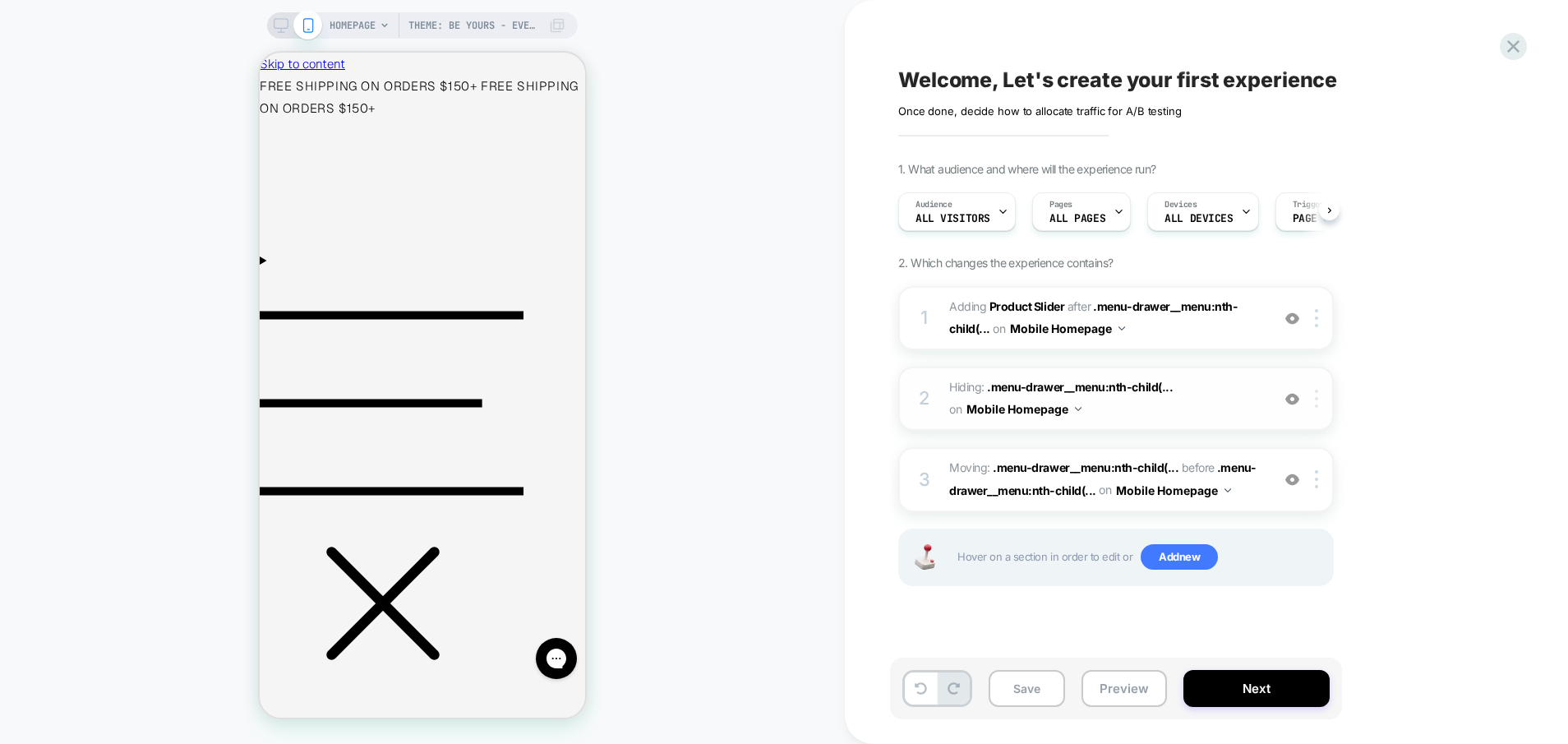
scroll to position [0, 1]
click at [271, 523] on span "Menu" at bounding box center [392, 596] width 264 height 145
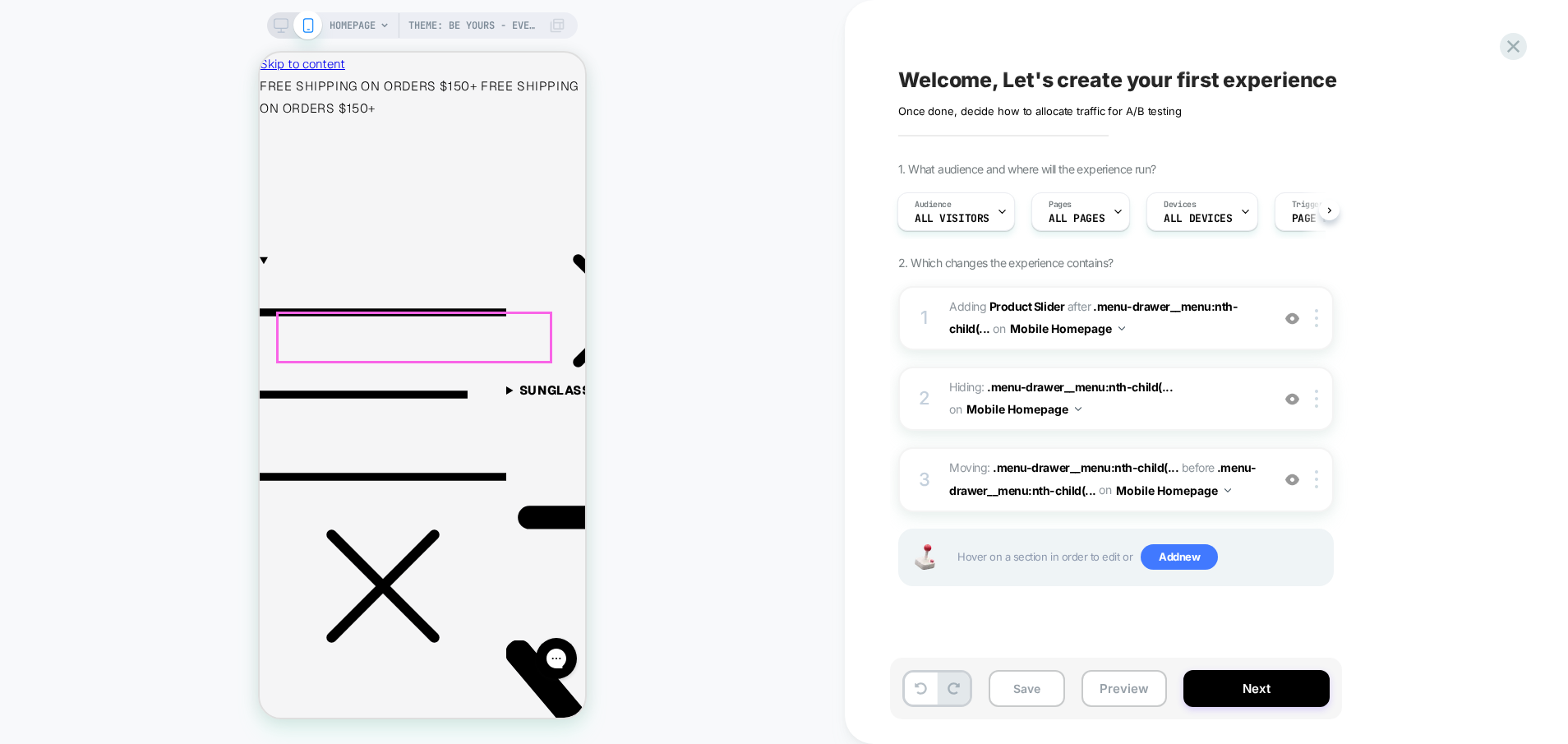
click at [1424, 531] on div "1. What audience and where will the experience run? Audience All Visitors Pages…" at bounding box center [1198, 394] width 600 height 465
click at [884, 287] on div "Welcome, Let's create your first experience Click to edit experience details On…" at bounding box center [1207, 372] width 724 height 744
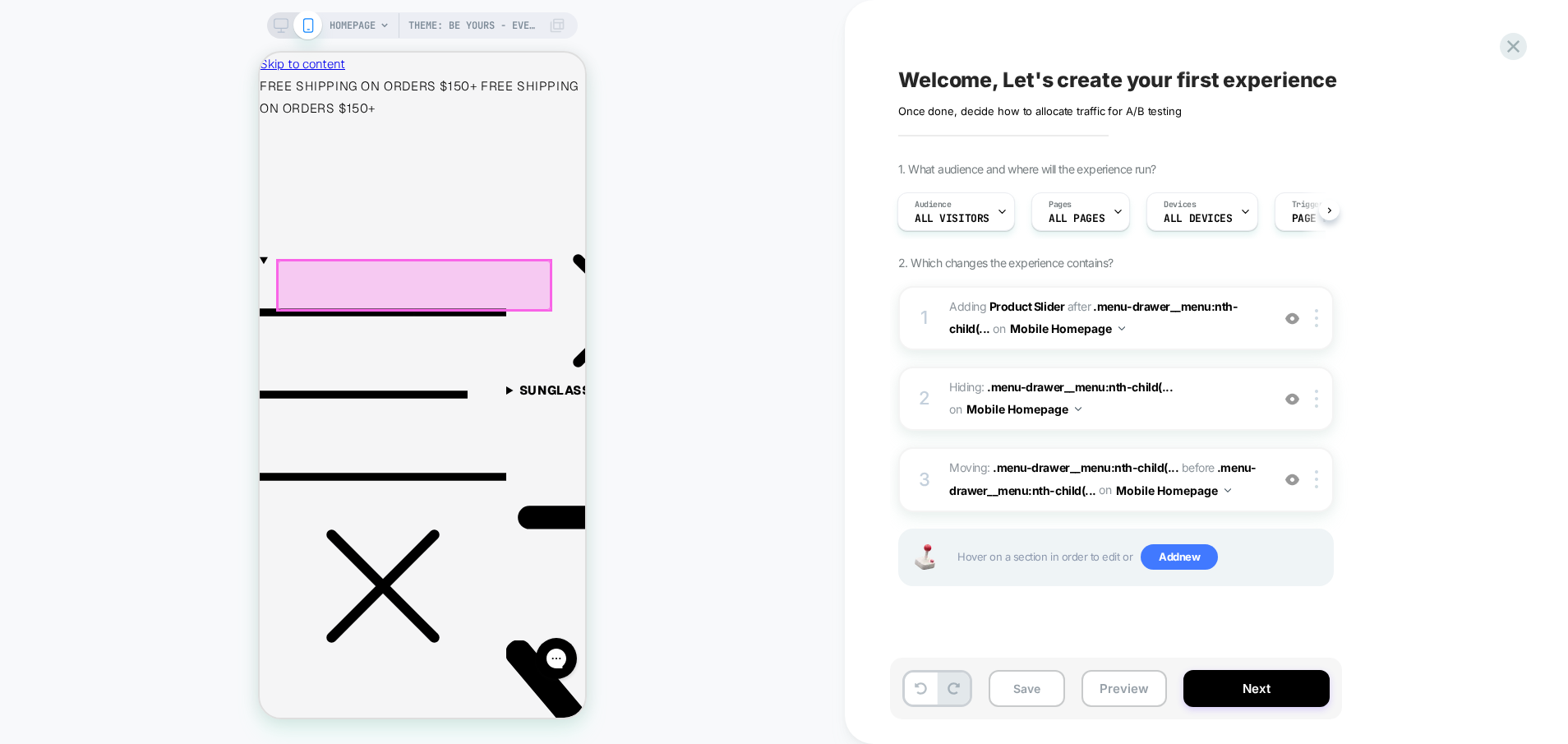
click at [416, 268] on div at bounding box center [414, 284] width 273 height 48
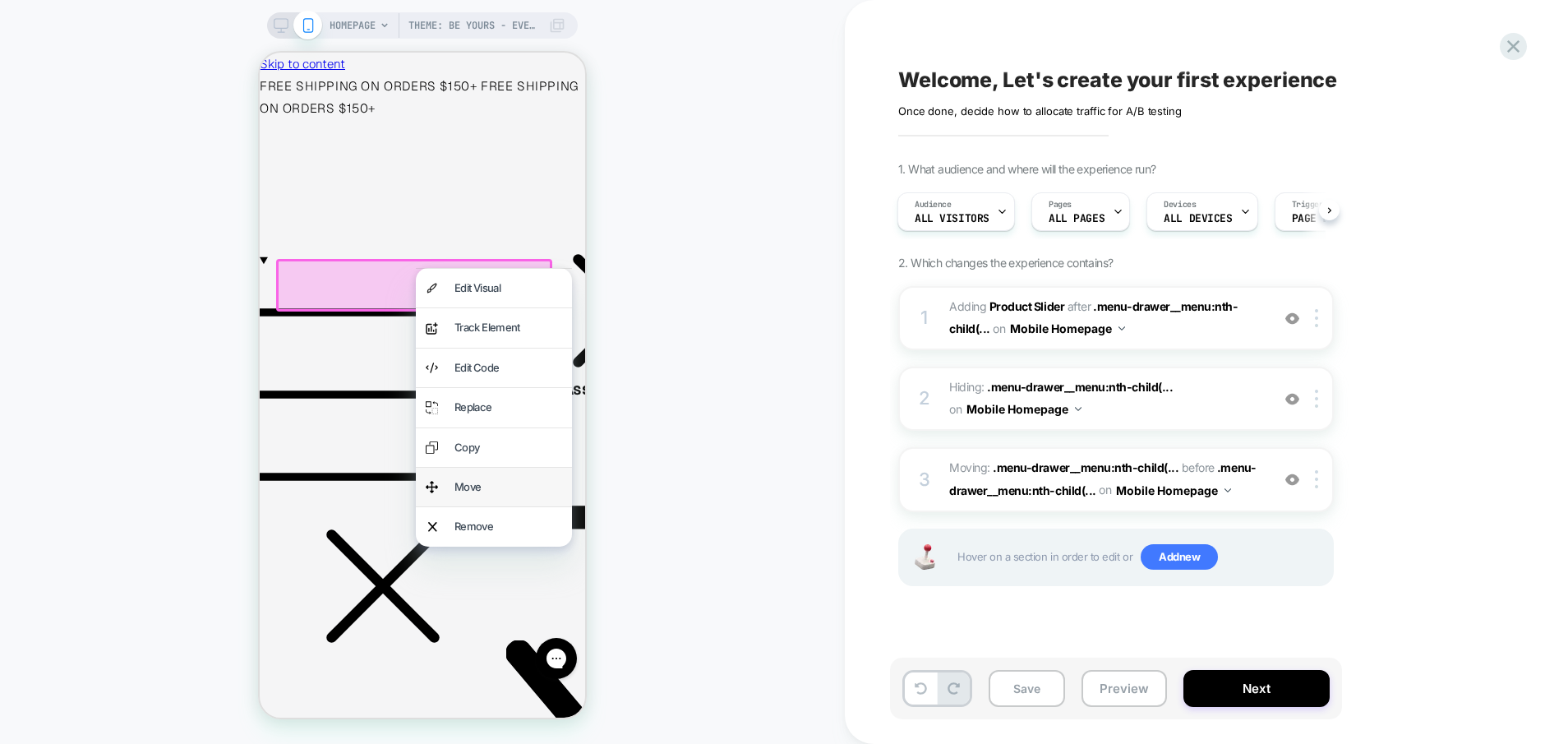
click at [503, 488] on div "Move" at bounding box center [508, 487] width 108 height 19
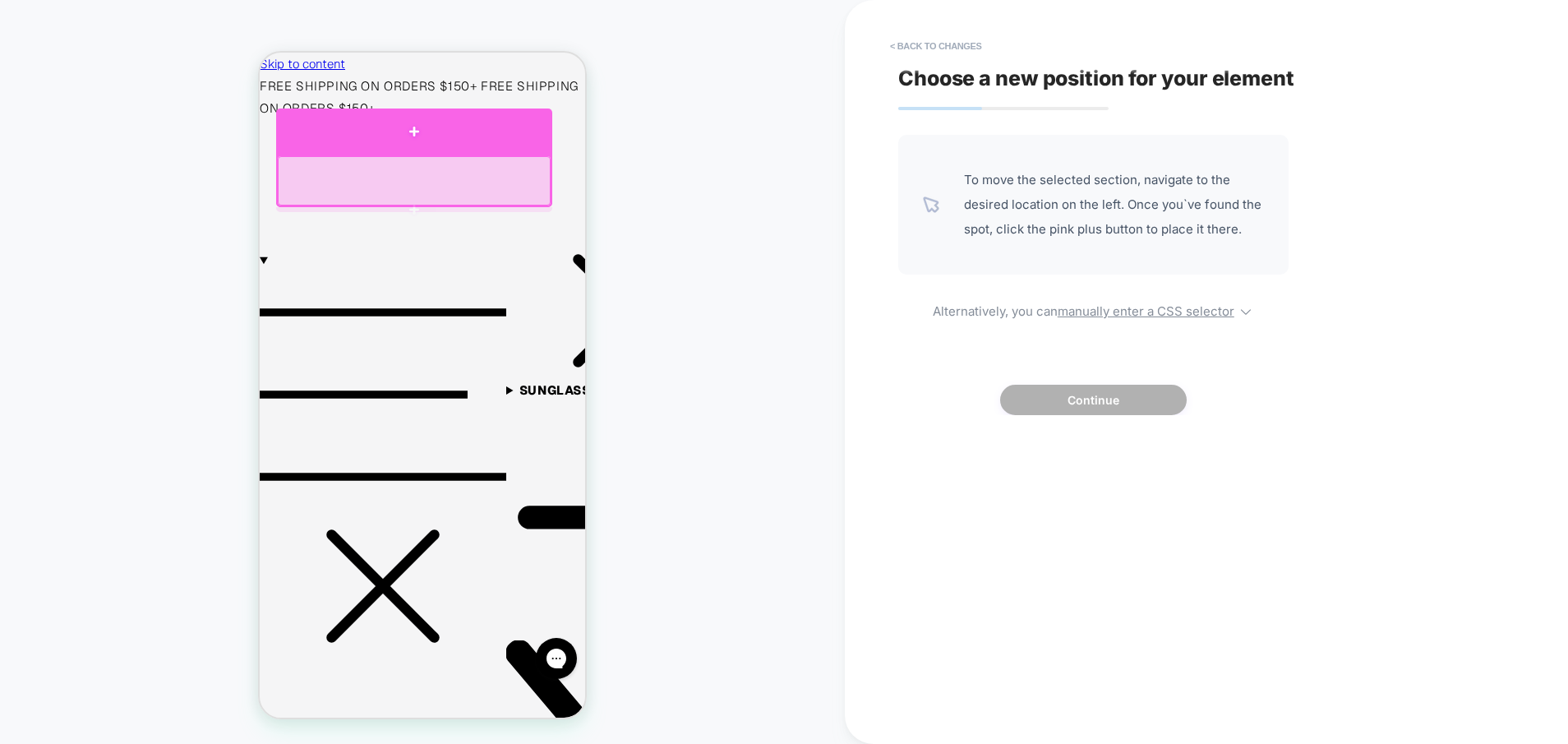
click at [409, 148] on div at bounding box center [413, 131] width 276 height 46
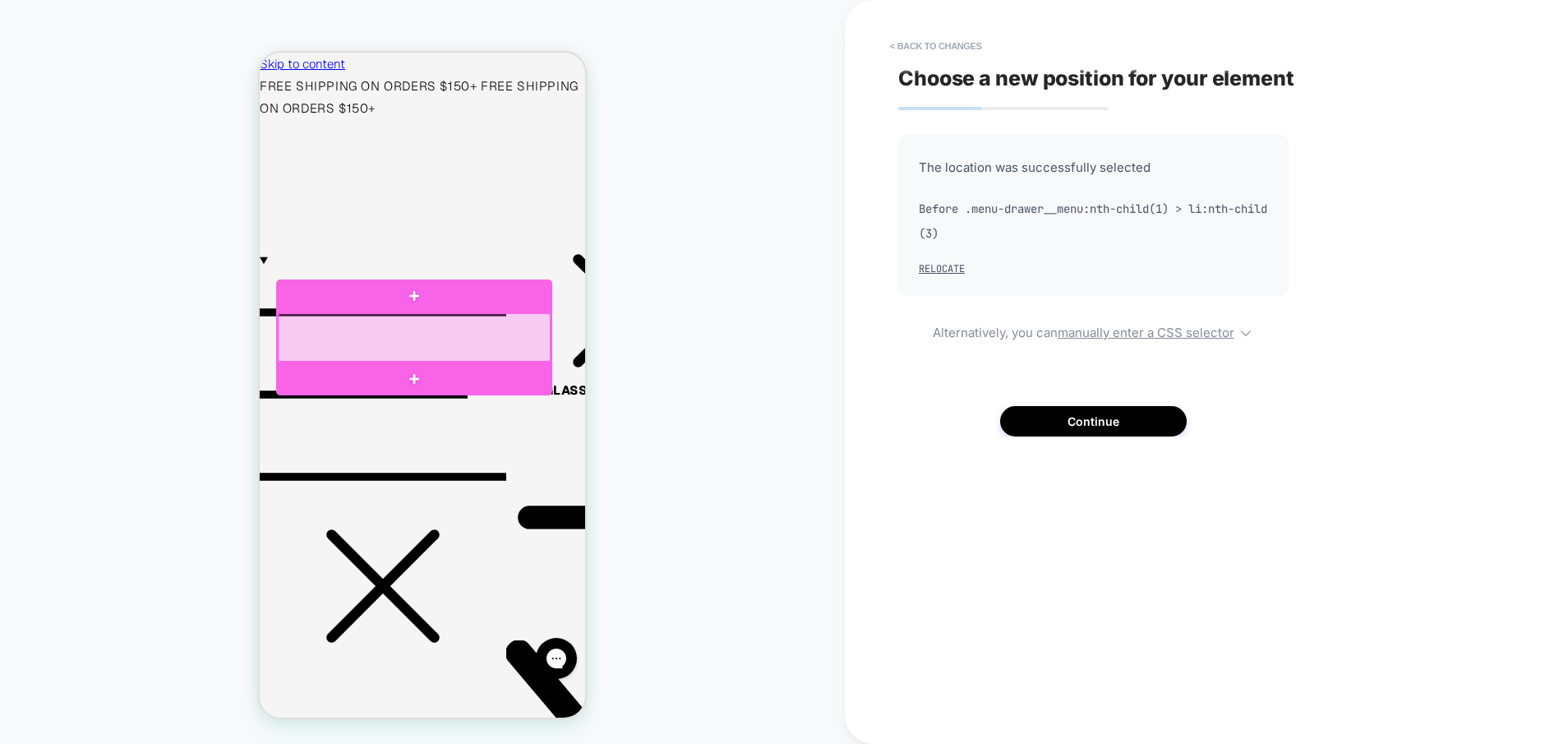
click at [477, 335] on div at bounding box center [414, 337] width 273 height 48
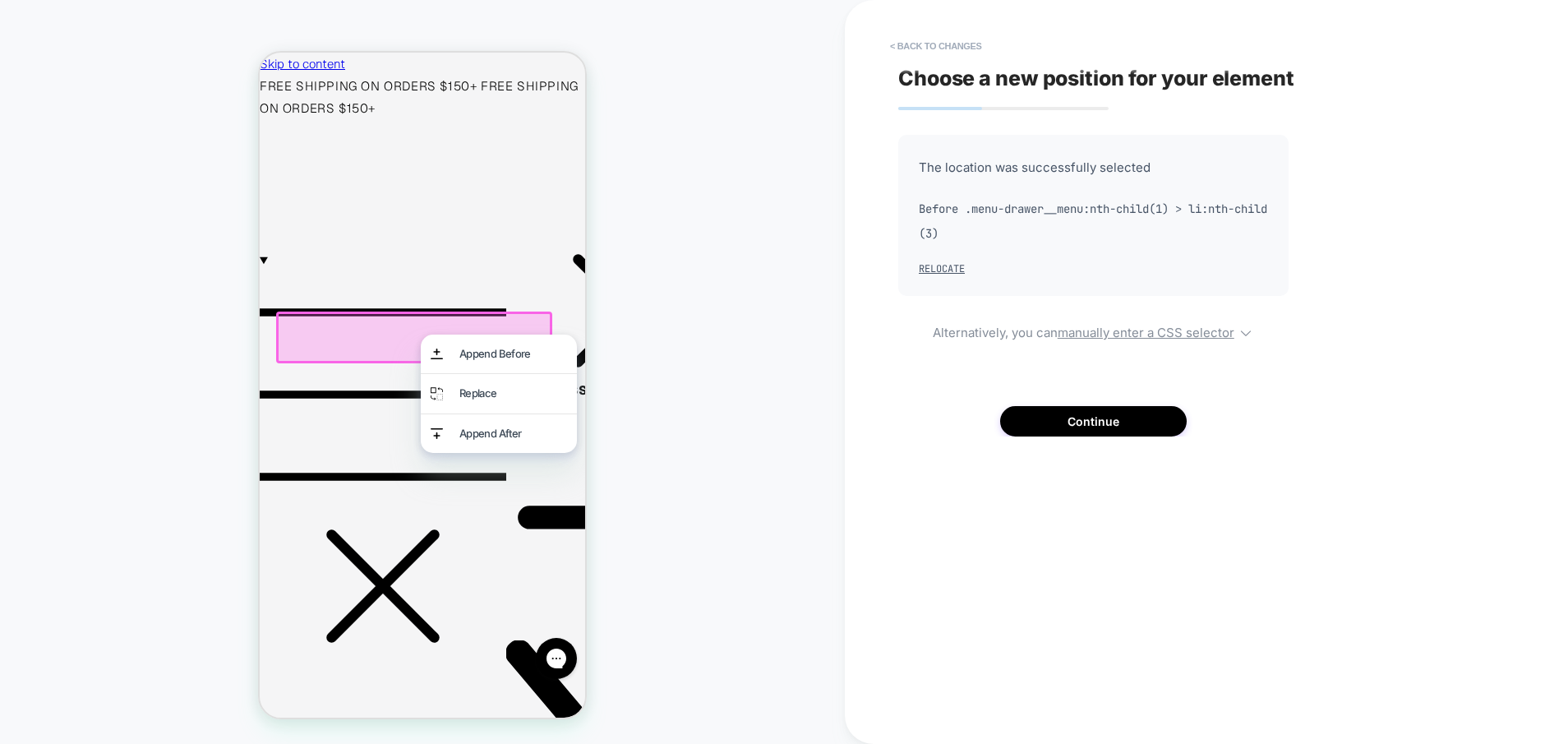
click at [363, 335] on div at bounding box center [413, 337] width 276 height 52
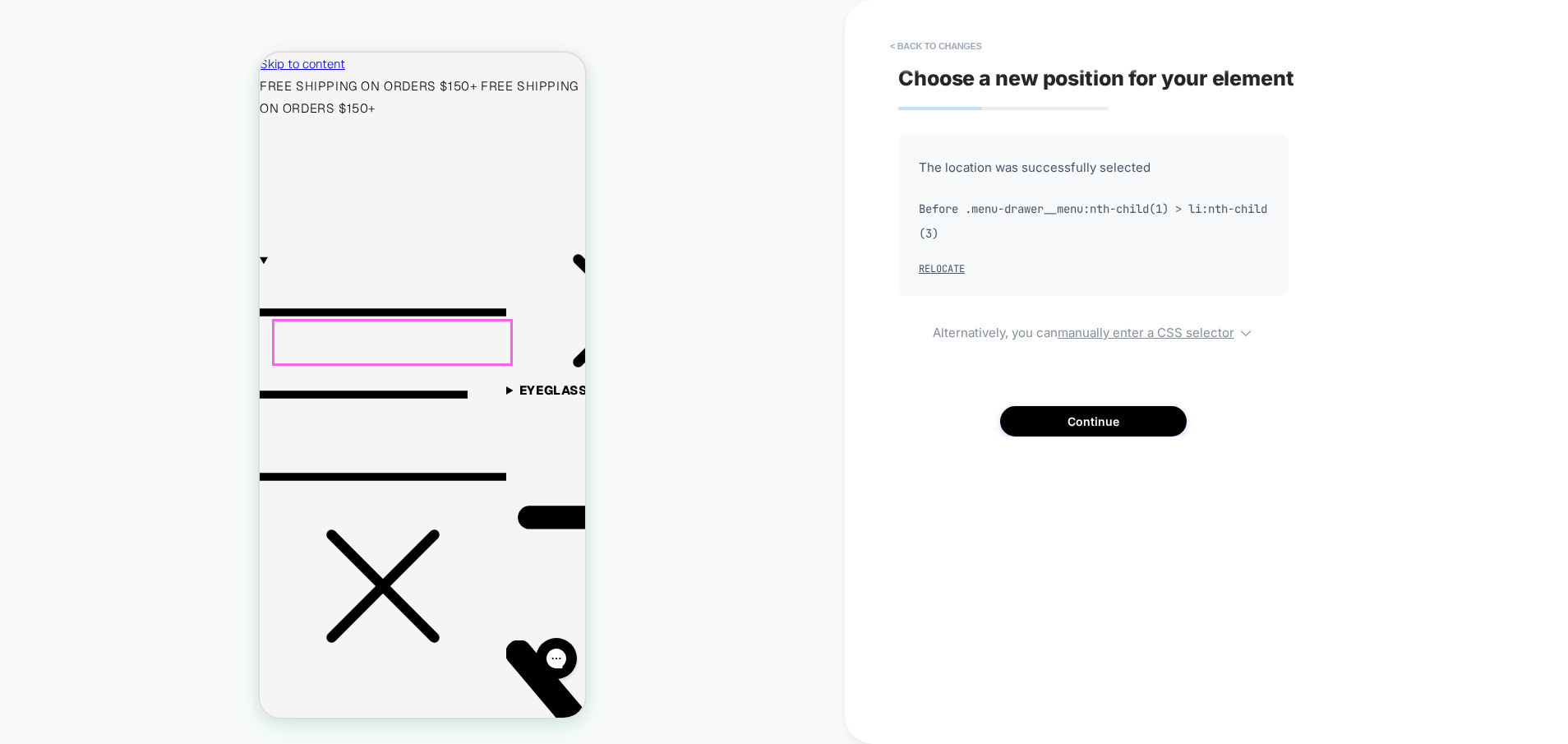
scroll to position [0, 13]
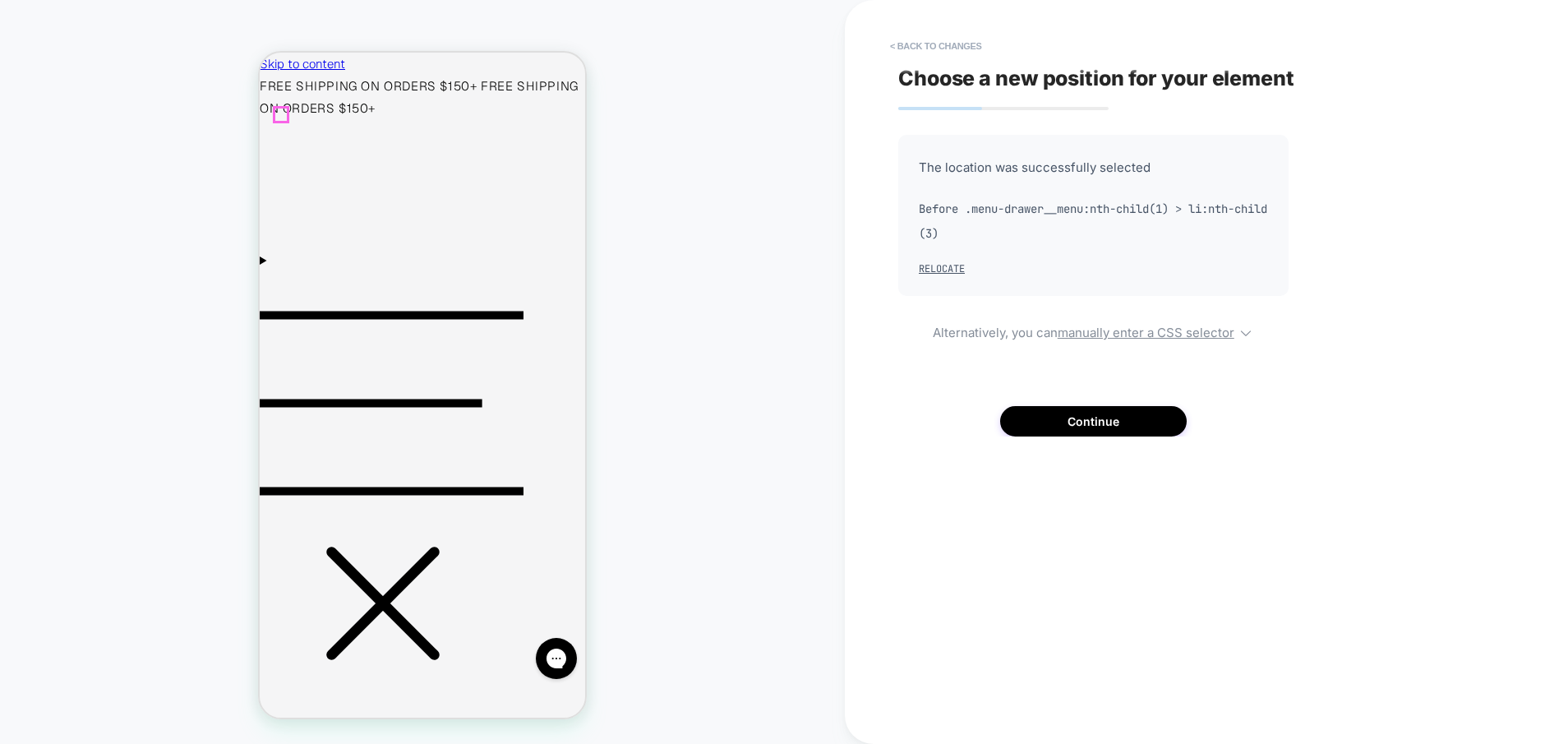
click at [278, 272] on icon "Menu" at bounding box center [392, 403] width 264 height 264
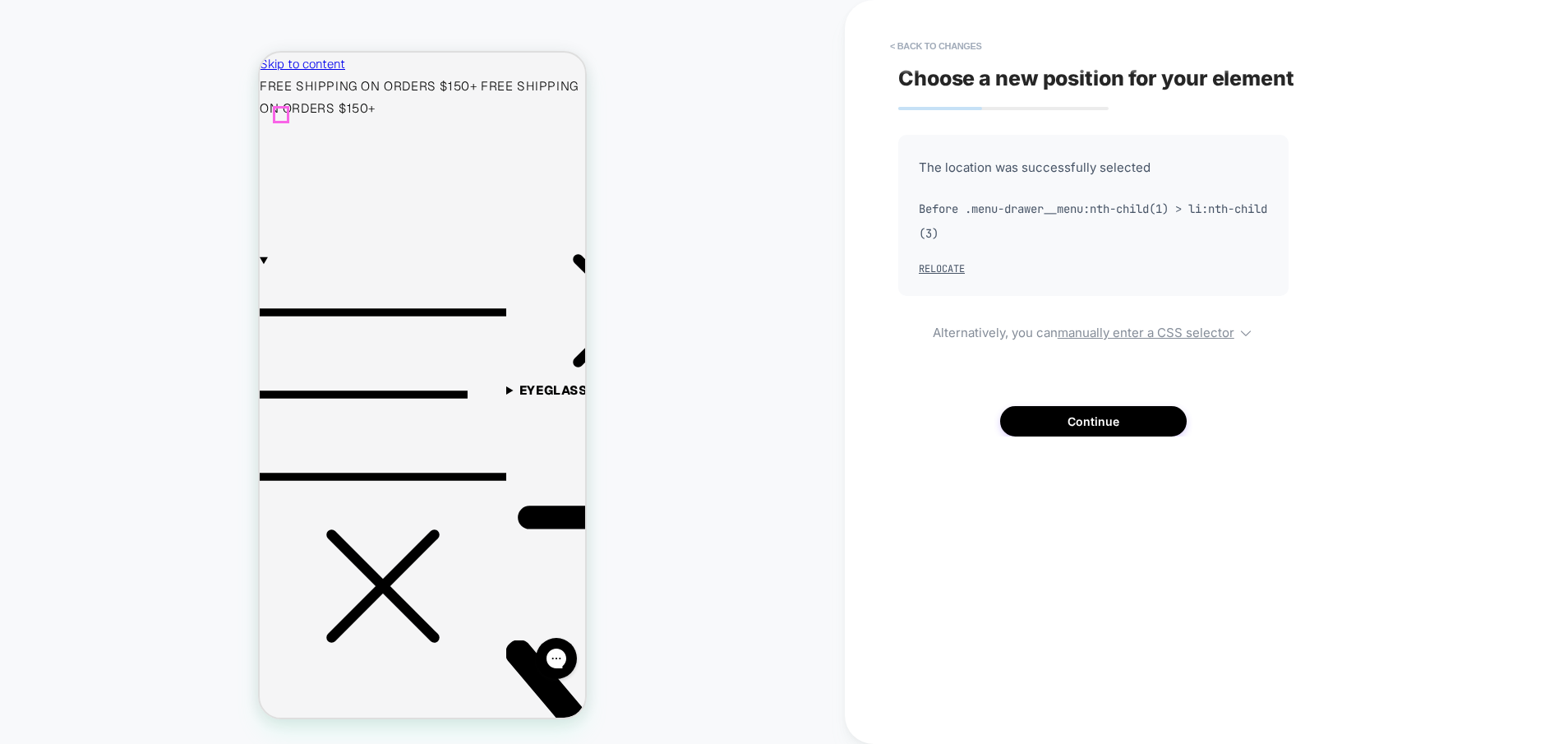
scroll to position [0, 0]
click at [1063, 421] on button "Continue" at bounding box center [1093, 422] width 187 height 31
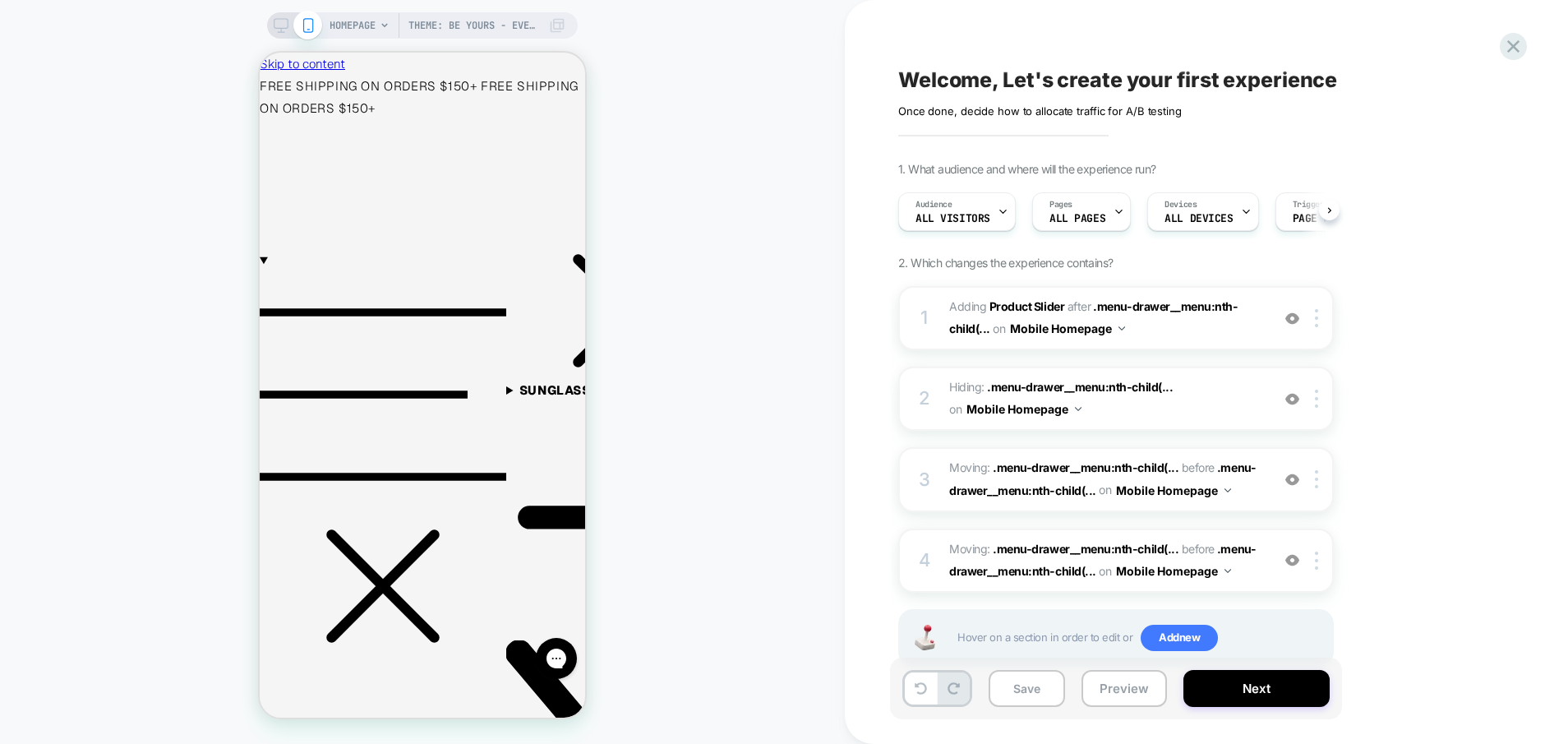
scroll to position [0, 1]
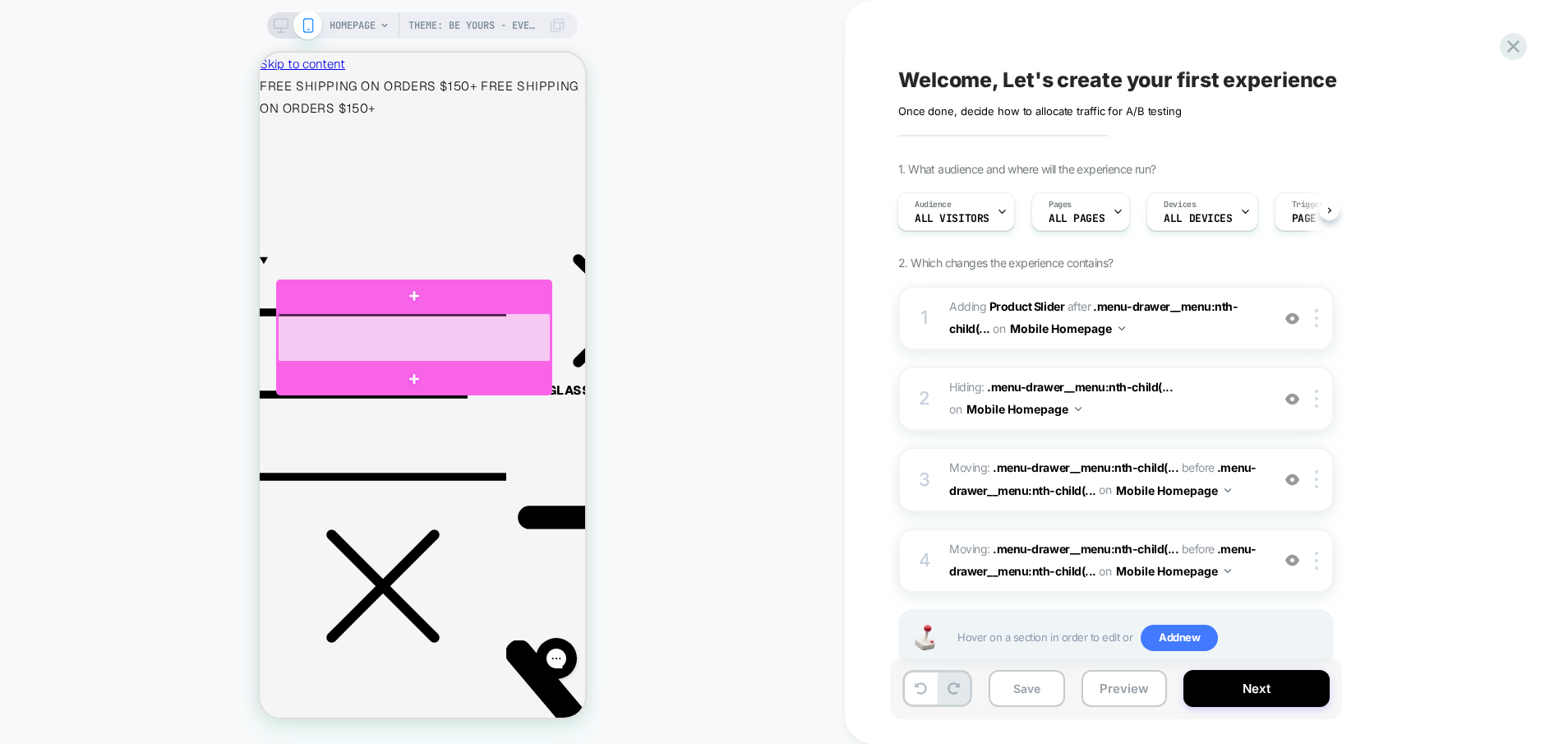
click at [456, 322] on div at bounding box center [414, 337] width 273 height 48
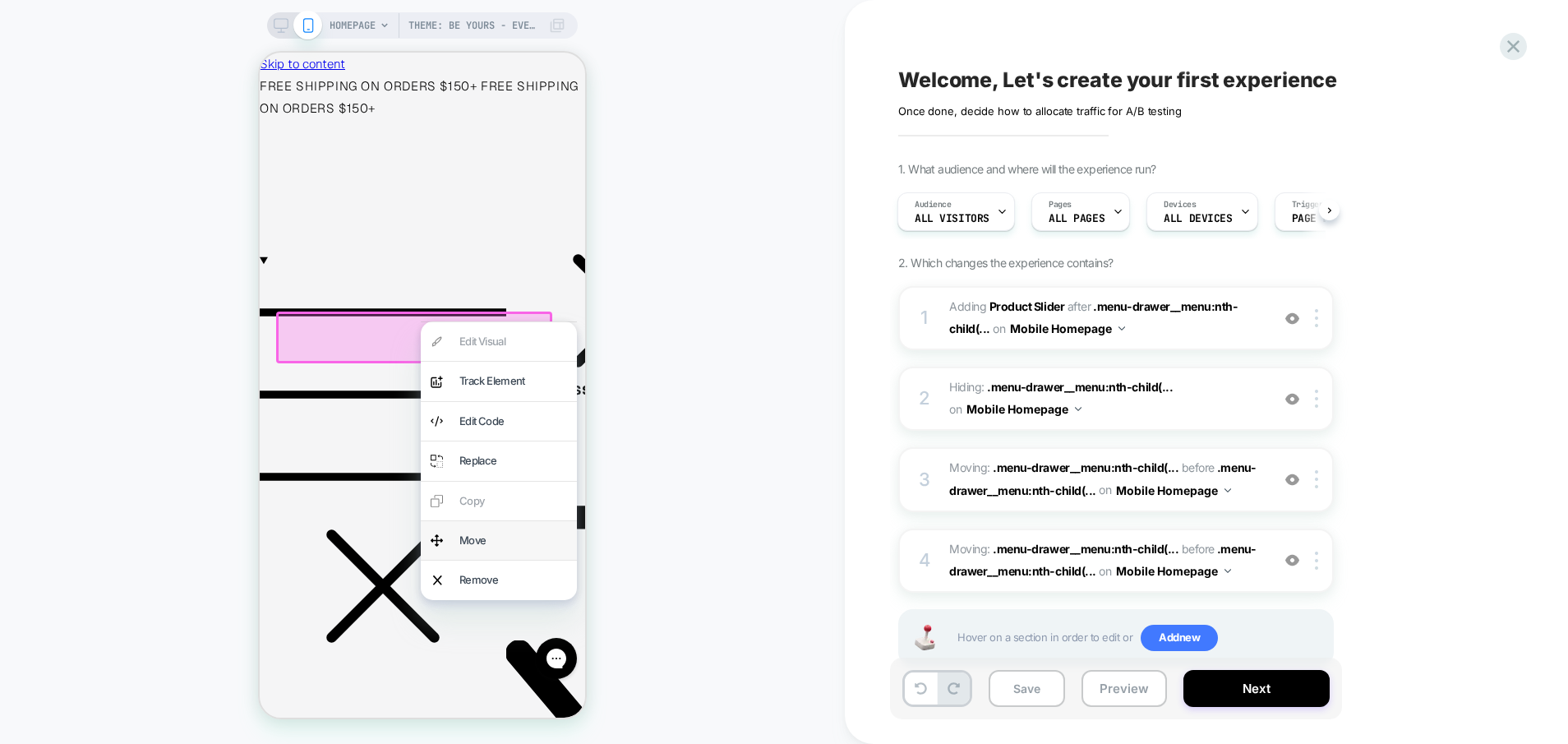
click at [511, 534] on div "Move" at bounding box center [513, 541] width 108 height 19
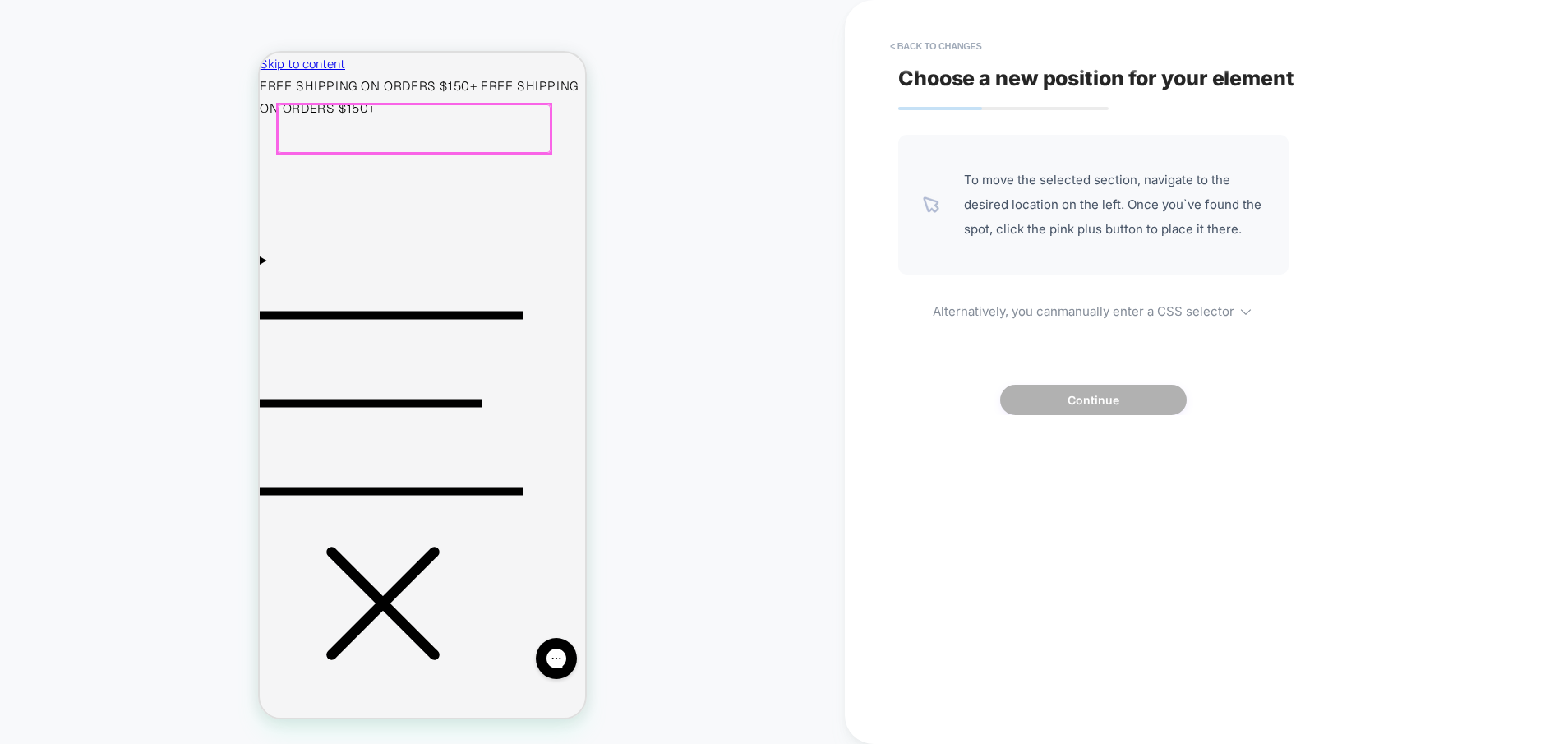
scroll to position [0, 13]
click at [273, 272] on icon "Menu" at bounding box center [392, 403] width 264 height 264
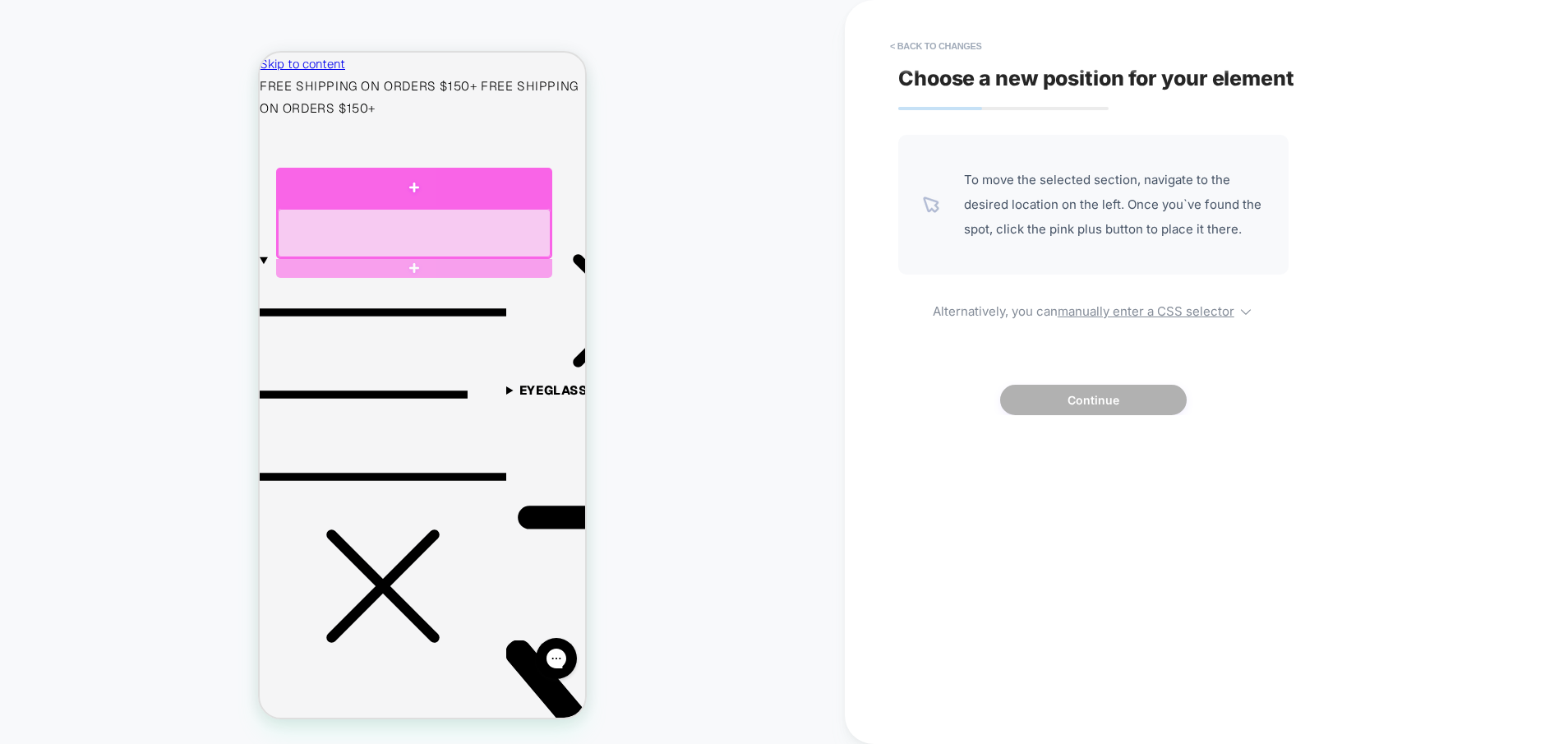
drag, startPoint x: 433, startPoint y: 198, endPoint x: 886, endPoint y: 301, distance: 464.6
click at [433, 198] on div at bounding box center [413, 187] width 276 height 39
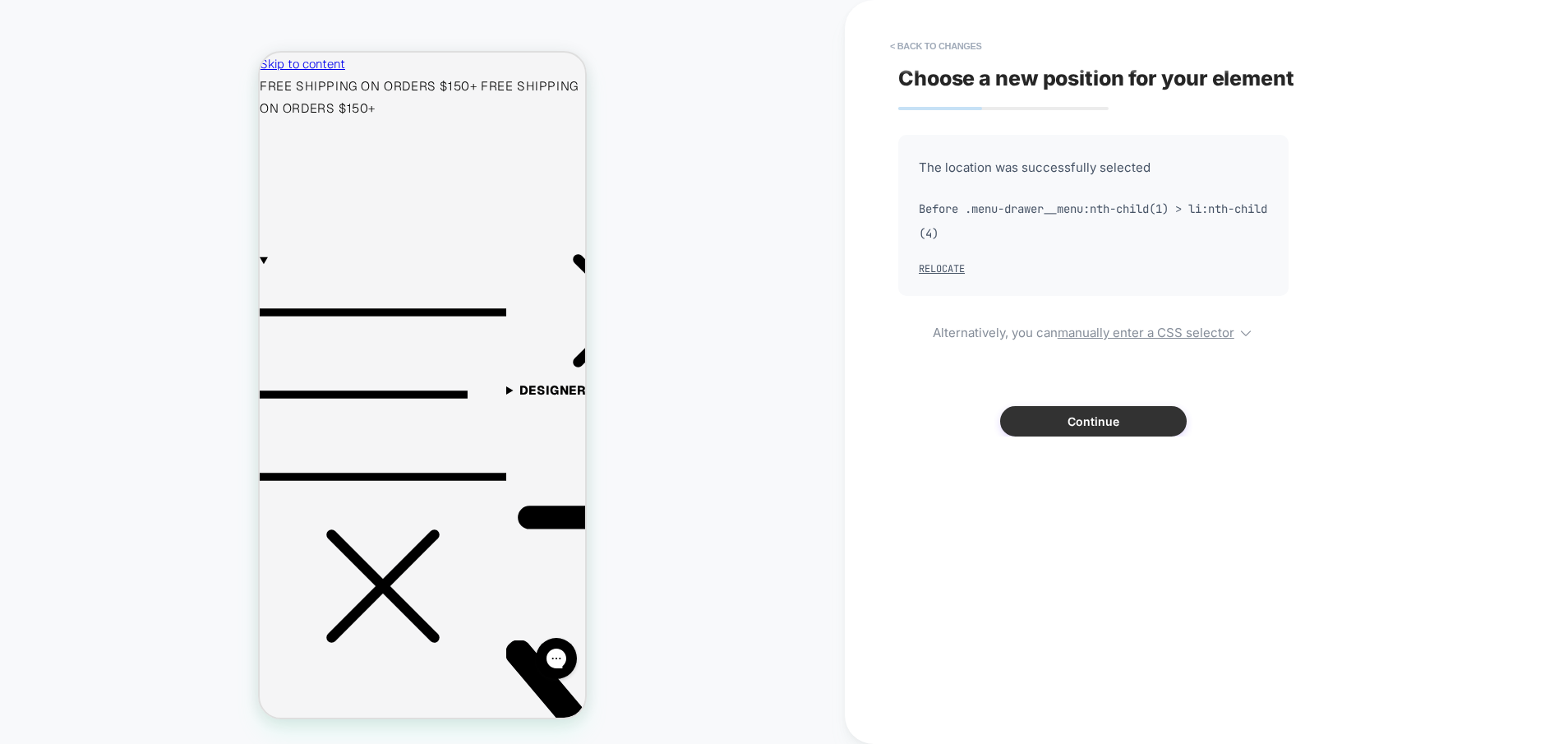
click at [1092, 416] on button "Continue" at bounding box center [1093, 422] width 187 height 31
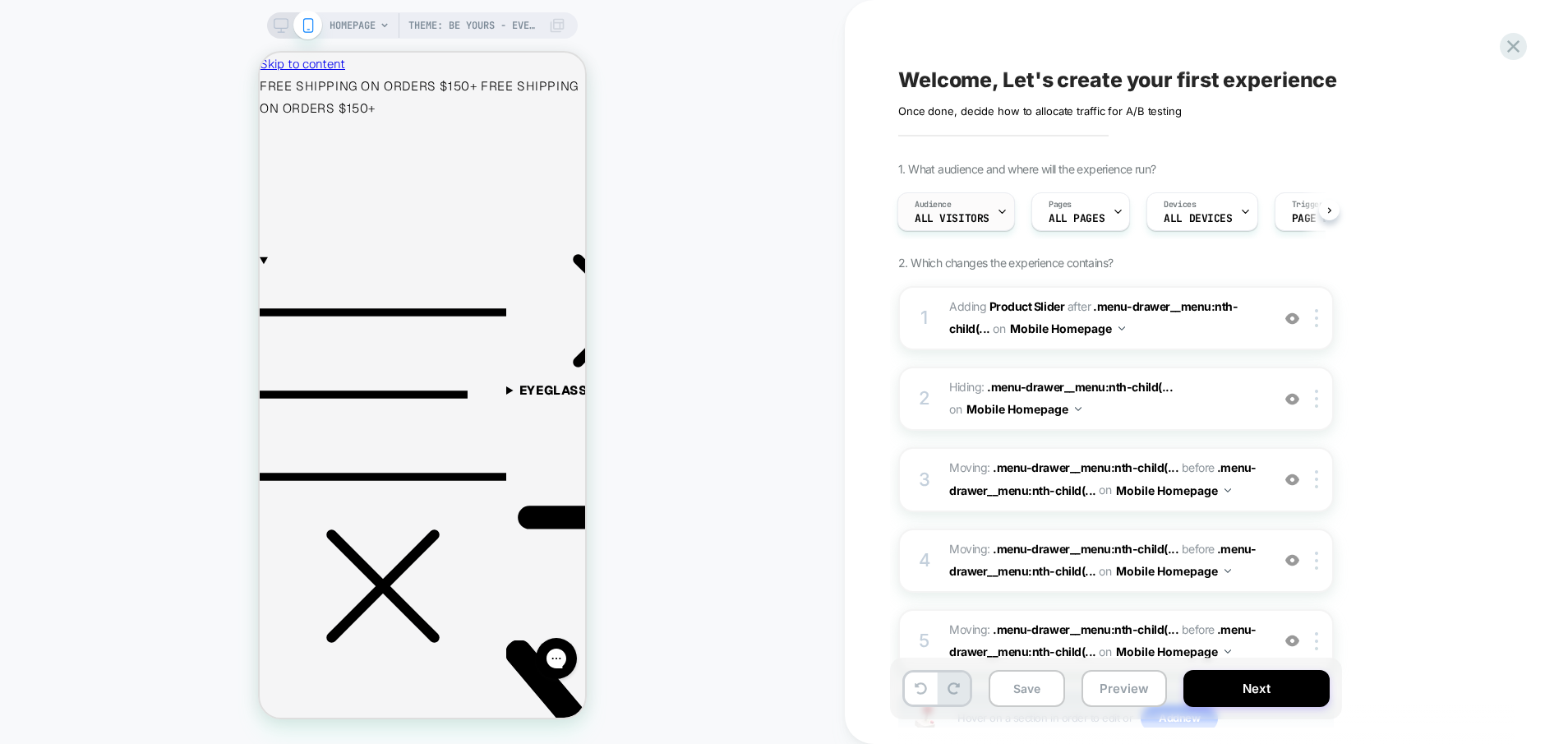
click at [954, 207] on div "Audience All Visitors" at bounding box center [952, 212] width 108 height 37
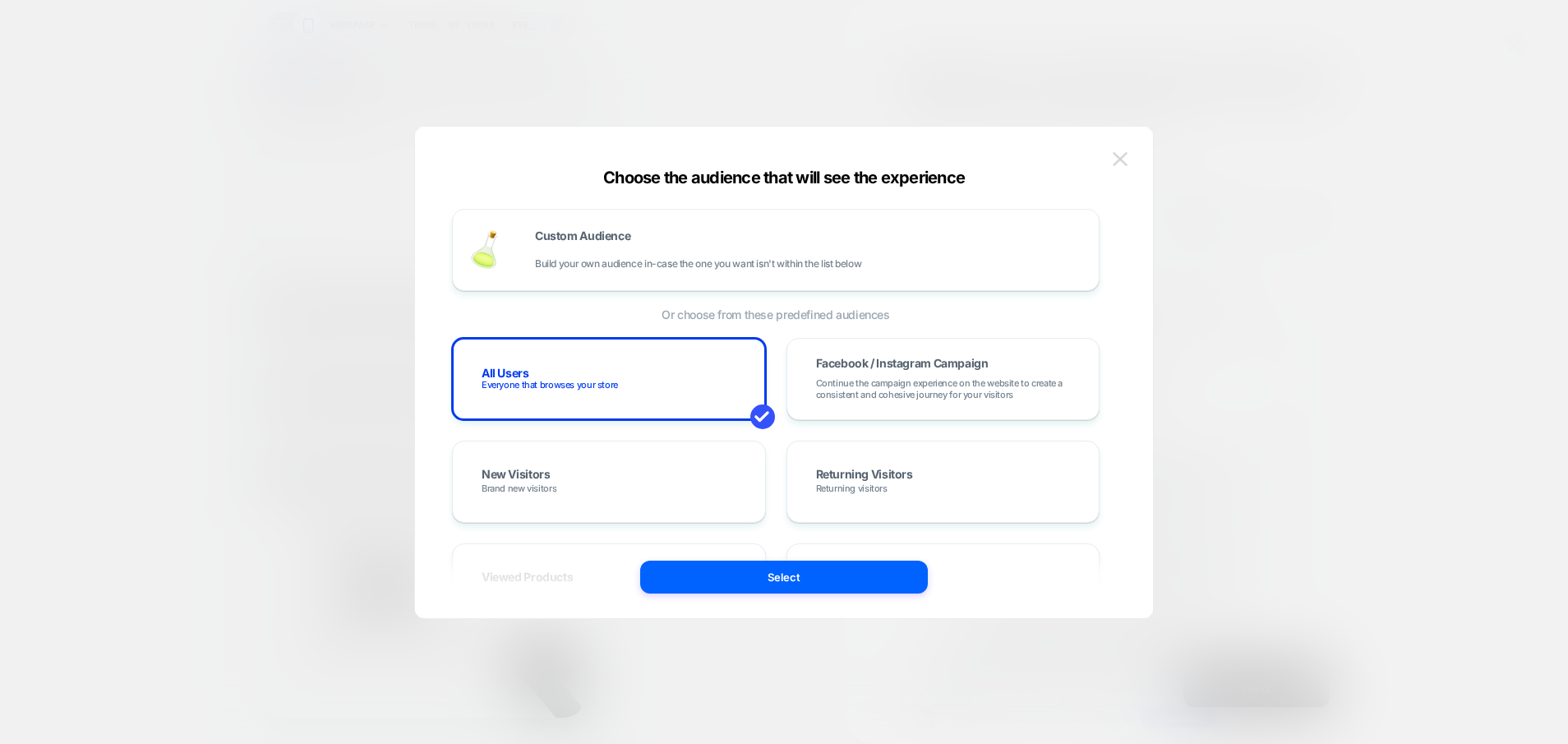
click at [1124, 159] on img at bounding box center [1120, 159] width 15 height 14
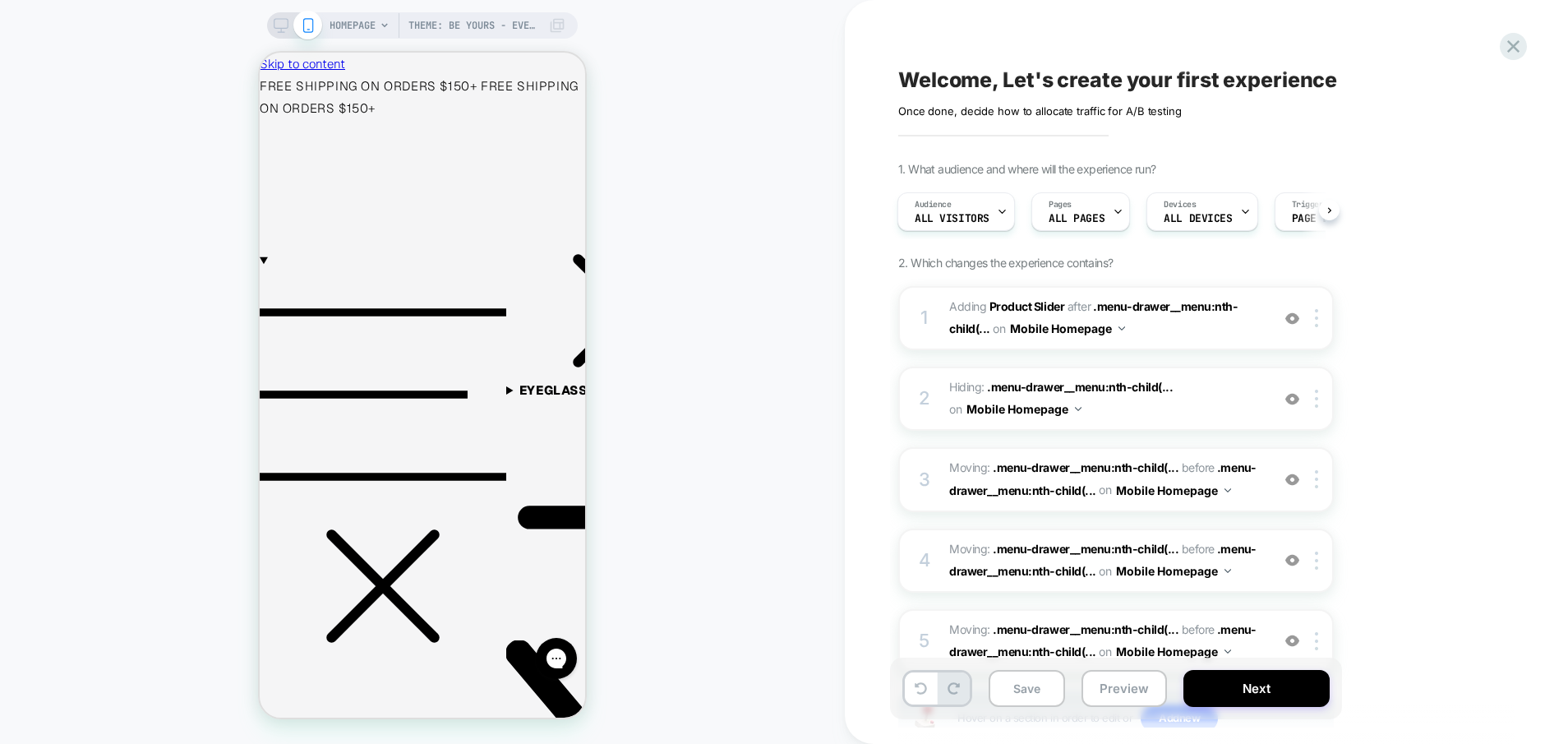
click at [1433, 231] on div "1. What audience and where will the experience run? Audience All Visitors Pages…" at bounding box center [1198, 475] width 600 height 627
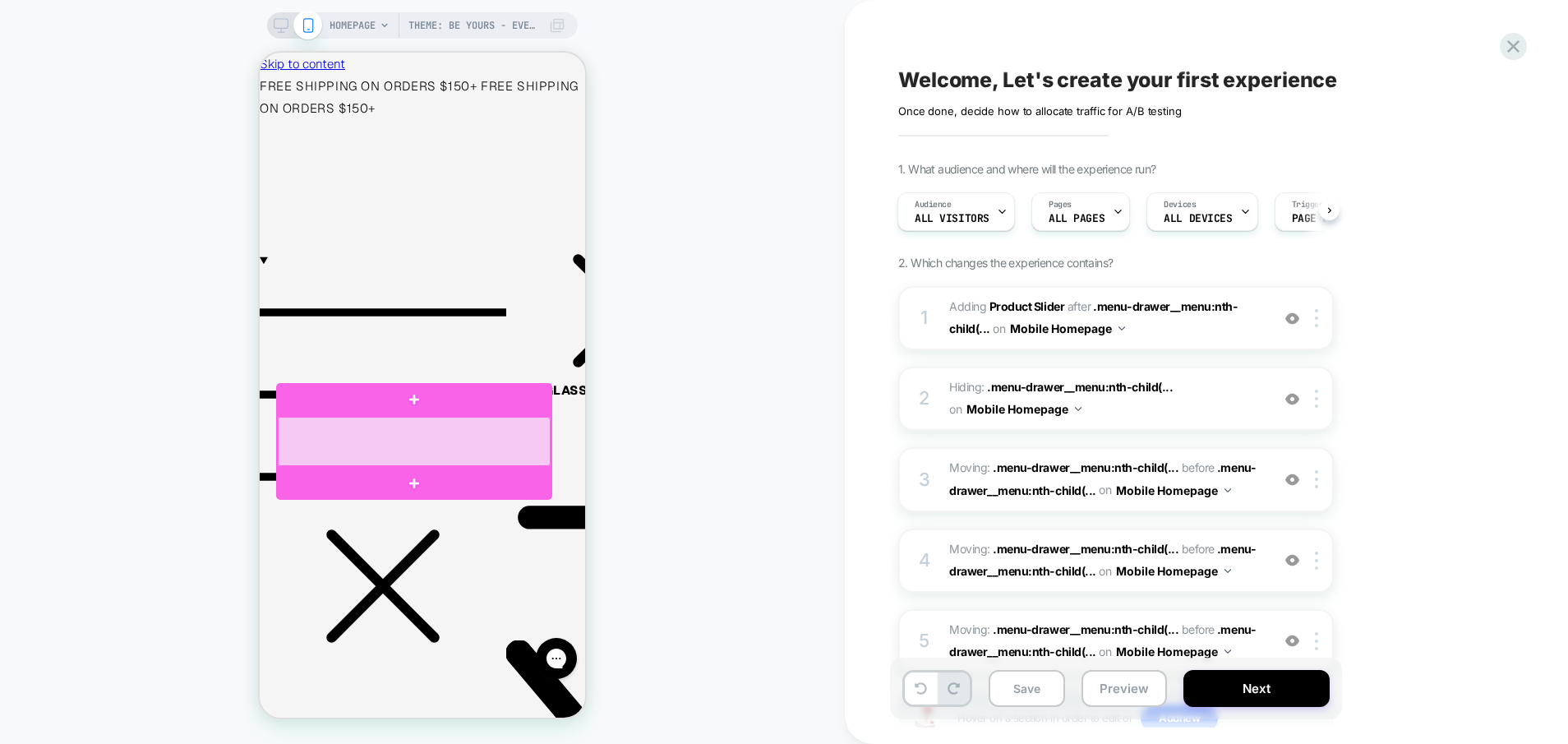
click at [429, 444] on div at bounding box center [414, 441] width 273 height 48
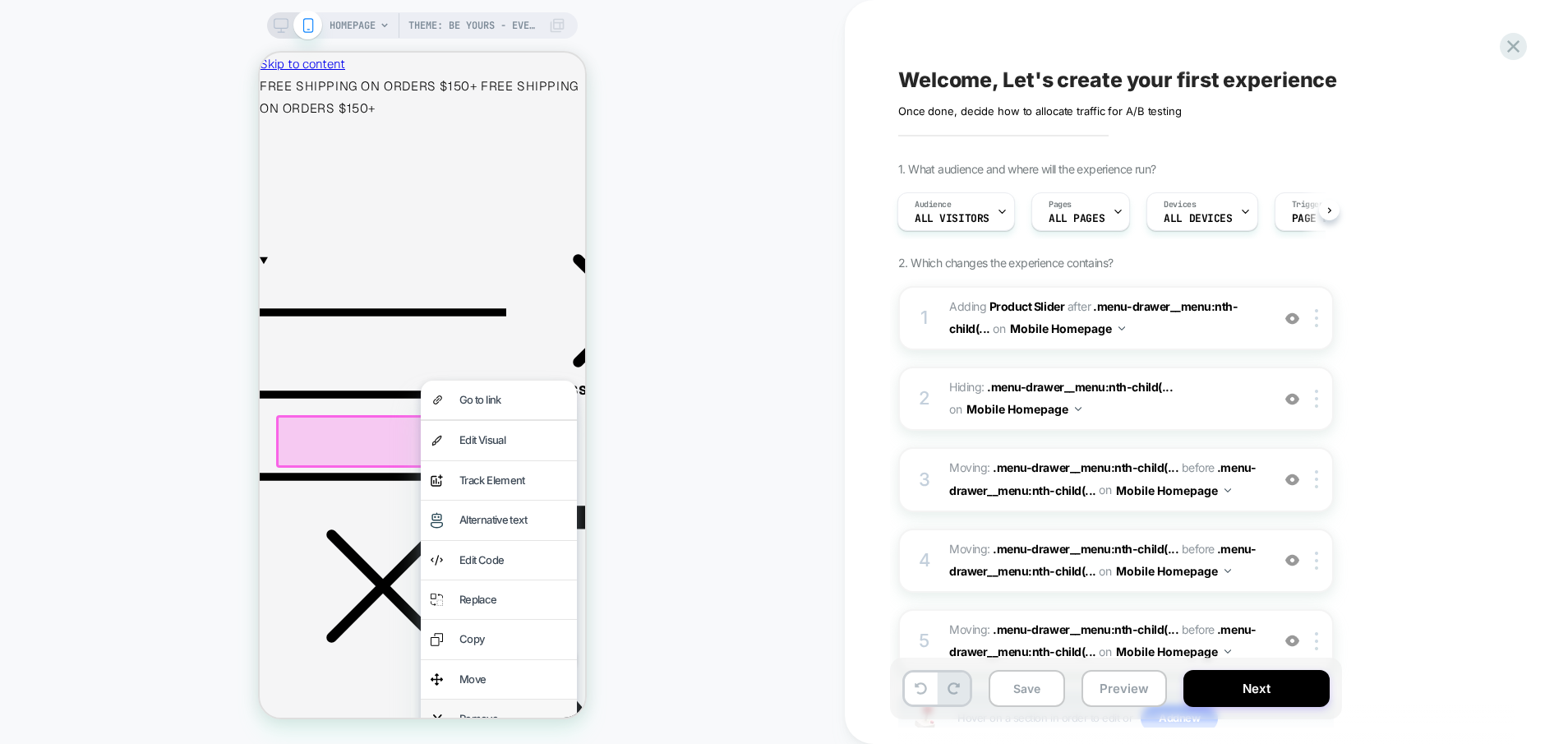
click at [516, 710] on div "Remove" at bounding box center [513, 719] width 108 height 19
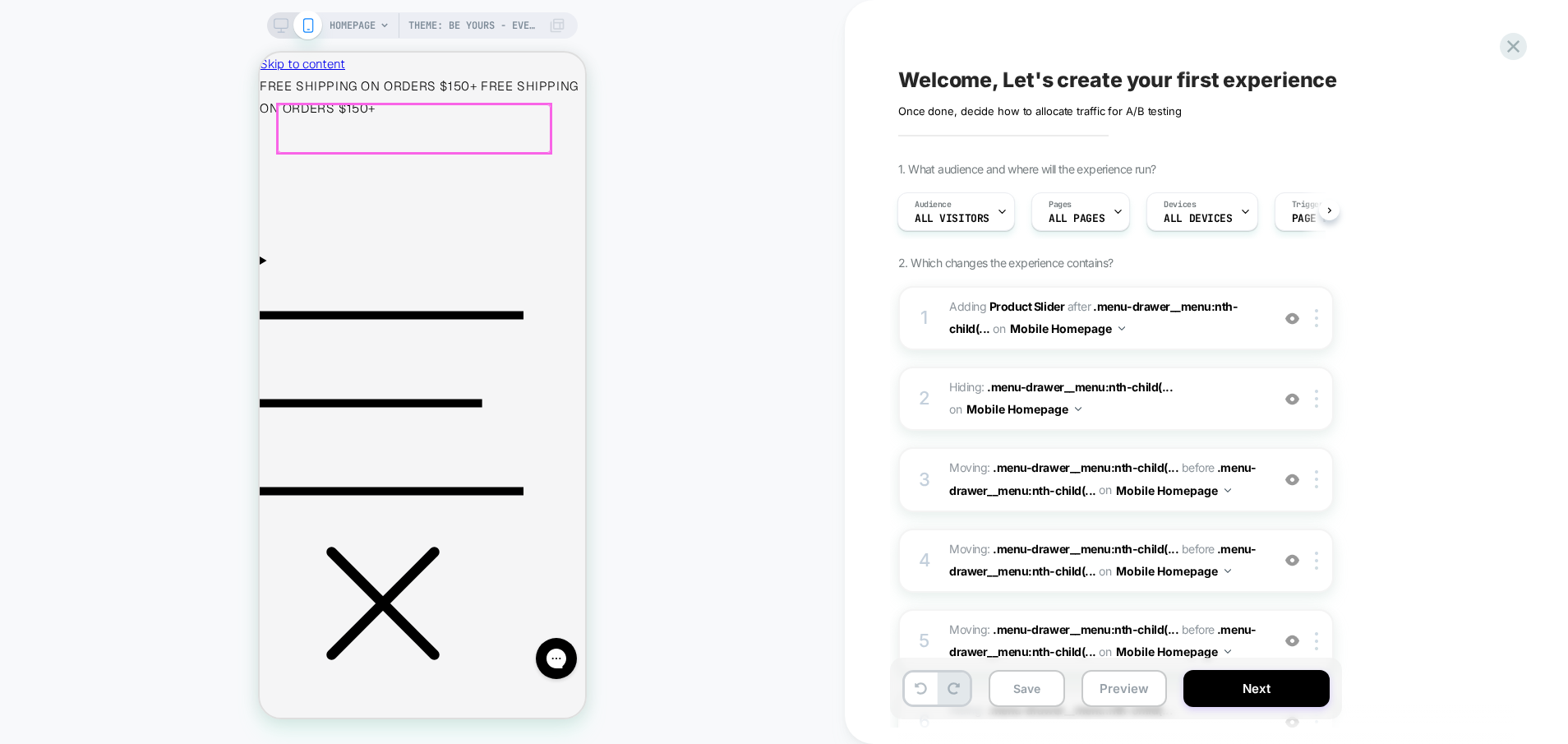
scroll to position [0, 13]
click at [275, 114] on div at bounding box center [280, 115] width 13 height 13
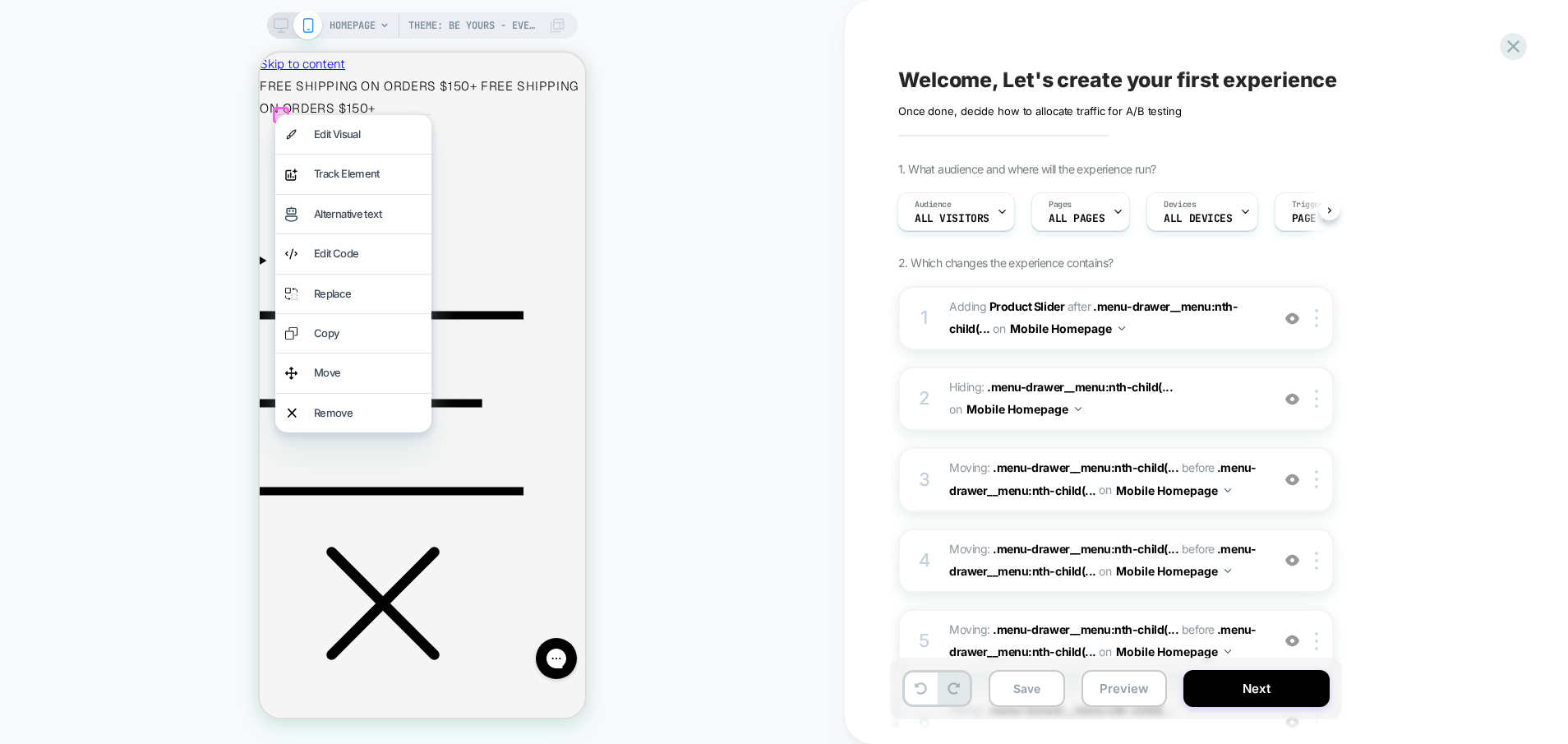
click at [279, 114] on div at bounding box center [353, 114] width 156 height 1
click at [279, 112] on div at bounding box center [281, 115] width 17 height 17
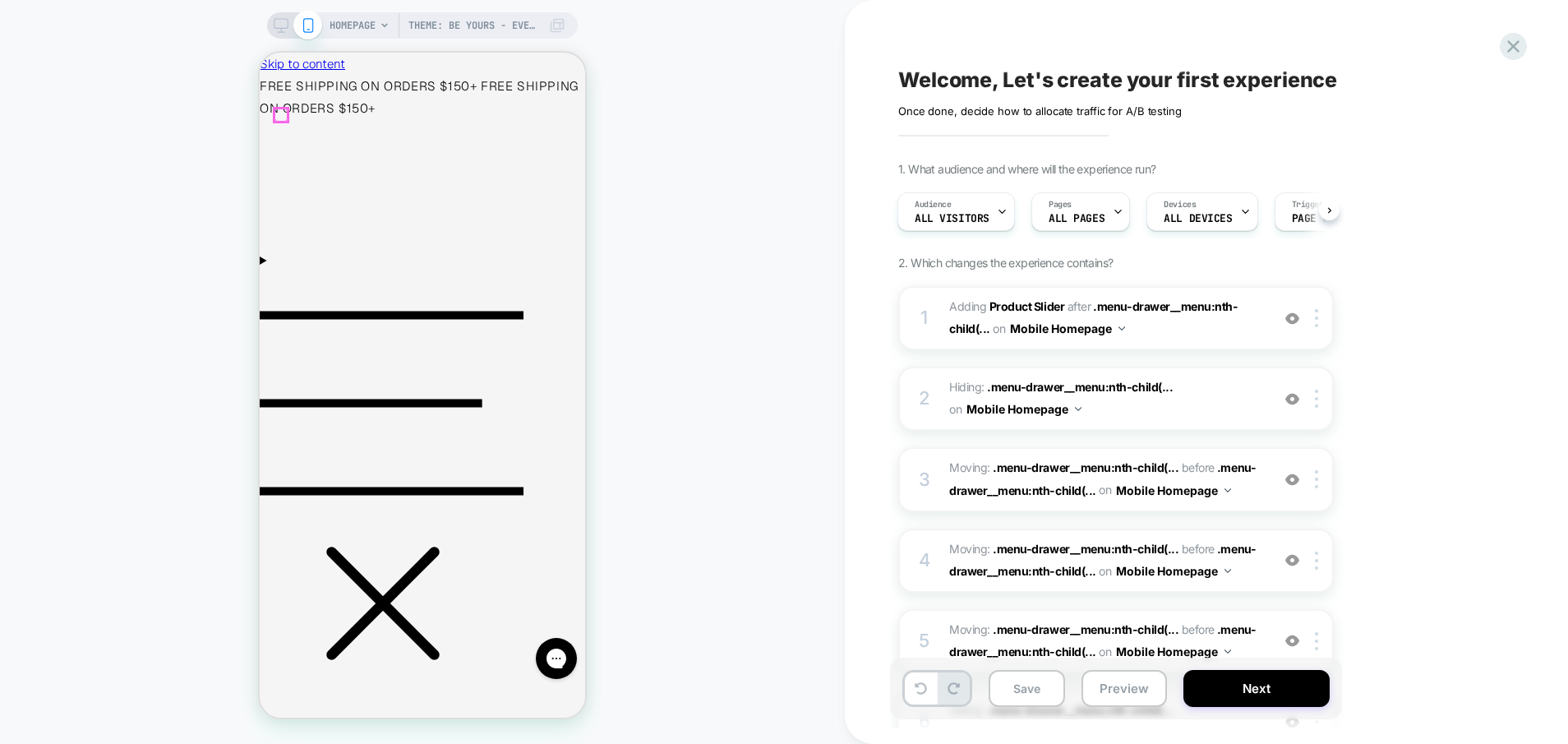
click at [279, 112] on div at bounding box center [280, 115] width 13 height 13
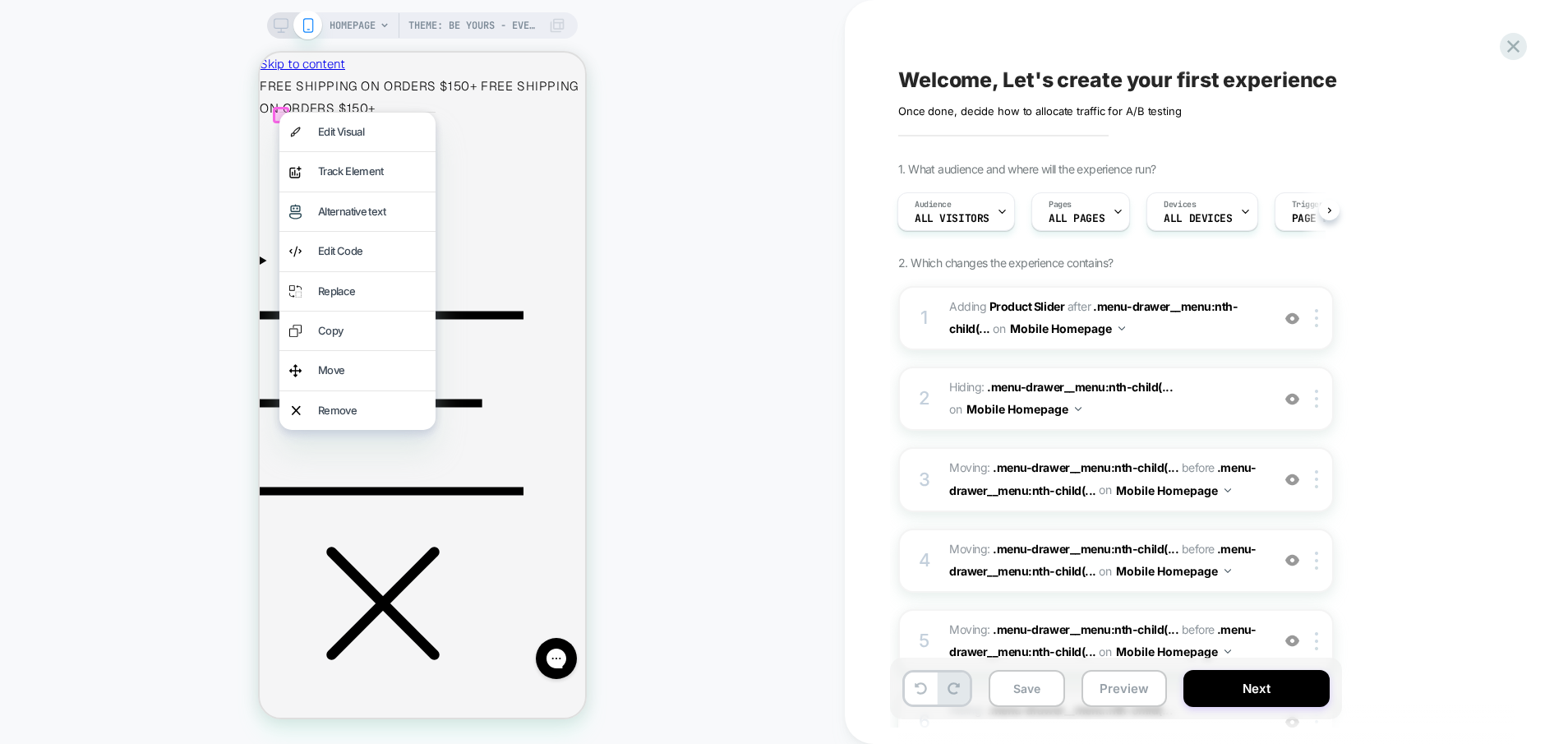
click at [279, 112] on div at bounding box center [357, 112] width 156 height 1
click at [618, 218] on div "Theme: Be Yours - Evergreen v1 + CRO s1 HOMEPAGE Theme: Be Yours - Evergreen v1…" at bounding box center [422, 372] width 845 height 712
click at [693, 178] on div "Theme: Be Yours - Evergreen v1 + CRO s1 HOMEPAGE Theme: Be Yours - Evergreen v1…" at bounding box center [422, 372] width 845 height 712
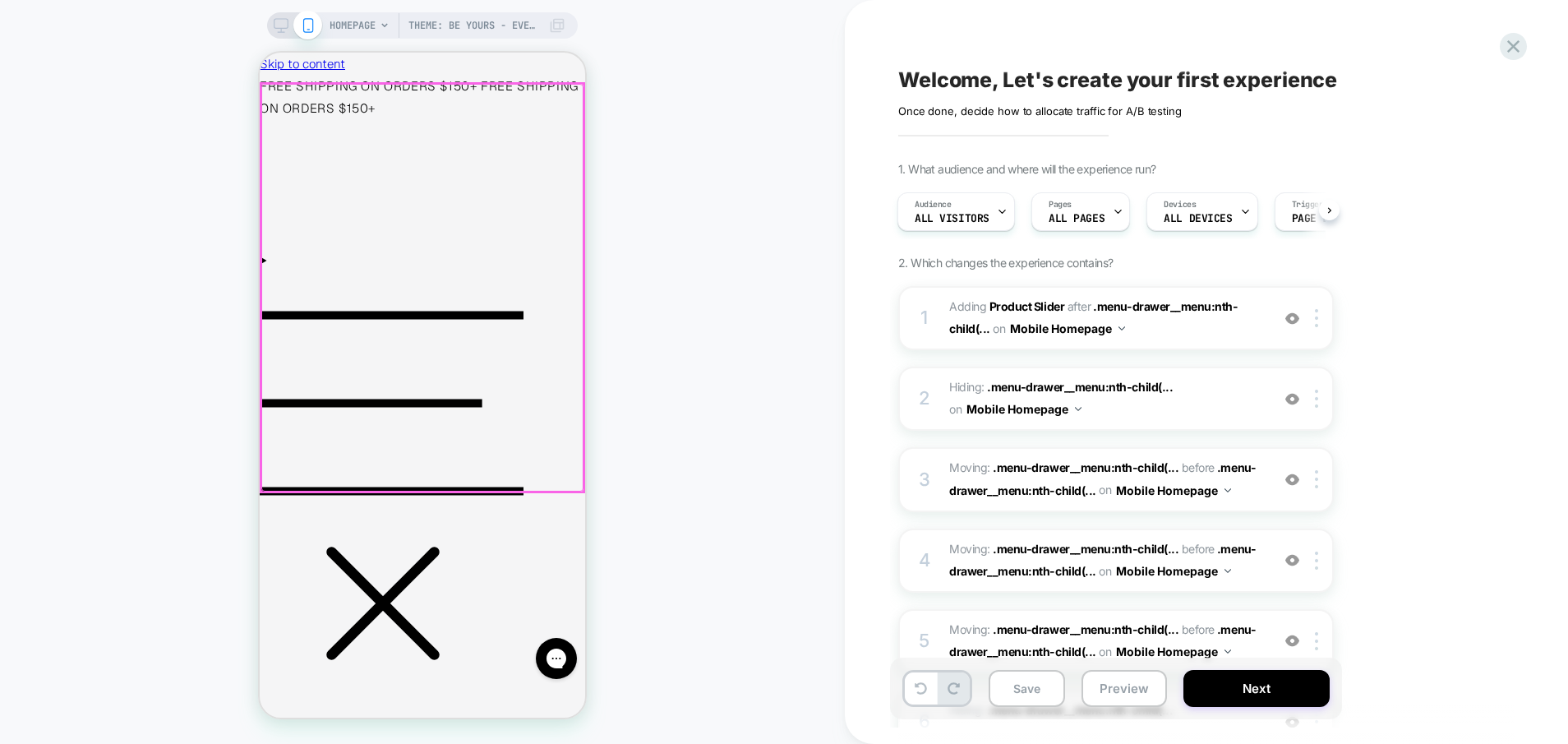
click at [283, 113] on div at bounding box center [422, 287] width 322 height 407
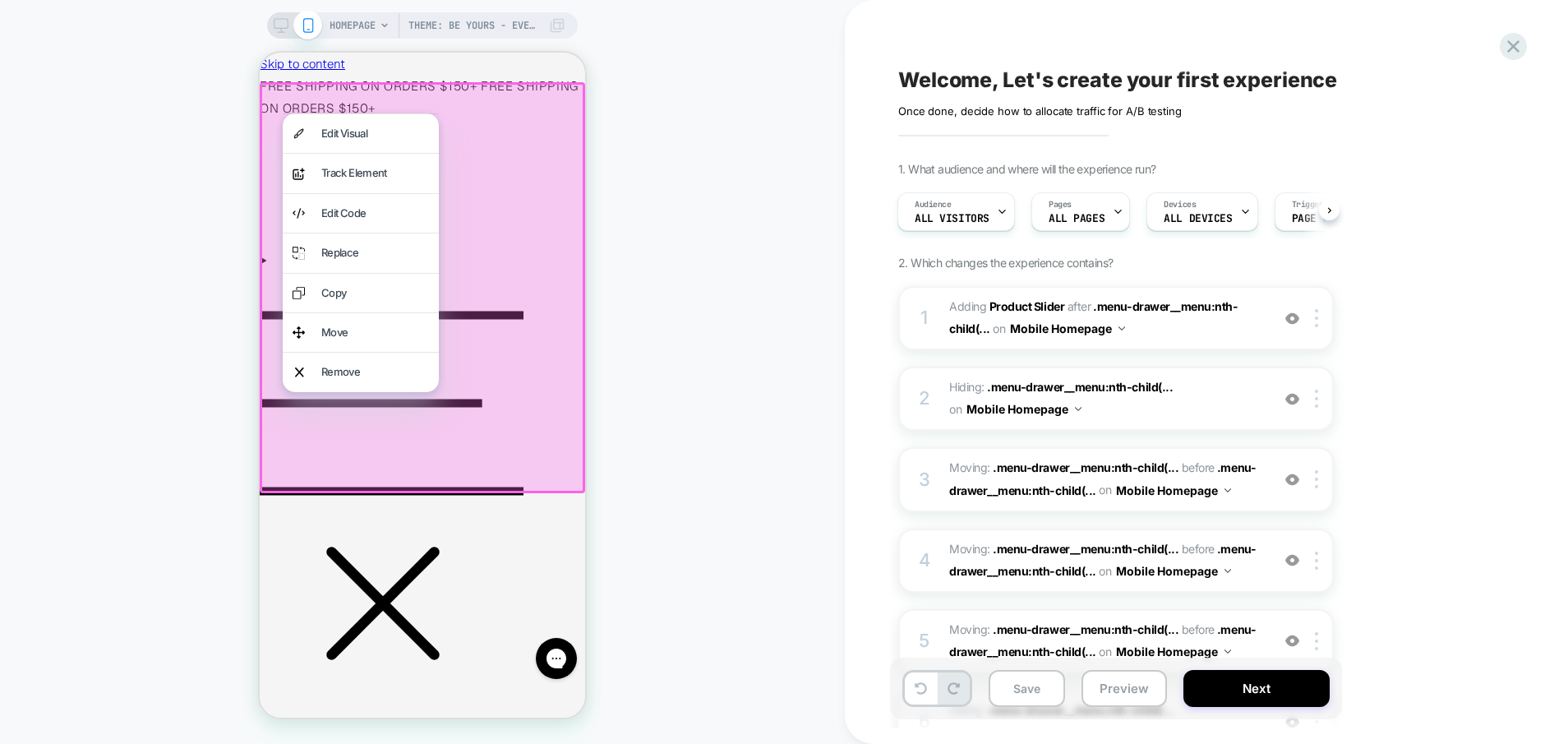
click at [278, 111] on div at bounding box center [423, 287] width 326 height 411
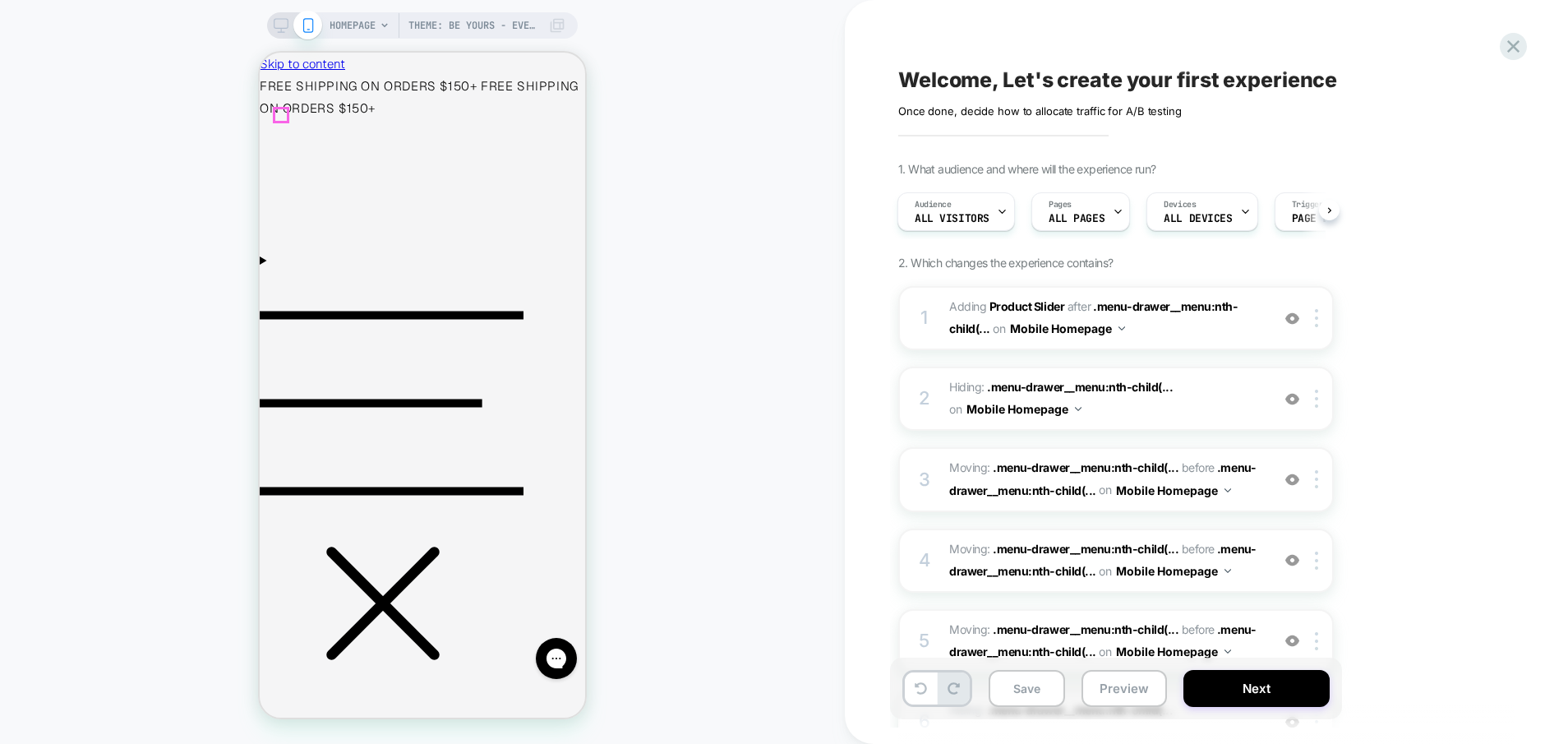
click at [285, 272] on icon "Menu" at bounding box center [392, 403] width 264 height 264
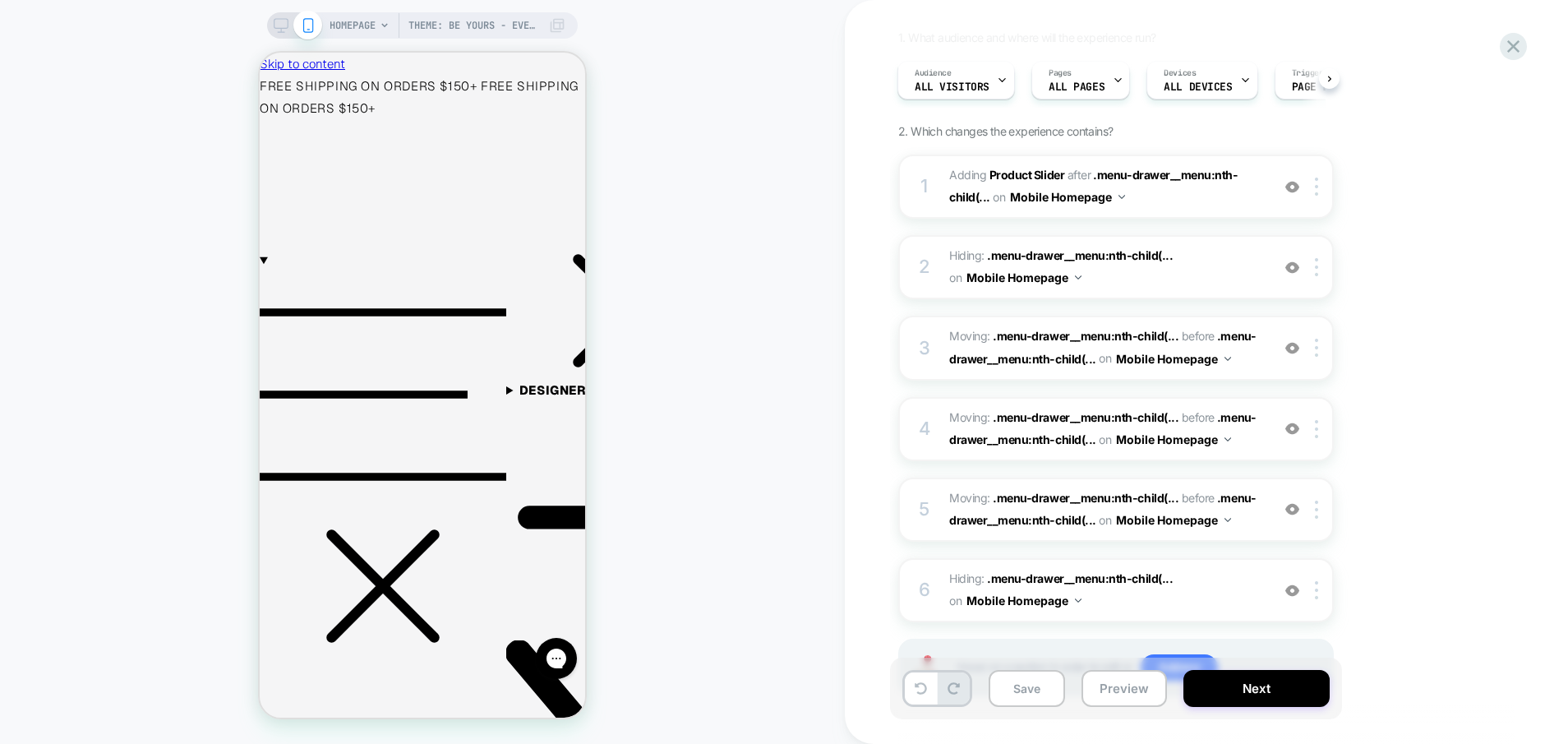
scroll to position [207, 0]
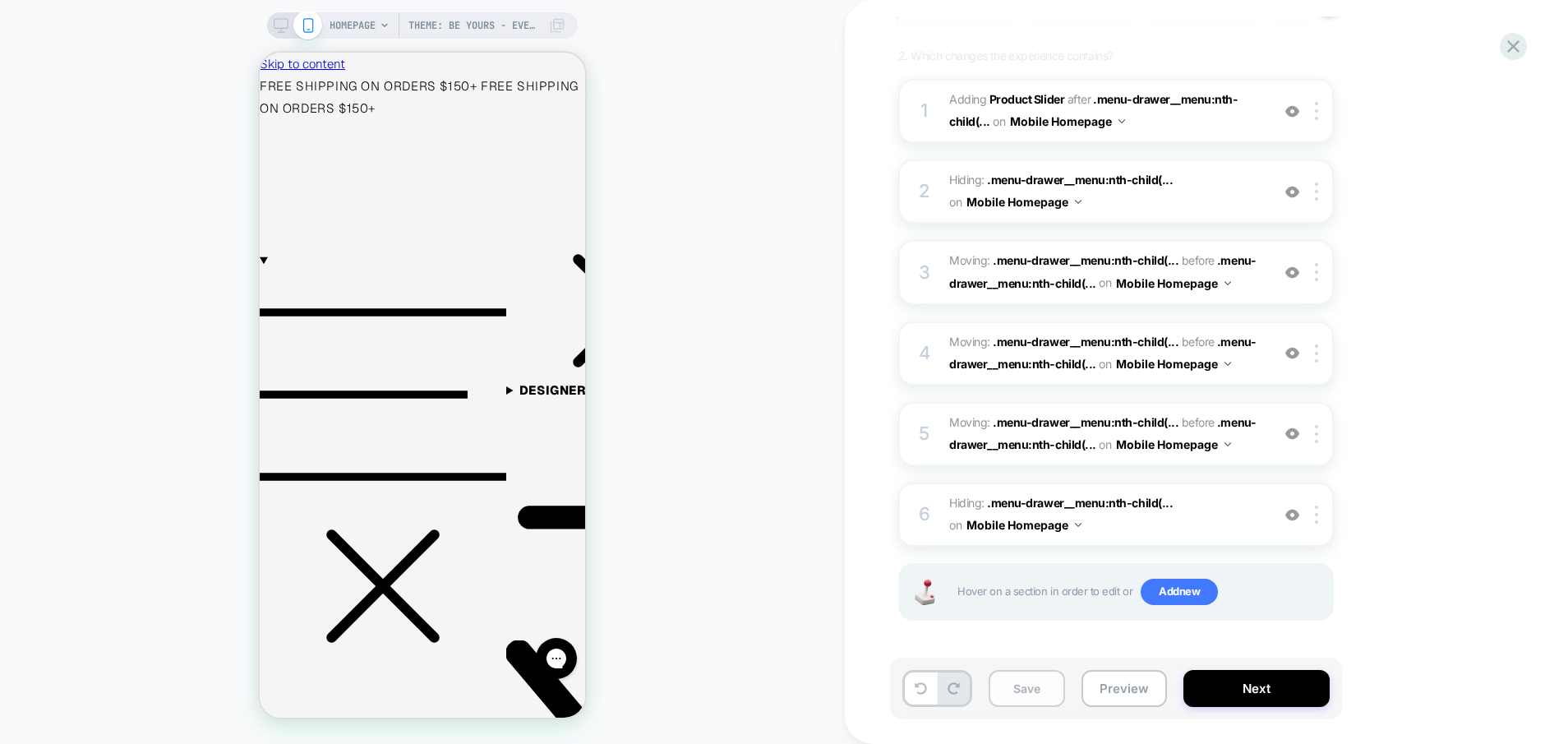
click at [1029, 698] on button "Save" at bounding box center [1027, 689] width 76 height 37
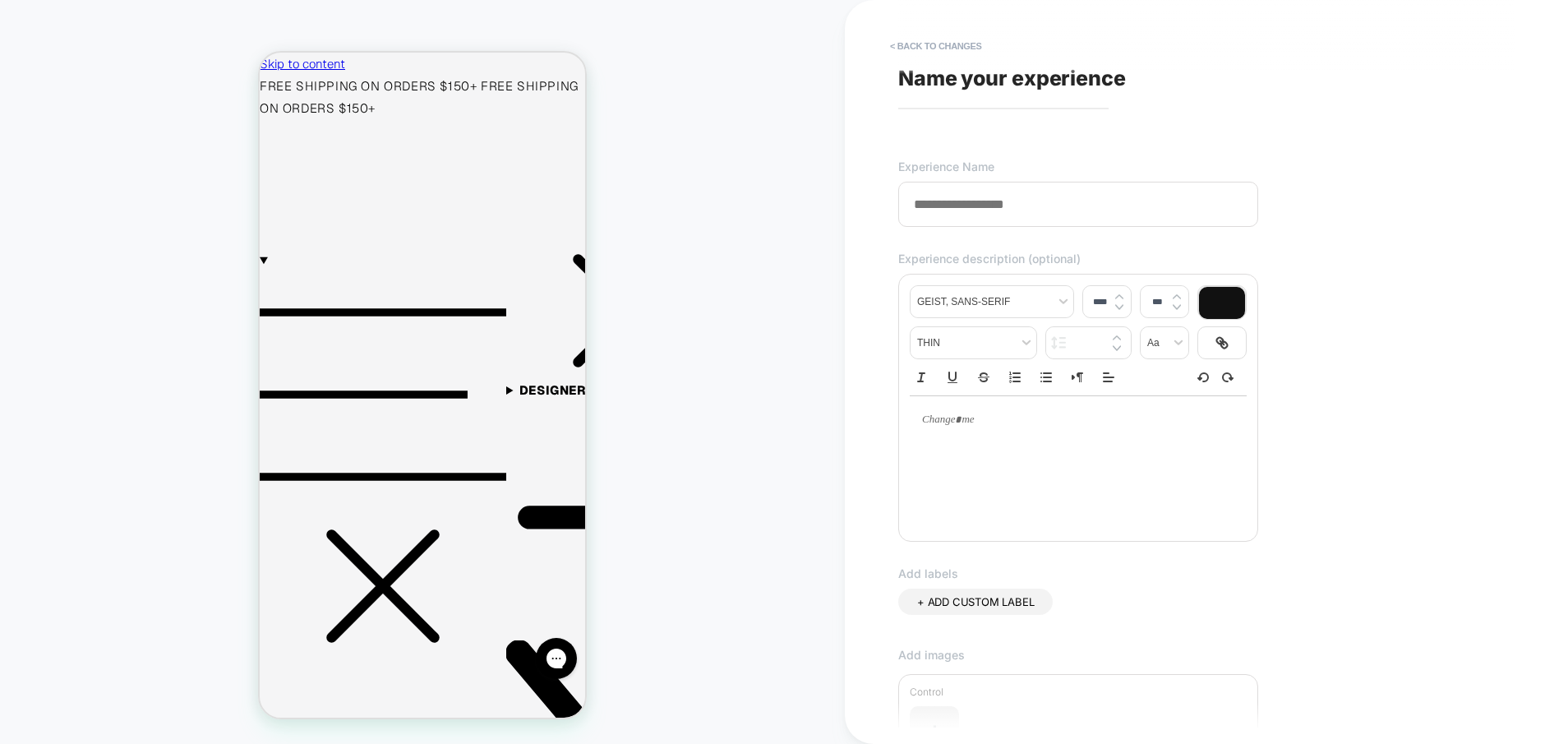
click at [978, 209] on input at bounding box center [1078, 204] width 360 height 46
type input "*"
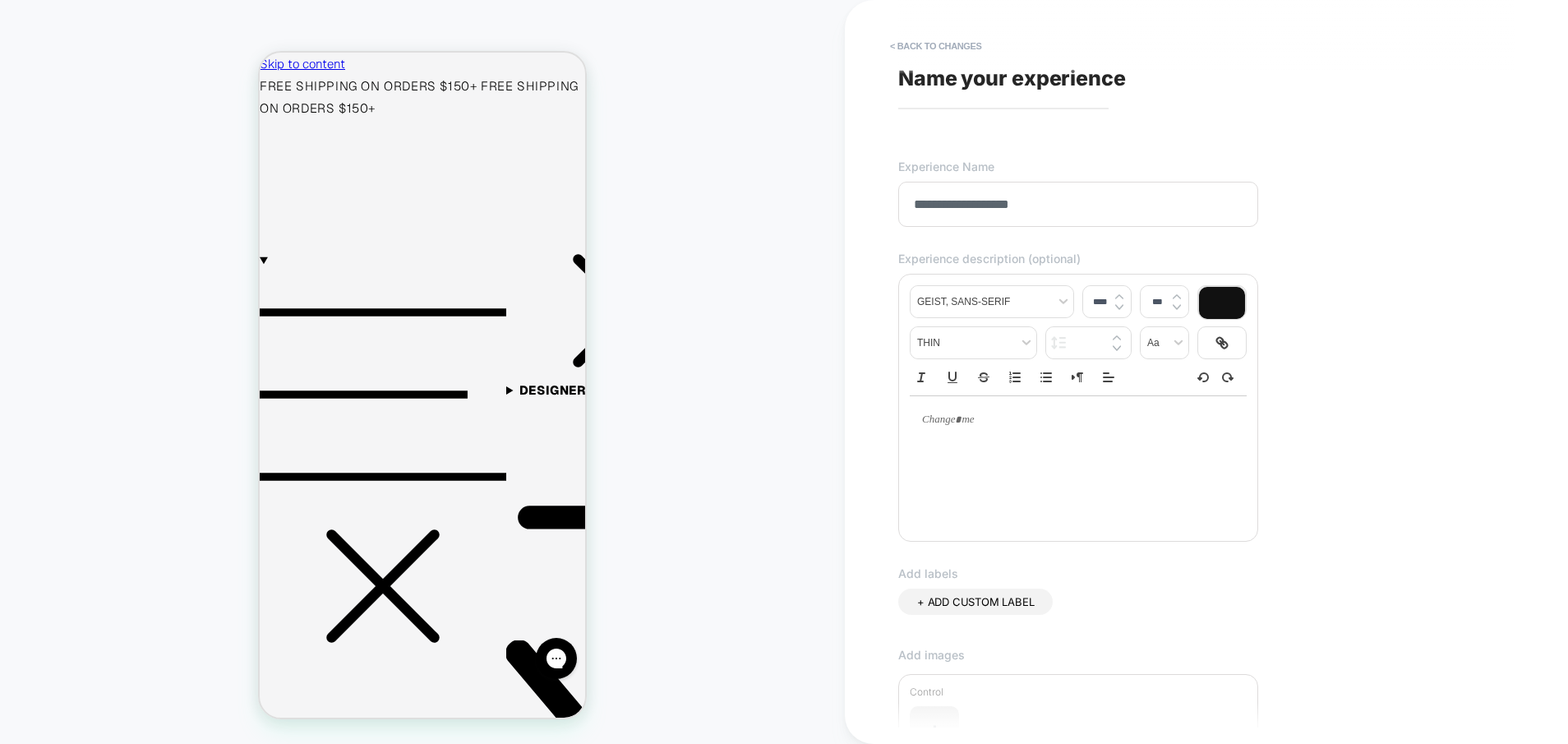
type input "**********"
click at [1224, 135] on div "**********" at bounding box center [1198, 372] width 617 height 712
click at [951, 423] on p at bounding box center [1072, 420] width 292 height 15
type input "****"
click at [928, 423] on p "**********" at bounding box center [1072, 420] width 292 height 15
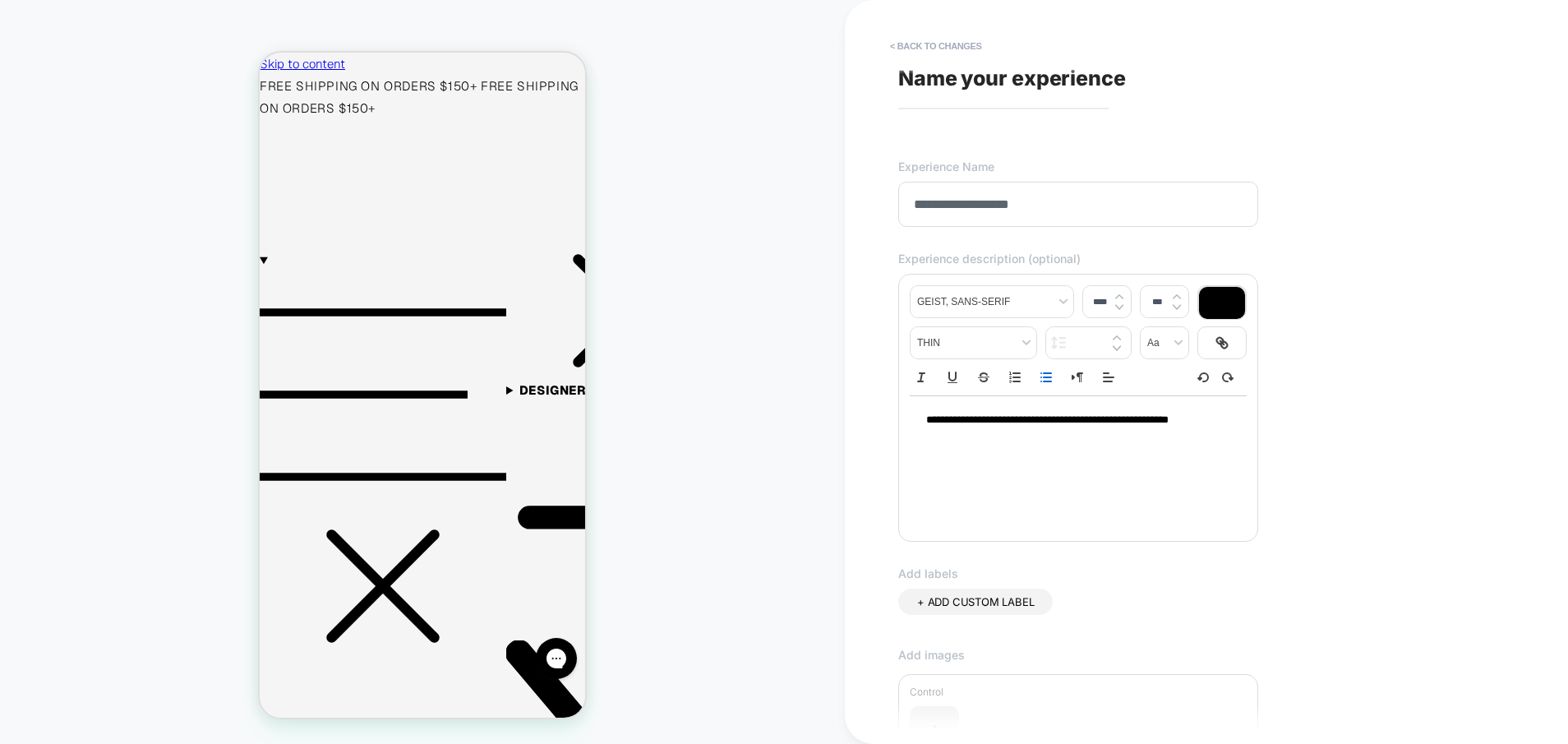
click at [1048, 381] on line "Bullet list" at bounding box center [1048, 381] width 7 height 0
click at [1092, 438] on li "**********" at bounding box center [1080, 428] width 276 height 31
click at [1320, 266] on div "**********" at bounding box center [1198, 372] width 617 height 712
click at [920, 207] on input "**********" at bounding box center [1078, 204] width 360 height 46
click at [915, 207] on input "**********" at bounding box center [1078, 204] width 360 height 46
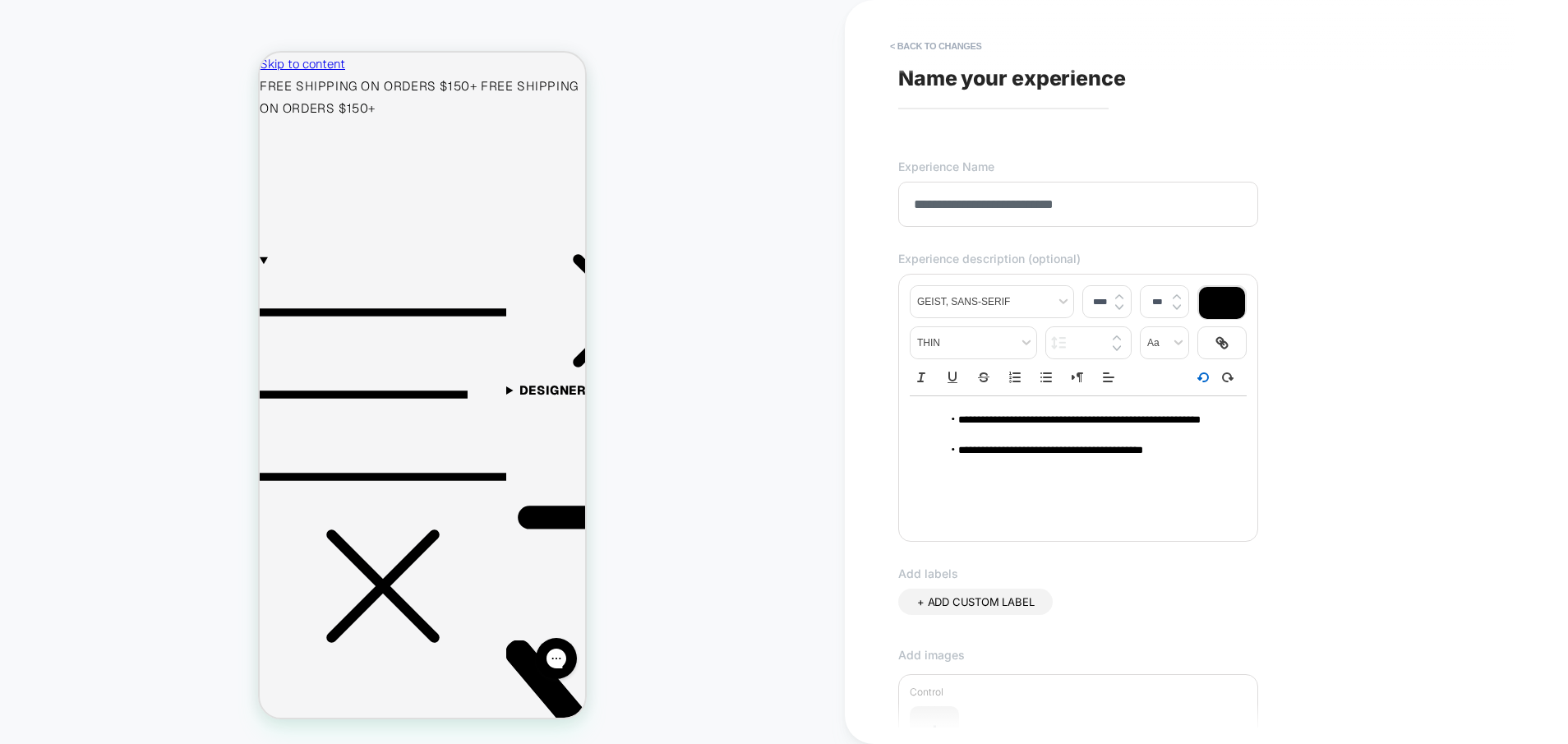
type input "**********"
click at [1336, 205] on div "**********" at bounding box center [1198, 372] width 617 height 712
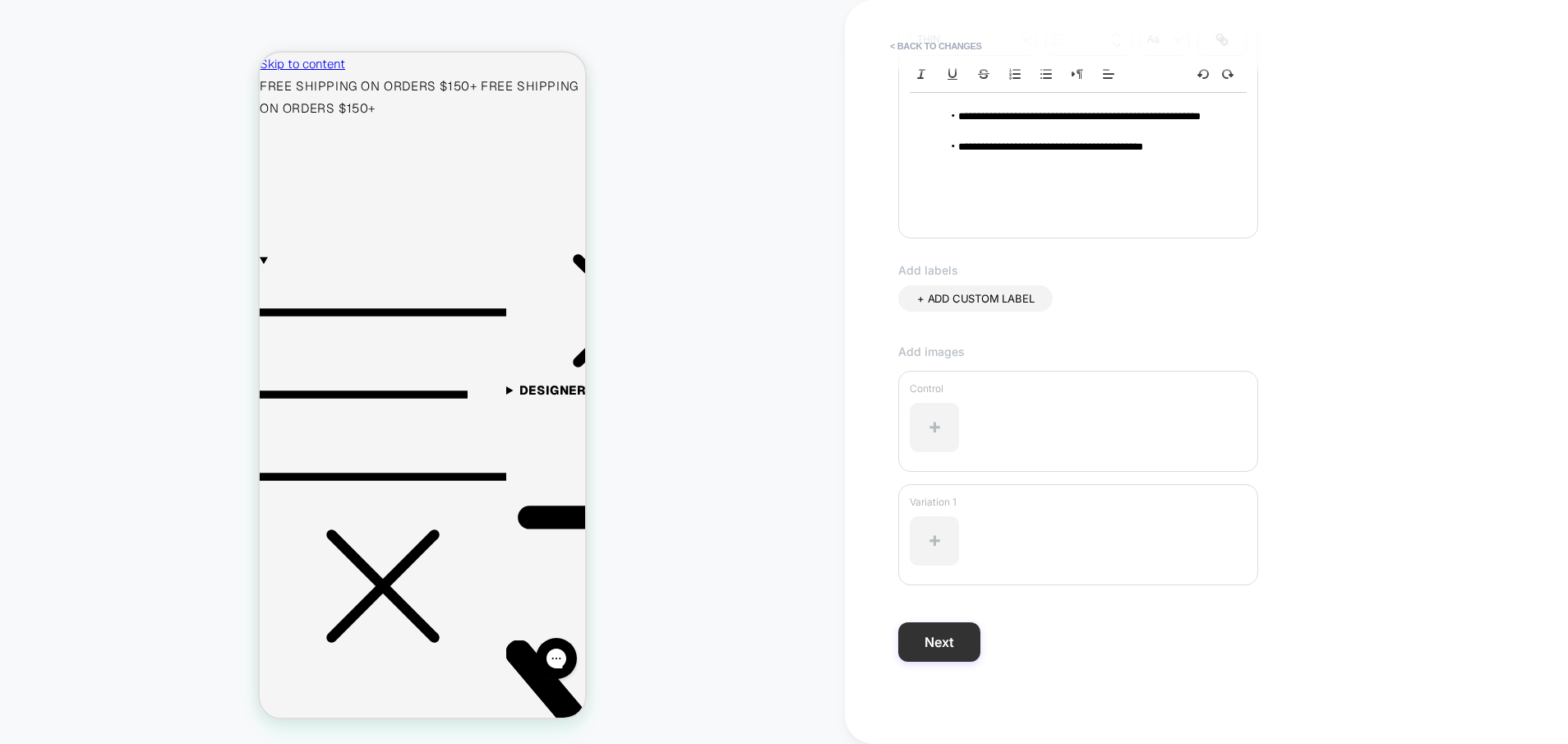
click at [941, 648] on button "Next" at bounding box center [940, 641] width 82 height 39
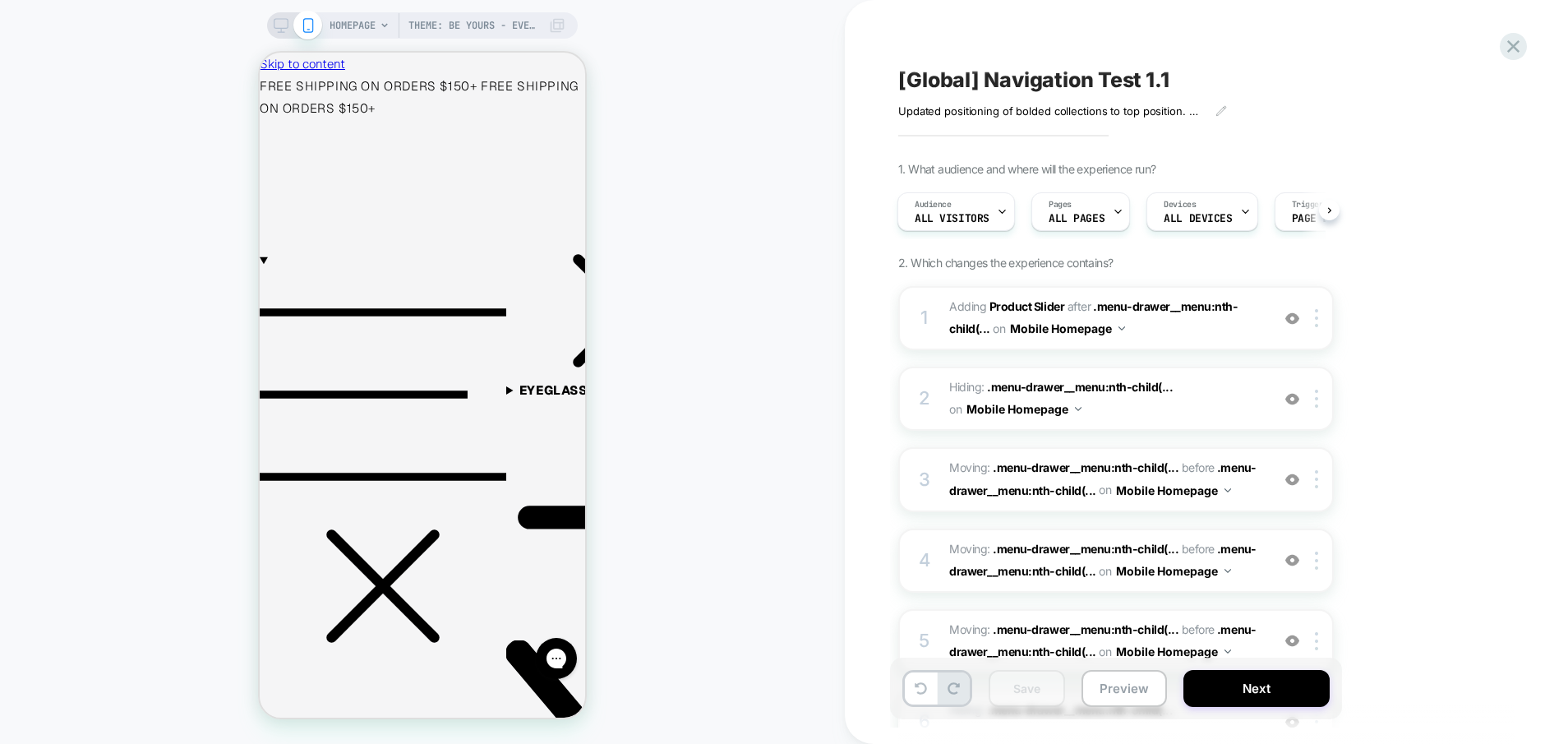
scroll to position [0, 1]
